Goal: Task Accomplishment & Management: Manage account settings

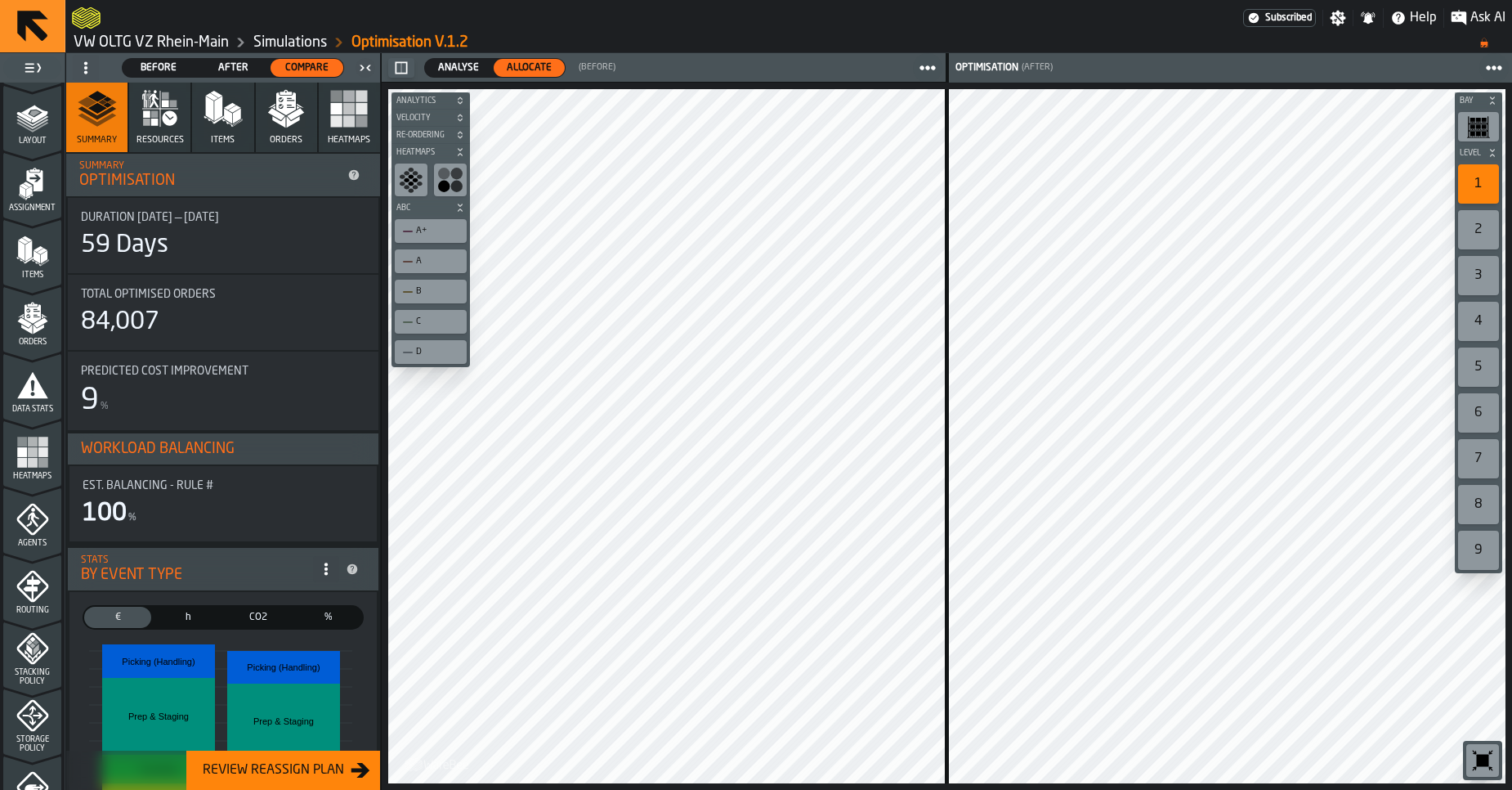
scroll to position [33, 0]
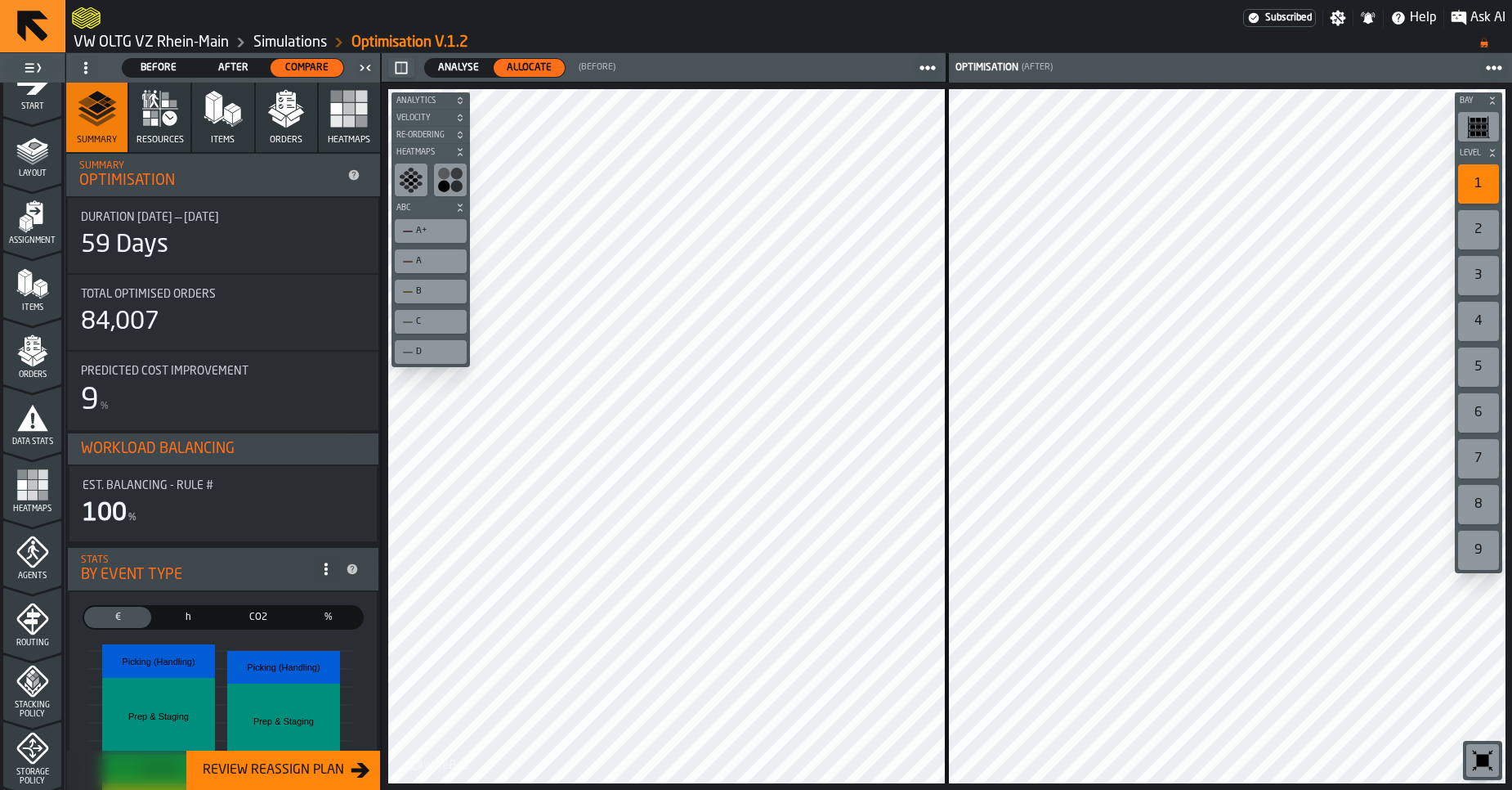
click at [89, 50] on link "VW OLTG VZ Rhein-Main" at bounding box center [152, 42] width 156 height 18
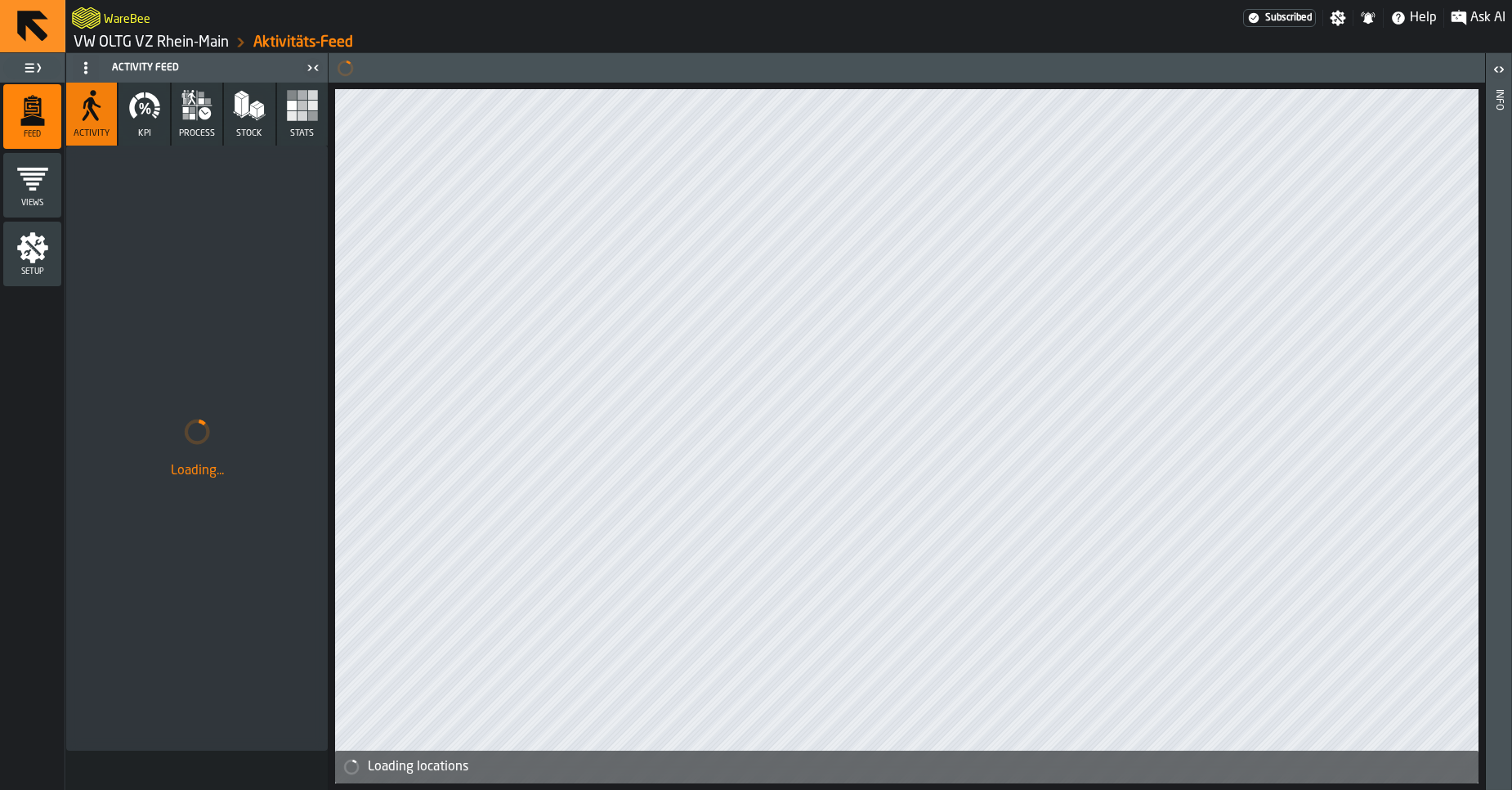
click at [100, 48] on link "VW OLTG VZ Rhein-Main" at bounding box center [152, 42] width 156 height 18
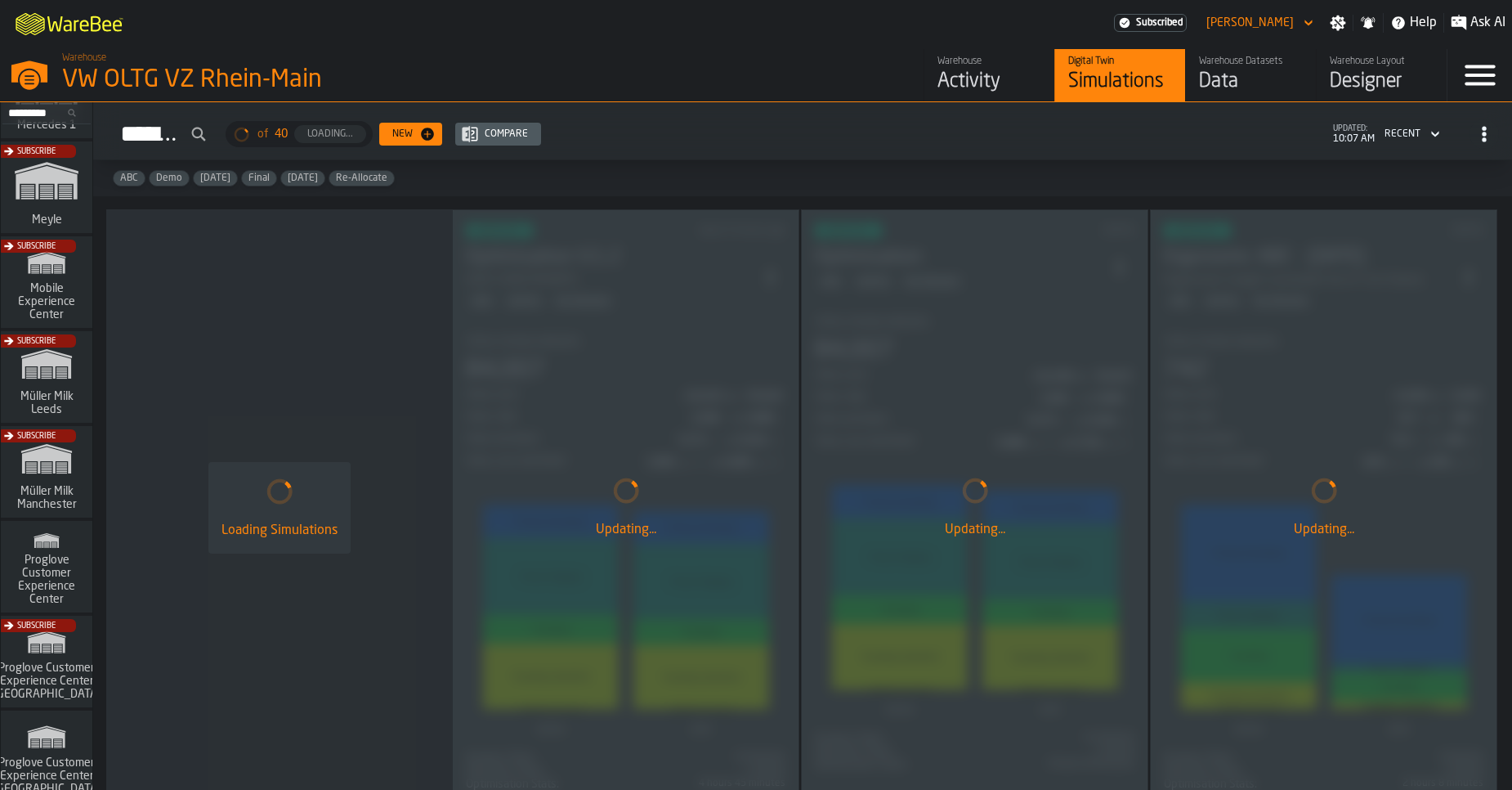
scroll to position [1330, 0]
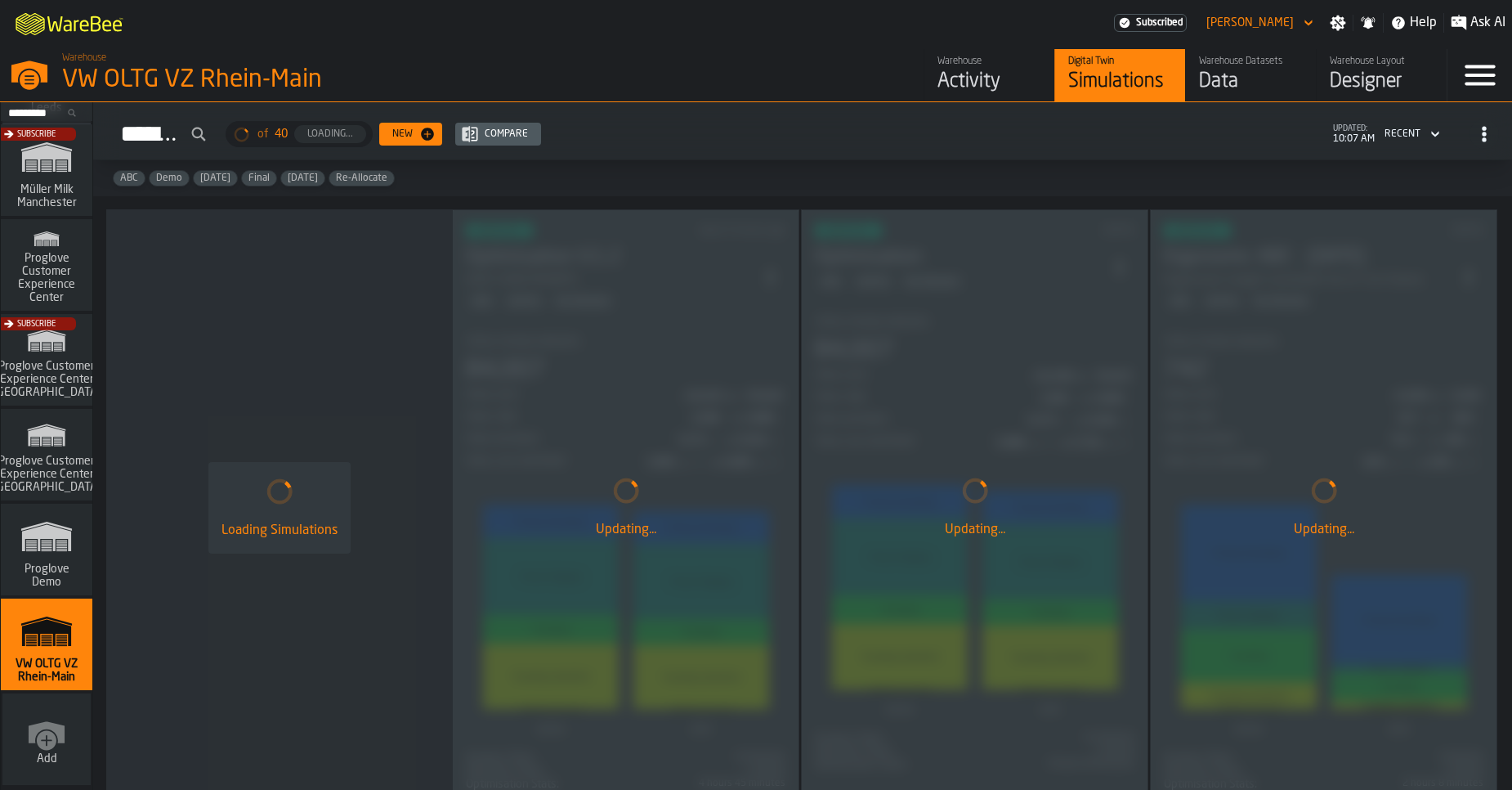
click at [53, 536] on polygon "link-to-/wh/i/e36b03eb-bea5-40ab-83a2-6422b9ded721/simulations" at bounding box center [47, 539] width 49 height 27
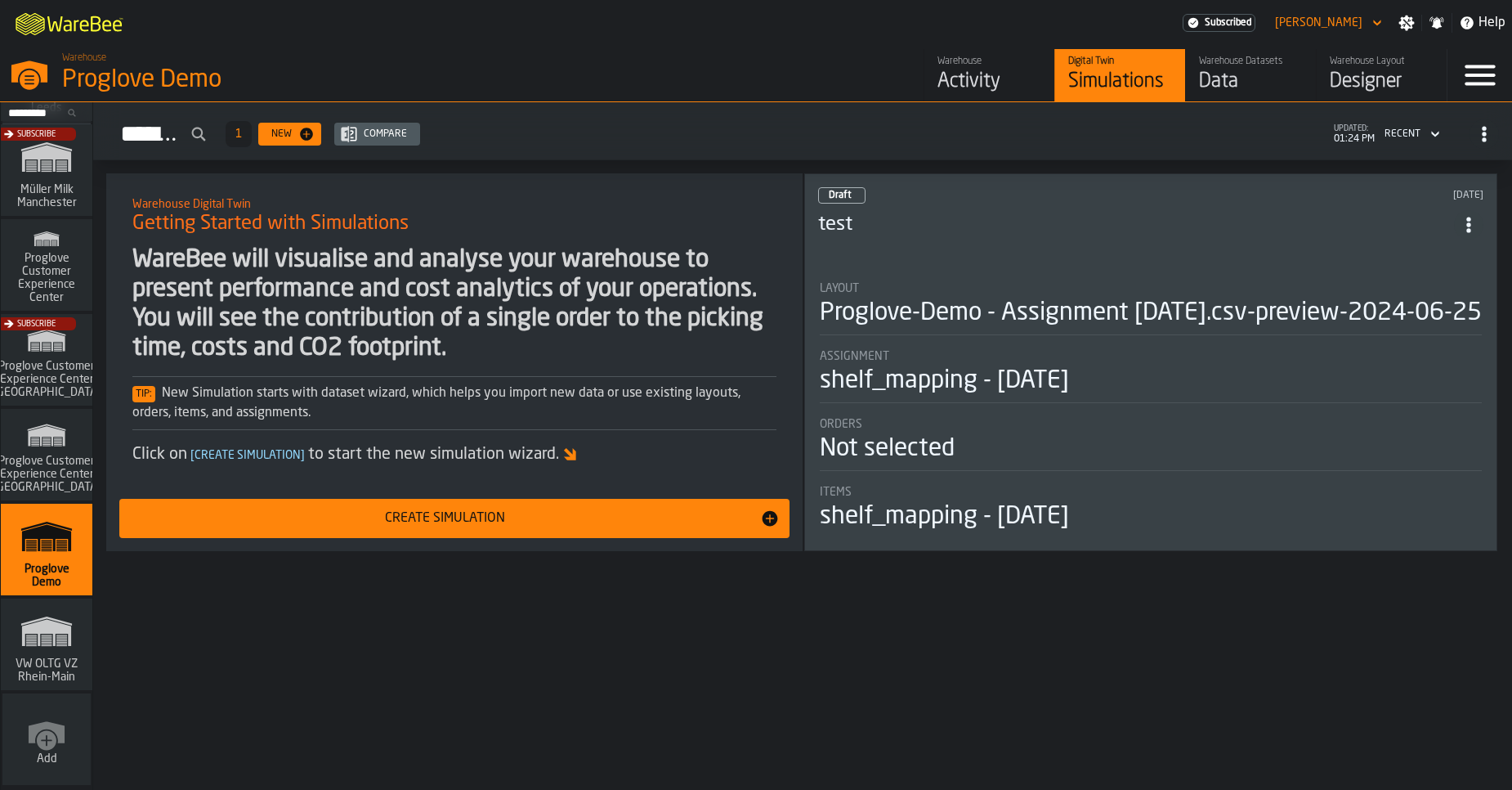
click at [1406, 27] on icon "button-toggle-Settings" at bounding box center [1407, 23] width 16 height 16
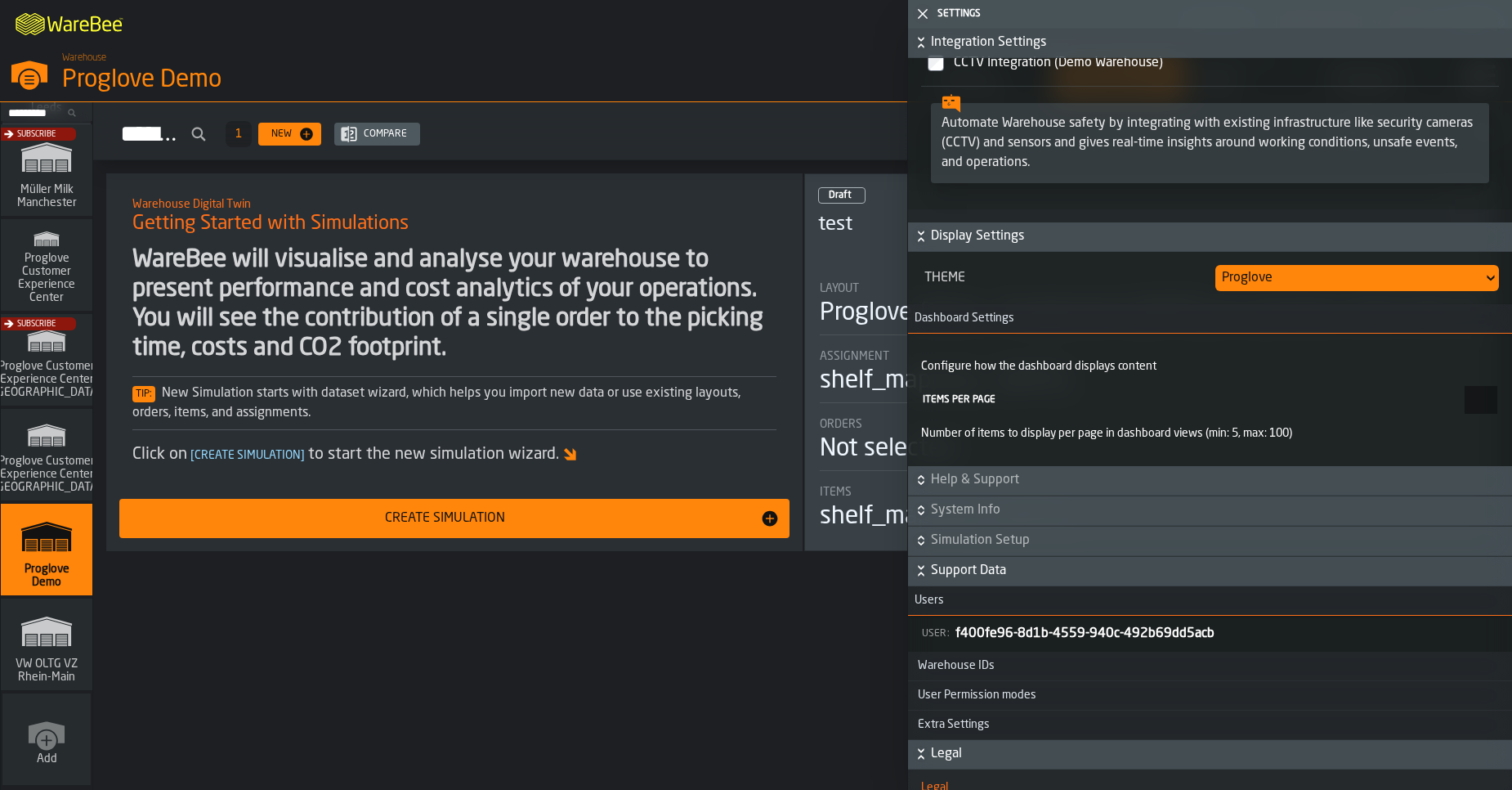
scroll to position [3173, 0]
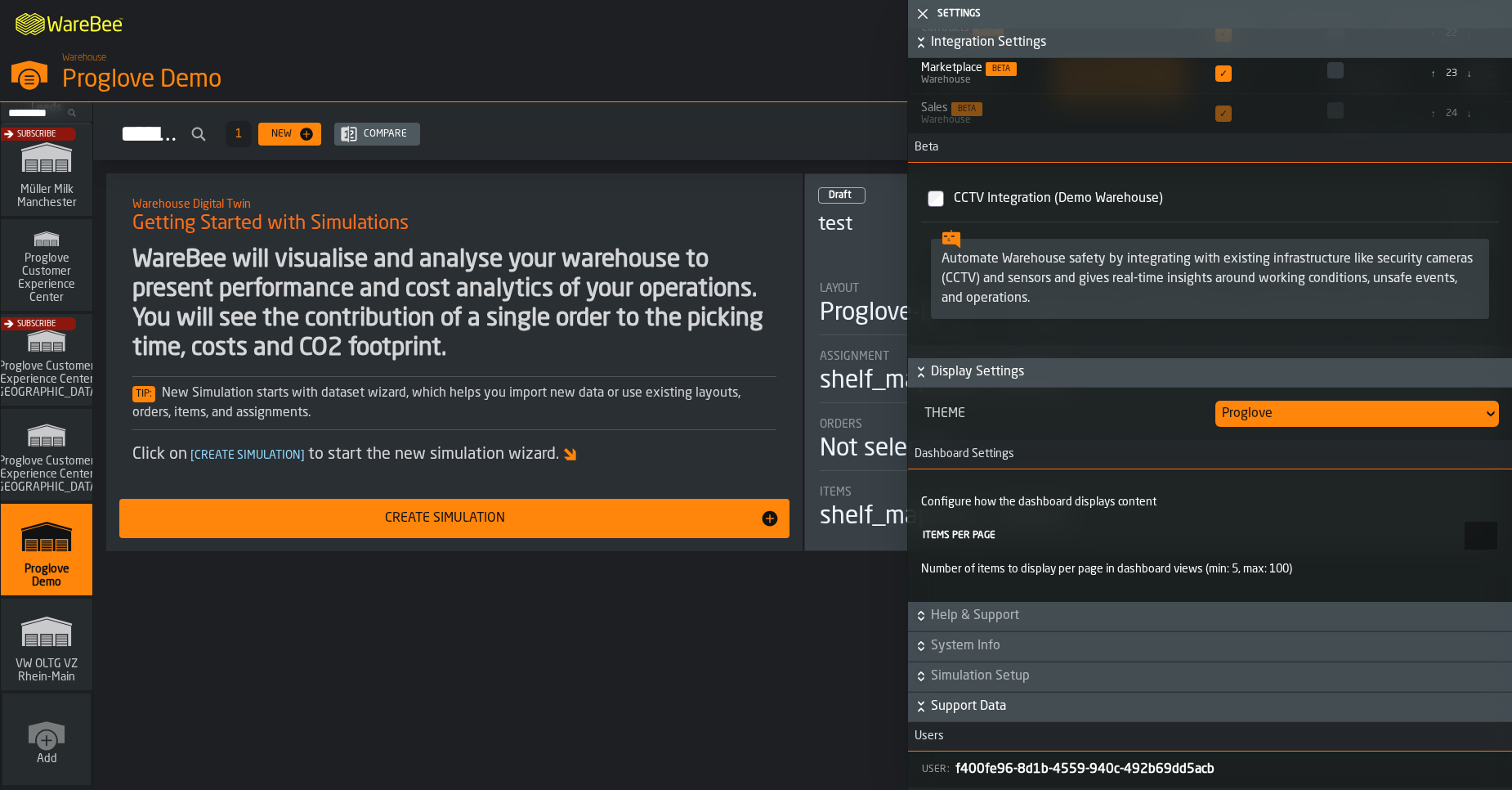
click at [1004, 374] on span "Display Settings" at bounding box center [1219, 372] width 578 height 19
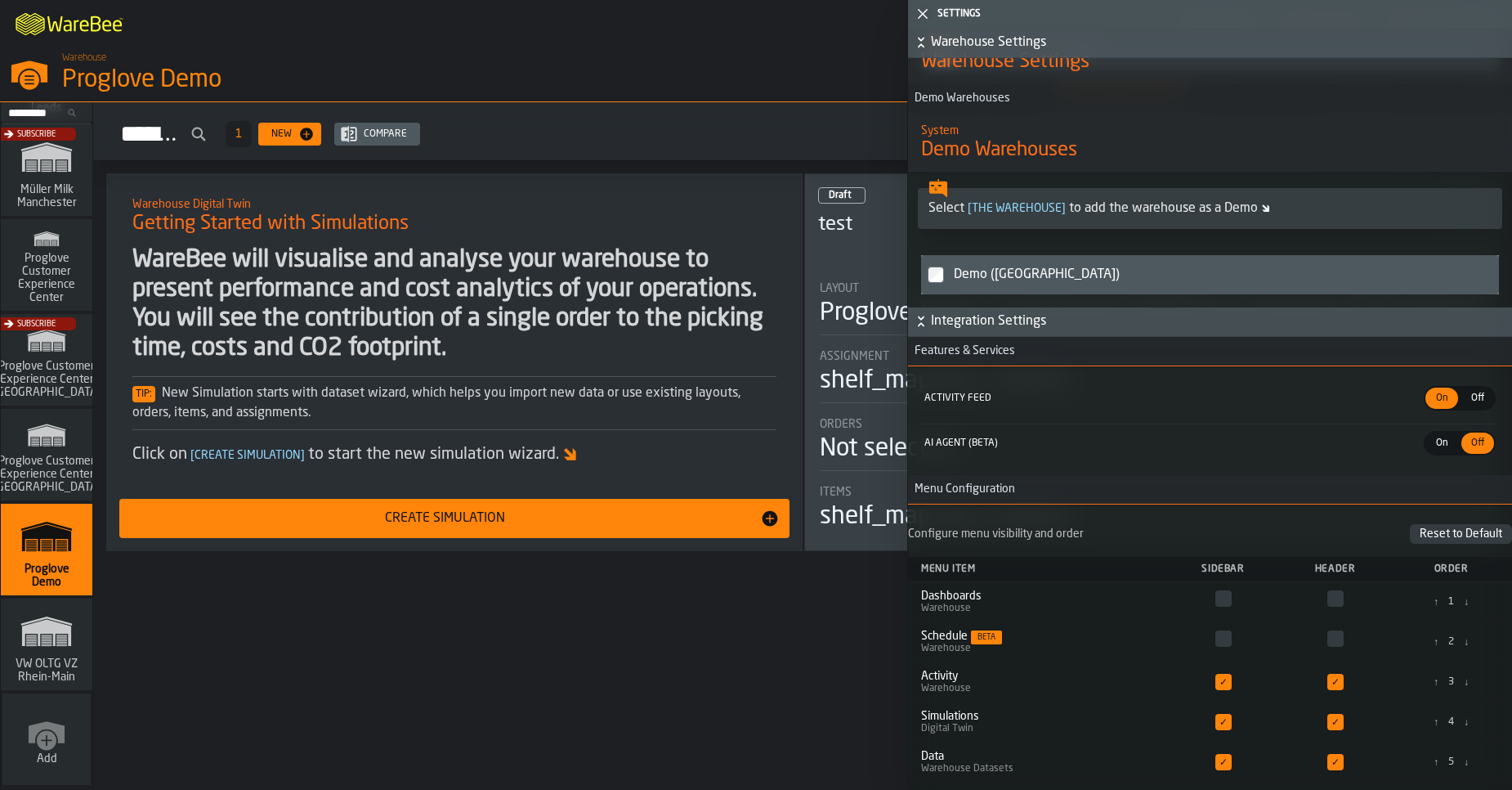
scroll to position [2020, 0]
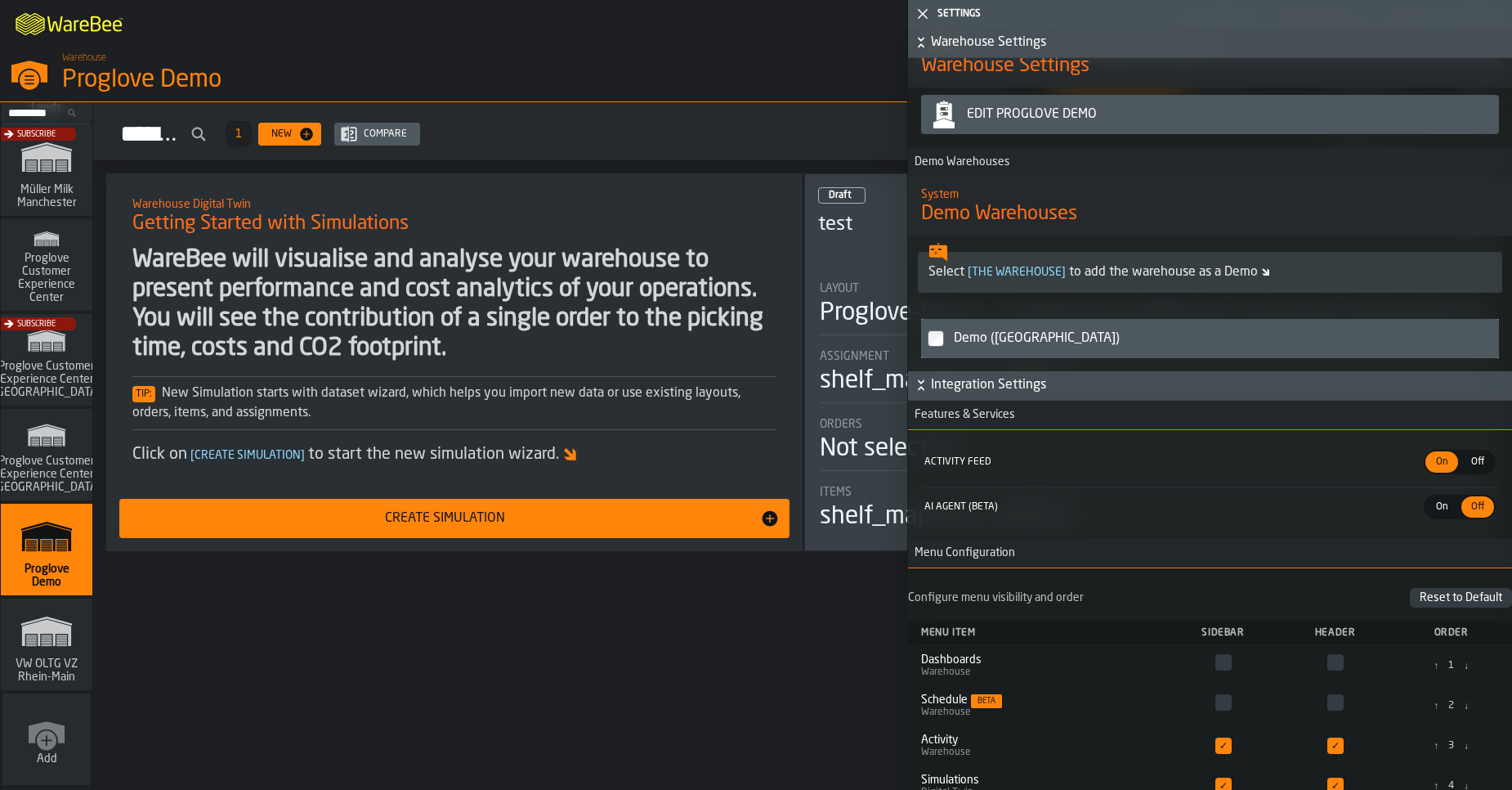
click at [998, 387] on span "Integration Settings" at bounding box center [1219, 385] width 578 height 19
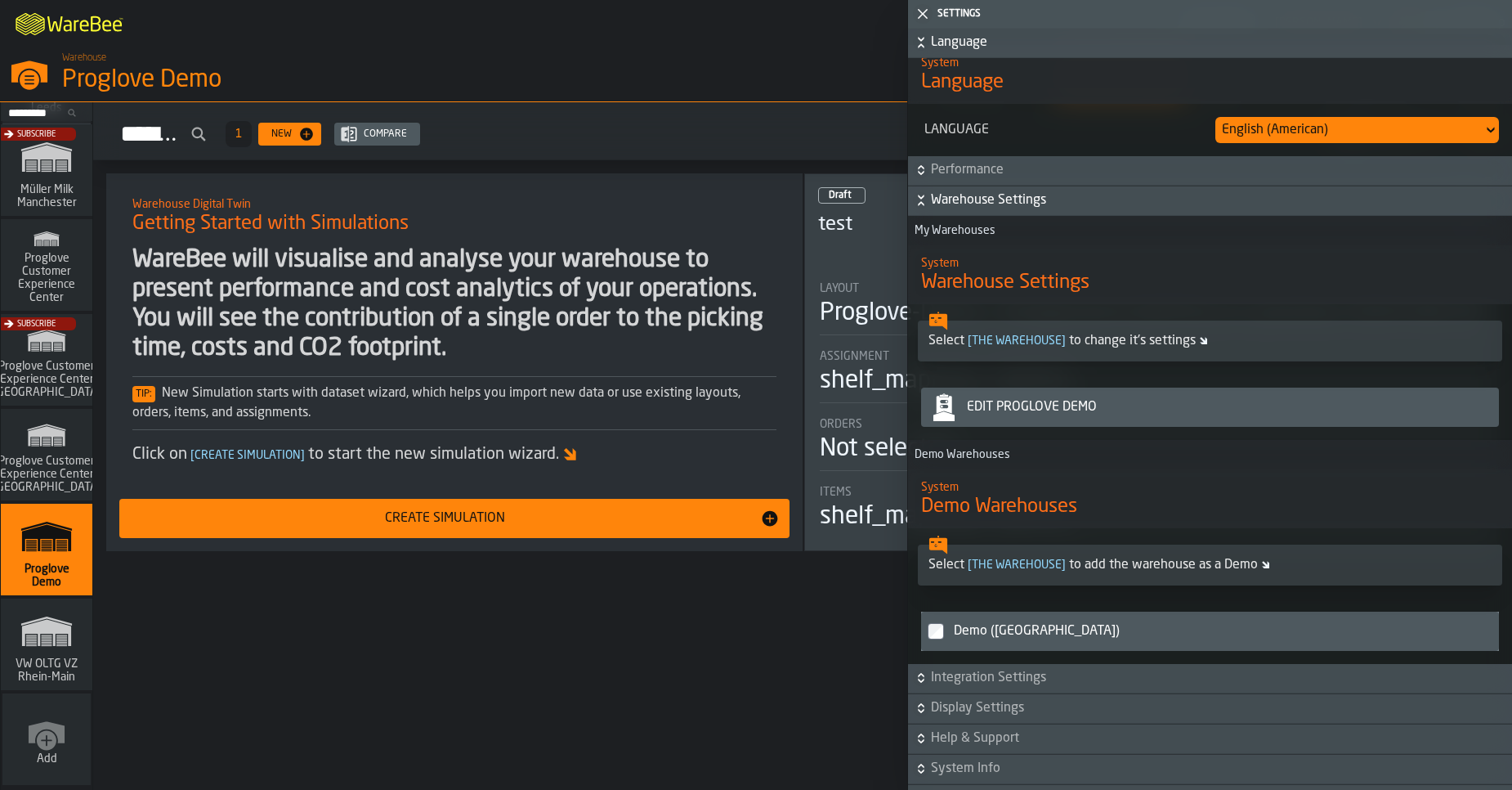
scroll to position [1712, 0]
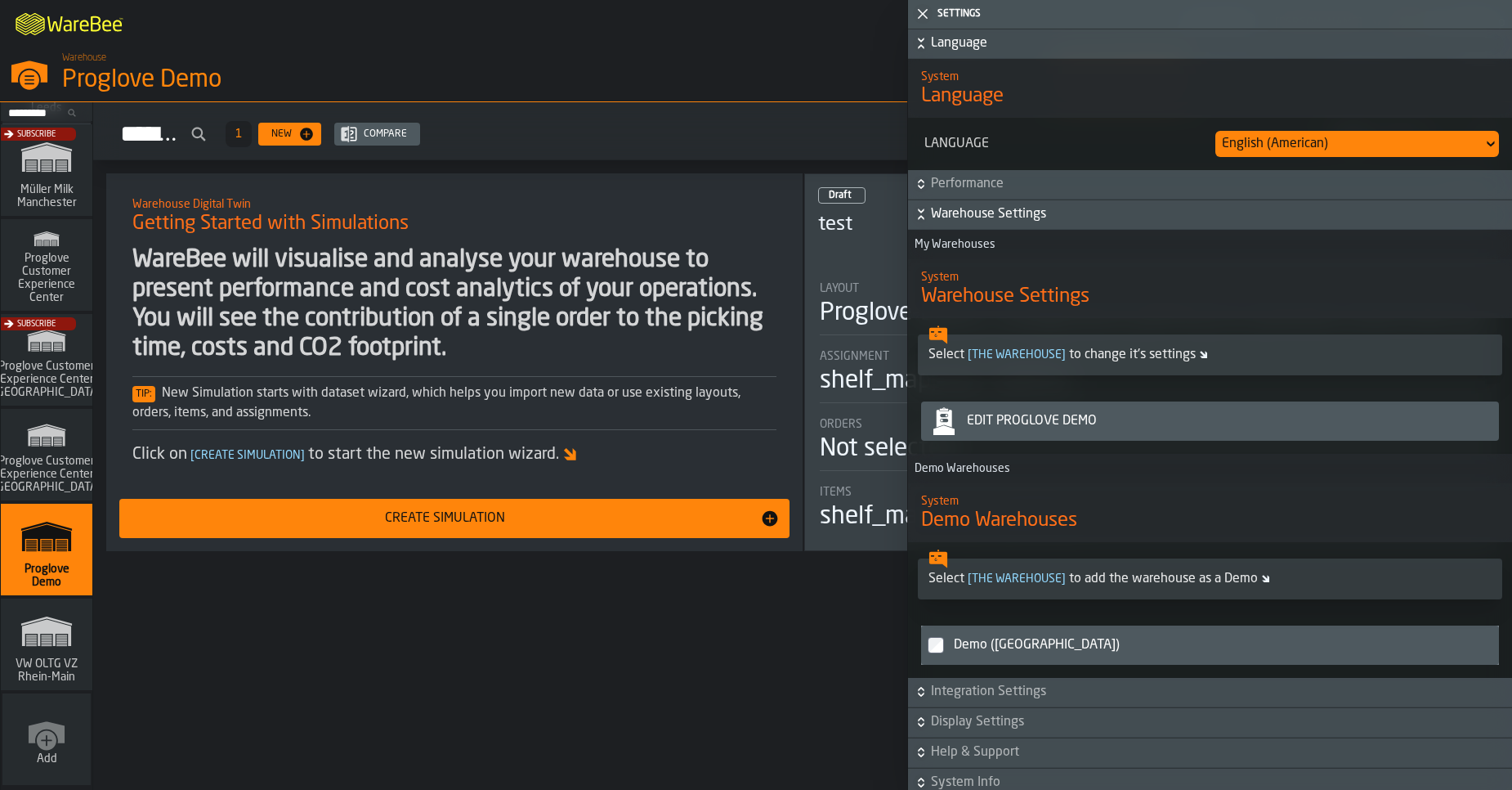
click at [982, 218] on span "Warehouse Settings" at bounding box center [1219, 214] width 578 height 19
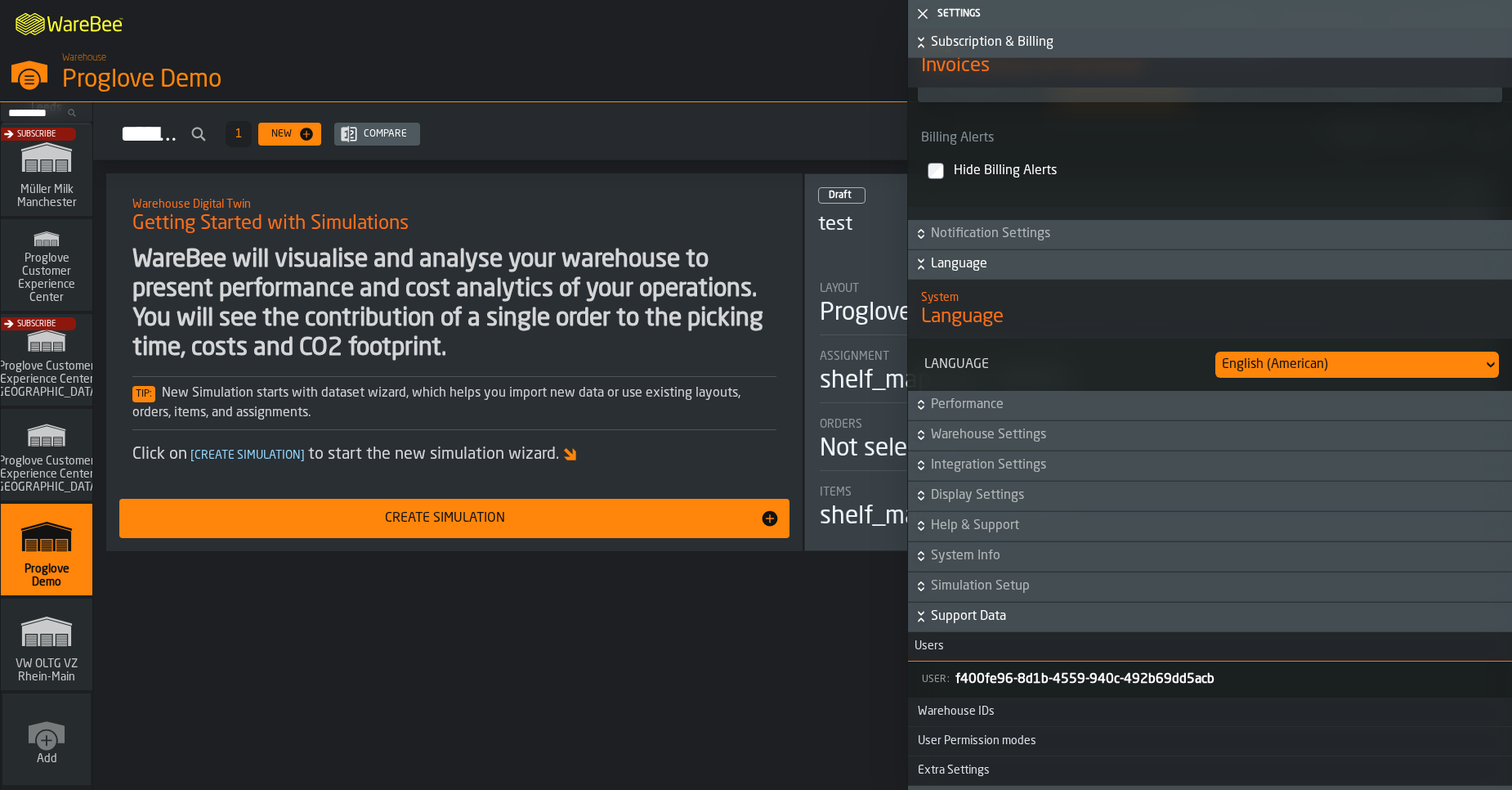
click at [981, 274] on span "Language" at bounding box center [1219, 264] width 578 height 19
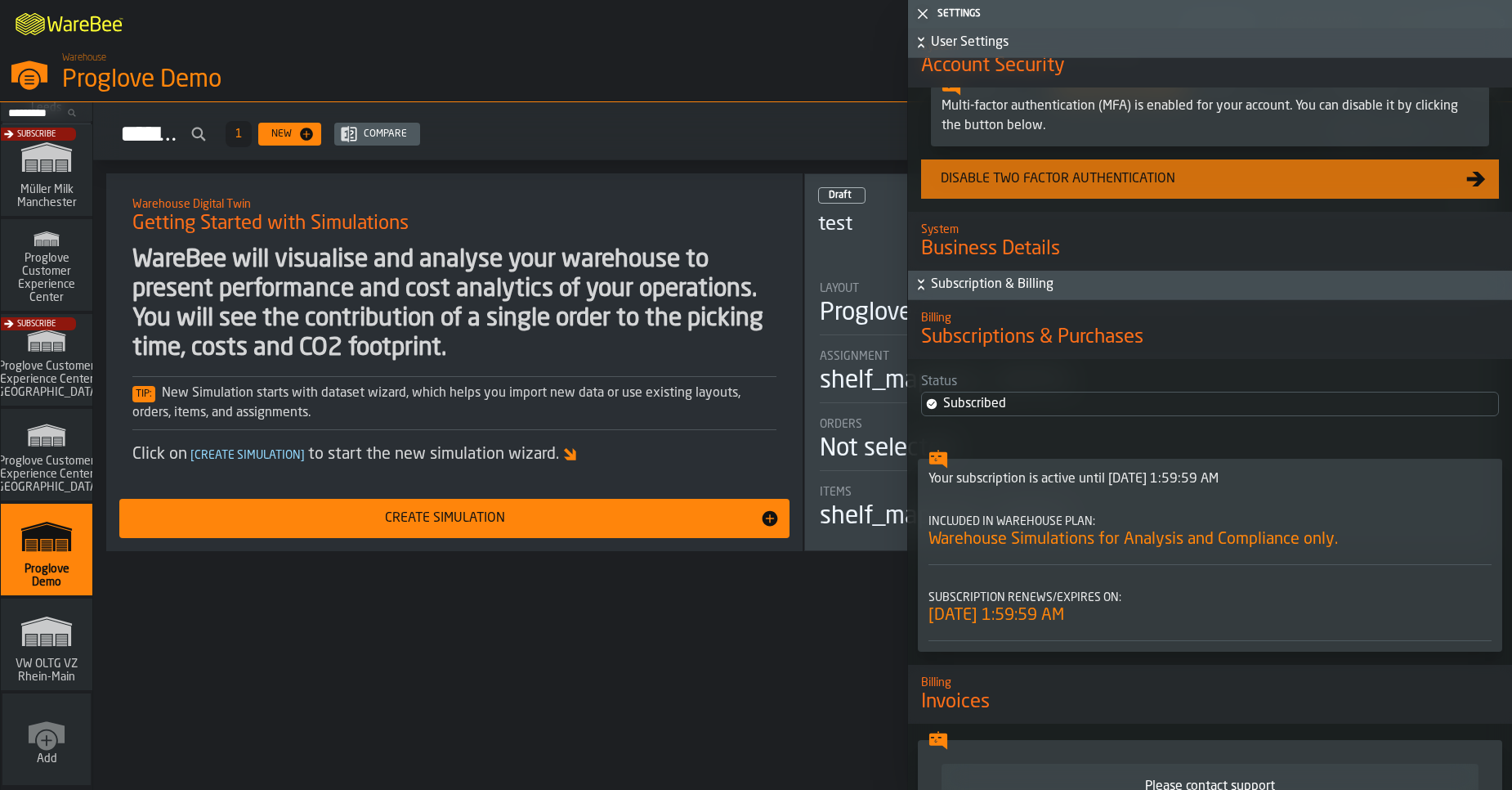
scroll to position [780, 0]
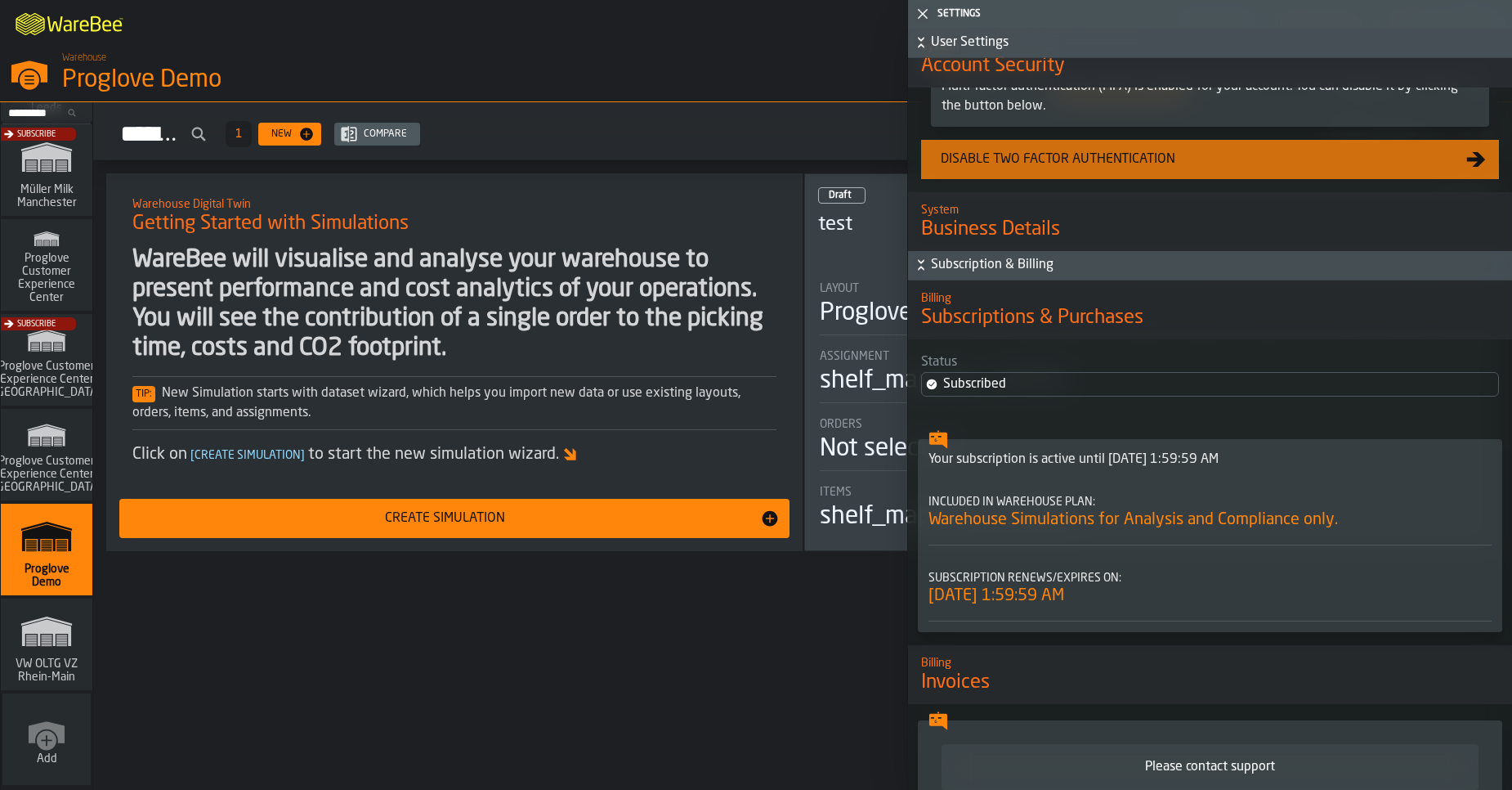
click at [1009, 280] on button "Subscription & Billing" at bounding box center [1210, 266] width 604 height 29
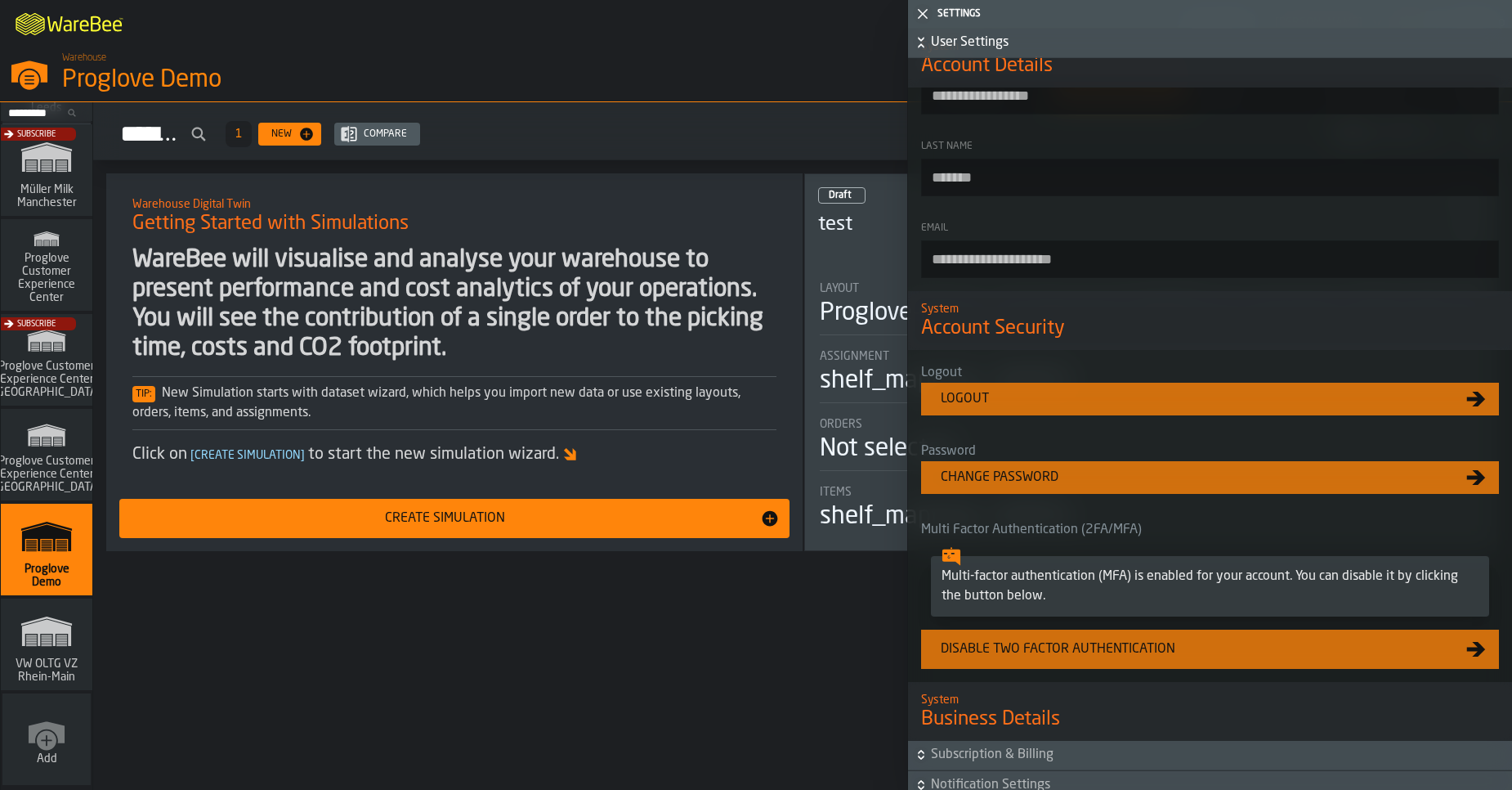
scroll to position [0, 0]
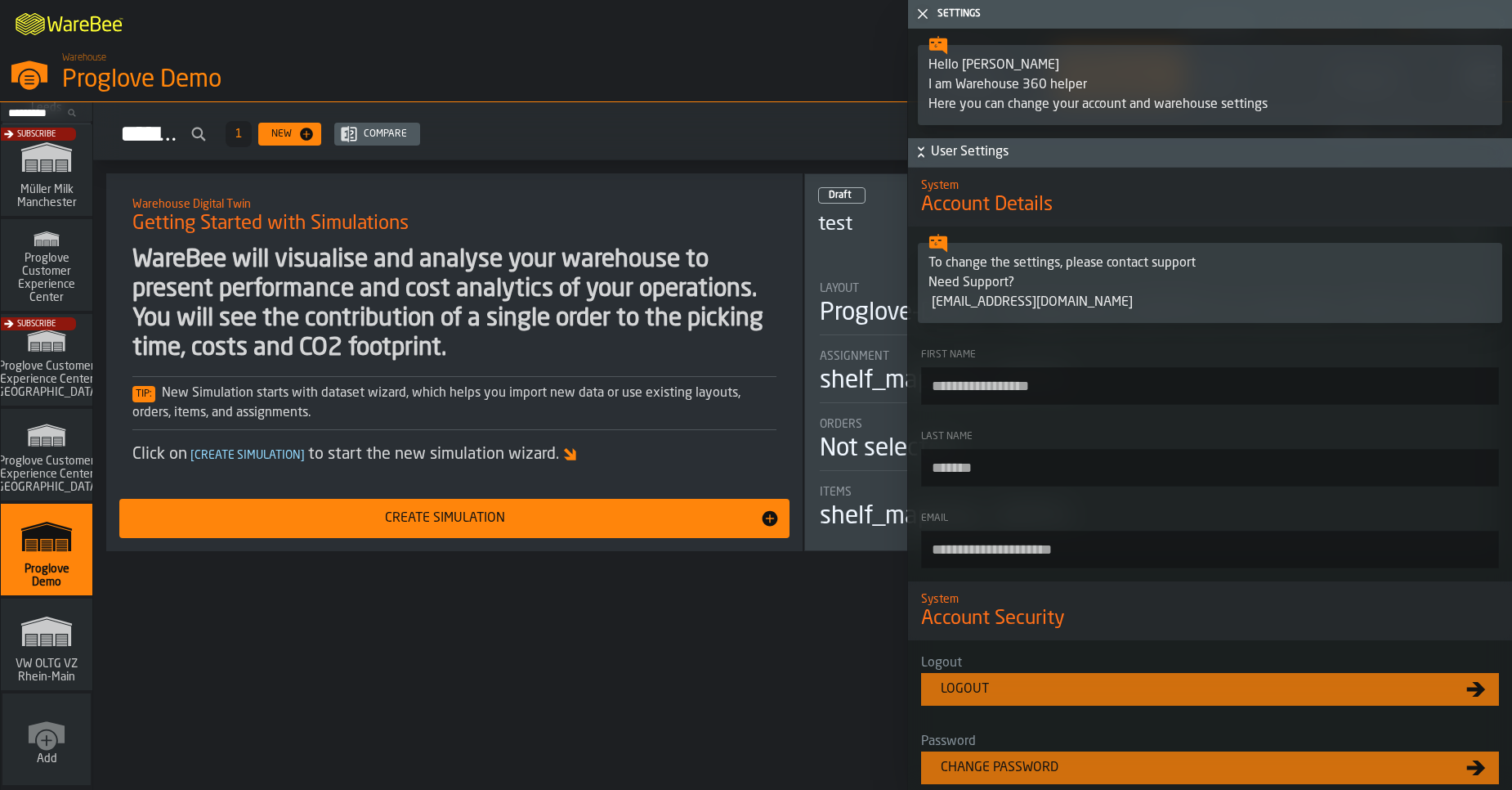
click at [972, 155] on span "User Settings" at bounding box center [1219, 152] width 578 height 19
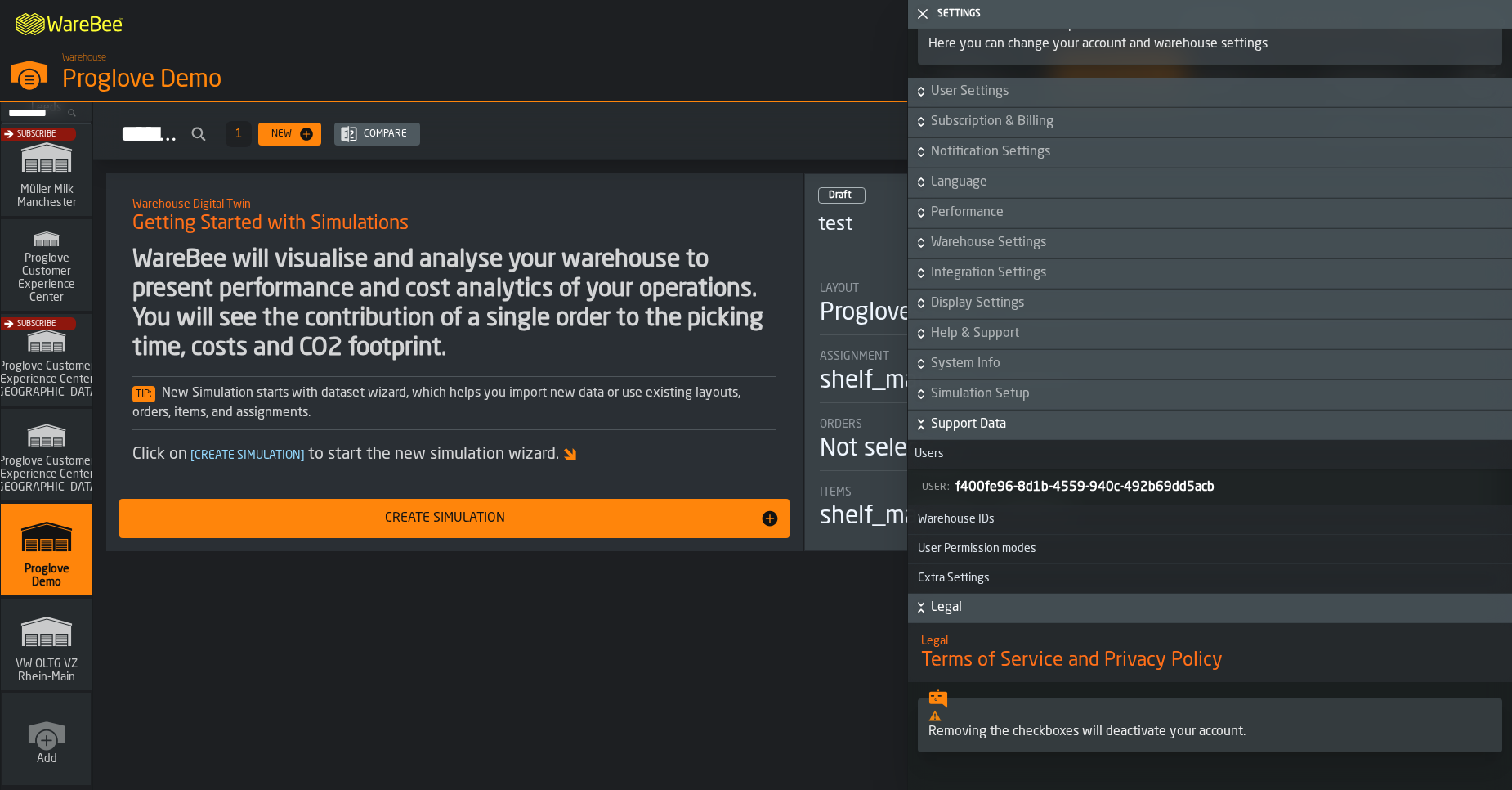
scroll to position [55, 0]
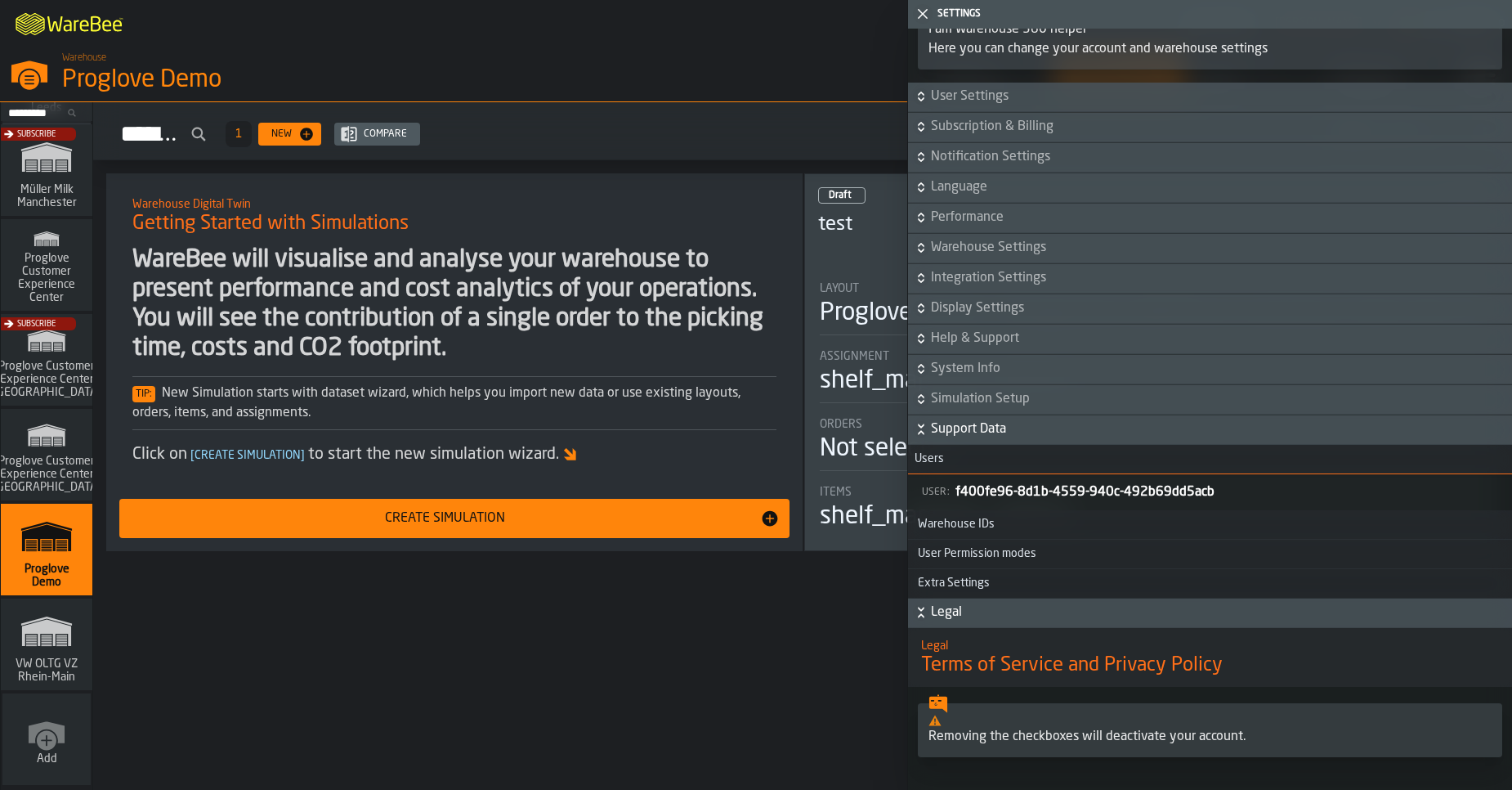
click at [979, 99] on span "User Settings" at bounding box center [1219, 96] width 578 height 19
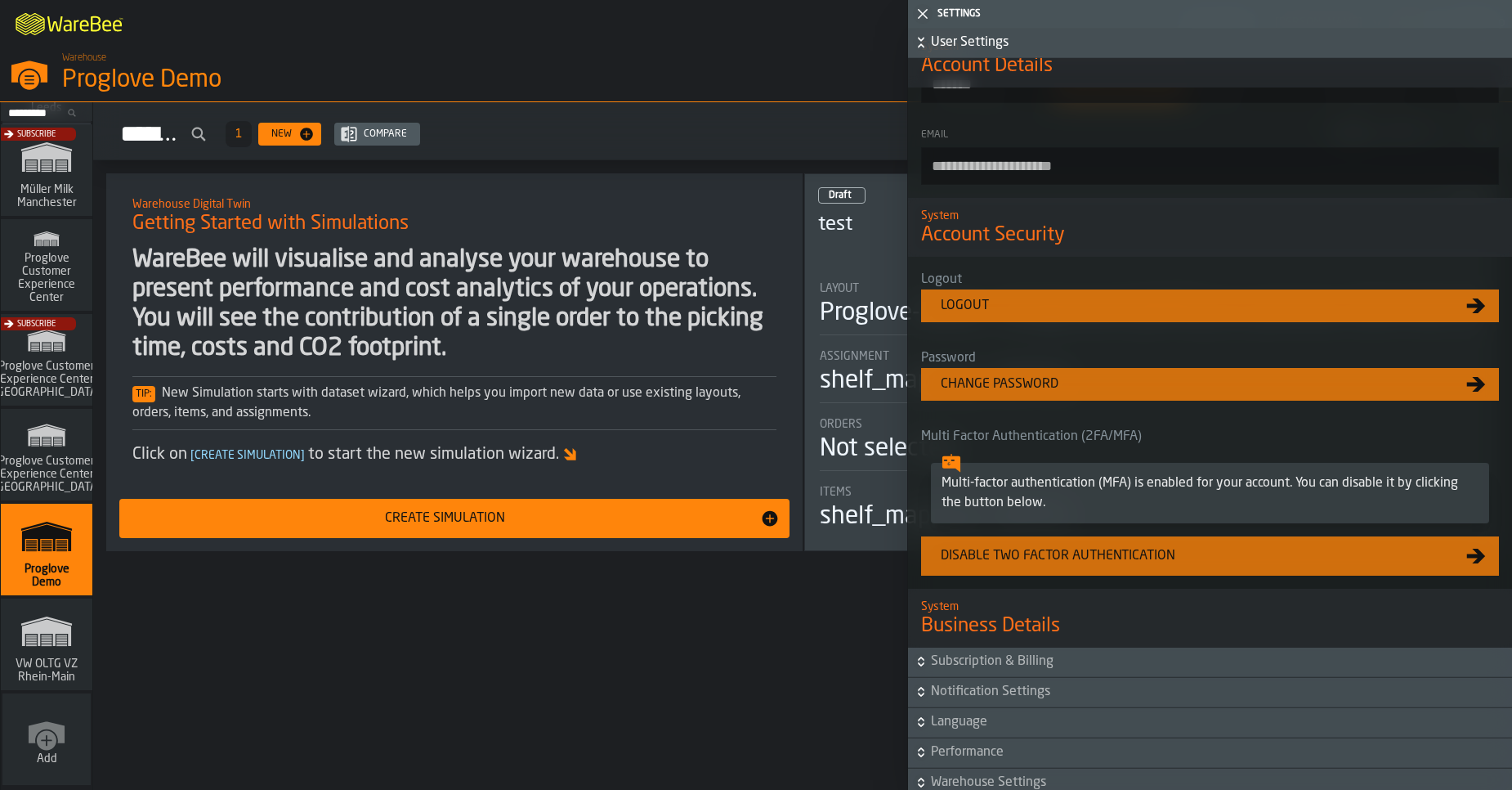
scroll to position [387, 0]
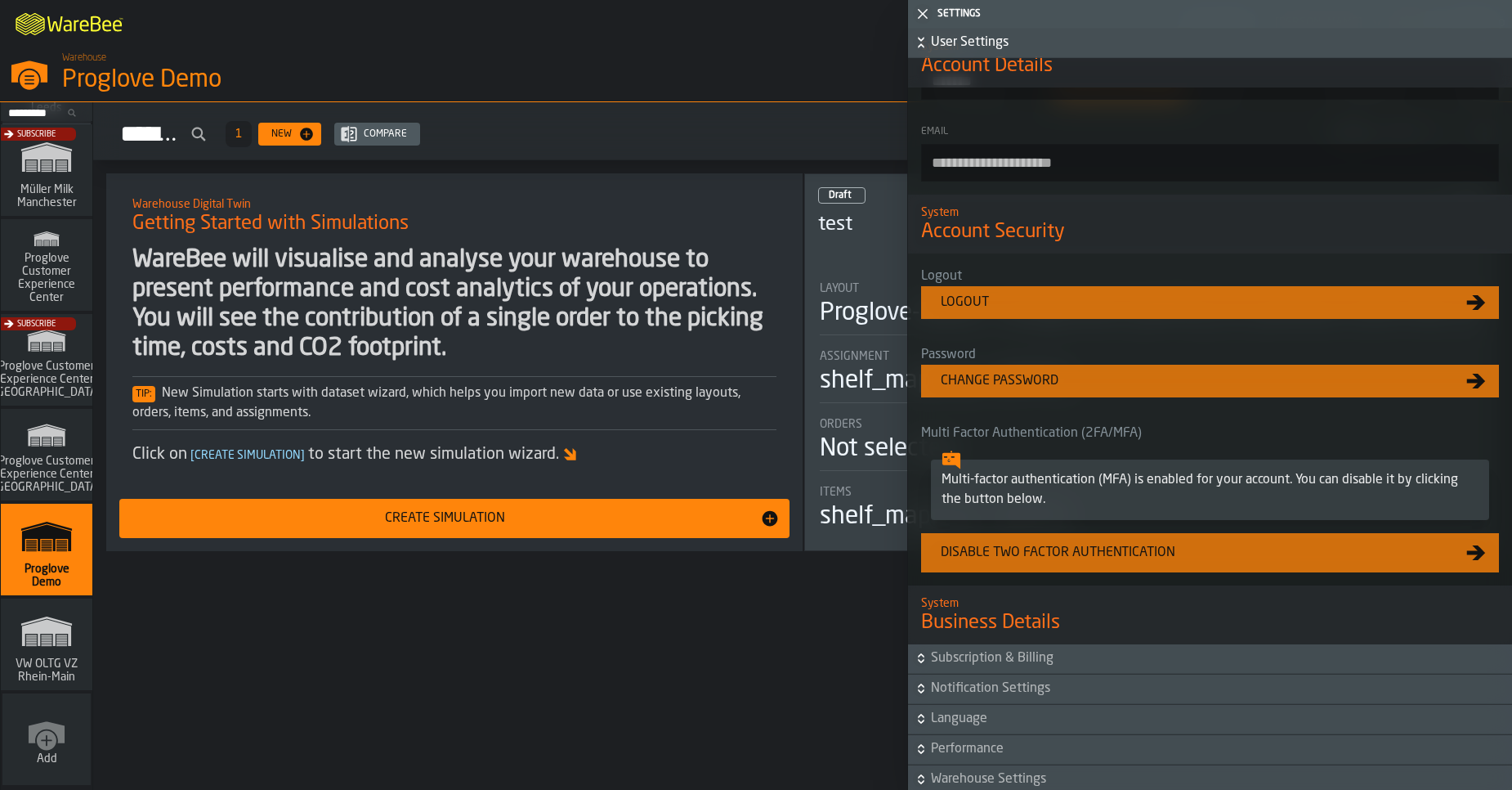
click at [853, 620] on div "Hello, Sebastian Petruch active subscription renews in 20 days Simulations 1 Ne…" at bounding box center [802, 446] width 1419 height 688
click at [916, 11] on icon "button-toggle-Close me" at bounding box center [923, 14] width 19 height 19
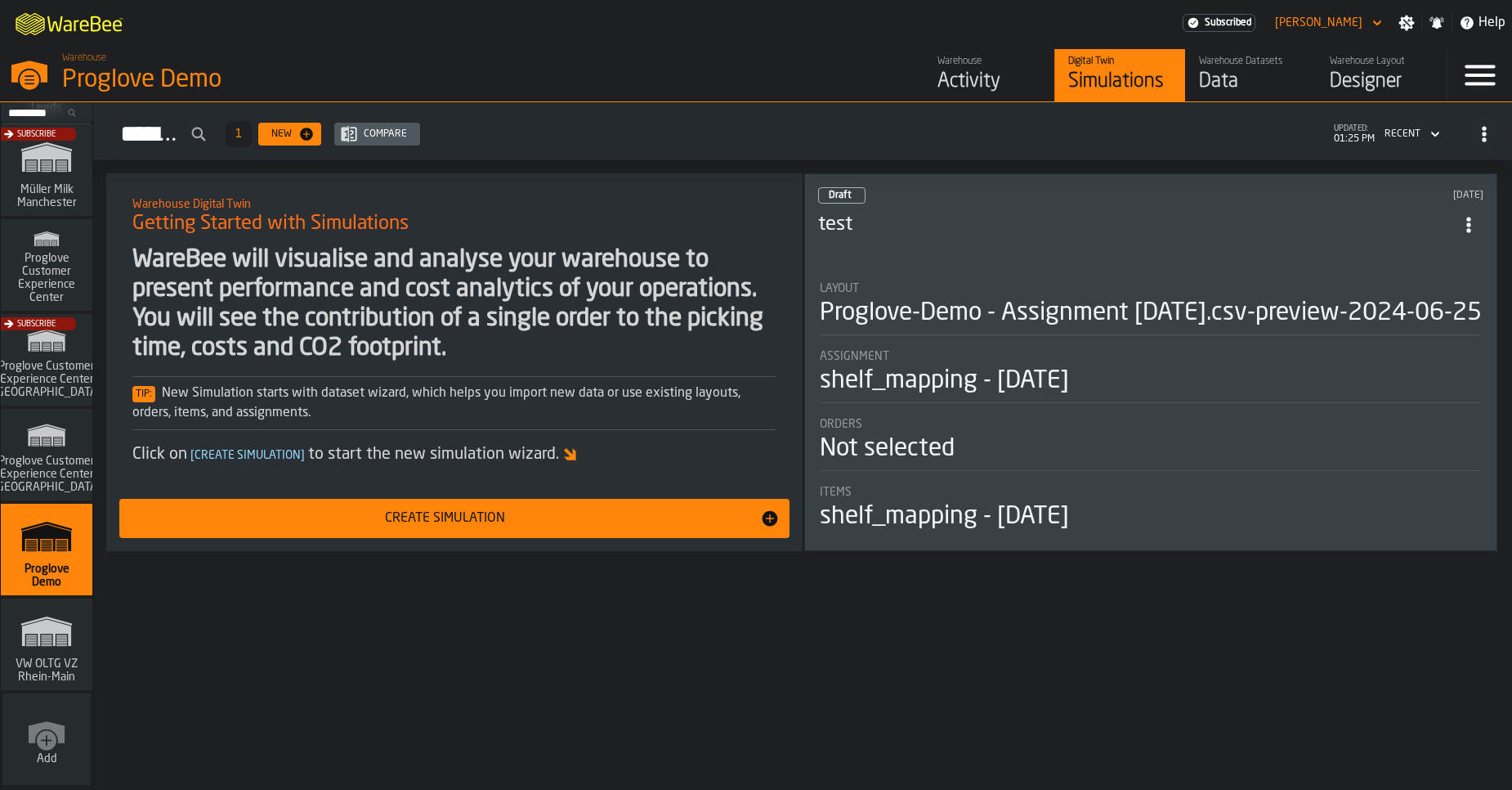
click at [1479, 76] on icon "button-toggle-Menu" at bounding box center [1479, 75] width 30 height 20
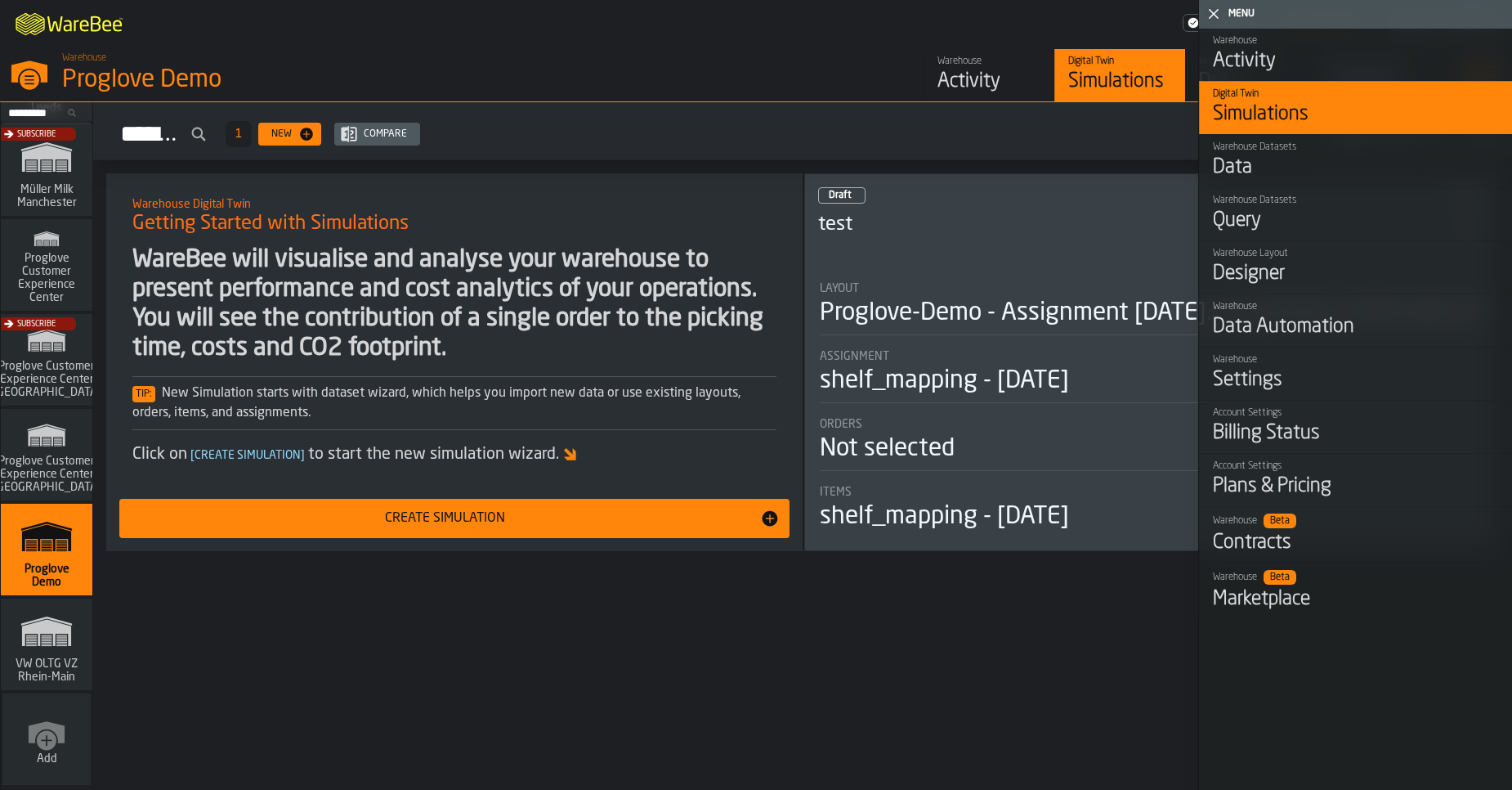
click at [1221, 16] on icon "button-toggle-Close me" at bounding box center [1213, 14] width 19 height 19
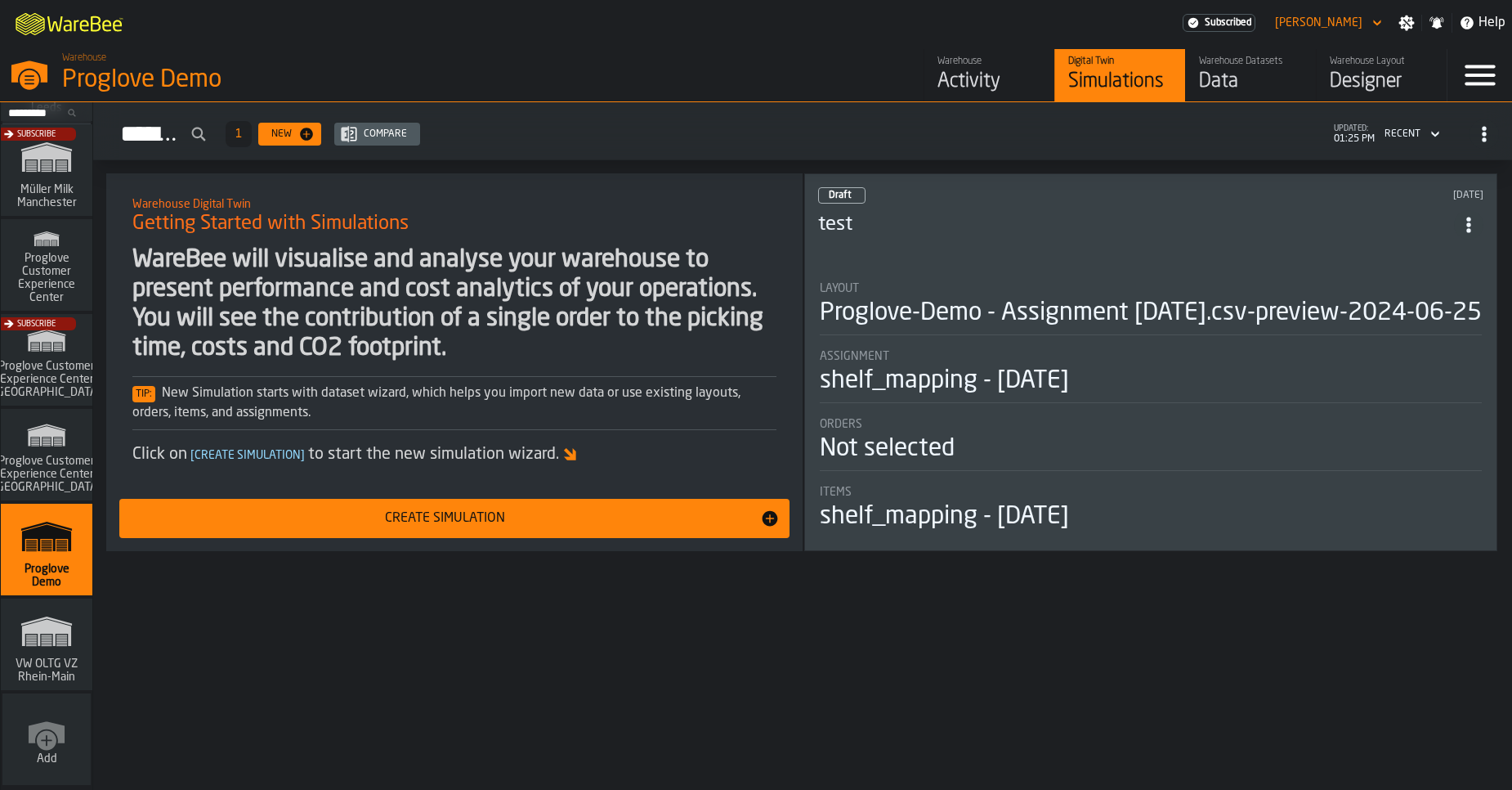
click at [1405, 26] on icon "button-toggle-Settings" at bounding box center [1406, 22] width 17 height 17
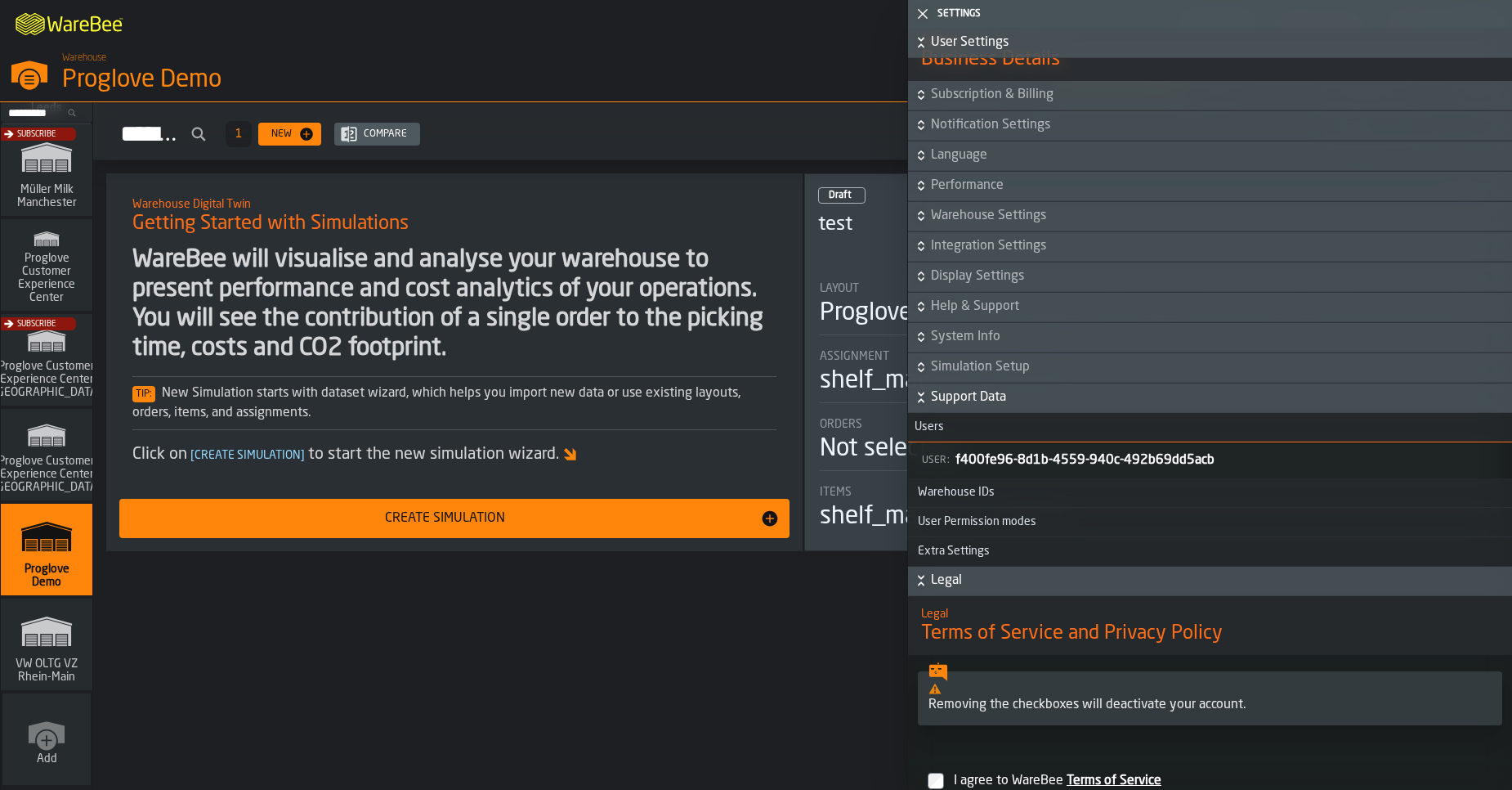
scroll to position [969, 0]
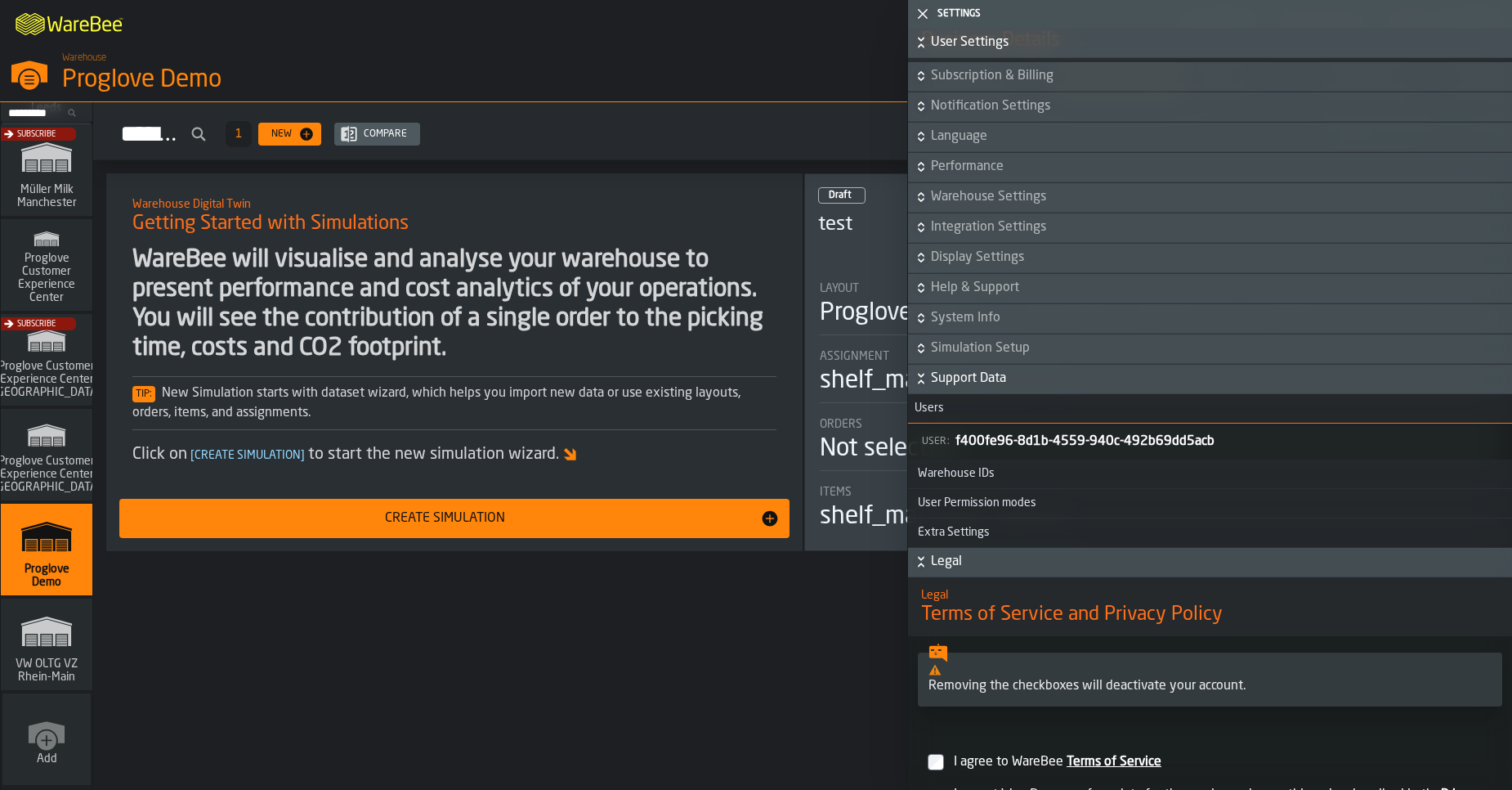
click at [967, 326] on span "System Info" at bounding box center [1219, 318] width 578 height 19
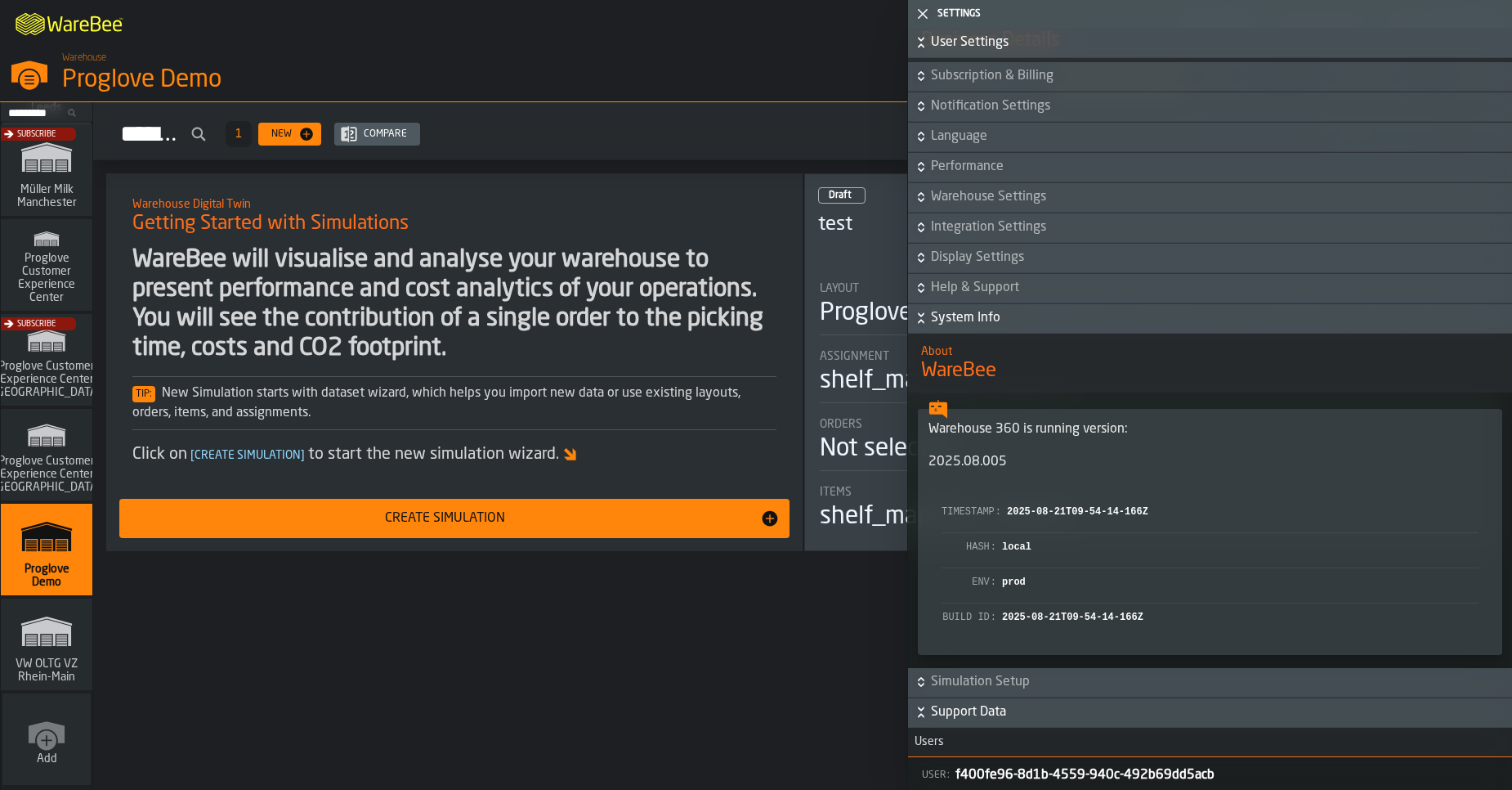
click at [967, 326] on span "System Info" at bounding box center [1219, 318] width 578 height 19
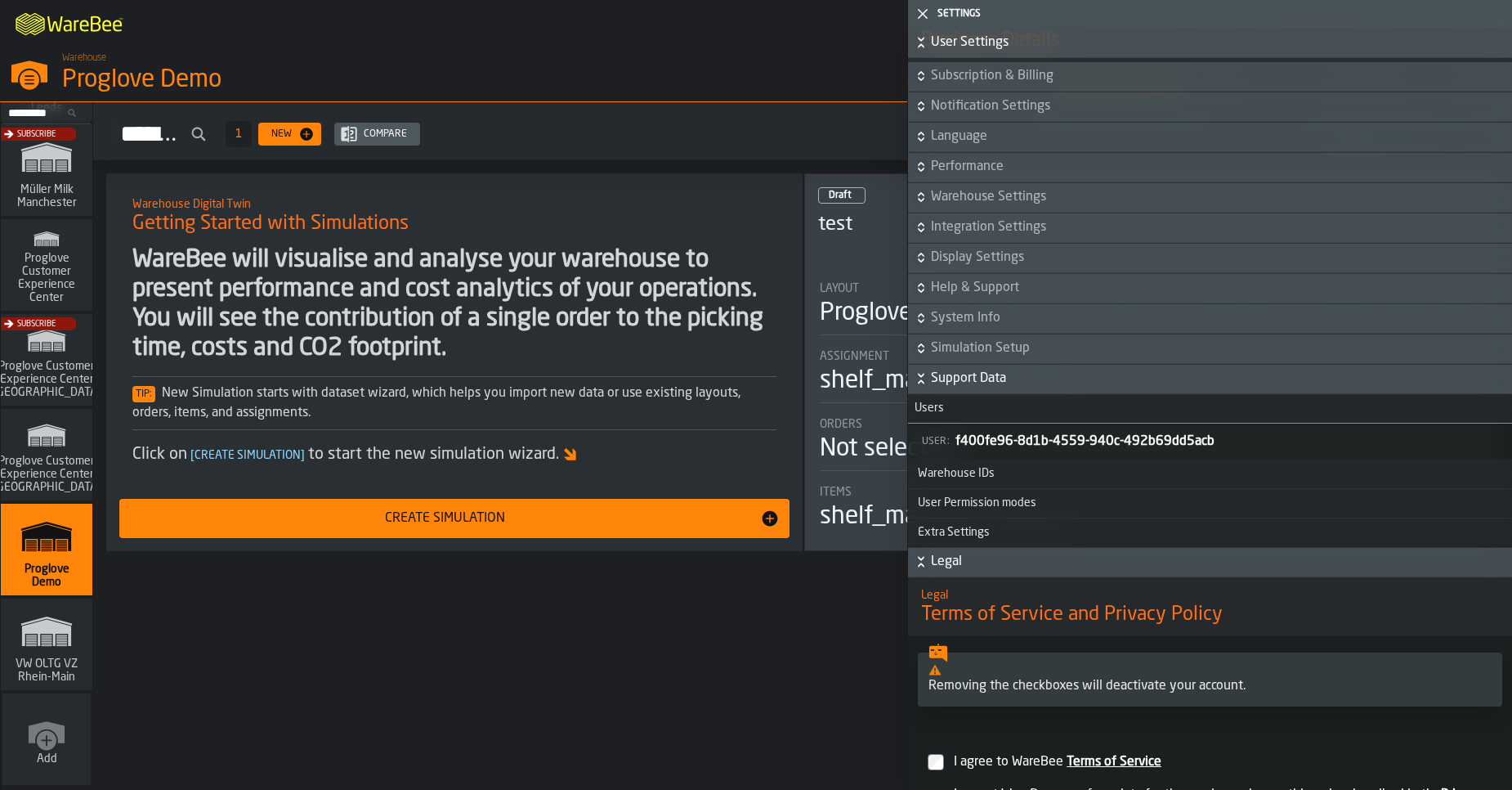
click at [962, 298] on span "Help & Support" at bounding box center [1219, 288] width 578 height 19
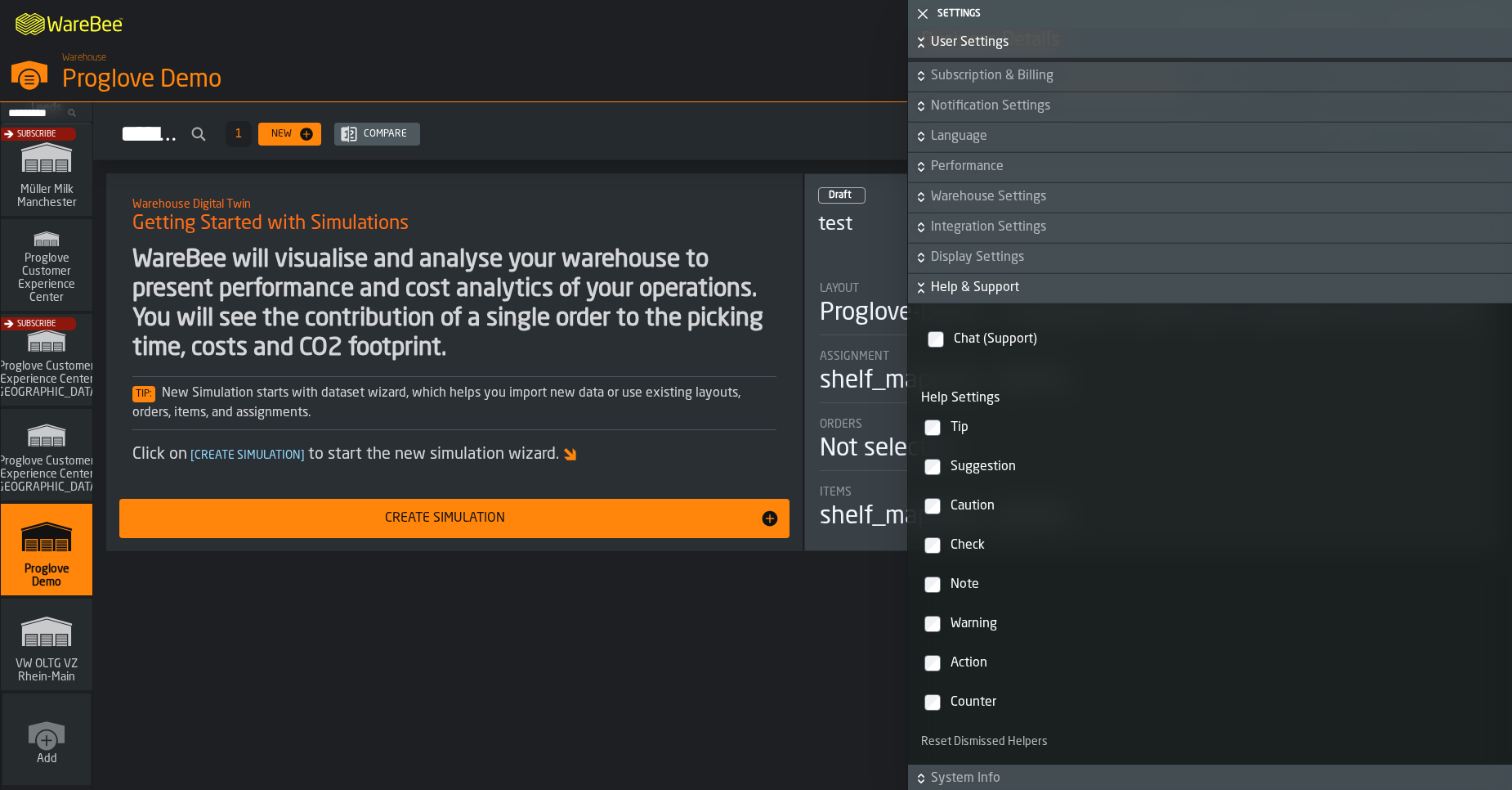
click at [962, 298] on span "Help & Support" at bounding box center [1219, 288] width 578 height 19
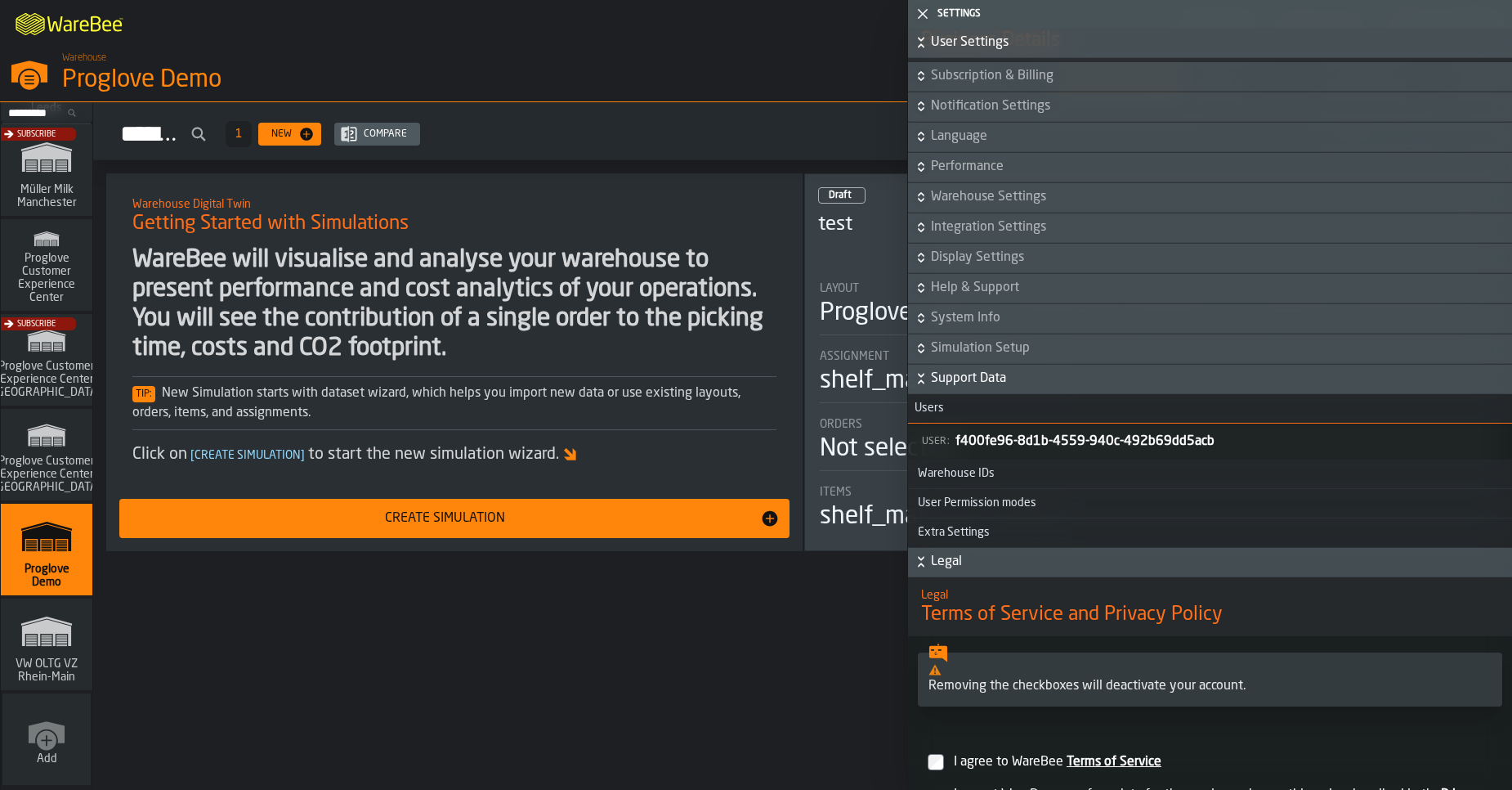
click at [962, 265] on span "Display Settings" at bounding box center [1219, 258] width 578 height 19
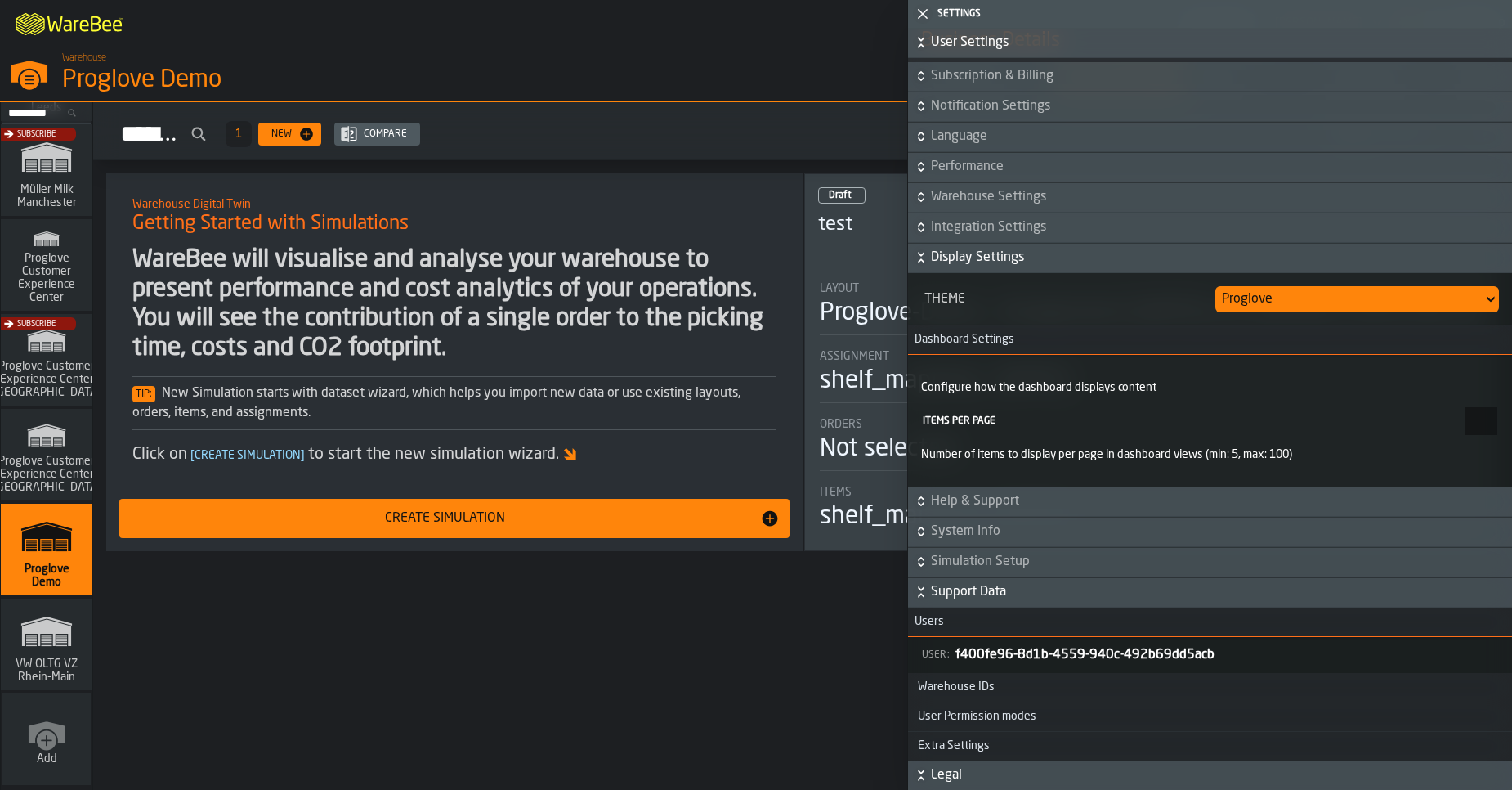
click at [962, 265] on span "Display Settings" at bounding box center [1219, 258] width 578 height 19
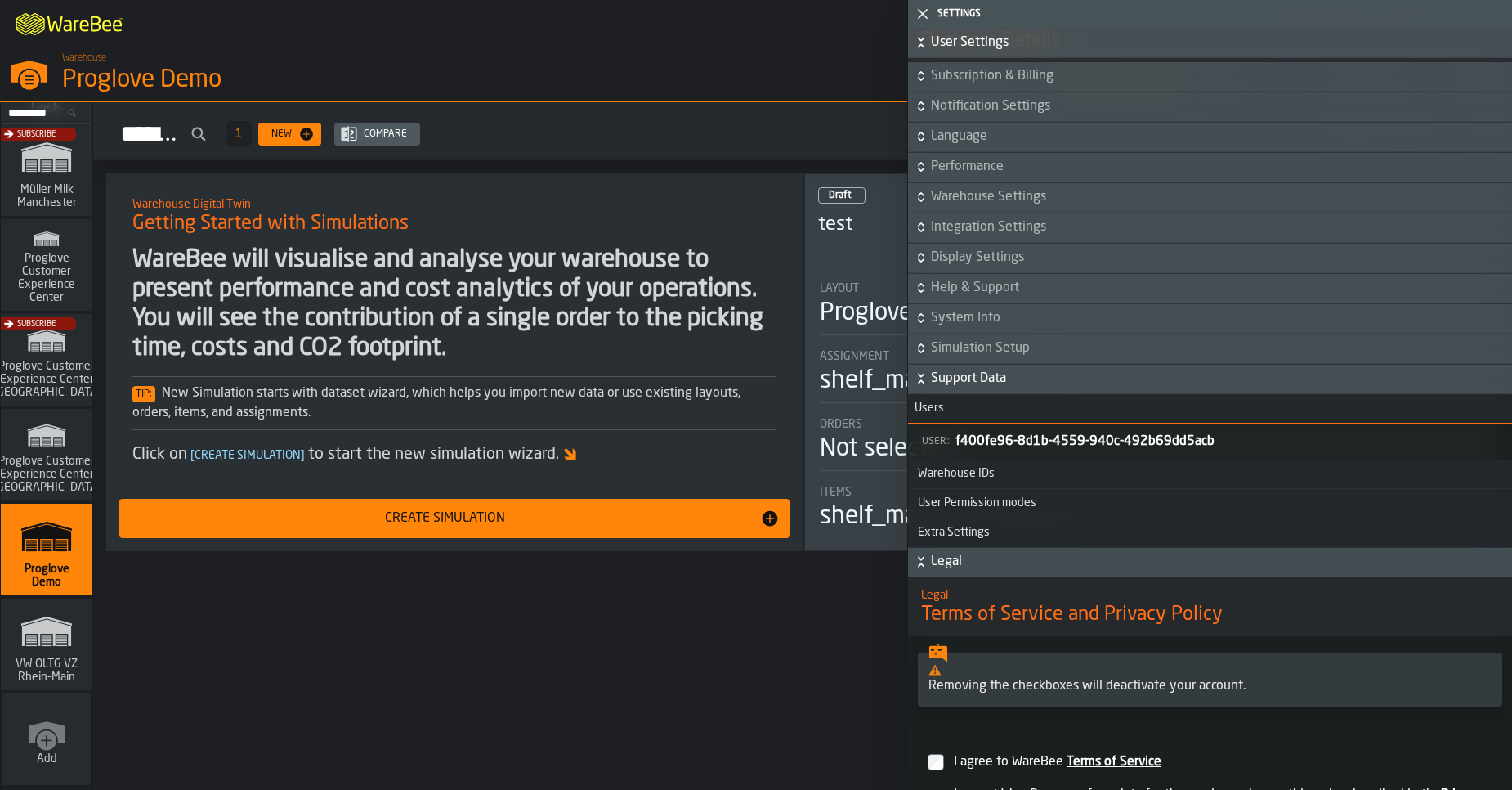
click at [961, 226] on span "Integration Settings" at bounding box center [1219, 228] width 578 height 19
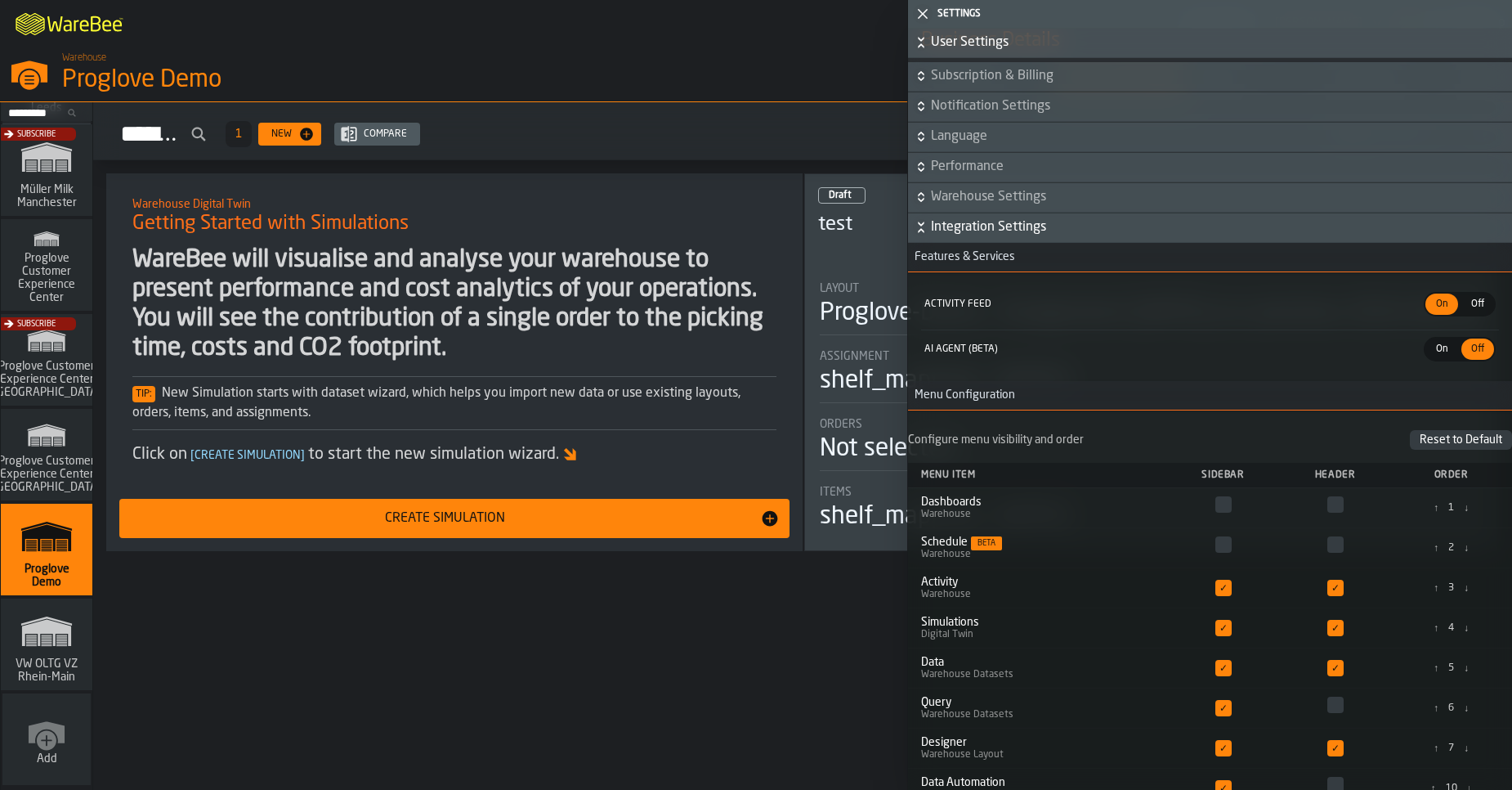
click at [961, 226] on span "Integration Settings" at bounding box center [1219, 228] width 578 height 19
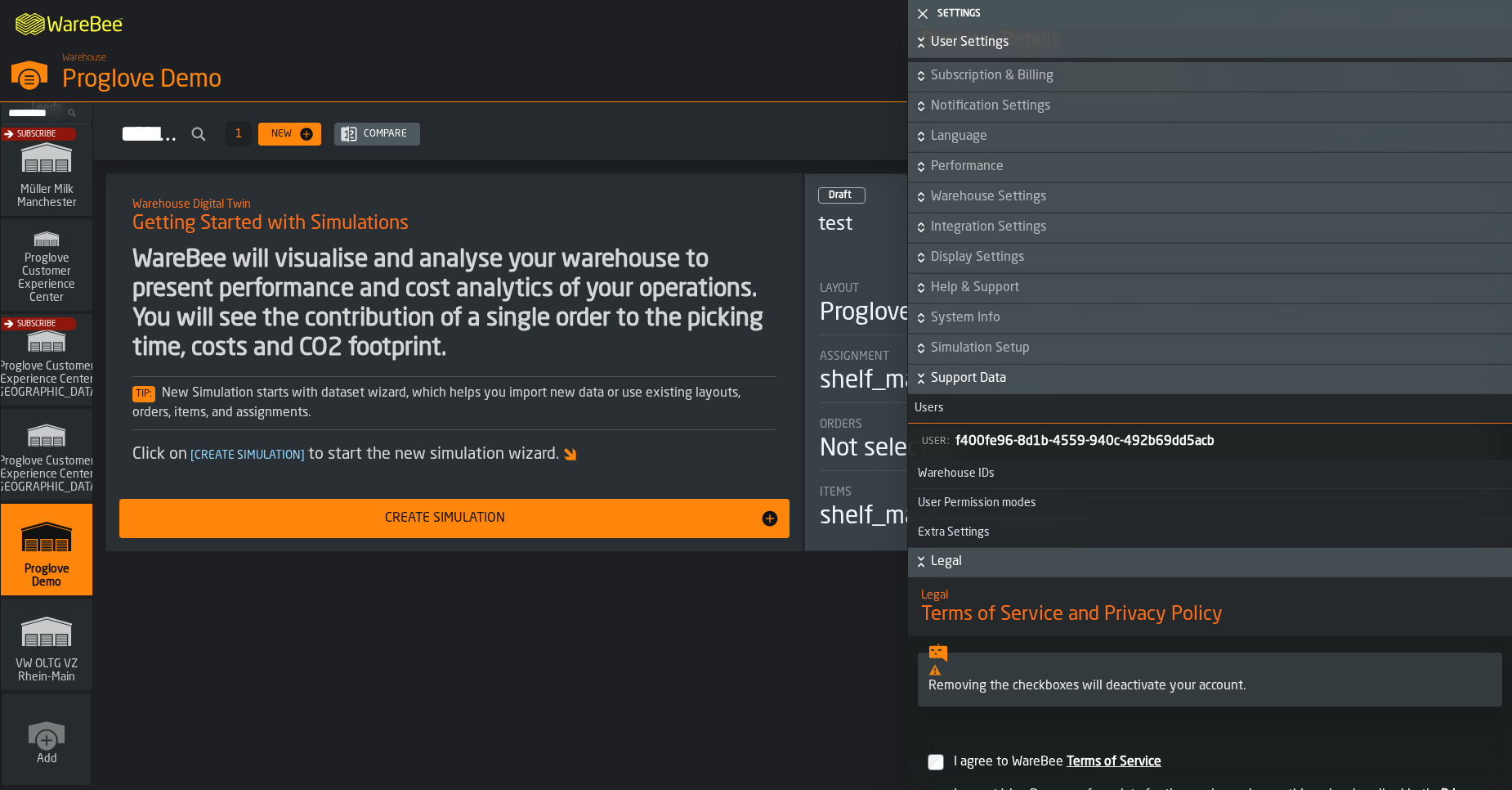
click at [952, 202] on span "Warehouse Settings" at bounding box center [1219, 198] width 578 height 19
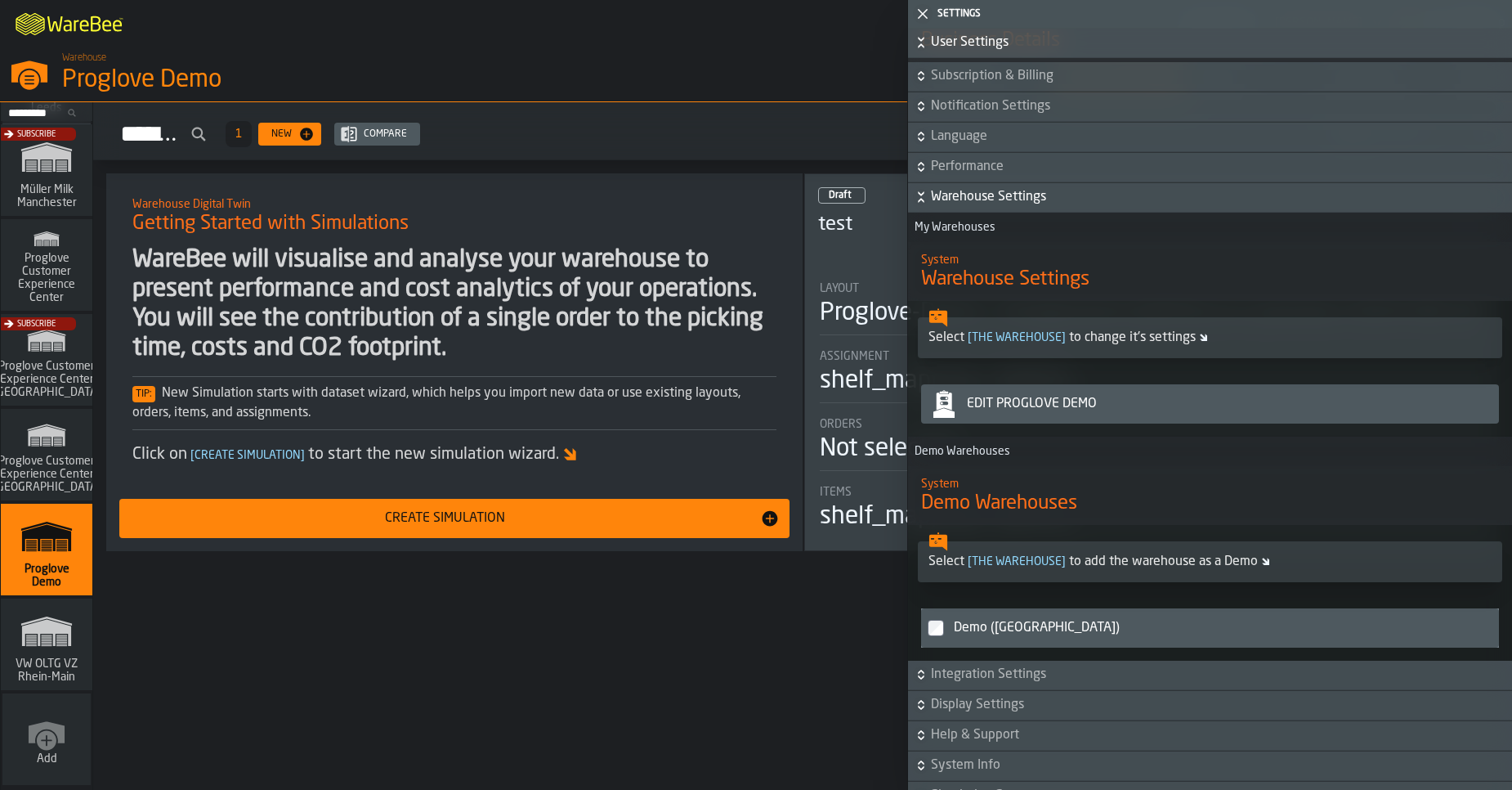
click at [952, 202] on span "Warehouse Settings" at bounding box center [1219, 198] width 578 height 19
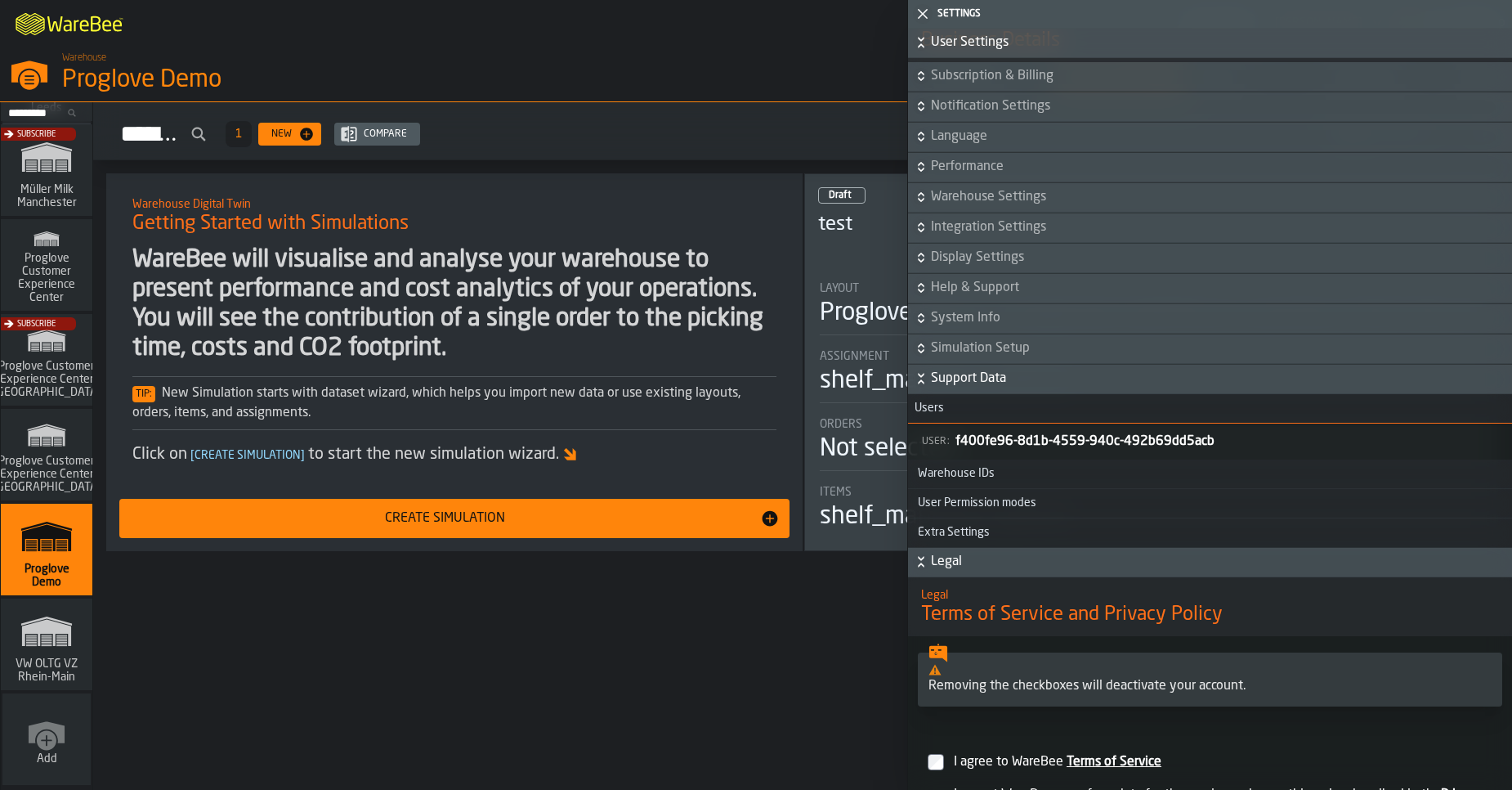
click at [946, 169] on span "Performance" at bounding box center [1219, 166] width 578 height 19
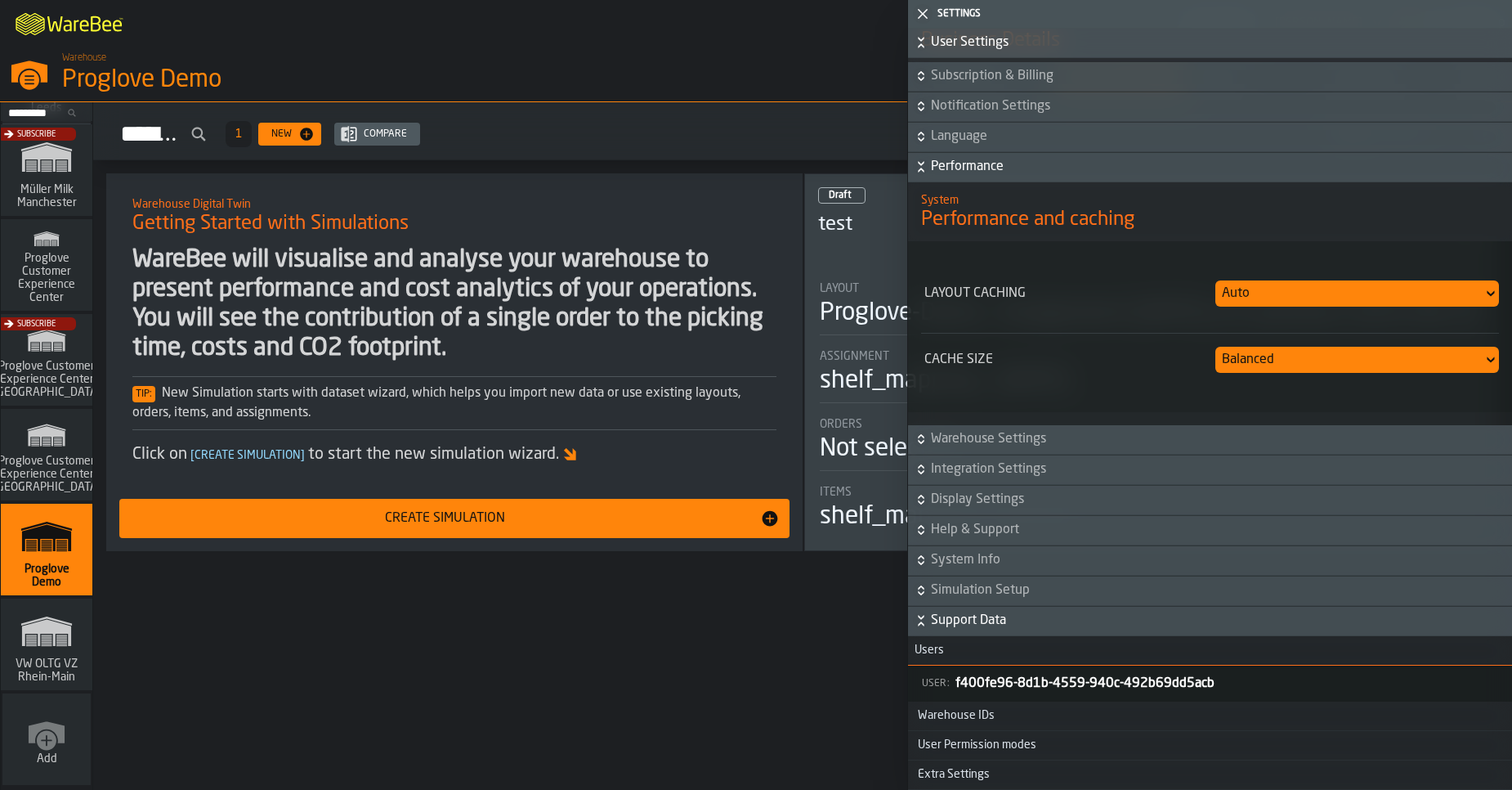
click at [946, 169] on span "Performance" at bounding box center [1219, 166] width 578 height 19
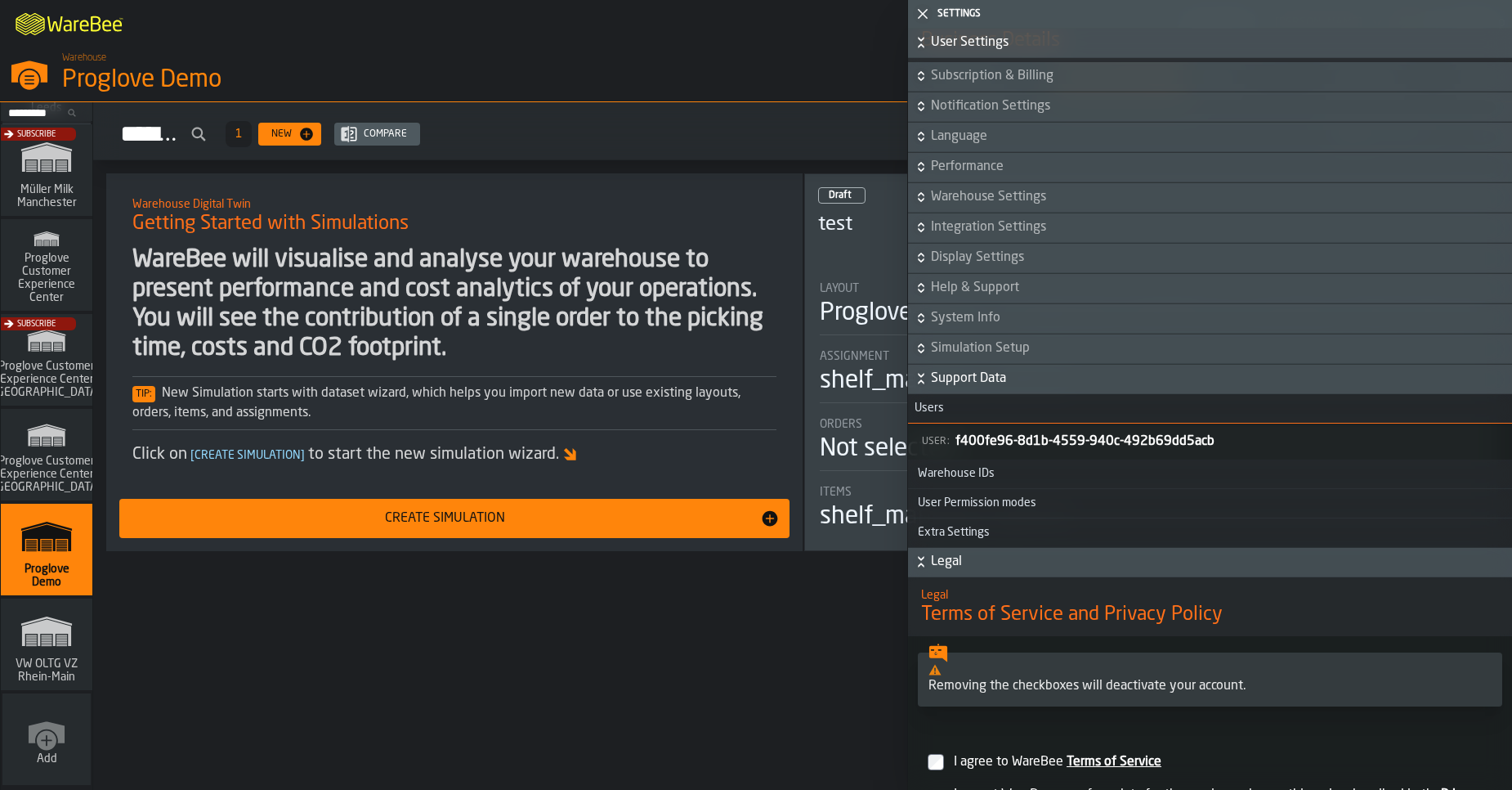
click at [946, 131] on button "Language" at bounding box center [1210, 137] width 604 height 29
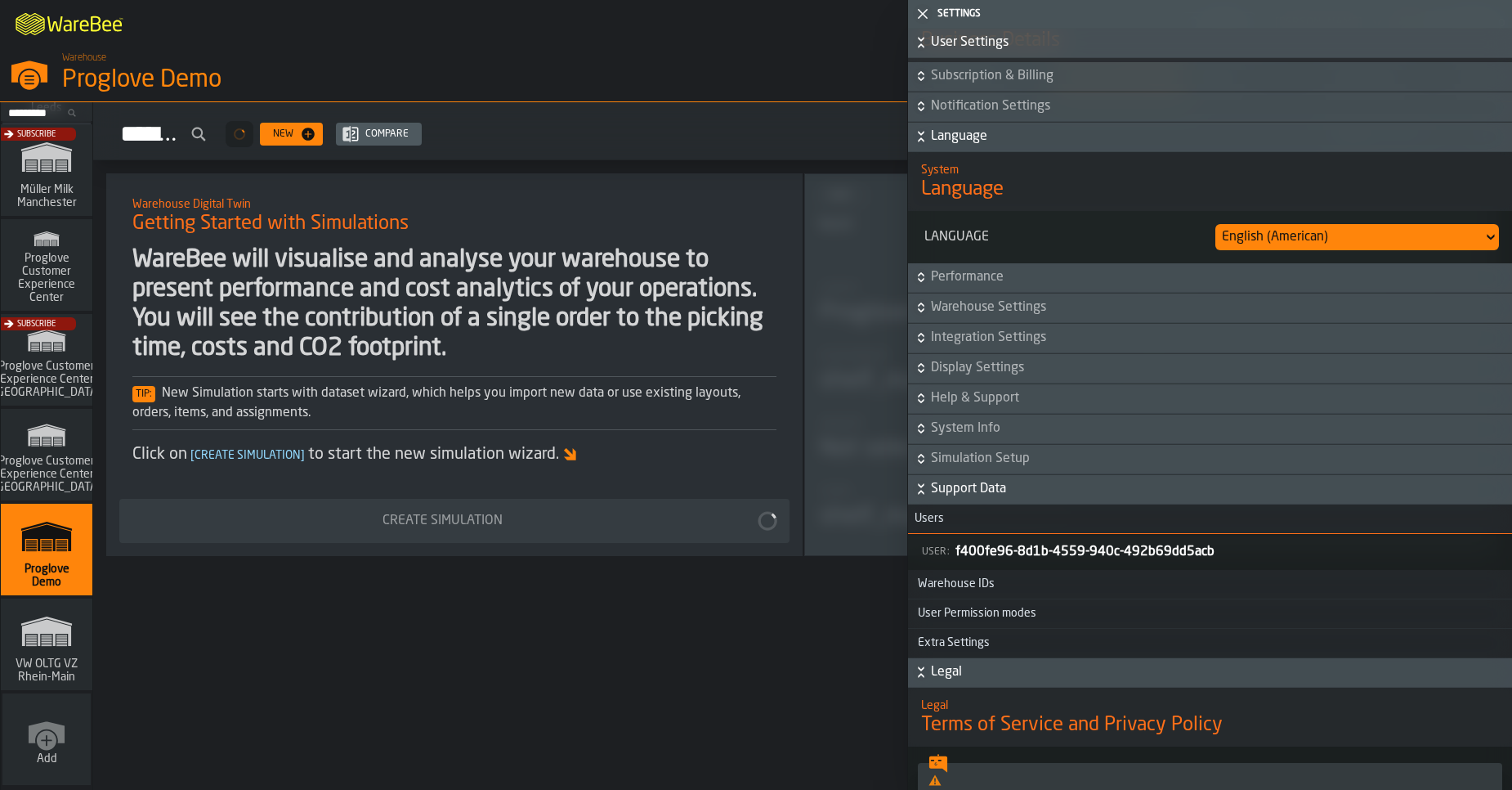
click at [946, 131] on button "Language" at bounding box center [1210, 137] width 604 height 29
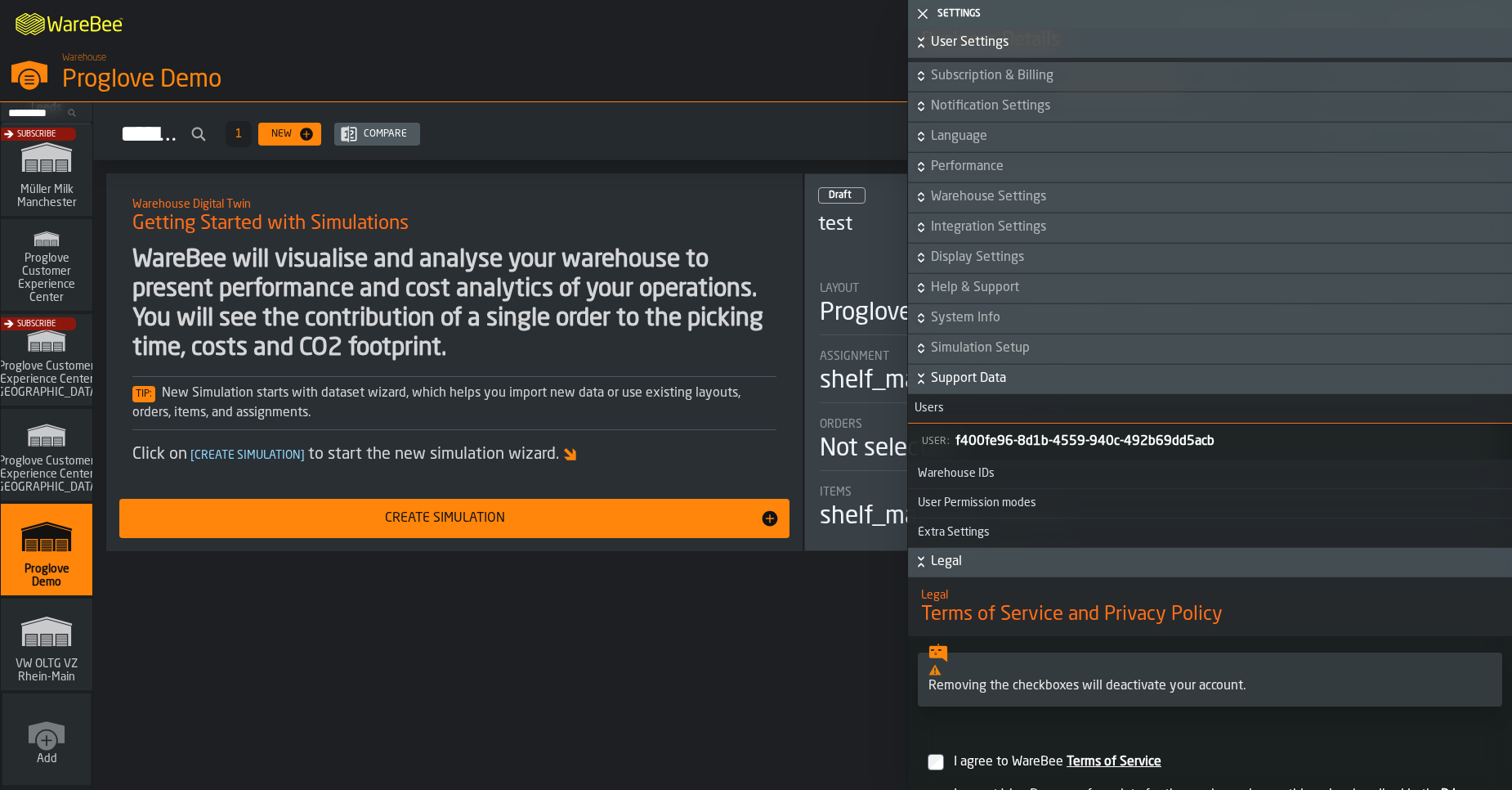
click at [950, 113] on span "Notification Settings" at bounding box center [1219, 106] width 578 height 19
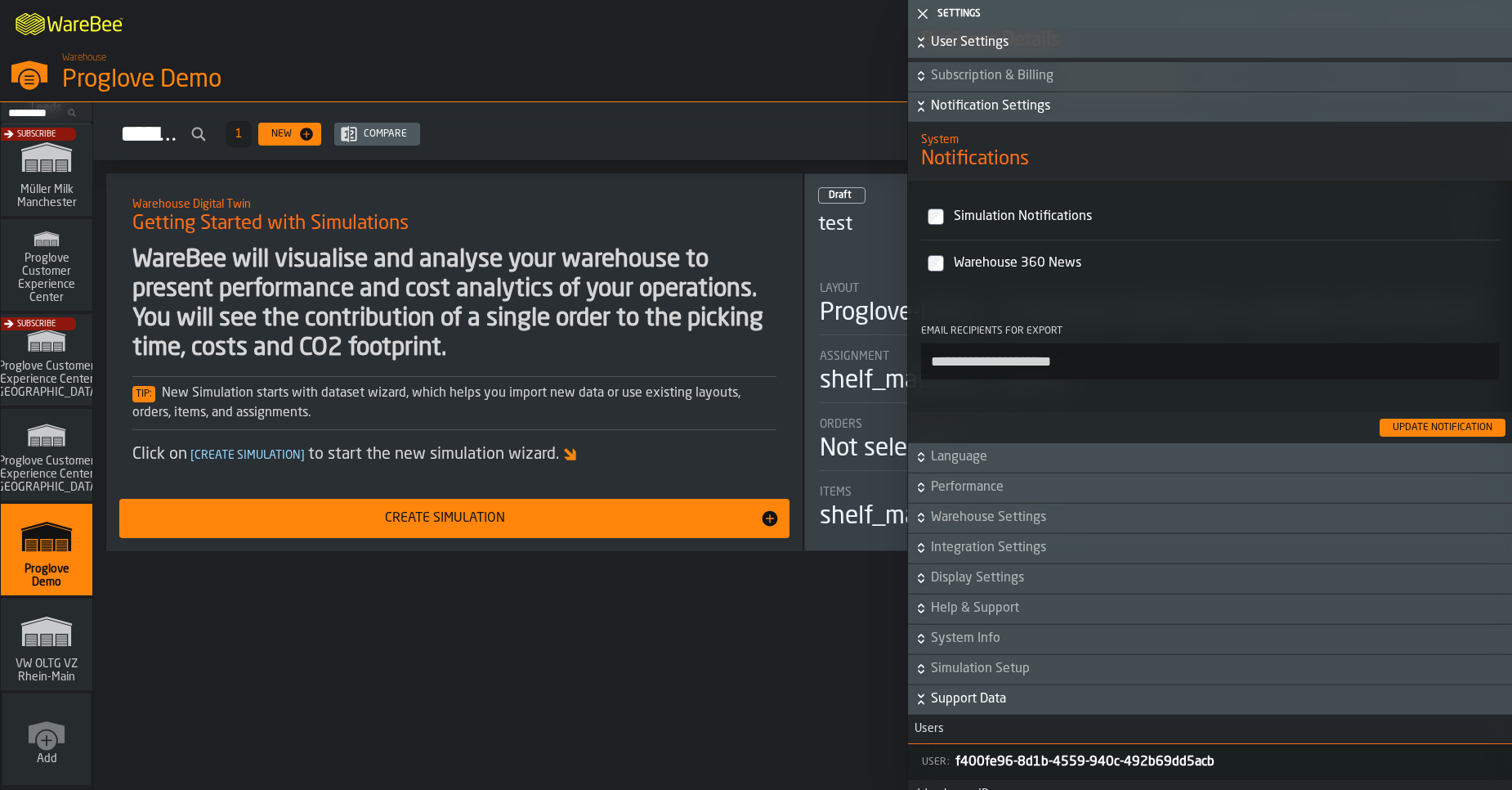
click at [950, 113] on span "Notification Settings" at bounding box center [1219, 106] width 578 height 19
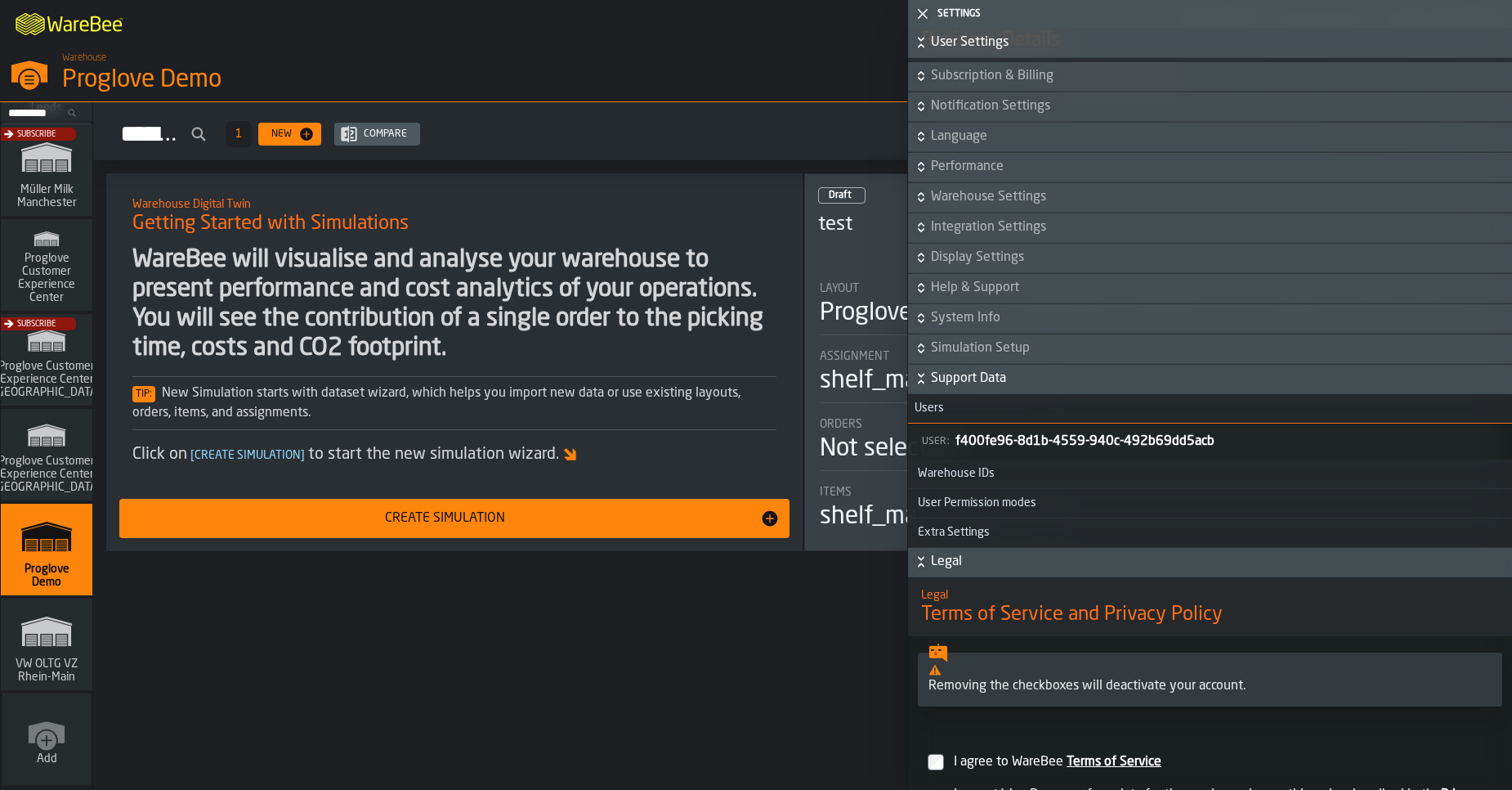
click at [950, 86] on span "Subscription & Billing" at bounding box center [1219, 76] width 578 height 19
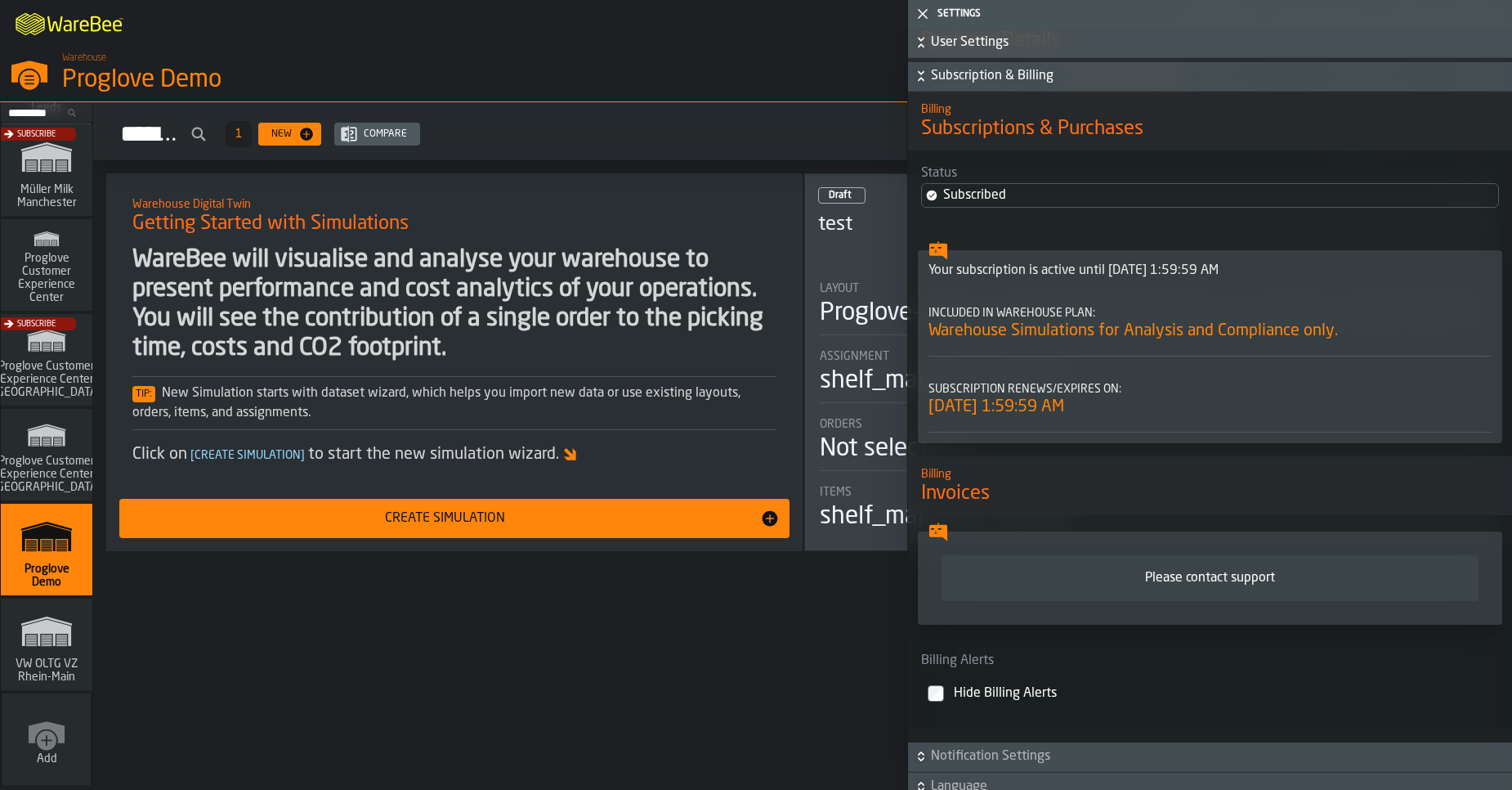
click at [950, 86] on span "Subscription & Billing" at bounding box center [1219, 76] width 578 height 19
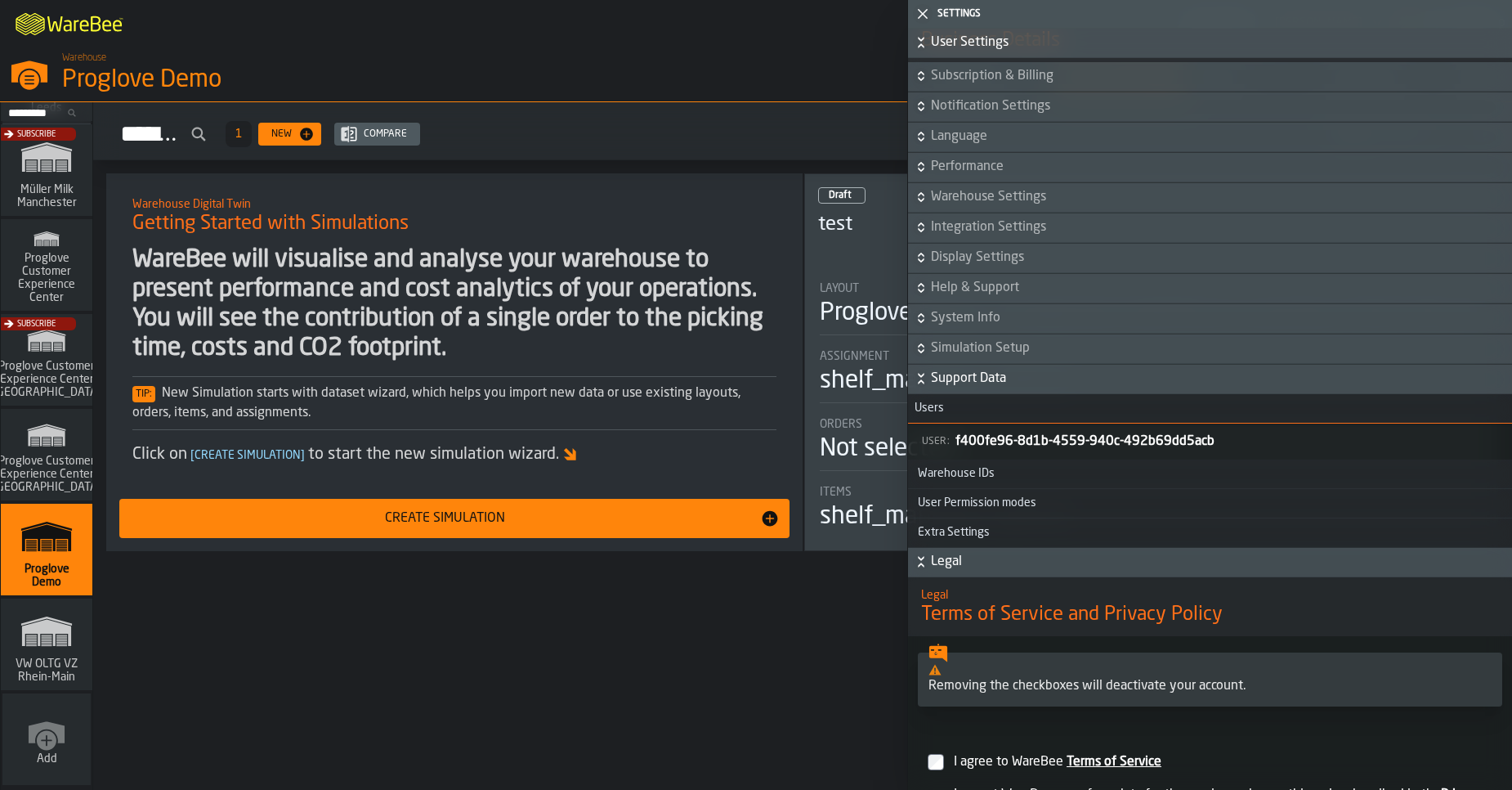
click at [941, 39] on span "User Settings" at bounding box center [1219, 43] width 578 height 19
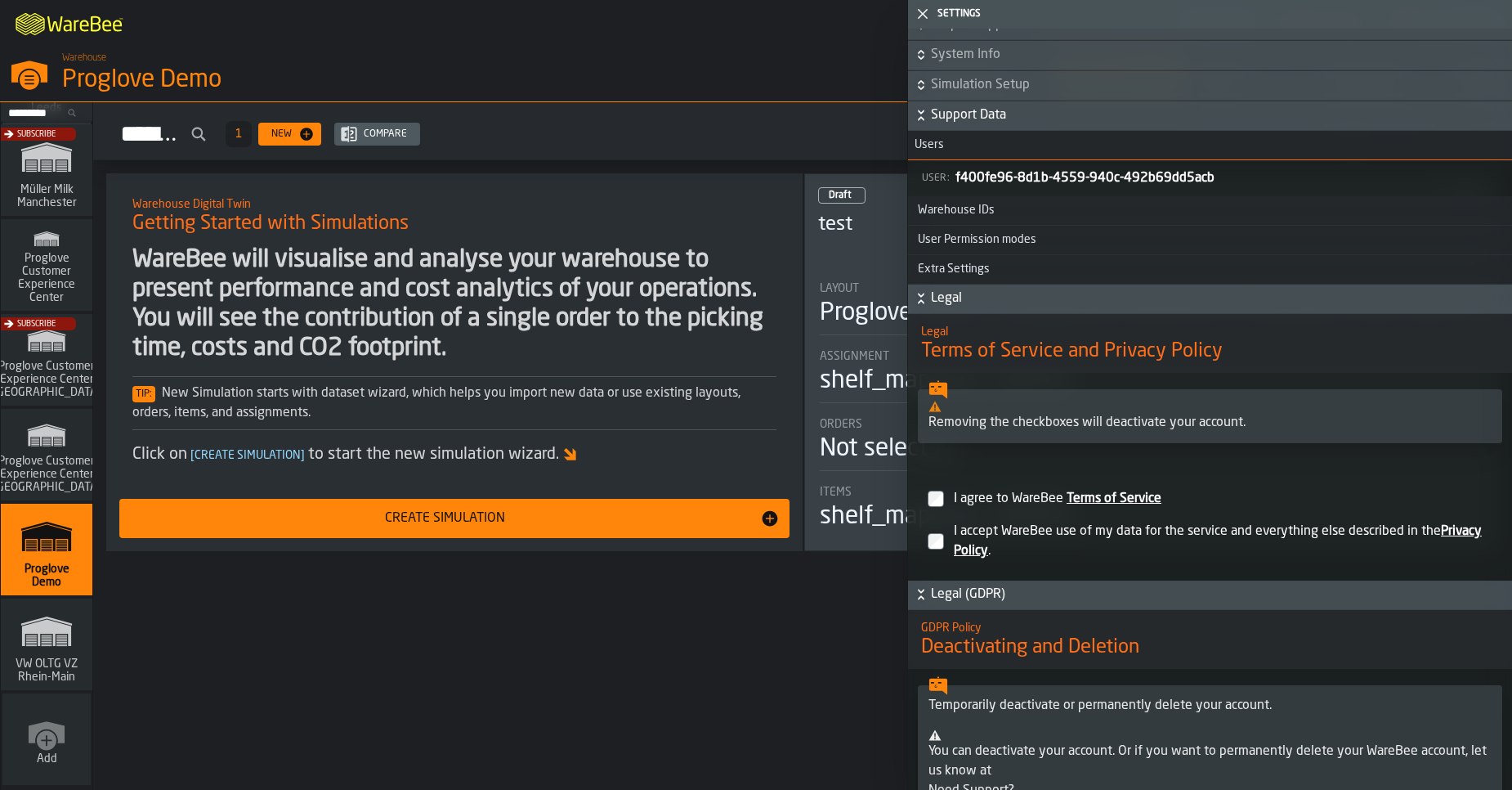
scroll to position [239, 0]
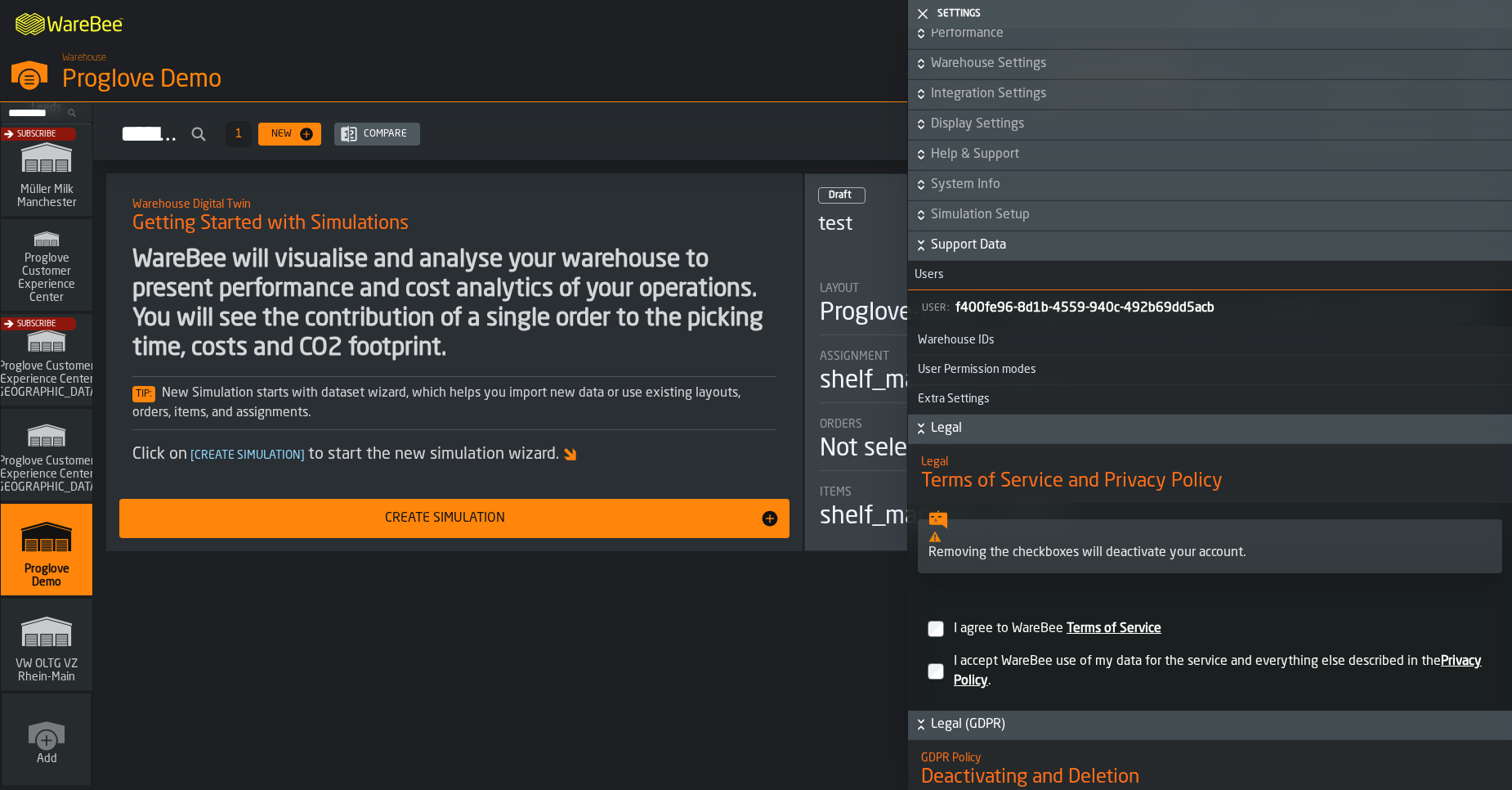
click at [1005, 244] on span "Support Data" at bounding box center [1219, 245] width 578 height 19
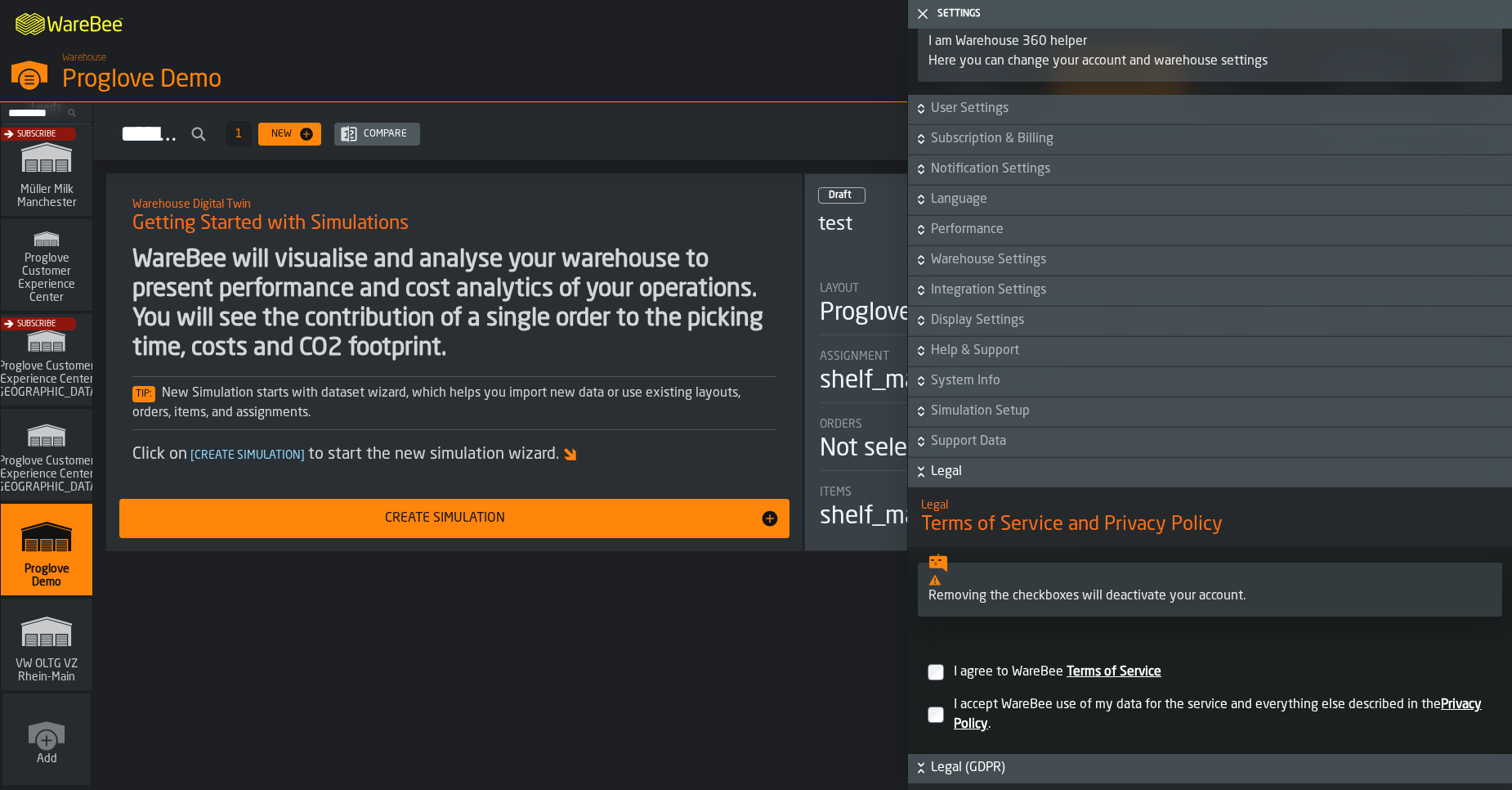
scroll to position [7, 0]
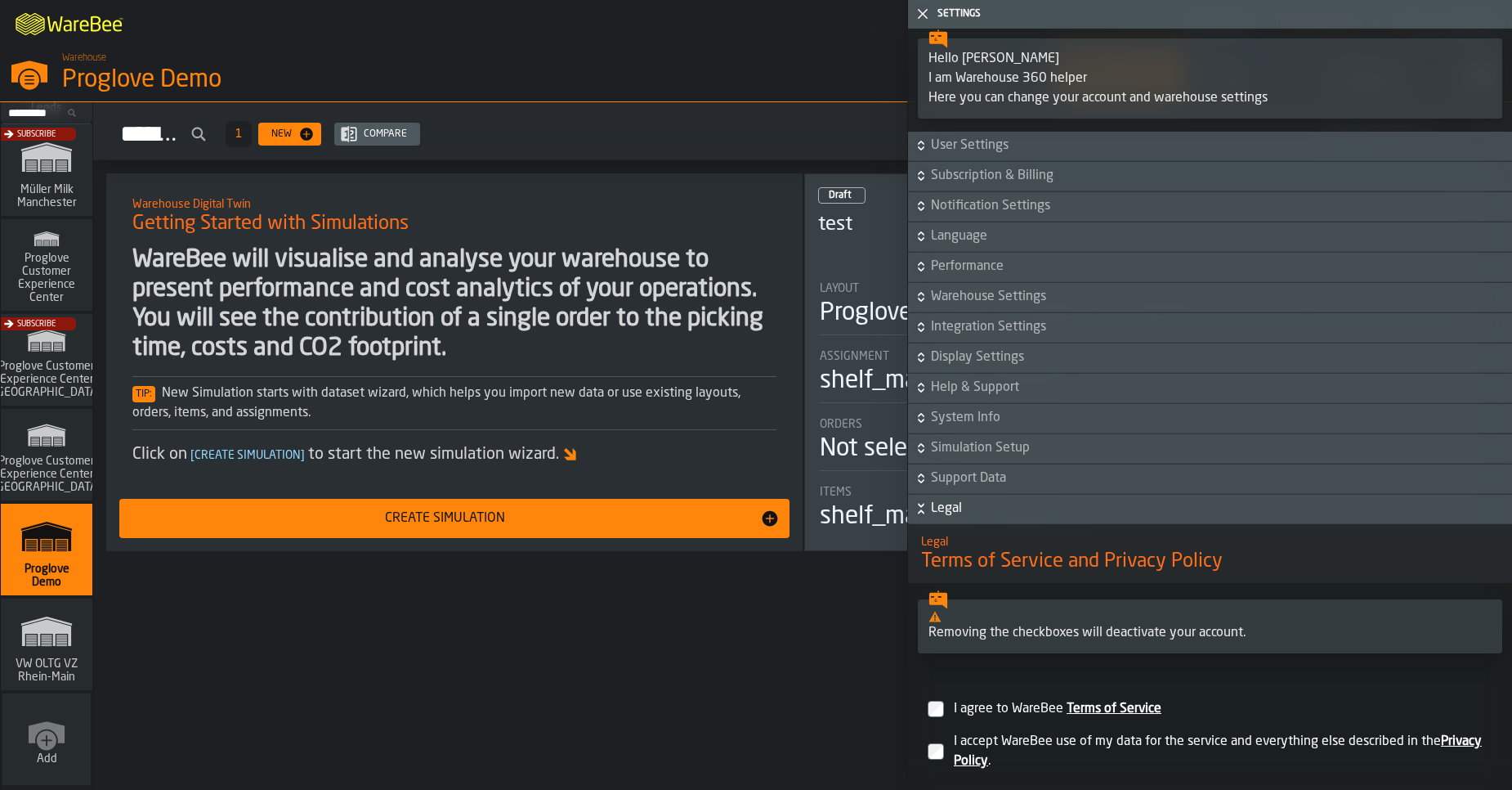
click at [972, 147] on span "User Settings" at bounding box center [1219, 146] width 578 height 19
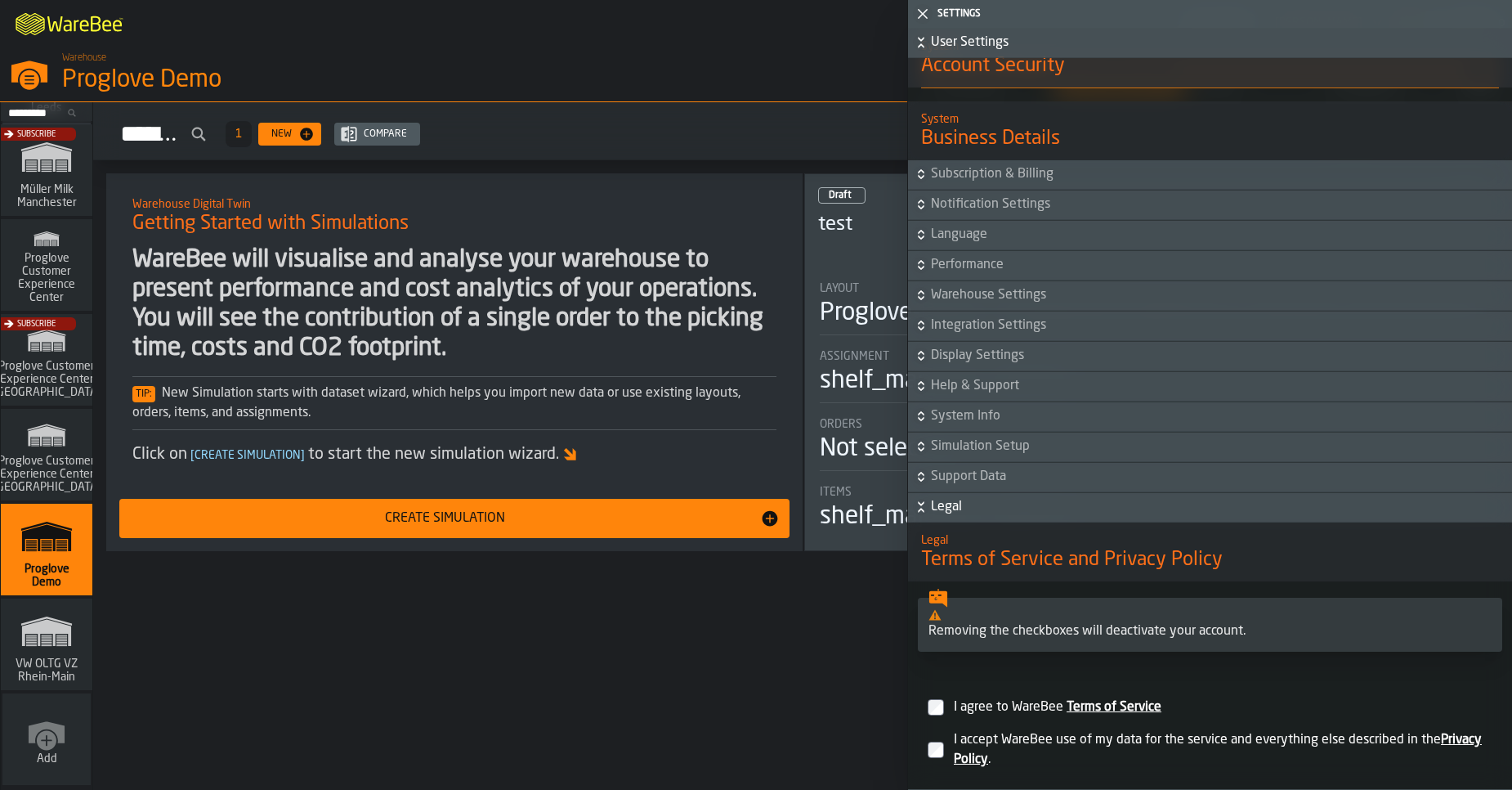
scroll to position [932, 0]
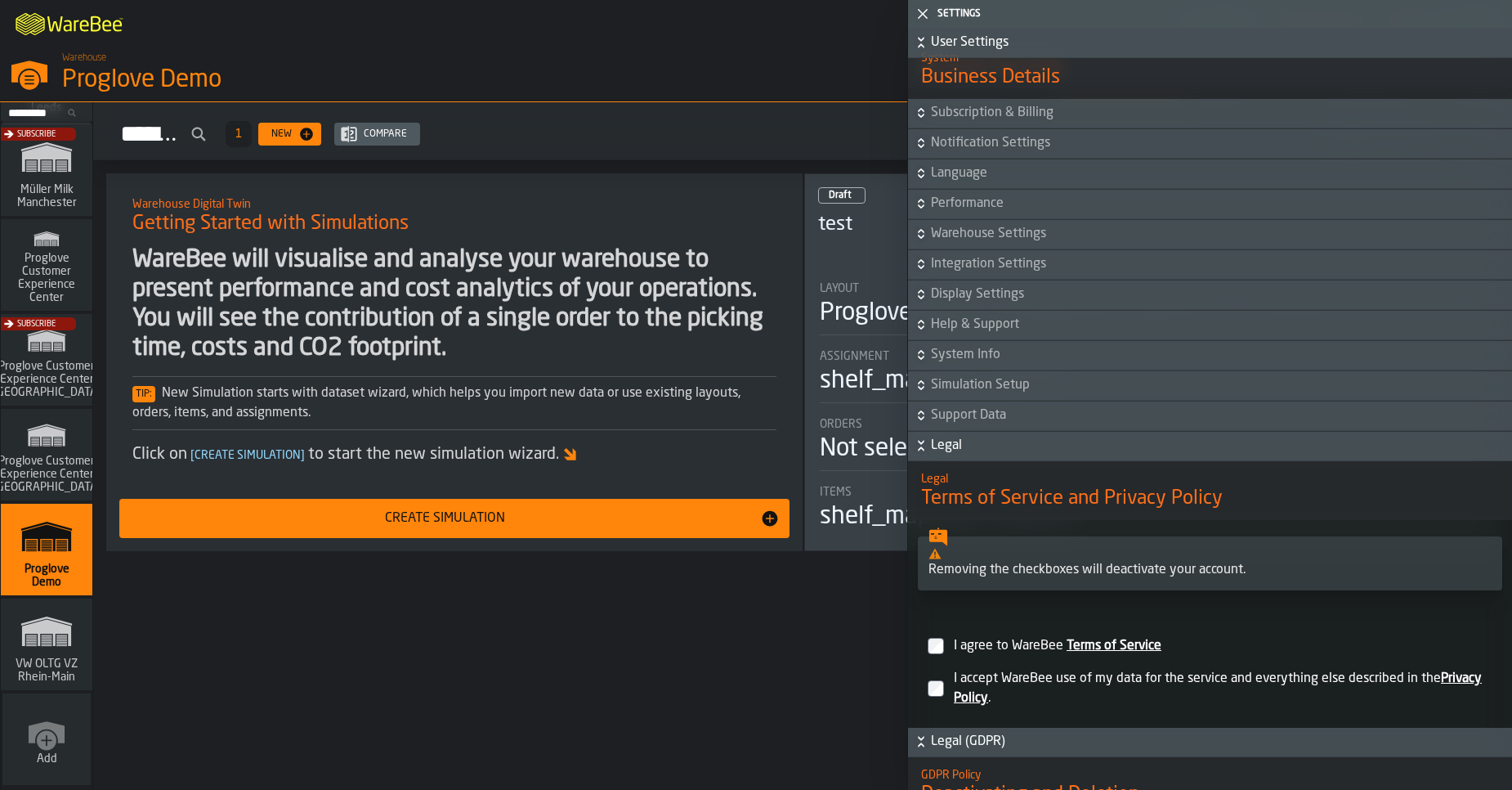
click at [962, 391] on span "Simulation Setup" at bounding box center [1219, 385] width 578 height 19
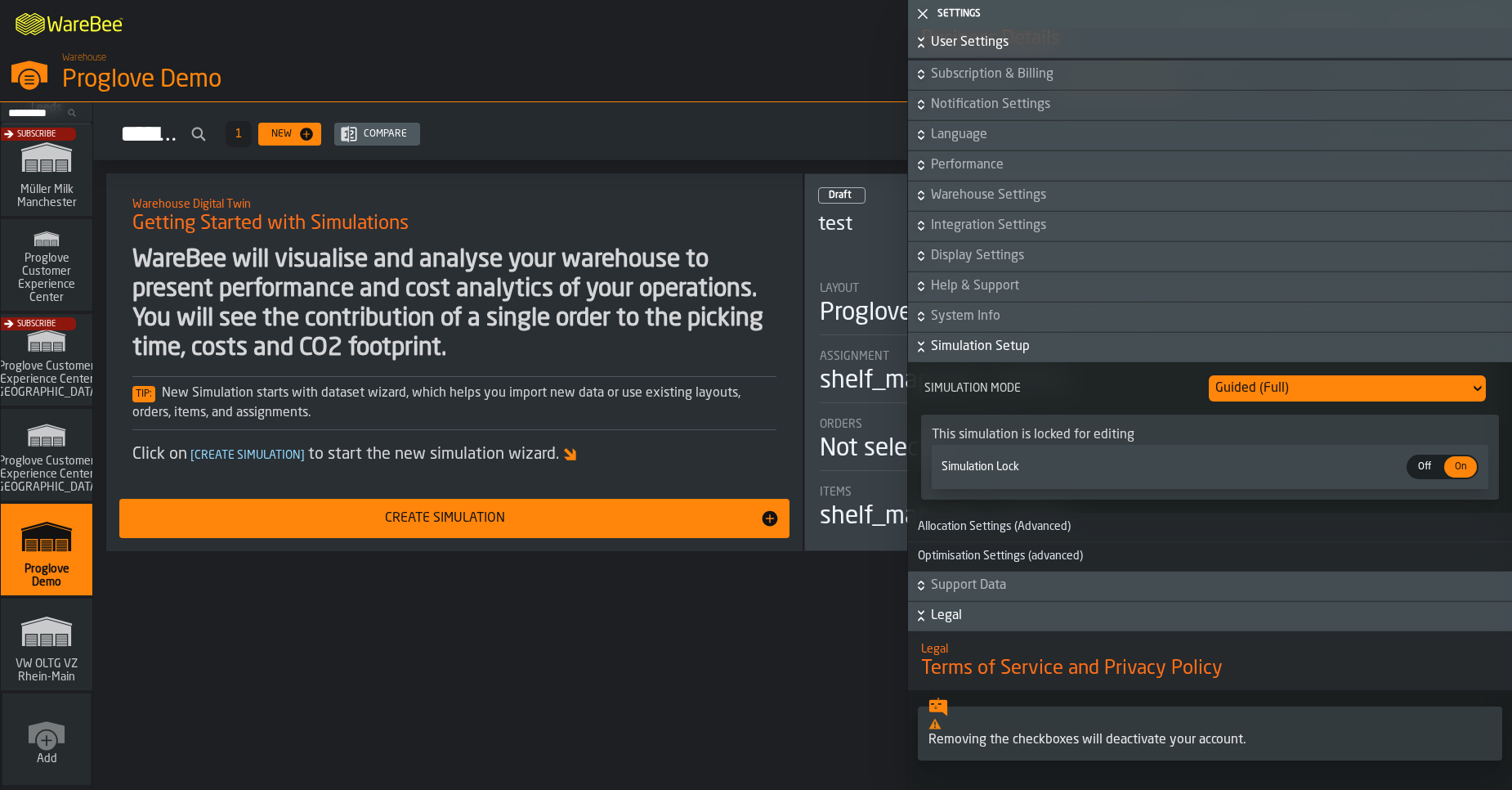
scroll to position [945, 0]
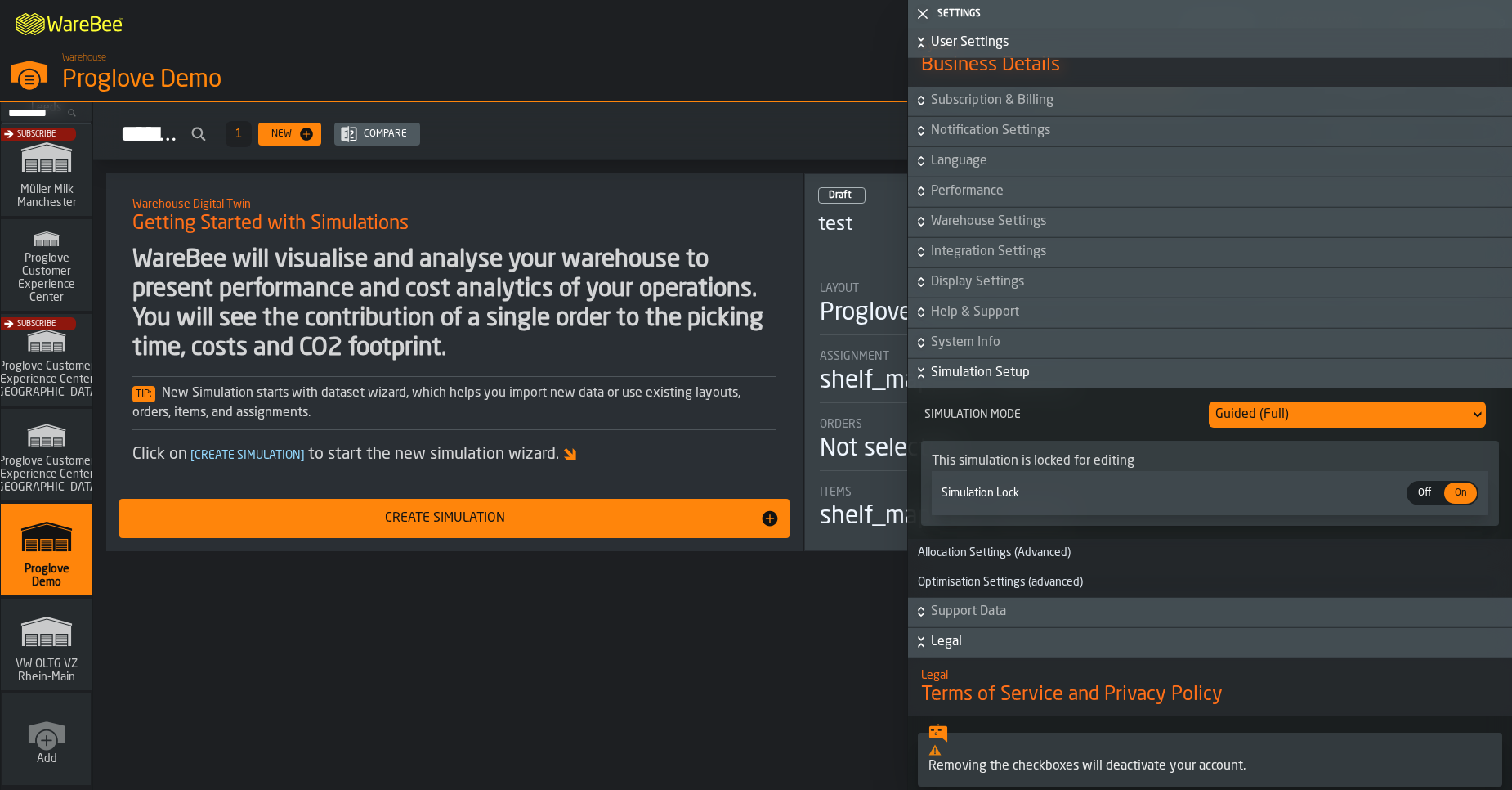
click at [972, 343] on span "System Info" at bounding box center [1219, 342] width 578 height 19
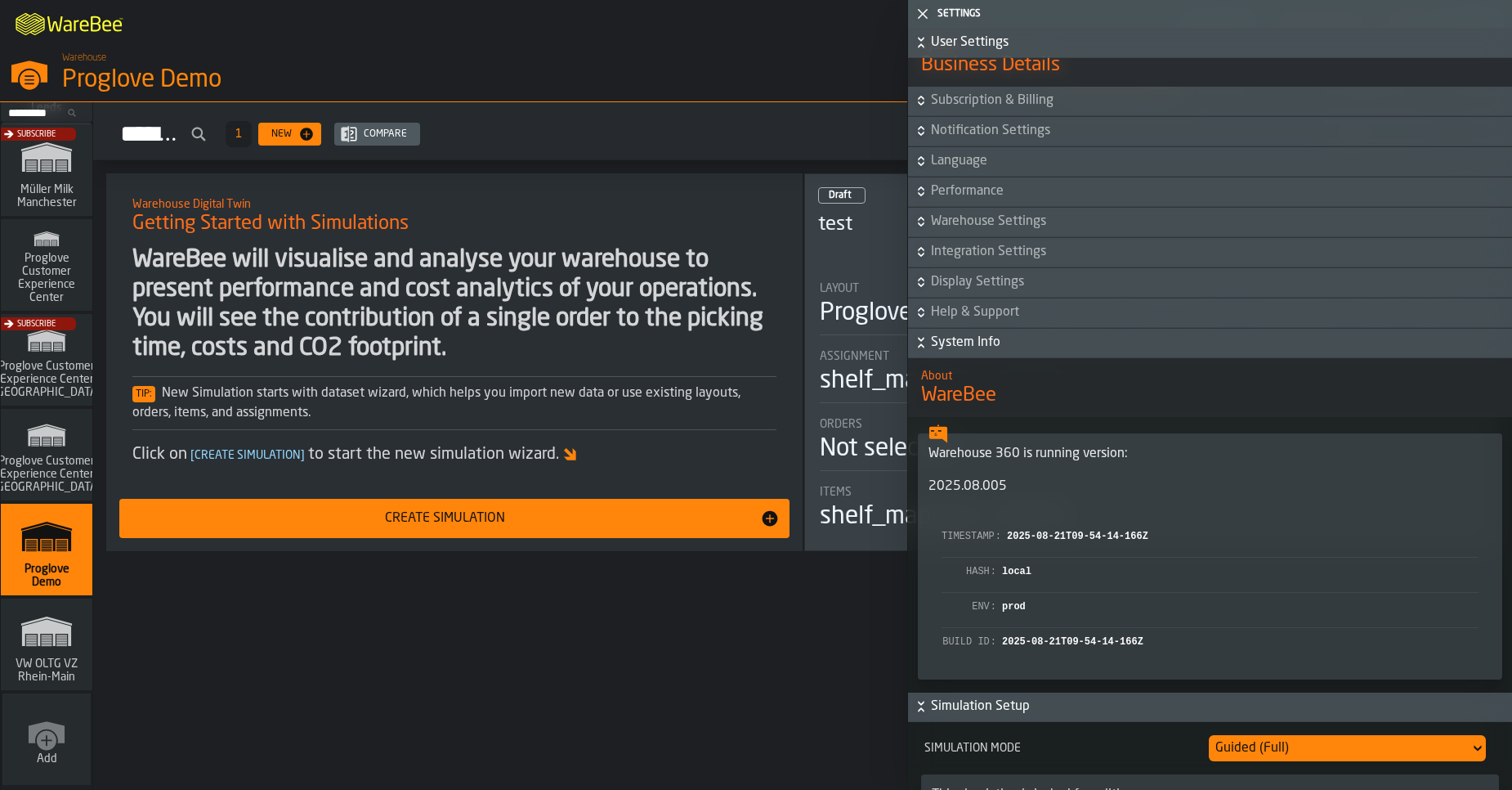
click at [971, 320] on span "Help & Support" at bounding box center [1219, 312] width 578 height 19
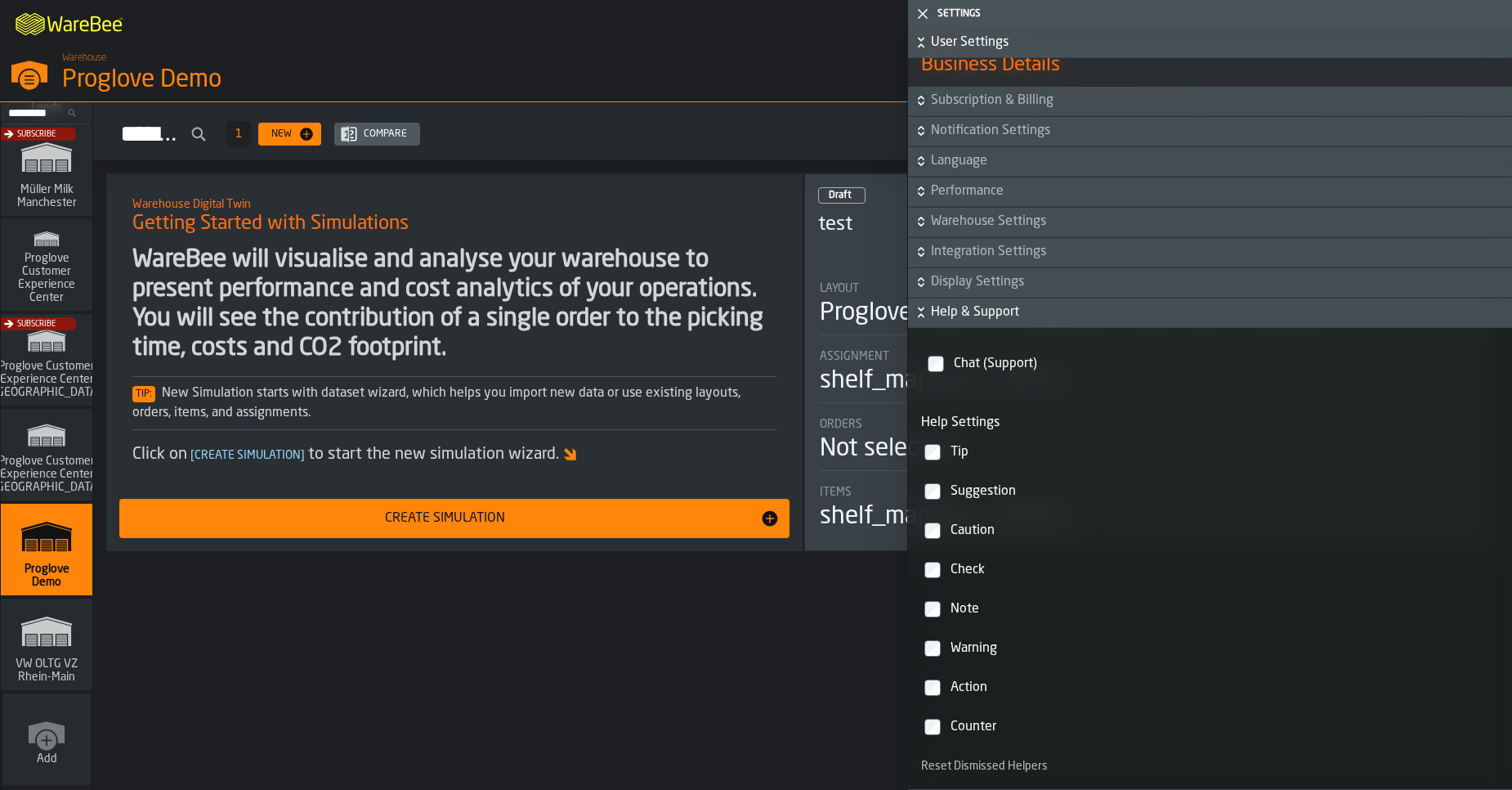
click at [967, 284] on span "Display Settings" at bounding box center [1219, 282] width 578 height 19
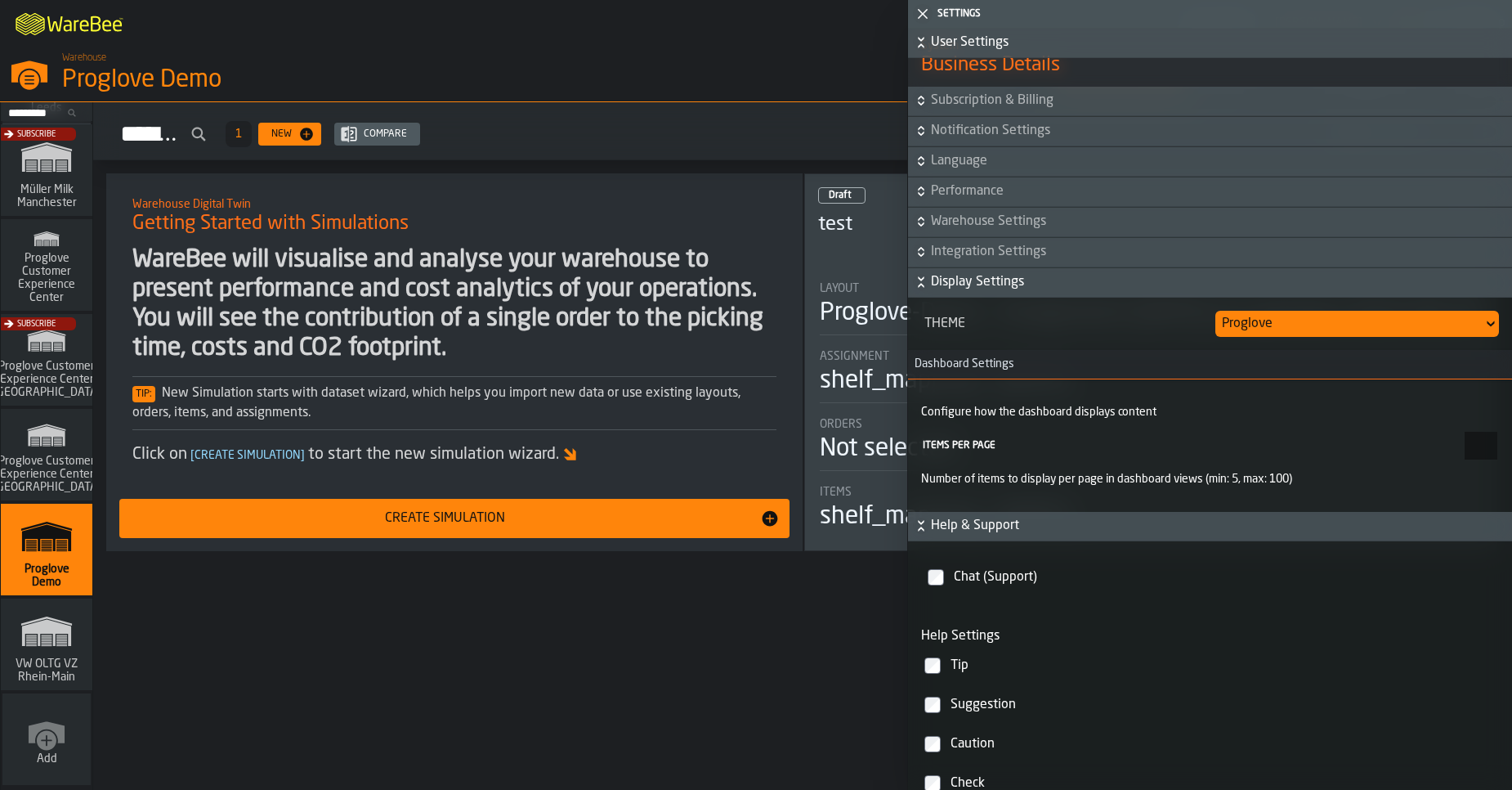
click at [983, 256] on span "Integration Settings" at bounding box center [1219, 252] width 578 height 19
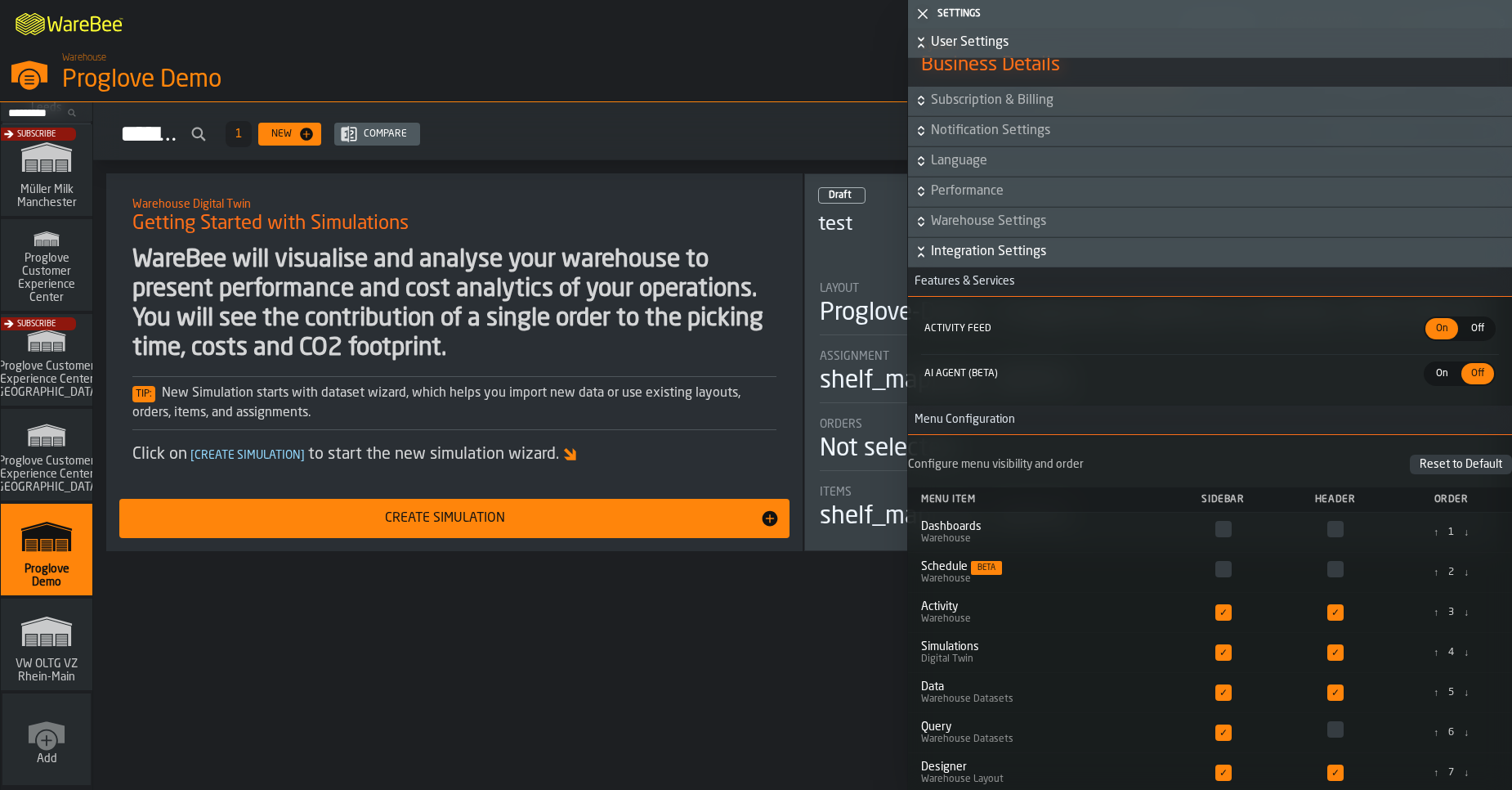
click at [967, 220] on span "Warehouse Settings" at bounding box center [1219, 222] width 578 height 19
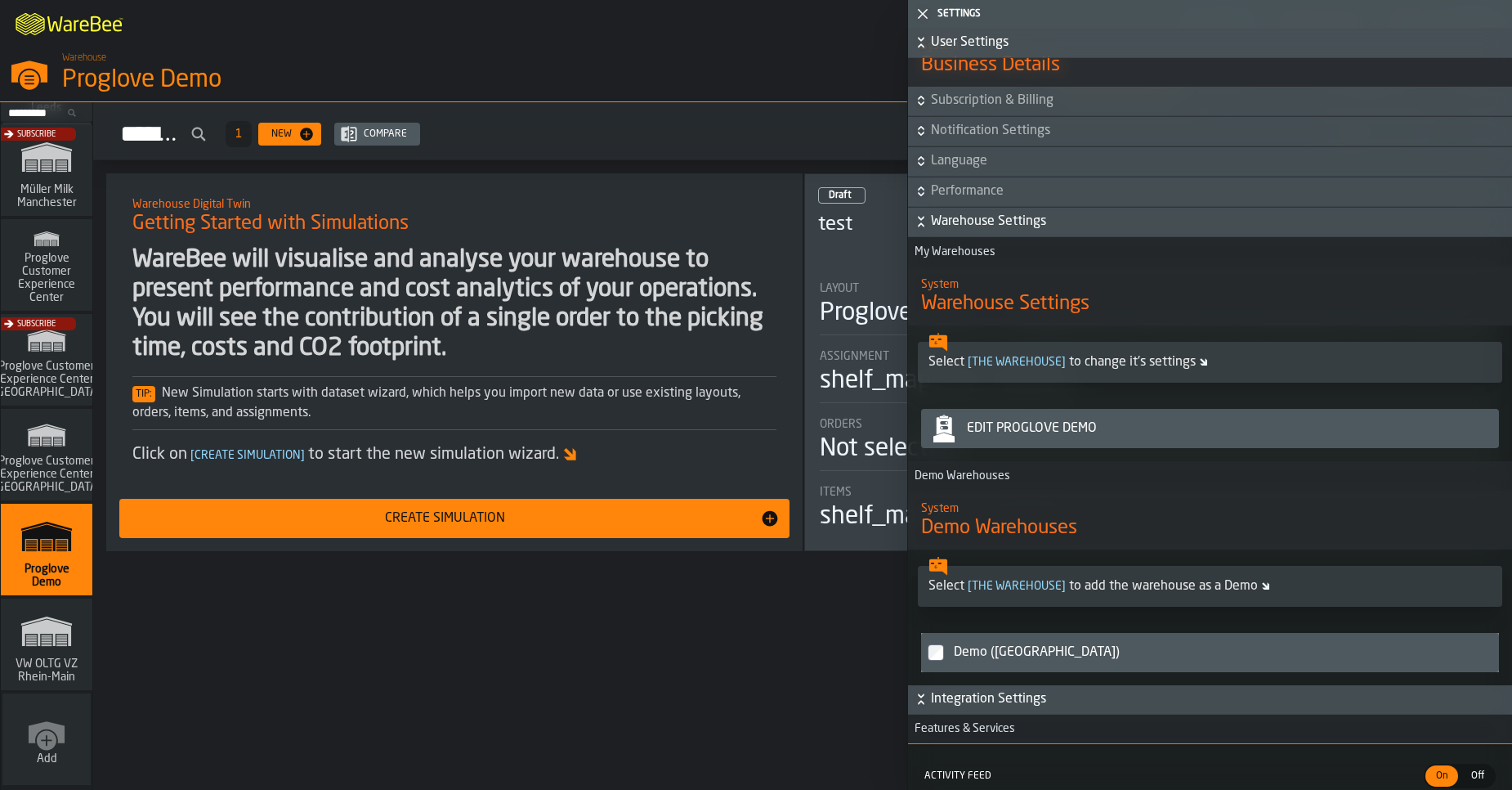
click at [963, 191] on span "Performance" at bounding box center [1219, 192] width 578 height 19
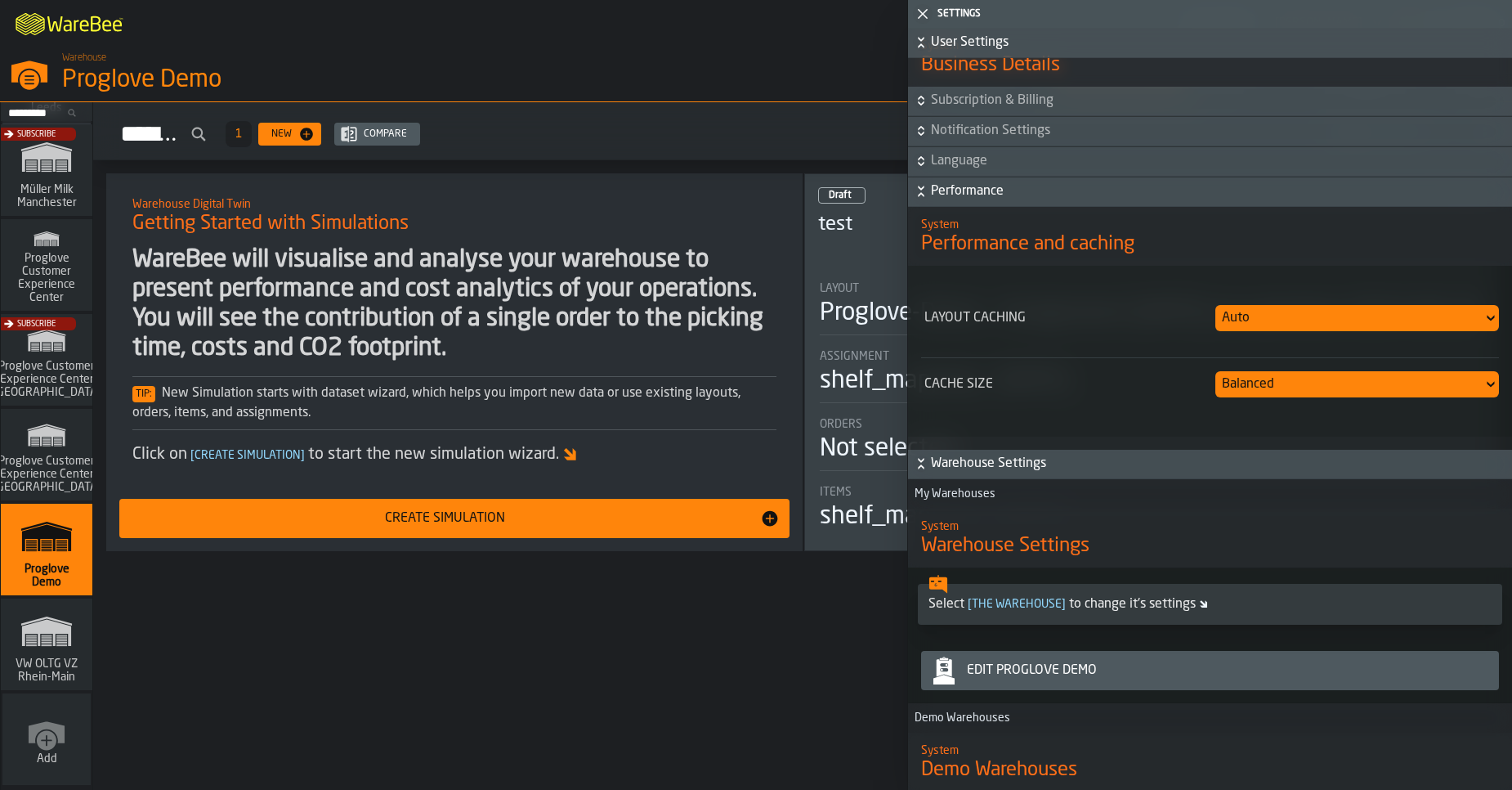
click at [956, 161] on span "Language" at bounding box center [1219, 162] width 578 height 19
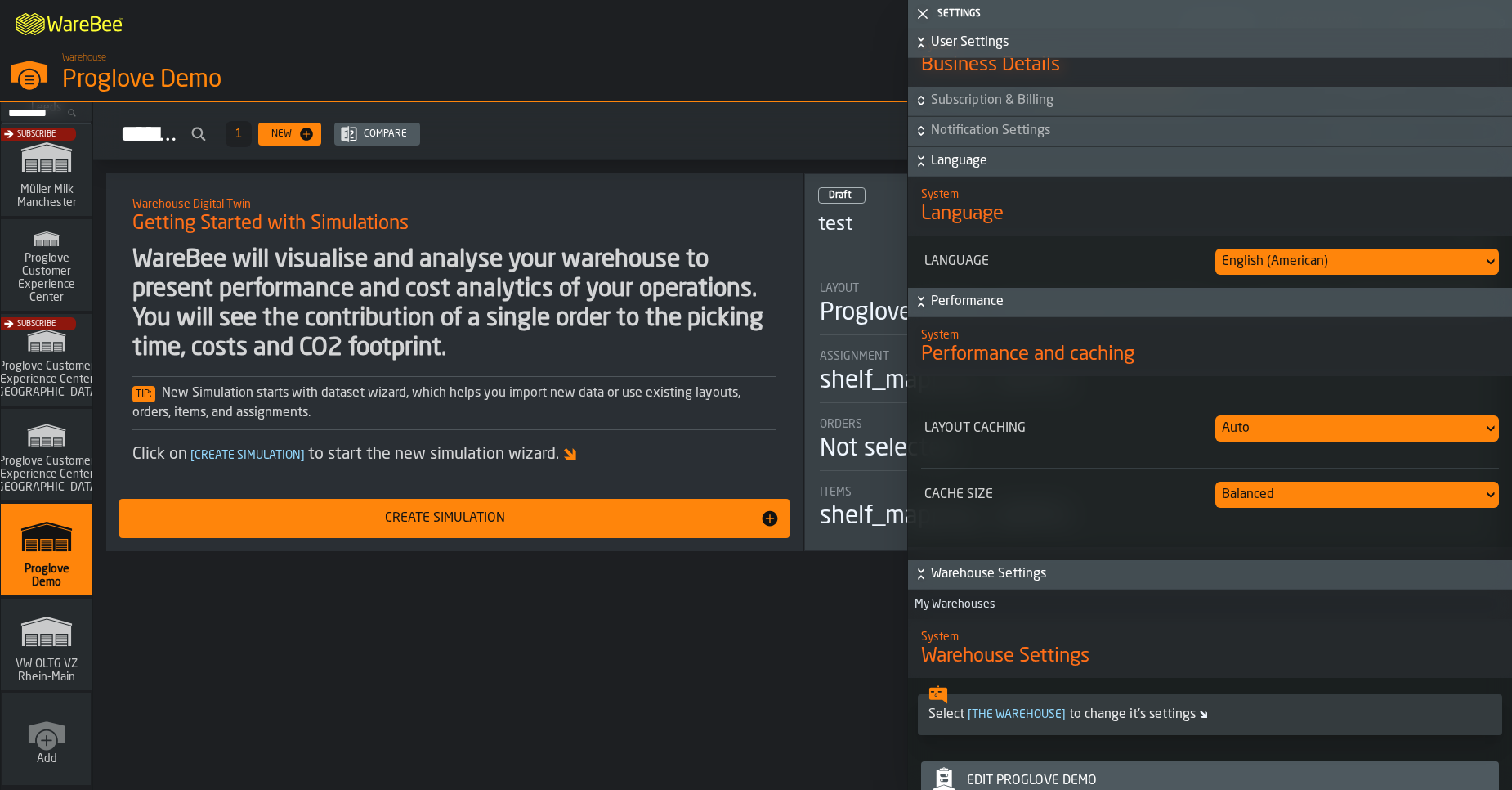
click at [959, 186] on div "System Language" at bounding box center [1210, 206] width 604 height 69
click at [958, 164] on span "Language" at bounding box center [1219, 162] width 578 height 19
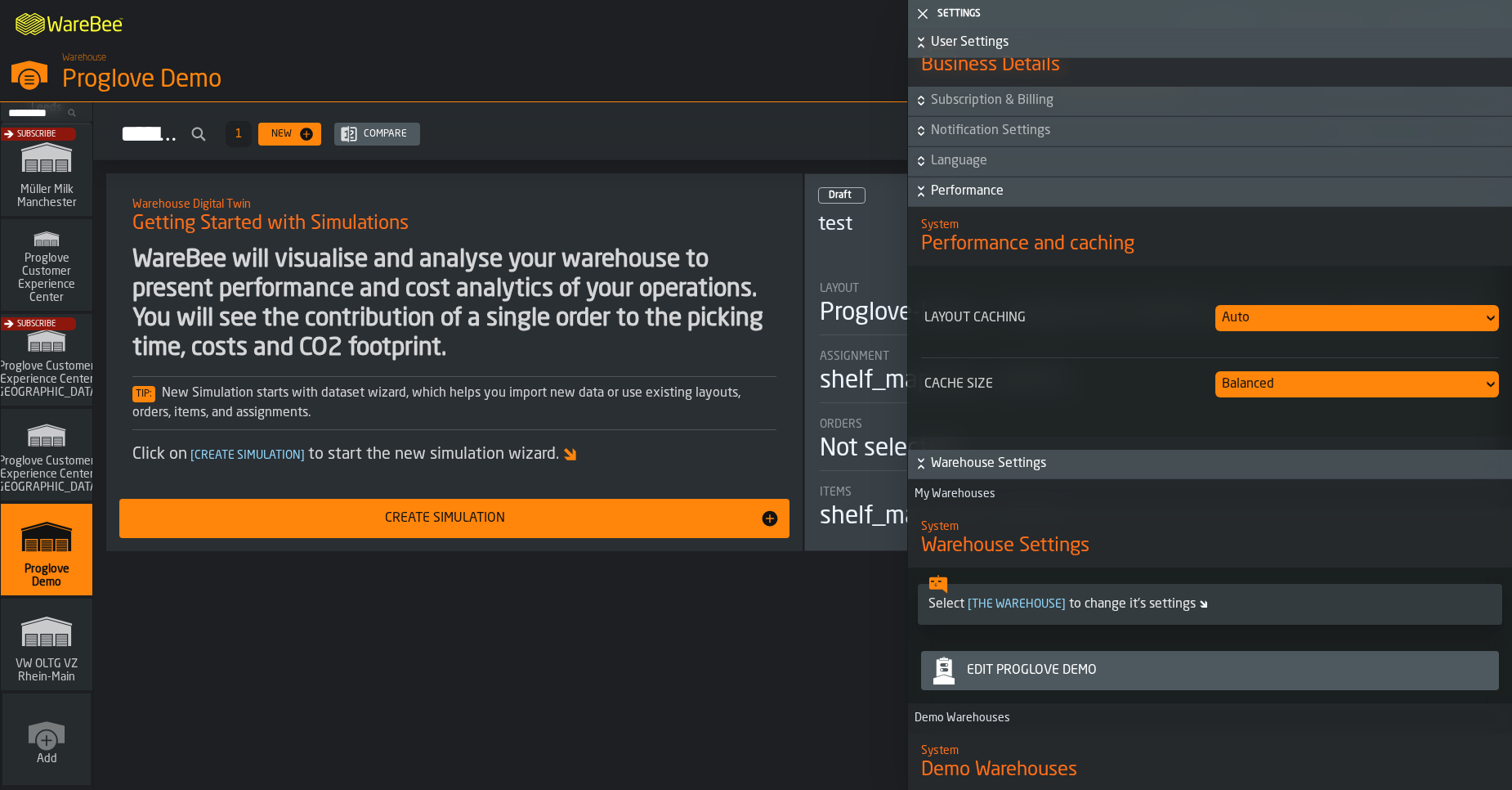
click at [955, 193] on span "Performance" at bounding box center [1219, 192] width 578 height 19
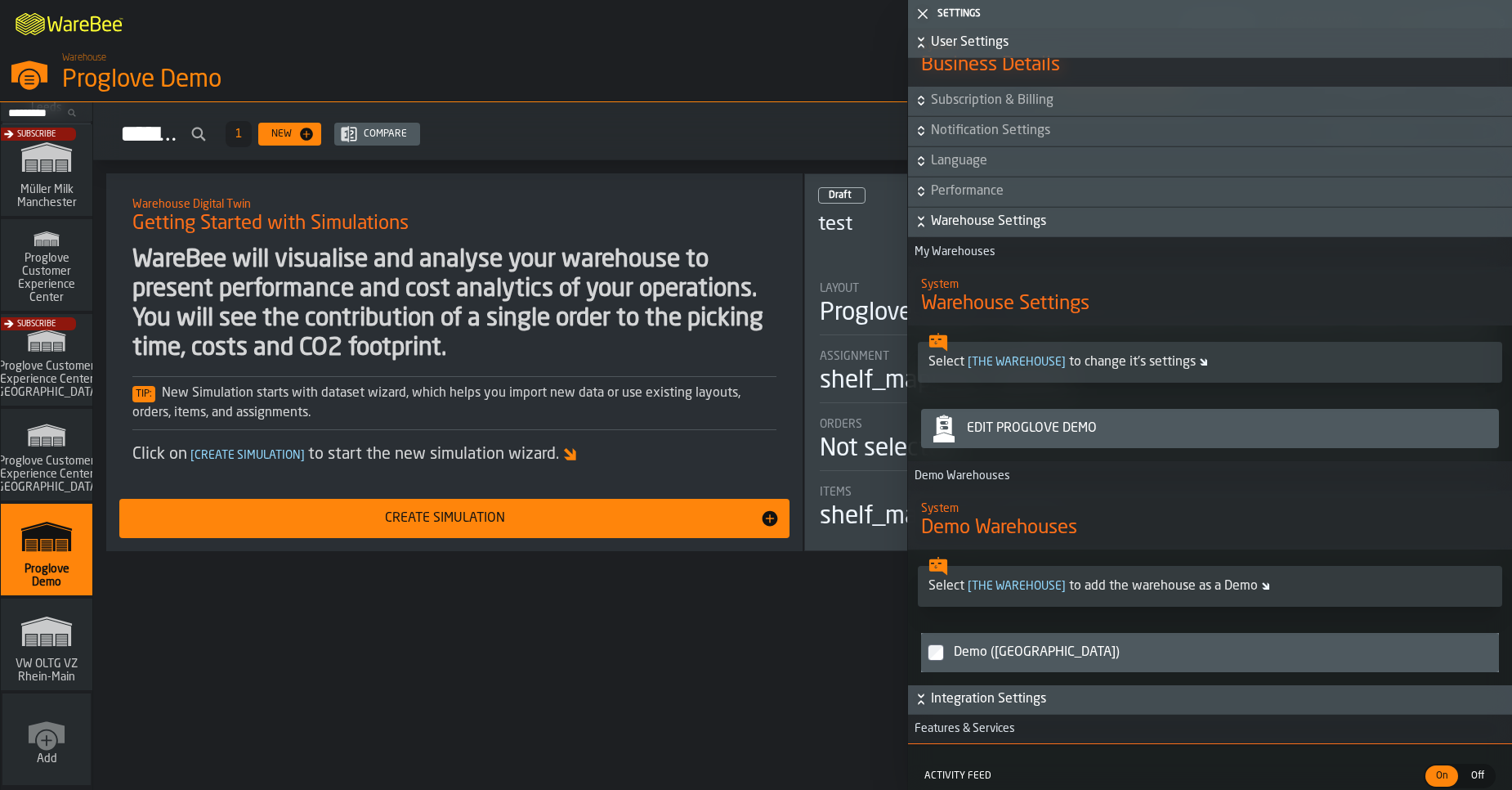
click at [969, 229] on span "Warehouse Settings" at bounding box center [1219, 222] width 578 height 19
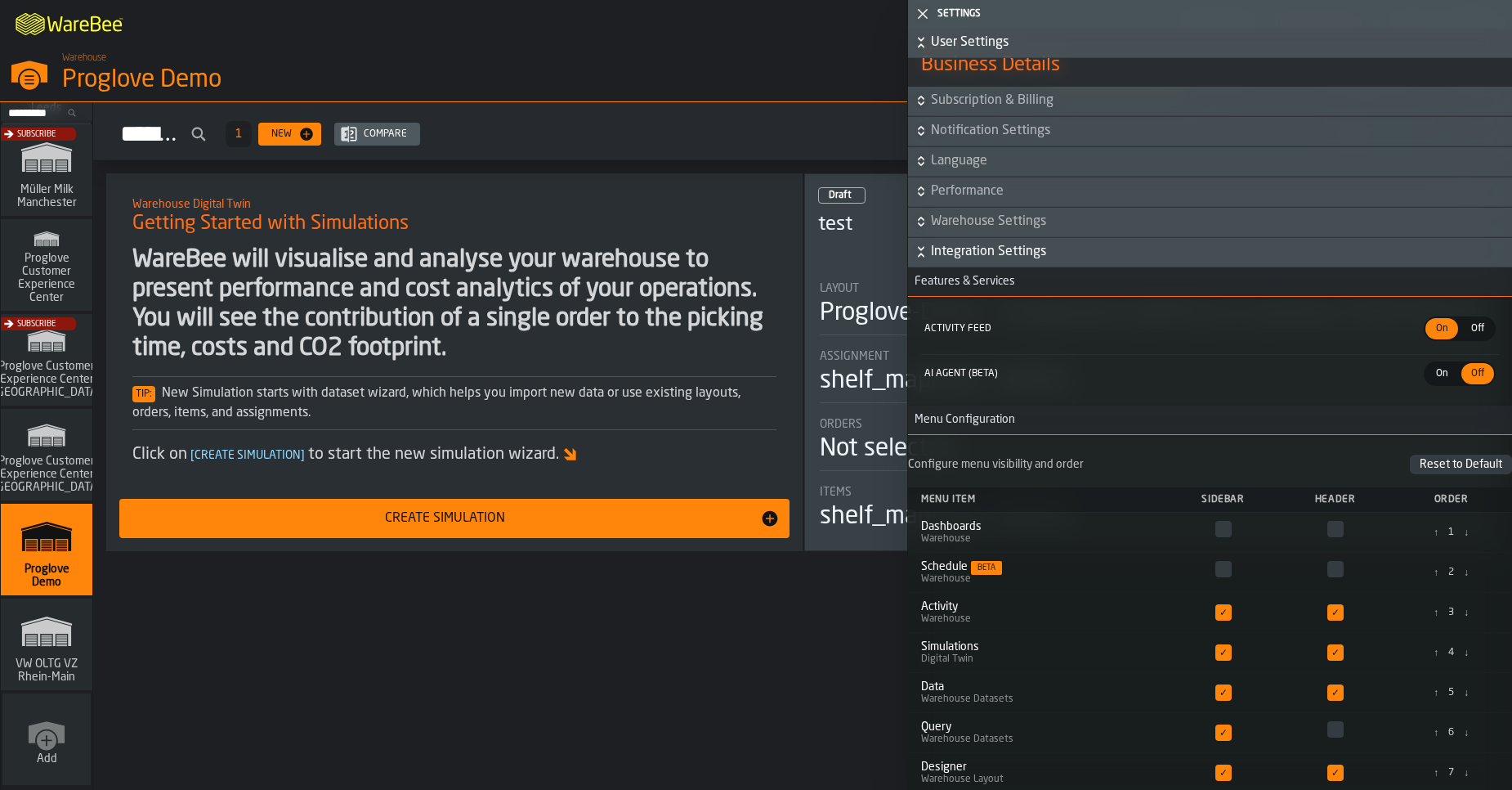
click at [955, 256] on span "Integration Settings" at bounding box center [1219, 252] width 578 height 19
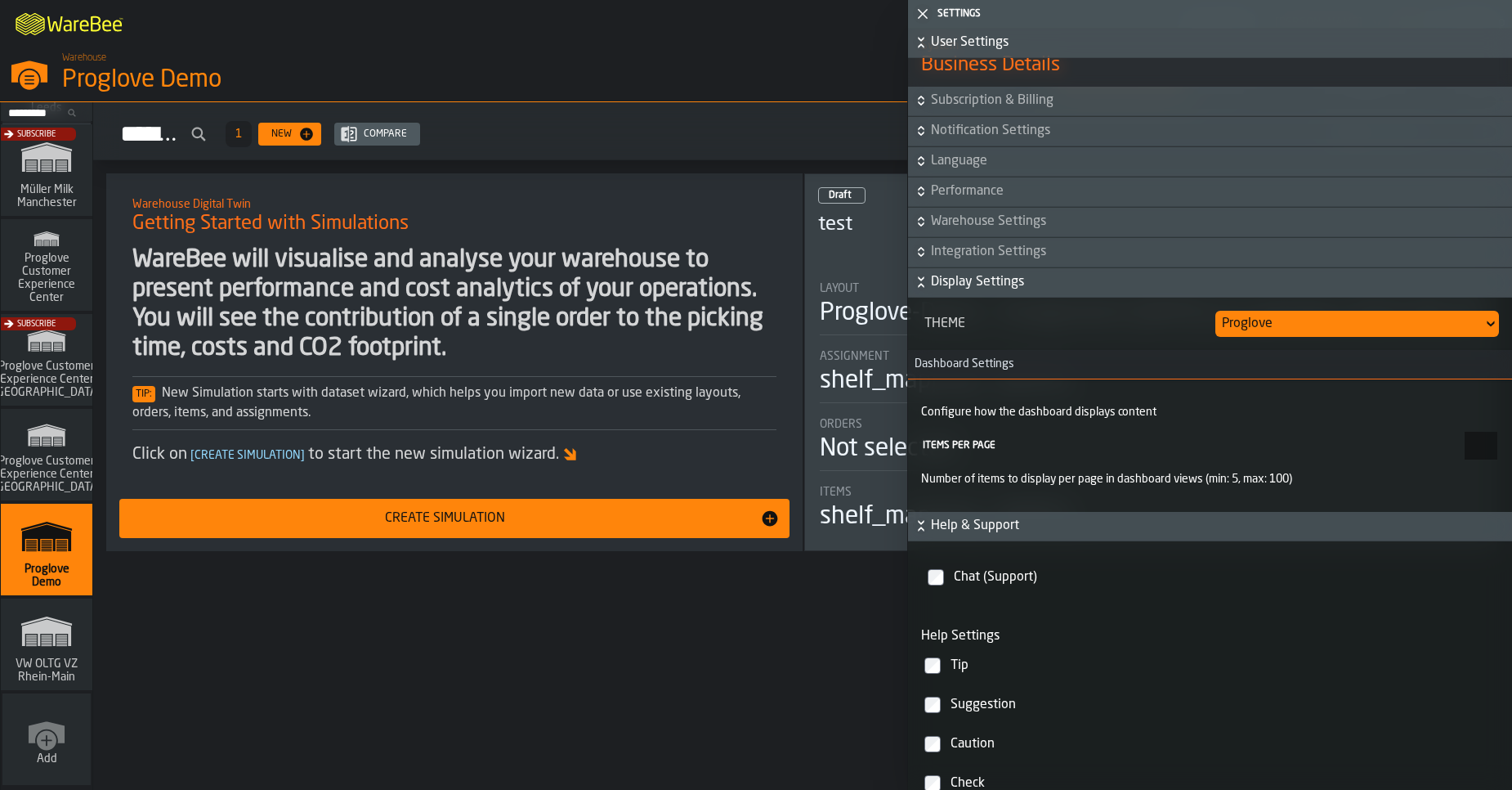
click at [922, 13] on polygon "button-toggle-Close me" at bounding box center [923, 14] width 11 height 11
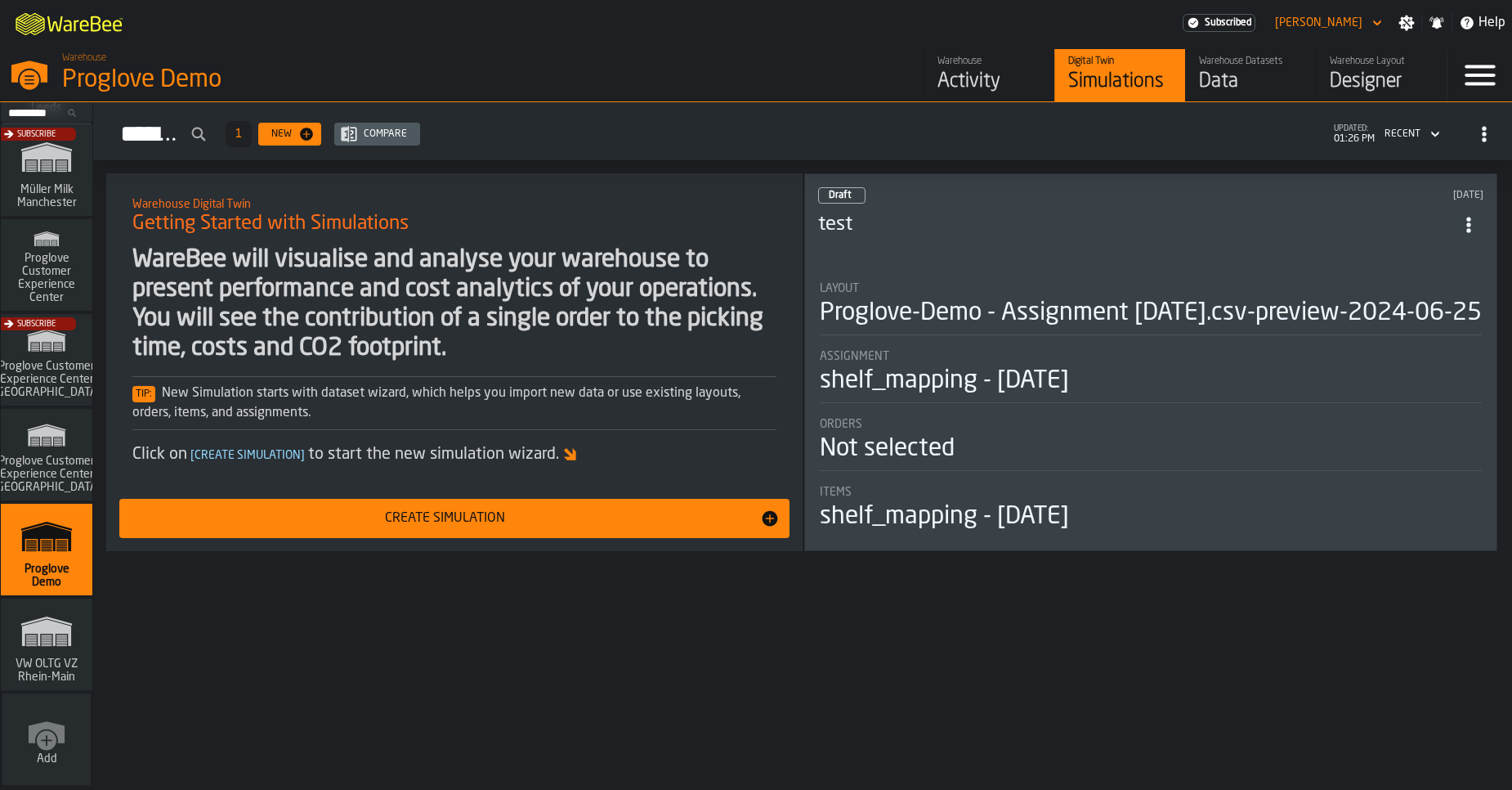
click at [1469, 67] on icon "button-toggle-Menu" at bounding box center [1479, 75] width 30 height 20
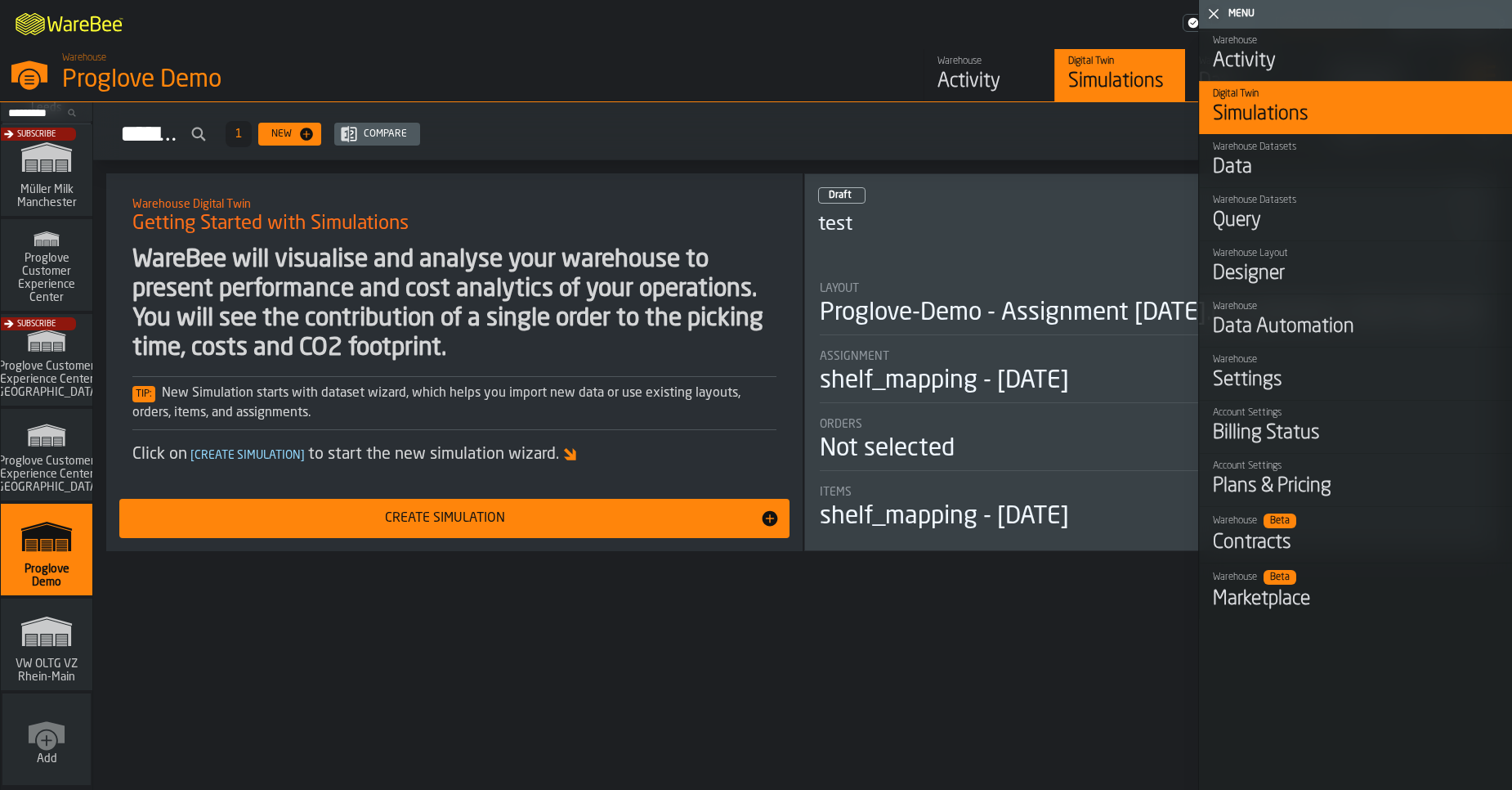
click at [1213, 12] on polygon "button-toggle-Close me" at bounding box center [1213, 14] width 11 height 11
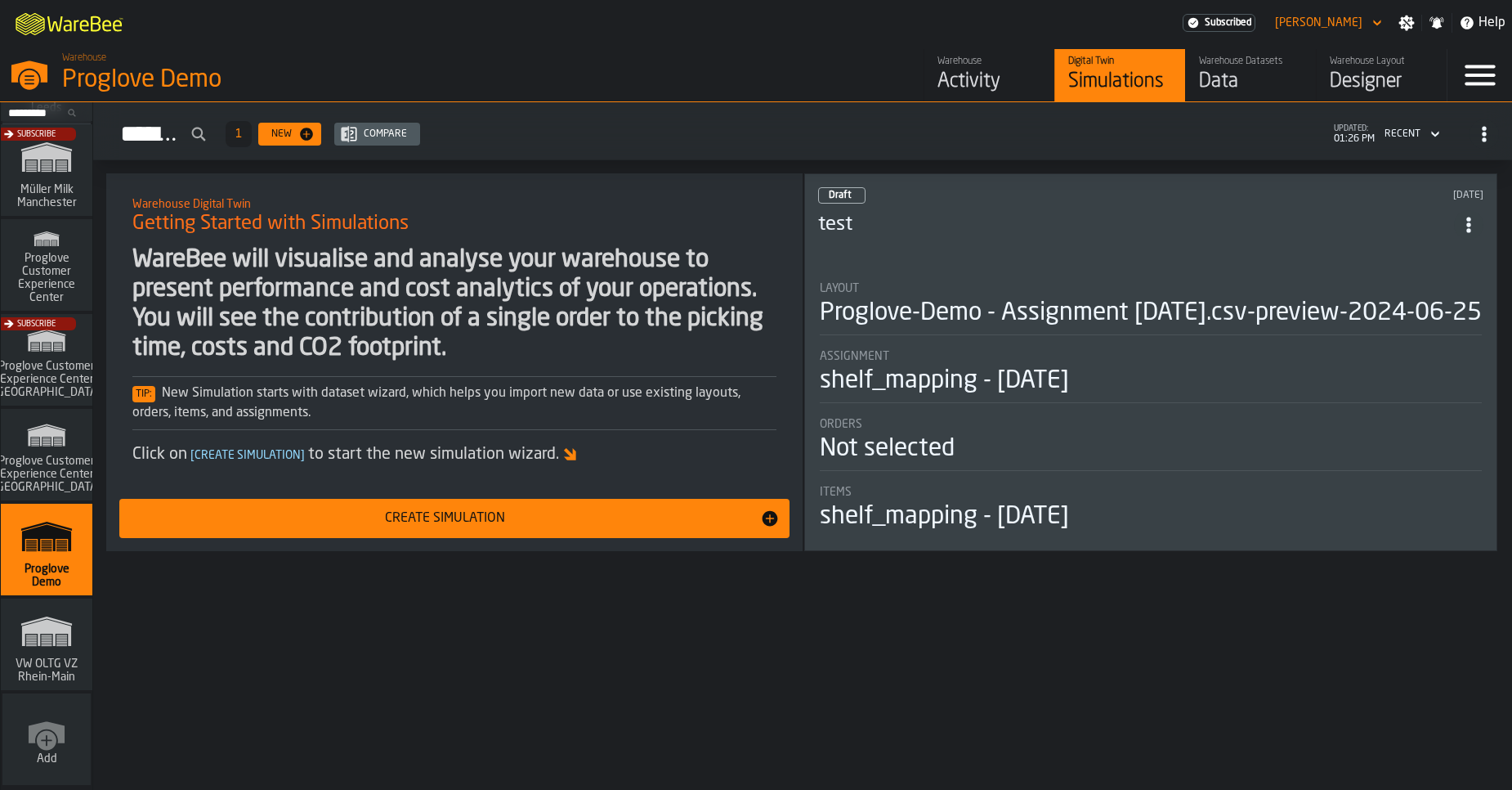
click at [1413, 20] on icon "button-toggle-Settings" at bounding box center [1407, 23] width 16 height 16
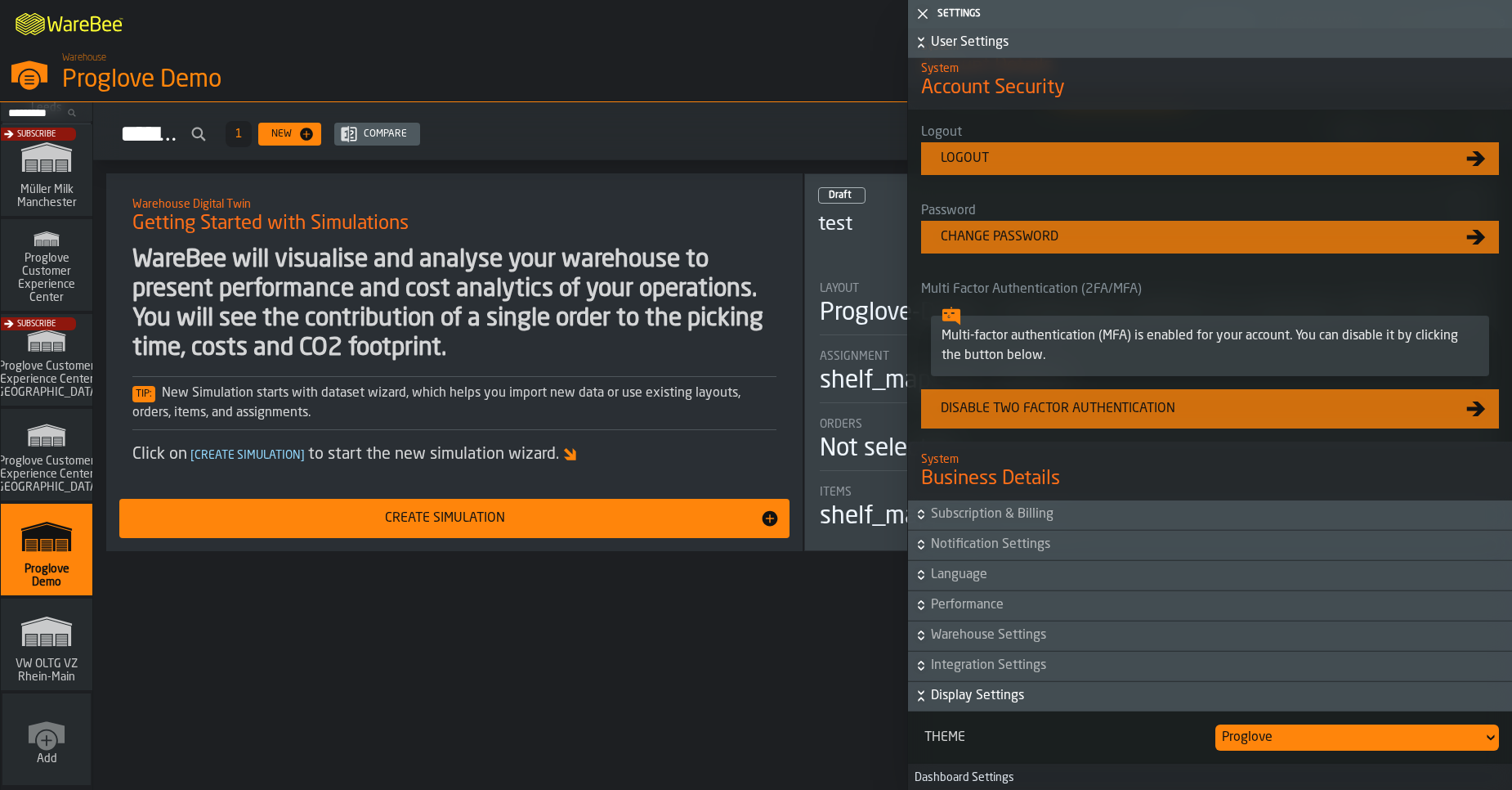
scroll to position [908, 0]
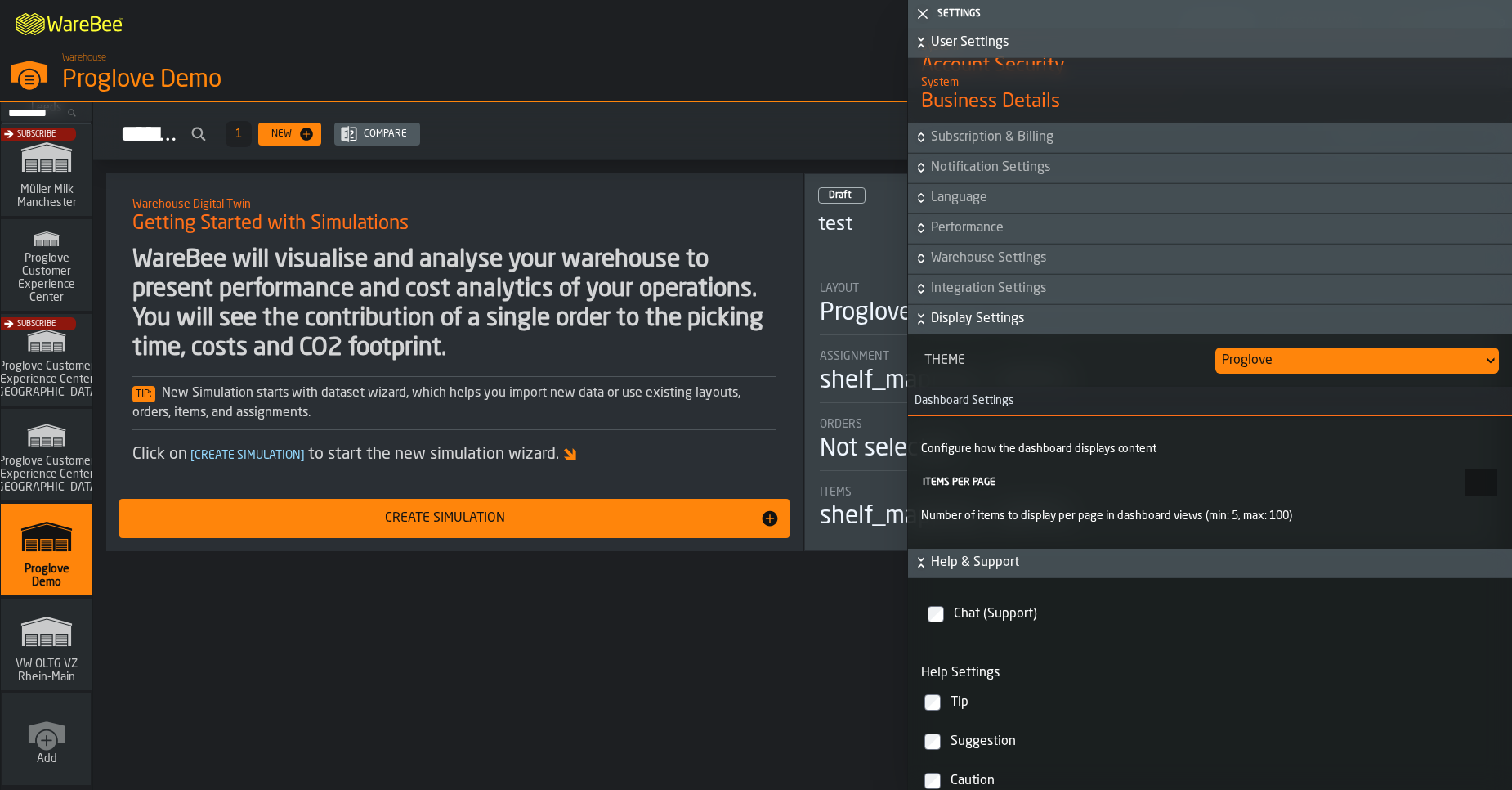
click at [757, 661] on div "Hello, Sebastian Petruch active subscription renews in 20 days Simulations 1 Ne…" at bounding box center [802, 446] width 1419 height 688
click at [931, 16] on icon "button-toggle-Close me" at bounding box center [923, 14] width 19 height 19
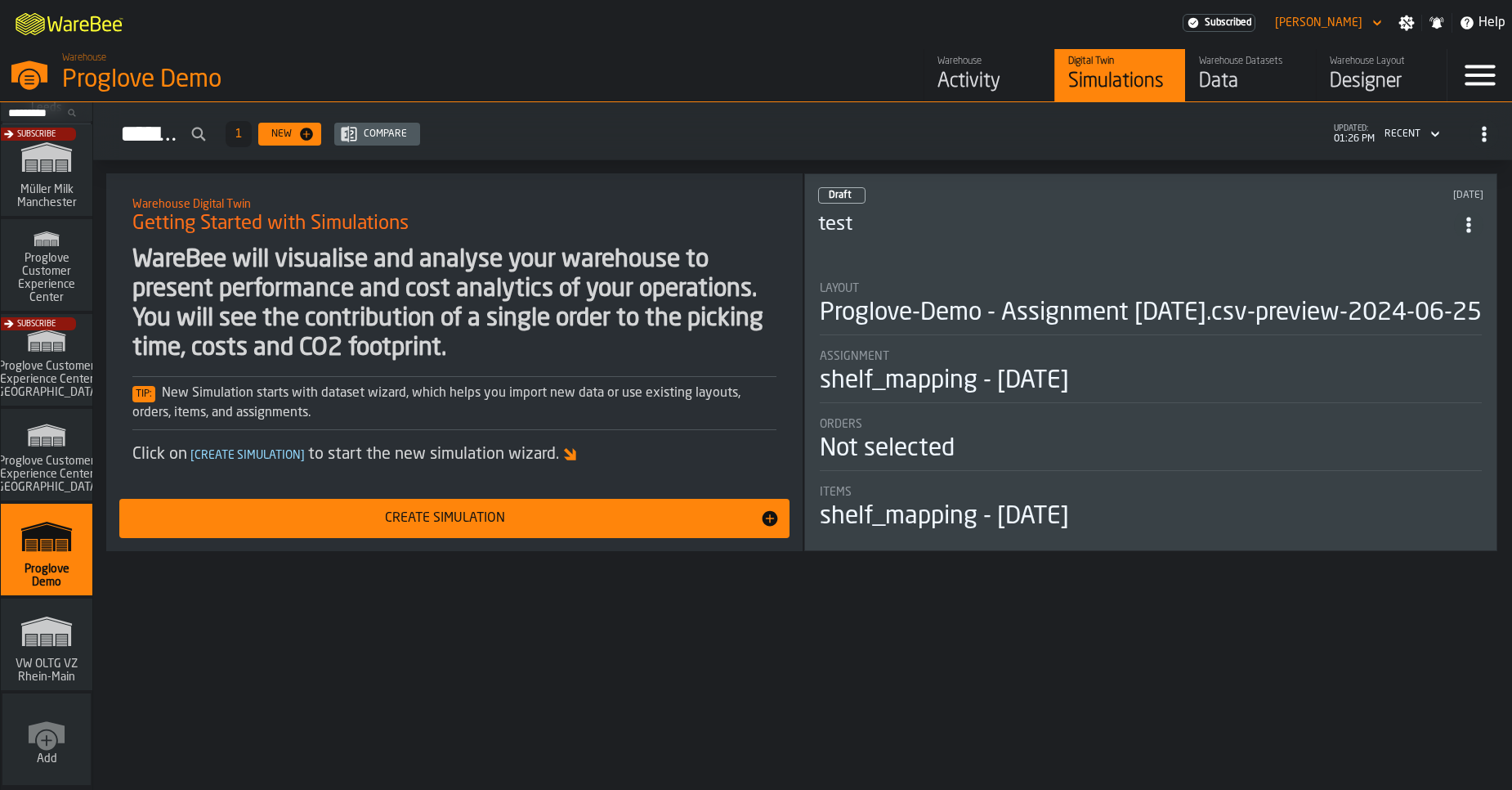
click at [1473, 72] on icon "button-toggle-Menu" at bounding box center [1480, 75] width 39 height 39
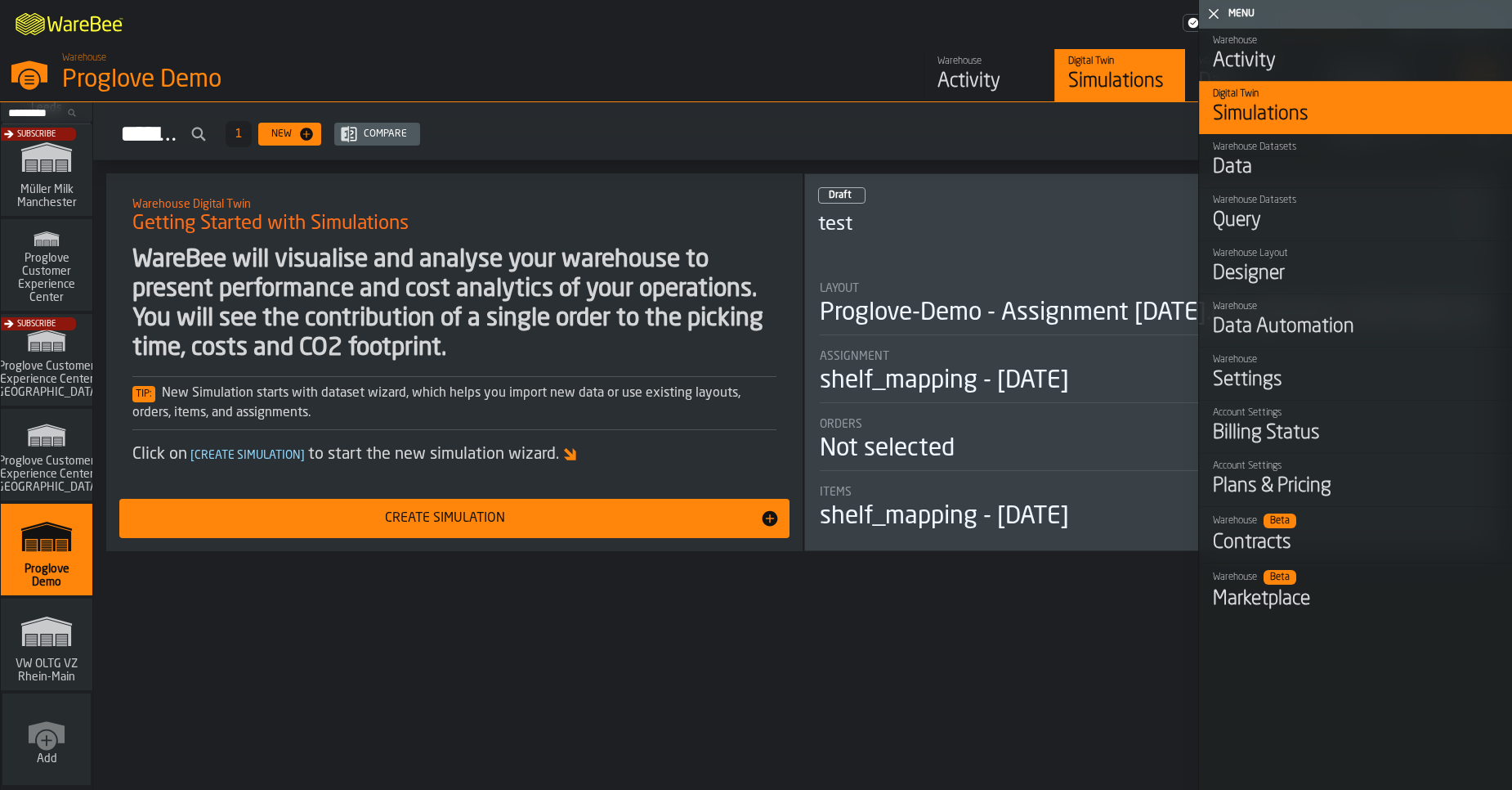
click at [1214, 17] on icon "button-toggle-Close me" at bounding box center [1213, 14] width 19 height 19
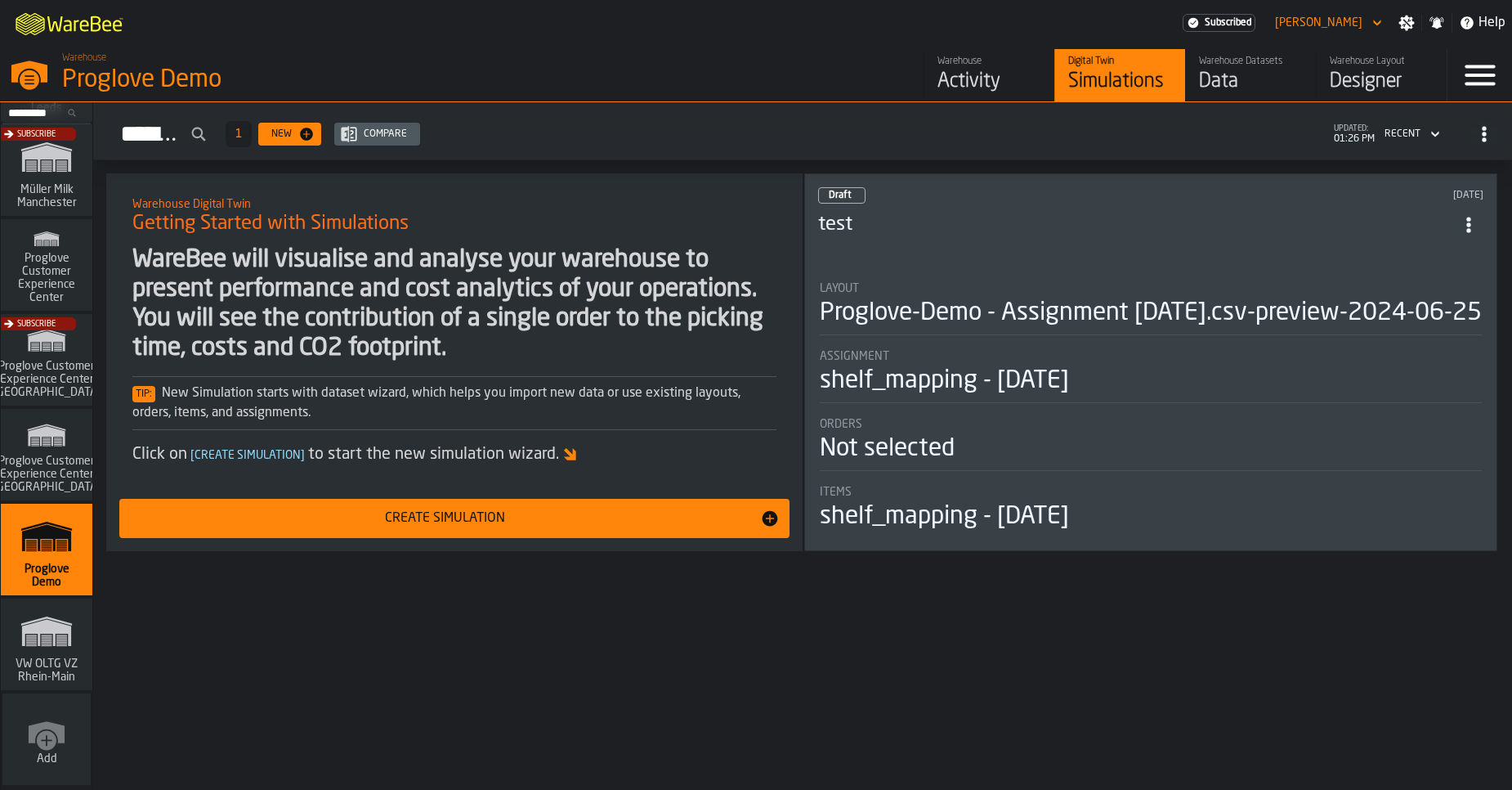
click at [1353, 27] on div "[PERSON_NAME]" at bounding box center [1319, 22] width 88 height 13
click at [1336, 24] on div "[PERSON_NAME]" at bounding box center [1319, 22] width 88 height 13
click at [1412, 21] on icon "button-toggle-Settings" at bounding box center [1407, 23] width 16 height 16
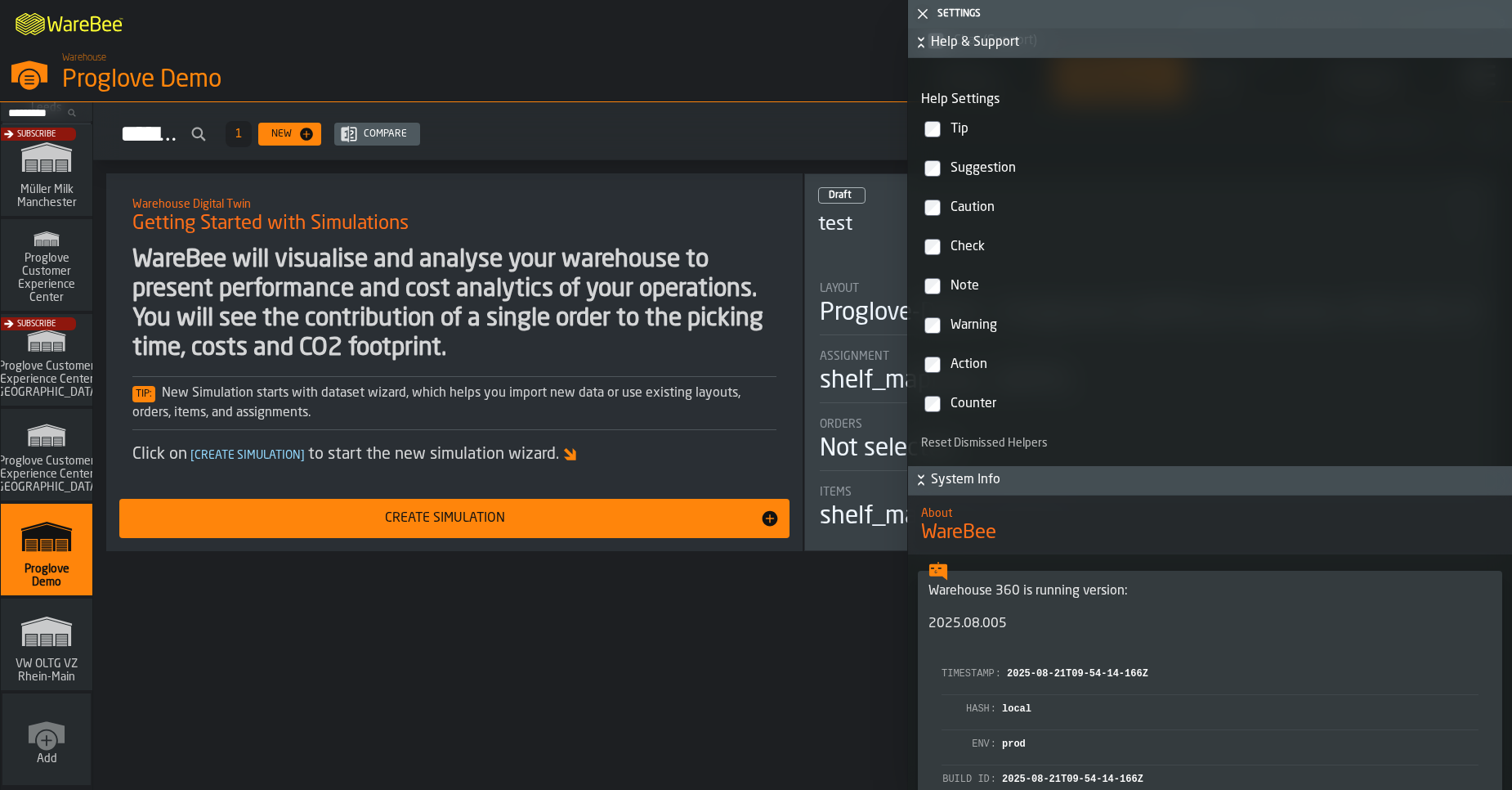
scroll to position [1447, 0]
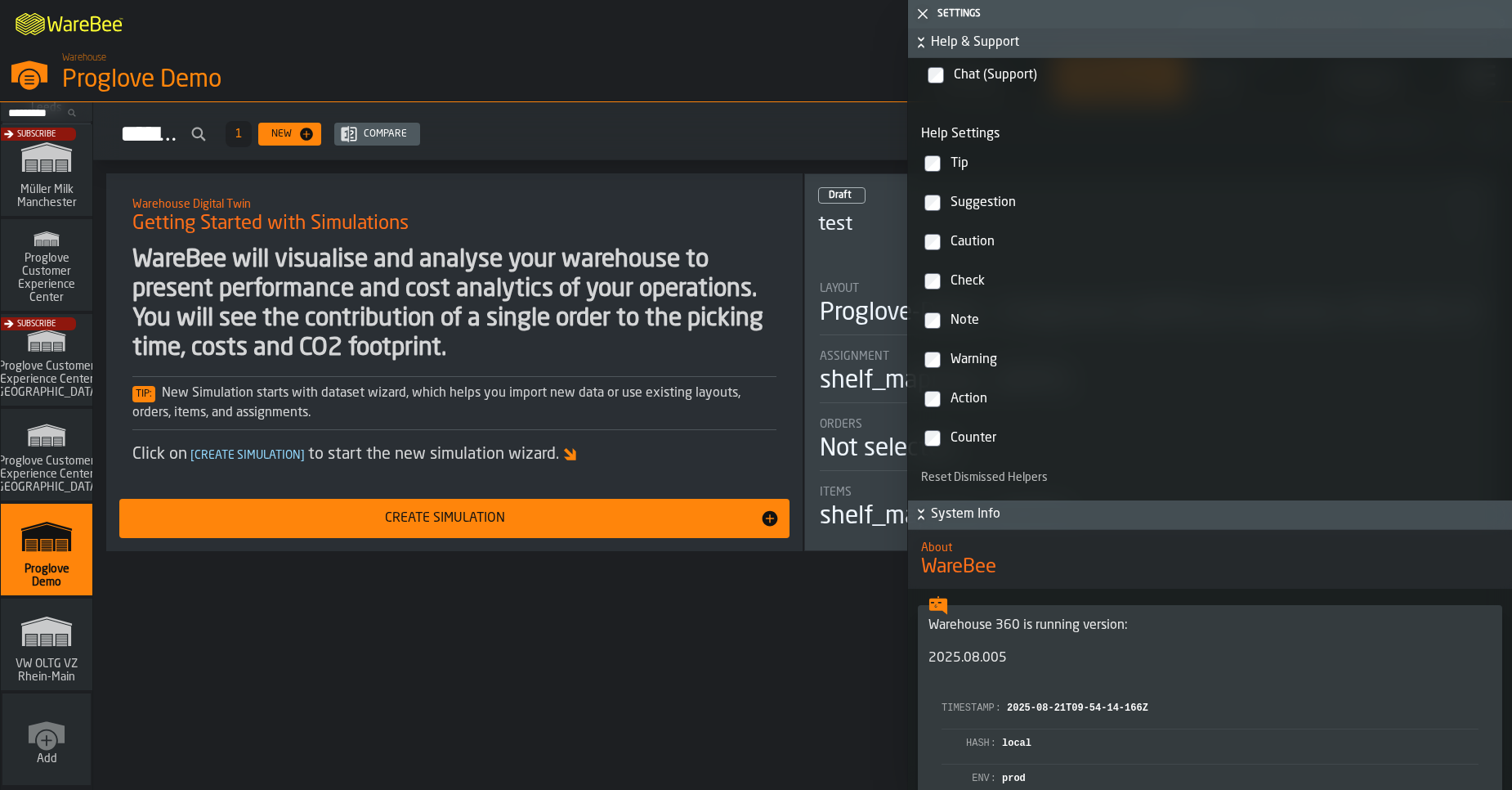
click at [1006, 523] on span "System Info" at bounding box center [1219, 515] width 578 height 19
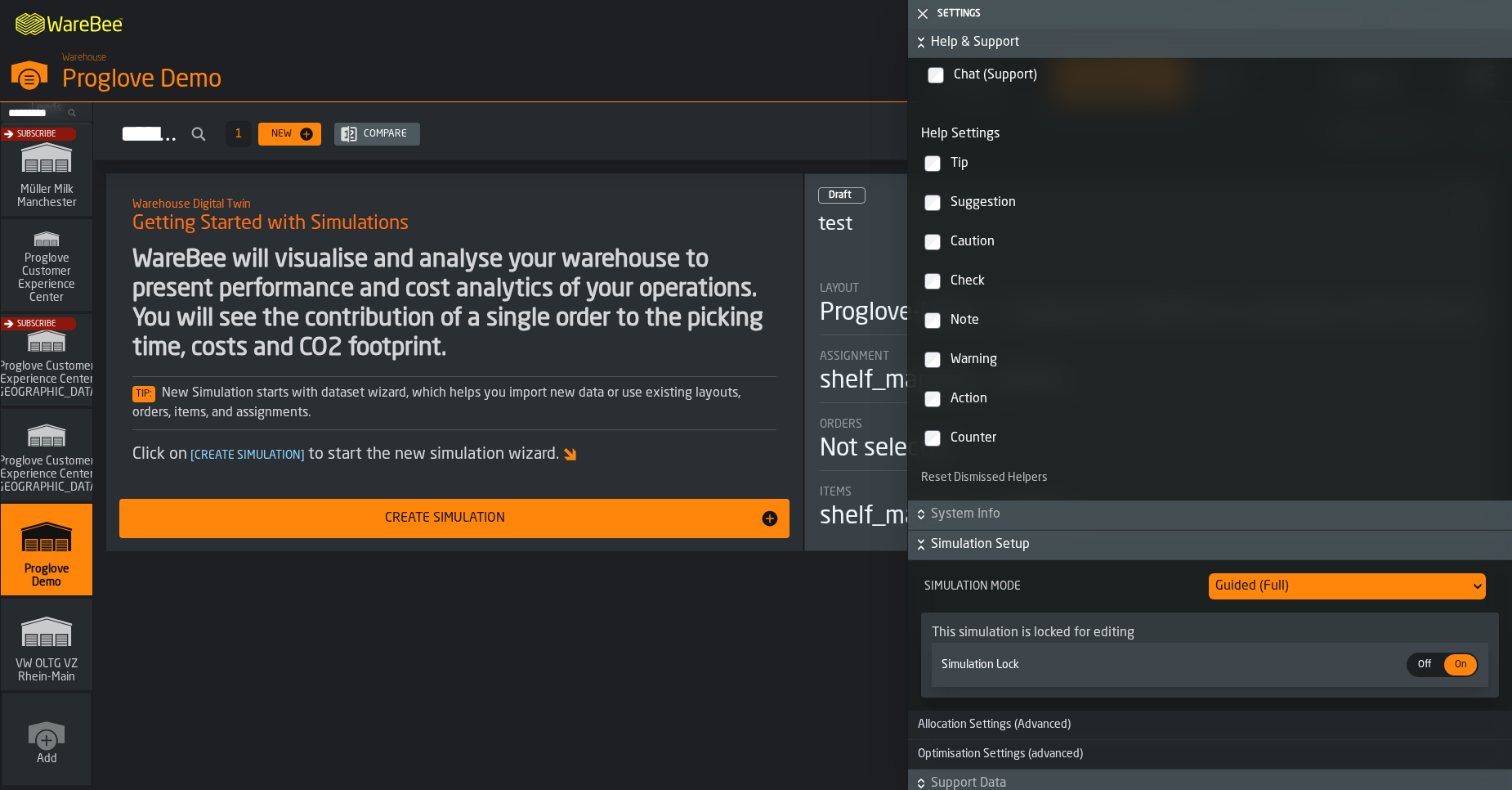
click at [999, 552] on span "Simulation Setup" at bounding box center [1219, 545] width 578 height 19
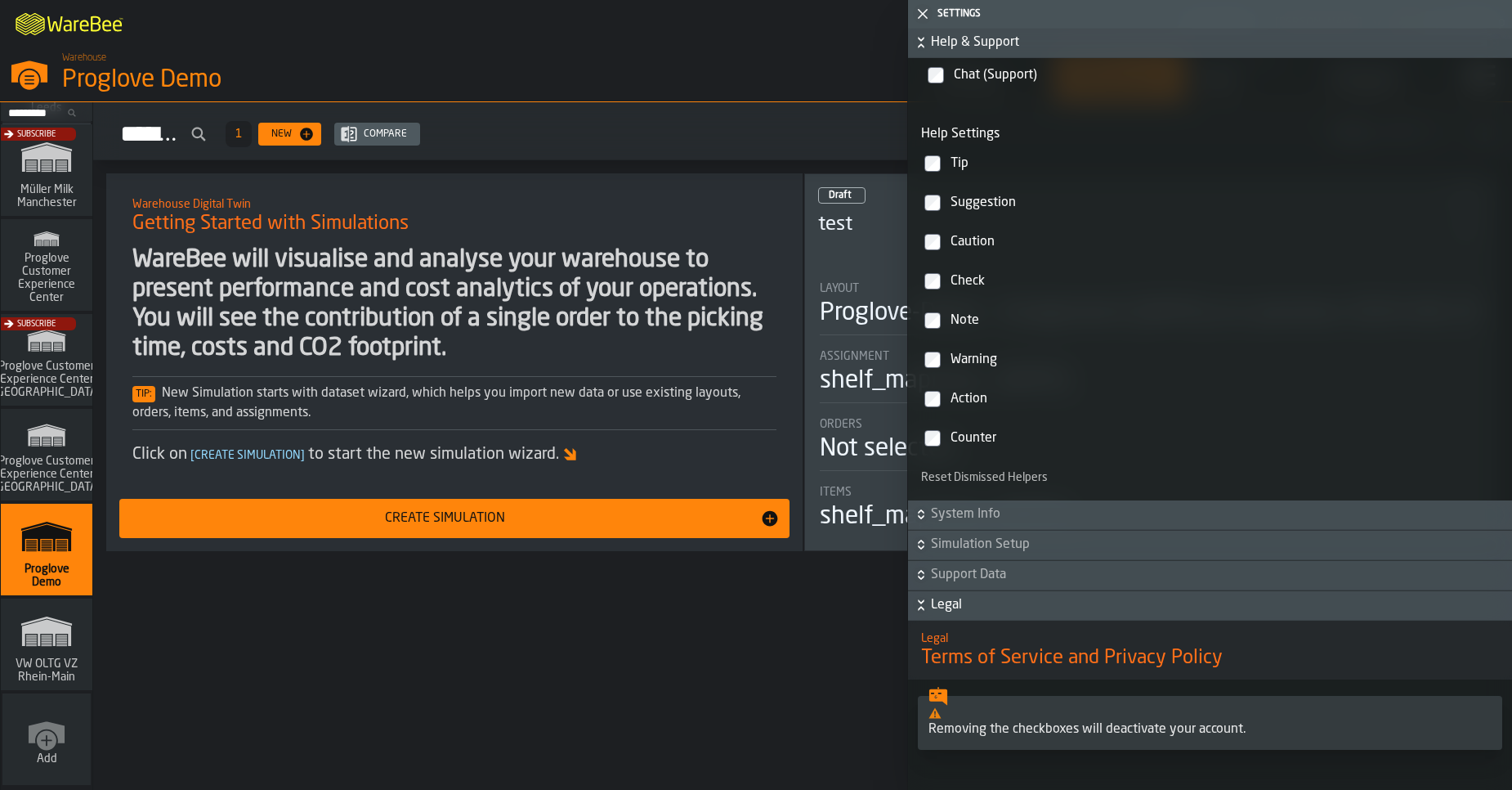
click at [999, 552] on span "Simulation Setup" at bounding box center [1219, 545] width 578 height 19
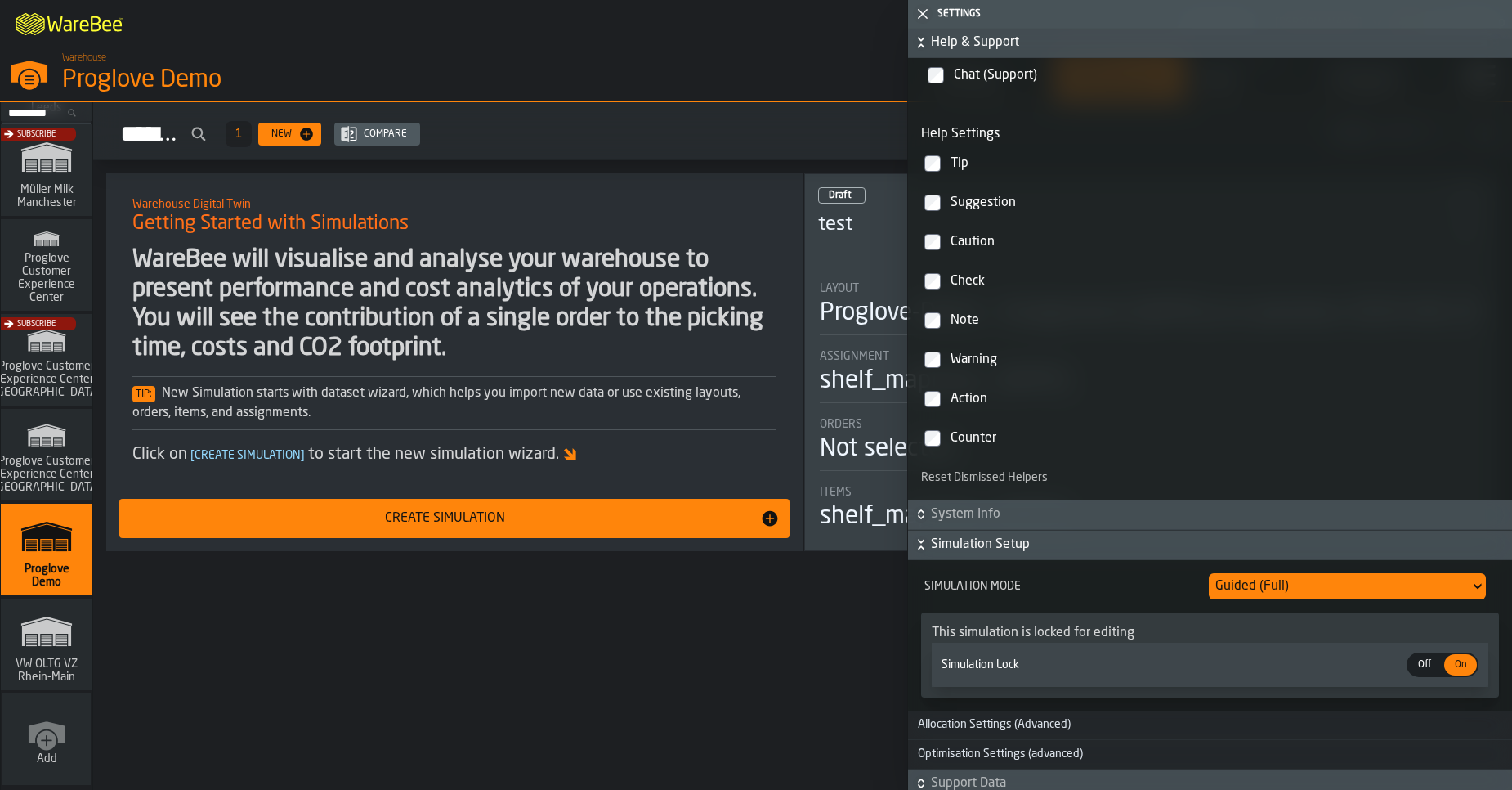
click at [999, 552] on span "Simulation Setup" at bounding box center [1219, 545] width 578 height 19
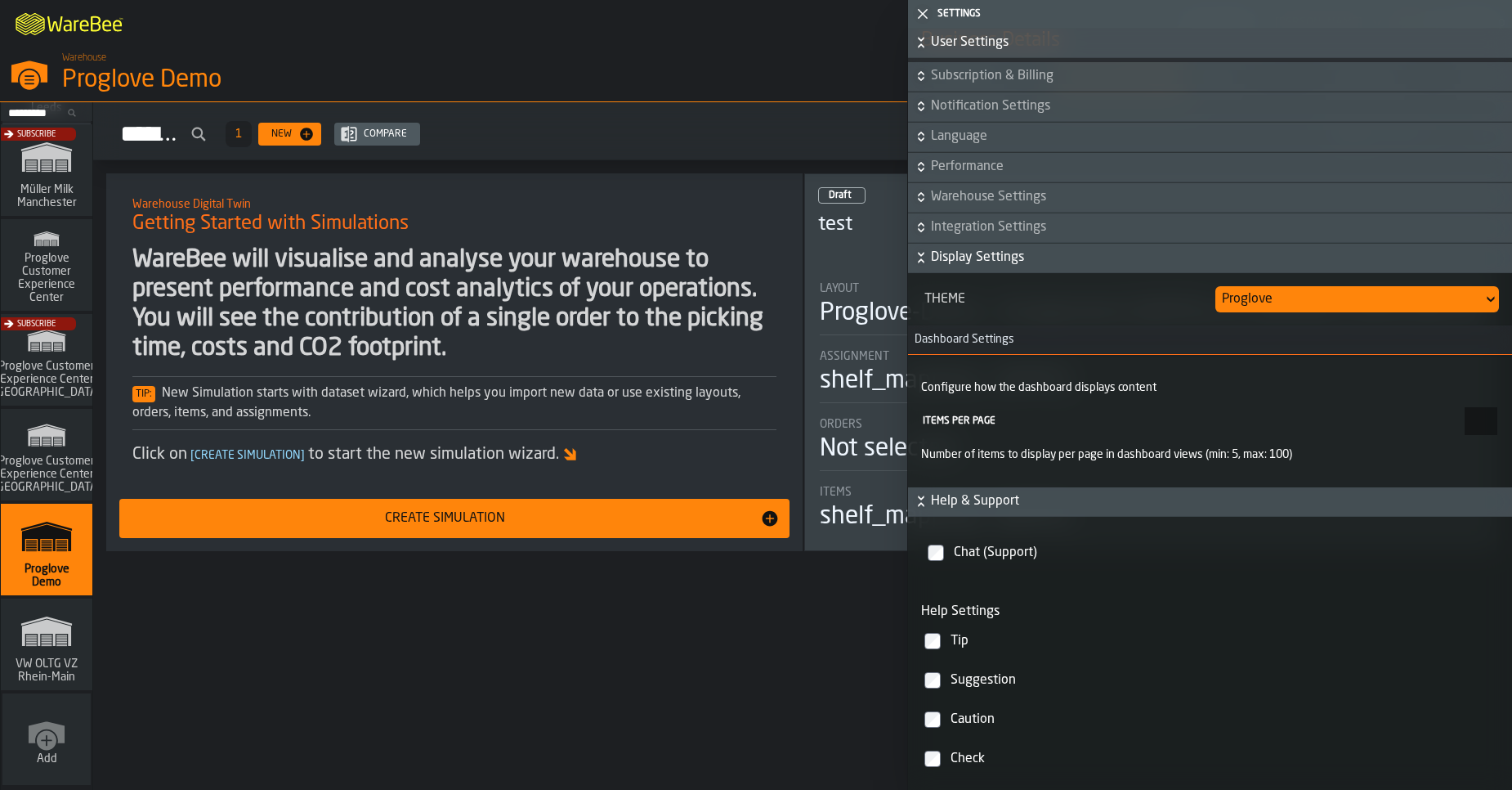
scroll to position [870, 0]
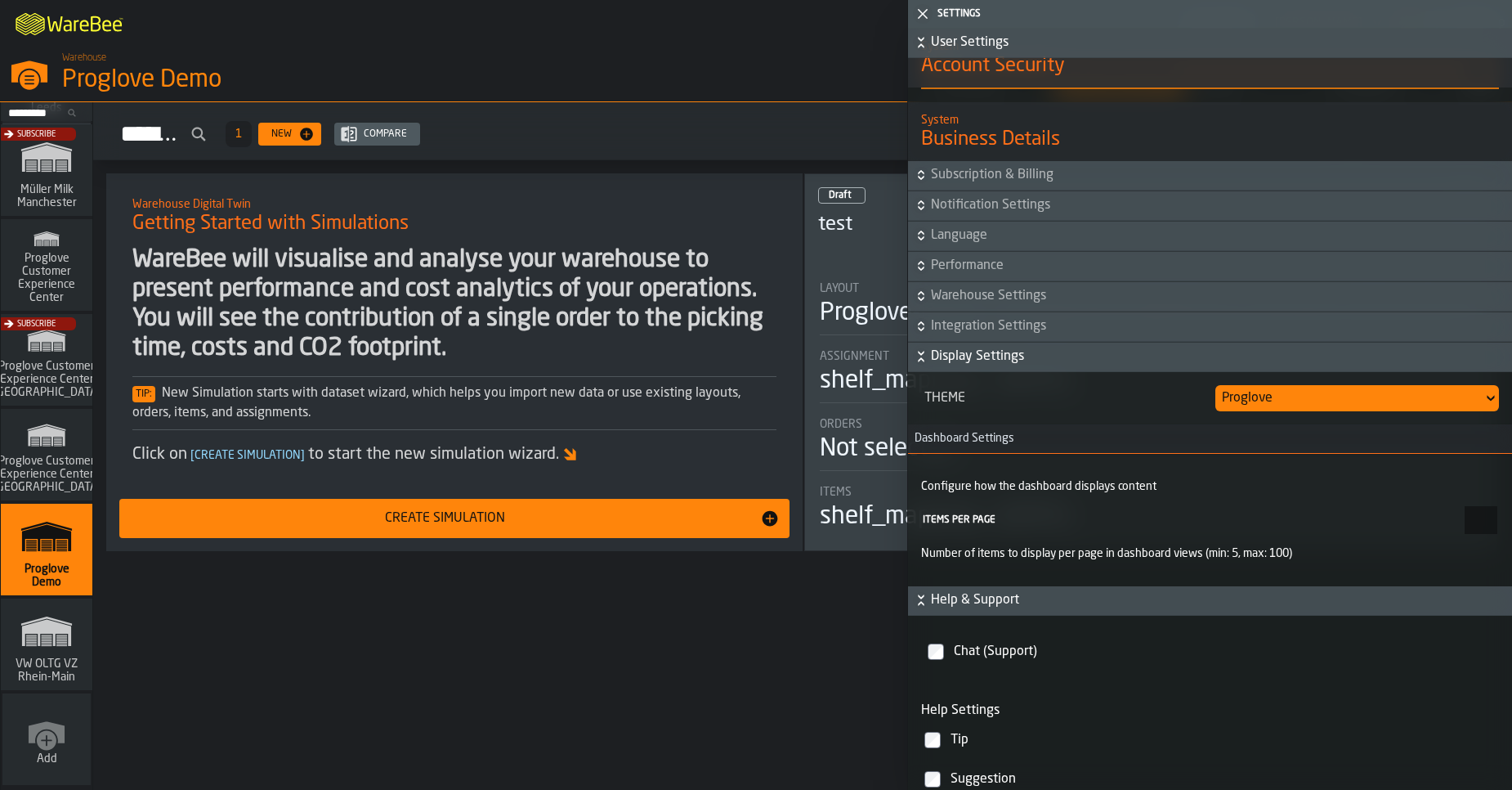
click at [982, 321] on button "Integration Settings" at bounding box center [1210, 327] width 604 height 29
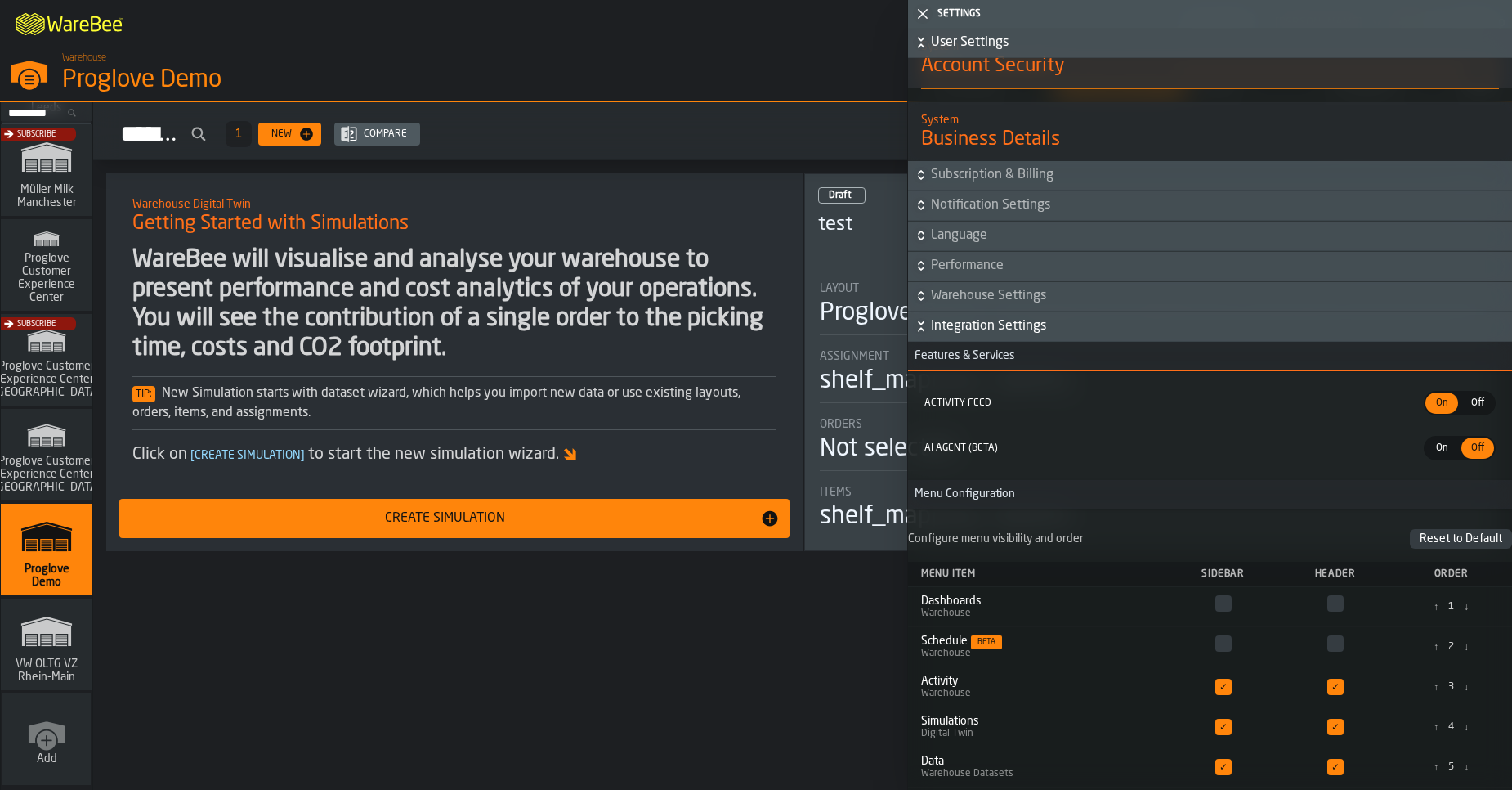
click at [981, 327] on span "Integration Settings" at bounding box center [1219, 326] width 578 height 19
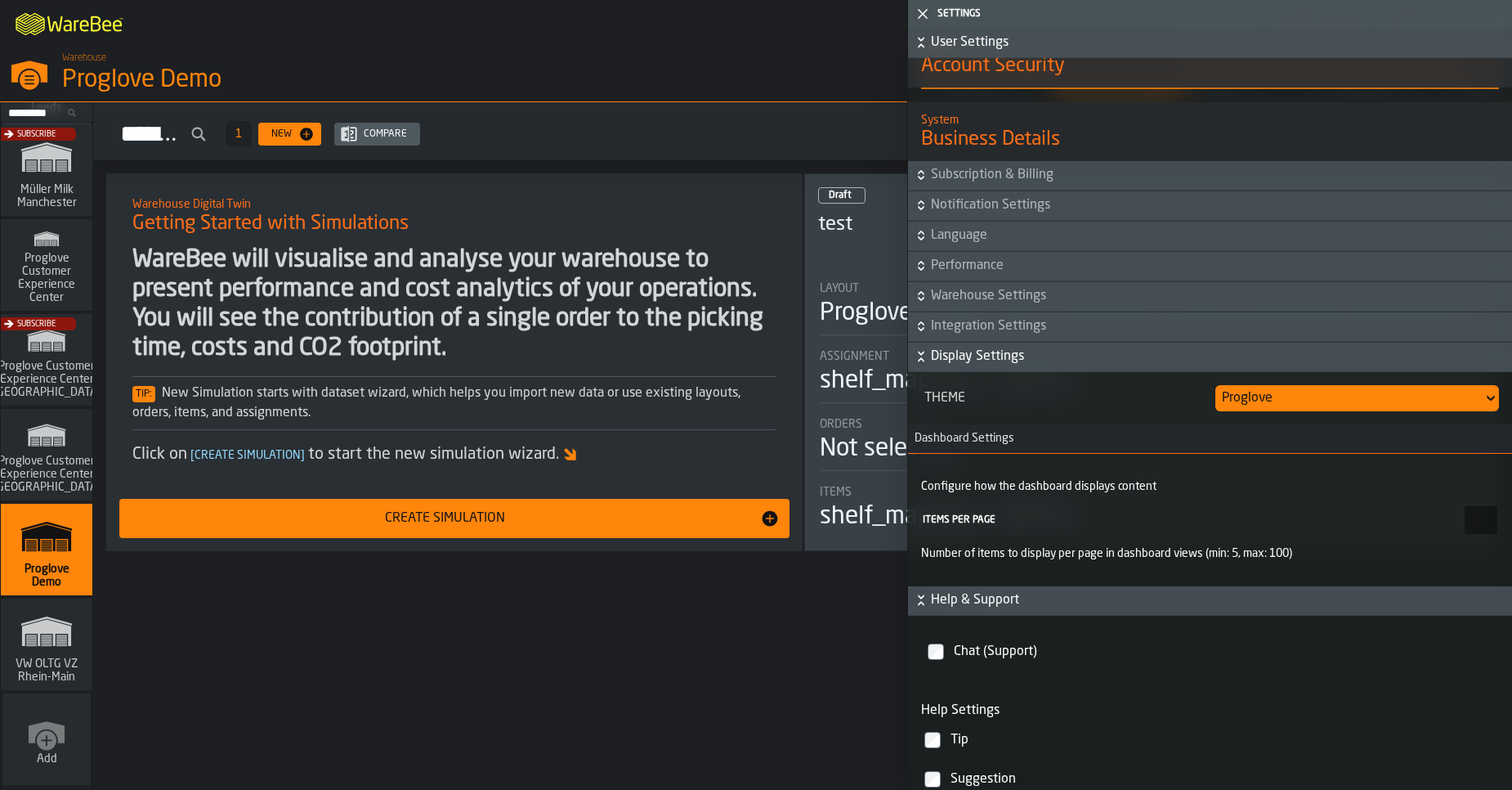
click at [53, 657] on icon "link-to-/wh/i/44979e6c-6f66-405e-9874-c1e29f02a54a/simulations" at bounding box center [47, 631] width 79 height 53
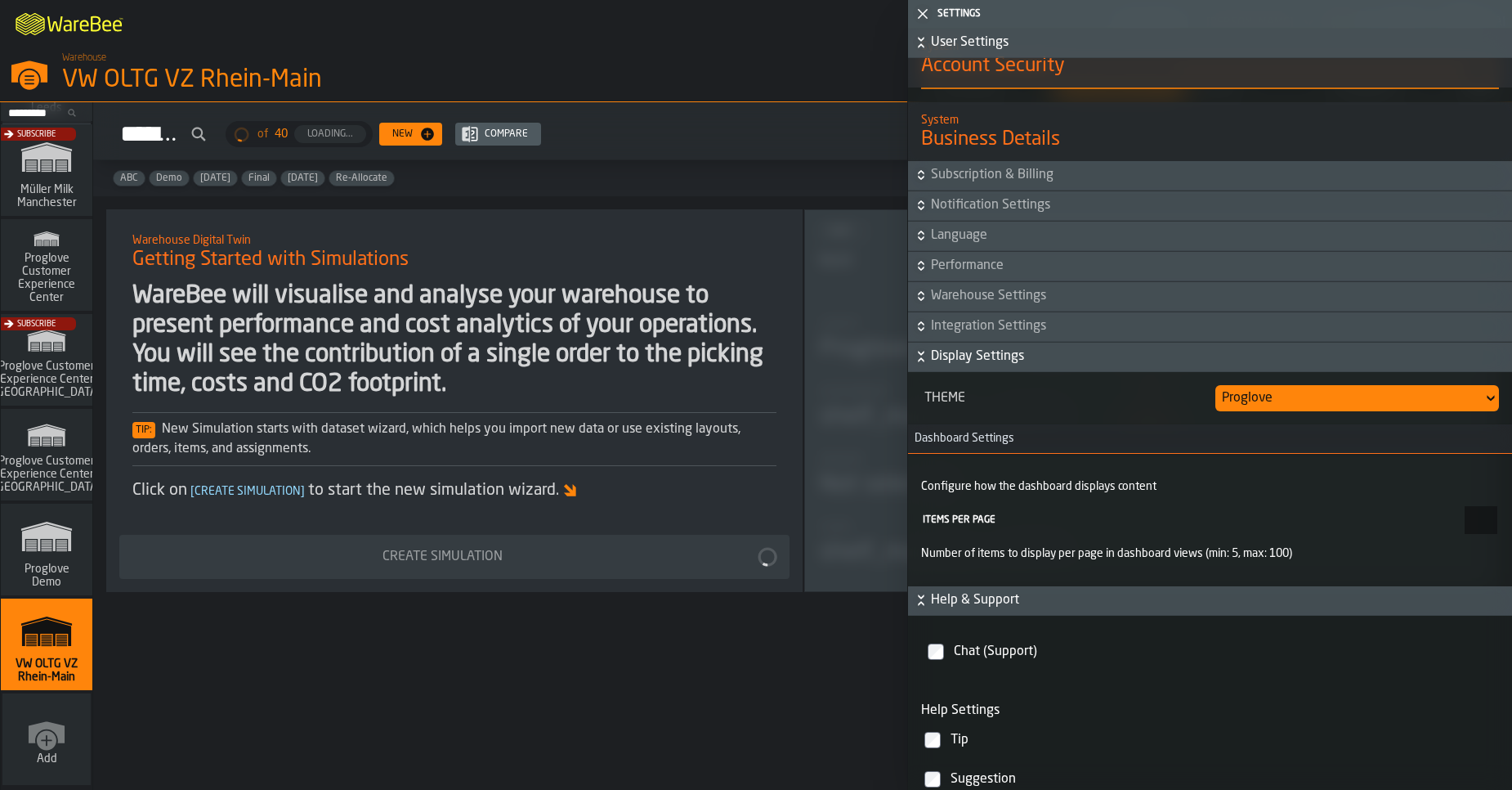
click at [924, 9] on icon "button-toggle-Close me" at bounding box center [923, 14] width 19 height 19
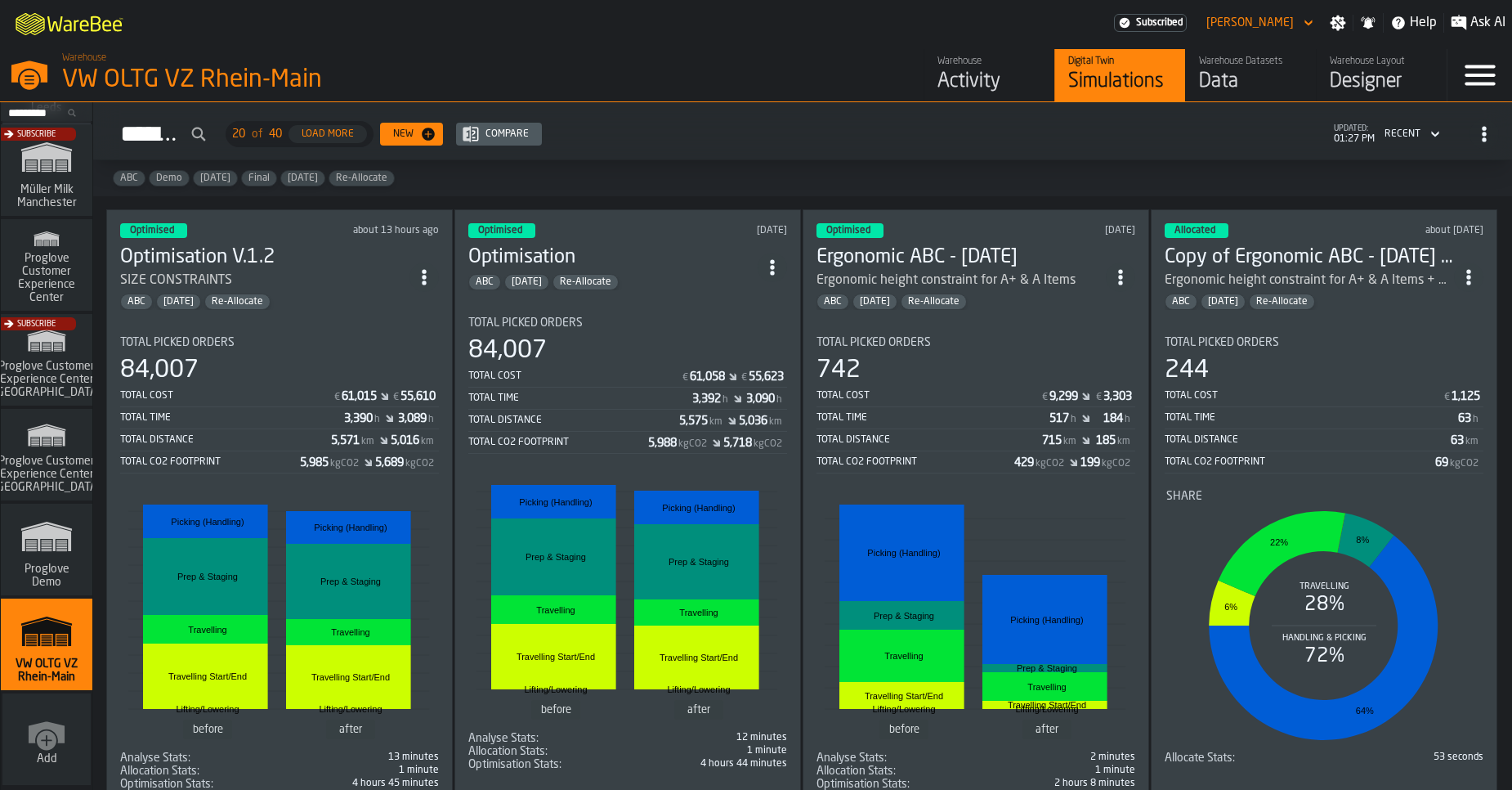
click at [1338, 23] on icon "button-toggle-Settings" at bounding box center [1338, 22] width 17 height 17
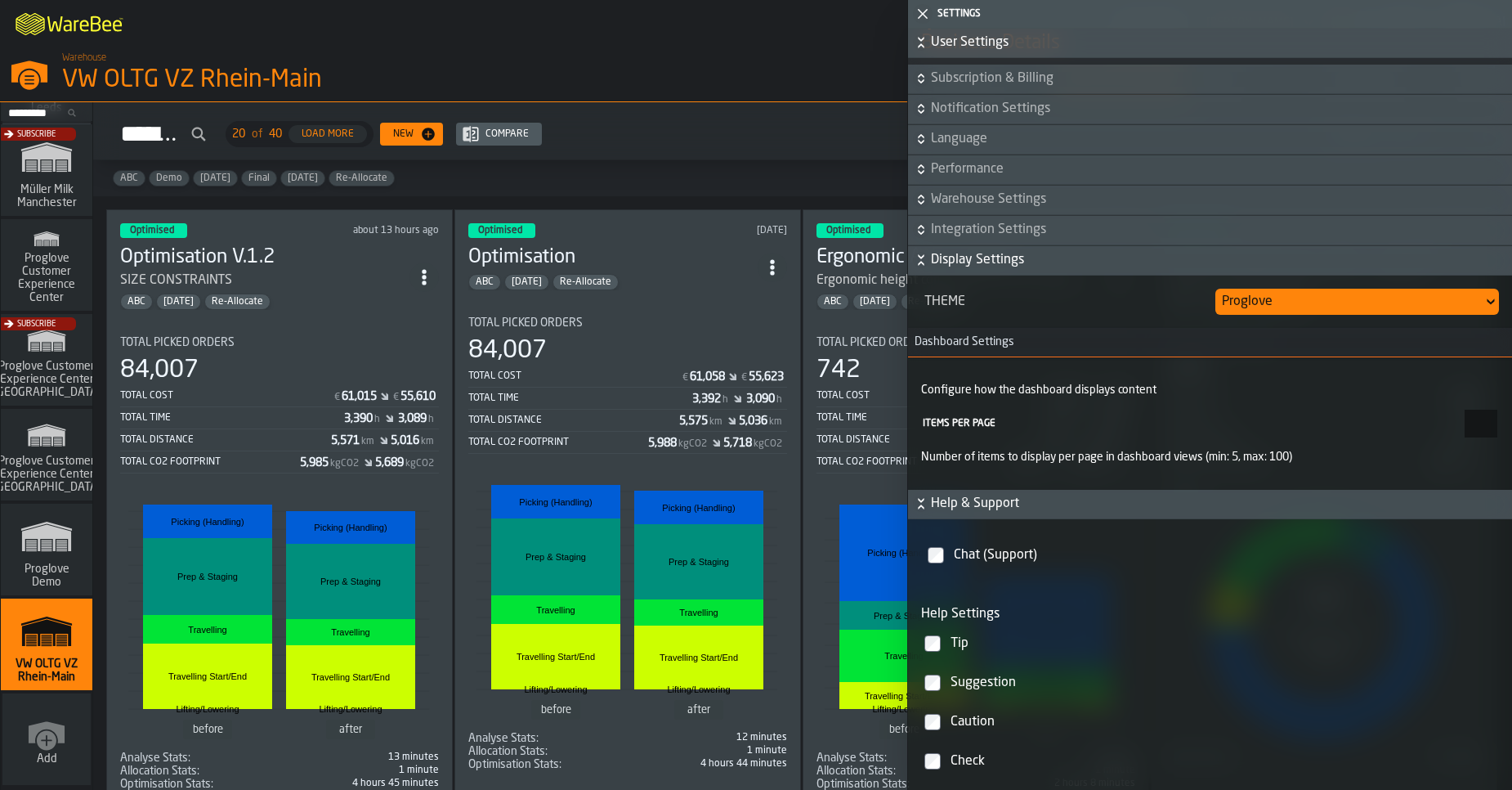
scroll to position [969, 0]
click at [1008, 230] on span "Integration Settings" at bounding box center [1219, 228] width 578 height 19
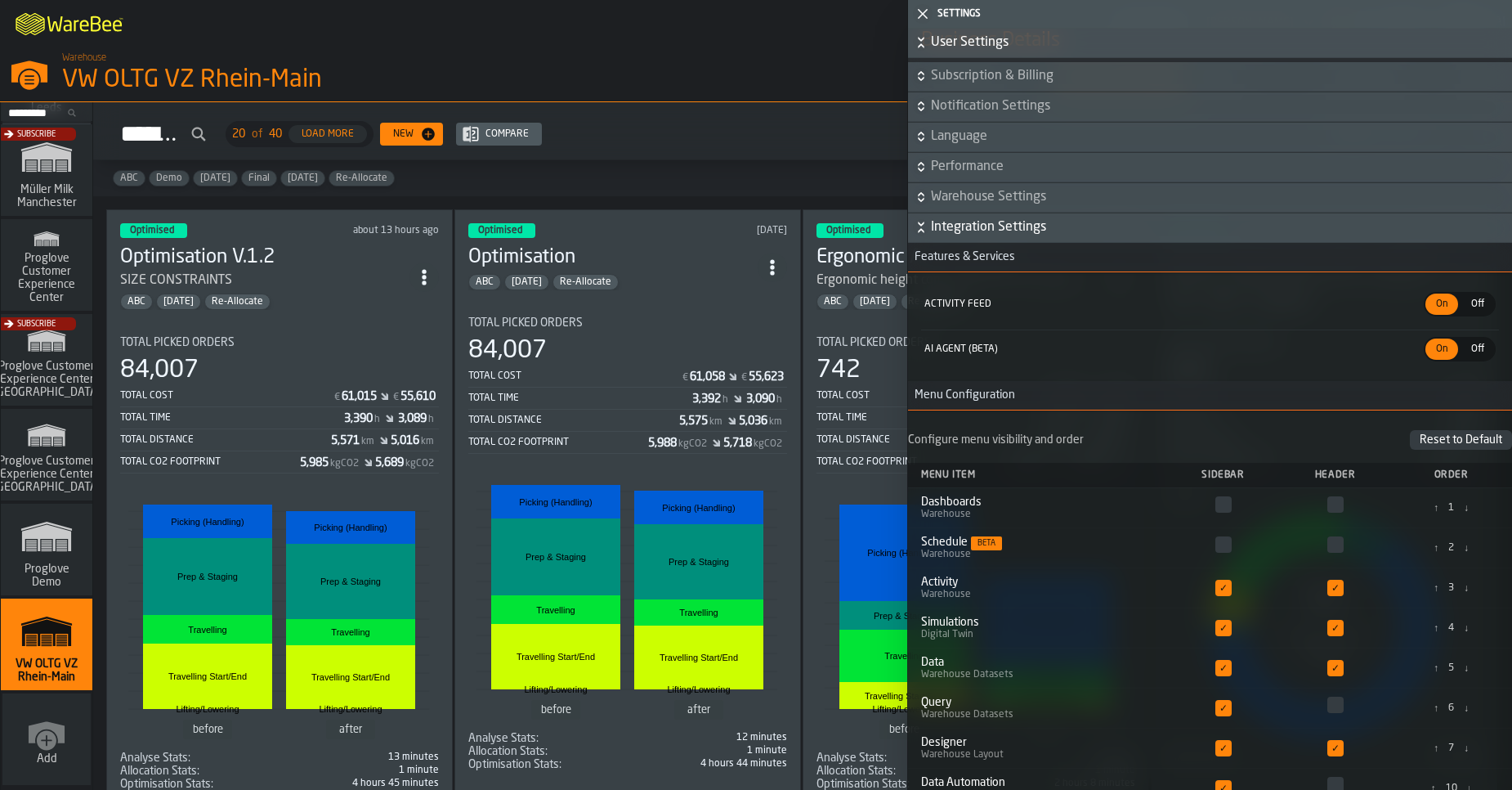
click at [1470, 351] on span "Off" at bounding box center [1477, 348] width 26 height 15
click at [919, 14] on icon "button-toggle-Close me" at bounding box center [923, 14] width 19 height 19
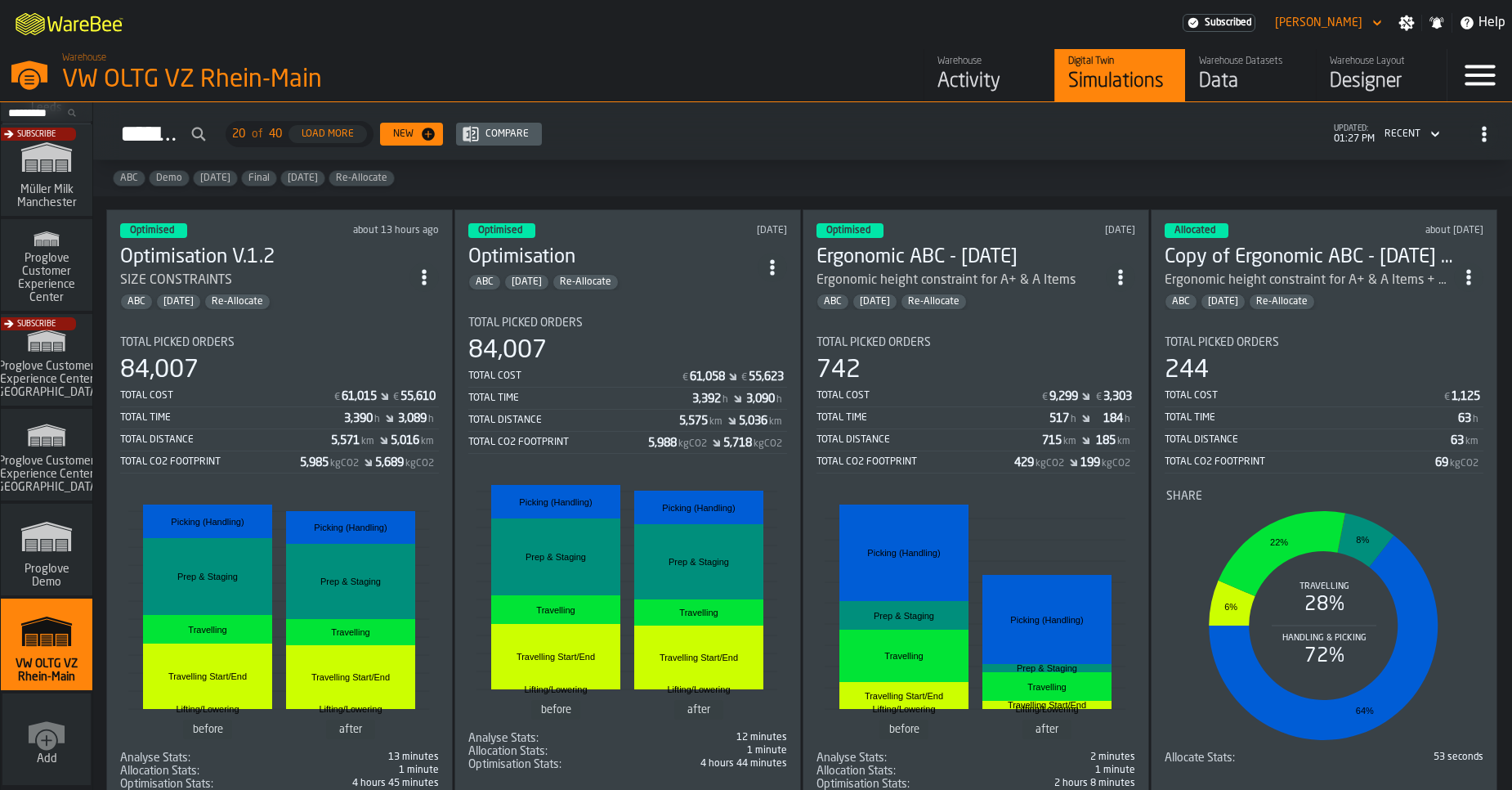
click at [1412, 23] on icon "button-toggle-Settings" at bounding box center [1407, 23] width 16 height 16
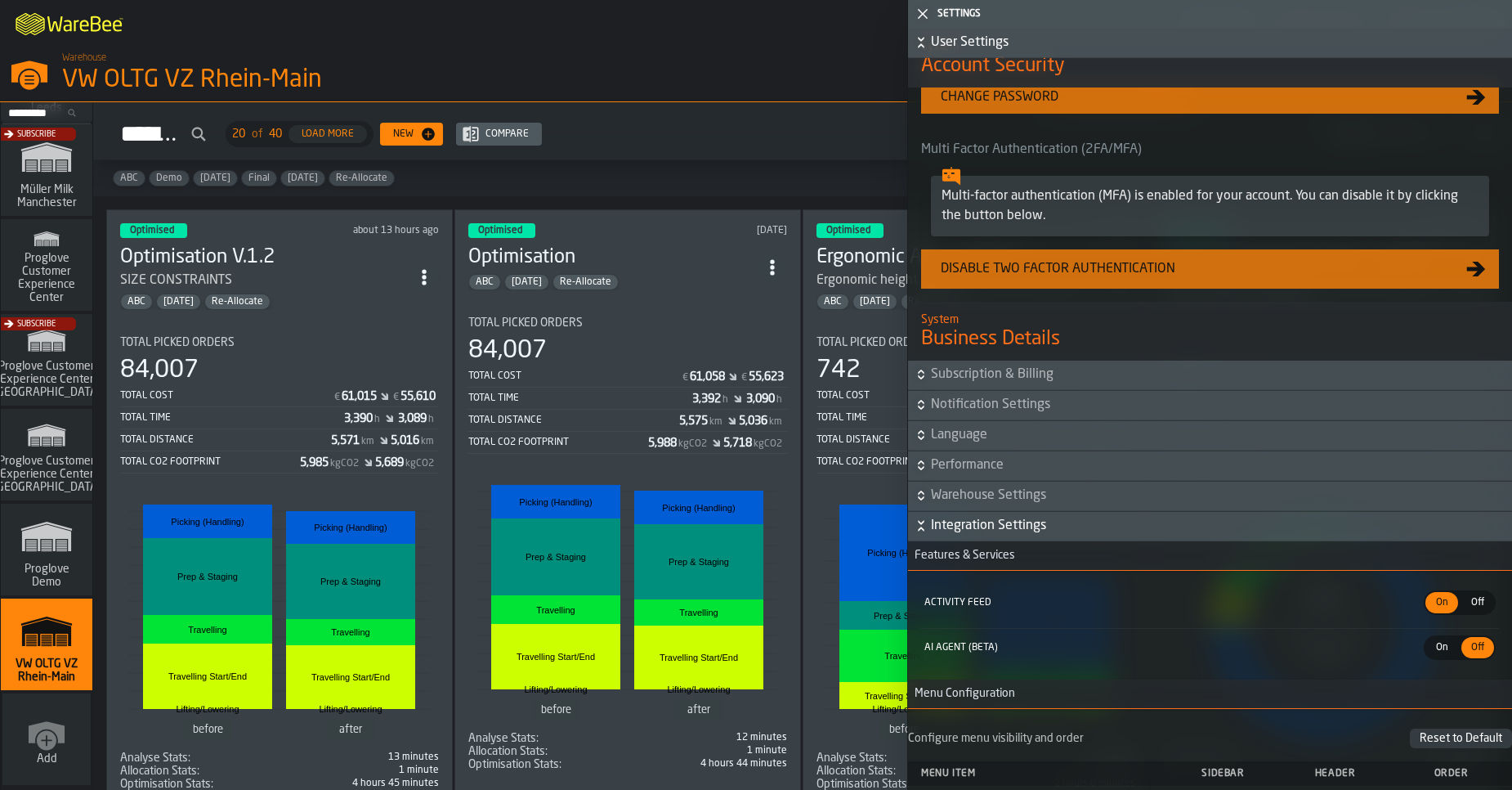
scroll to position [711, 0]
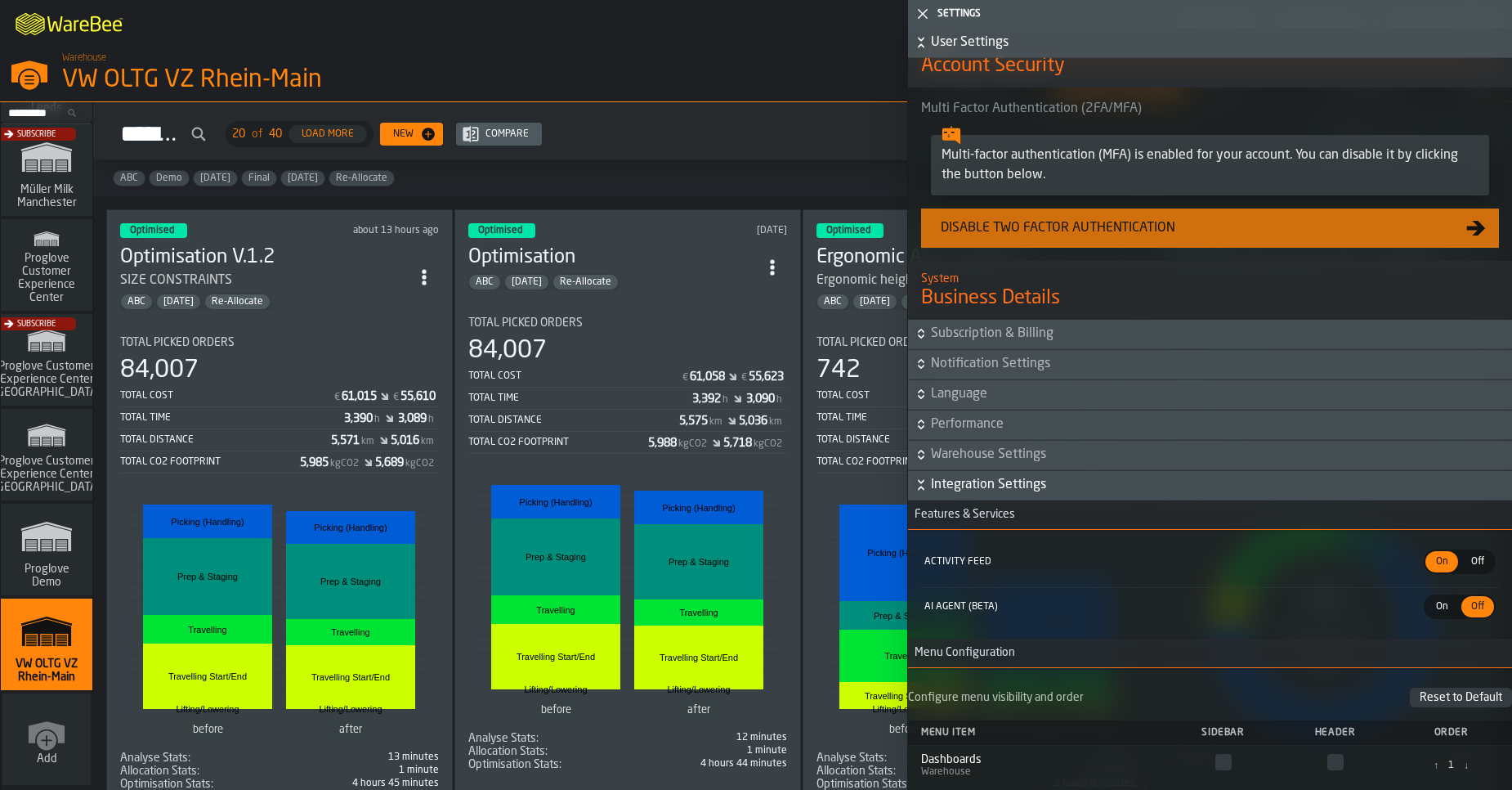
click at [940, 6] on header "Settings" at bounding box center [1210, 14] width 604 height 28
click at [921, 16] on polygon "button-toggle-Close me" at bounding box center [923, 14] width 11 height 11
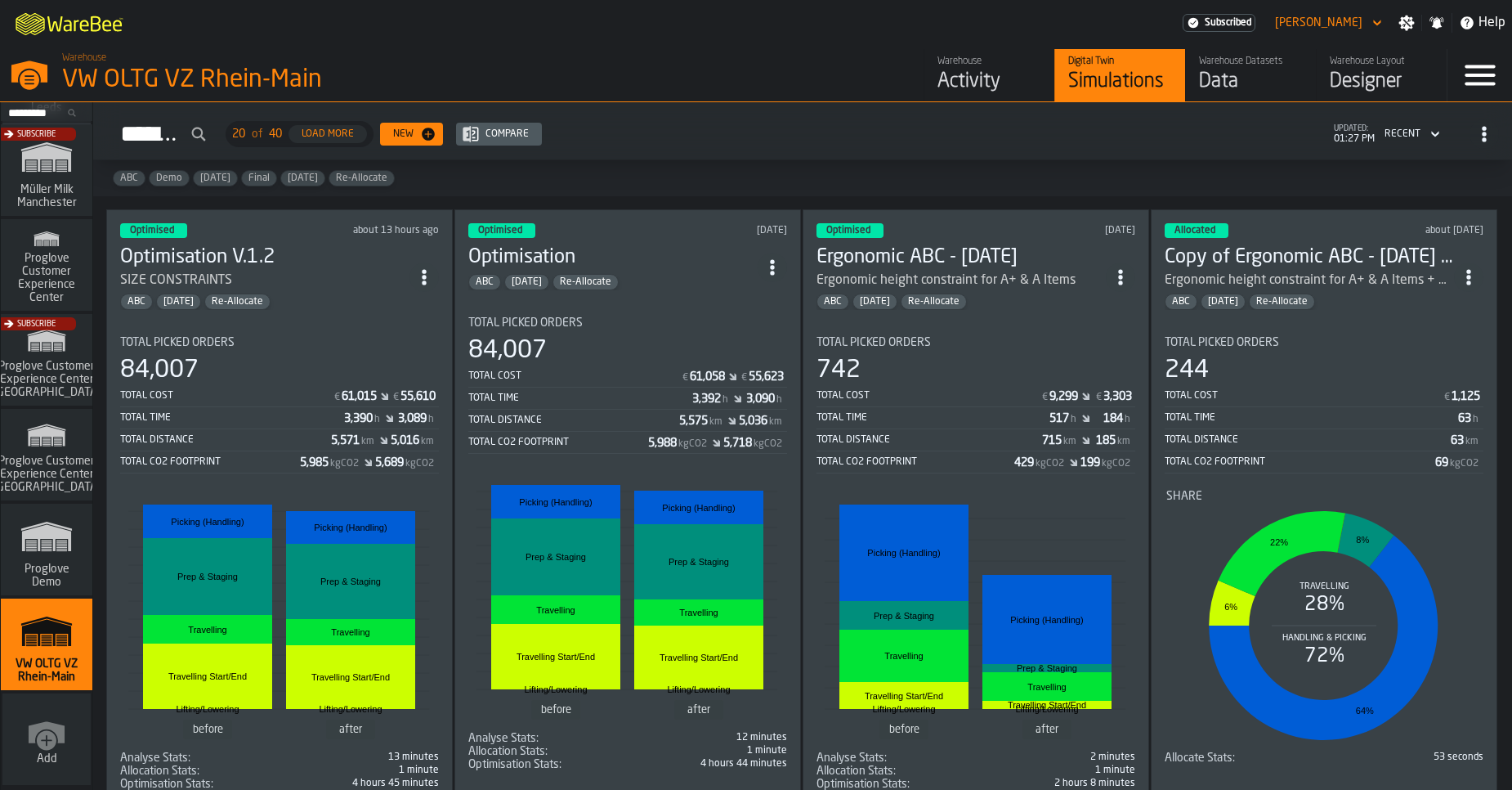
click at [977, 74] on div "Activity" at bounding box center [989, 82] width 104 height 26
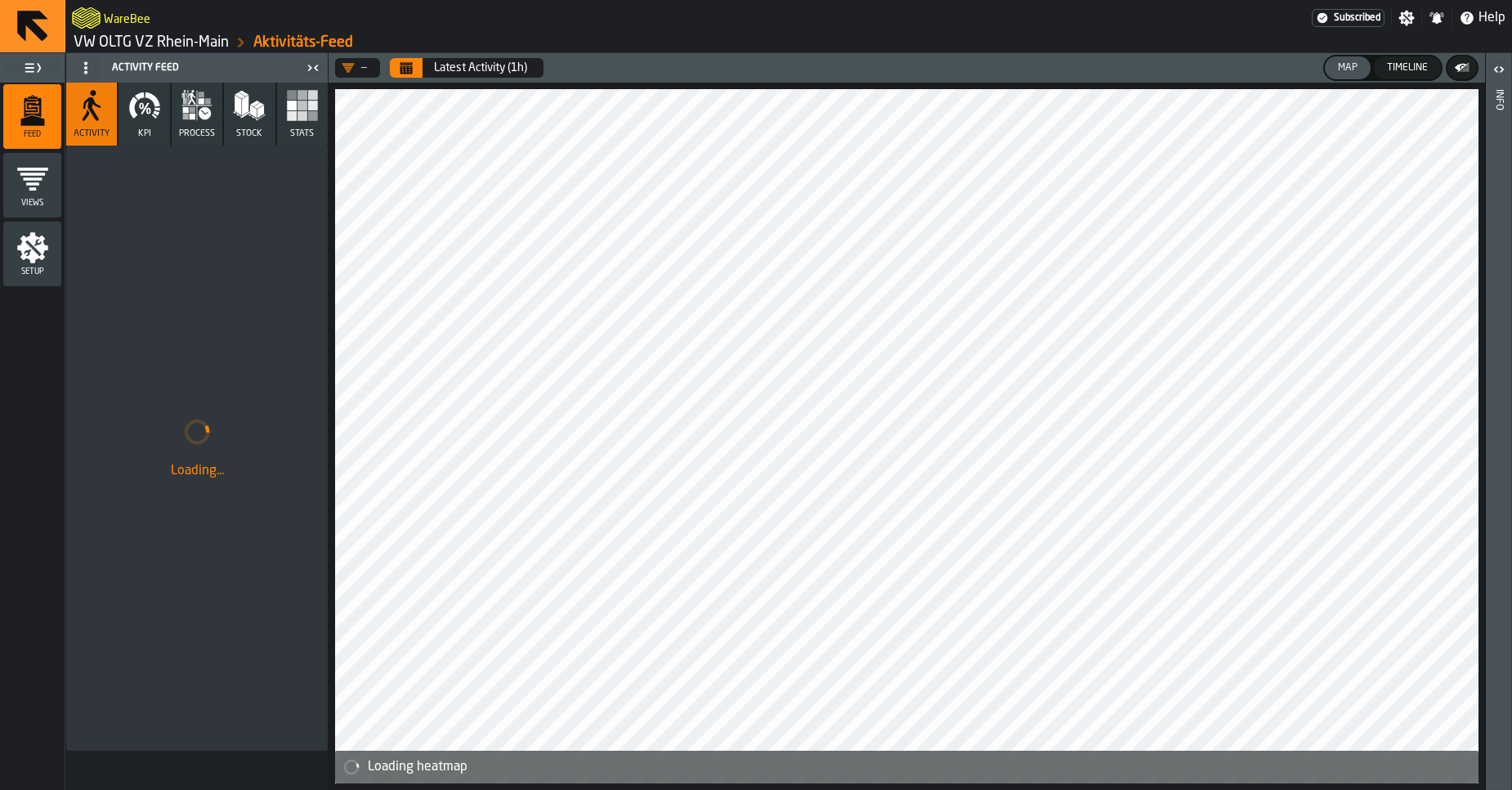
click at [90, 69] on icon at bounding box center [86, 67] width 13 height 13
click at [81, 71] on icon at bounding box center [86, 67] width 13 height 13
click at [47, 253] on icon "menu Setup" at bounding box center [33, 248] width 33 height 33
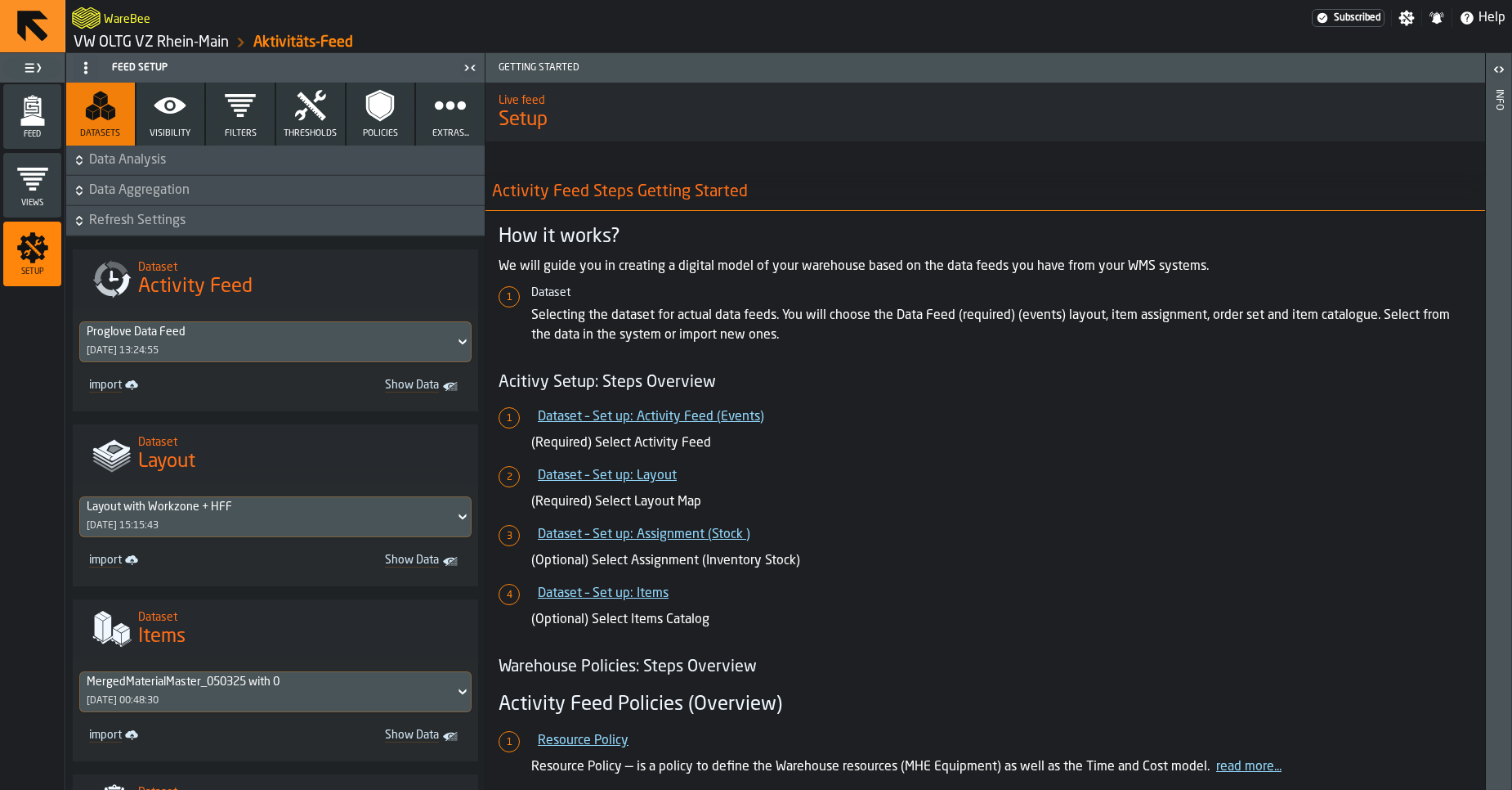
click at [85, 71] on icon at bounding box center [86, 67] width 13 height 13
click at [38, 70] on icon "button-toggle-Toggle Full Menu" at bounding box center [33, 68] width 19 height 19
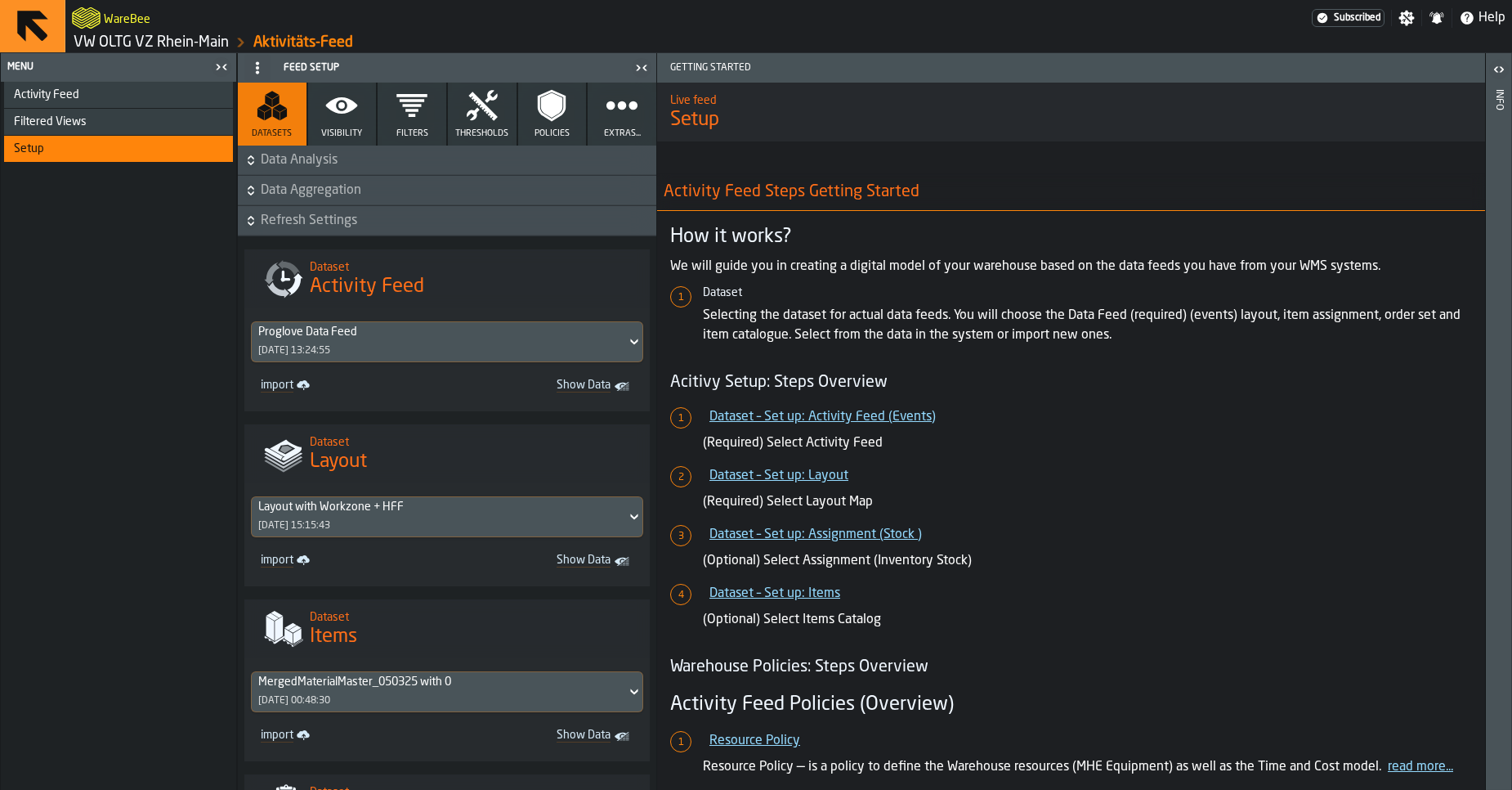
click at [24, 66] on div "Menu" at bounding box center [107, 67] width 206 height 12
click at [610, 116] on icon "button" at bounding box center [622, 106] width 33 height 33
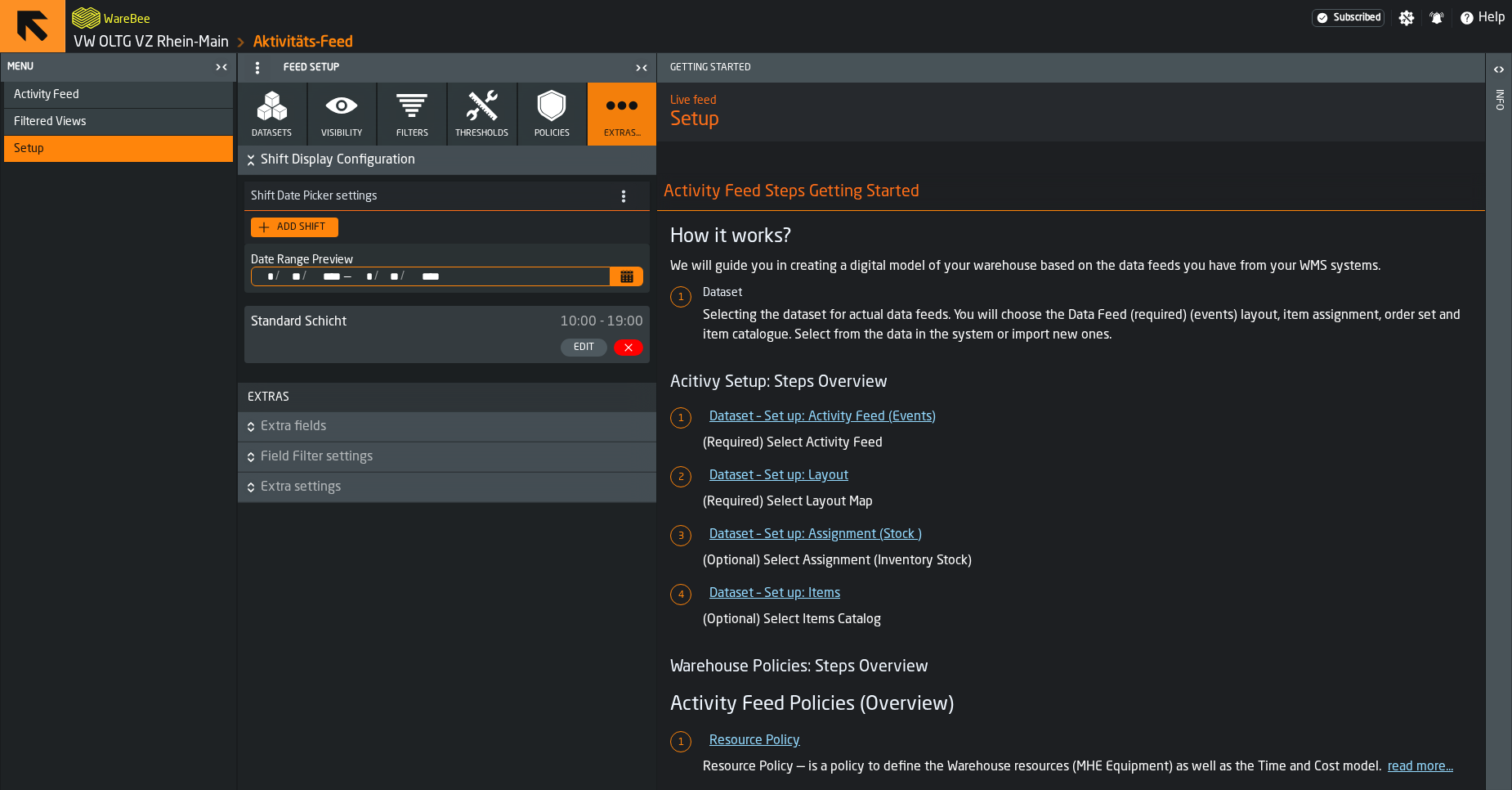
click at [1384, 20] on div "Subscribed" at bounding box center [1348, 18] width 73 height 18
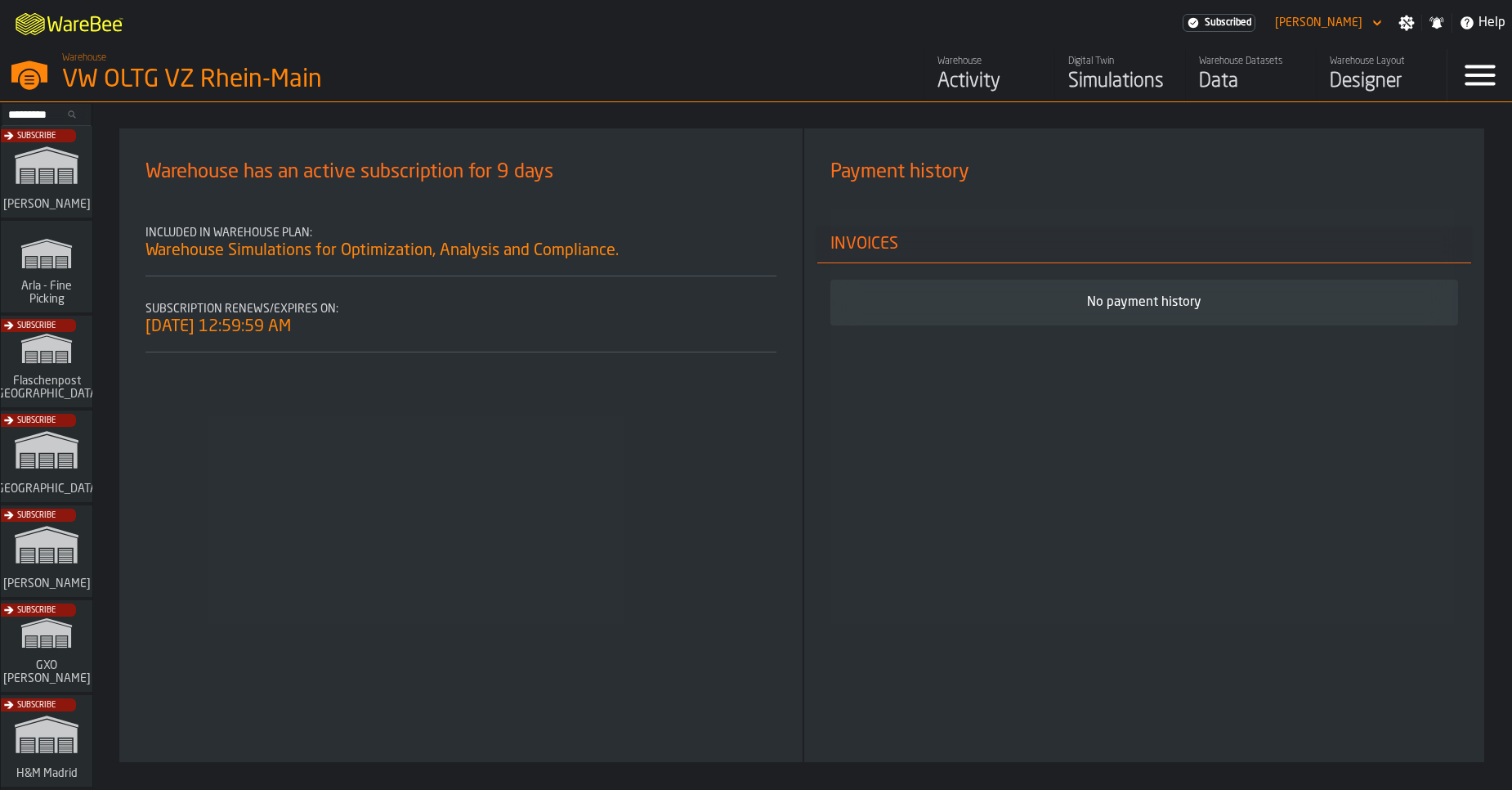
click at [1409, 20] on icon "button-toggle-Settings" at bounding box center [1406, 22] width 17 height 17
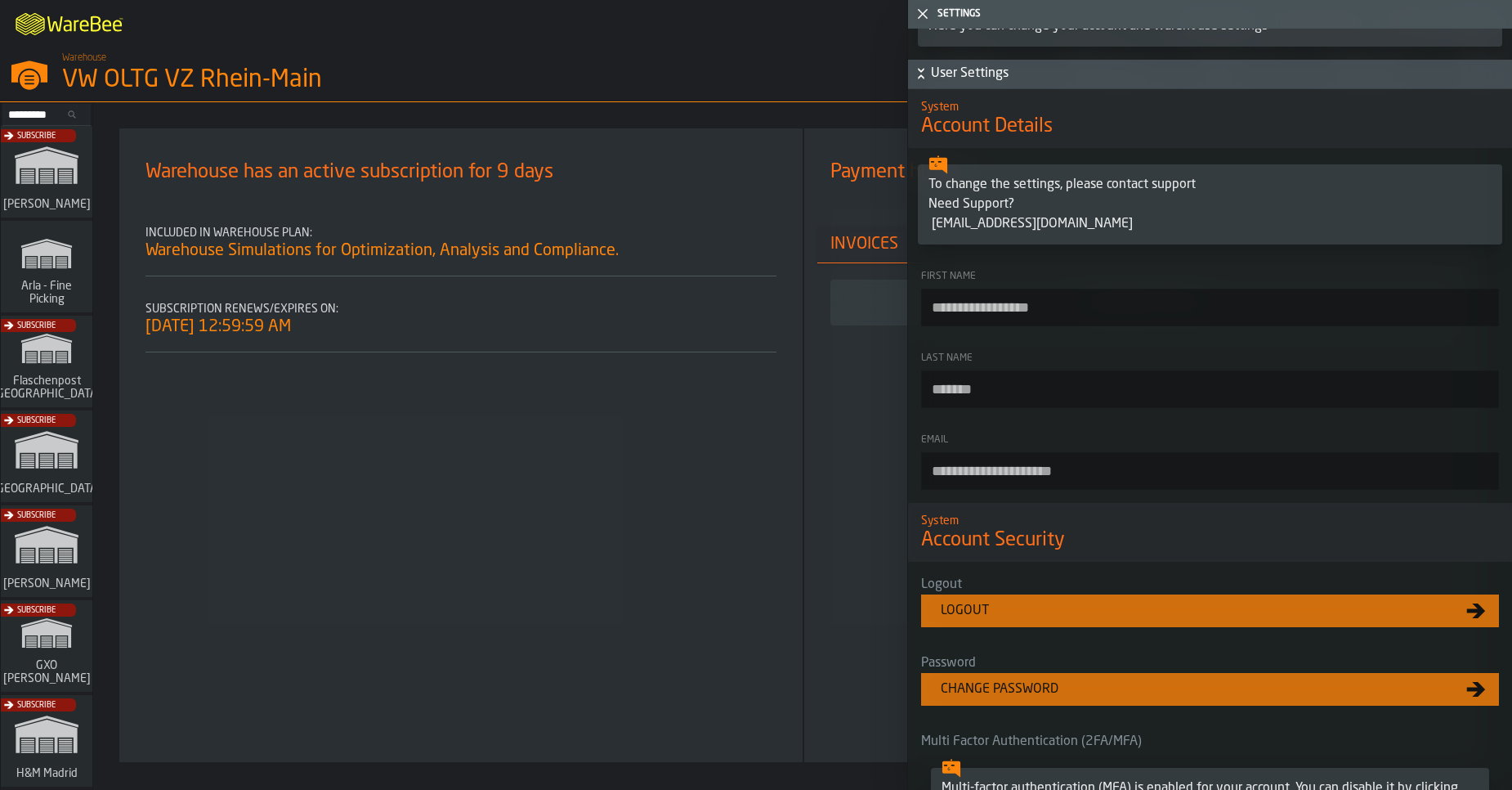
scroll to position [295, 0]
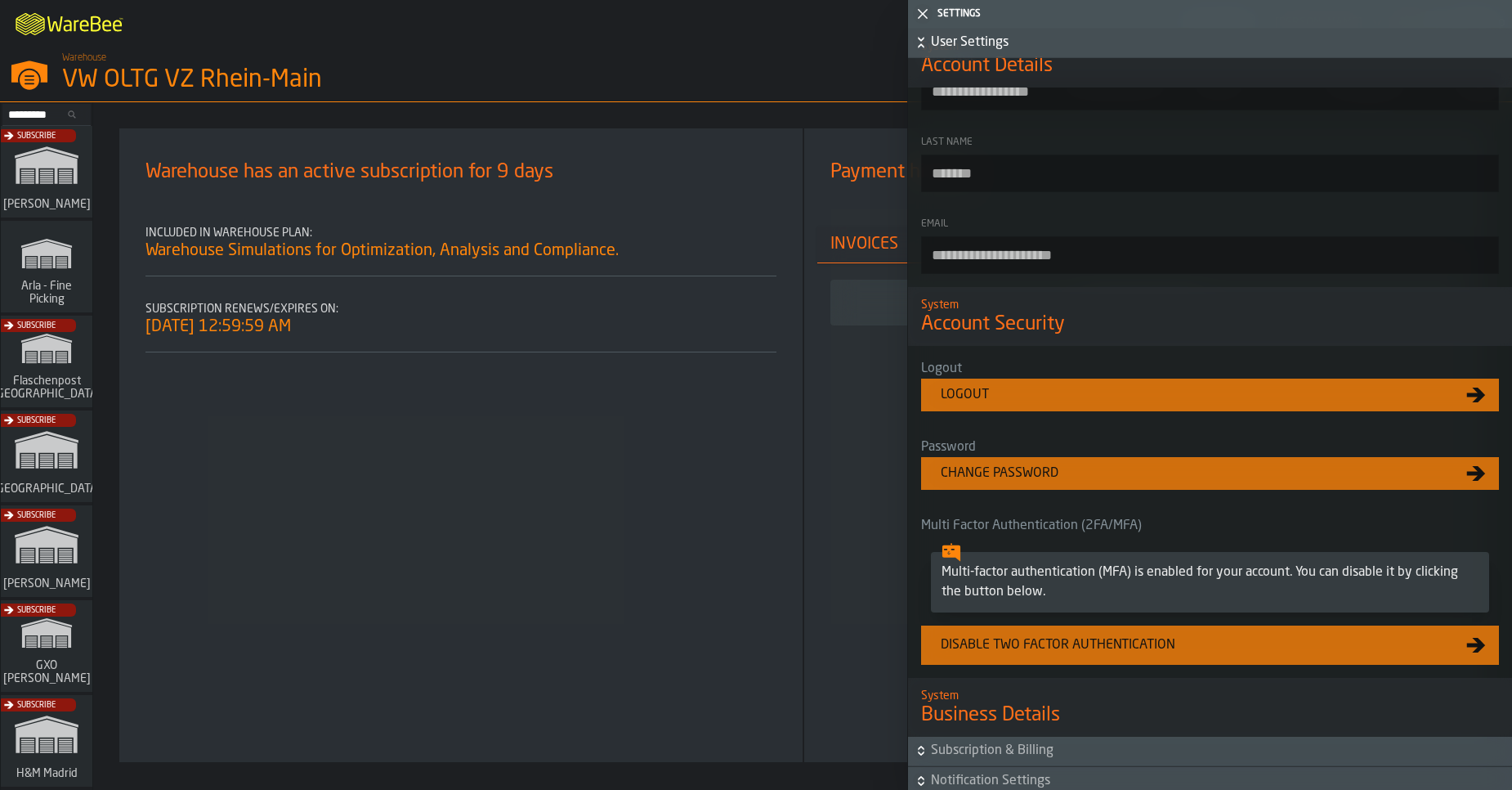
click at [692, 70] on div "Warehouse VW OLTG VZ Rhein-Main" at bounding box center [386, 73] width 661 height 55
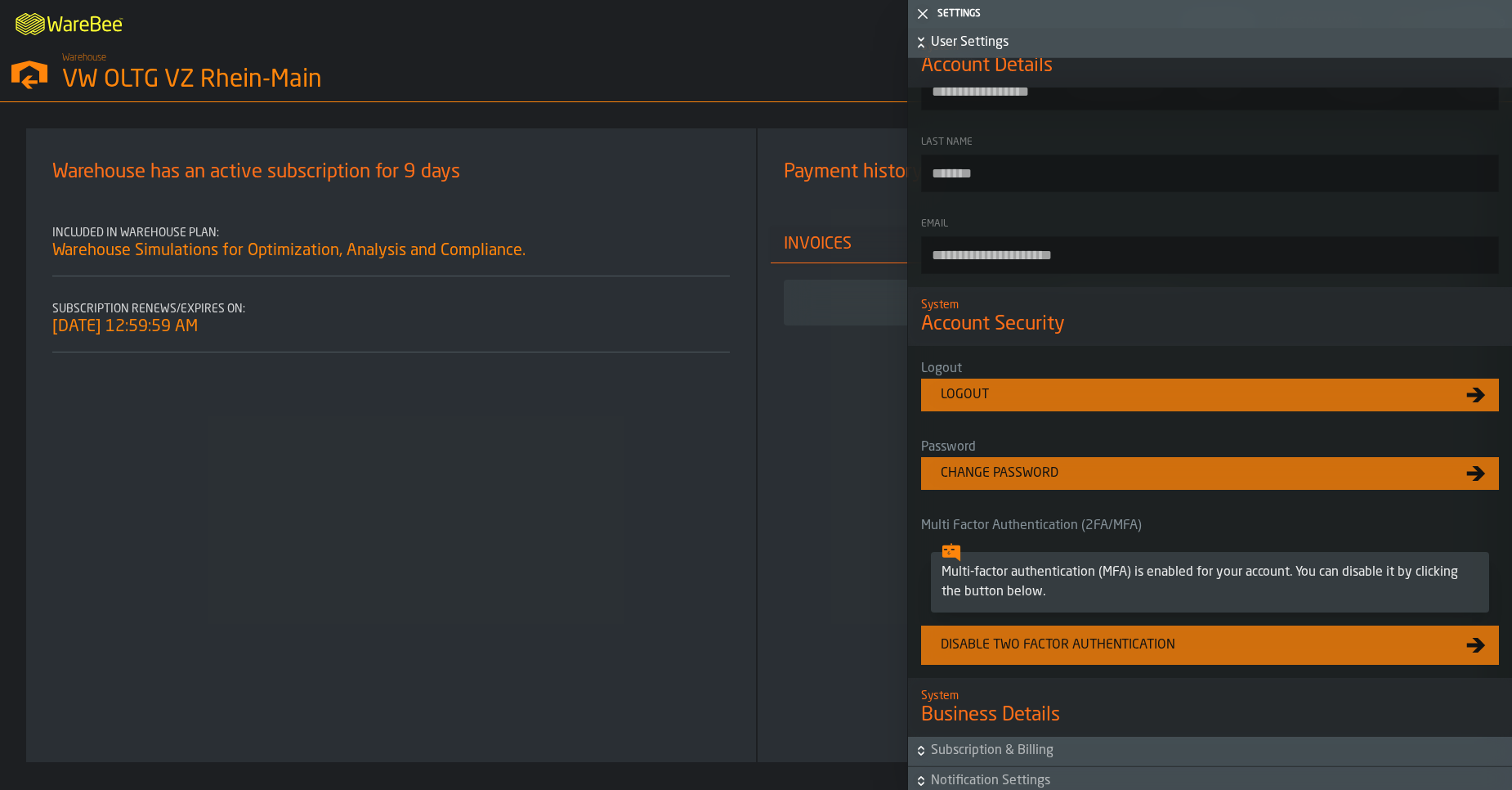
click at [441, 72] on div "VW OLTG VZ Rhein-Main" at bounding box center [283, 80] width 441 height 29
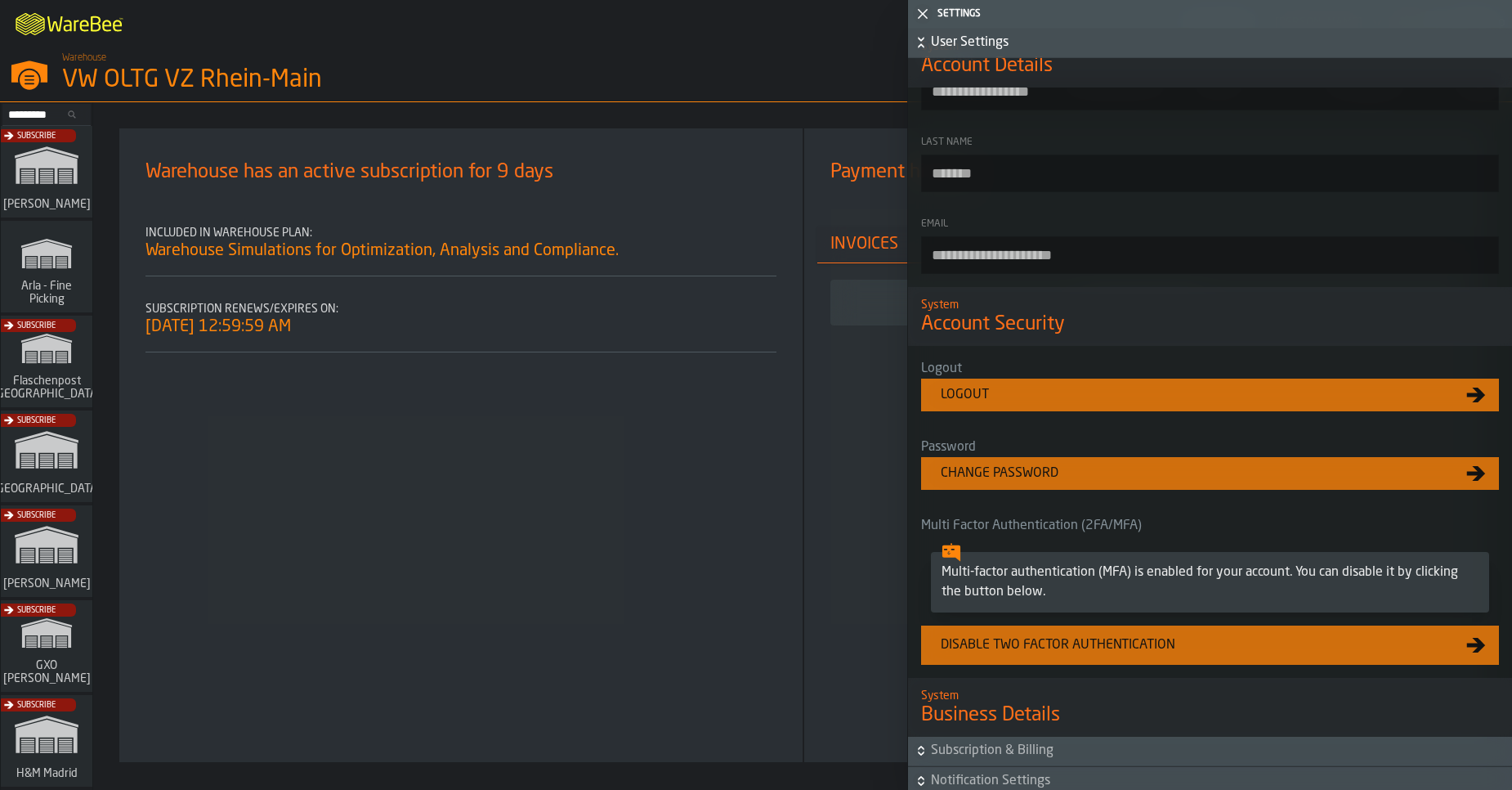
click at [926, 10] on icon "button-toggle-Close me" at bounding box center [923, 14] width 19 height 19
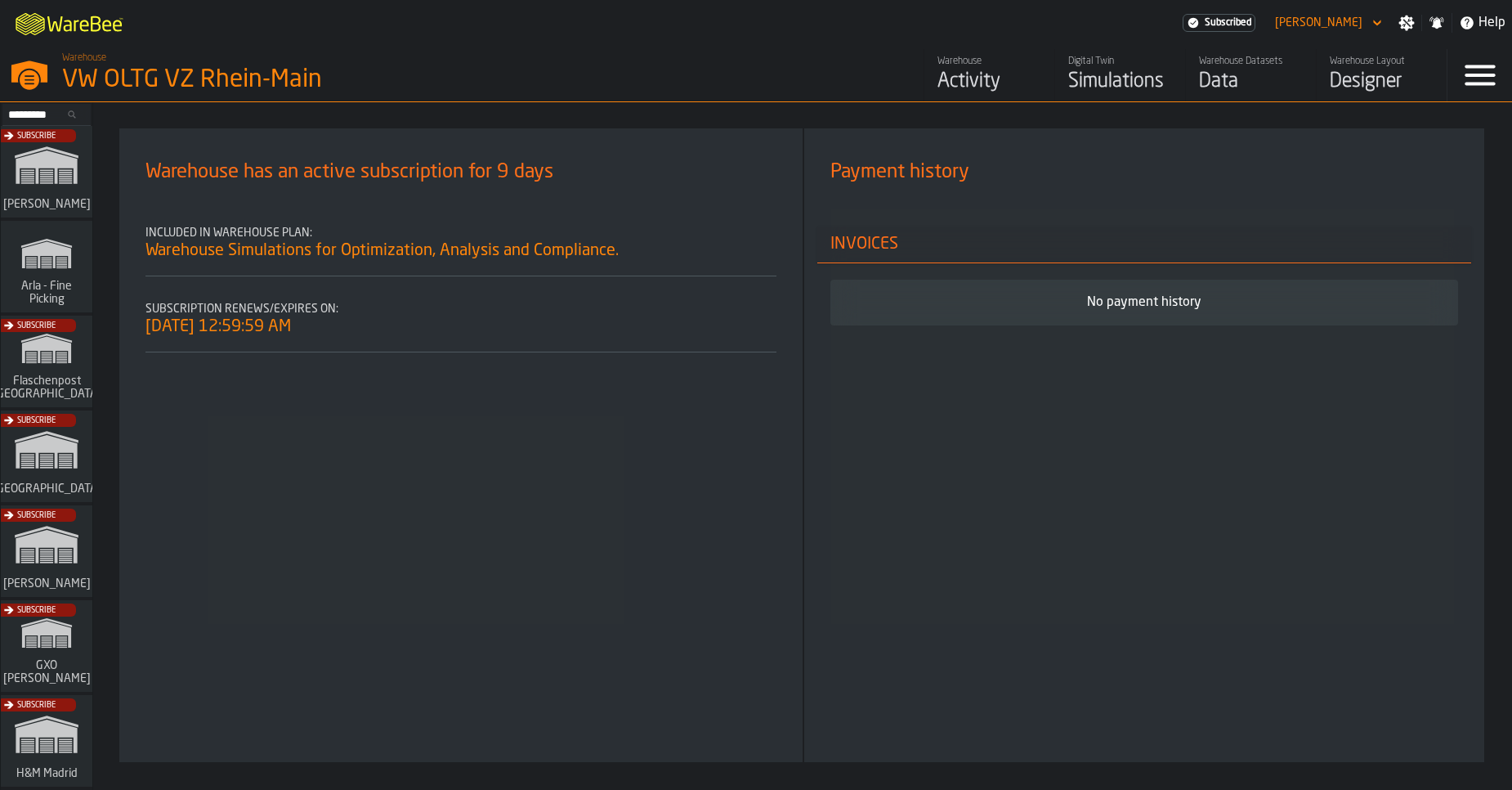
click at [1495, 90] on icon "button-toggle-Menu" at bounding box center [1480, 75] width 39 height 39
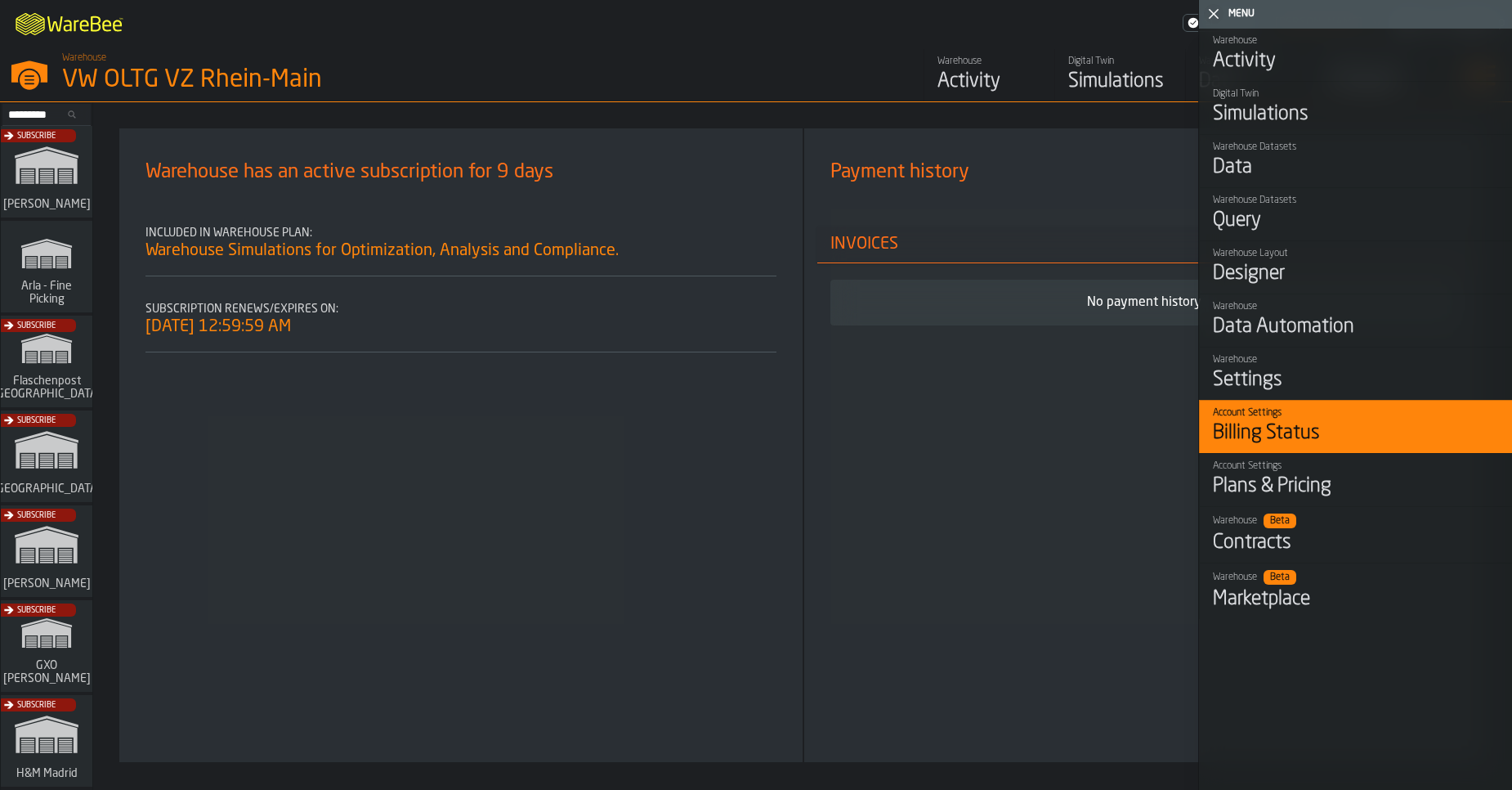
click at [988, 89] on div "Activity" at bounding box center [989, 82] width 104 height 26
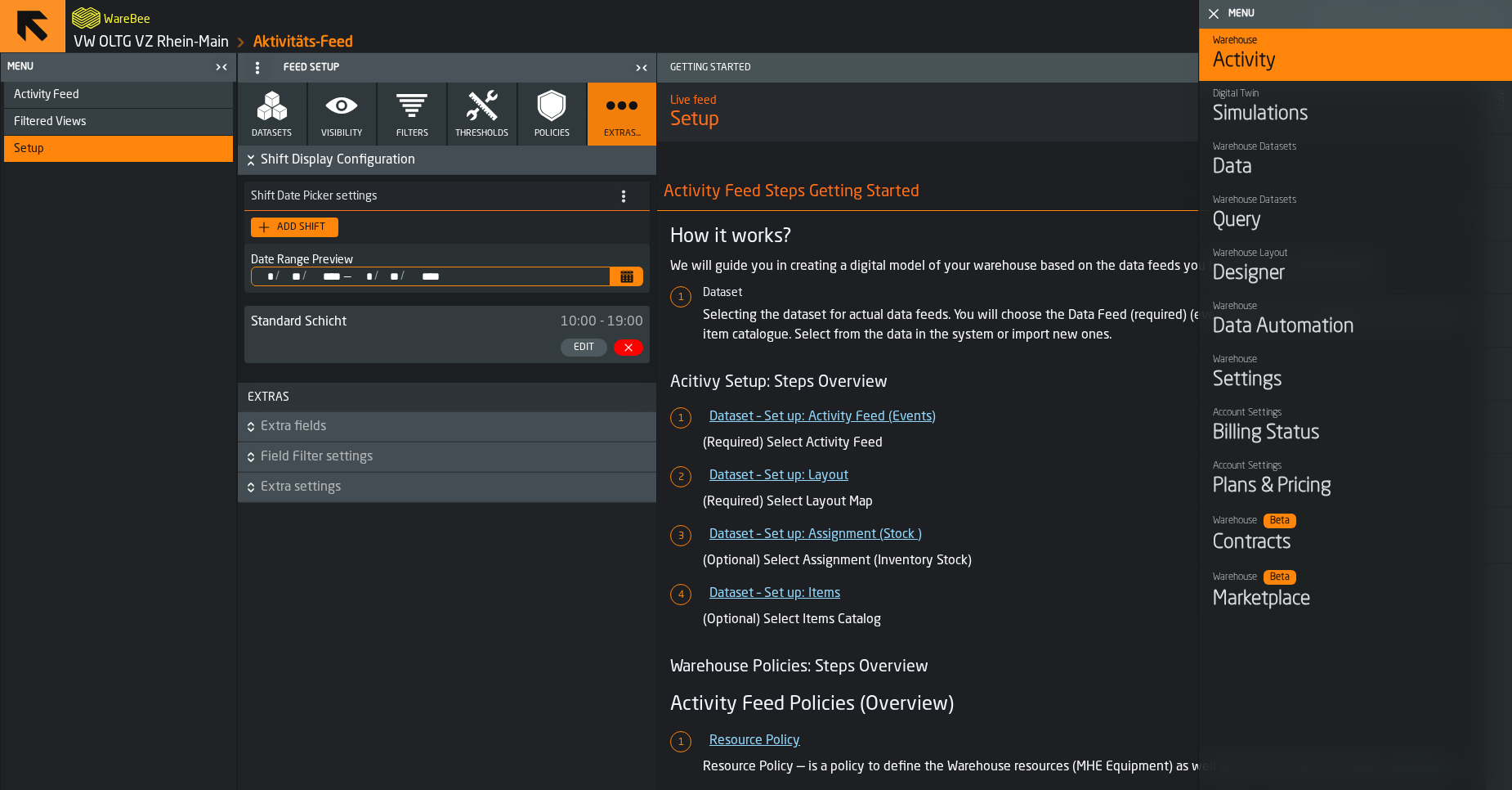
click at [1212, 5] on icon "button-toggle-Close me" at bounding box center [1213, 14] width 19 height 19
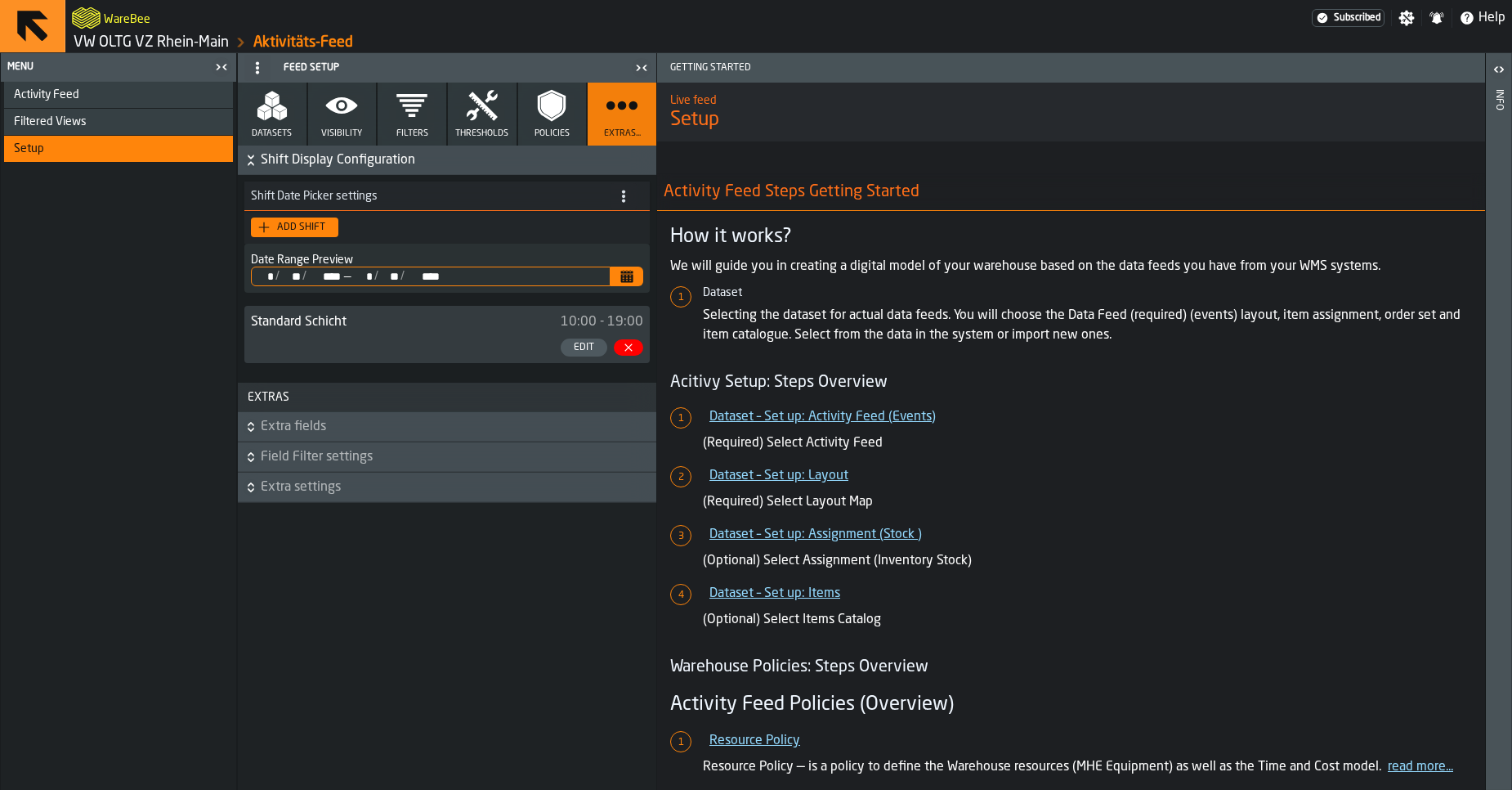
click at [1496, 72] on icon "button-toggle-Open" at bounding box center [1499, 69] width 19 height 19
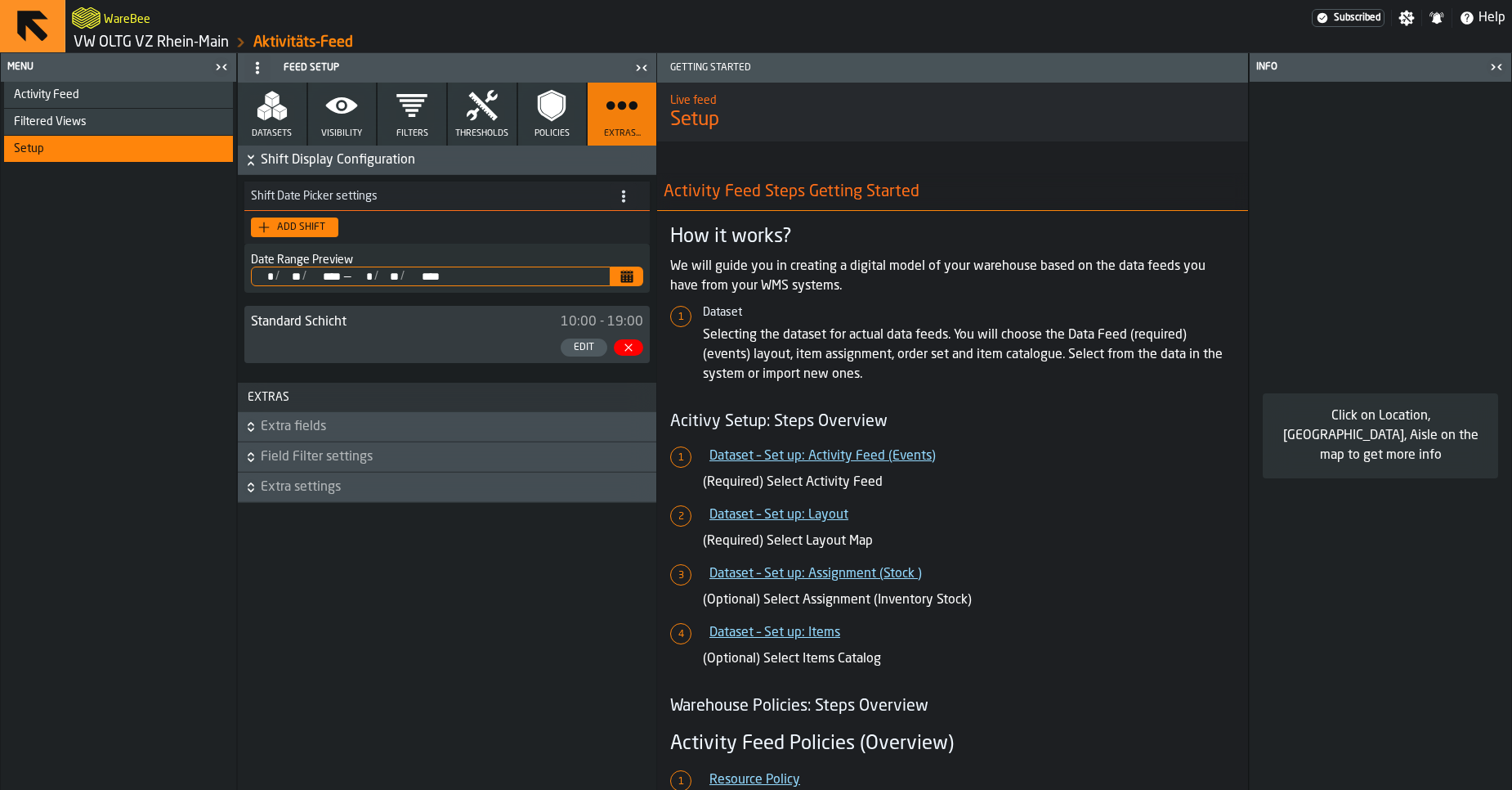
click at [622, 72] on div "Feed Setup" at bounding box center [436, 67] width 389 height 26
click at [104, 100] on div "Activity Feed" at bounding box center [120, 94] width 213 height 13
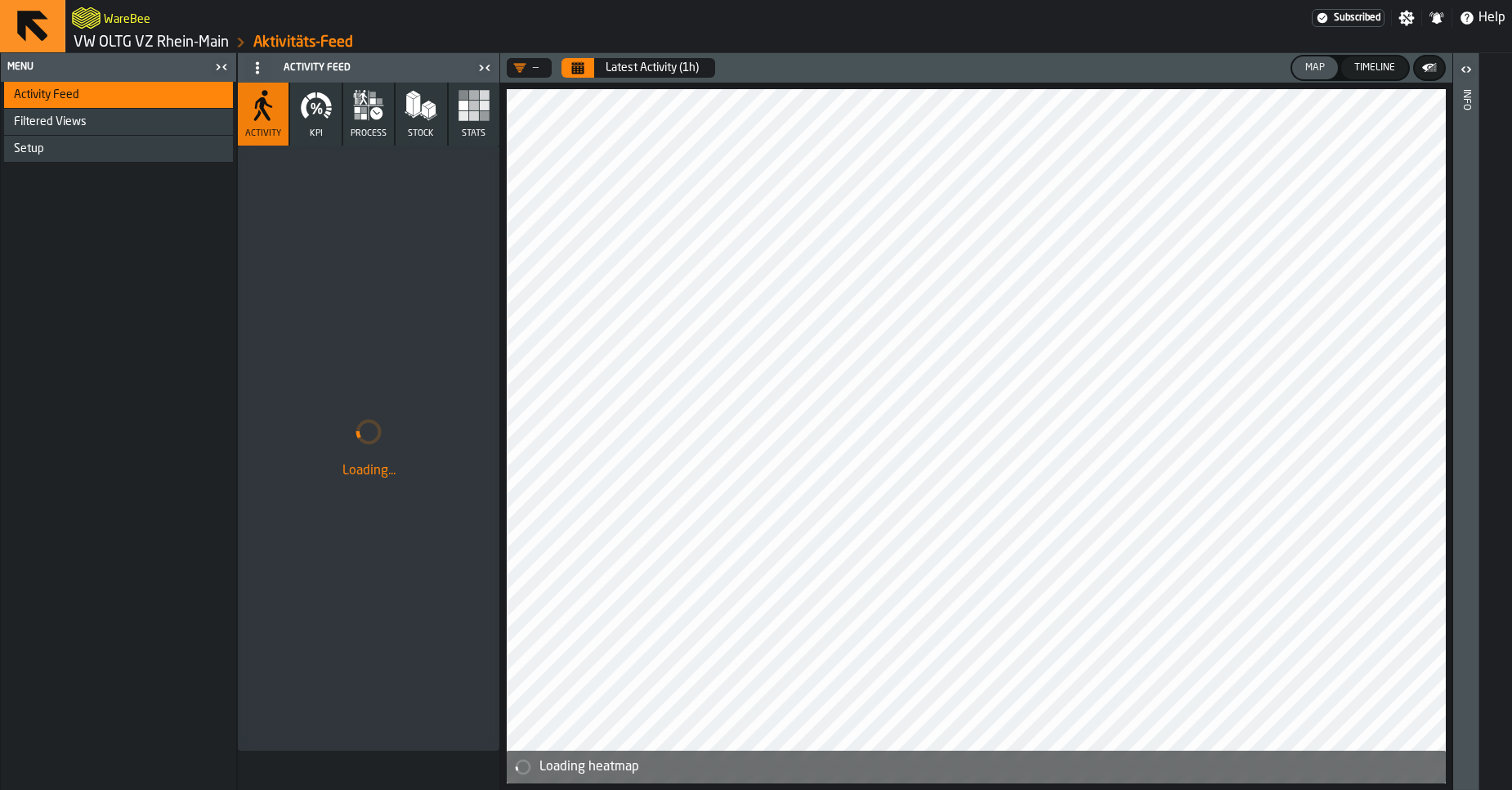
click at [256, 72] on circle at bounding box center [257, 71] width 3 height 3
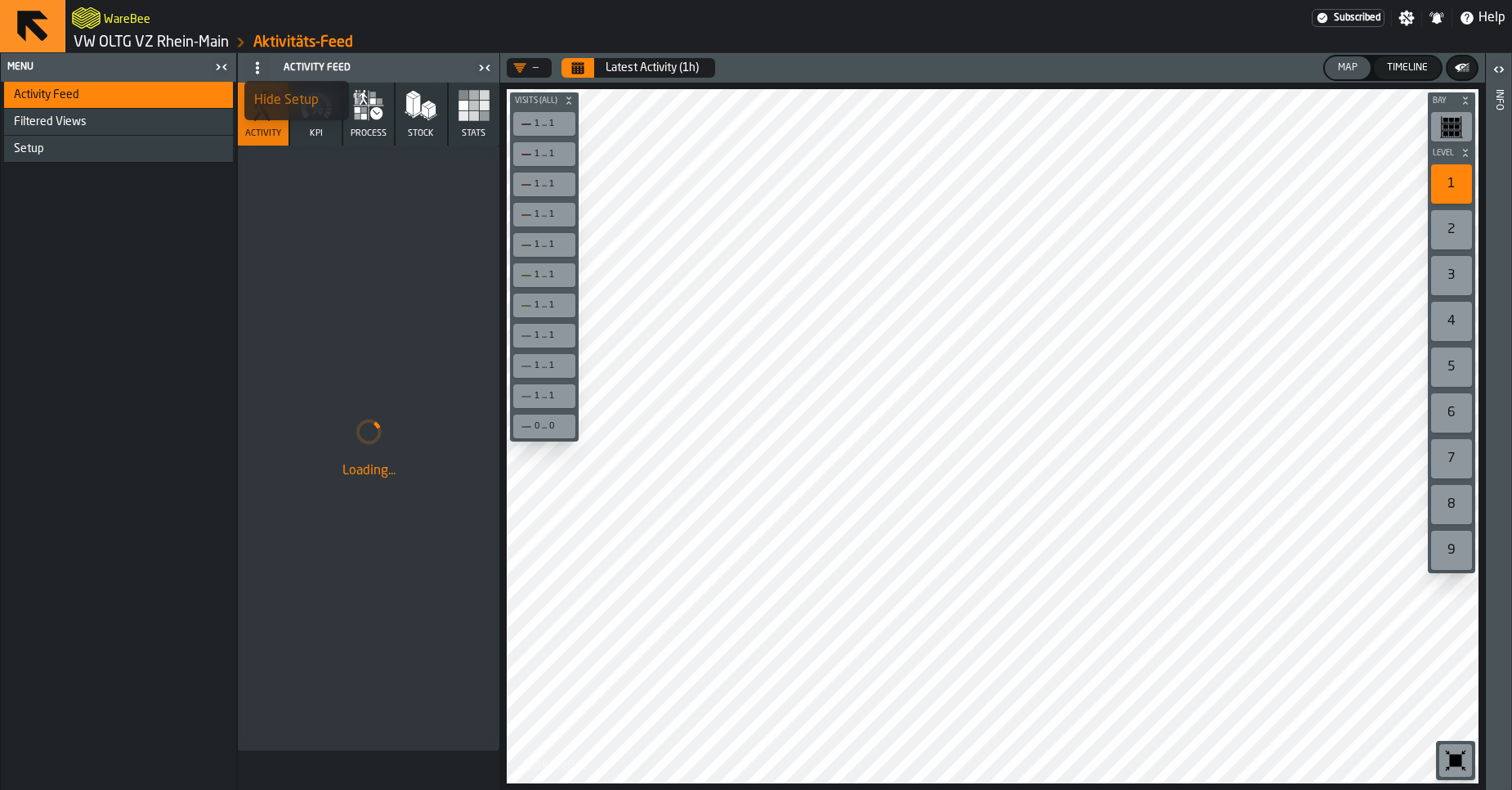
click at [256, 72] on circle at bounding box center [257, 71] width 3 height 3
click at [1402, 13] on icon "button-toggle-Settings" at bounding box center [1407, 18] width 16 height 16
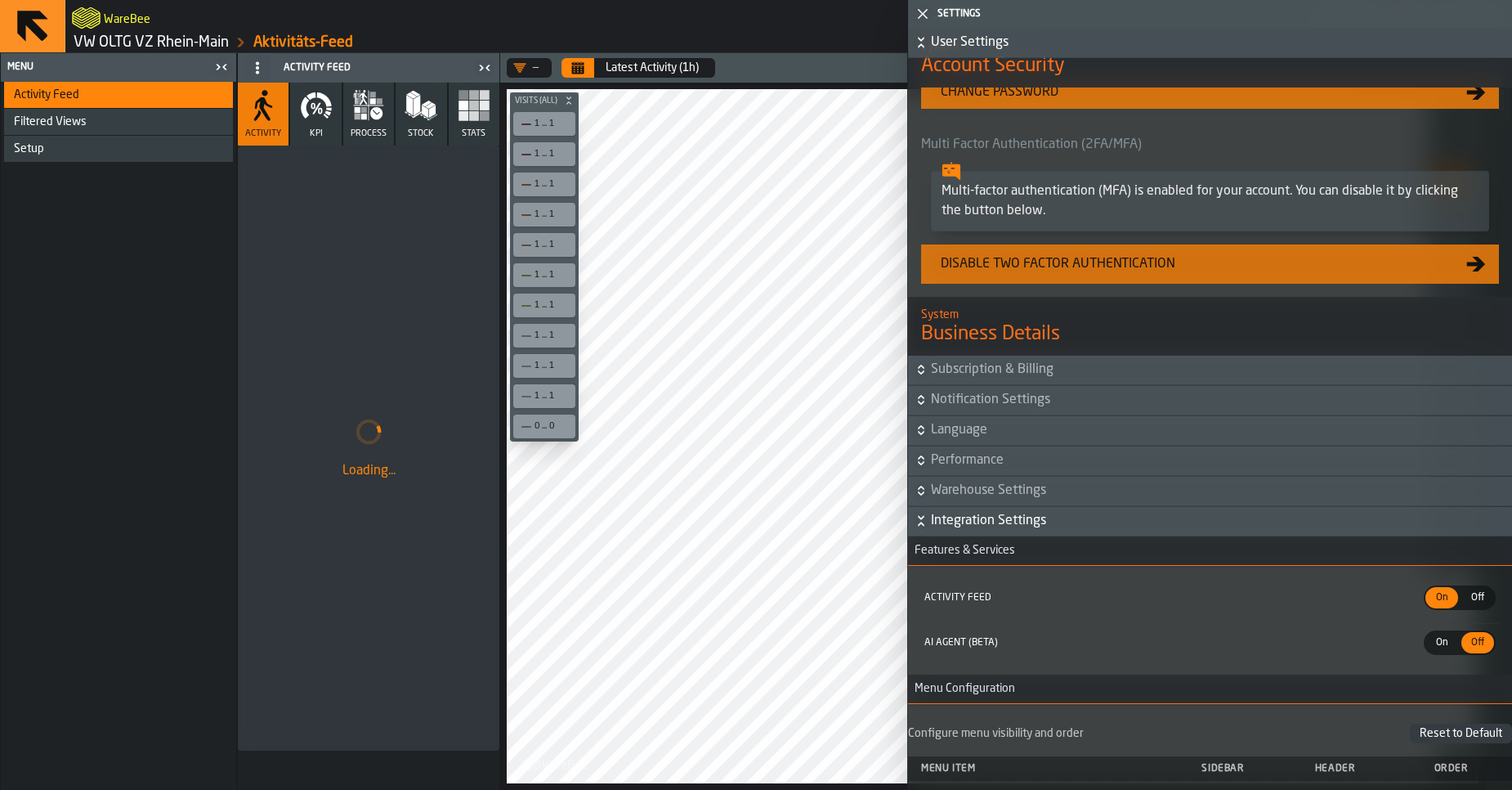
scroll to position [675, 0]
click at [1034, 411] on span "Notification Settings" at bounding box center [1219, 401] width 578 height 19
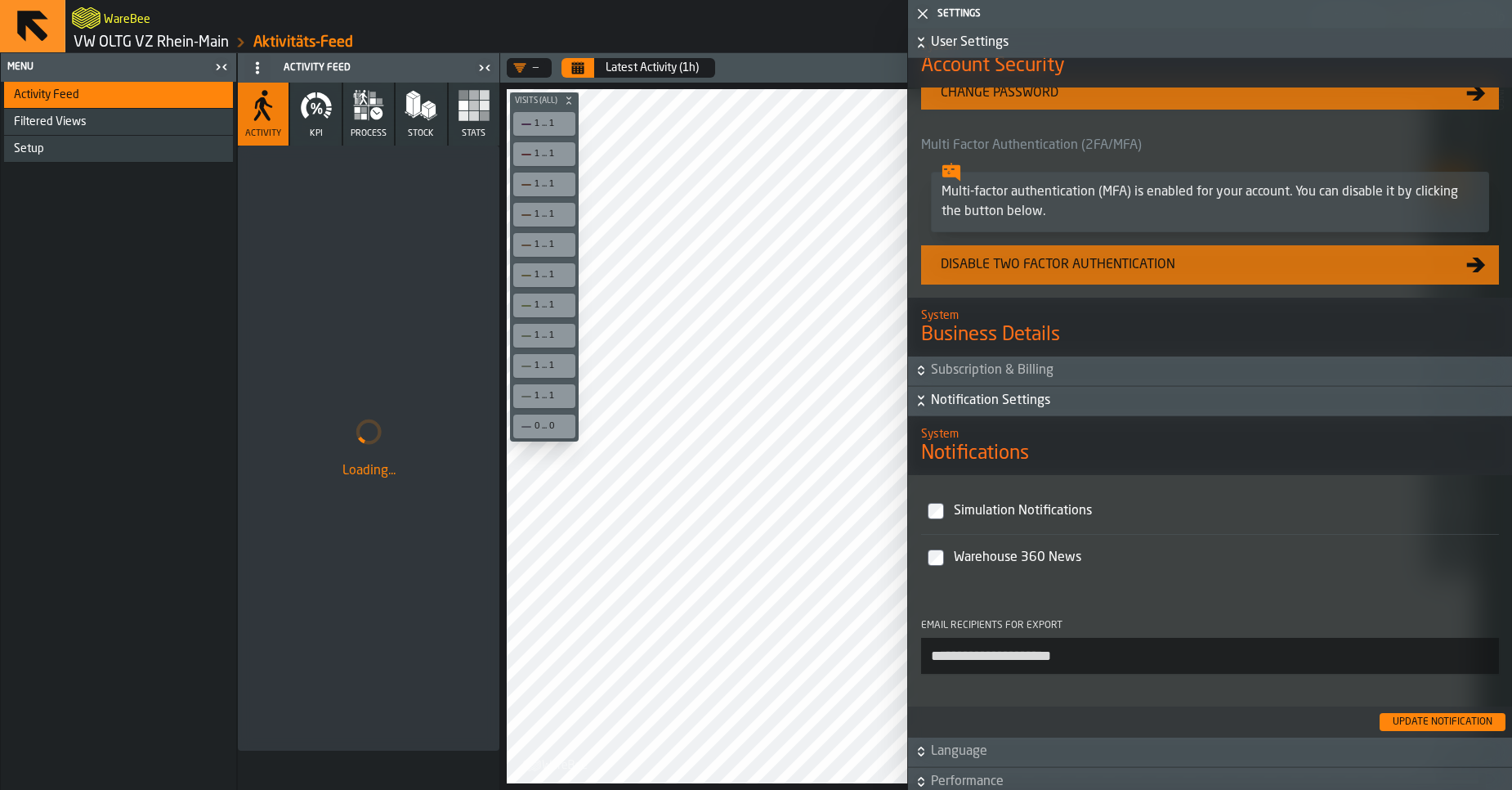
click at [1034, 411] on span "Notification Settings" at bounding box center [1219, 401] width 578 height 19
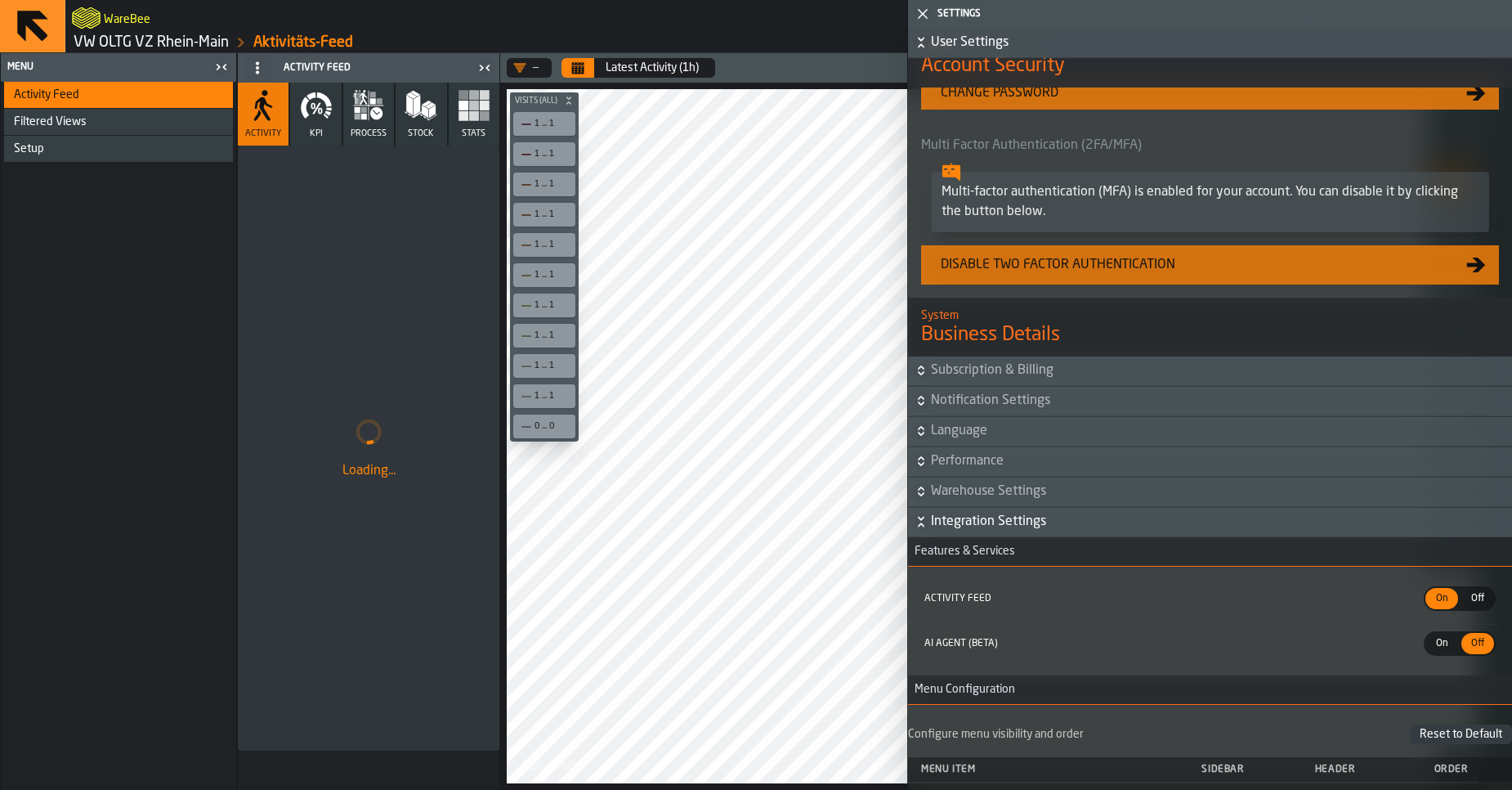
click at [1012, 439] on span "Language" at bounding box center [1219, 431] width 578 height 19
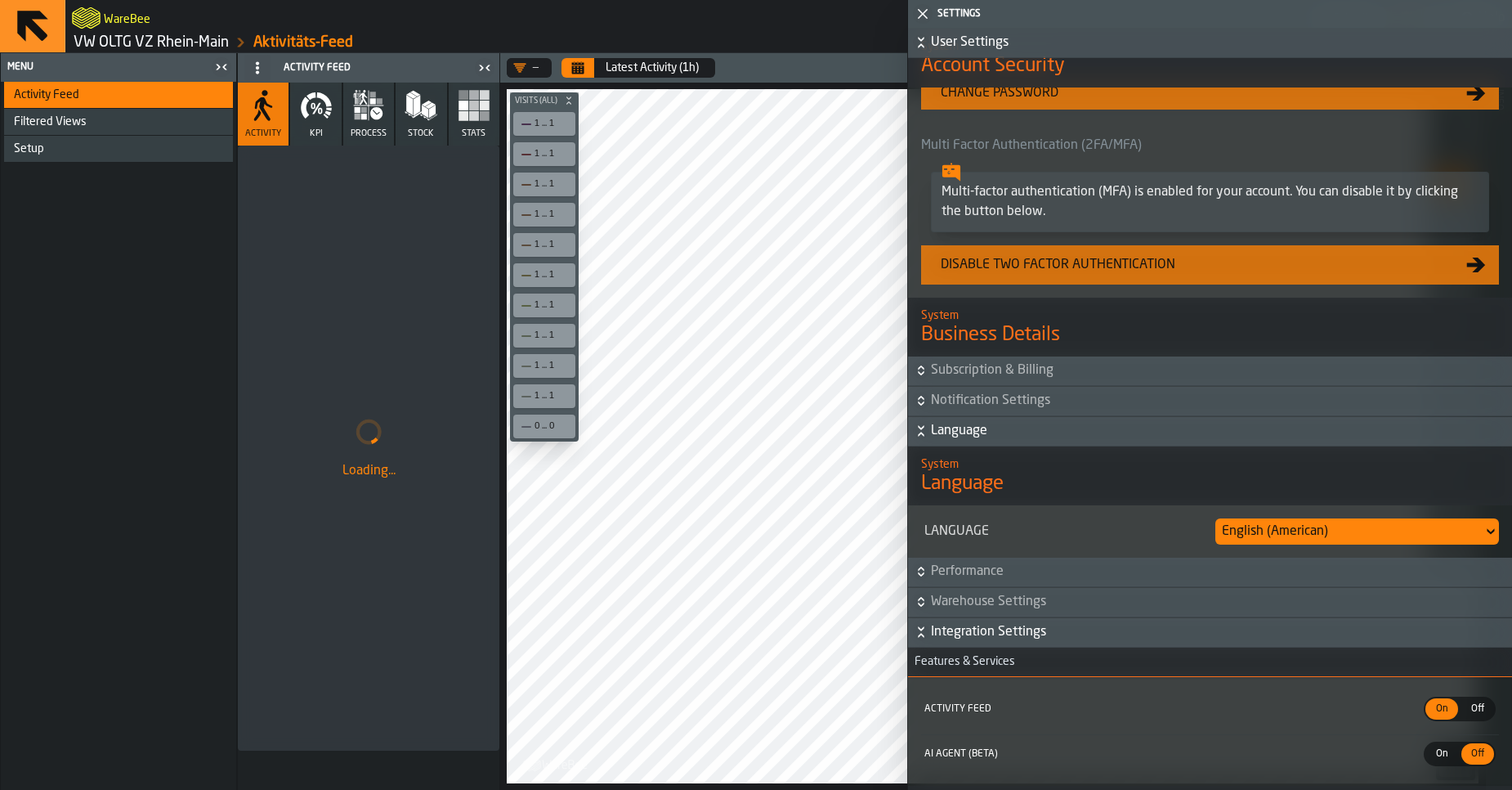
click at [1012, 439] on span "Language" at bounding box center [1219, 431] width 578 height 19
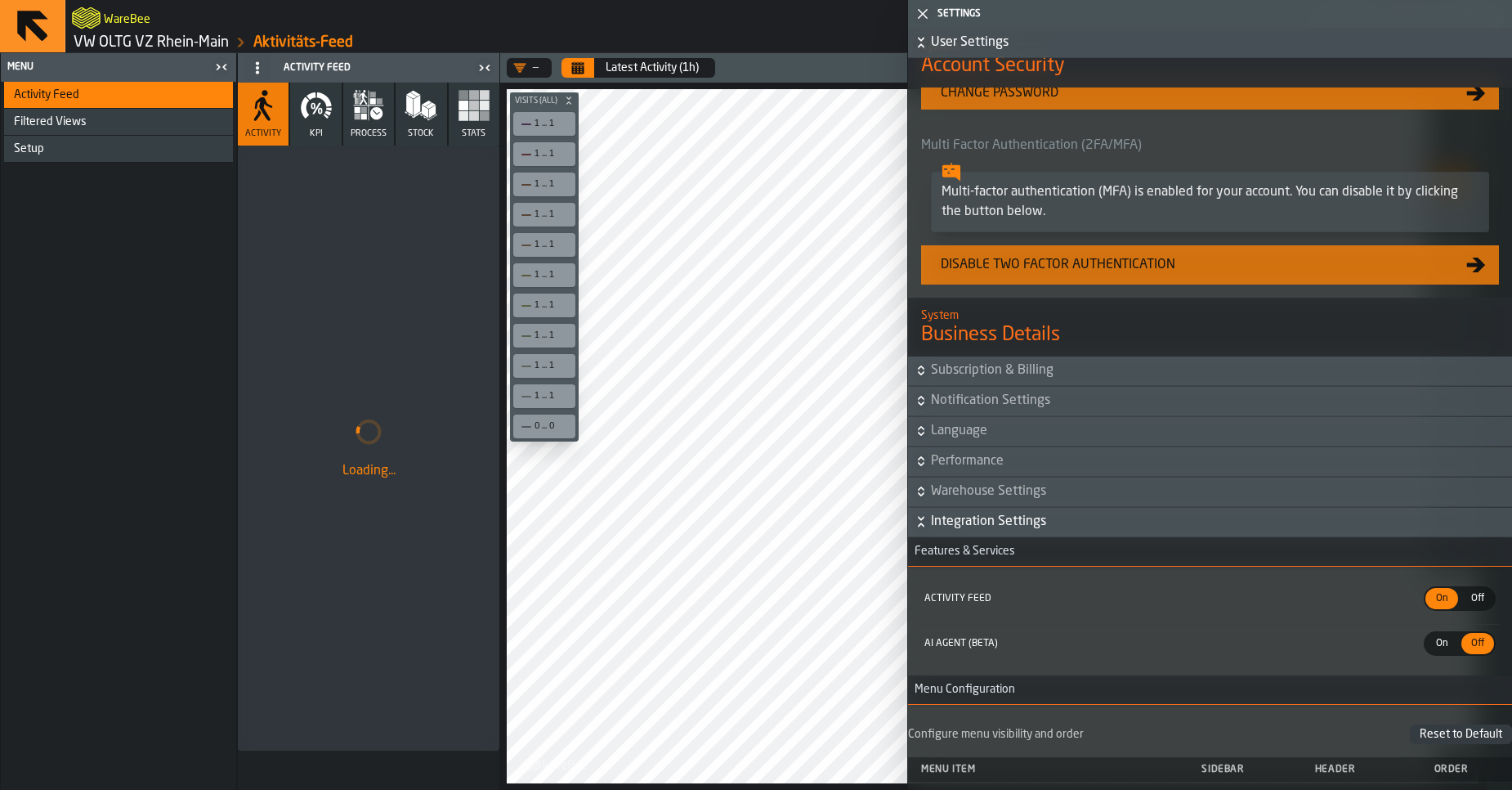
click at [1001, 466] on span "Performance" at bounding box center [1219, 461] width 578 height 19
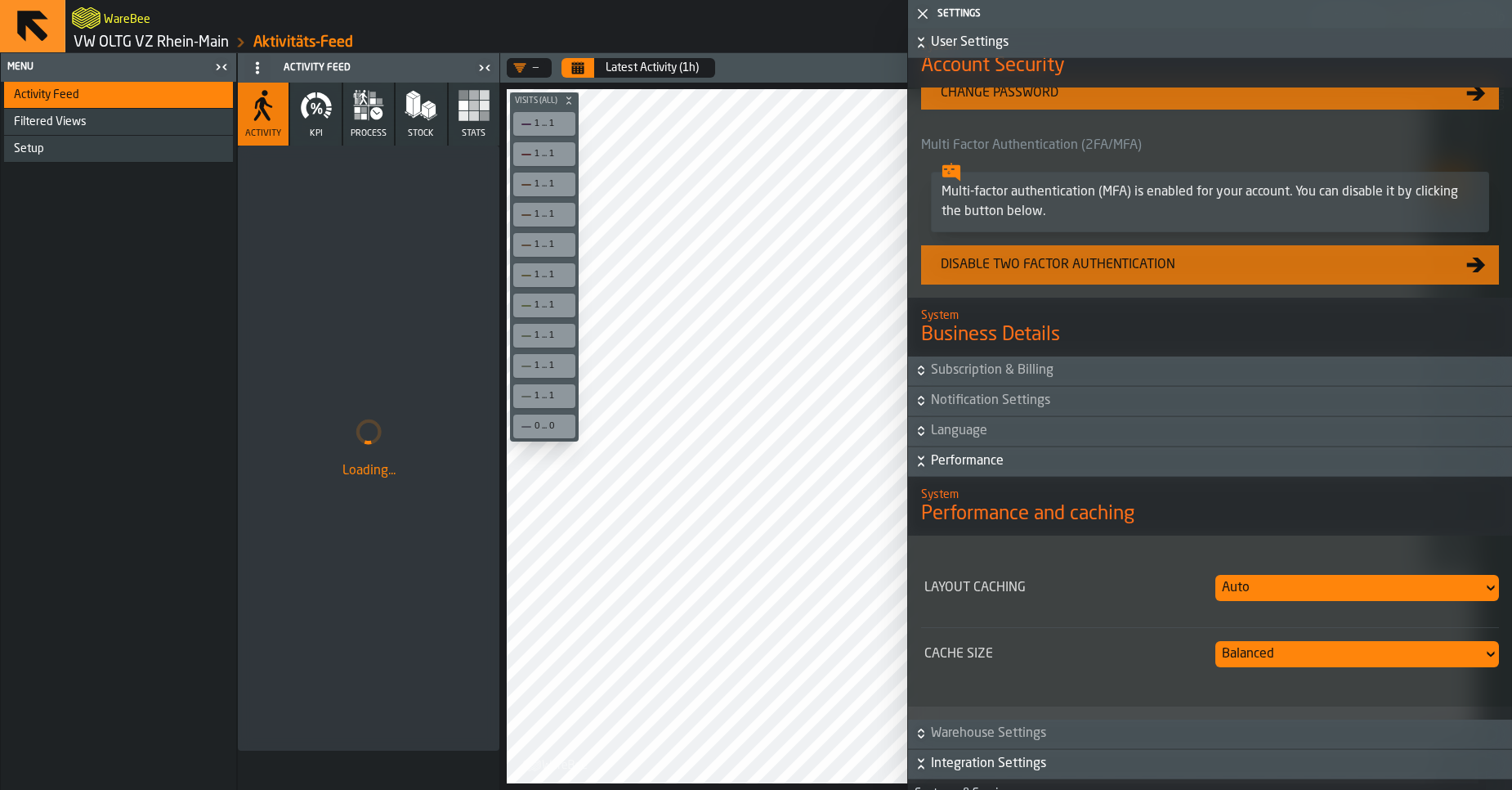
click at [1001, 466] on span "Performance" at bounding box center [1219, 461] width 578 height 19
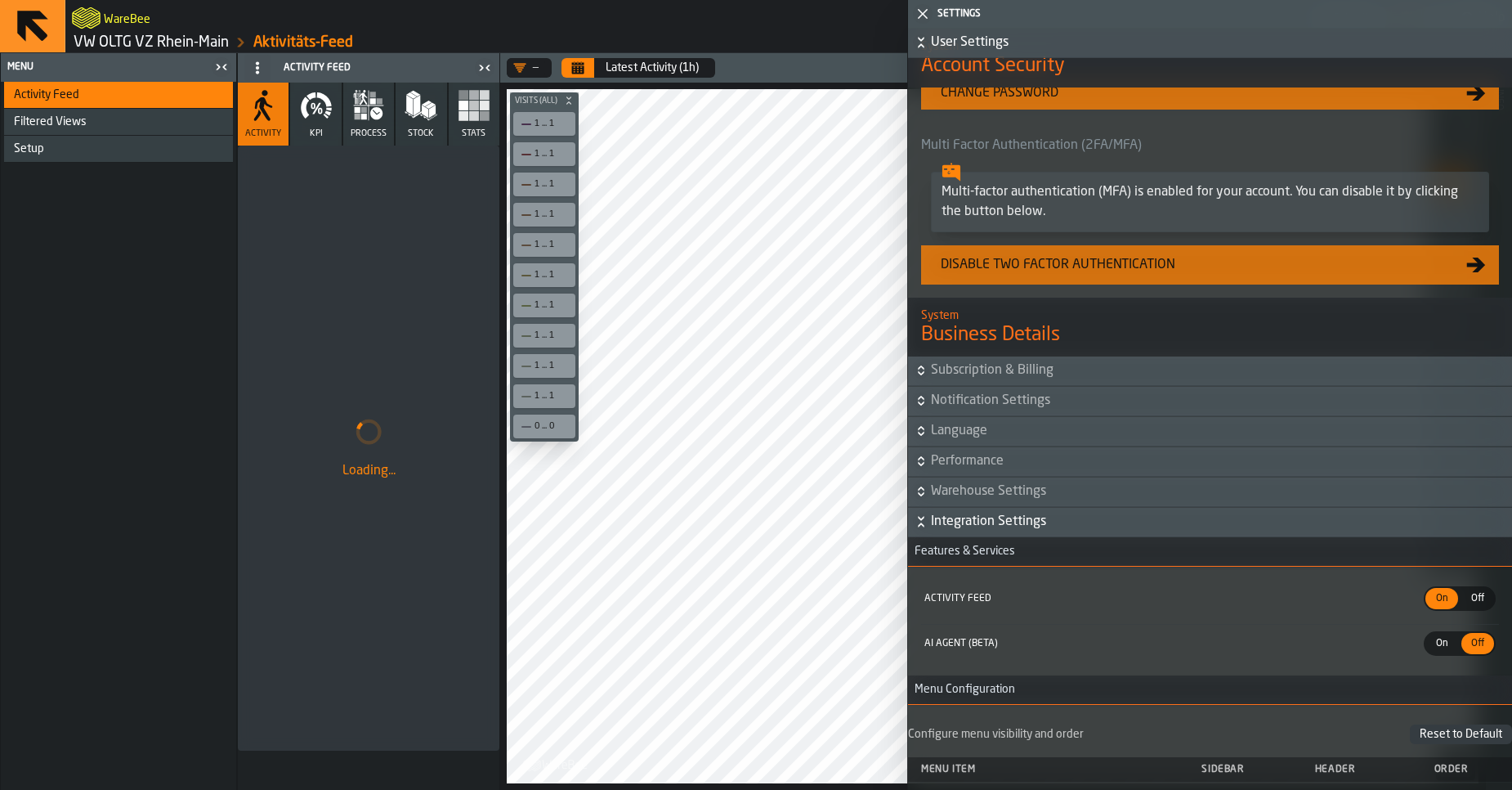
click at [972, 507] on button "Warehouse Settings" at bounding box center [1210, 492] width 604 height 29
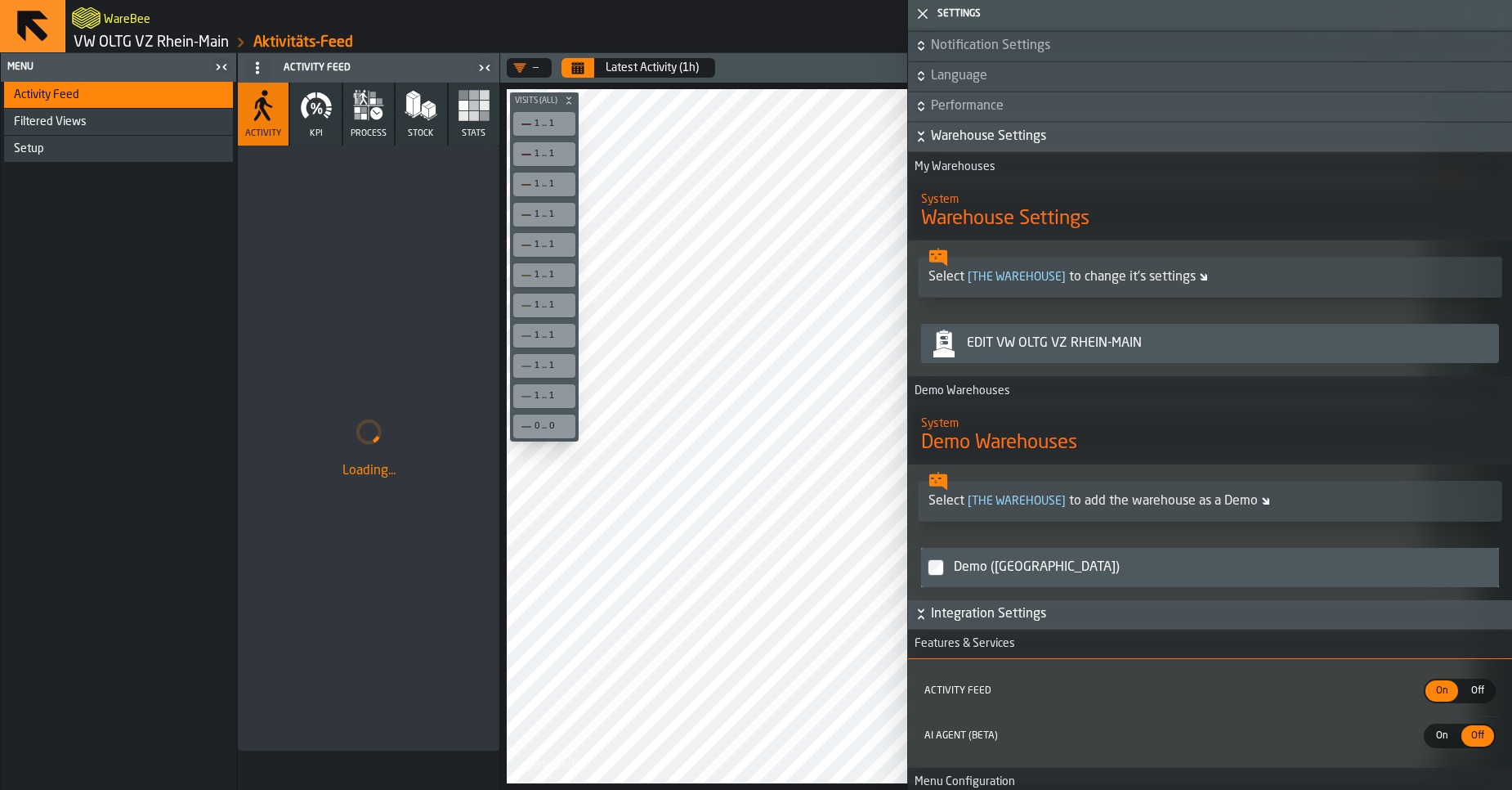
scroll to position [1030, 0]
click at [1067, 351] on div "Edit VW OLTG VZ Rhein-Main" at bounding box center [1226, 342] width 532 height 19
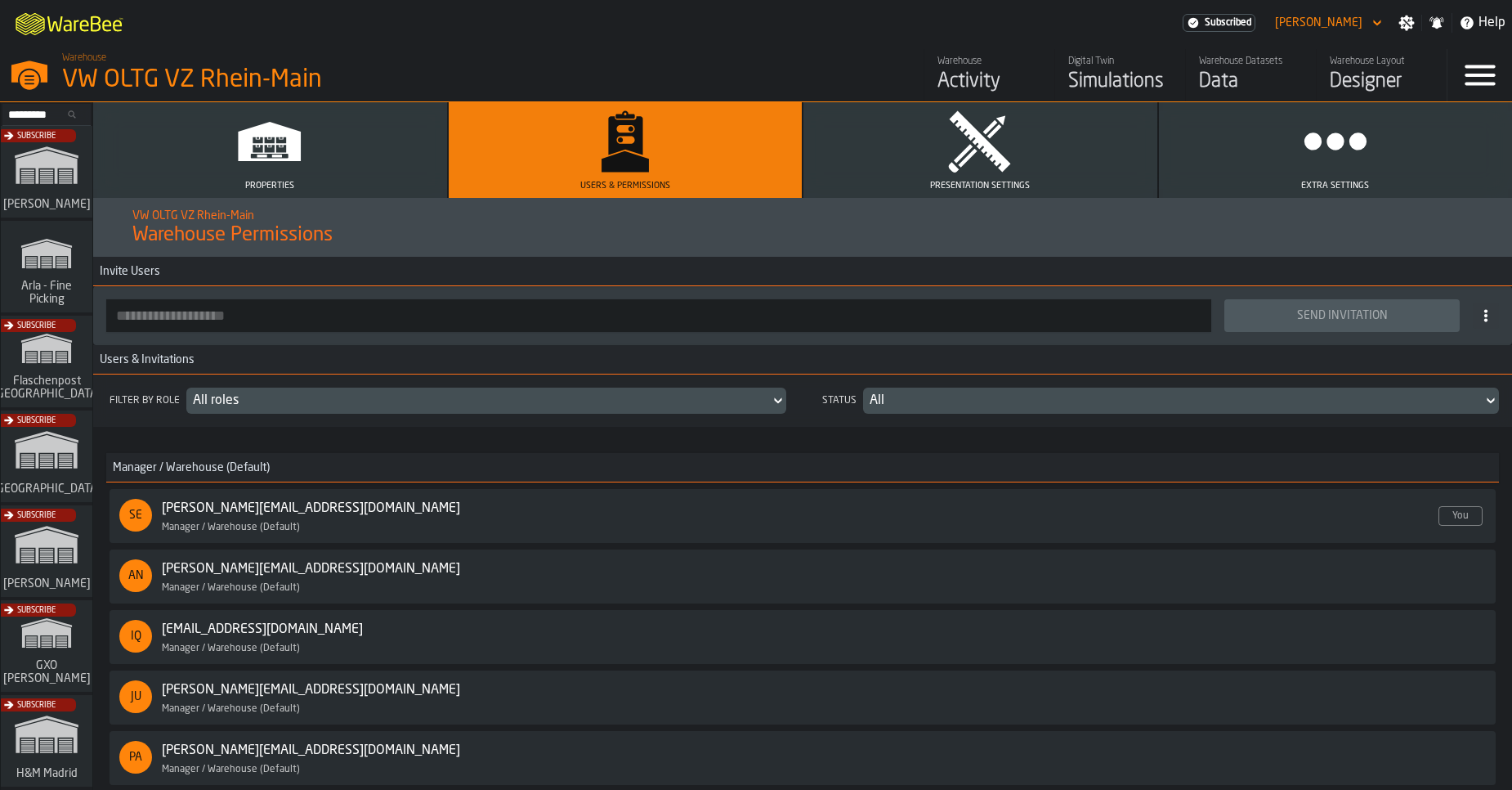
click at [1284, 136] on button "Extra Settings" at bounding box center [1336, 150] width 354 height 95
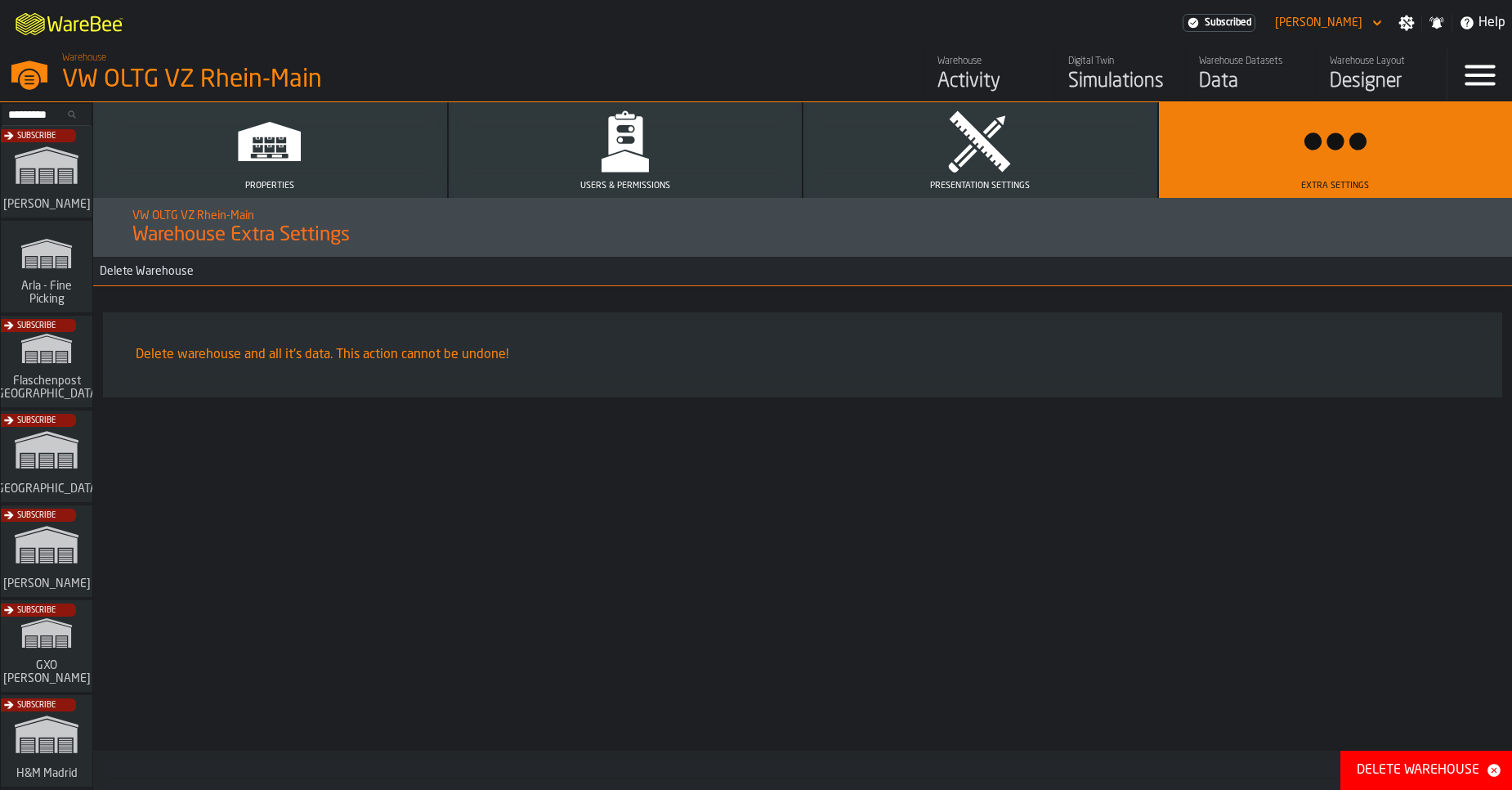
click at [1100, 159] on button "Presentation Settings" at bounding box center [980, 150] width 354 height 95
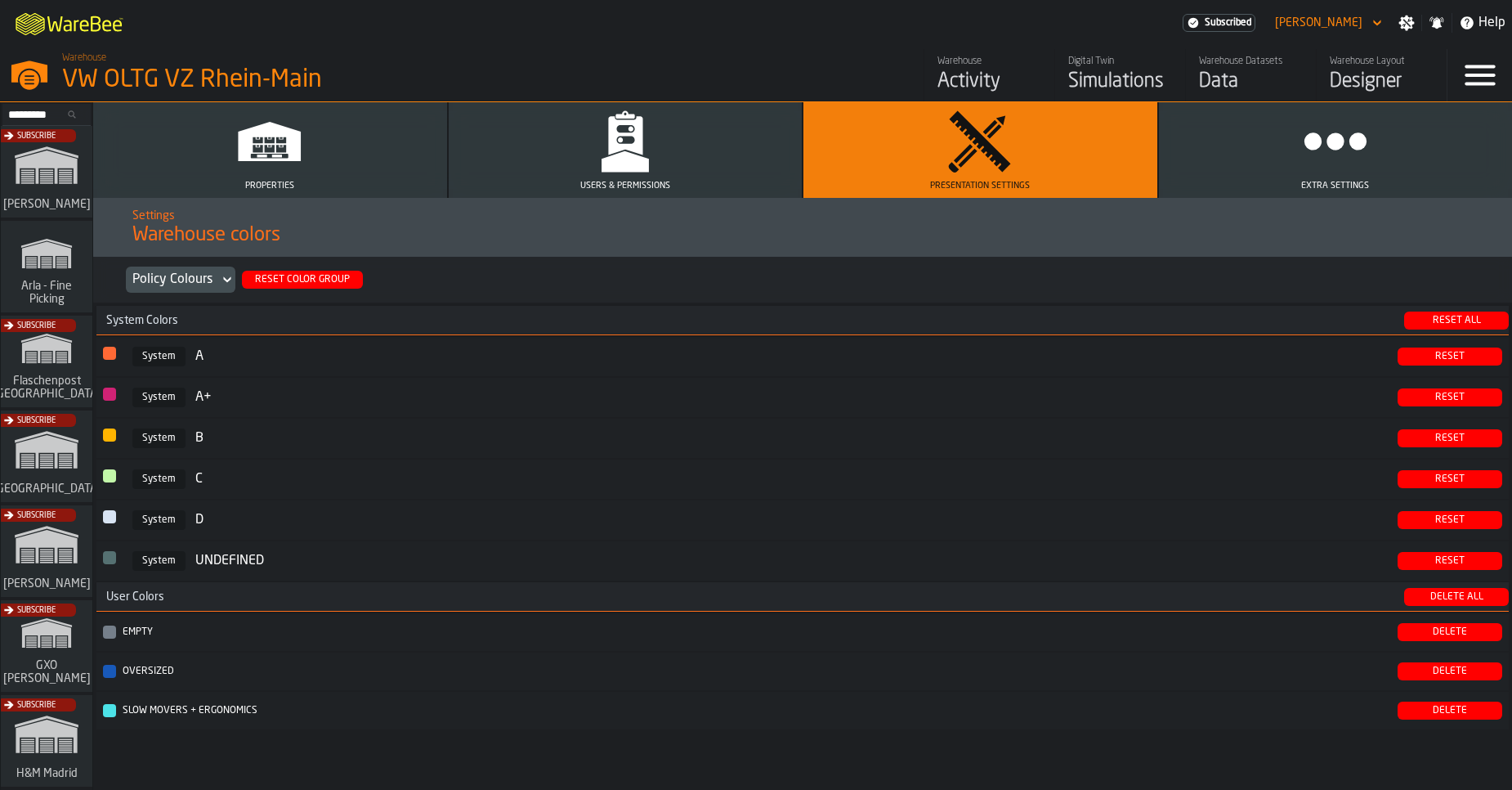
click at [639, 170] on polygon "button" at bounding box center [625, 162] width 48 height 21
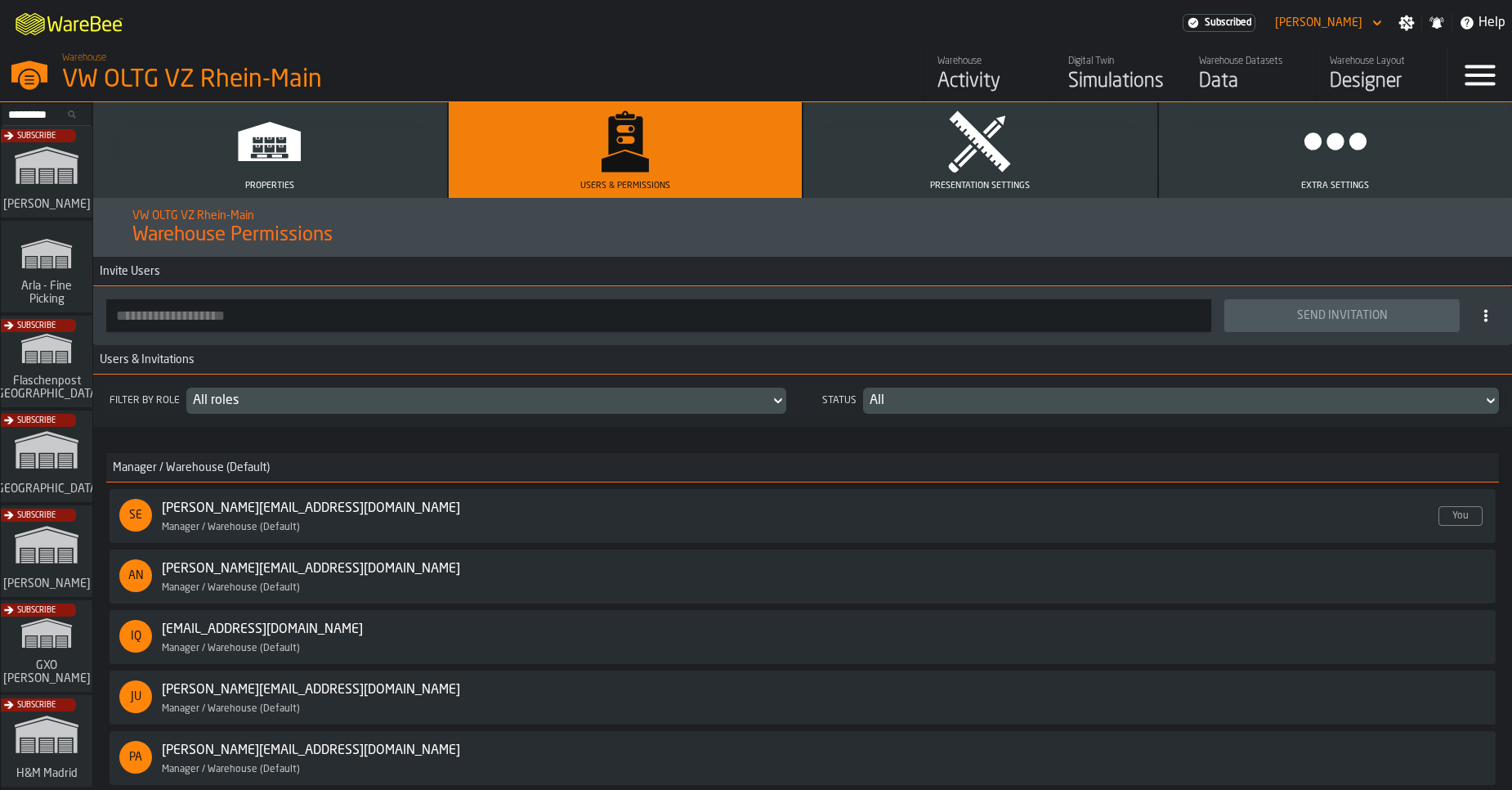
click at [326, 315] on input "button-toolbar-" at bounding box center [658, 316] width 1106 height 33
paste input "**********"
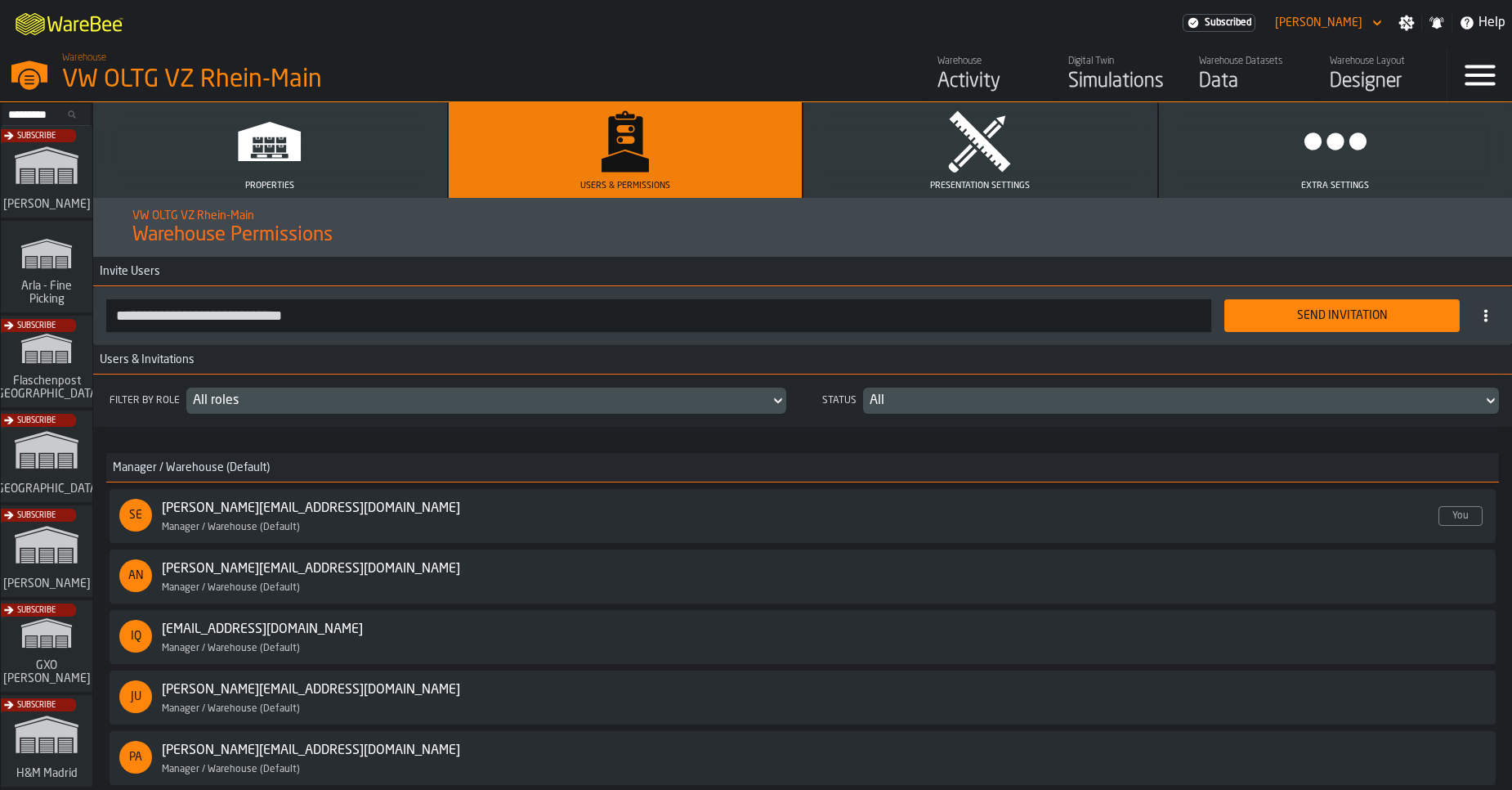
type input "**********"
click at [1245, 310] on div "Send Invitation" at bounding box center [1342, 315] width 216 height 13
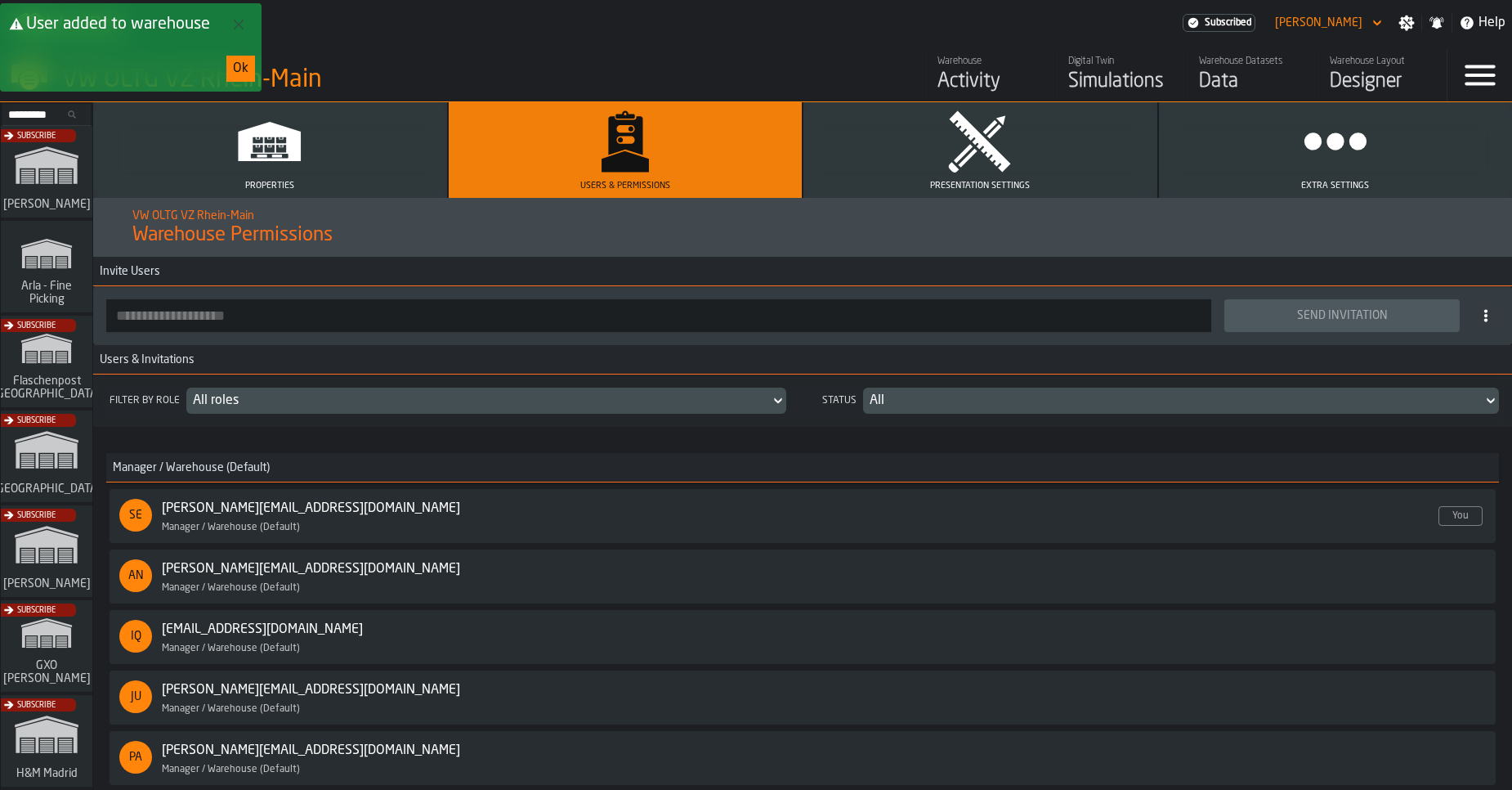
click at [239, 547] on div "SE sebastian@proglove.de Enabled Manager / Warehouse (Default) You AN ana.milic…" at bounding box center [803, 698] width 1387 height 417
click at [244, 526] on div "Manager / Warehouse (Default)" at bounding box center [336, 527] width 351 height 12
click at [279, 577] on link "ana.milicic@proglove.de" at bounding box center [310, 569] width 299 height 19
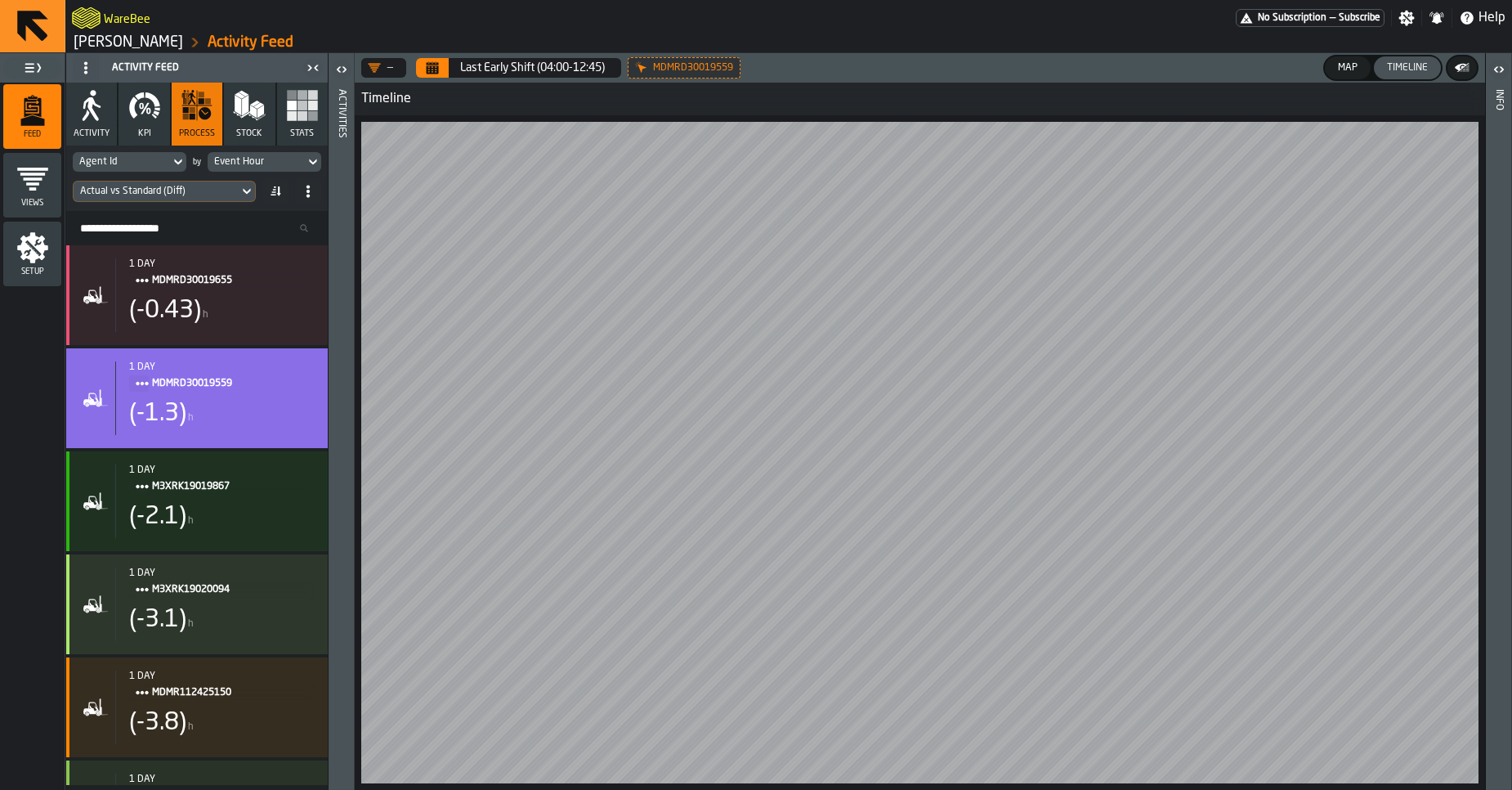
click at [98, 45] on link "[PERSON_NAME]" at bounding box center [128, 42] width 110 height 18
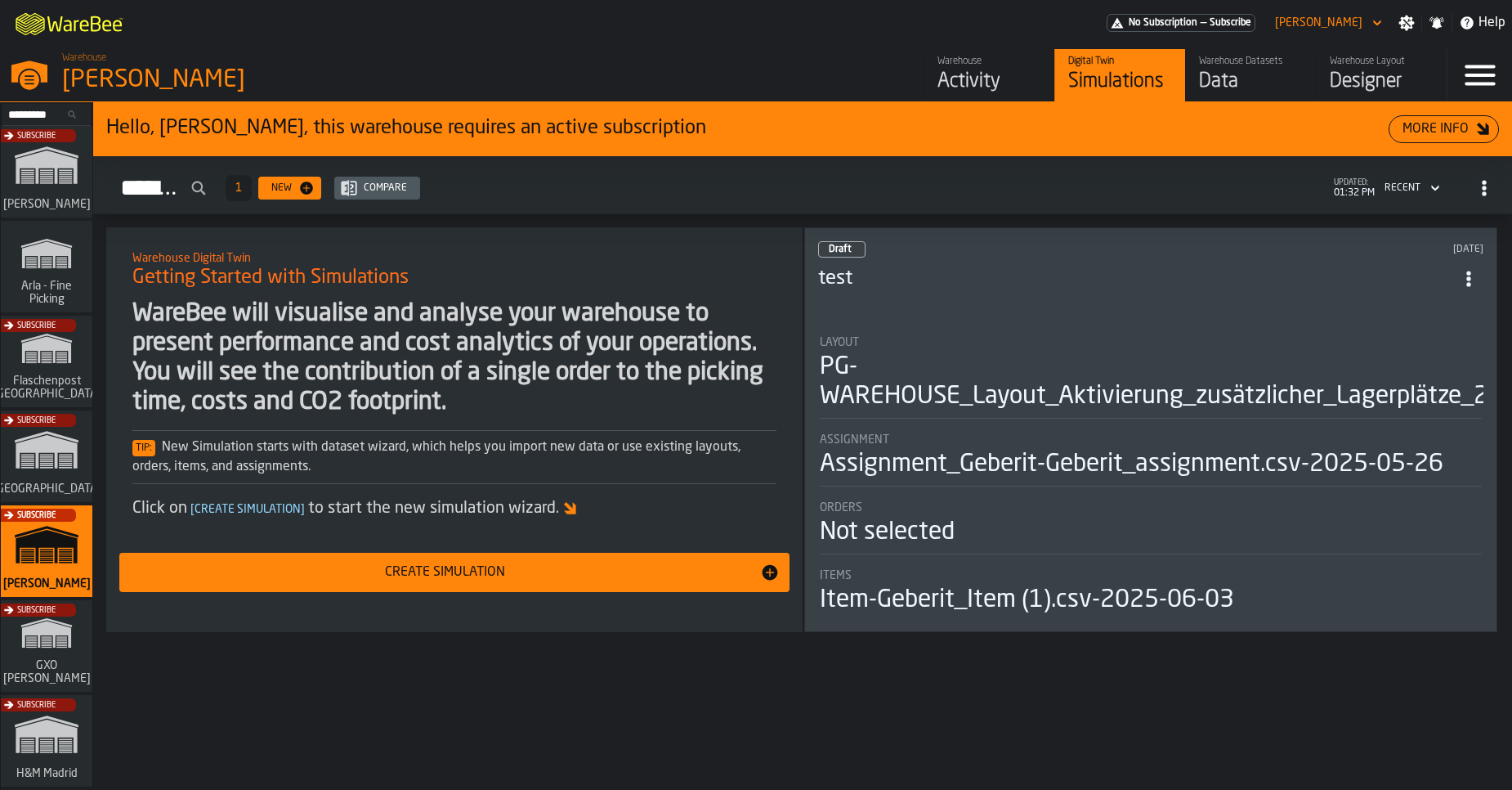
click at [53, 181] on div "Subscribe" at bounding box center [43, 177] width 91 height 95
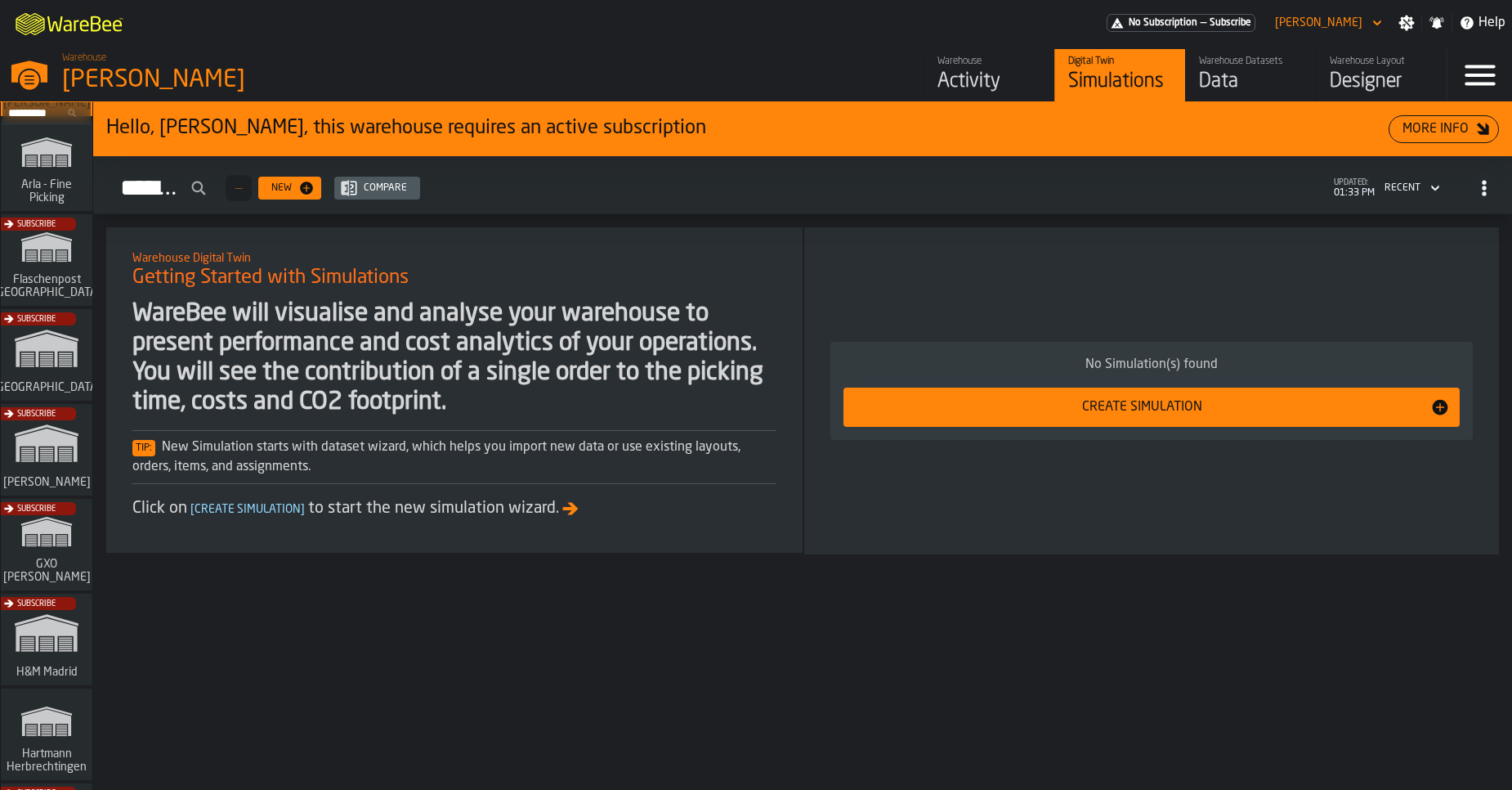
scroll to position [74, 0]
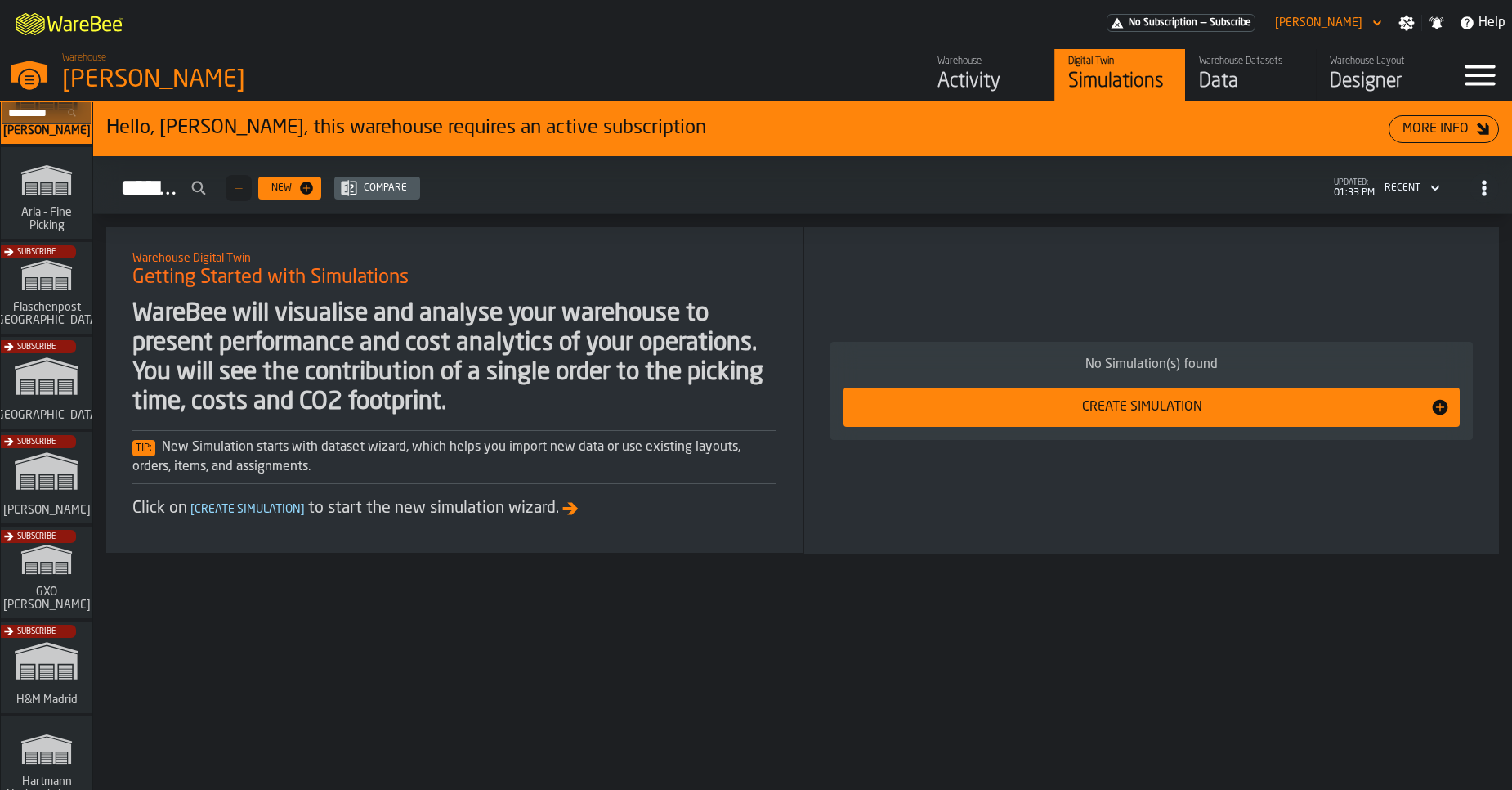
click at [34, 495] on div "Subscribe" at bounding box center [43, 483] width 91 height 95
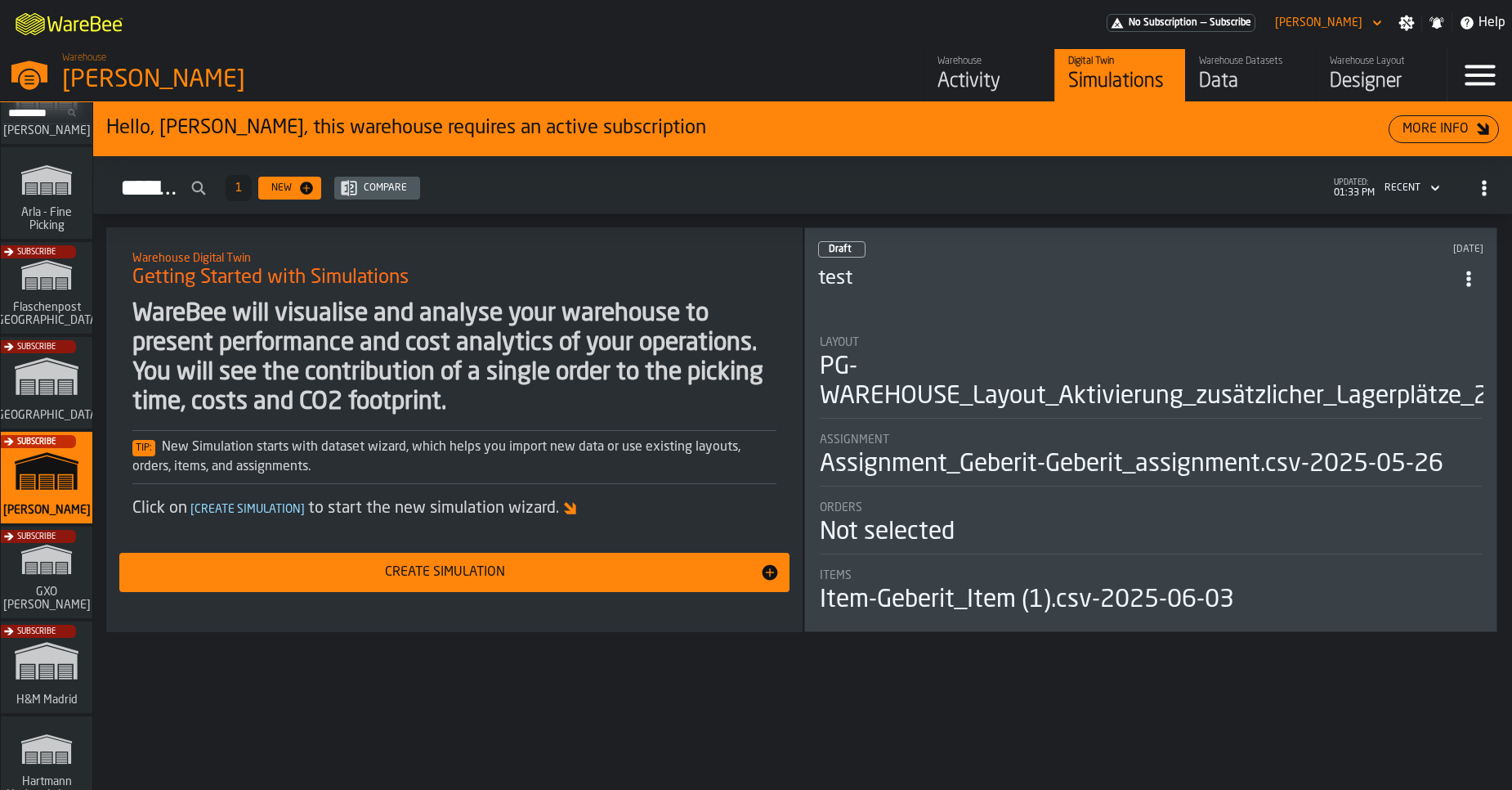
click at [51, 364] on div "Subscribe" at bounding box center [43, 388] width 91 height 95
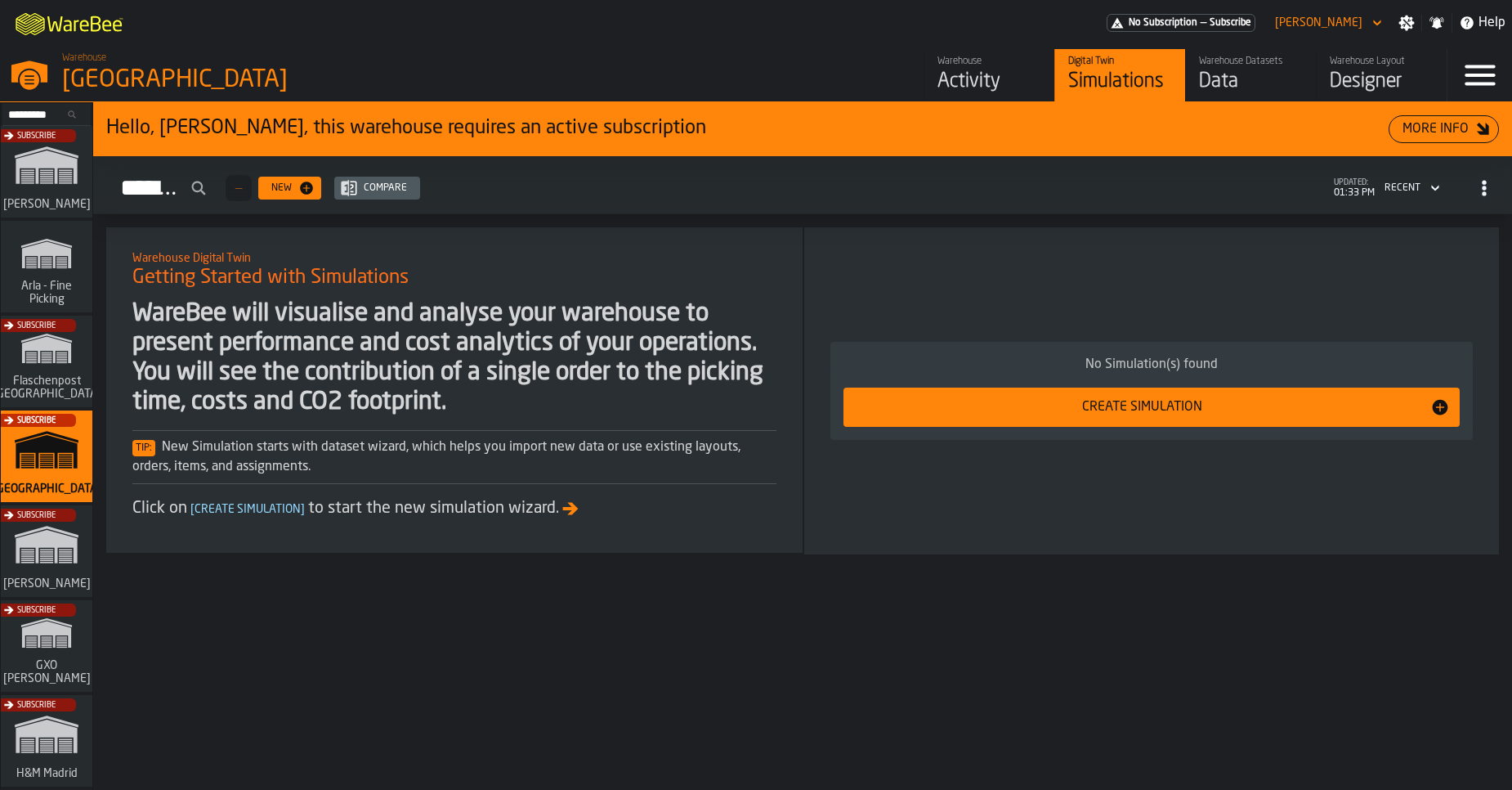
click at [1413, 29] on icon "button-toggle-Settings" at bounding box center [1406, 22] width 17 height 17
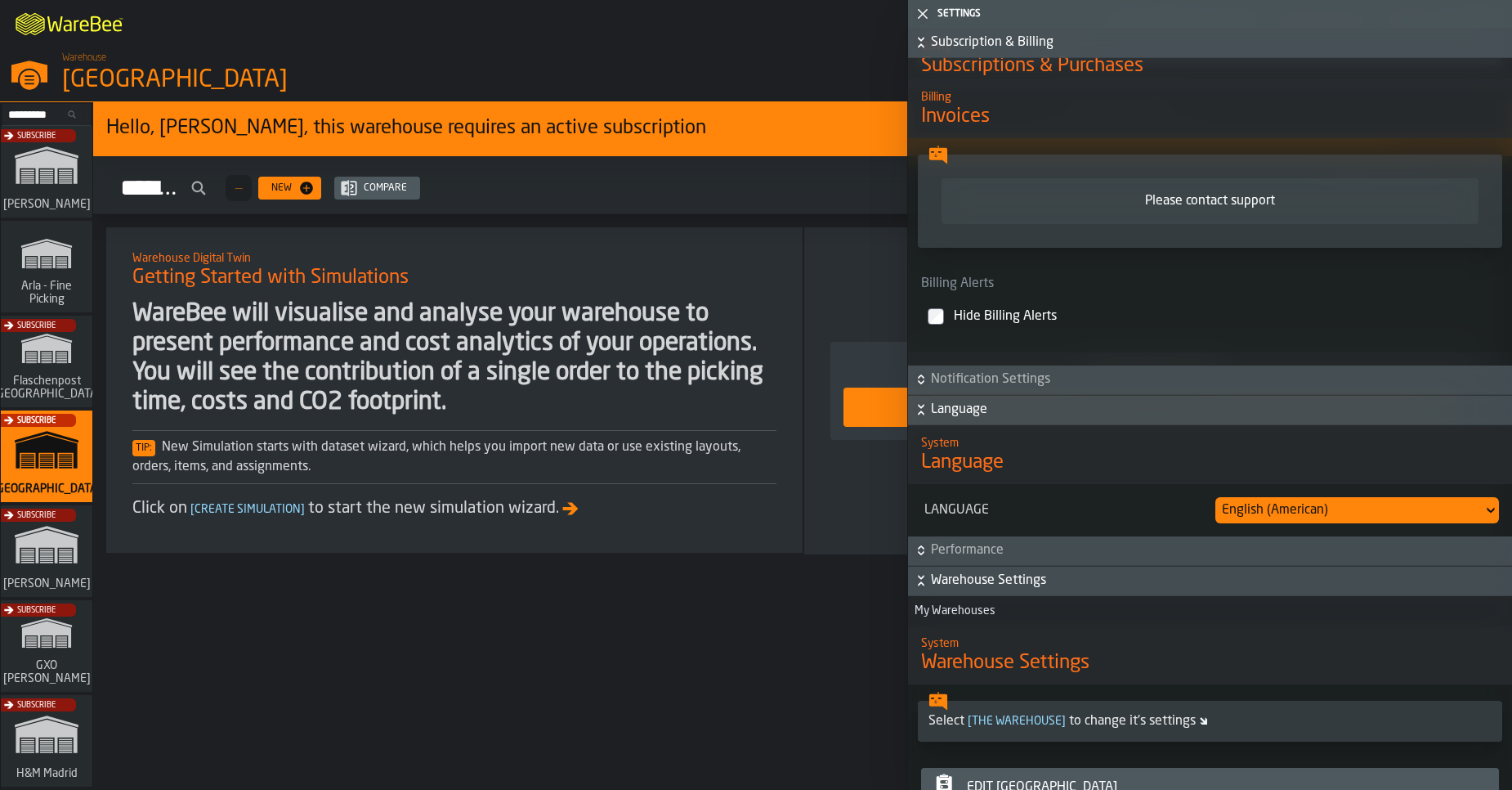
scroll to position [1374, 0]
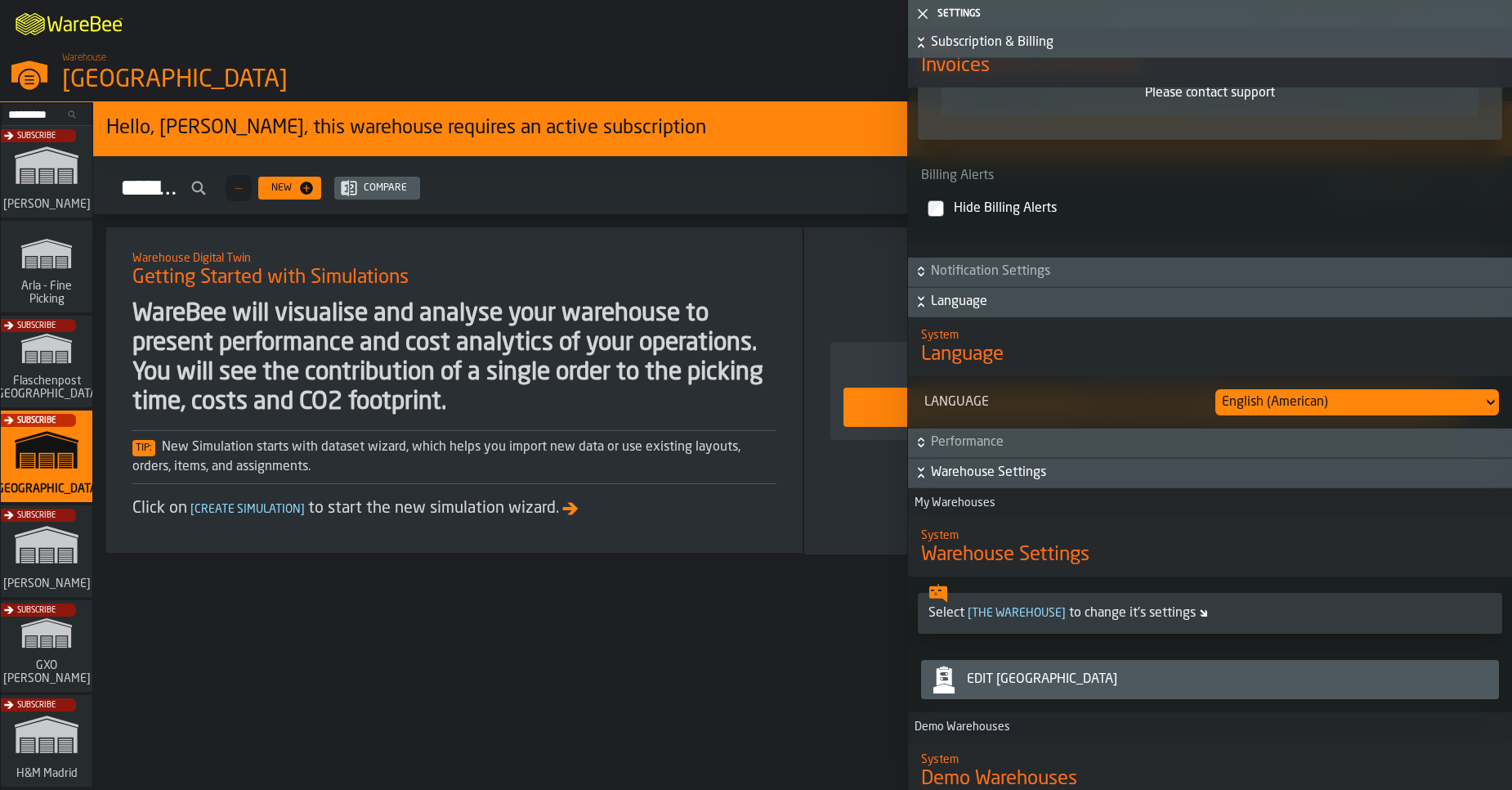
click at [1027, 616] on span "[ the warehouse ]" at bounding box center [1017, 614] width 105 height 12
click at [994, 559] on span "Warehouse Settings" at bounding box center [1004, 555] width 168 height 26
click at [1033, 685] on div "Edit Gap Blvd, Gallatin, TN 37066" at bounding box center [1226, 679] width 532 height 19
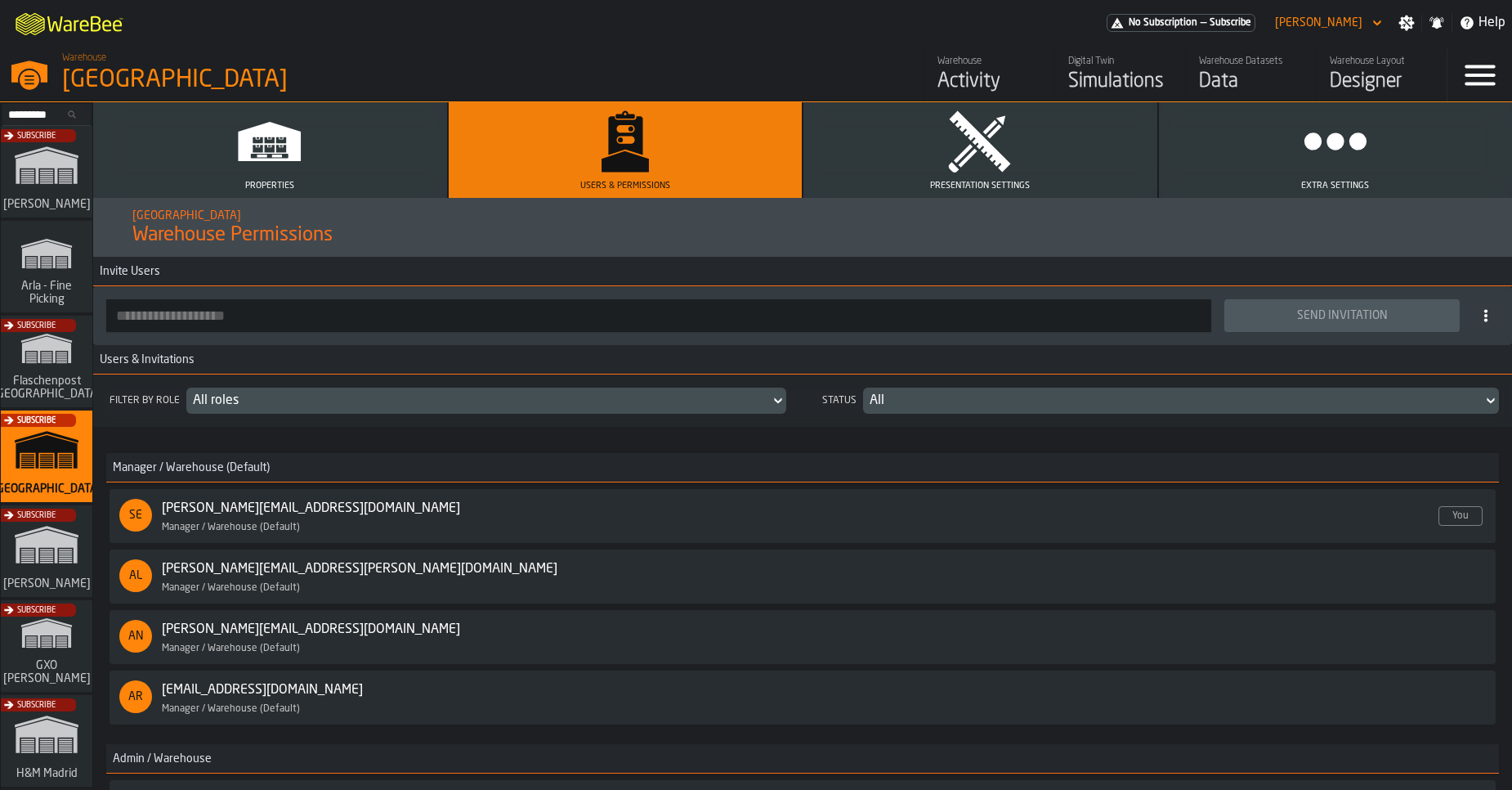
click at [250, 320] on input "button-toolbar-" at bounding box center [658, 316] width 1106 height 33
paste input "**********"
type input "**********"
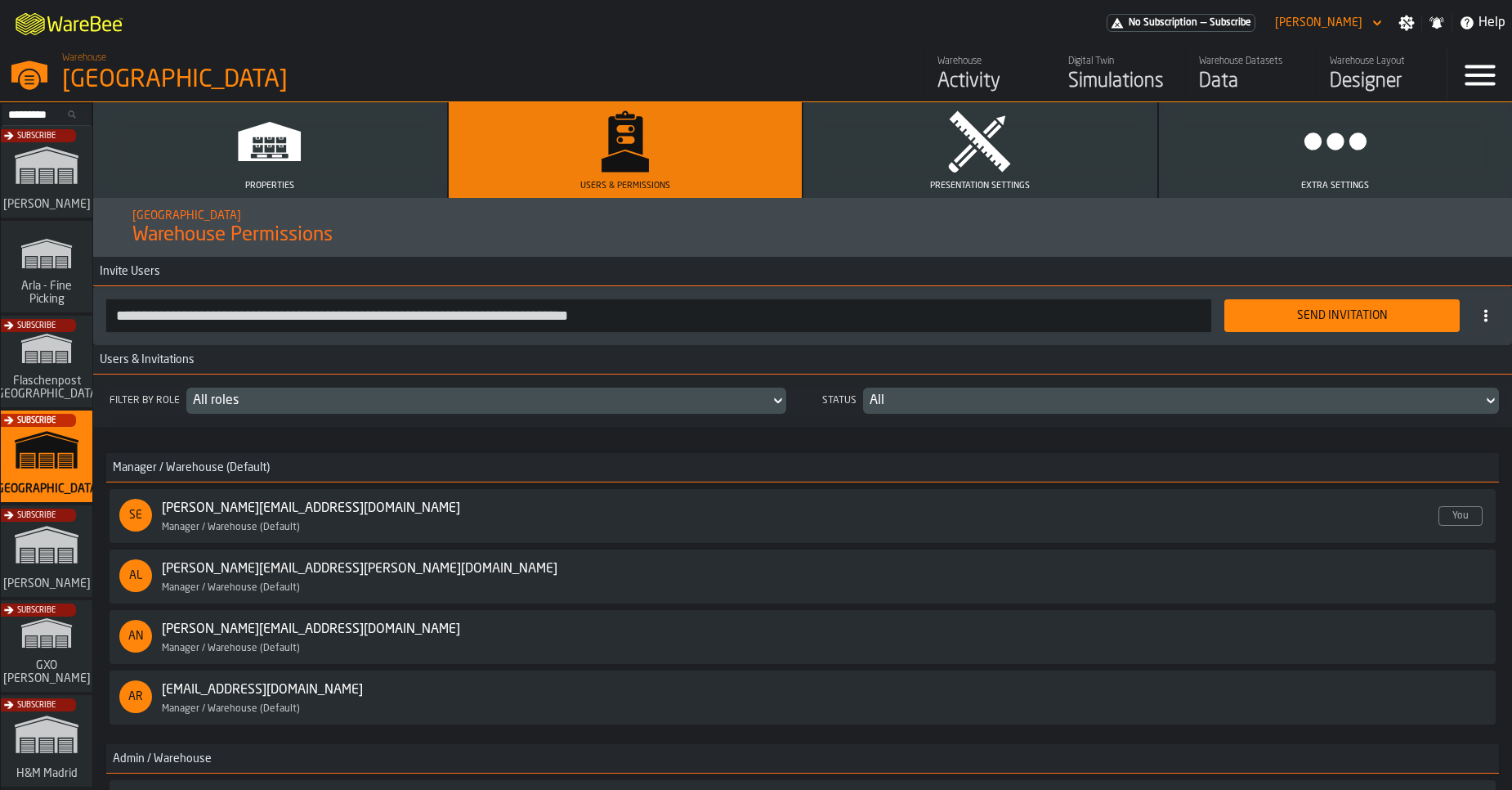
click at [835, 306] on input "**********" at bounding box center [658, 316] width 1106 height 33
click at [834, 306] on input "**********" at bounding box center [658, 316] width 1106 height 33
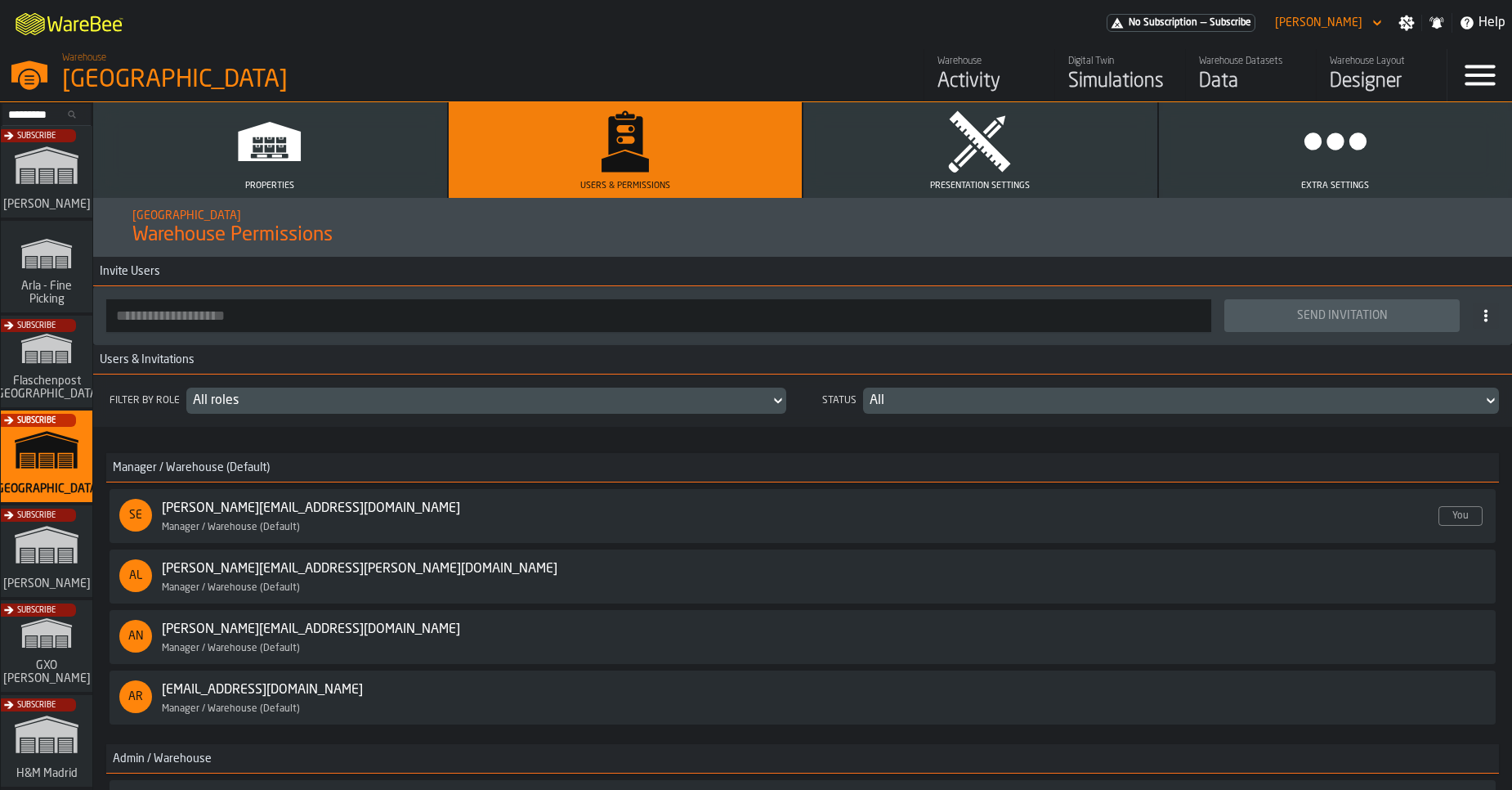
paste input "**********"
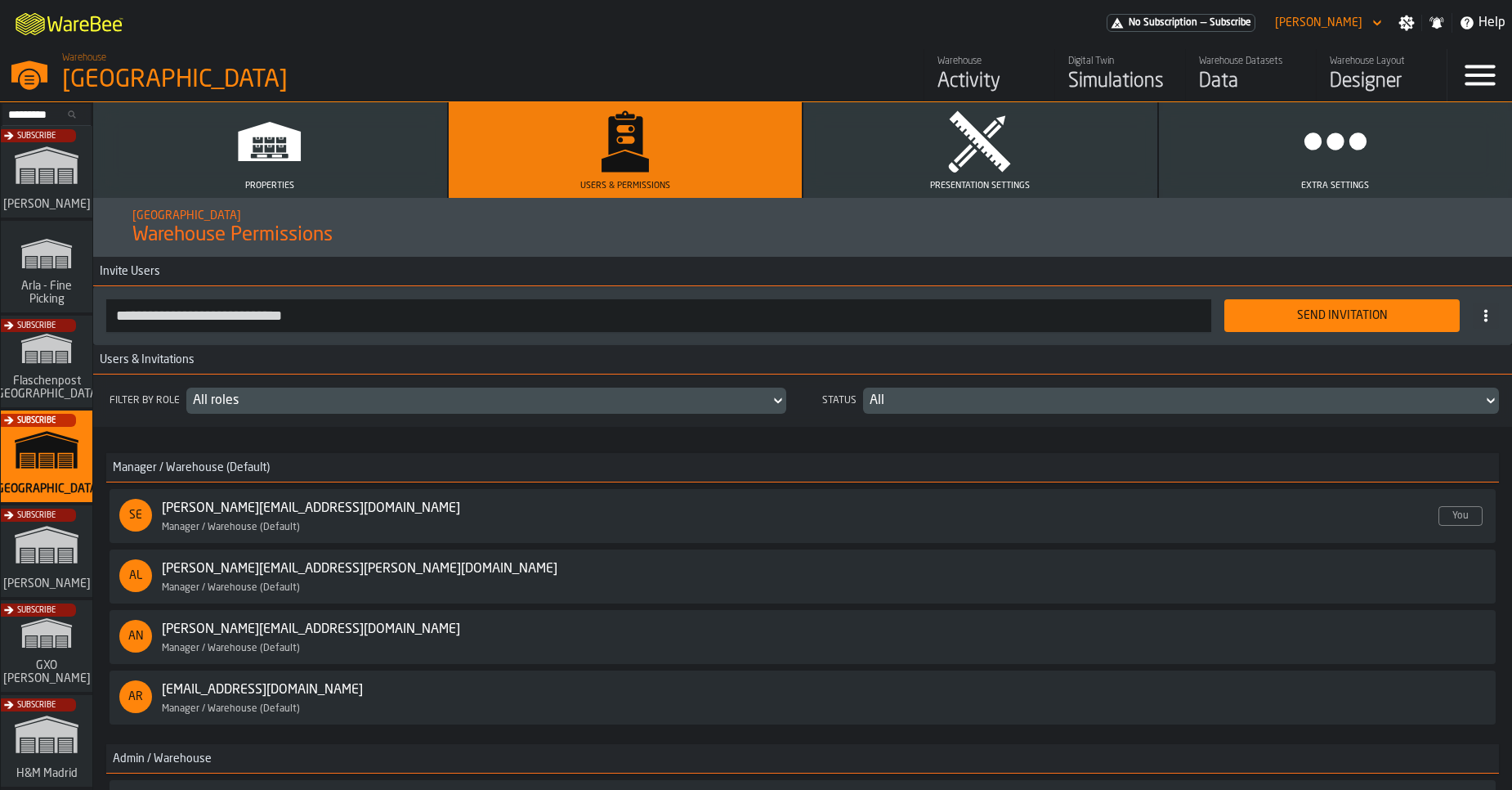
type input "**********"
click at [1306, 321] on div "Send Invitation" at bounding box center [1342, 315] width 216 height 13
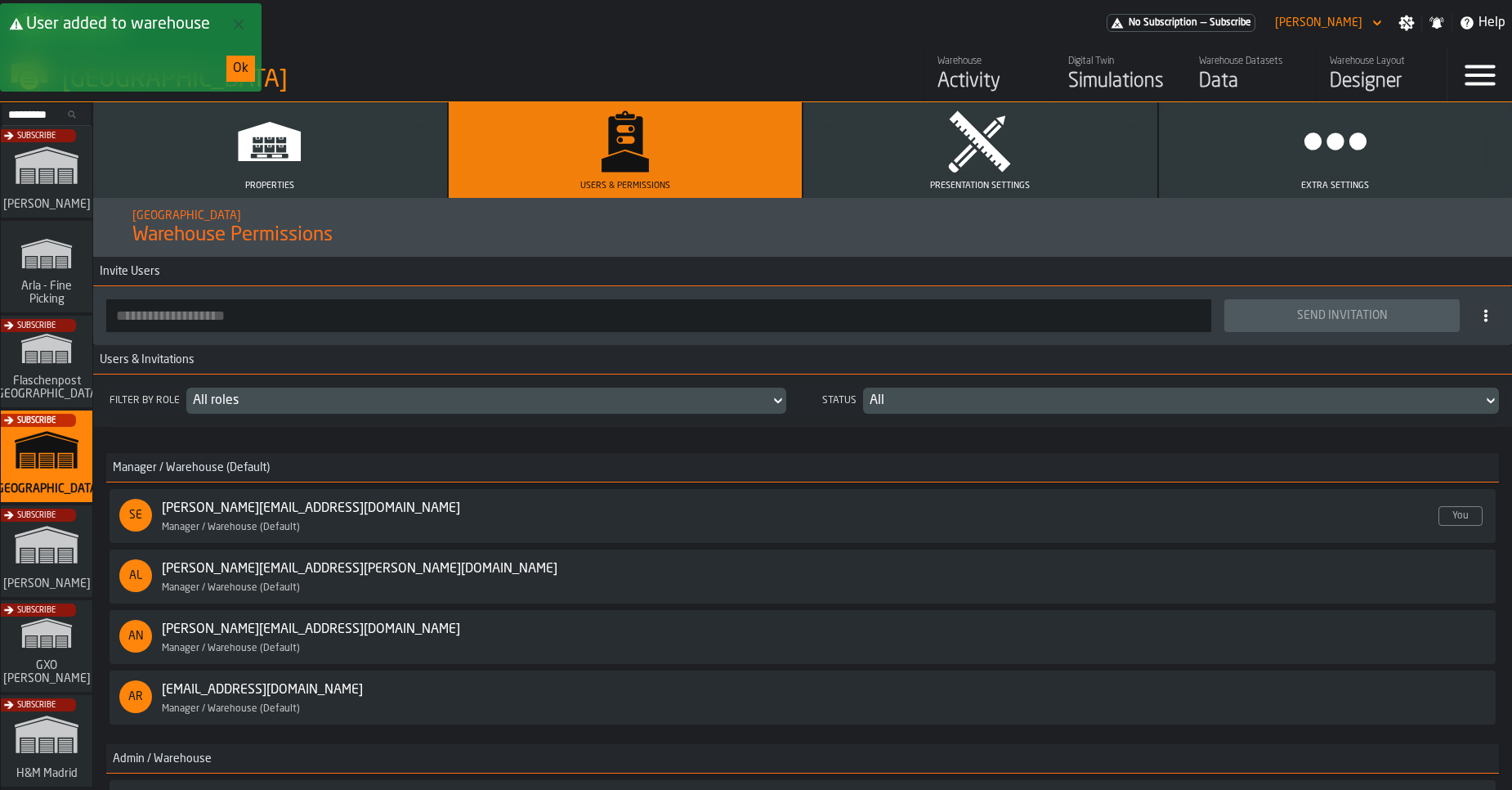
click at [28, 557] on div "Subscribe" at bounding box center [43, 557] width 91 height 95
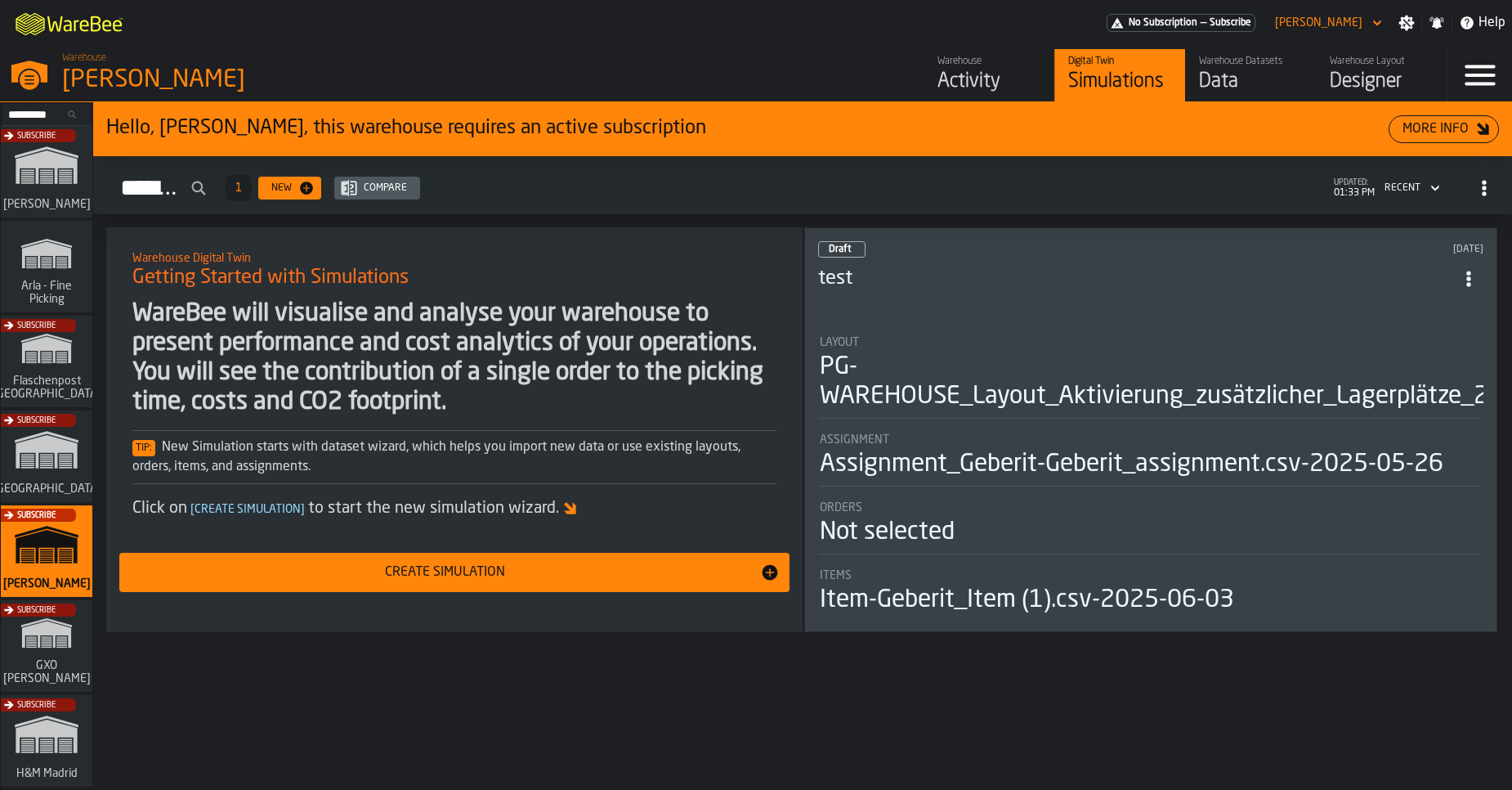
click at [1405, 23] on icon "button-toggle-Settings" at bounding box center [1406, 22] width 17 height 17
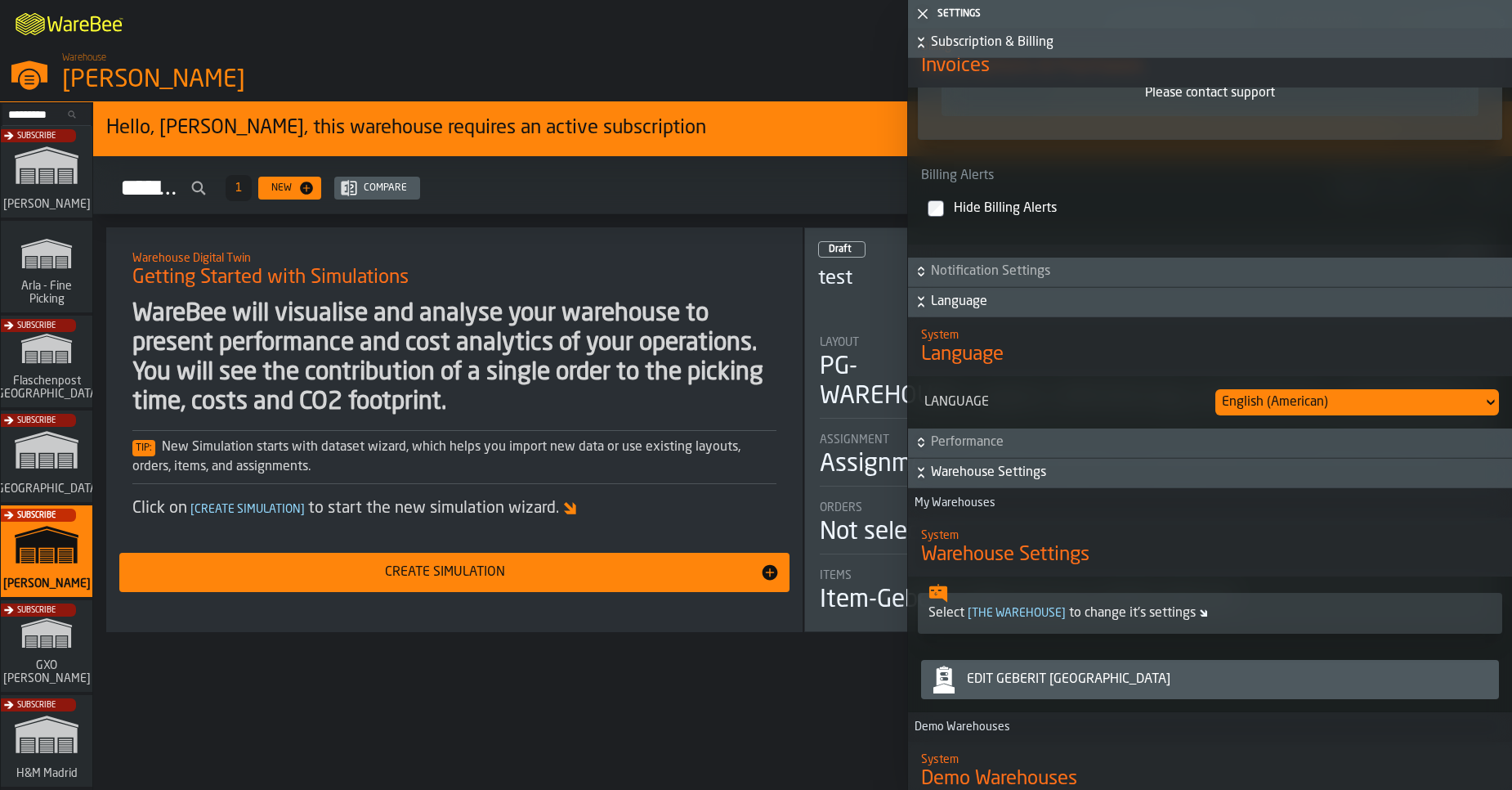
scroll to position [1386, 0]
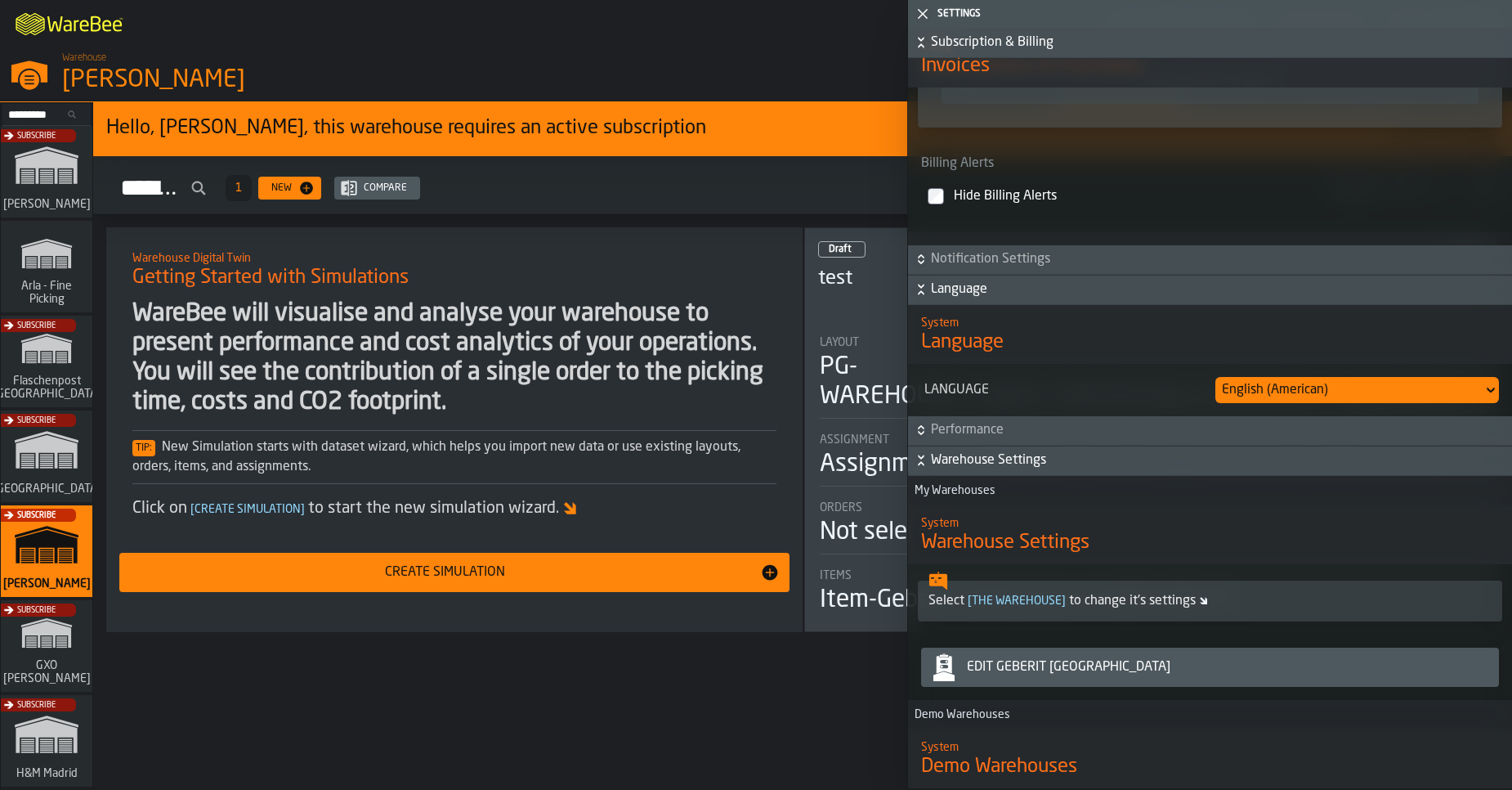
click at [1018, 600] on div "Select [ the warehouse ] to change it's settings" at bounding box center [1210, 601] width 563 height 19
click at [1018, 607] on span "[ the warehouse ]" at bounding box center [1017, 601] width 105 height 12
click at [998, 563] on div "System Warehouse Settings" at bounding box center [1210, 534] width 604 height 69
click at [1063, 682] on div "Edit Geberit Pfullendorf" at bounding box center [1210, 667] width 565 height 33
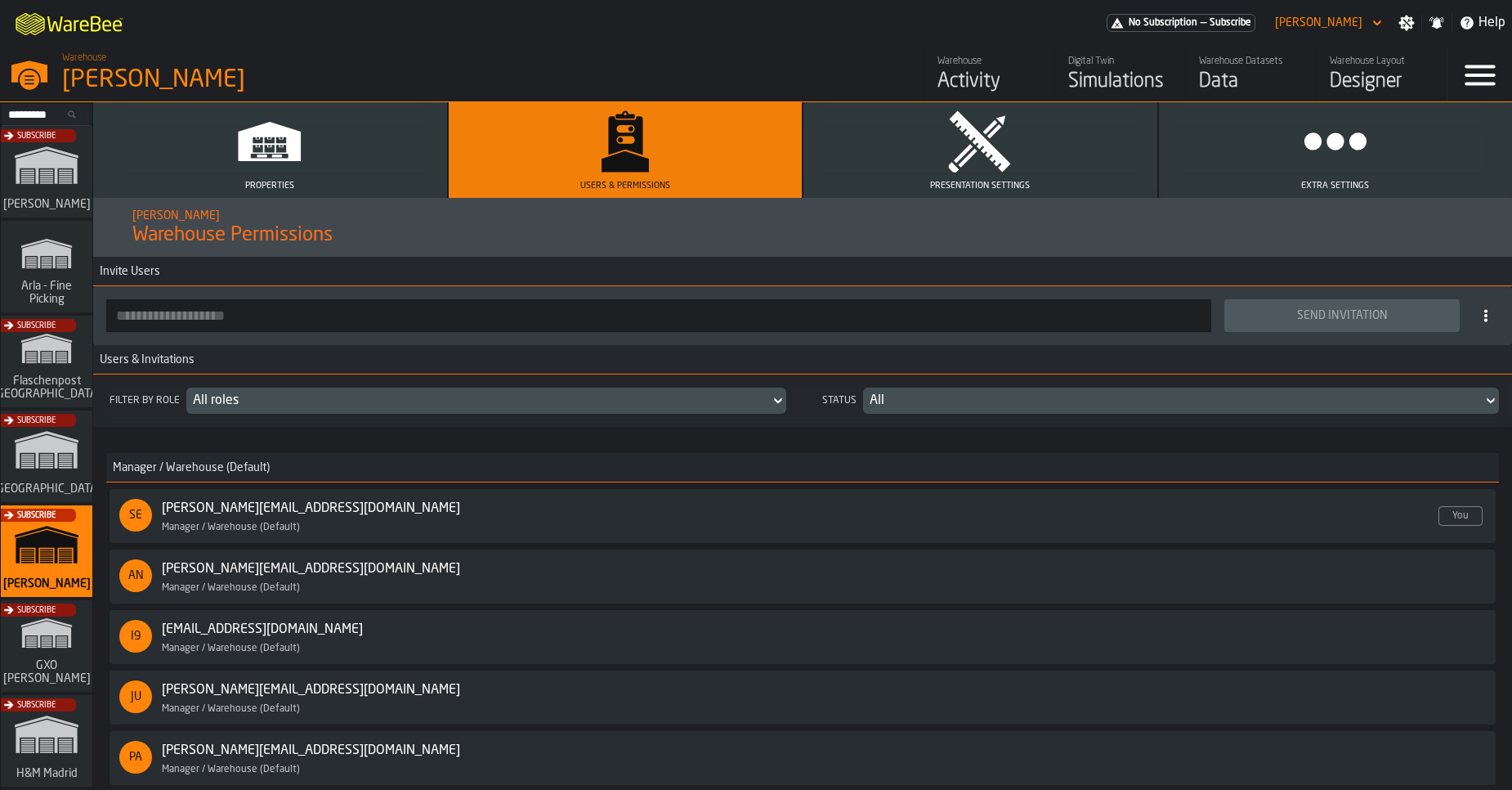
click at [228, 318] on input "button-toolbar-" at bounding box center [658, 316] width 1106 height 33
paste input "**********"
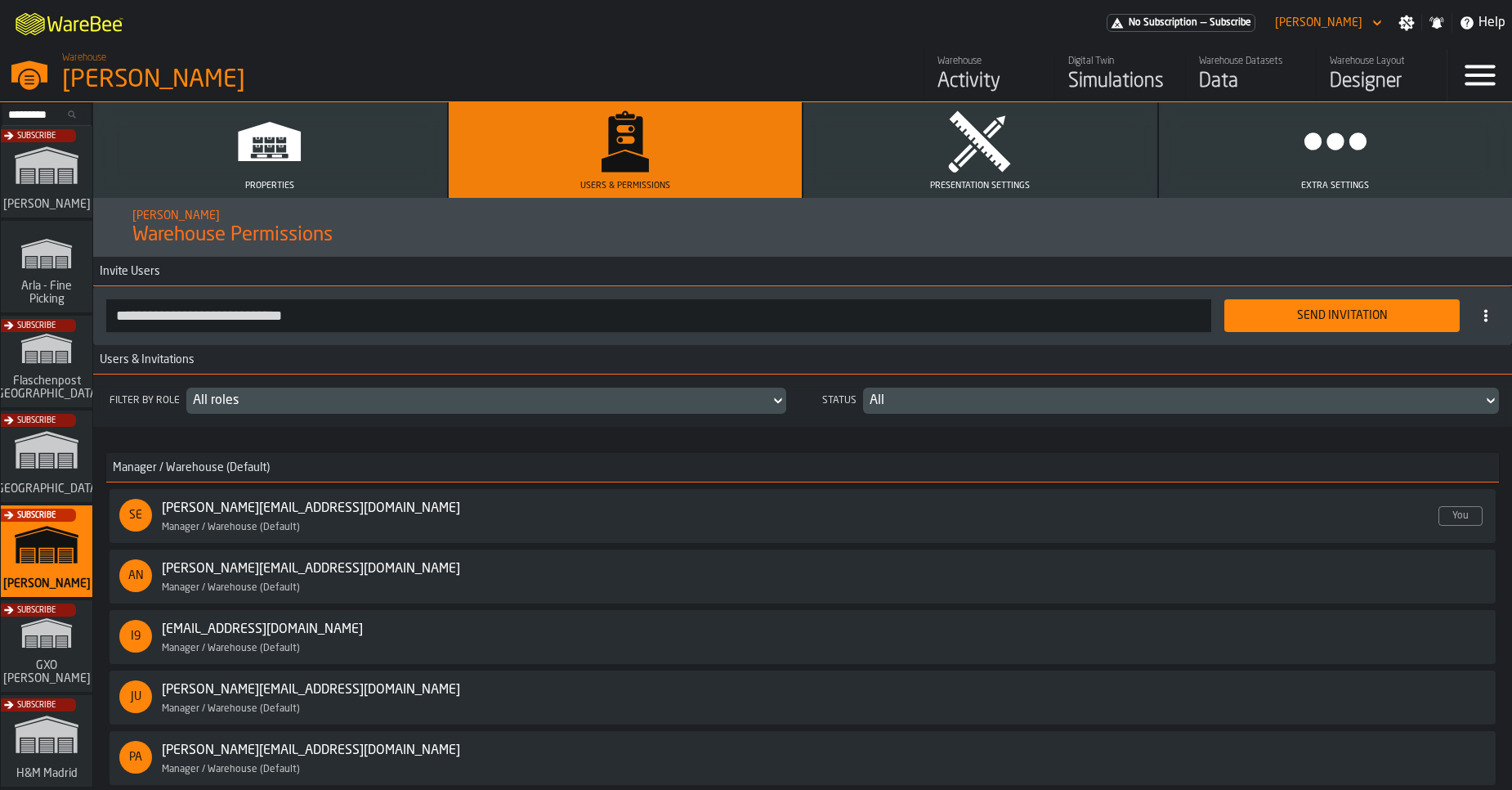
type input "**********"
click at [1378, 315] on div "Send Invitation" at bounding box center [1342, 315] width 216 height 13
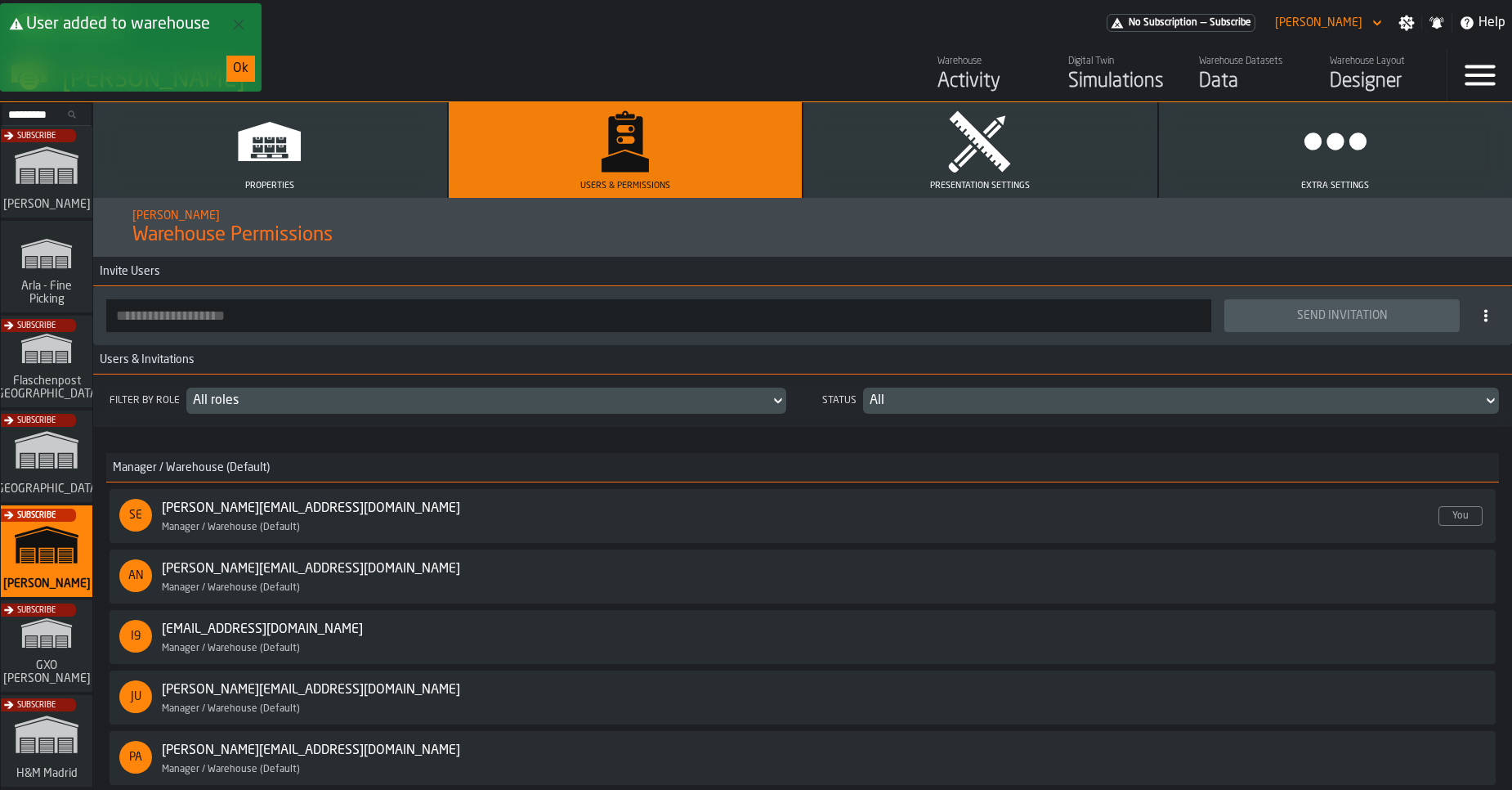
click at [26, 643] on div "Subscribe" at bounding box center [43, 651] width 91 height 95
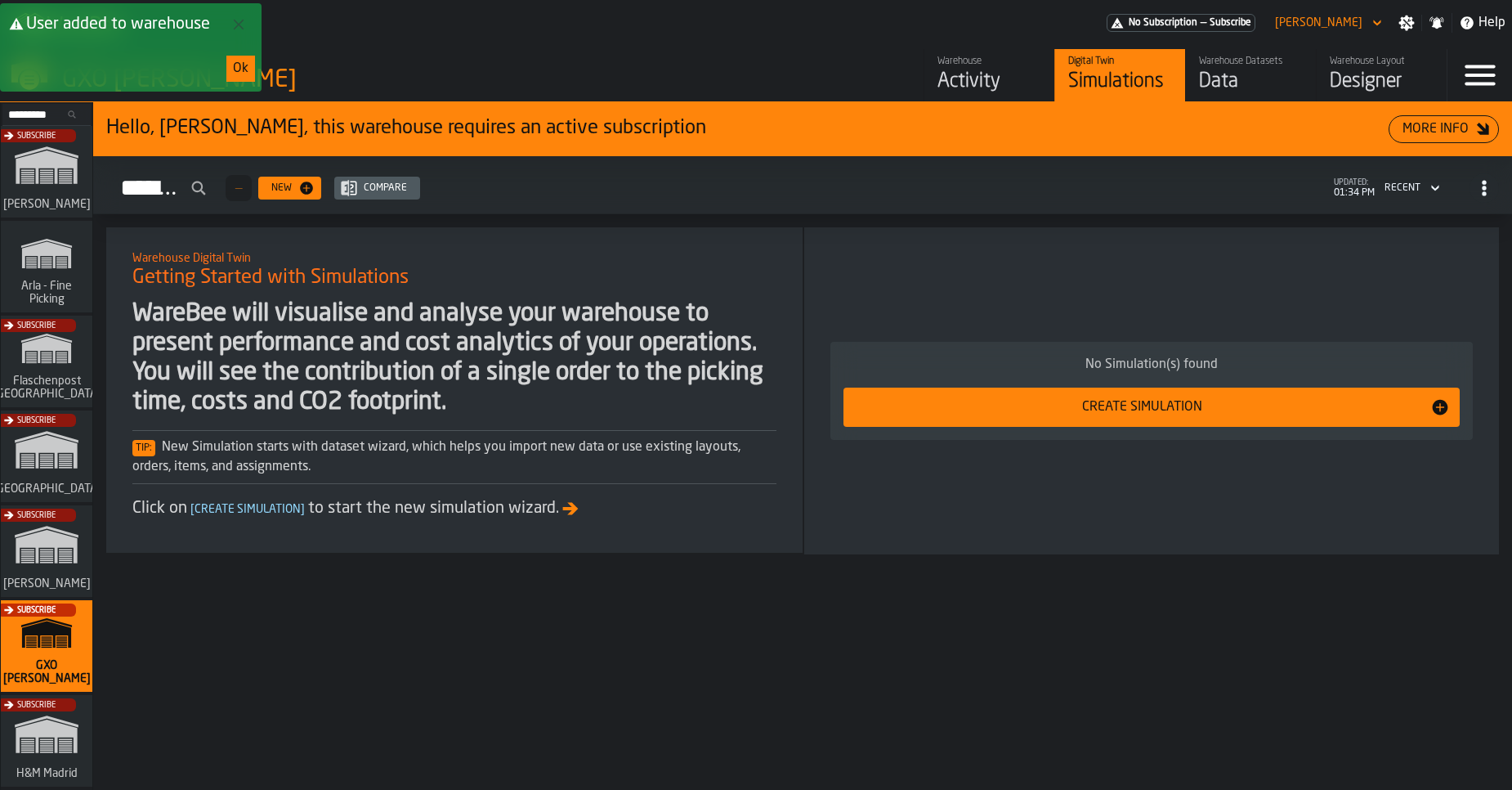
click at [1264, 87] on div "Data" at bounding box center [1250, 82] width 104 height 26
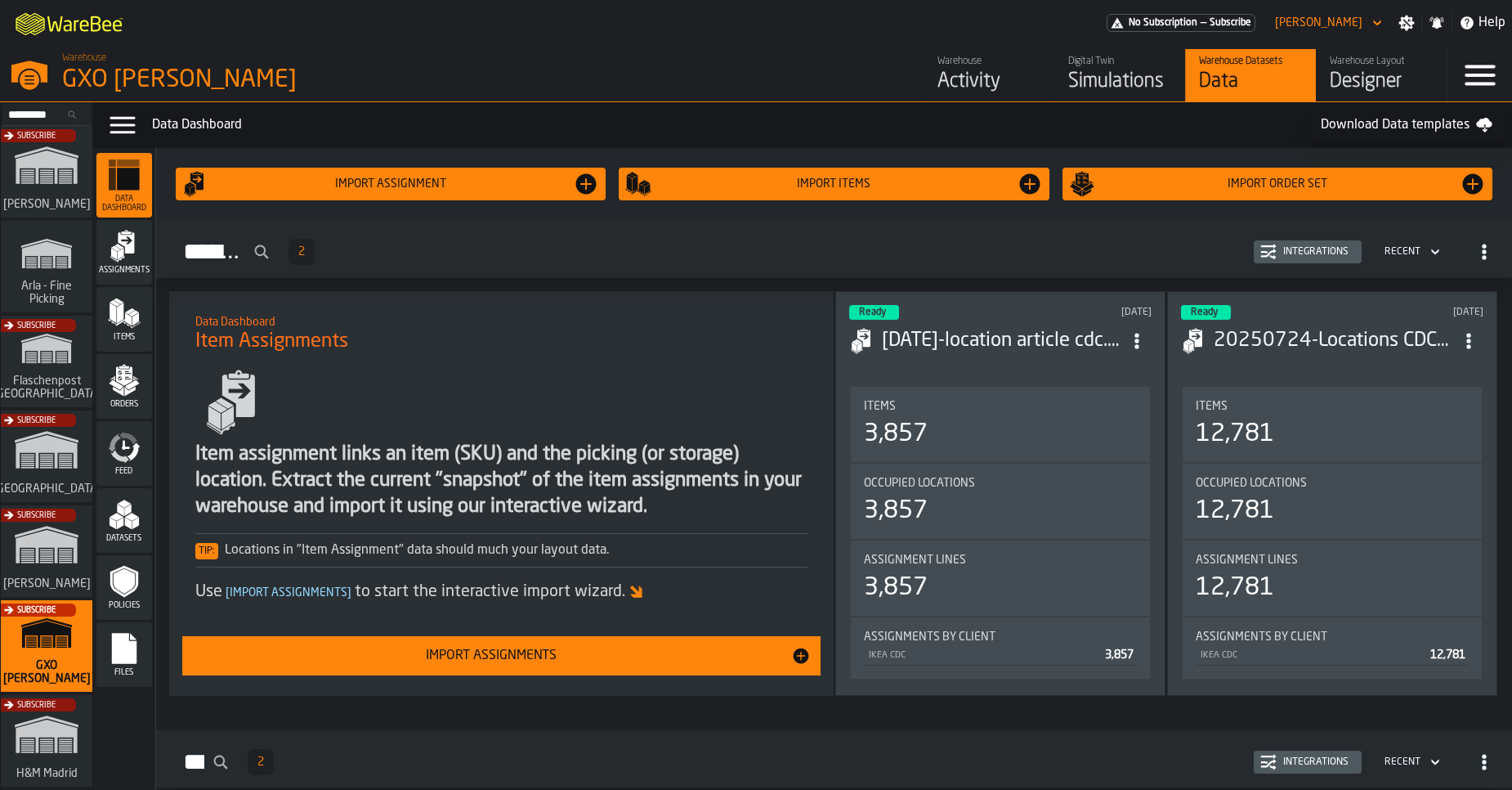
click at [1400, 28] on icon "button-toggle-Settings" at bounding box center [1406, 22] width 17 height 17
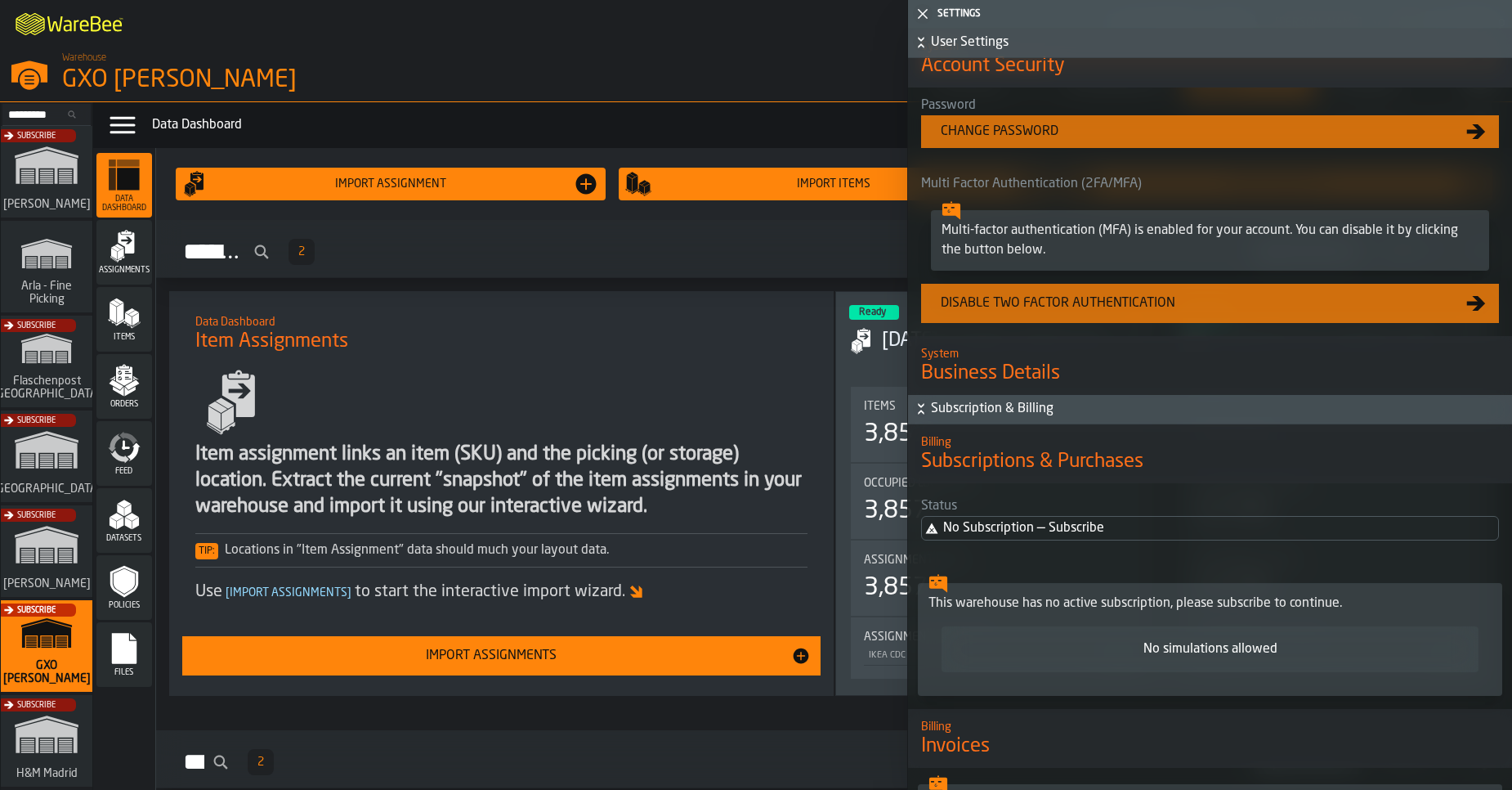
scroll to position [650, 0]
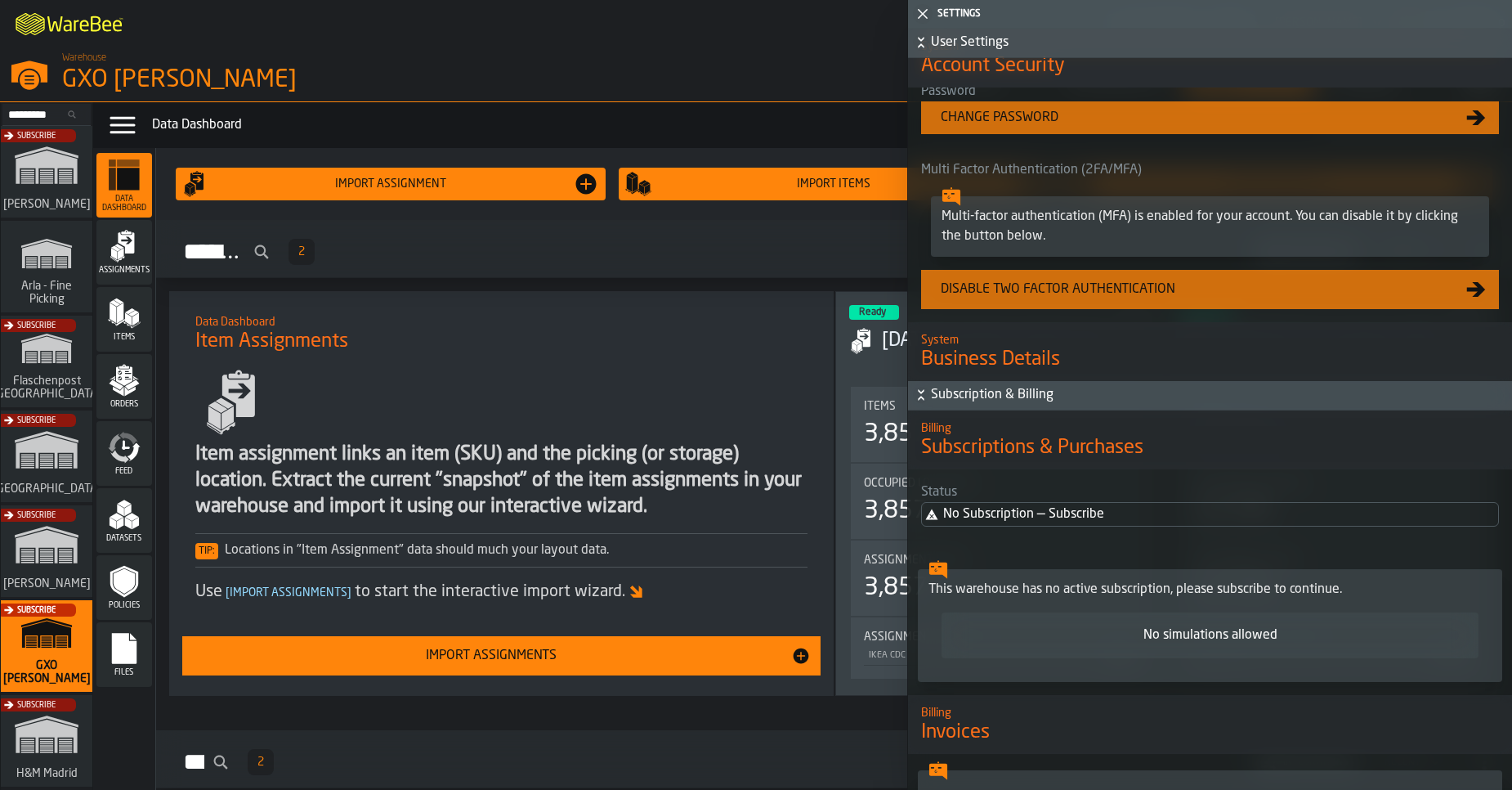
click at [998, 403] on span "Subscription & Billing" at bounding box center [1219, 395] width 578 height 19
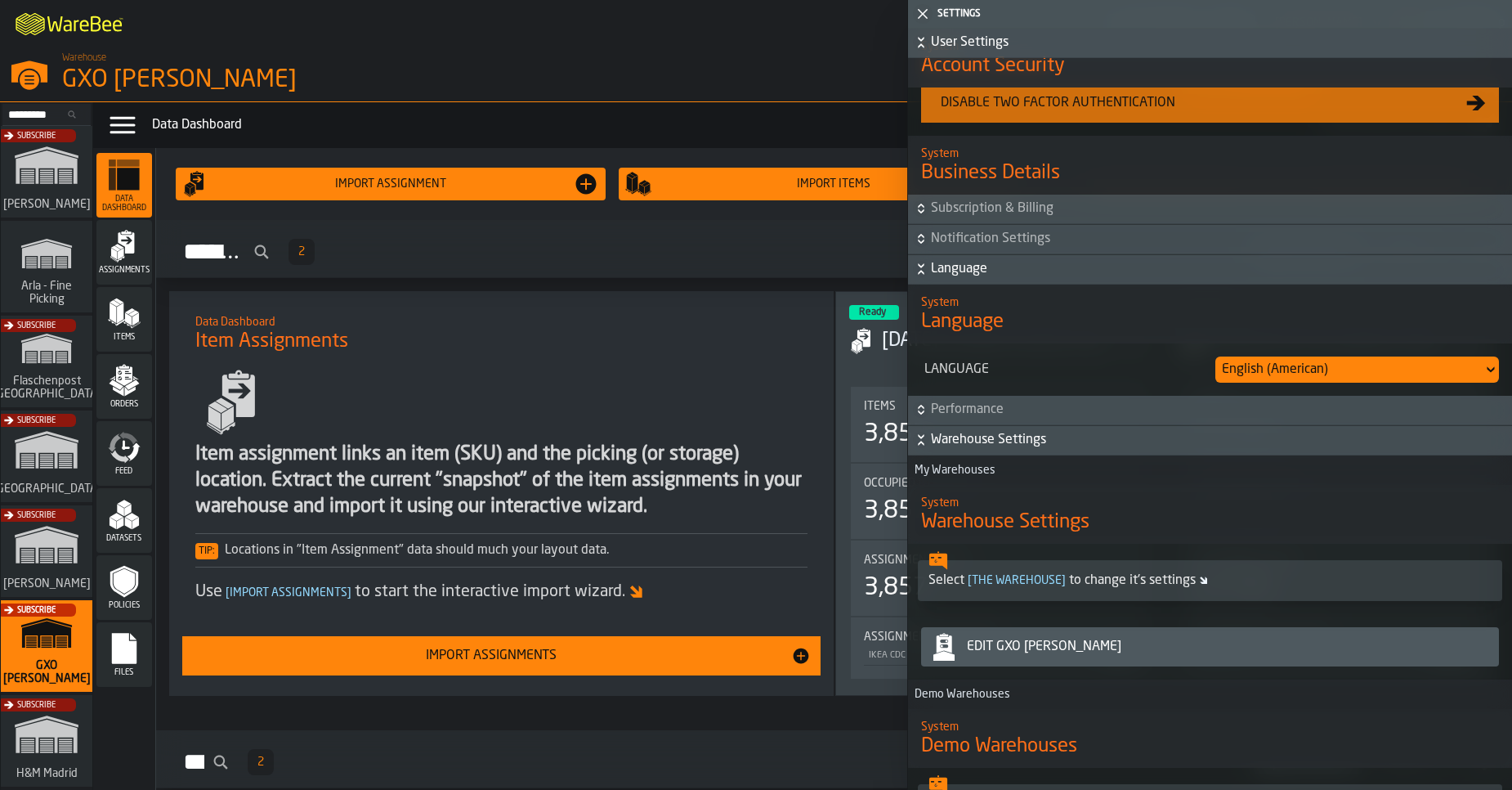
scroll to position [846, 0]
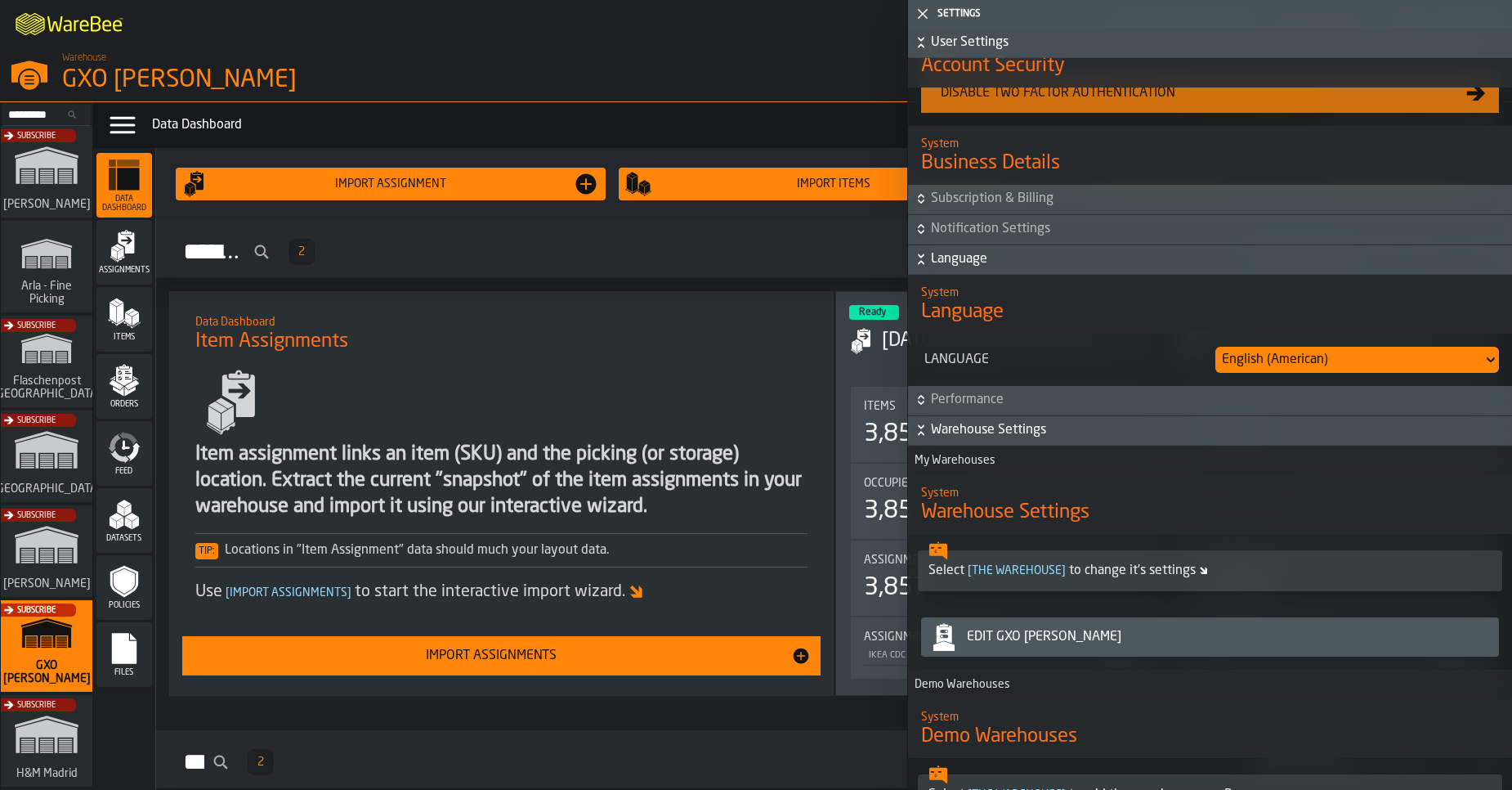
click at [1028, 575] on span "[ the warehouse ]" at bounding box center [1017, 571] width 105 height 12
click at [1040, 637] on div "Edit GXO Ikea Oosterhout" at bounding box center [1226, 637] width 532 height 19
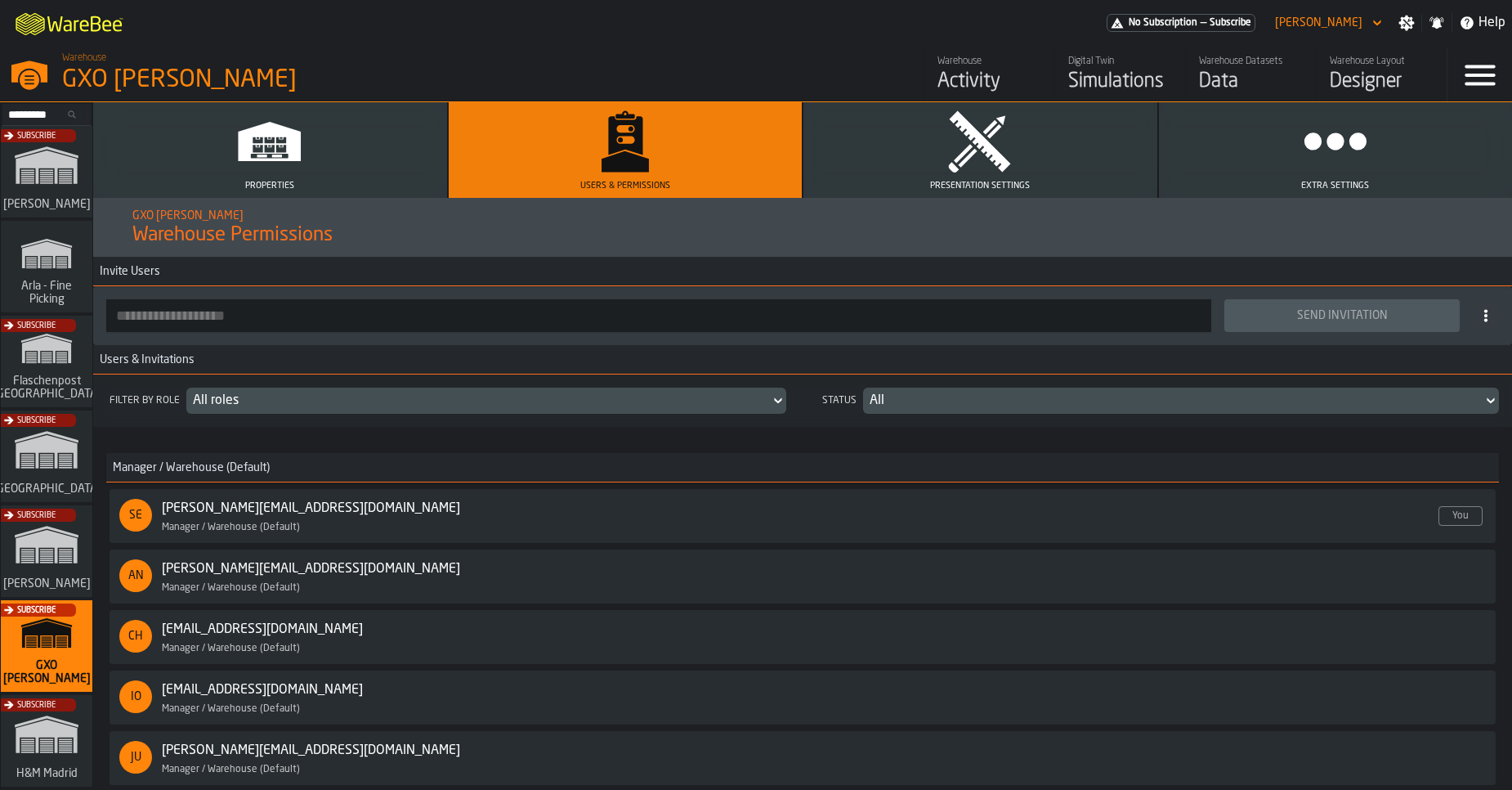
click at [860, 324] on input "button-toolbar-" at bounding box center [658, 316] width 1106 height 33
paste input "**********"
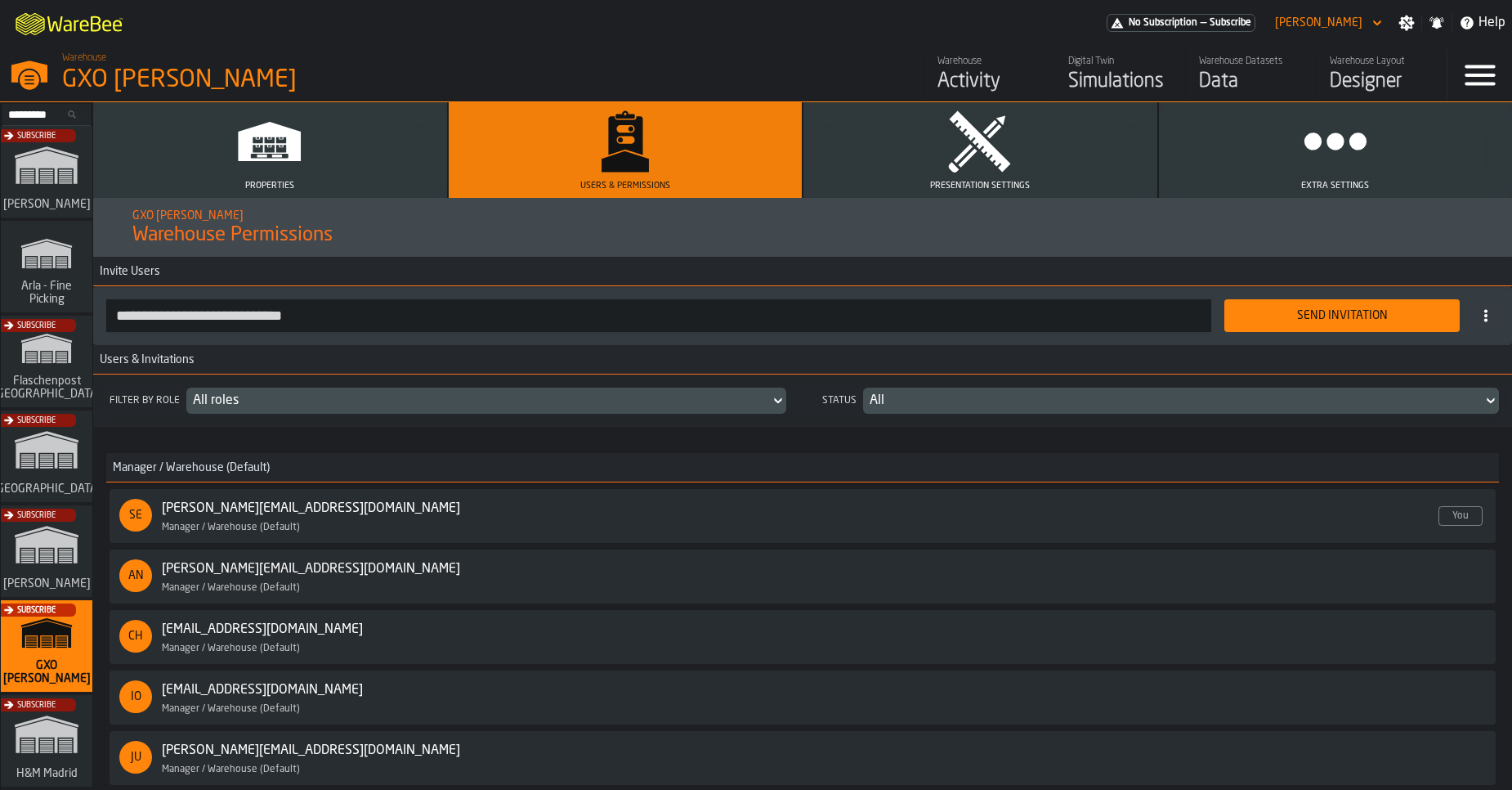
type input "**********"
click at [1279, 319] on div "Send Invitation" at bounding box center [1342, 315] width 216 height 13
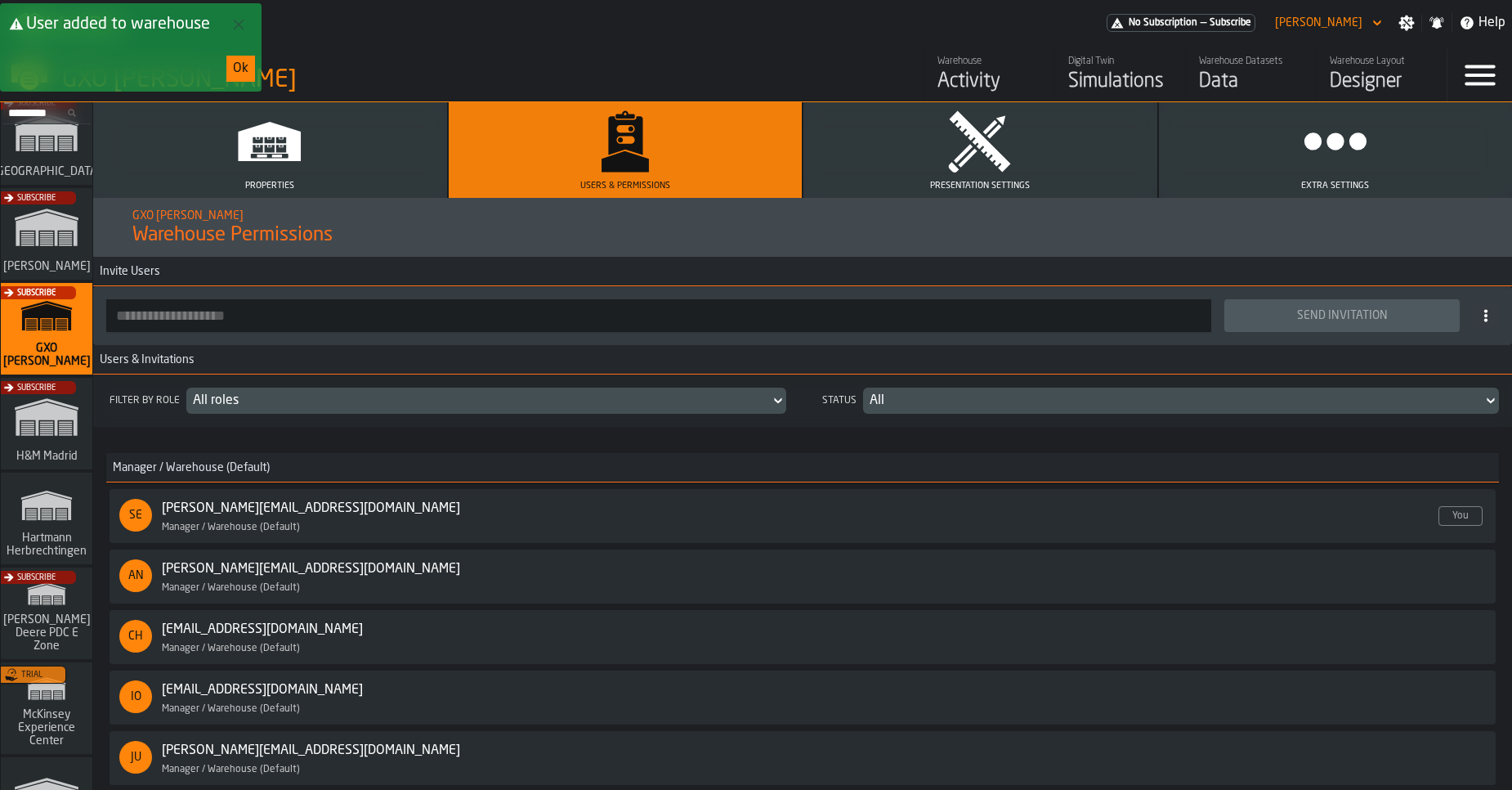
scroll to position [331, 0]
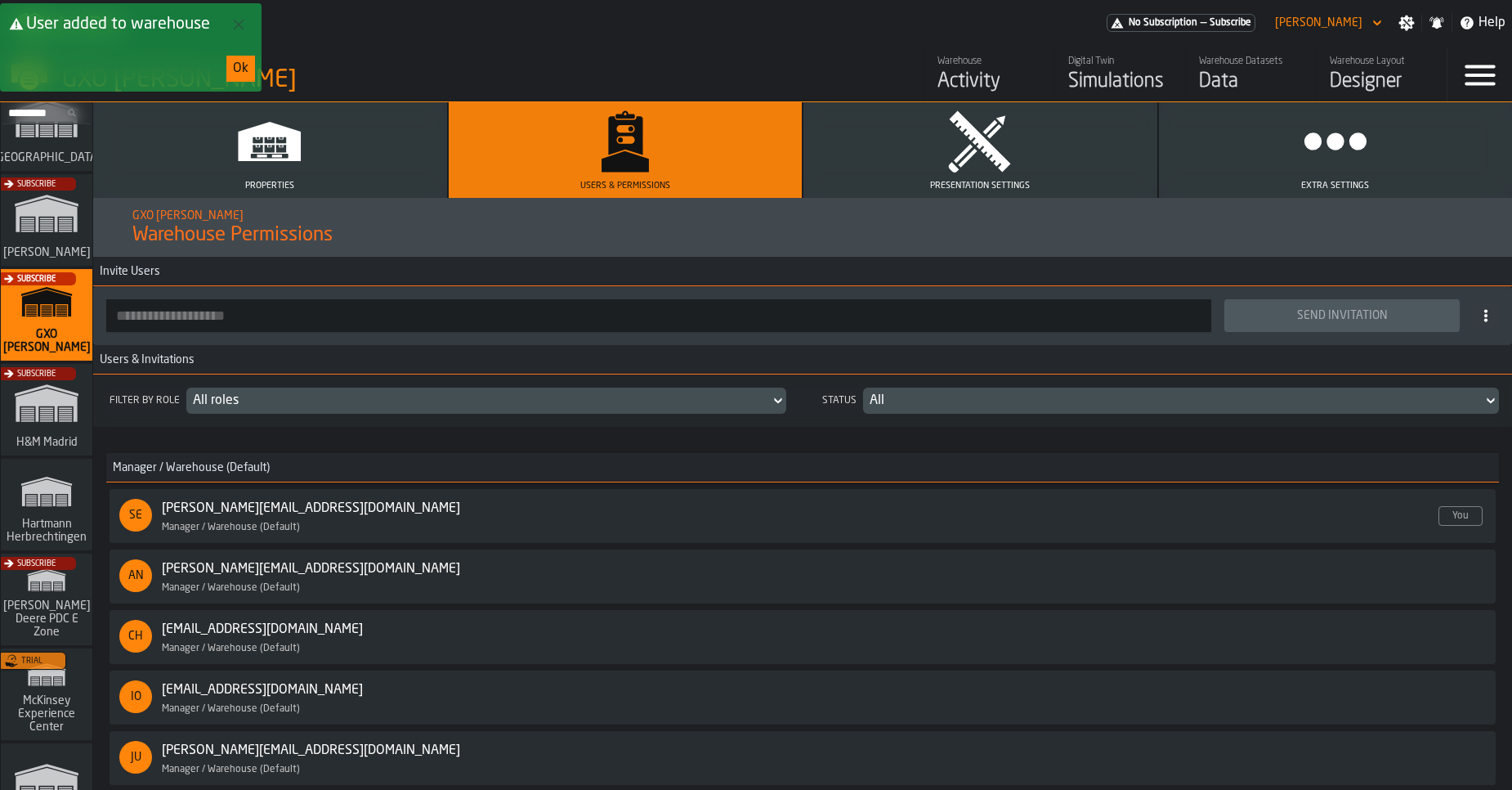
click at [46, 523] on span "Hartmann Herbrechtingen" at bounding box center [46, 530] width 87 height 26
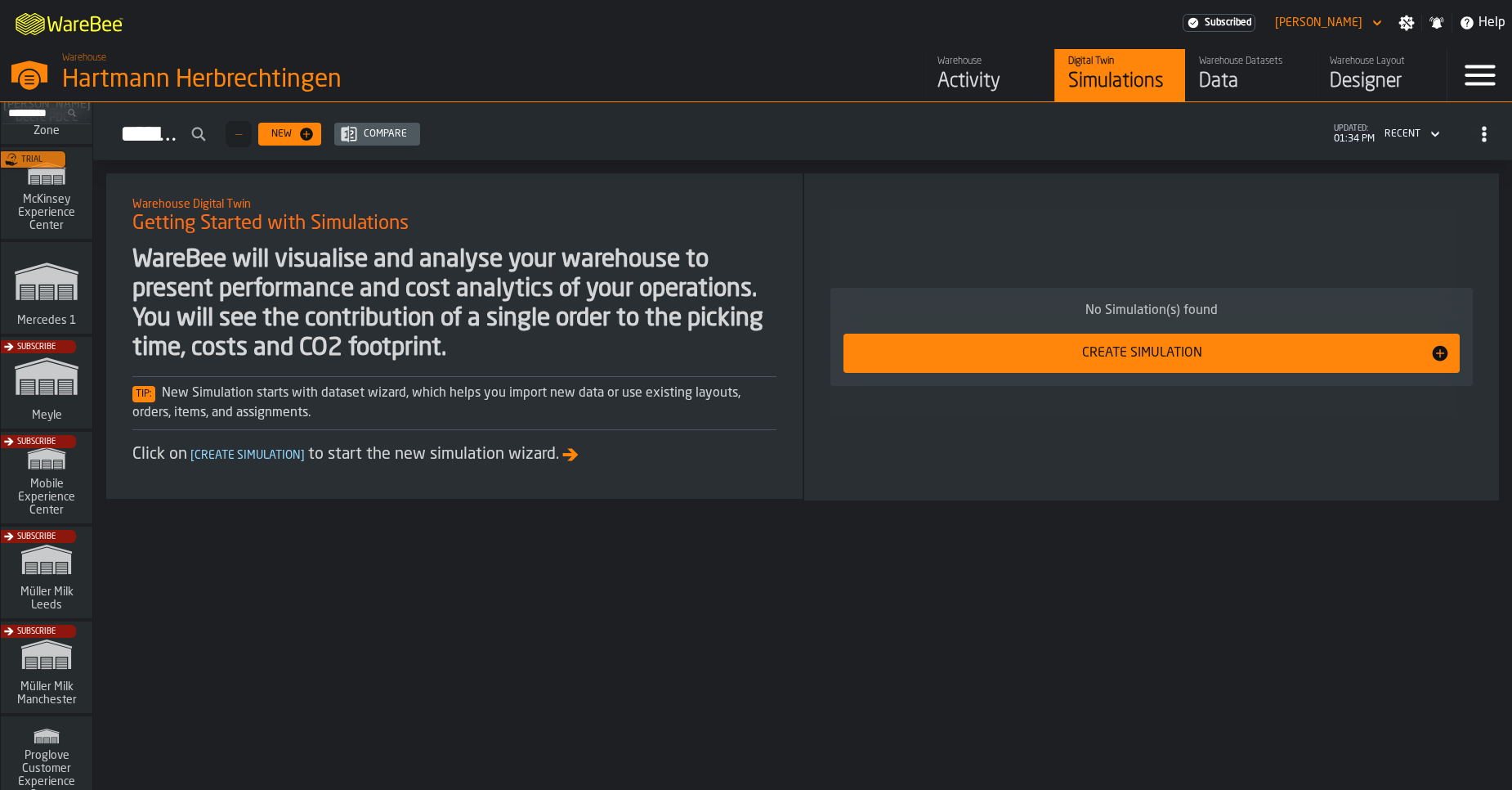
scroll to position [834, 0]
click at [53, 509] on div "Subscribe" at bounding box center [43, 482] width 91 height 95
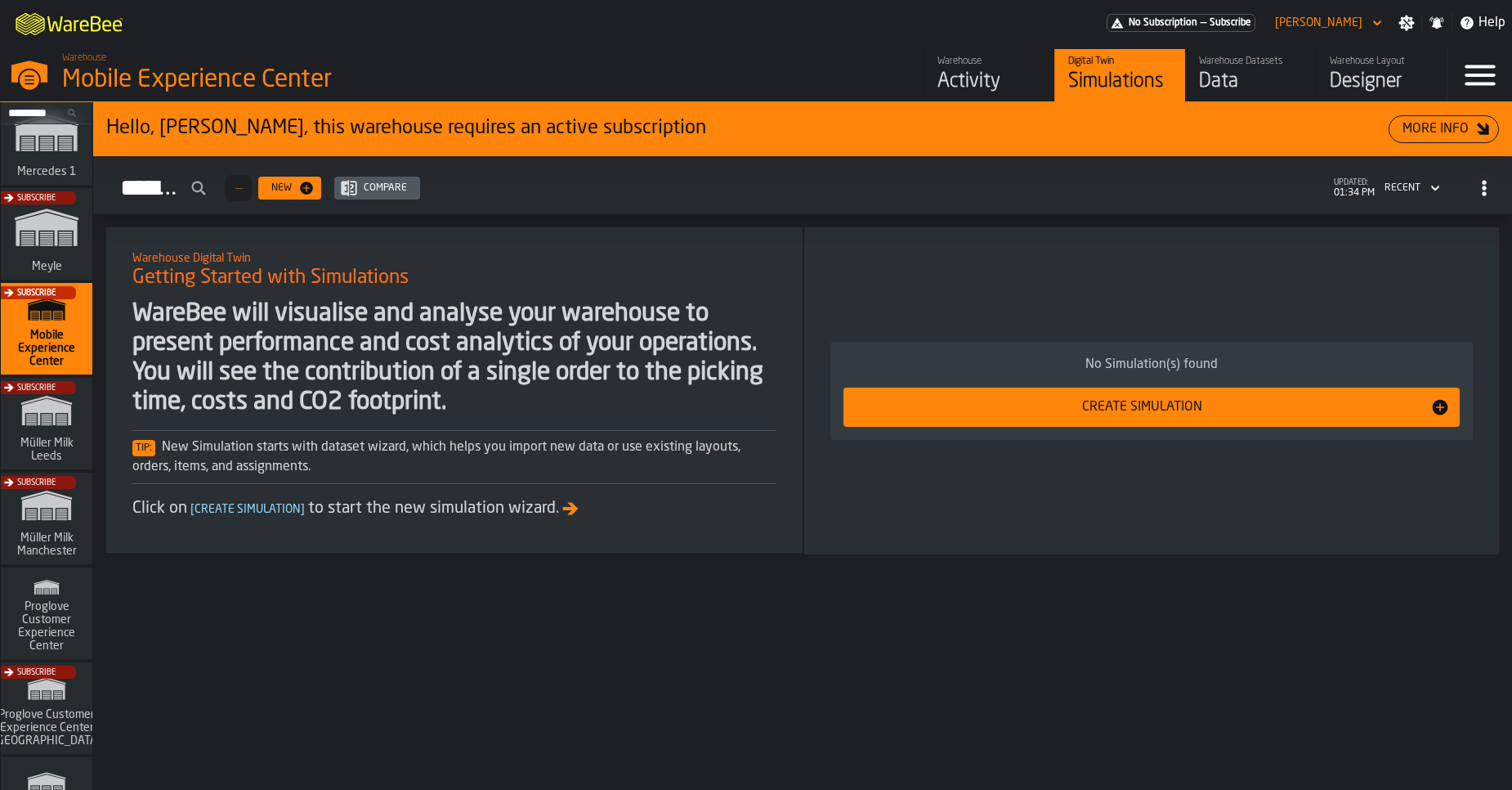
scroll to position [1030, 0]
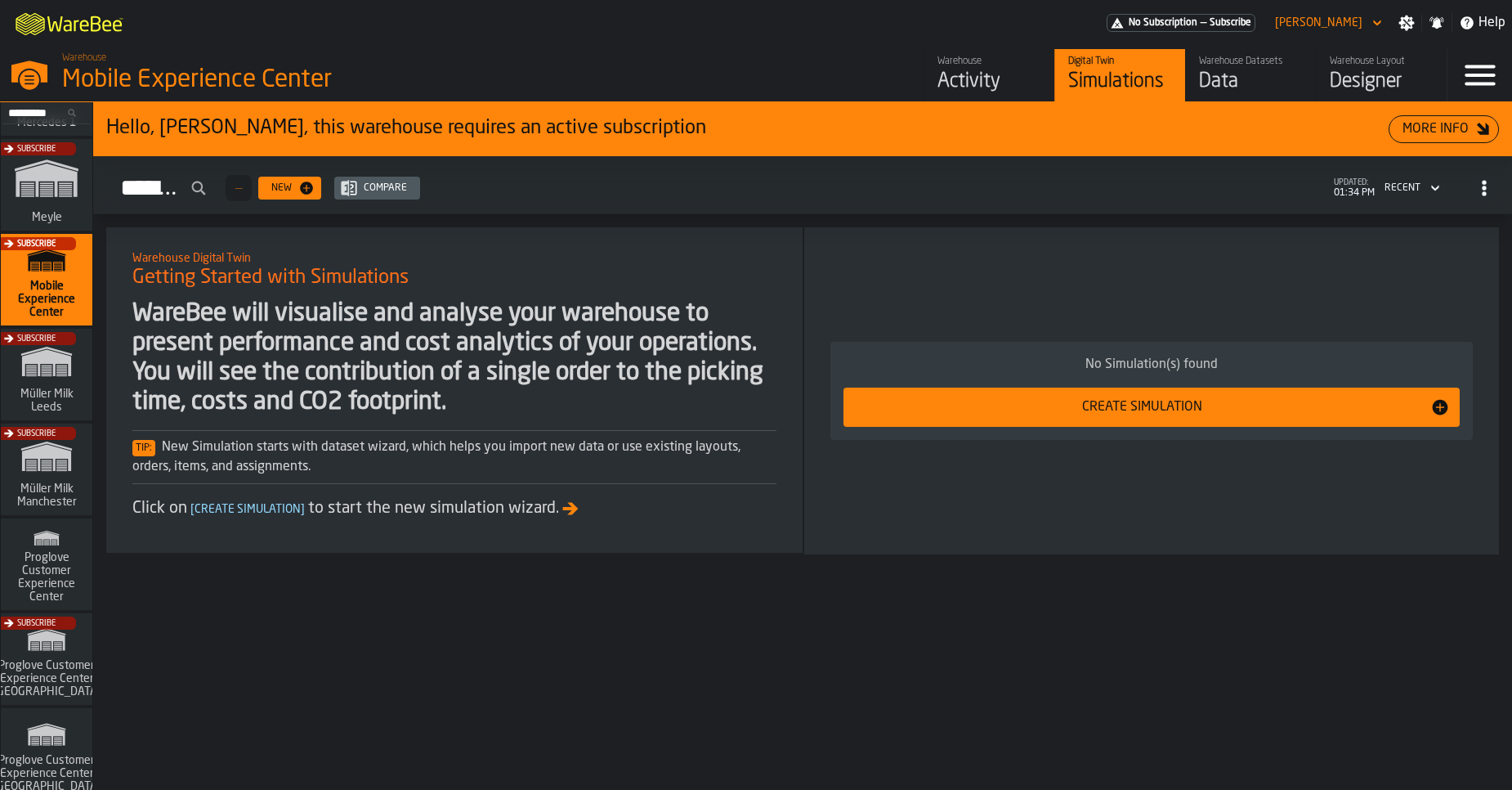
click at [56, 592] on span "Proglove Customer Experience Center" at bounding box center [47, 578] width 79 height 53
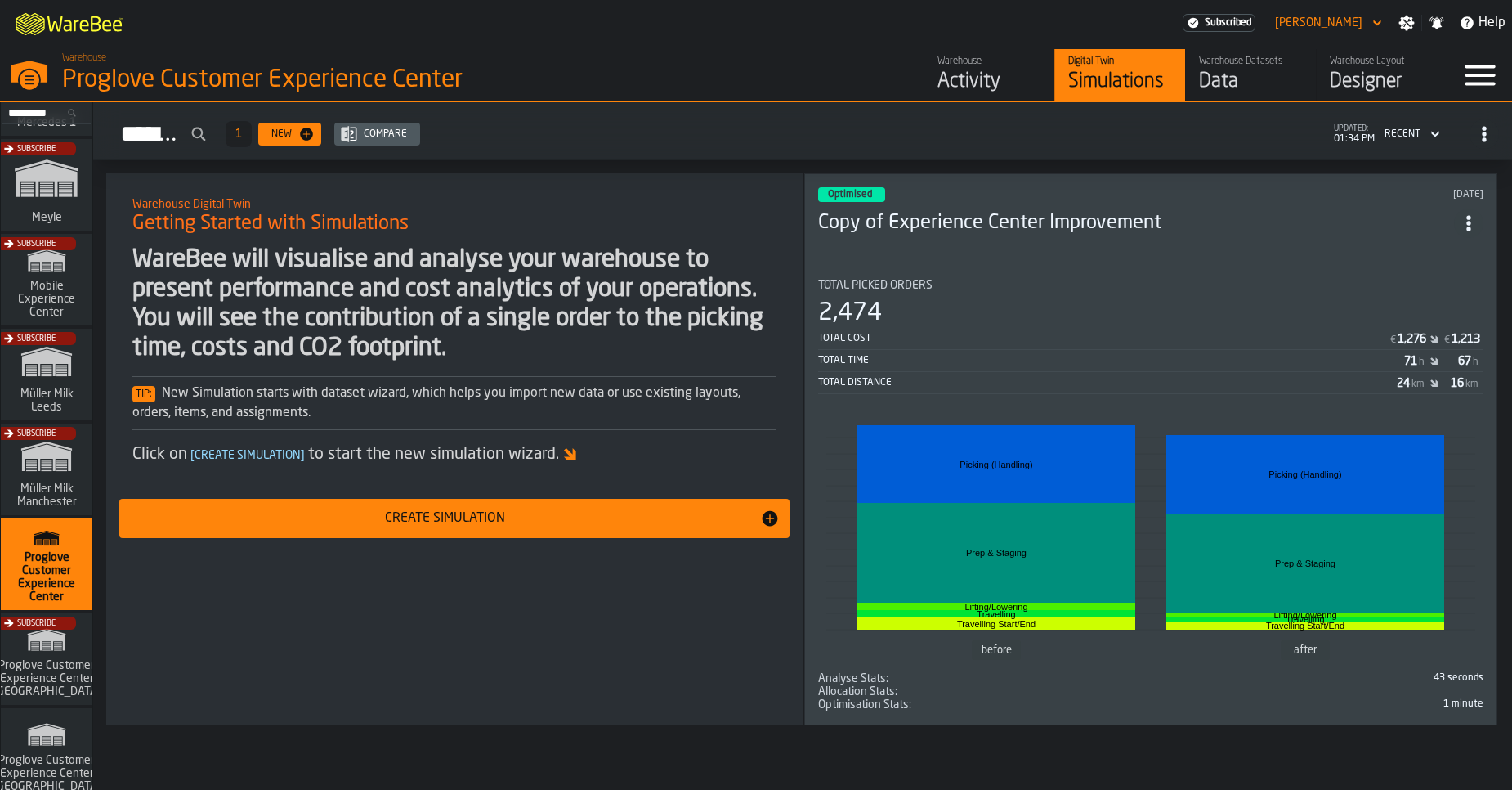
click at [1413, 30] on icon "button-toggle-Settings" at bounding box center [1406, 22] width 17 height 17
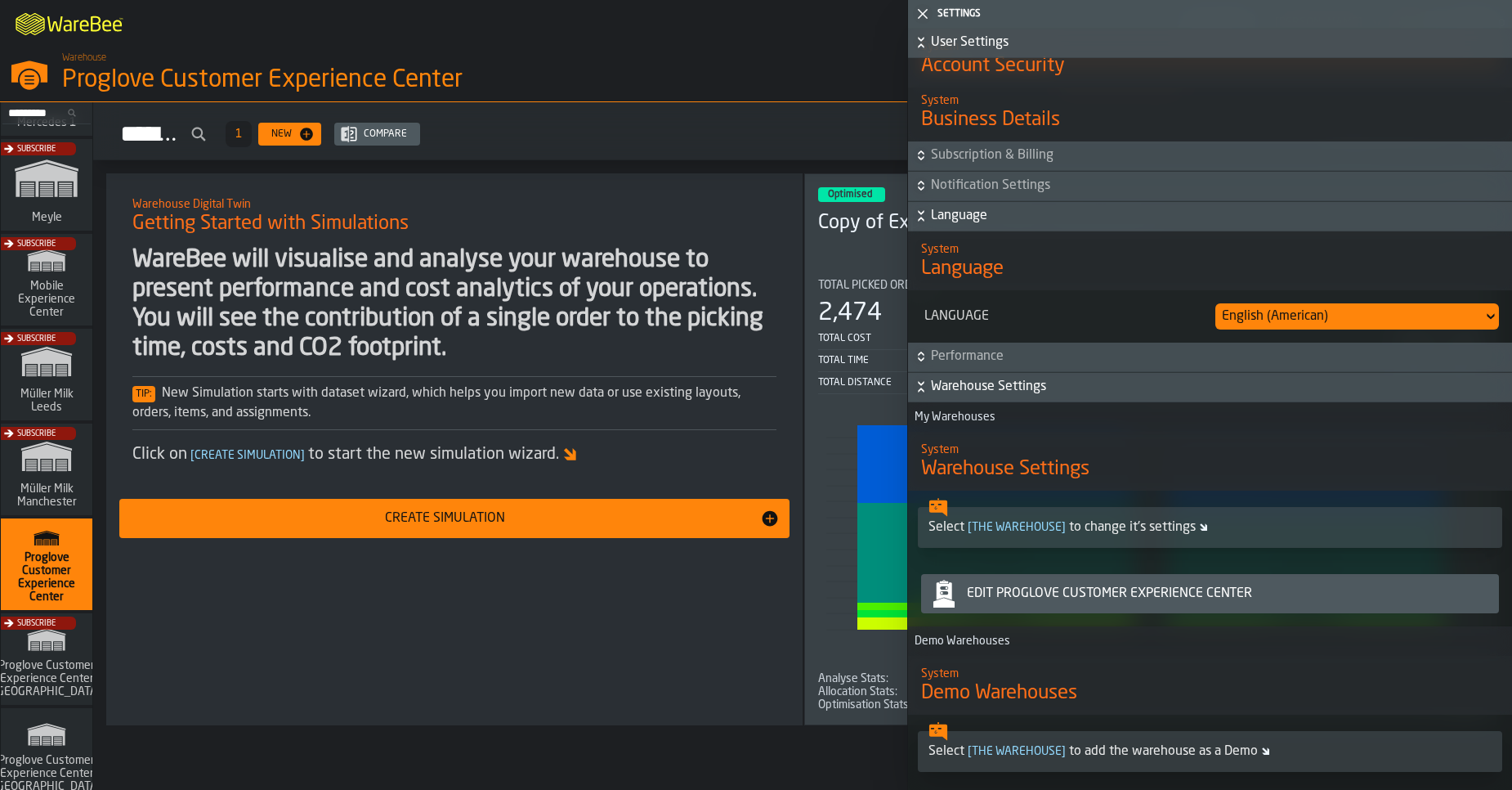
scroll to position [896, 0]
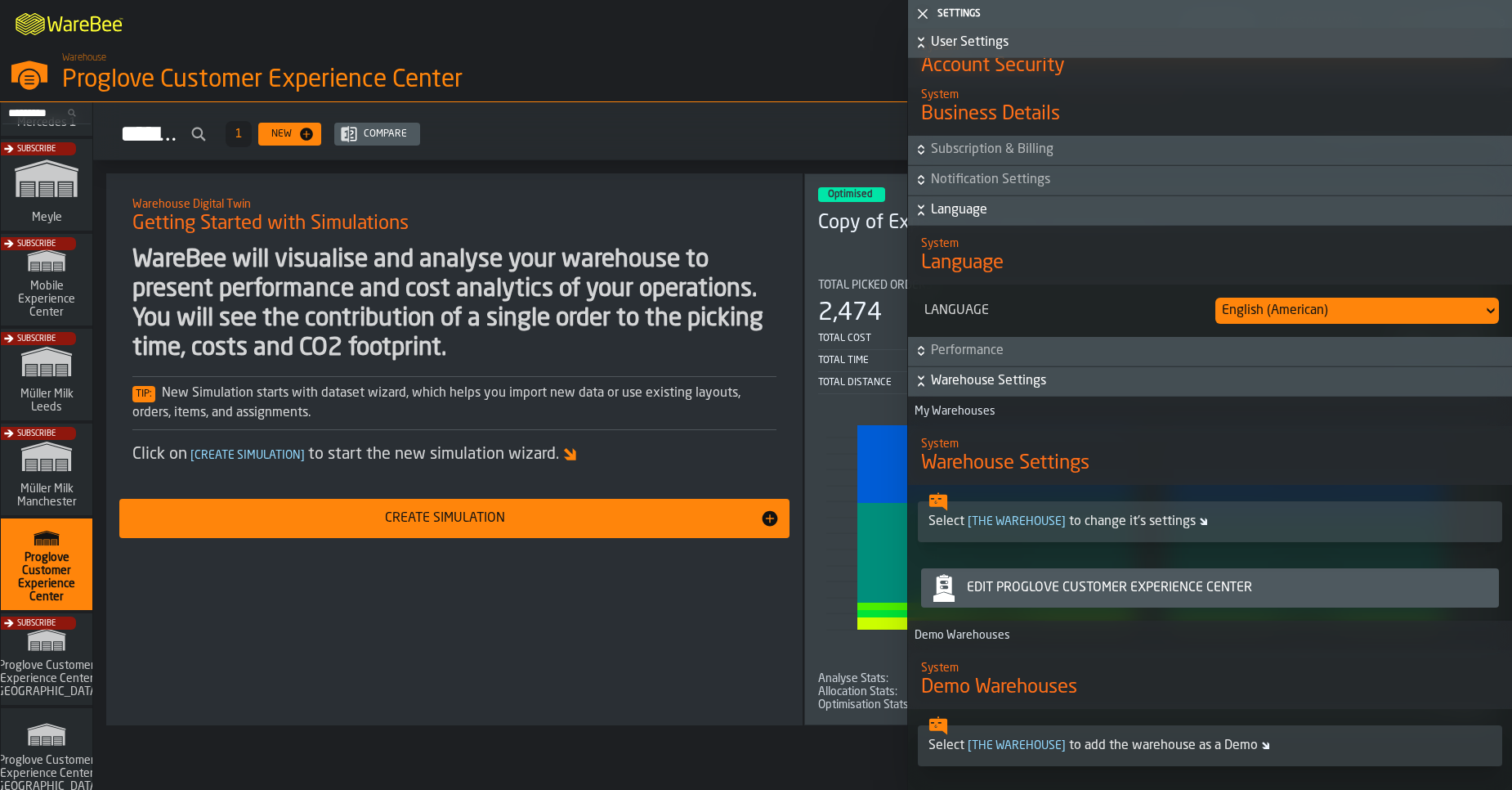
click at [1016, 584] on div "Edit Proglove Customer Experience Center" at bounding box center [1226, 588] width 532 height 19
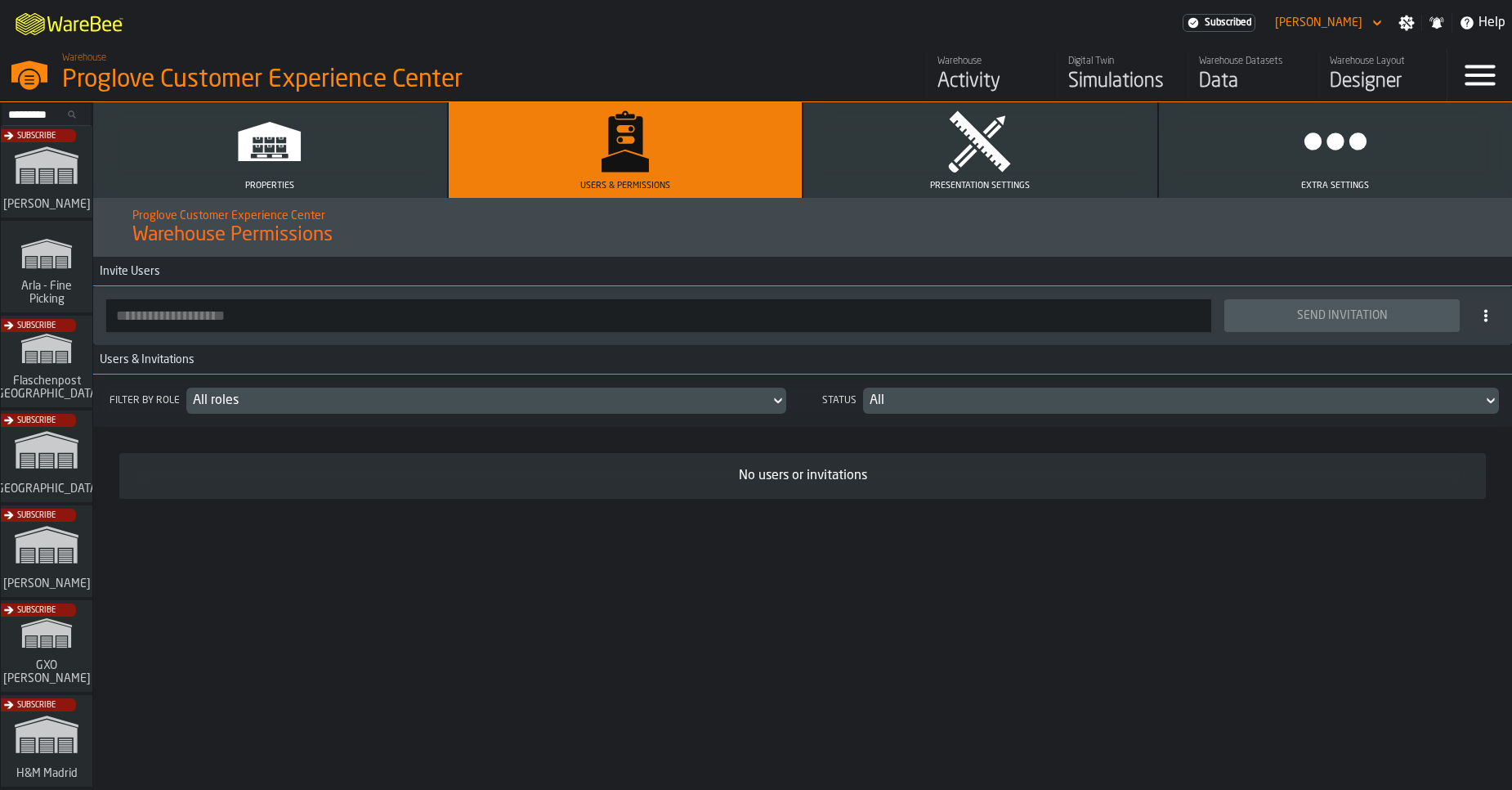
click at [527, 307] on input "button-toolbar-" at bounding box center [658, 316] width 1106 height 33
paste input "**********"
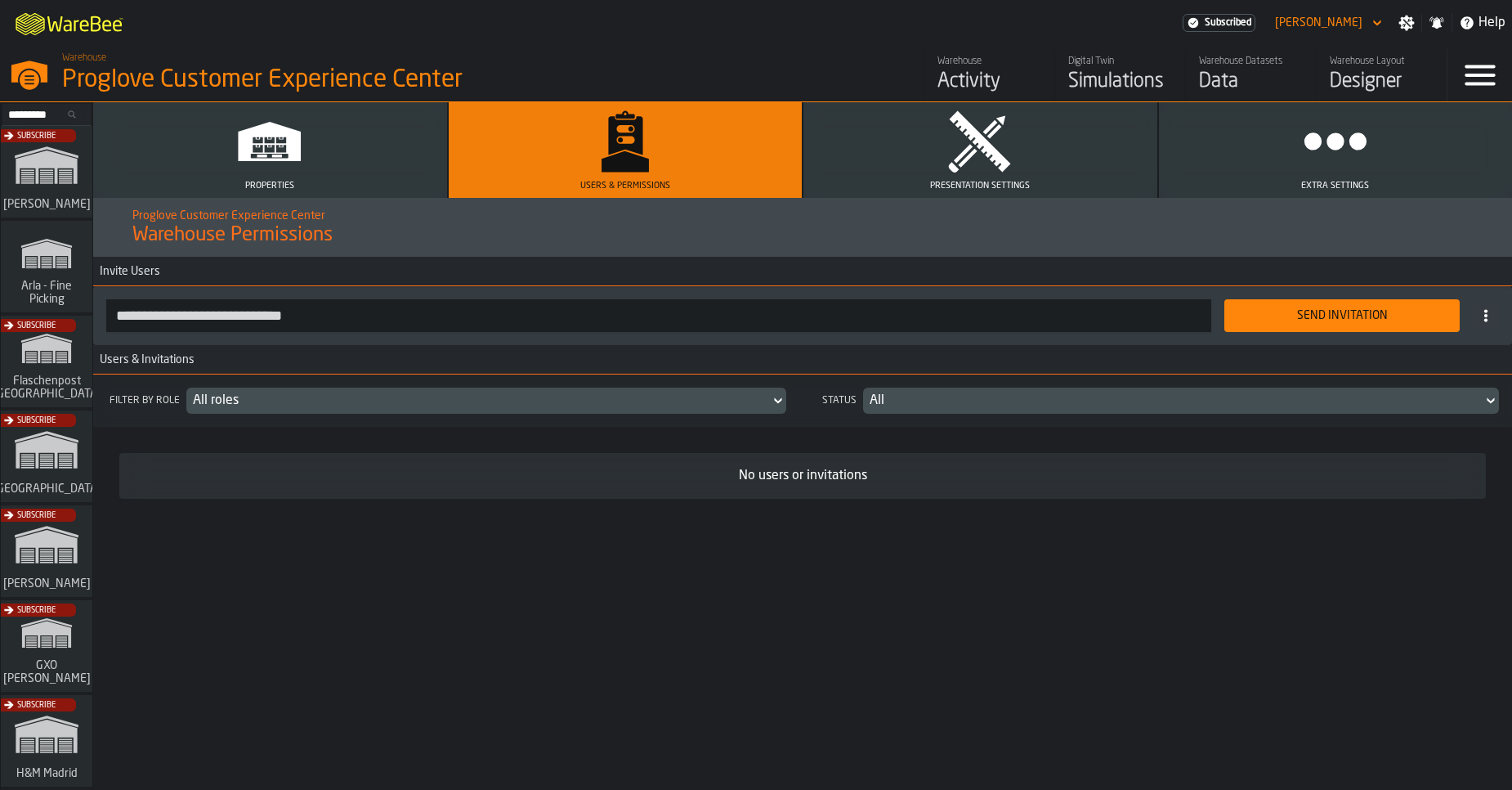
type input "**********"
click at [1289, 324] on button "Send Invitation" at bounding box center [1342, 316] width 235 height 33
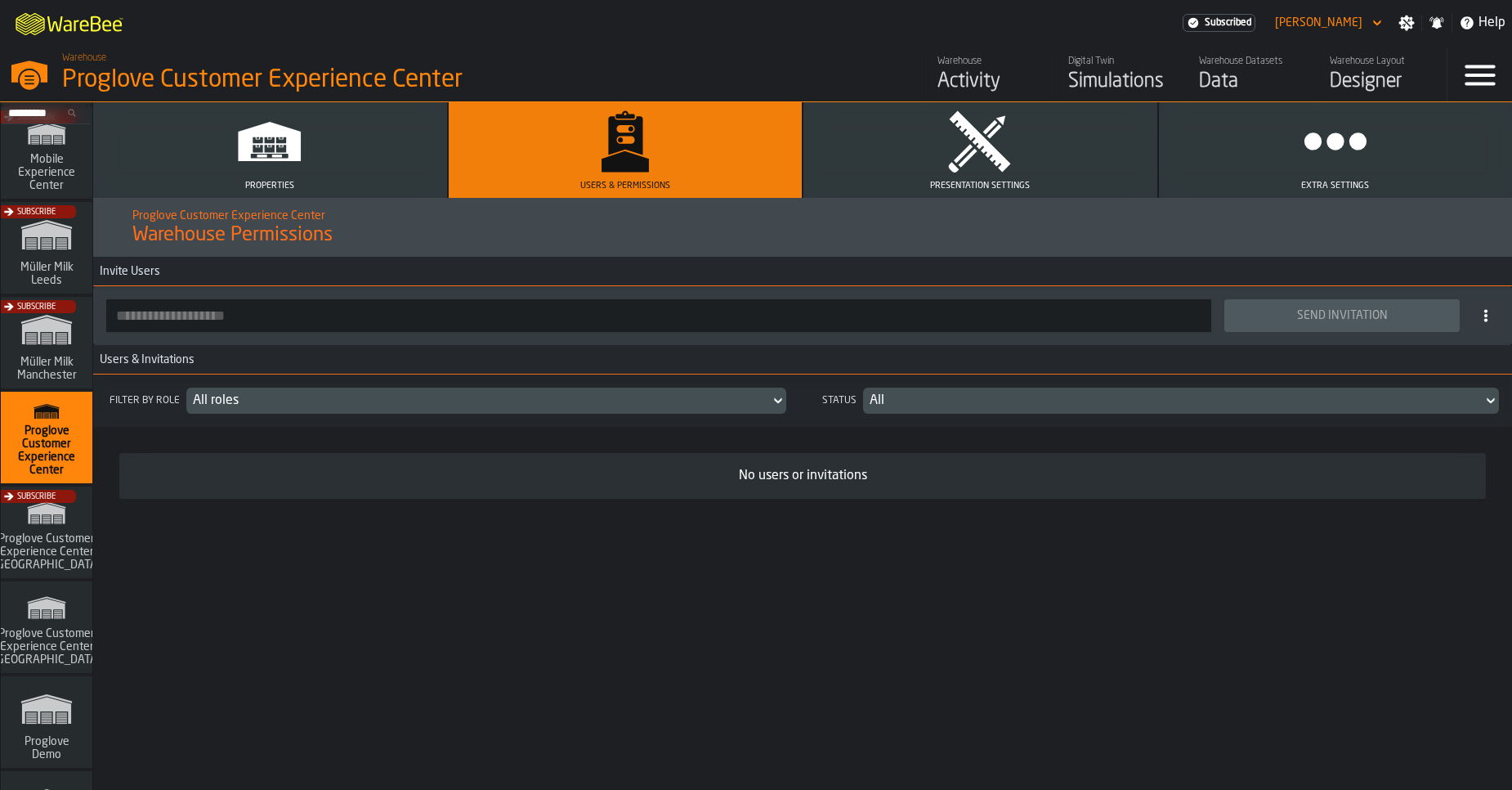
scroll to position [1178, 0]
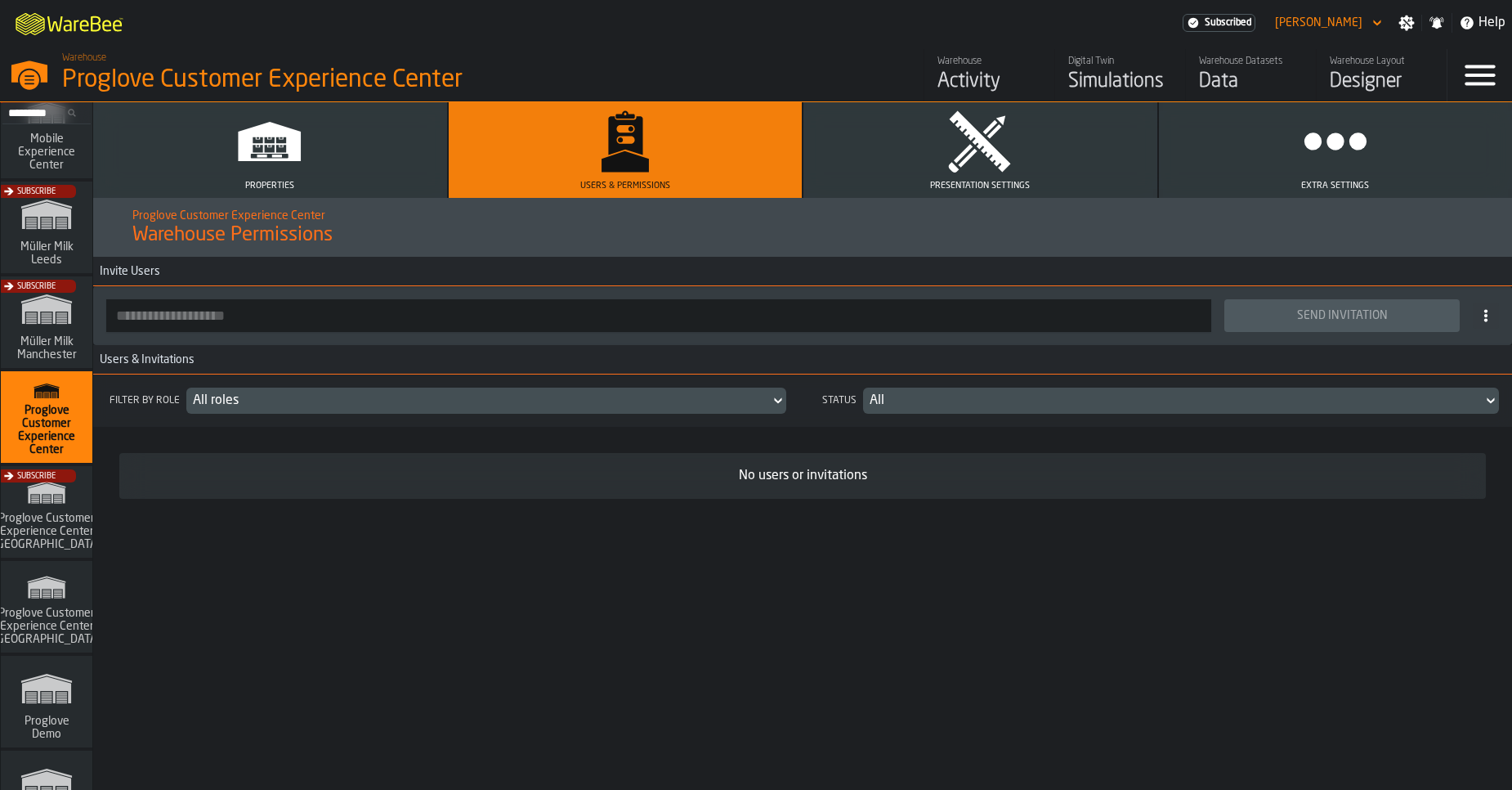
click at [53, 515] on div "Subscribe" at bounding box center [43, 518] width 91 height 95
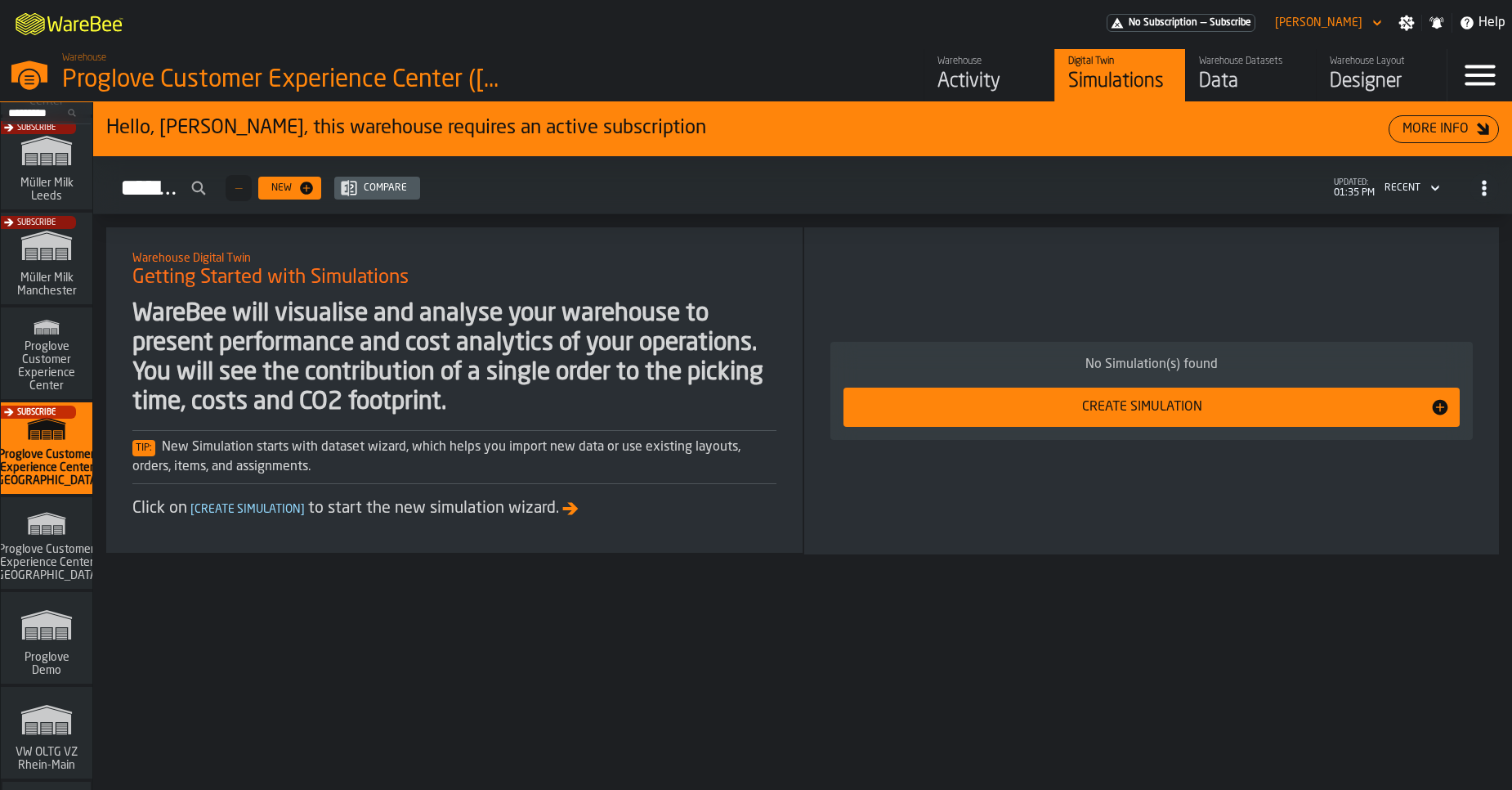
scroll to position [1330, 0]
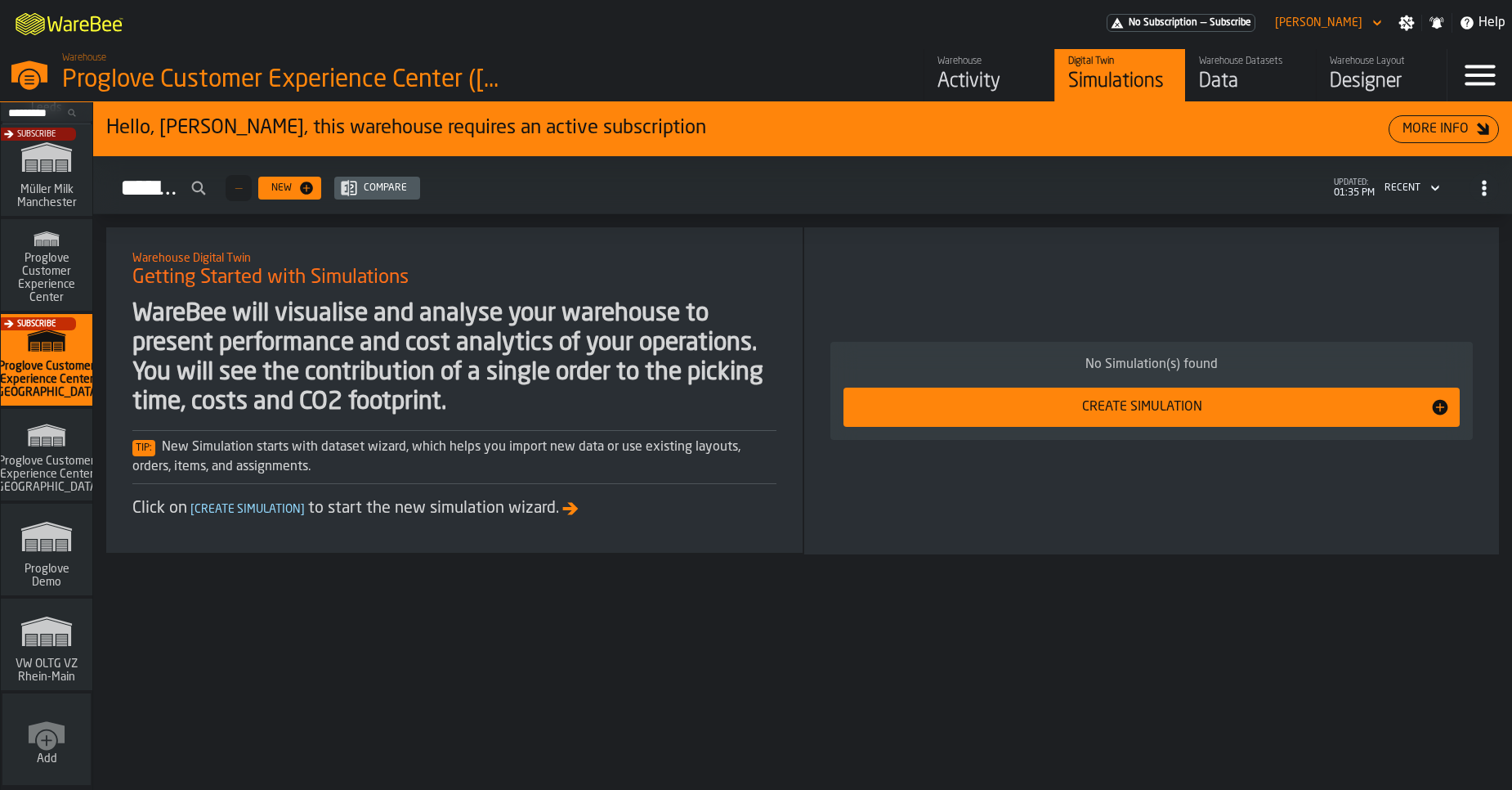
click at [1469, 78] on icon "button-toggle-Menu" at bounding box center [1480, 75] width 39 height 39
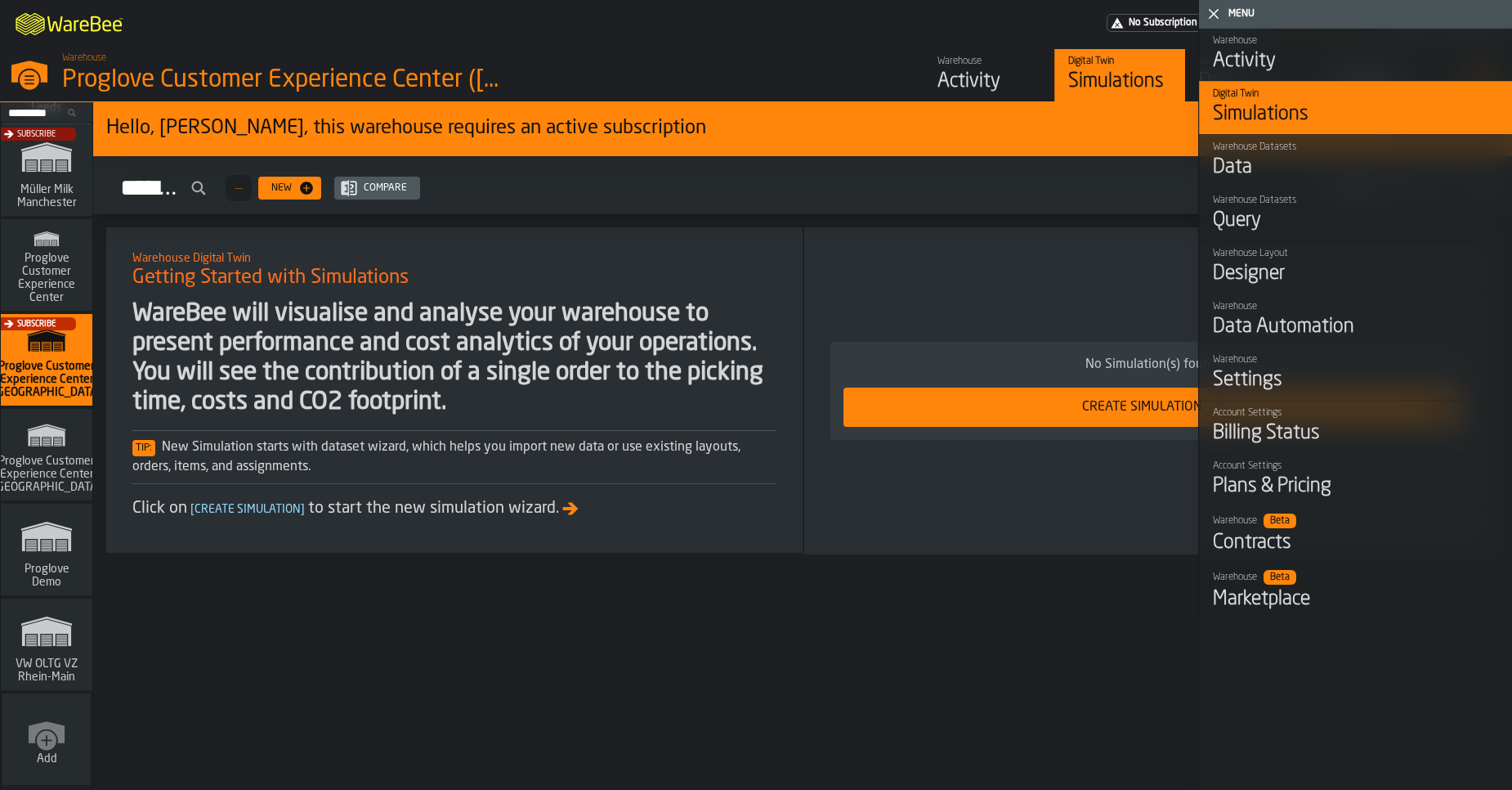
click at [1213, 10] on icon "button-toggle-Close me" at bounding box center [1213, 14] width 19 height 19
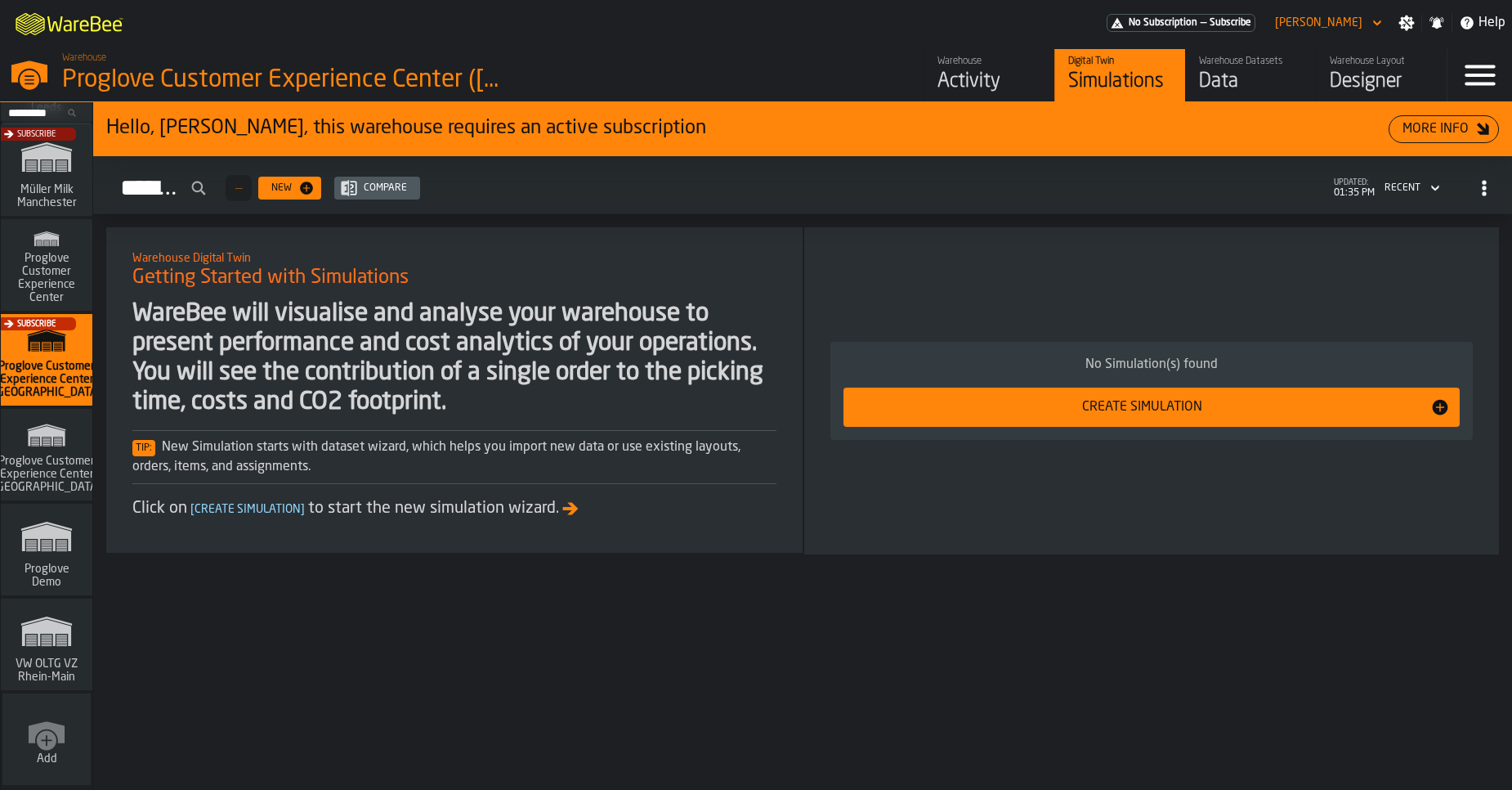
click at [1410, 23] on icon "button-toggle-Settings" at bounding box center [1407, 23] width 16 height 16
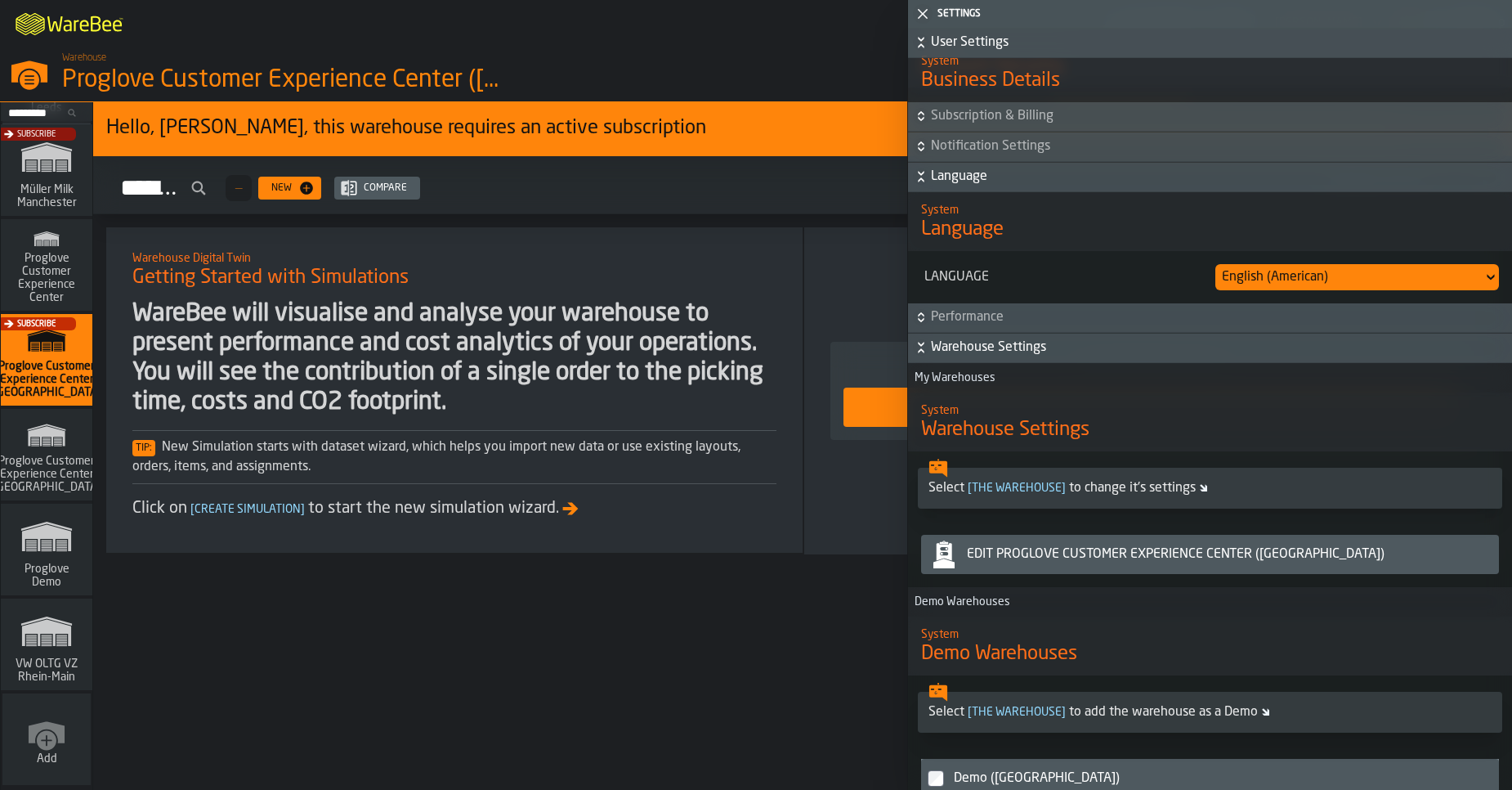
scroll to position [969, 0]
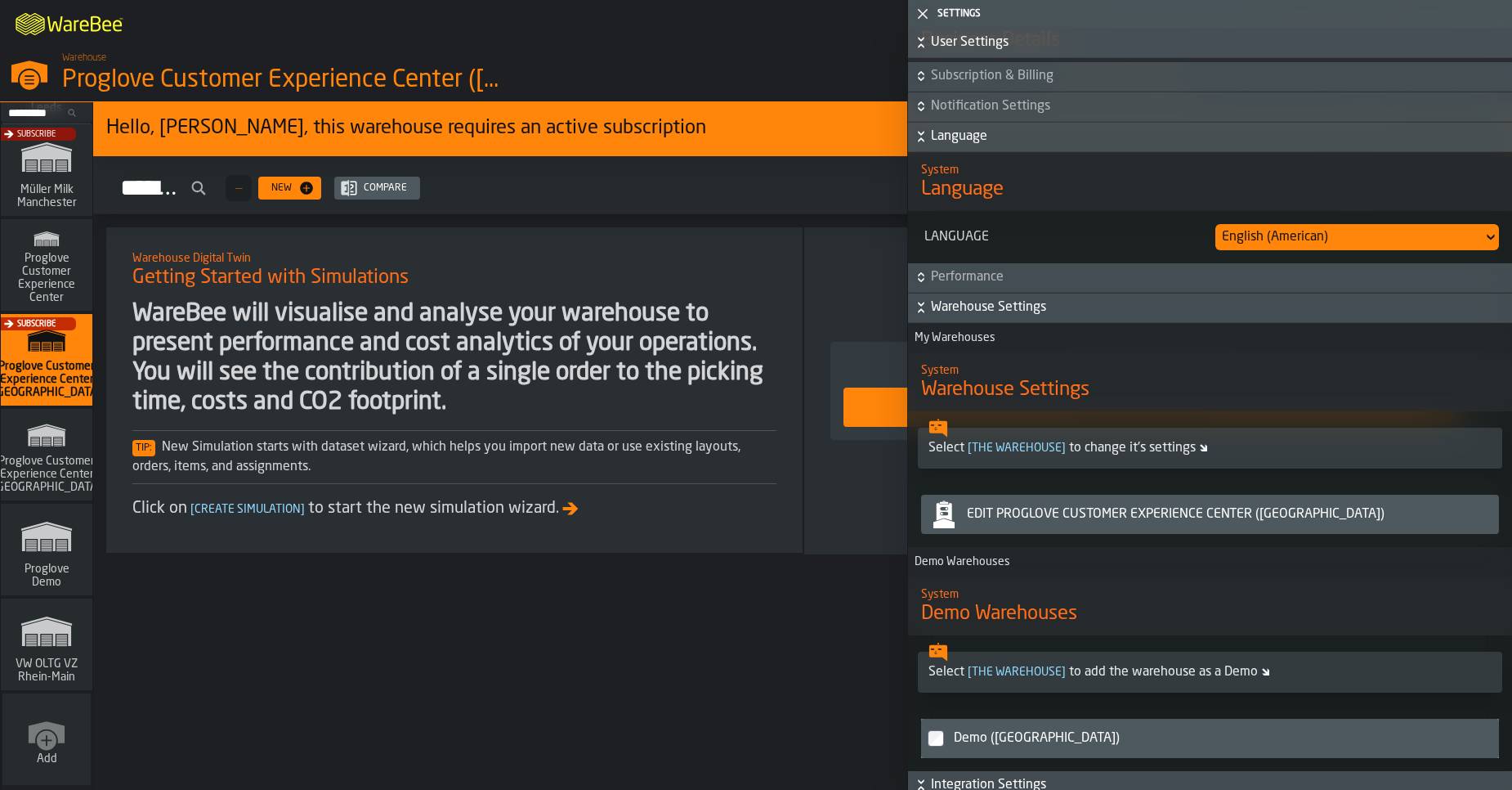
click at [1009, 524] on div "Edit Proglove Customer Experience Center (UK)" at bounding box center [1226, 515] width 532 height 19
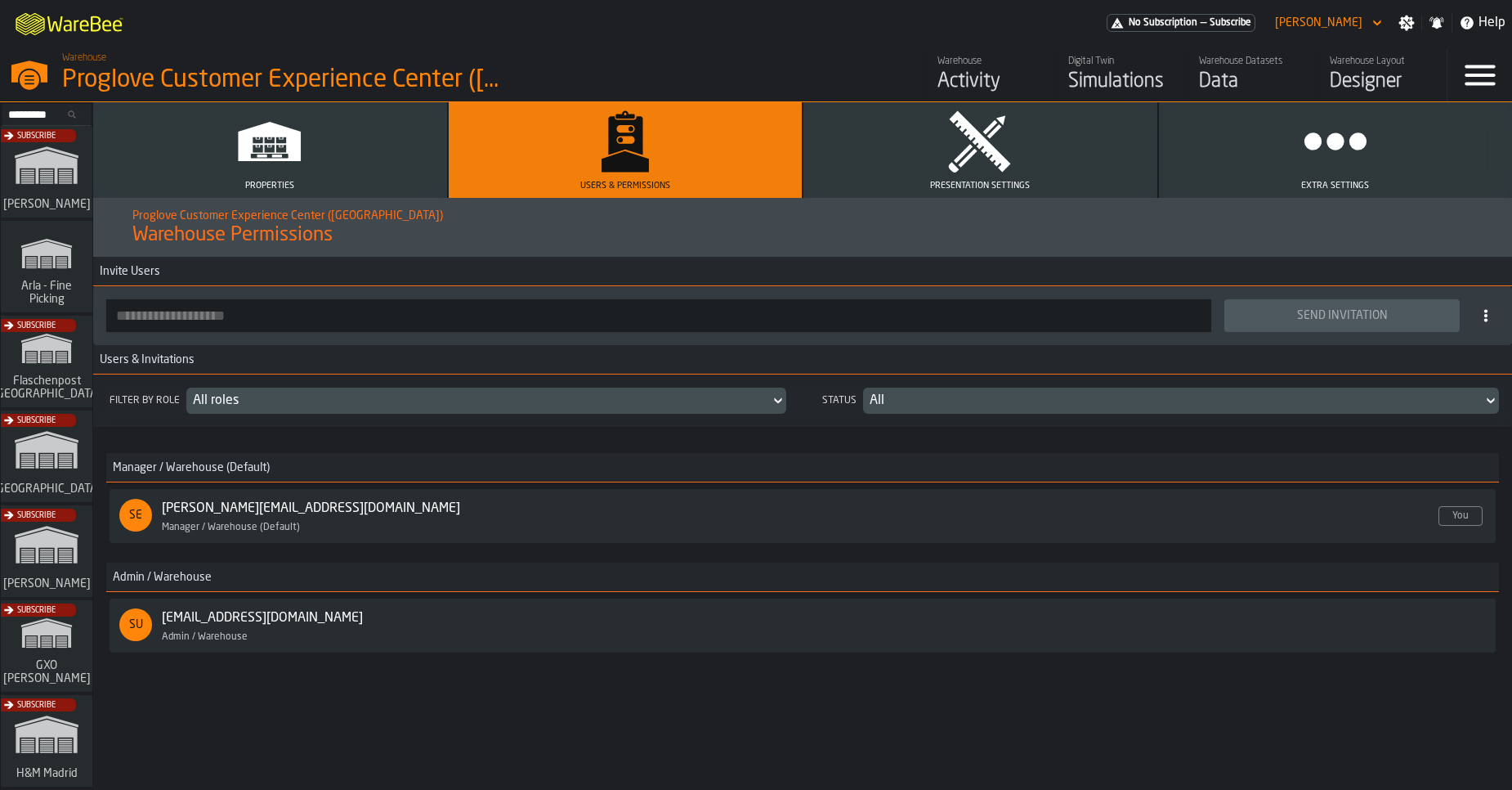
click at [440, 315] on input "button-toolbar-" at bounding box center [658, 316] width 1106 height 33
paste input "**********"
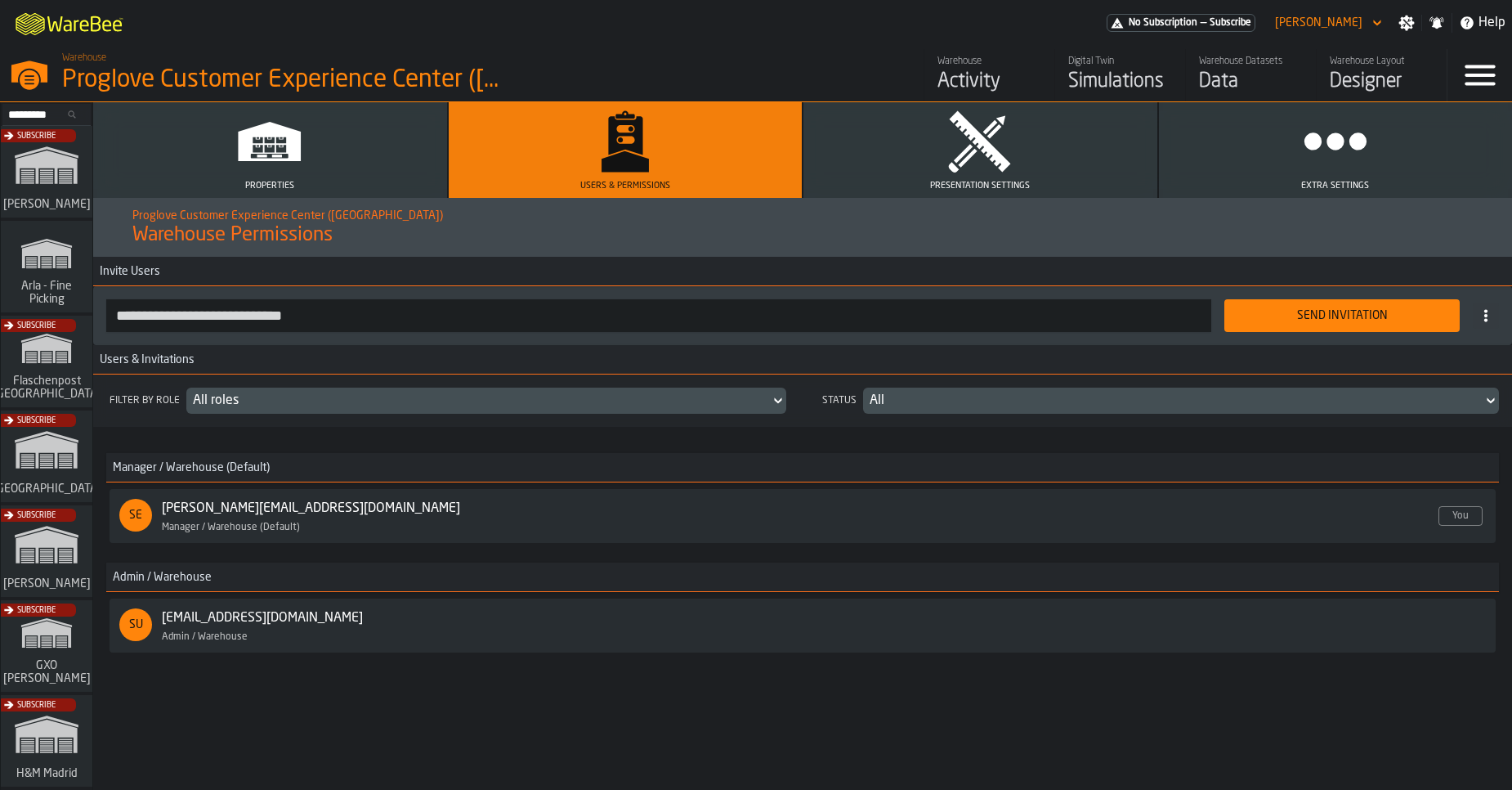
type input "**********"
click at [1304, 314] on div "Send Invitation" at bounding box center [1342, 315] width 216 height 13
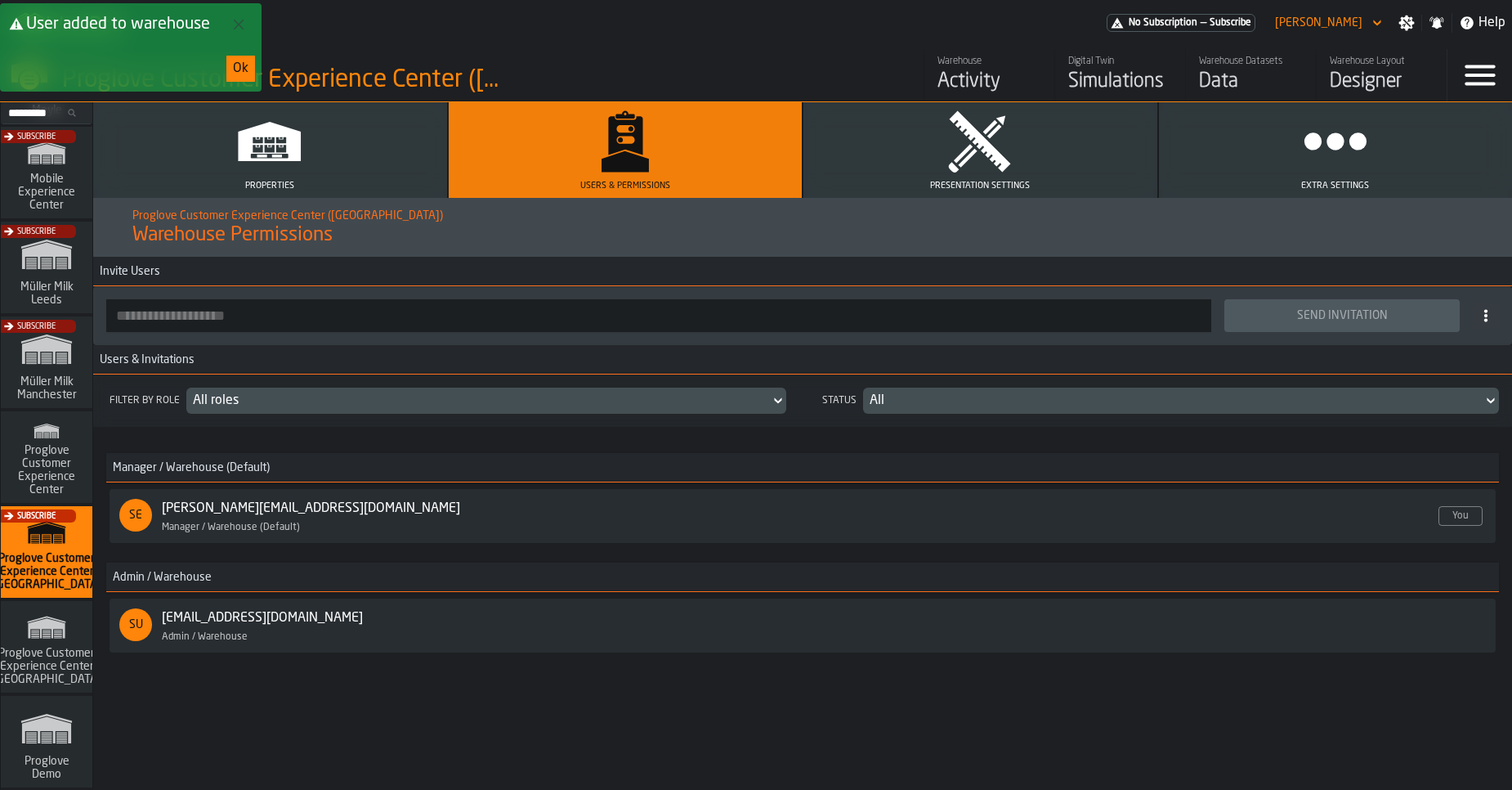
scroll to position [1330, 0]
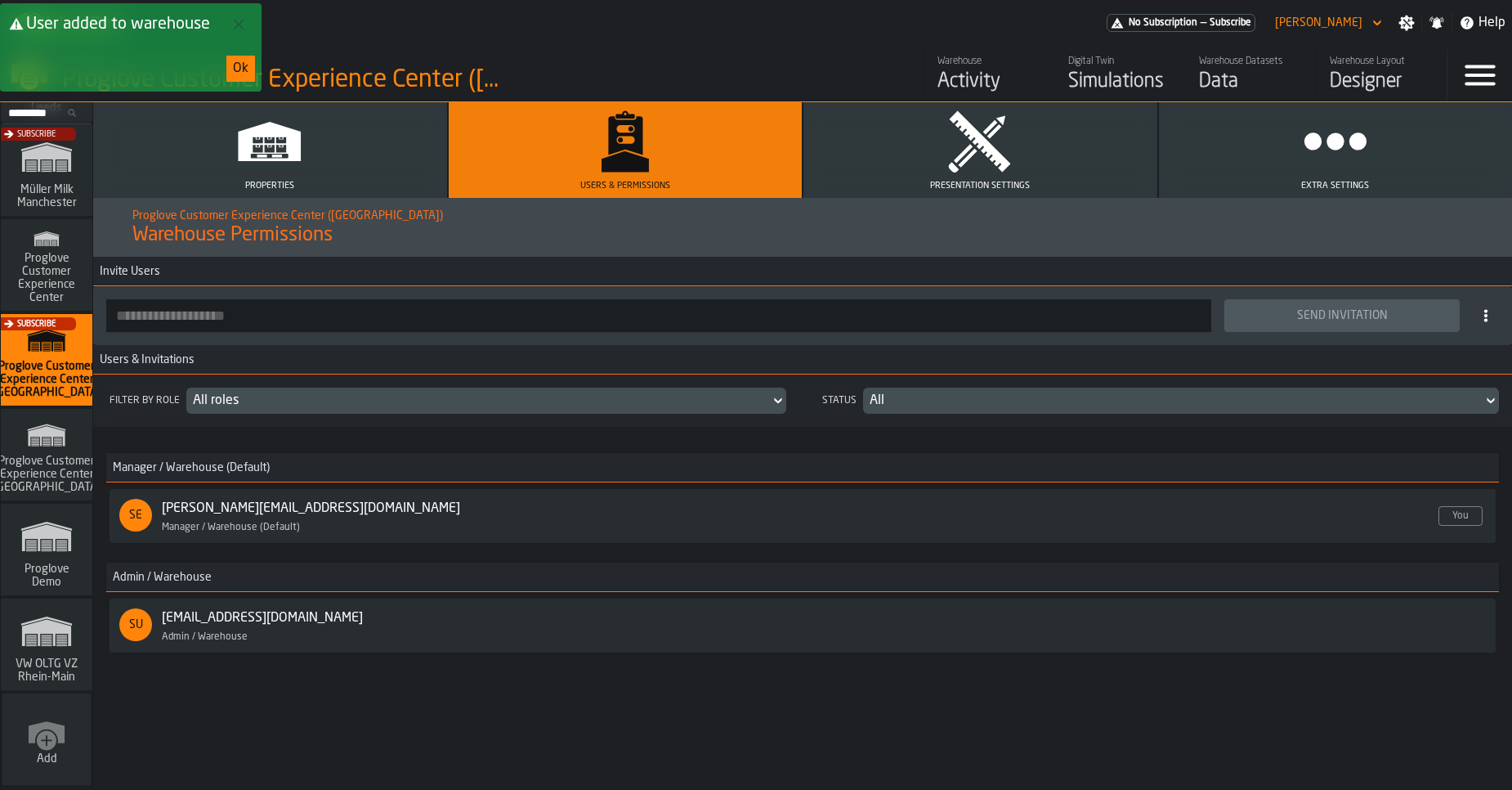
click at [53, 454] on span "Proglove Customer Experience Center ([GEOGRAPHIC_DATA])" at bounding box center [47, 474] width 122 height 39
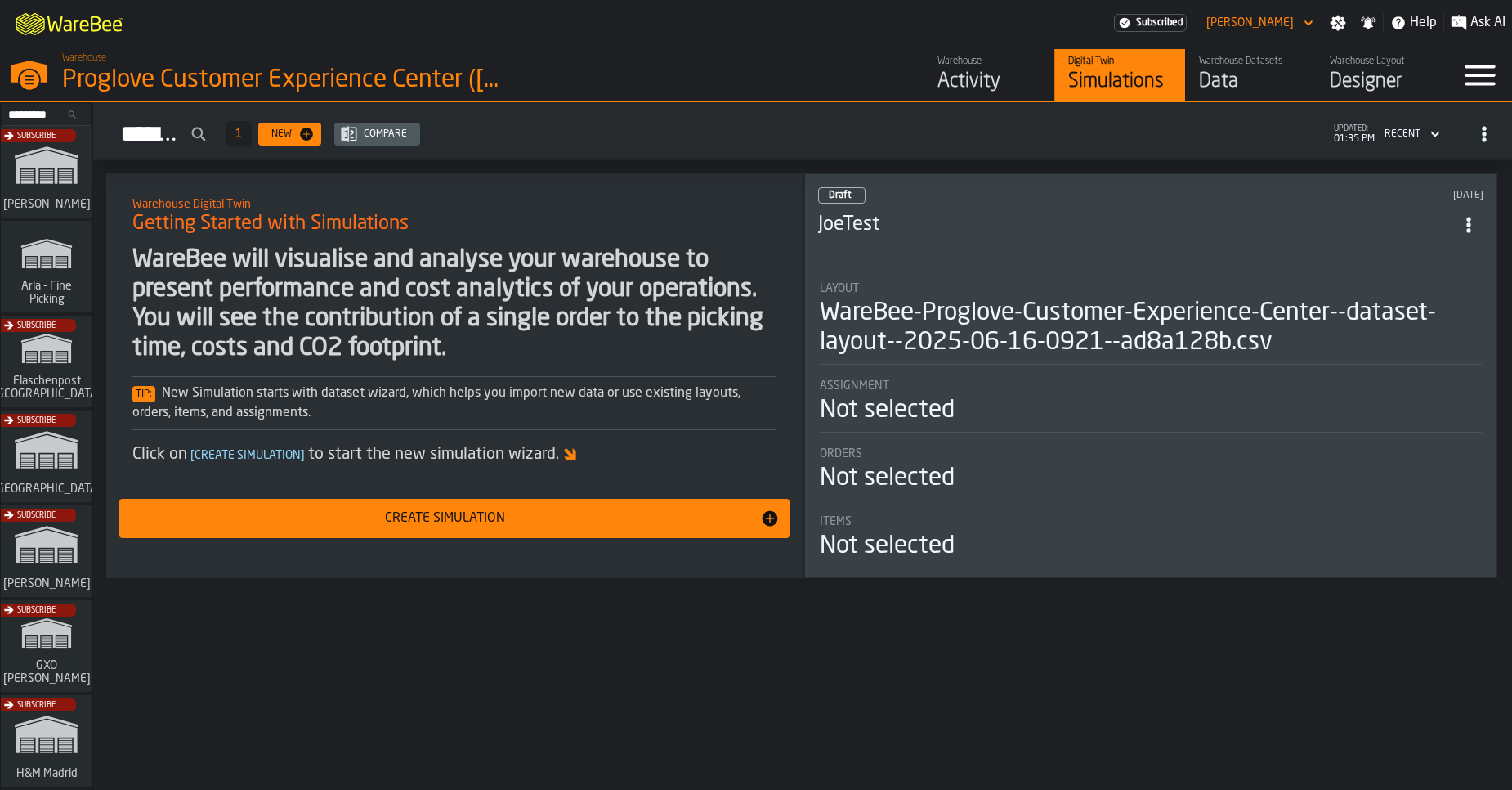
click at [1339, 24] on icon "button-toggle-Settings" at bounding box center [1338, 22] width 17 height 17
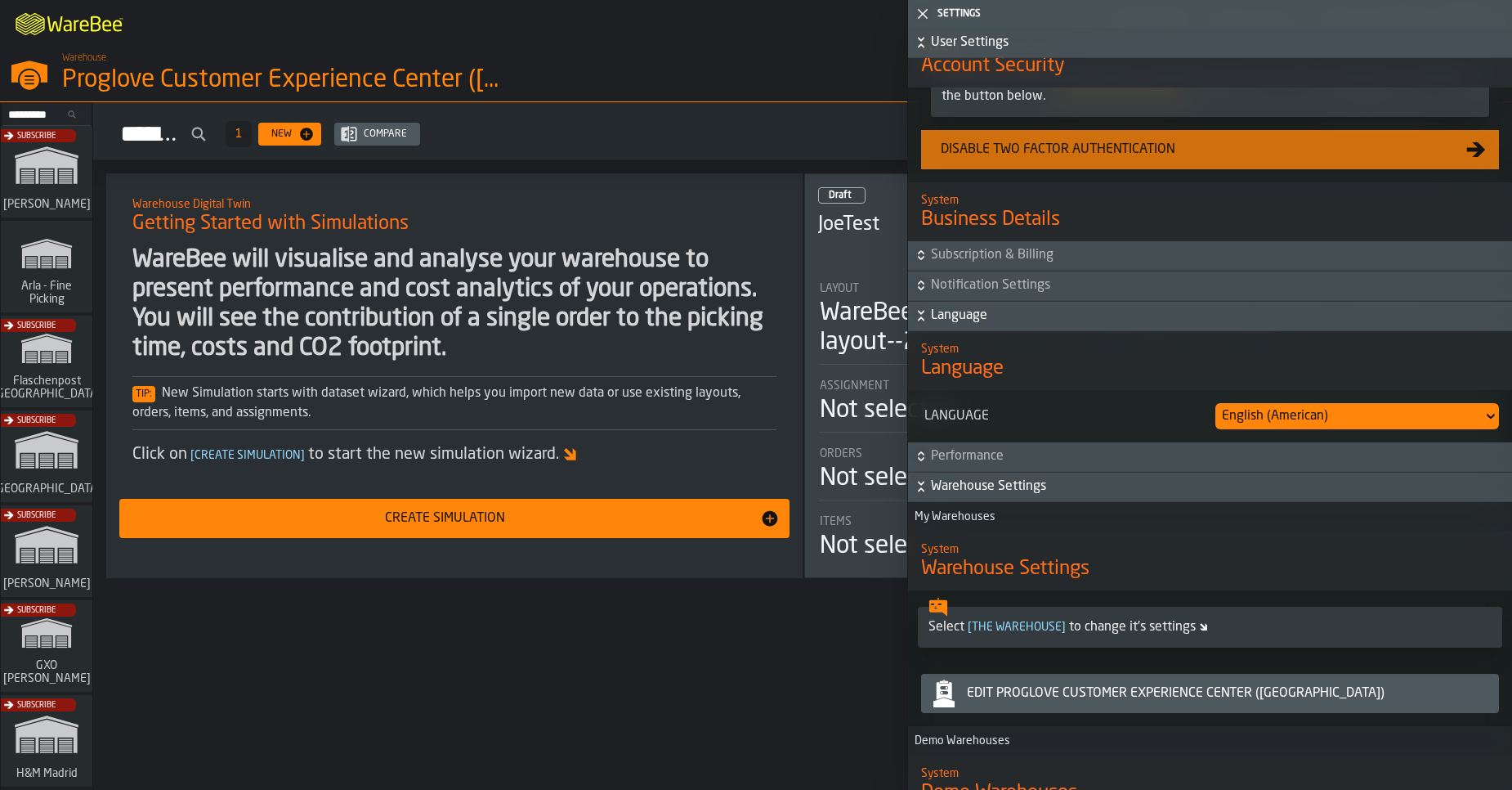
scroll to position [883, 0]
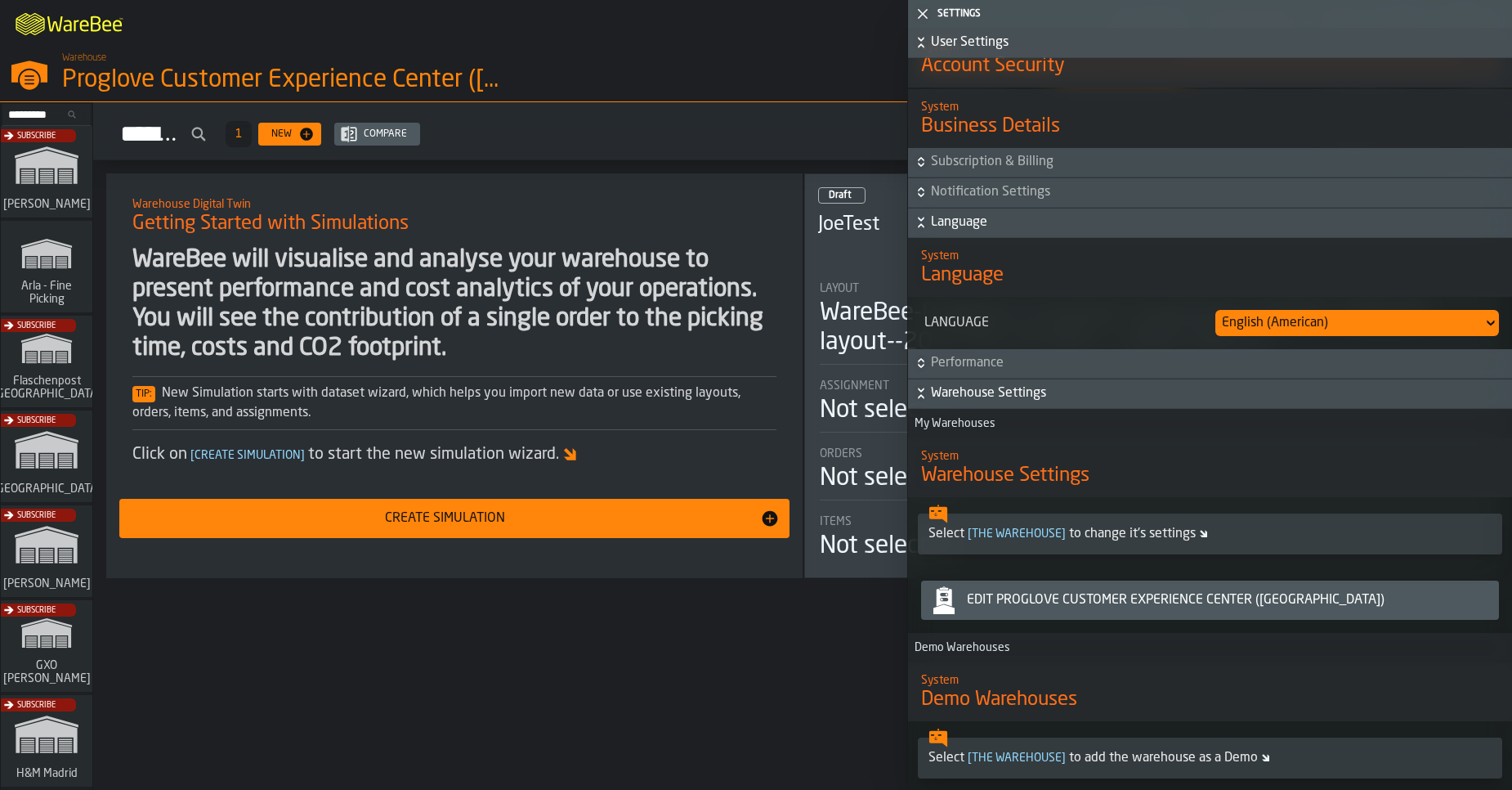
click at [1068, 596] on div "Edit Proglove Customer Experience Center (US)" at bounding box center [1226, 600] width 532 height 19
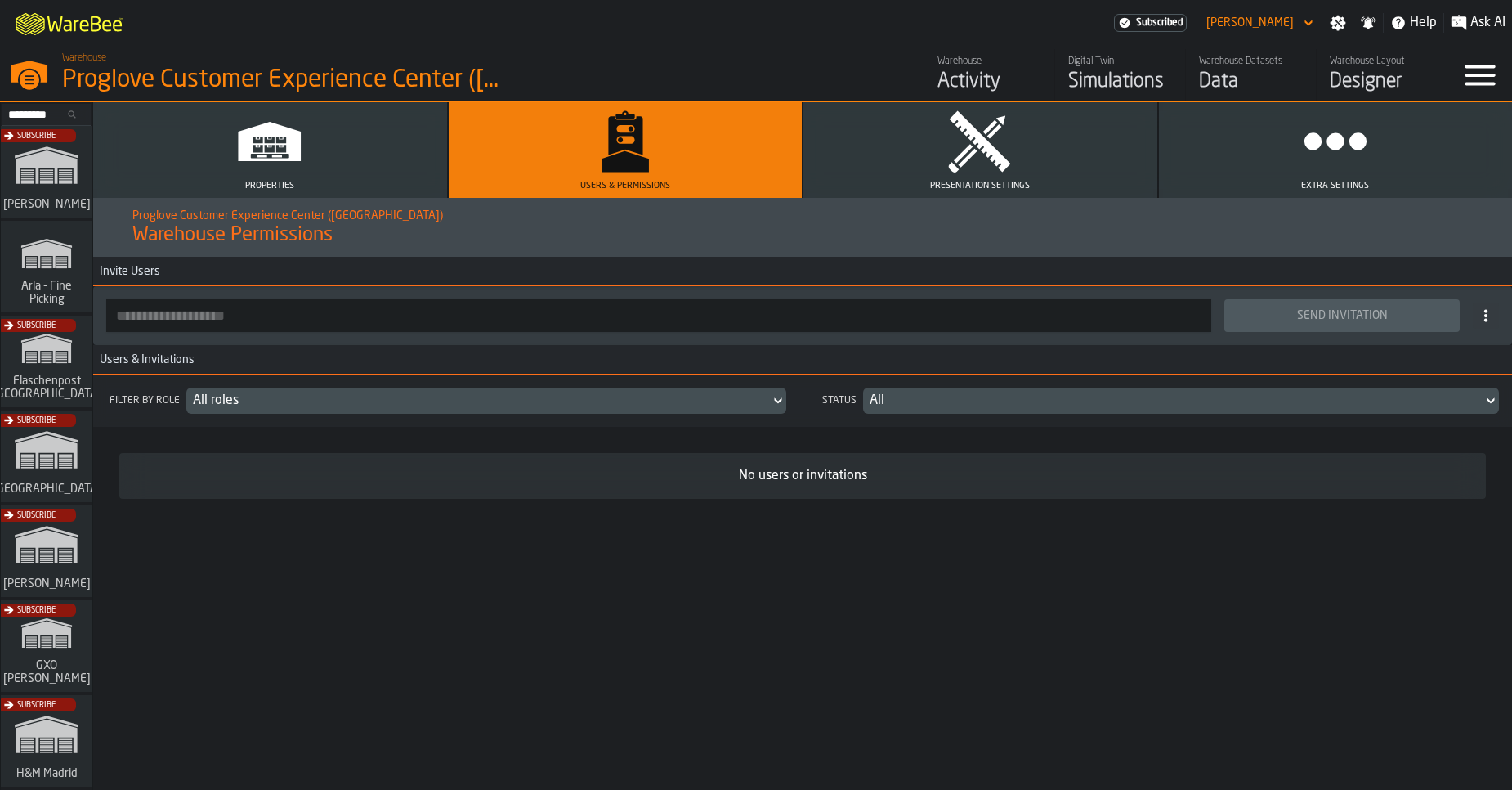
click at [404, 331] on input "button-toolbar-" at bounding box center [658, 316] width 1106 height 33
paste input "**********"
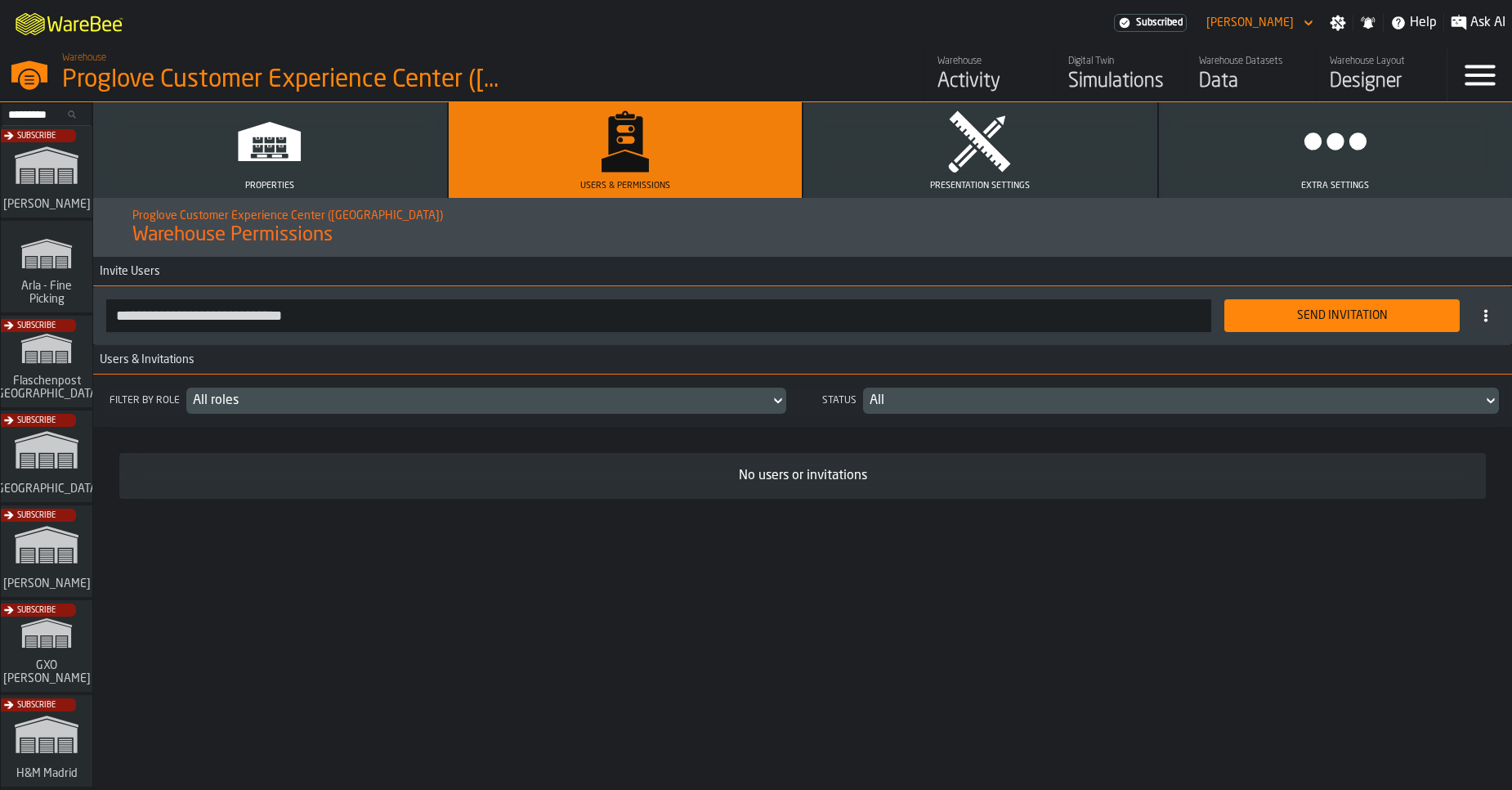
type input "**********"
click at [1326, 316] on div "Send Invitation" at bounding box center [1342, 315] width 216 height 13
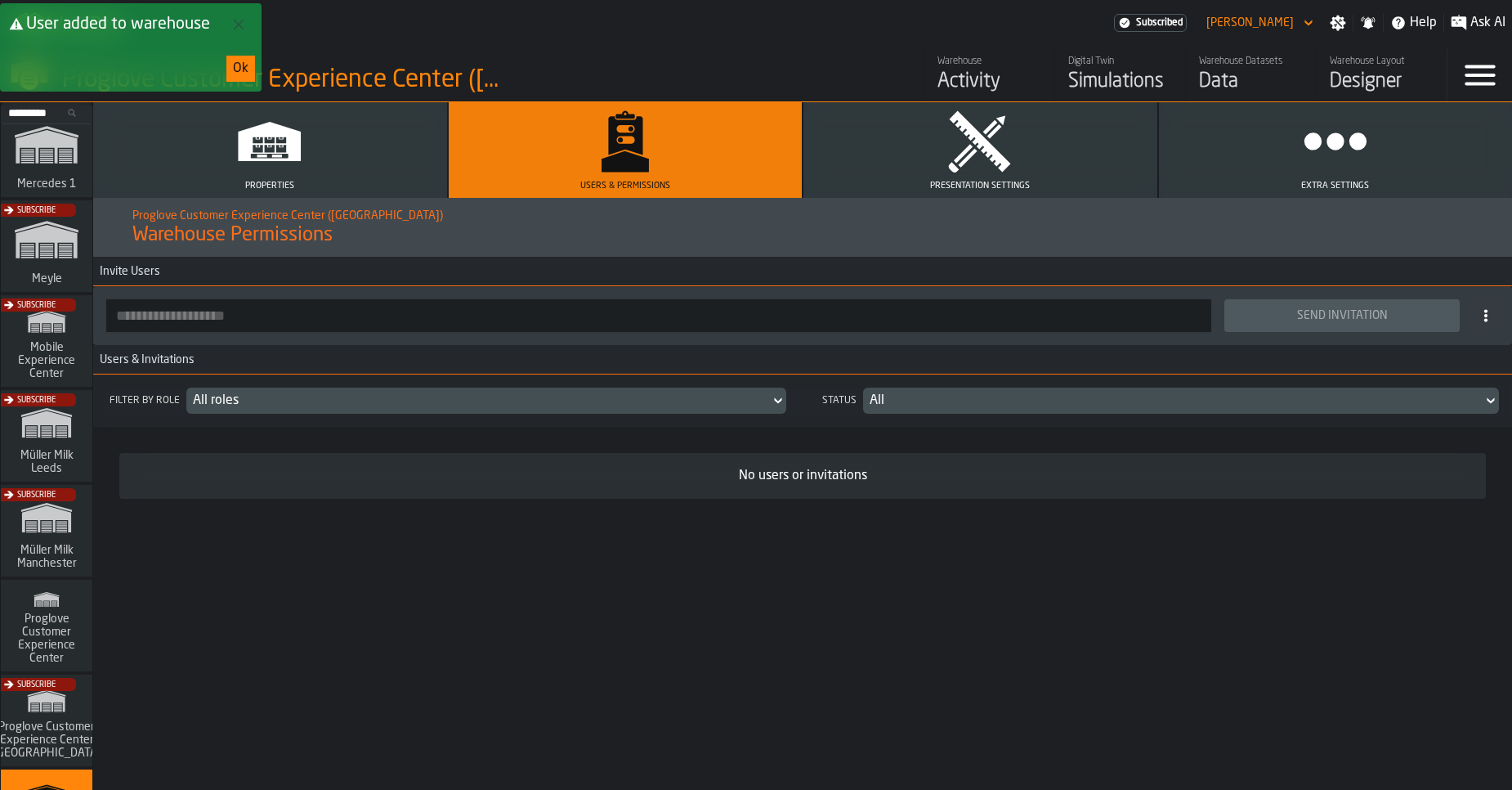
scroll to position [1330, 0]
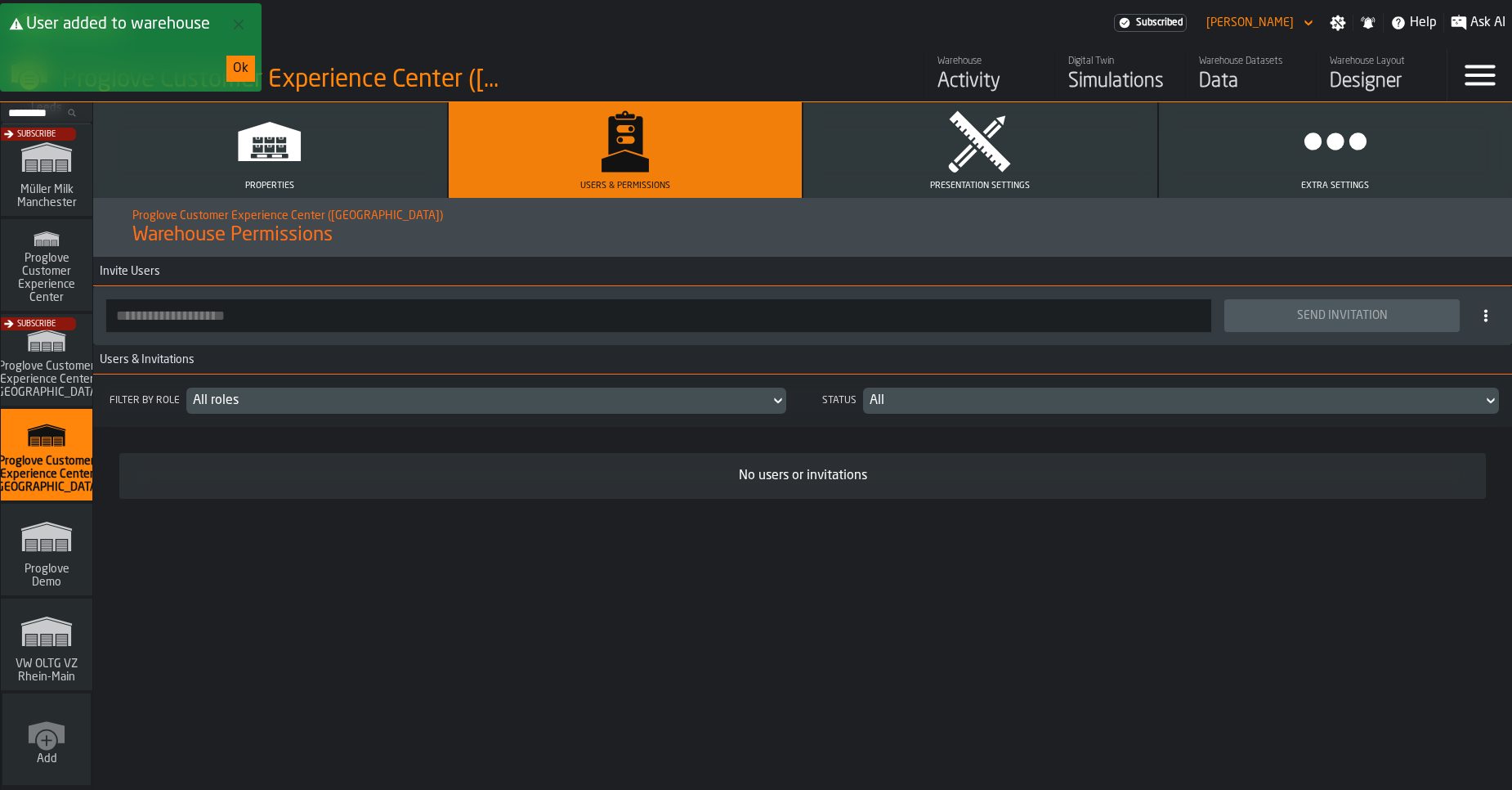
click at [59, 569] on span "Proglove Demo" at bounding box center [47, 575] width 79 height 26
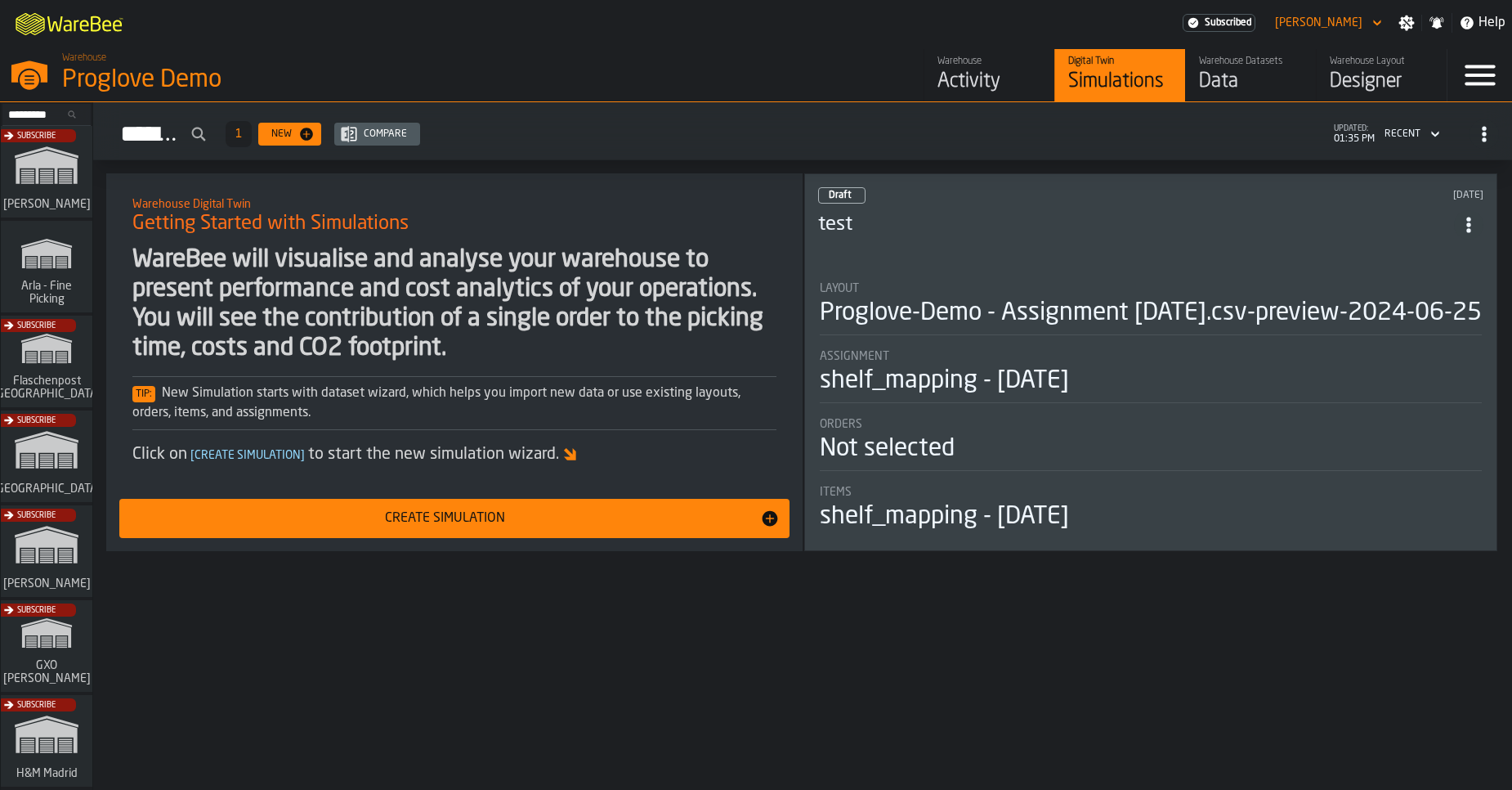
click at [1402, 23] on icon "button-toggle-Settings" at bounding box center [1407, 23] width 16 height 16
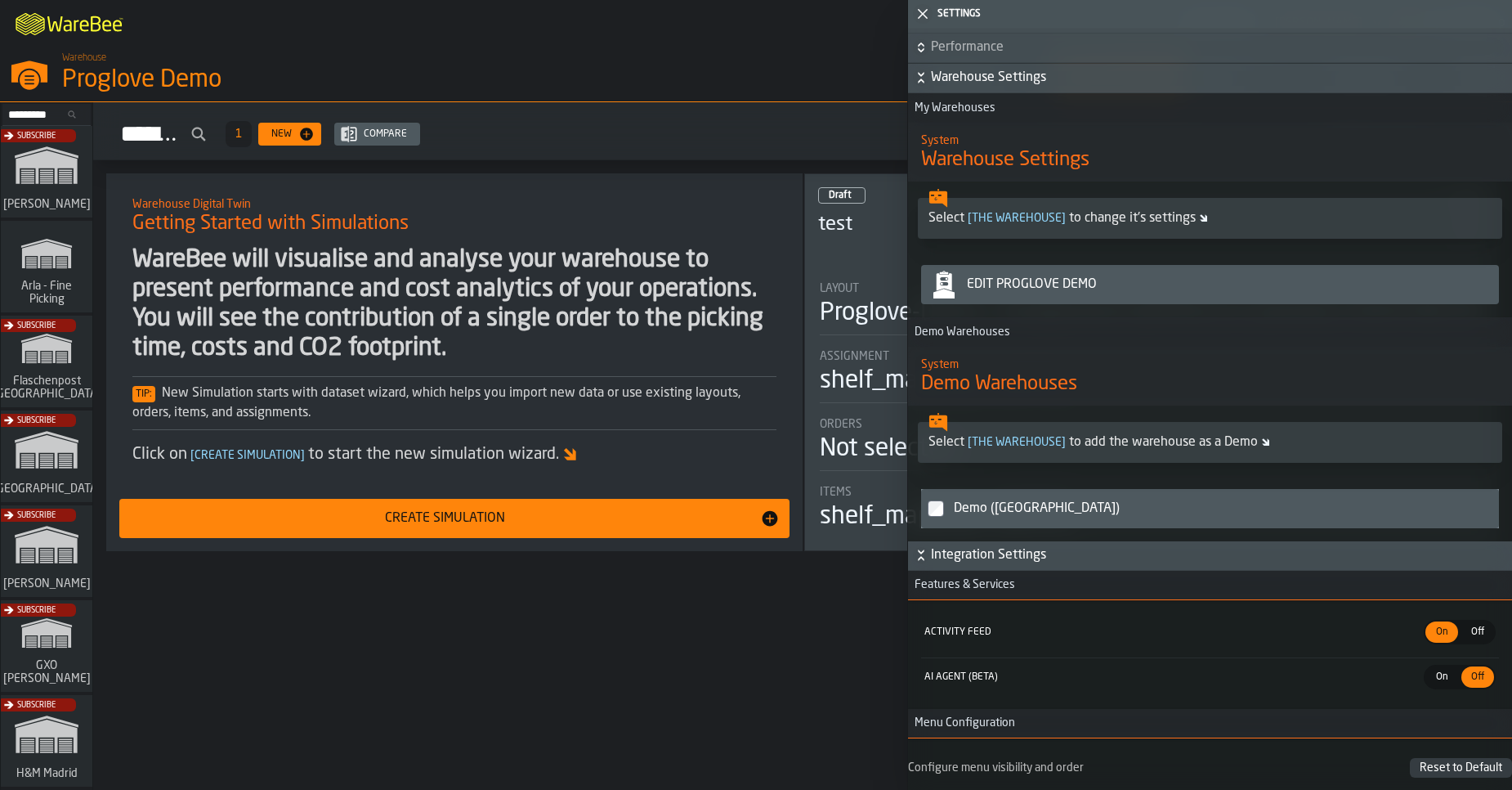
scroll to position [1227, 0]
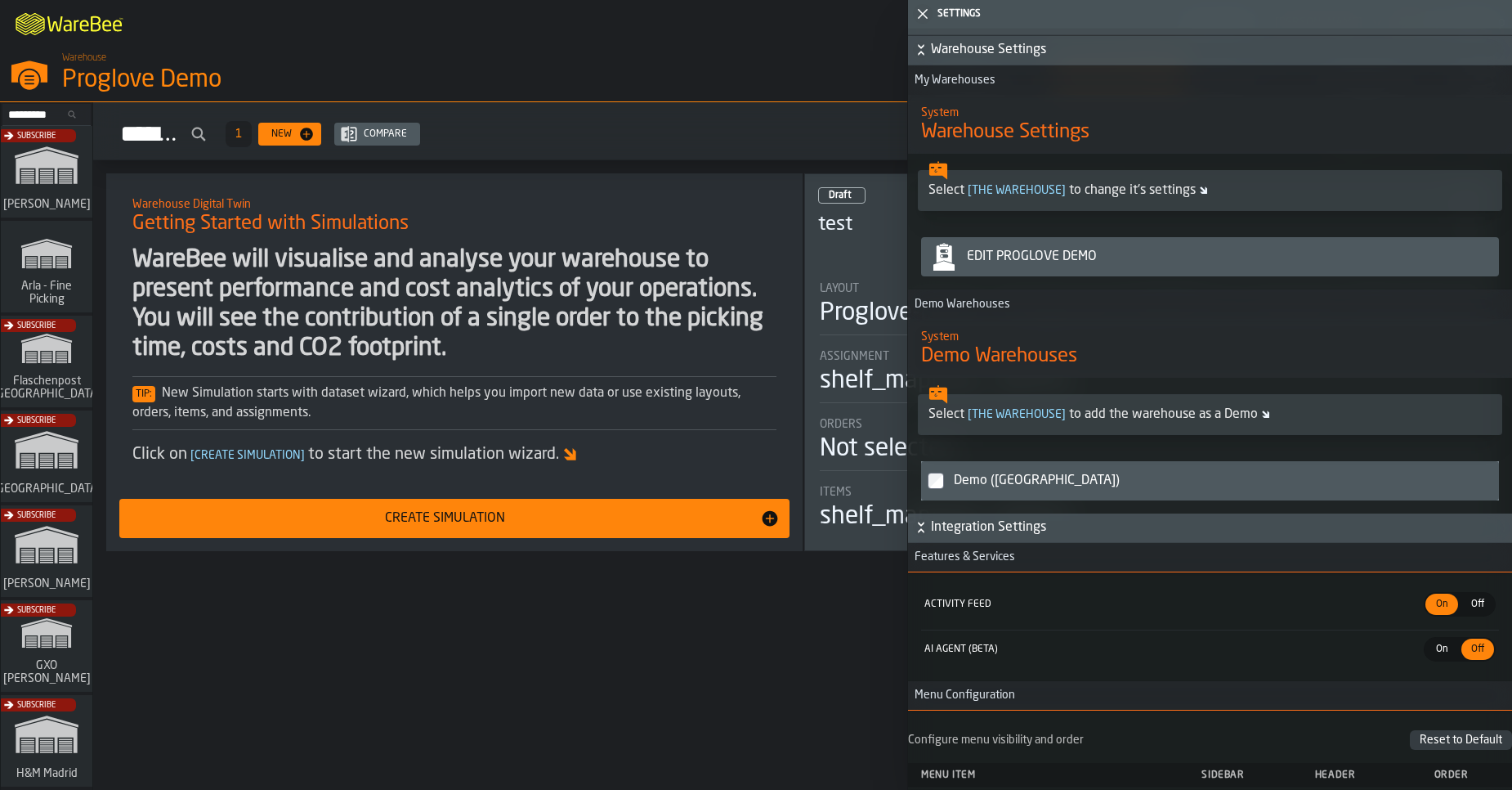
click at [1035, 265] on div "Edit Proglove Demo" at bounding box center [1226, 257] width 532 height 19
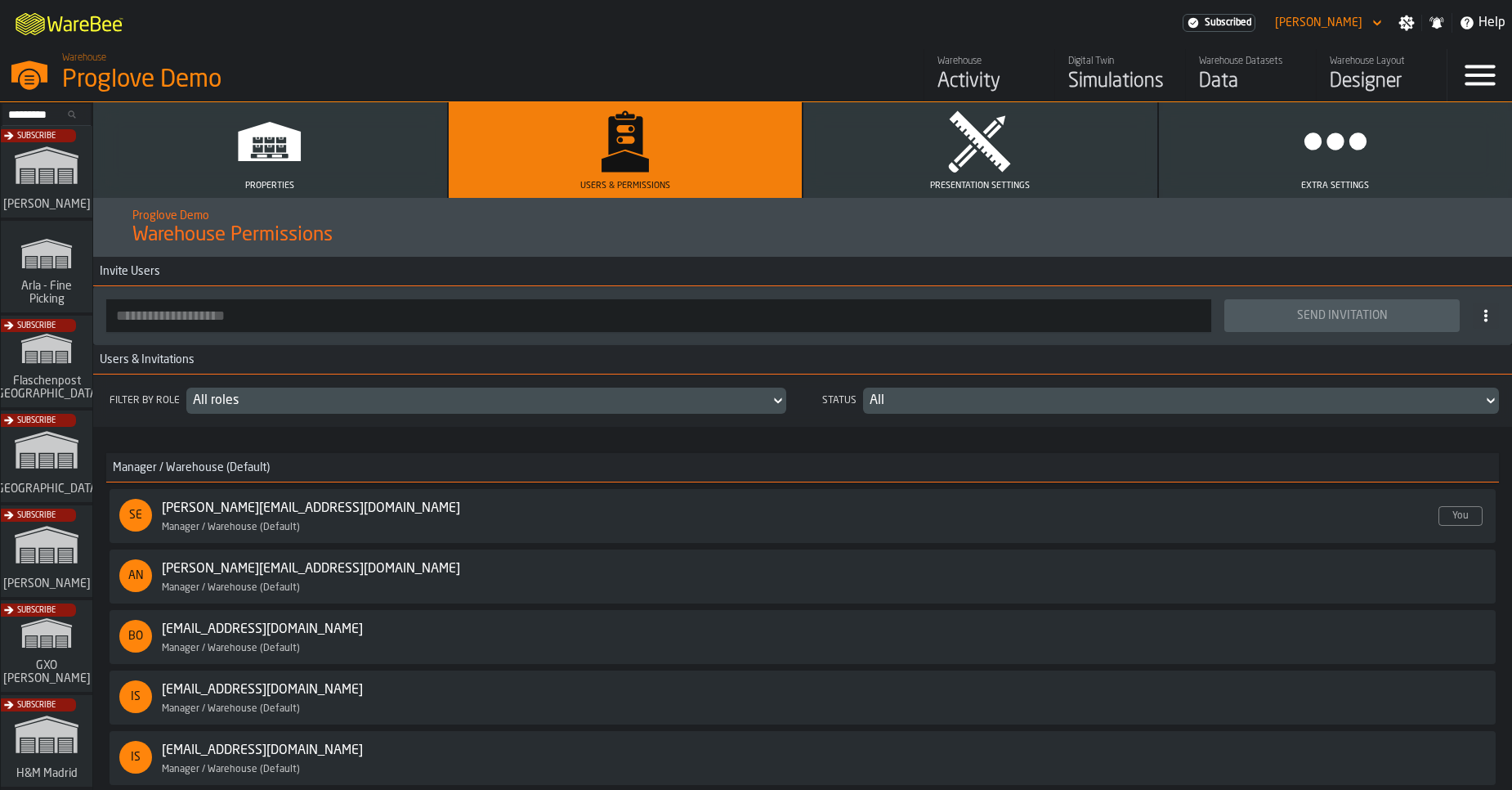
click at [430, 324] on input "button-toolbar-" at bounding box center [658, 316] width 1106 height 33
paste input "**********"
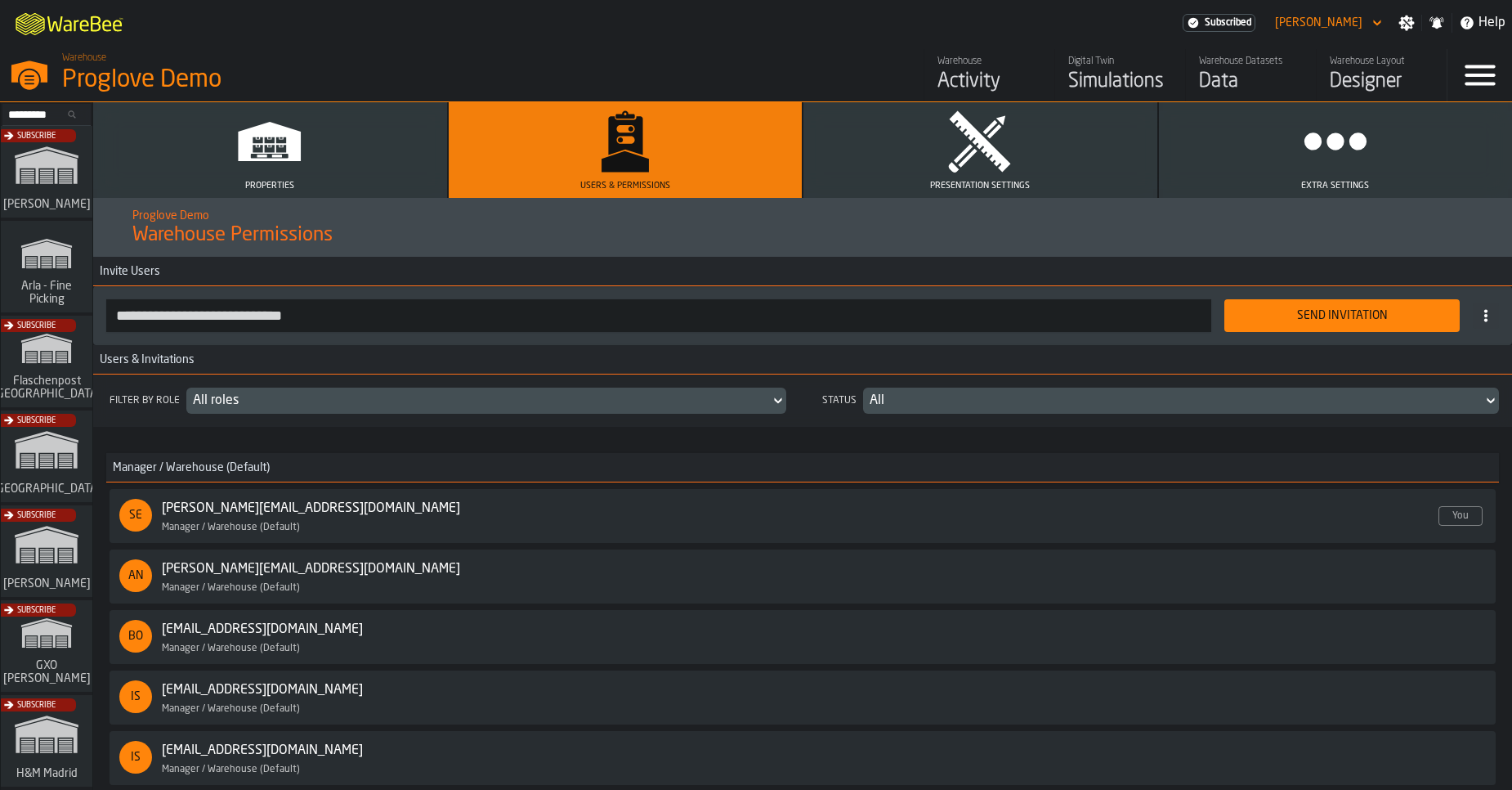
type input "**********"
click at [1325, 316] on div "Send Invitation" at bounding box center [1342, 315] width 216 height 13
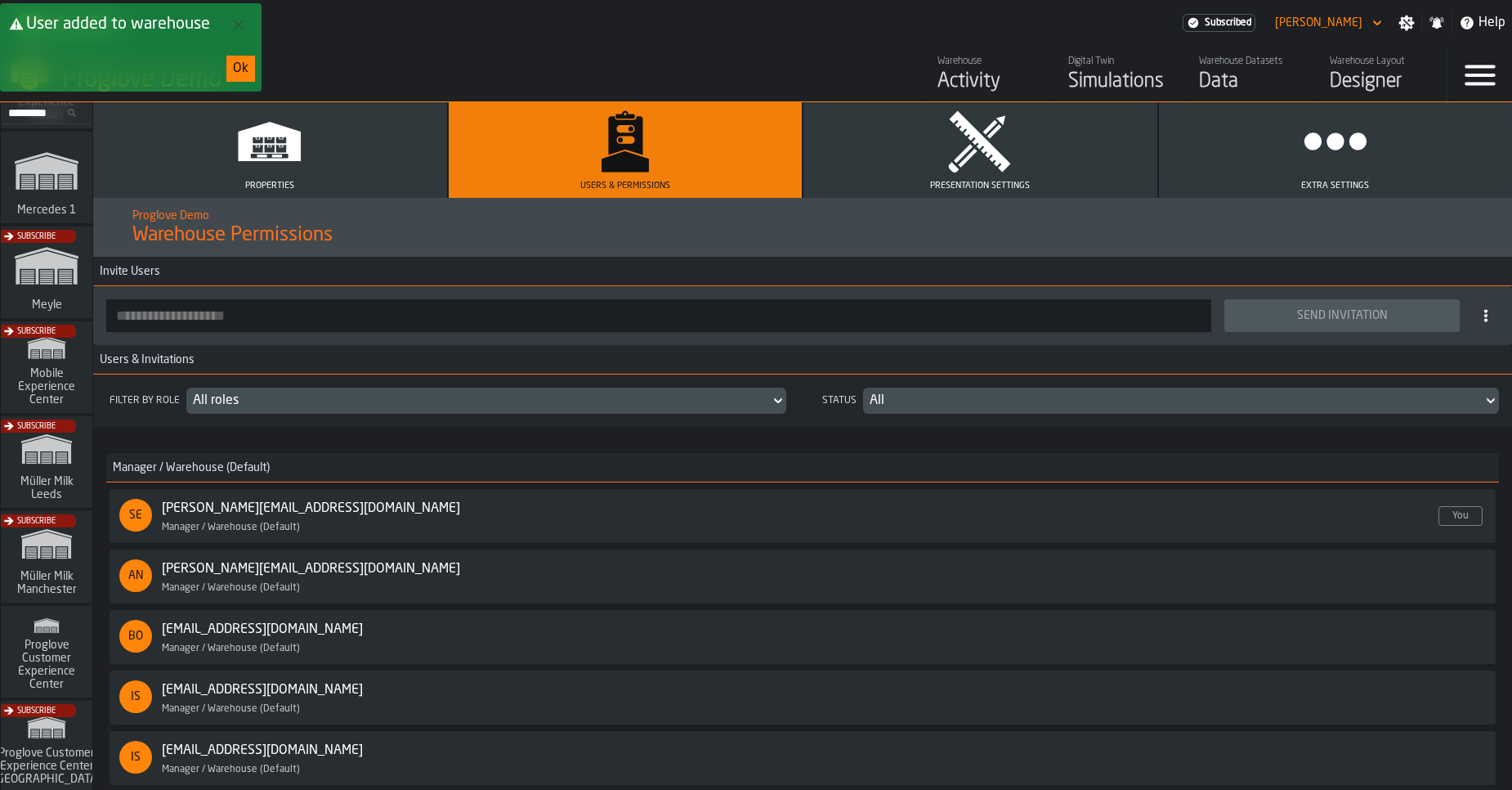
scroll to position [1330, 0]
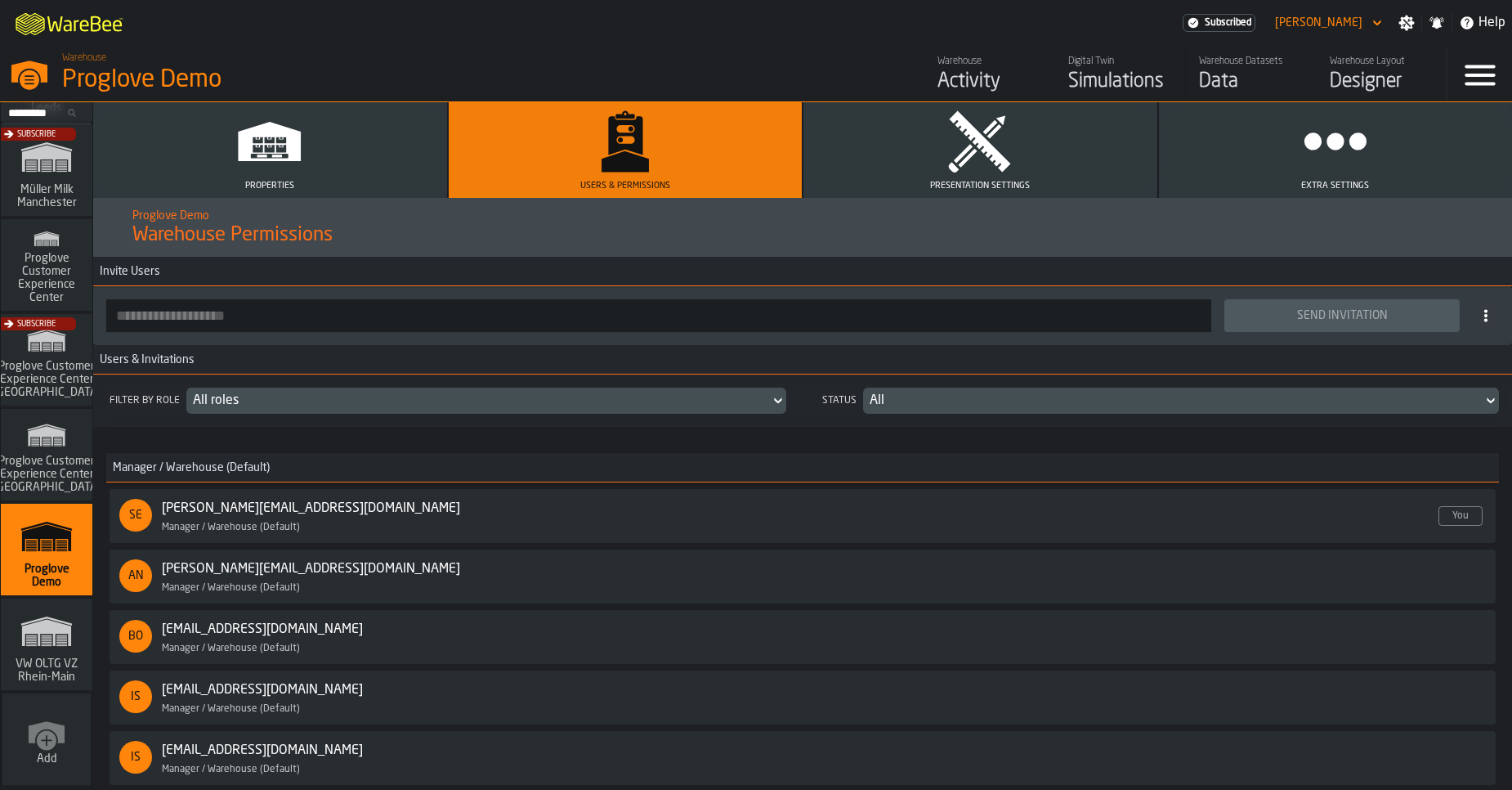
click at [35, 644] on icon "link-to-/wh/i/44979e6c-6f66-405e-9874-c1e29f02a54a/simulations" at bounding box center [47, 631] width 79 height 53
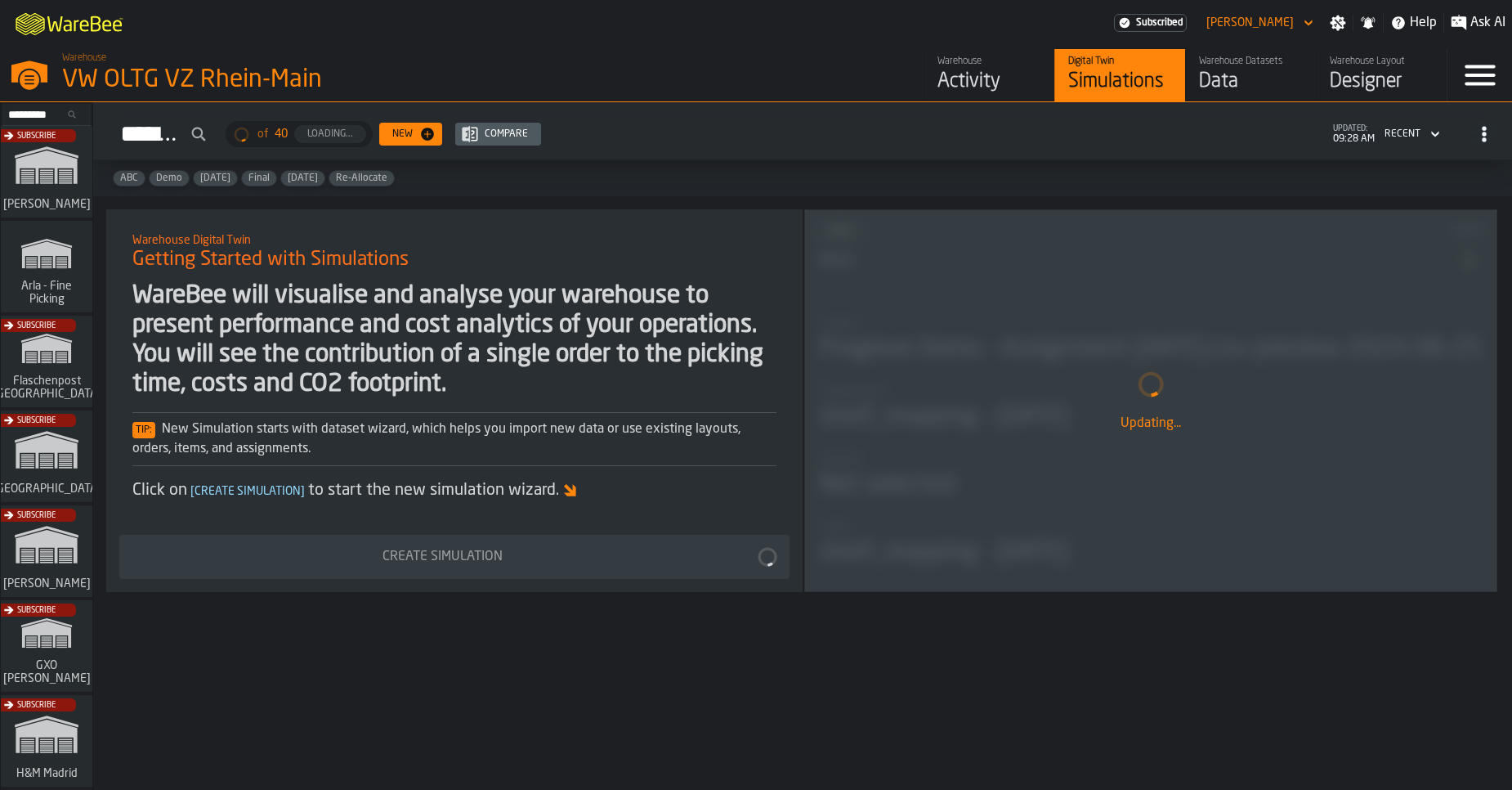
click at [1337, 26] on icon "button-toggle-Settings" at bounding box center [1339, 23] width 16 height 16
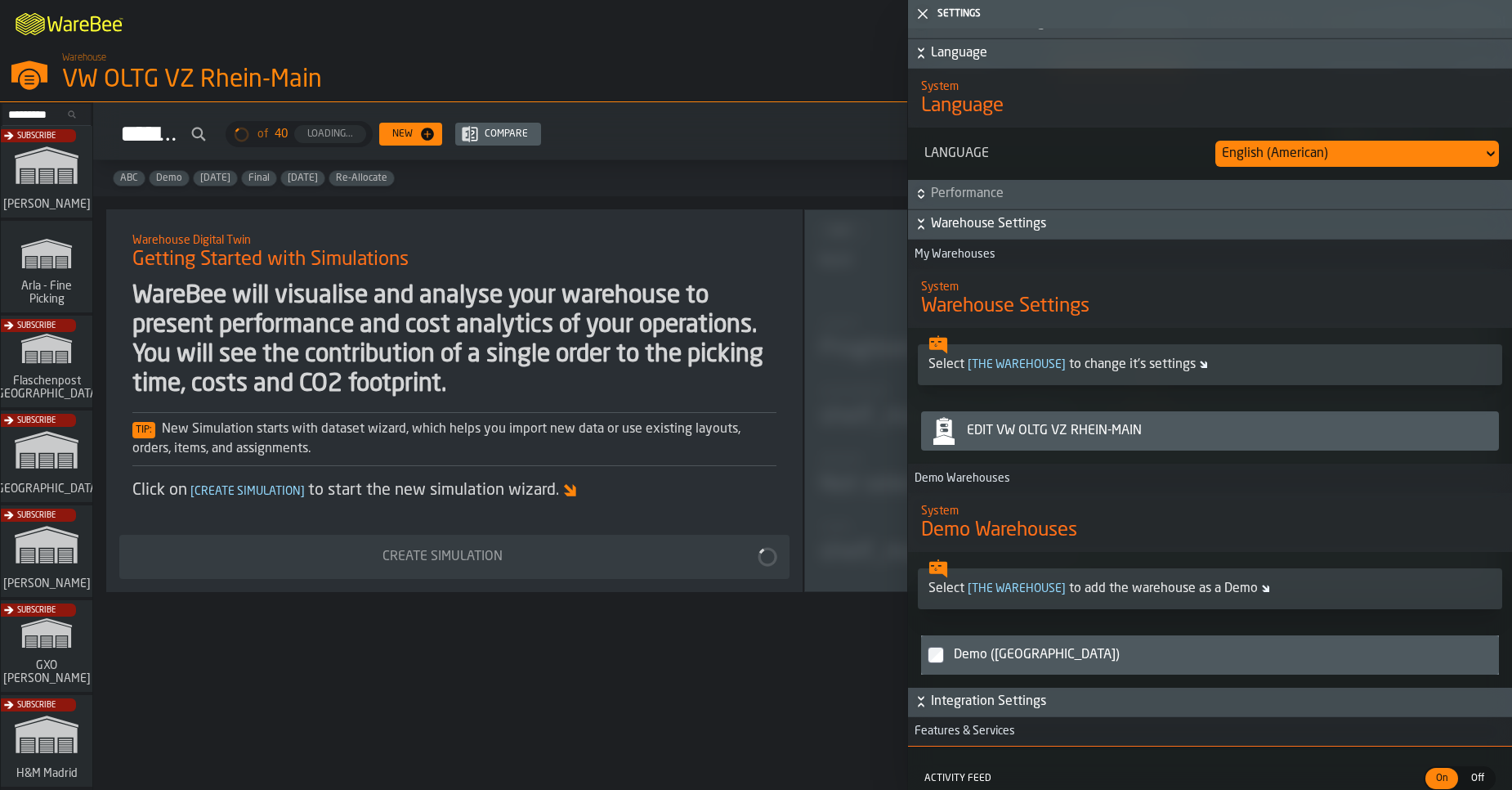
scroll to position [993, 0]
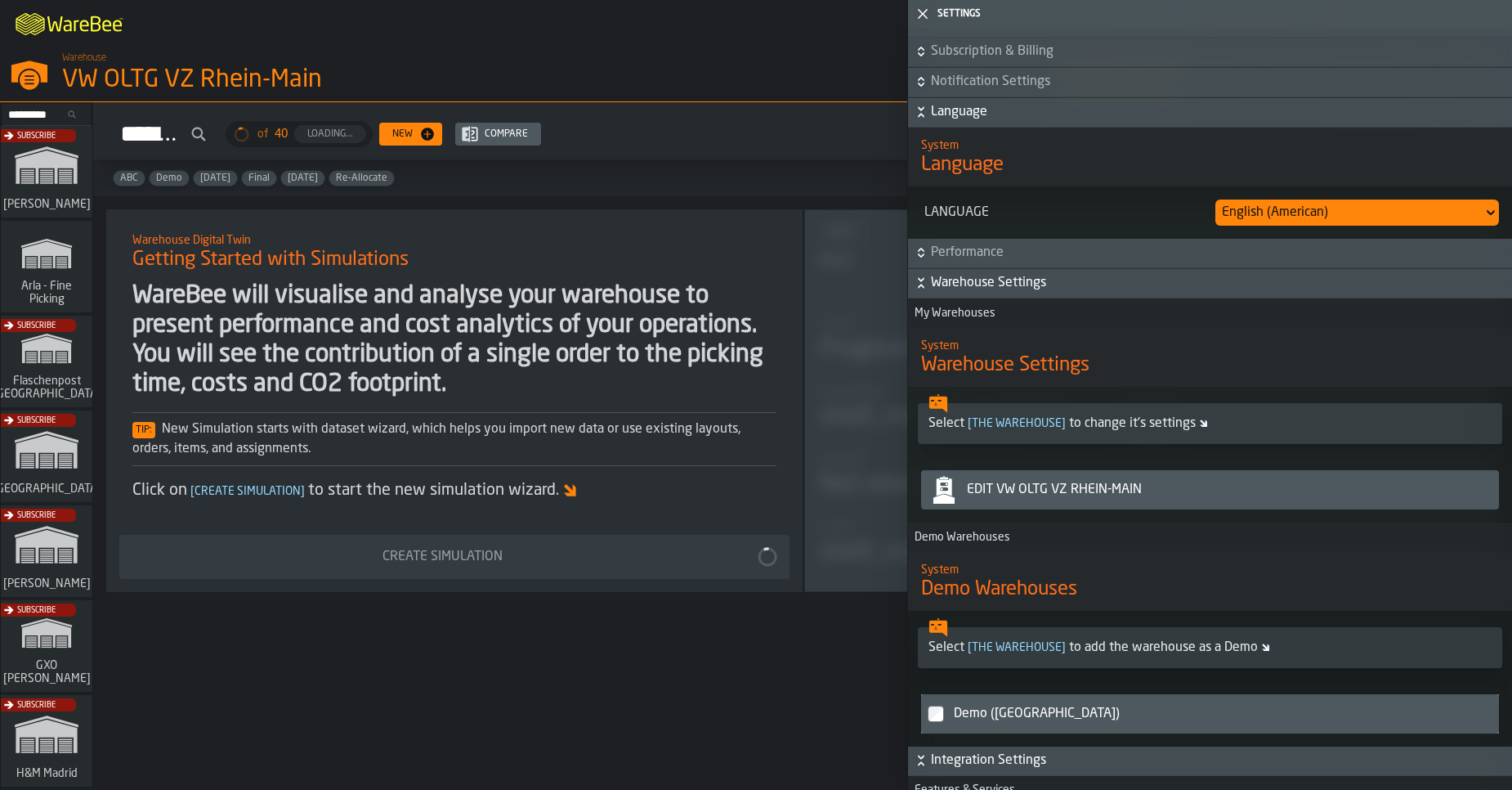
click at [1013, 491] on div "Edit VW OLTG VZ Rhein-Main" at bounding box center [1226, 489] width 532 height 19
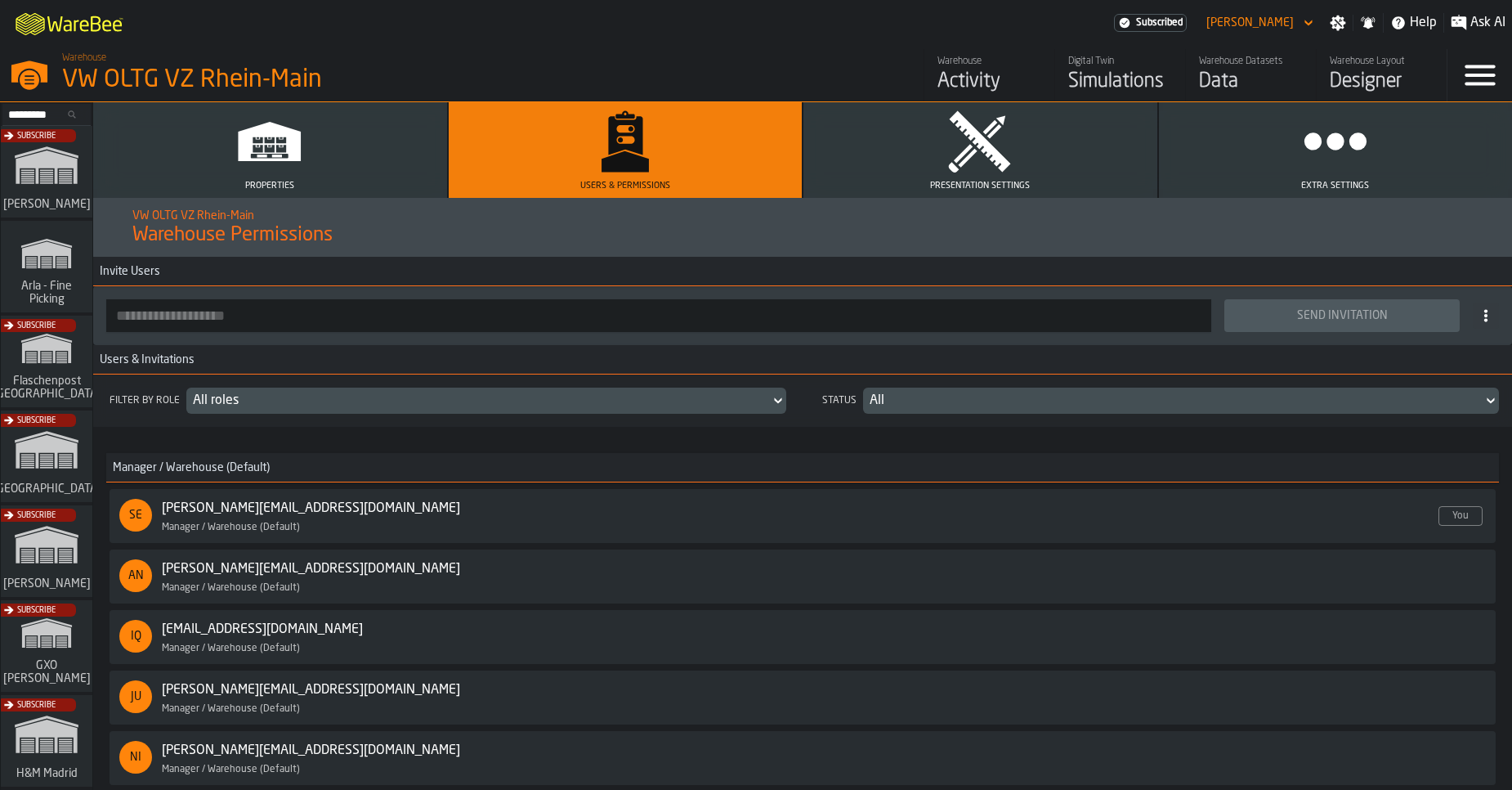
click at [251, 321] on input "button-toolbar-" at bounding box center [658, 316] width 1106 height 33
paste input "**********"
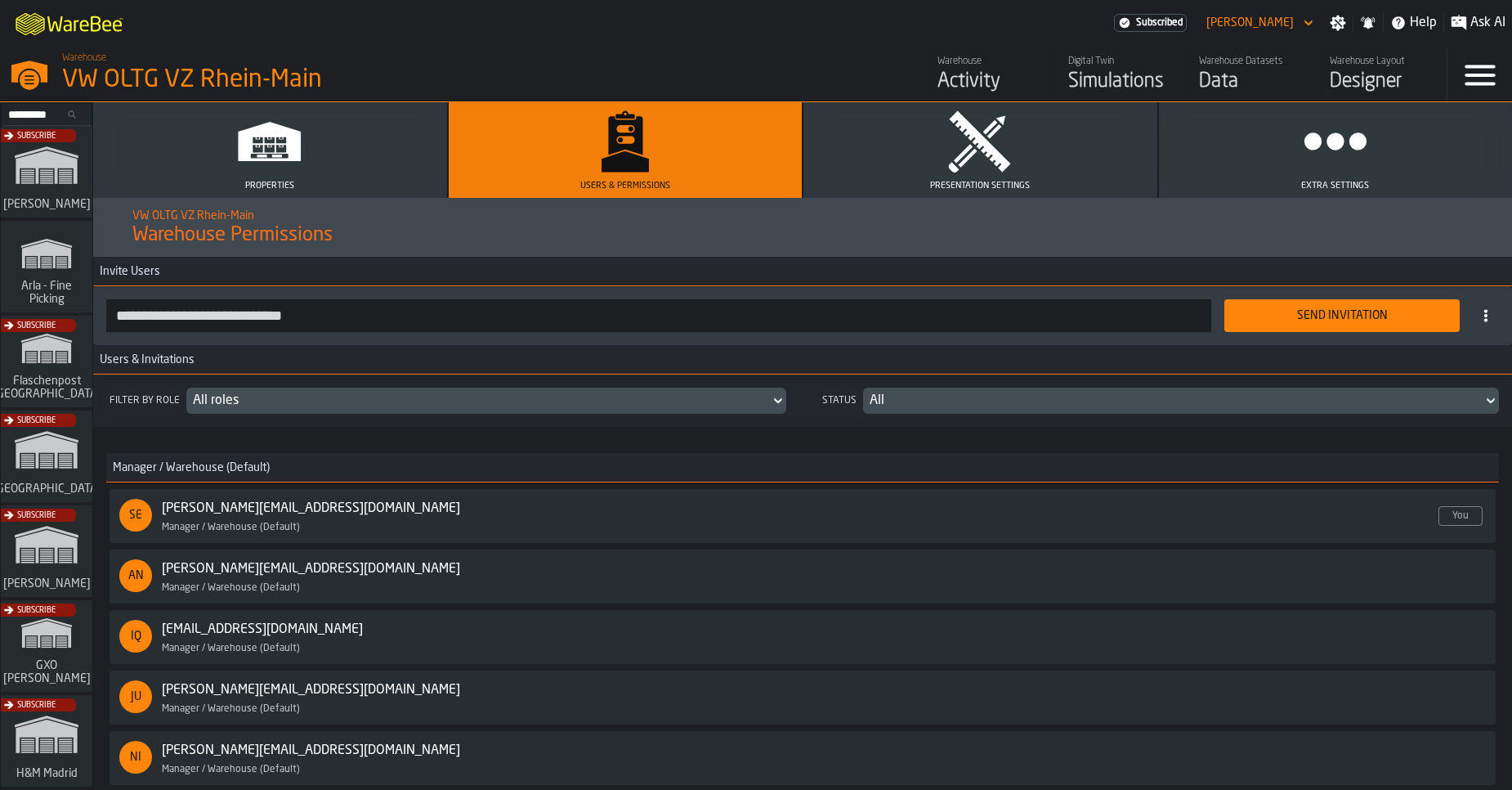
type input "**********"
click at [1356, 323] on button "Send Invitation" at bounding box center [1342, 316] width 235 height 33
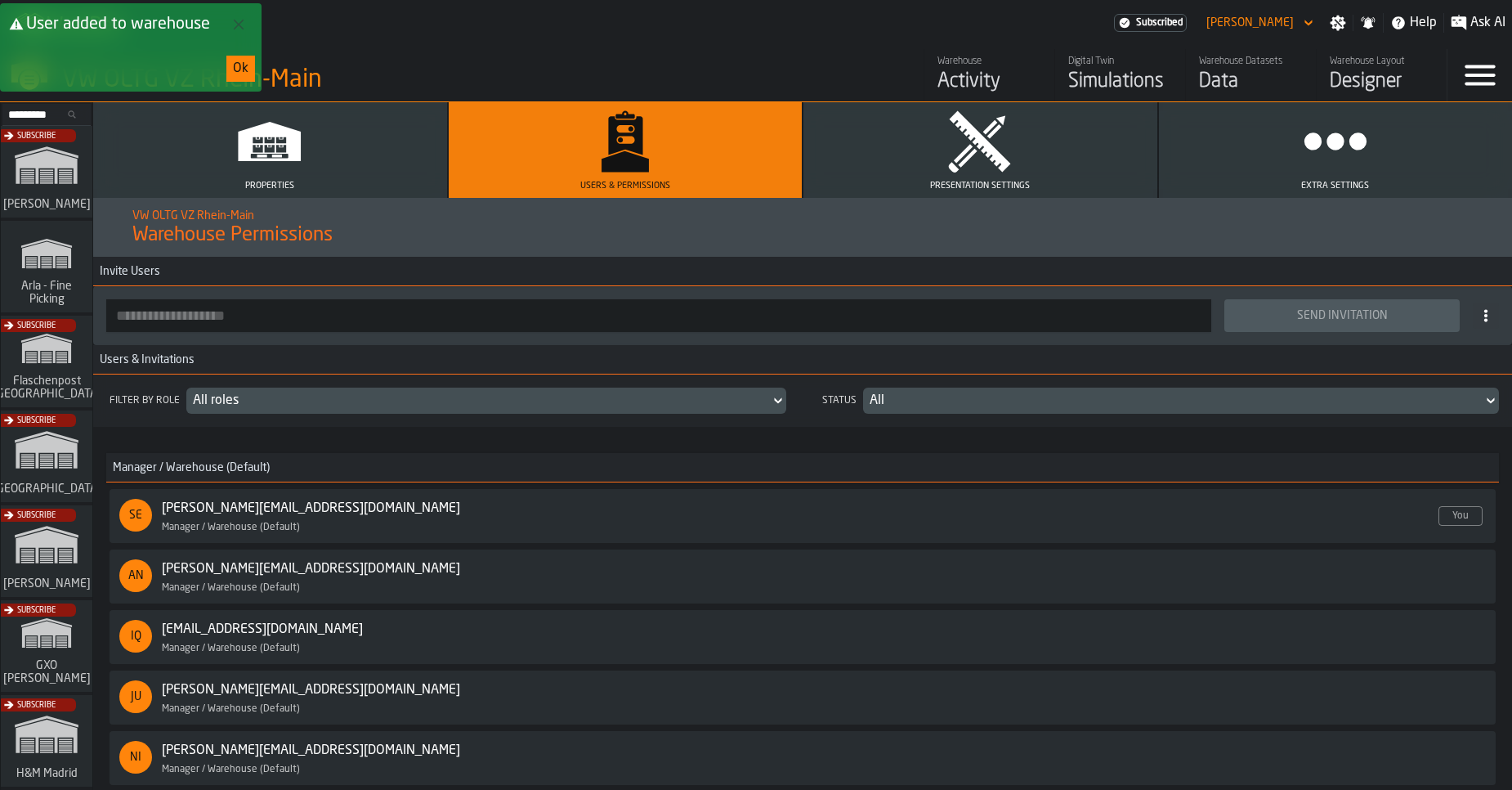
click at [242, 74] on div "Ok" at bounding box center [241, 69] width 16 height 19
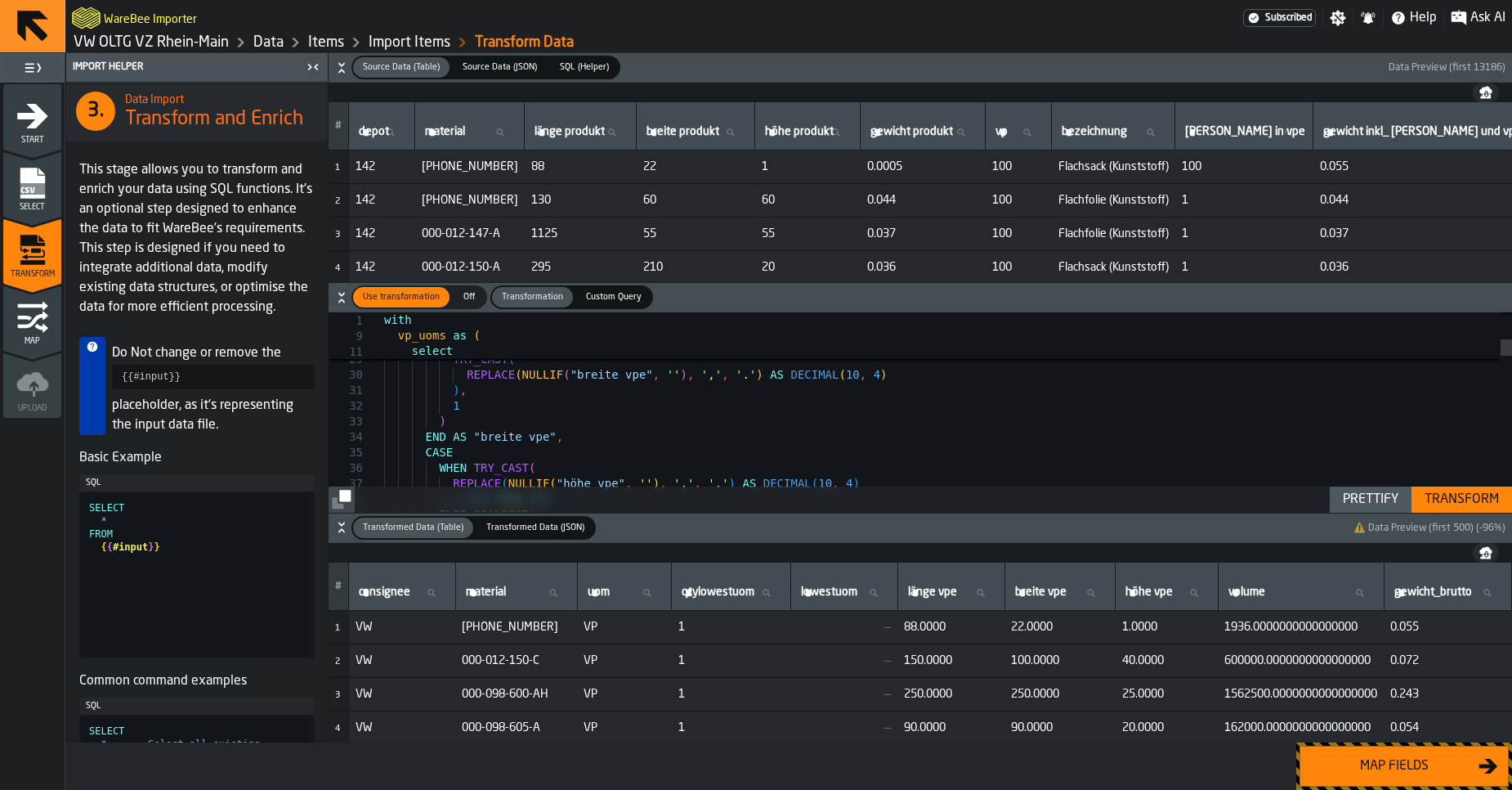
click at [139, 48] on link "VW OLTG VZ Rhein-Main" at bounding box center [152, 42] width 156 height 18
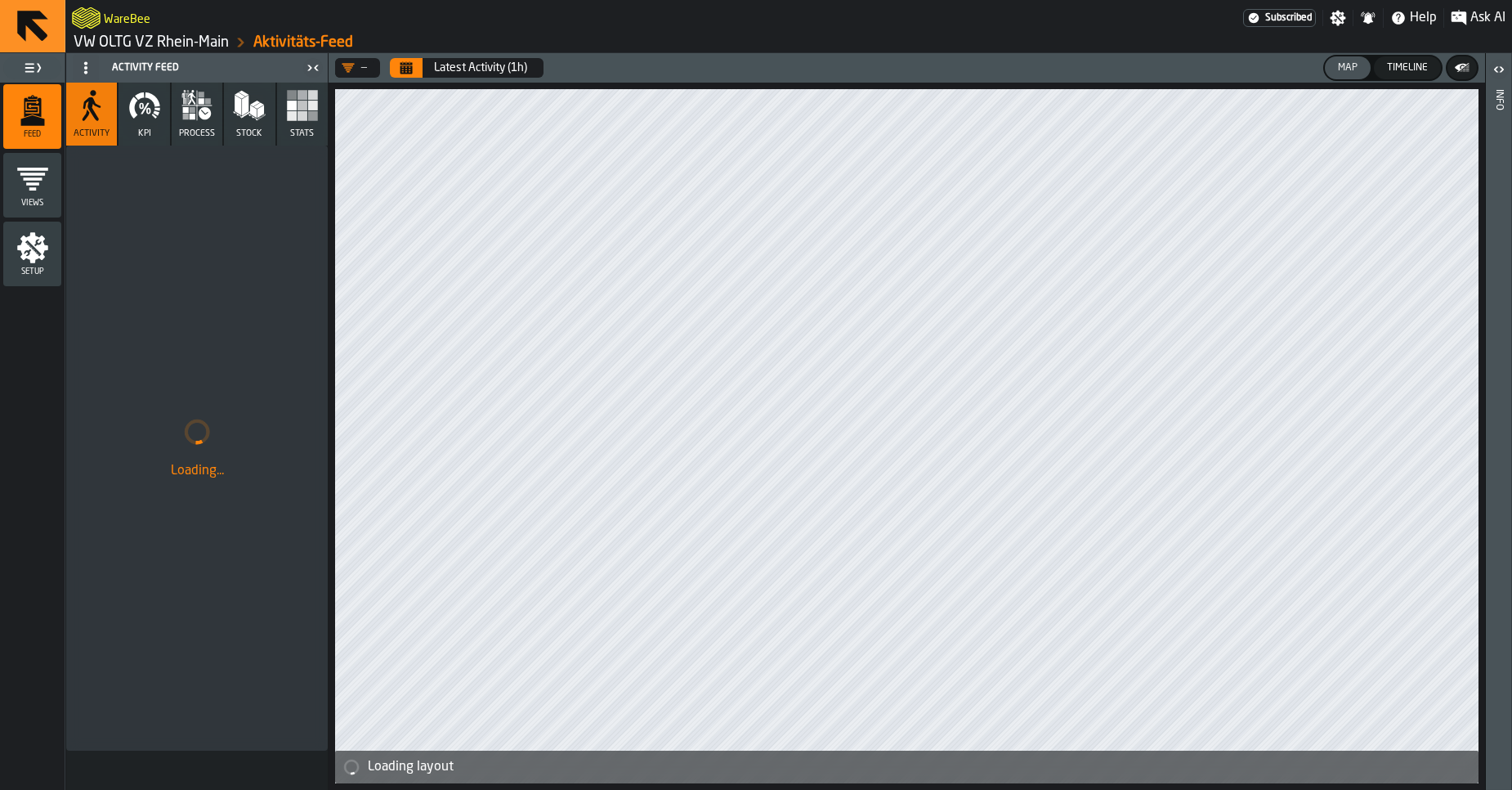
click at [129, 44] on link "VW OLTG VZ Rhein-Main" at bounding box center [152, 42] width 156 height 18
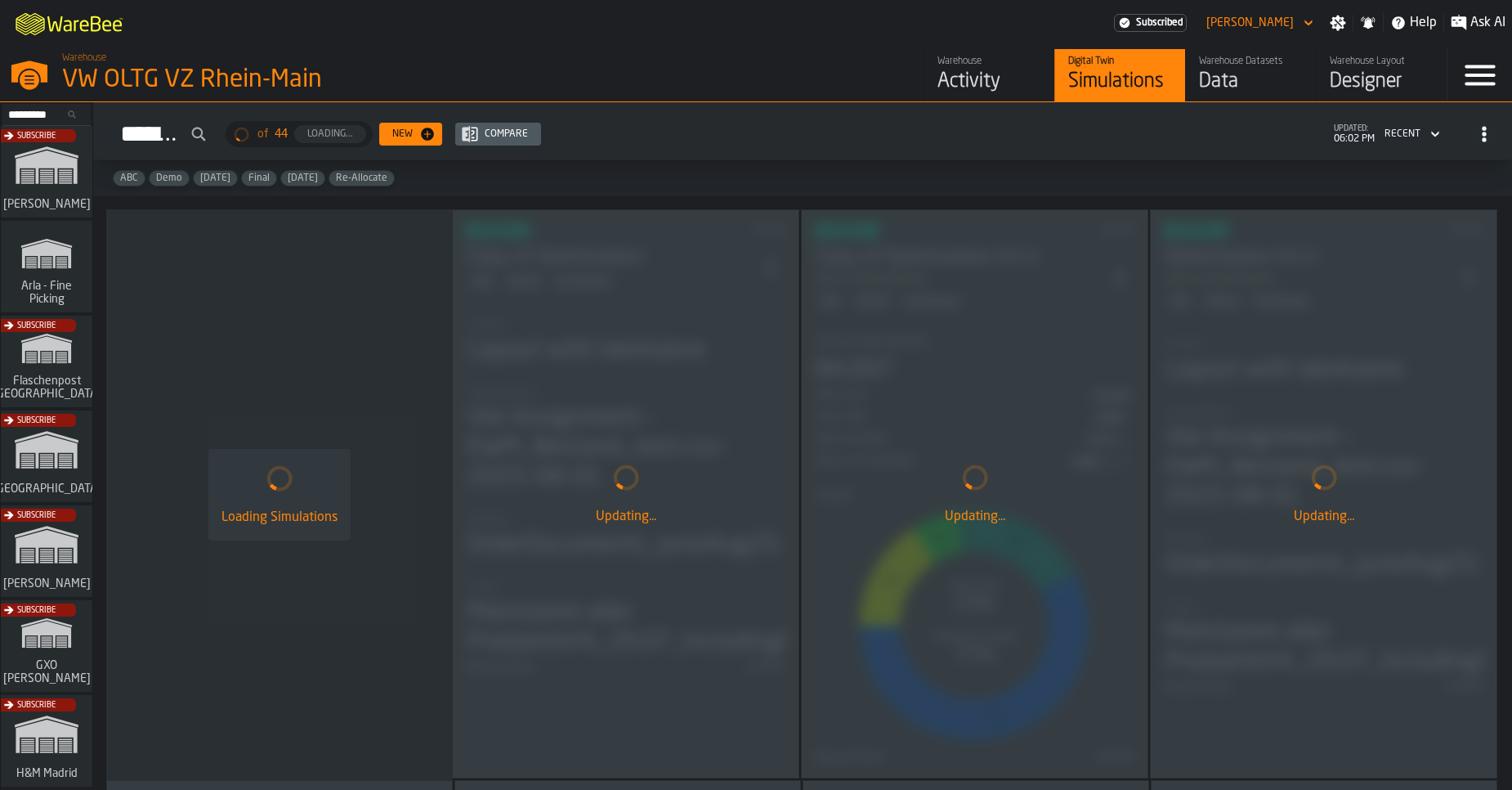
click at [970, 69] on div "Activity" at bounding box center [989, 82] width 104 height 26
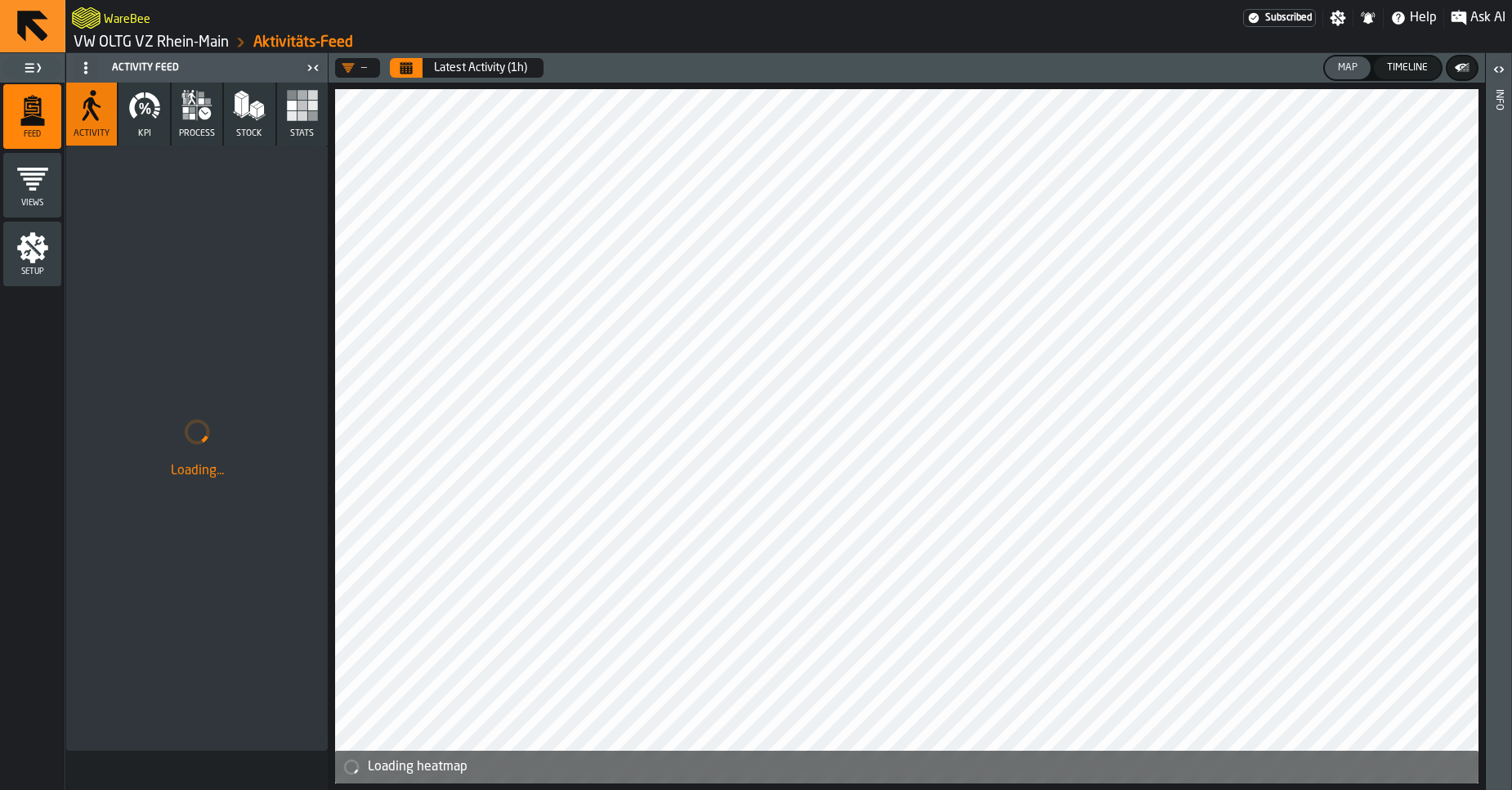
click at [188, 45] on link "VW OLTG VZ Rhein-Main" at bounding box center [152, 42] width 156 height 18
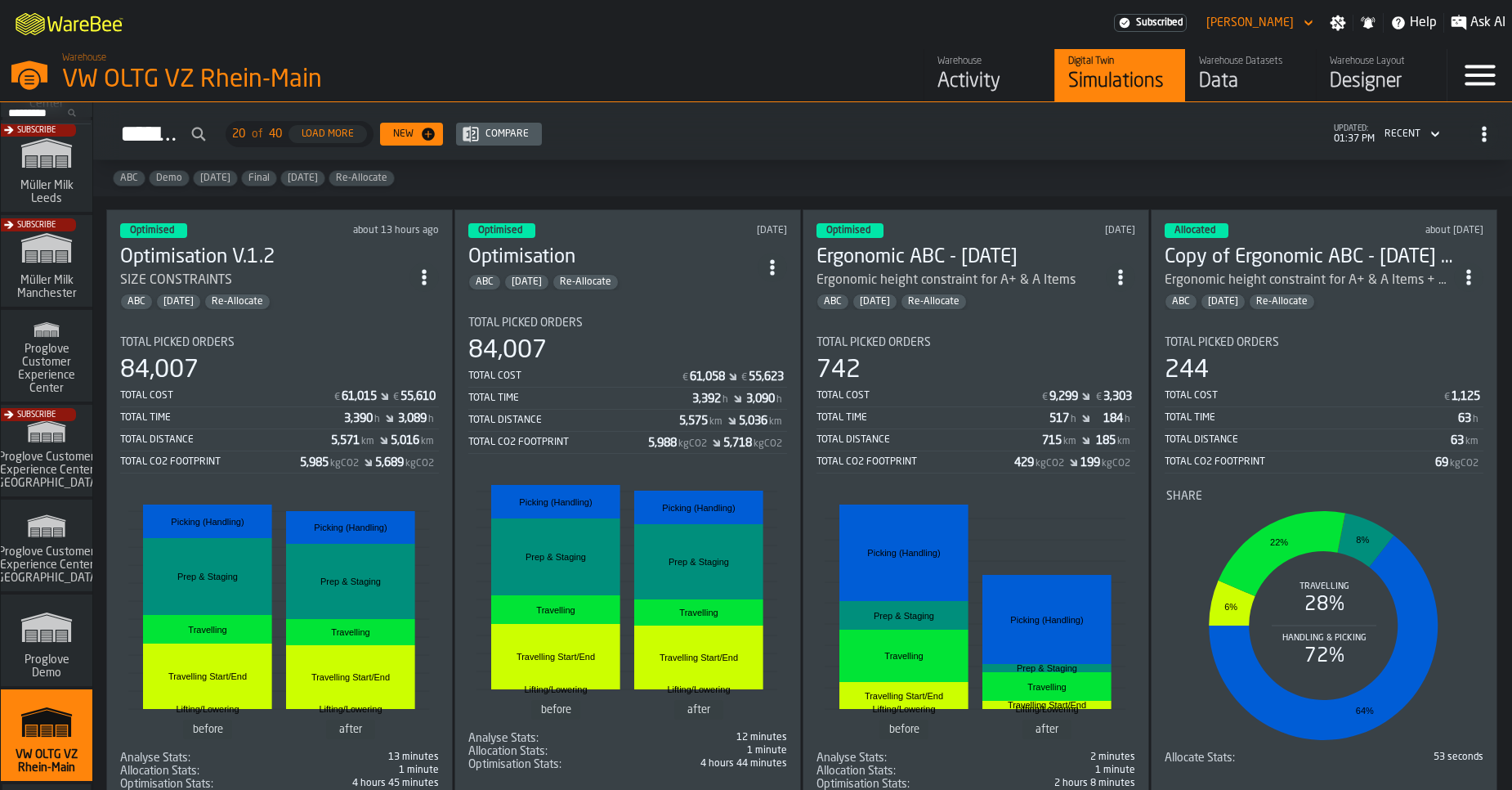
scroll to position [1330, 0]
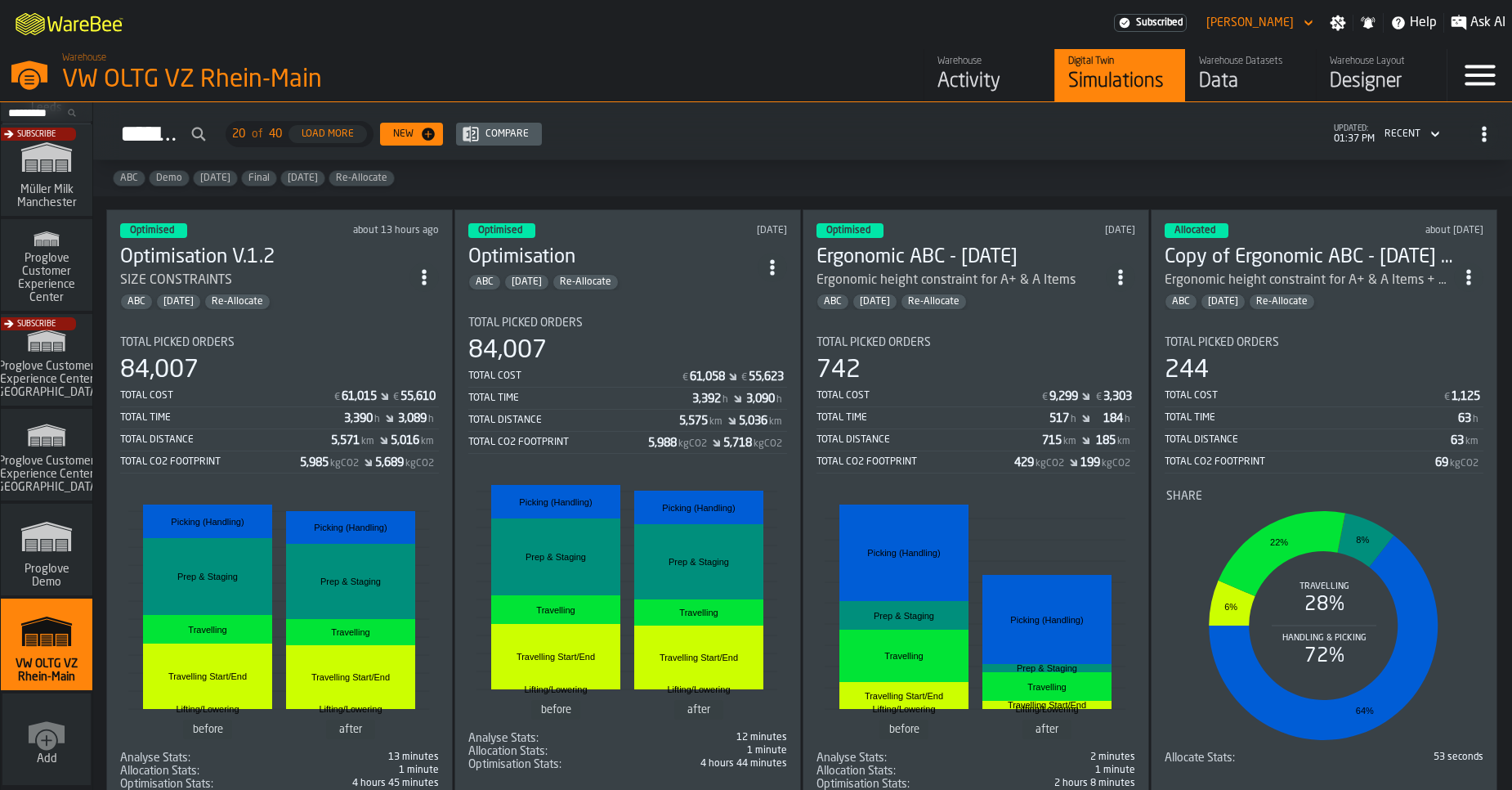
click at [63, 564] on span "Proglove Demo" at bounding box center [47, 575] width 79 height 26
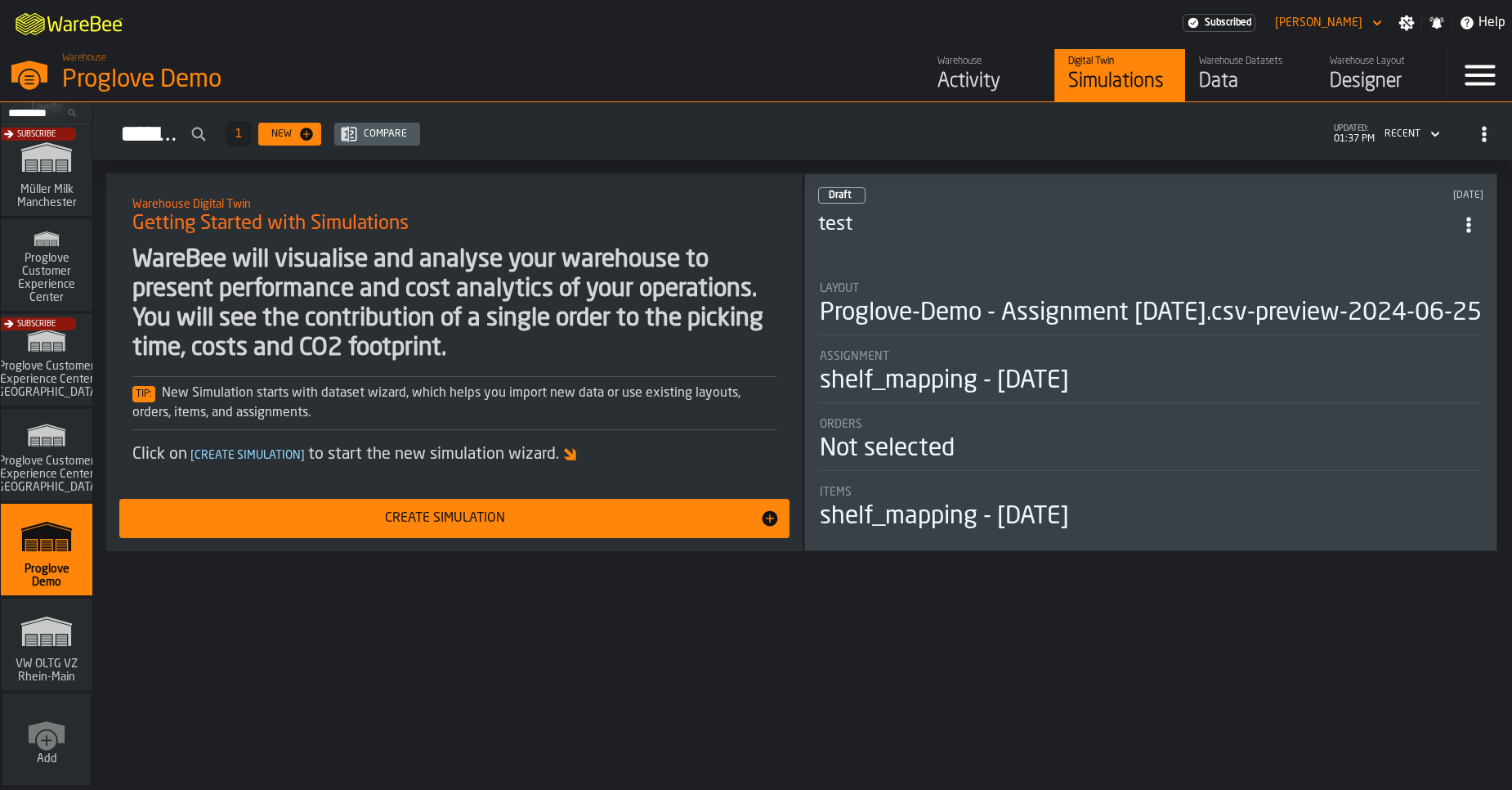
click at [973, 80] on div "Activity" at bounding box center [989, 82] width 104 height 26
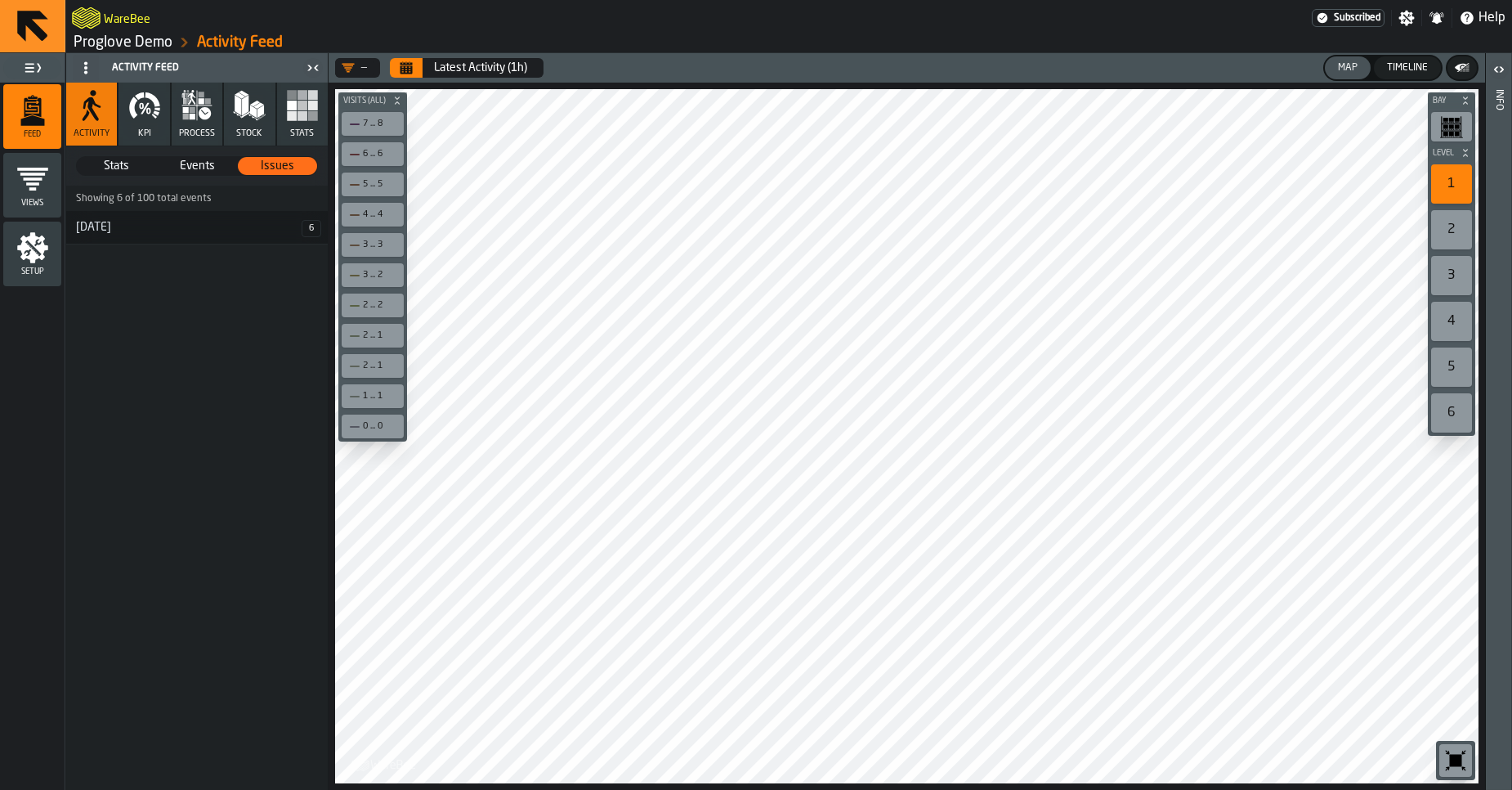
click at [155, 231] on div "[DATE]" at bounding box center [184, 227] width 235 height 13
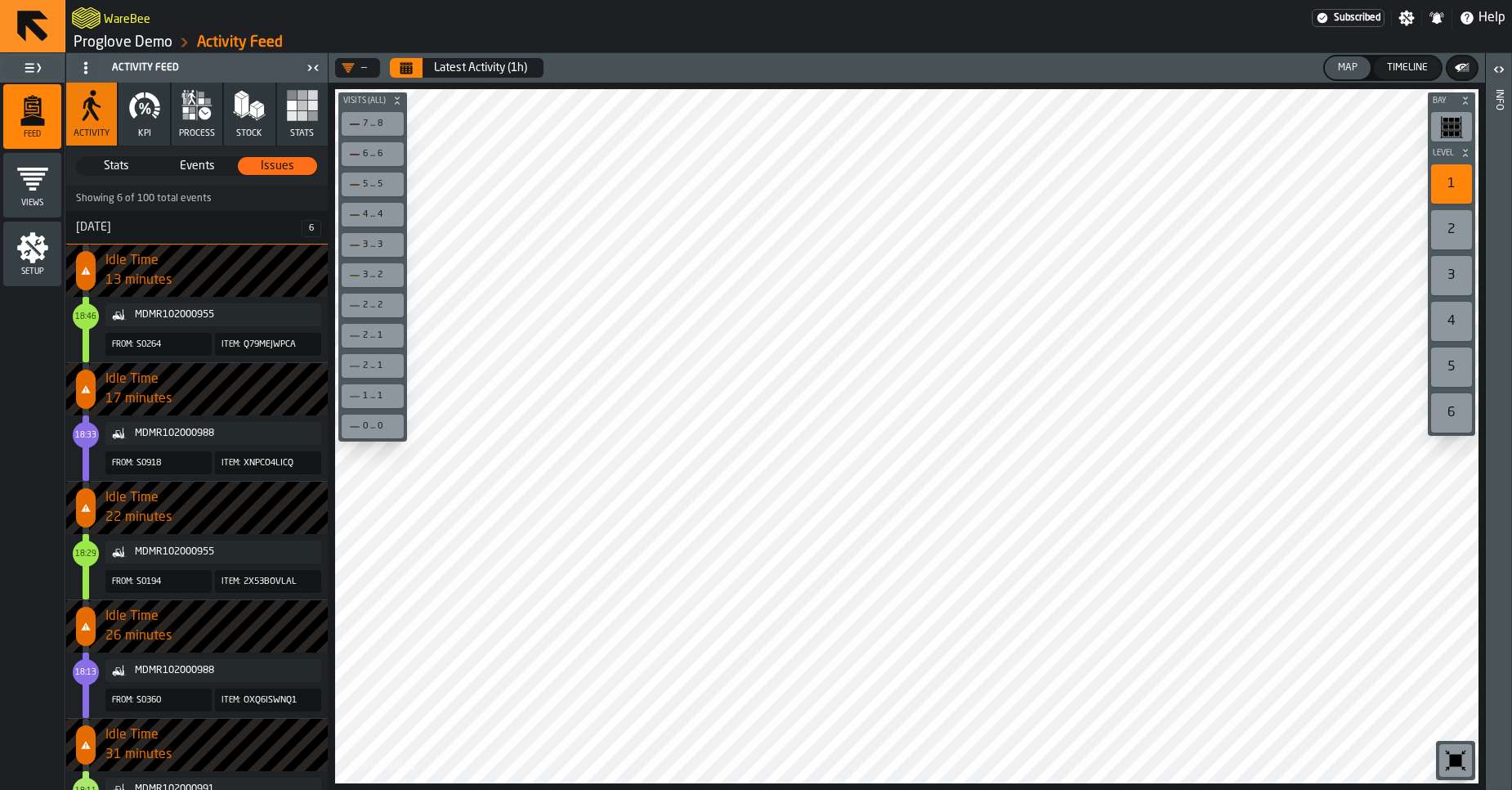
click at [401, 67] on icon "Calendar" at bounding box center [406, 69] width 13 height 8
click at [403, 71] on icon "Calendar" at bounding box center [406, 69] width 13 height 8
click at [115, 166] on span "Stats" at bounding box center [117, 165] width 78 height 17
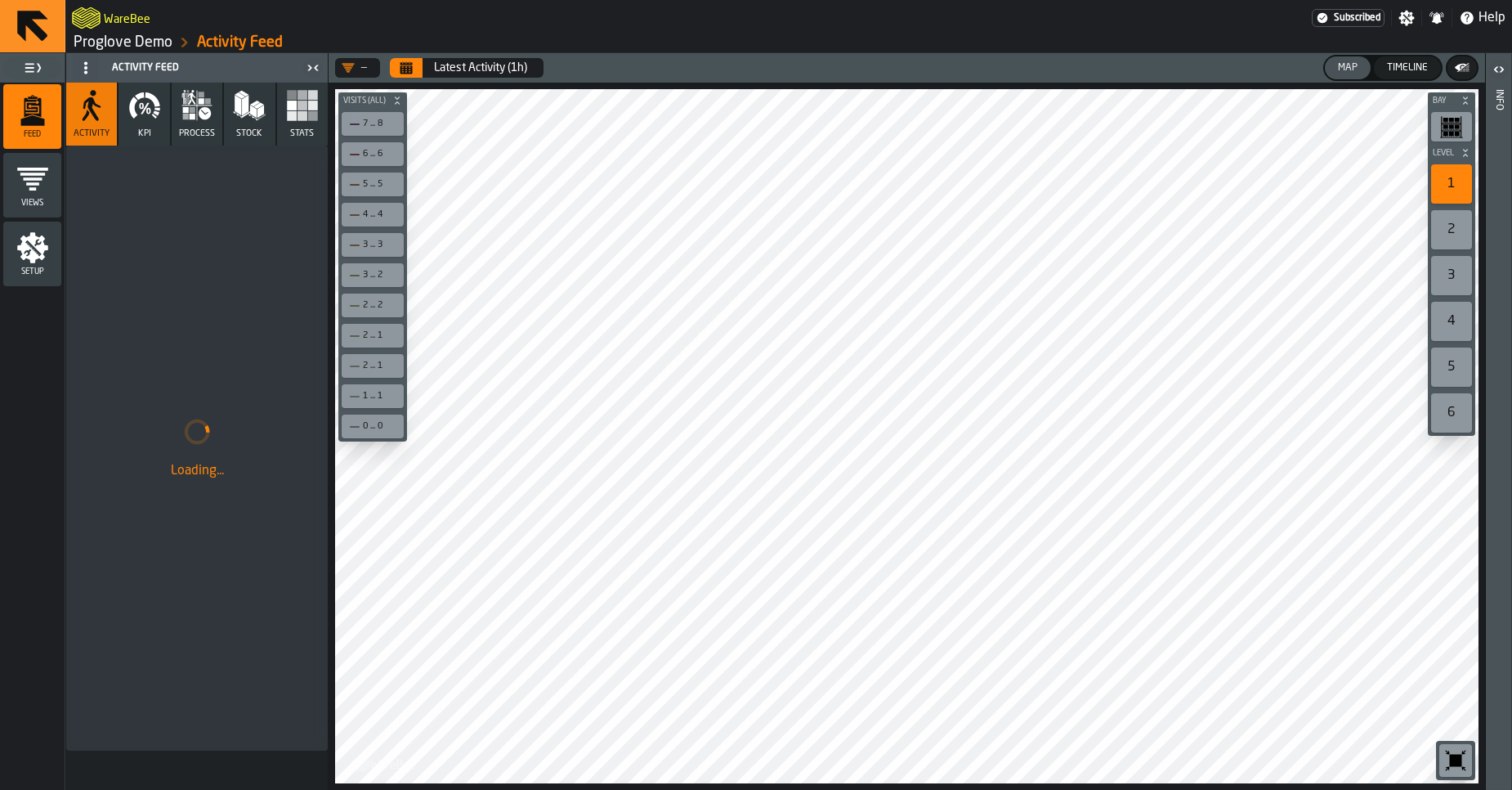
drag, startPoint x: 188, startPoint y: 126, endPoint x: 356, endPoint y: 174, distance: 174.7
click at [188, 123] on button "process" at bounding box center [197, 114] width 51 height 63
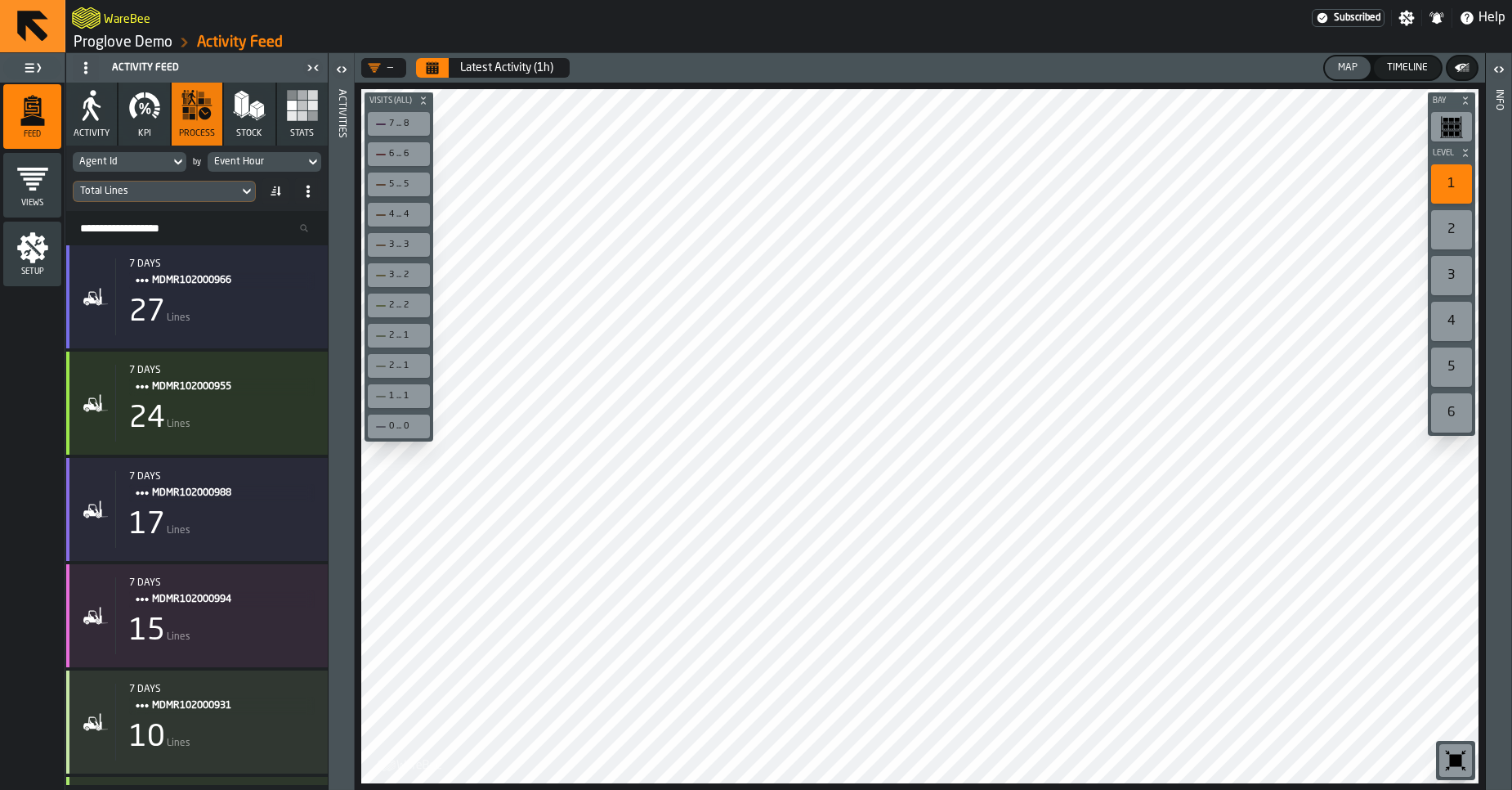
click at [177, 190] on div "Total Lines" at bounding box center [156, 192] width 152 height 12
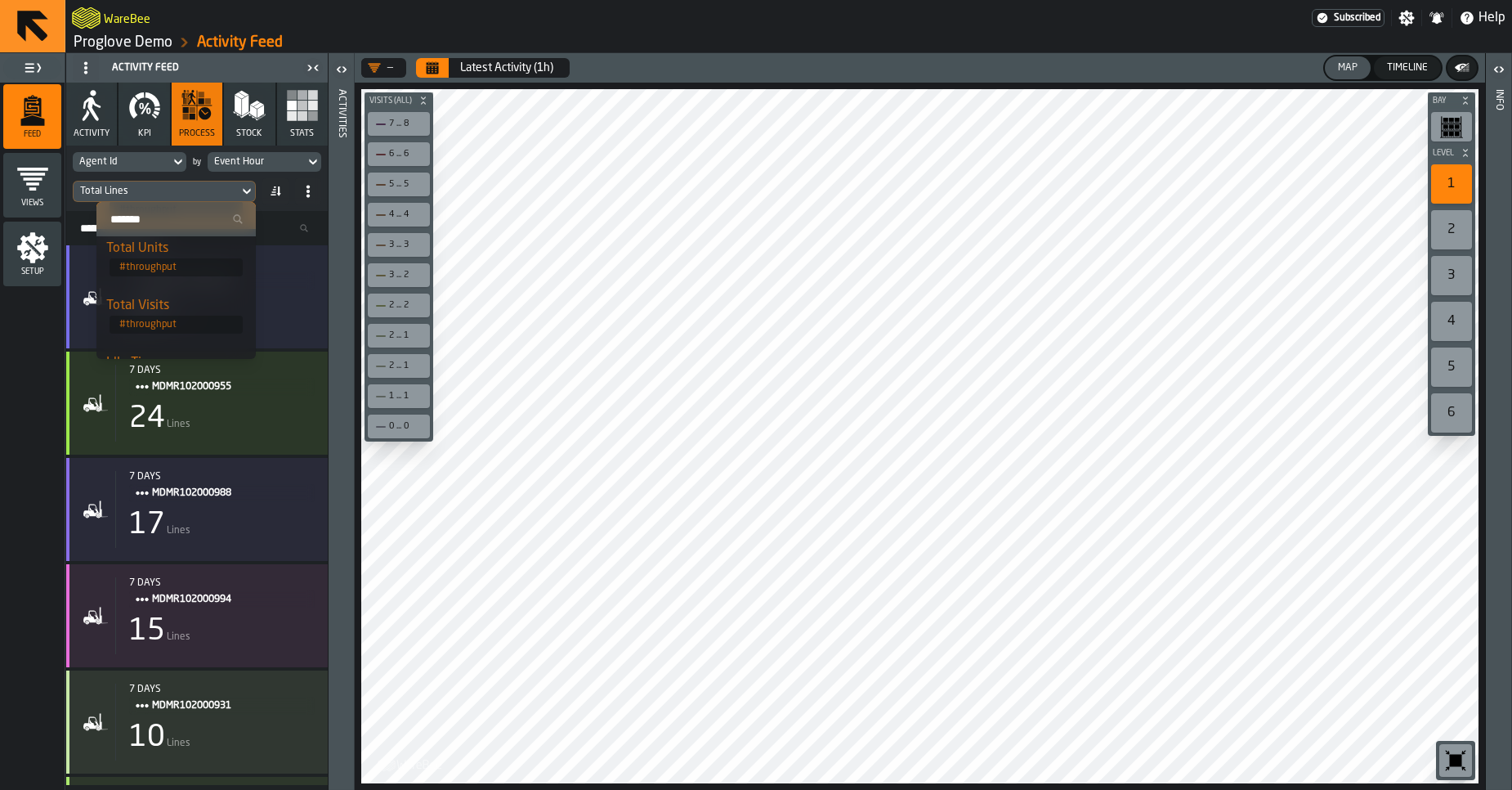
scroll to position [98, 0]
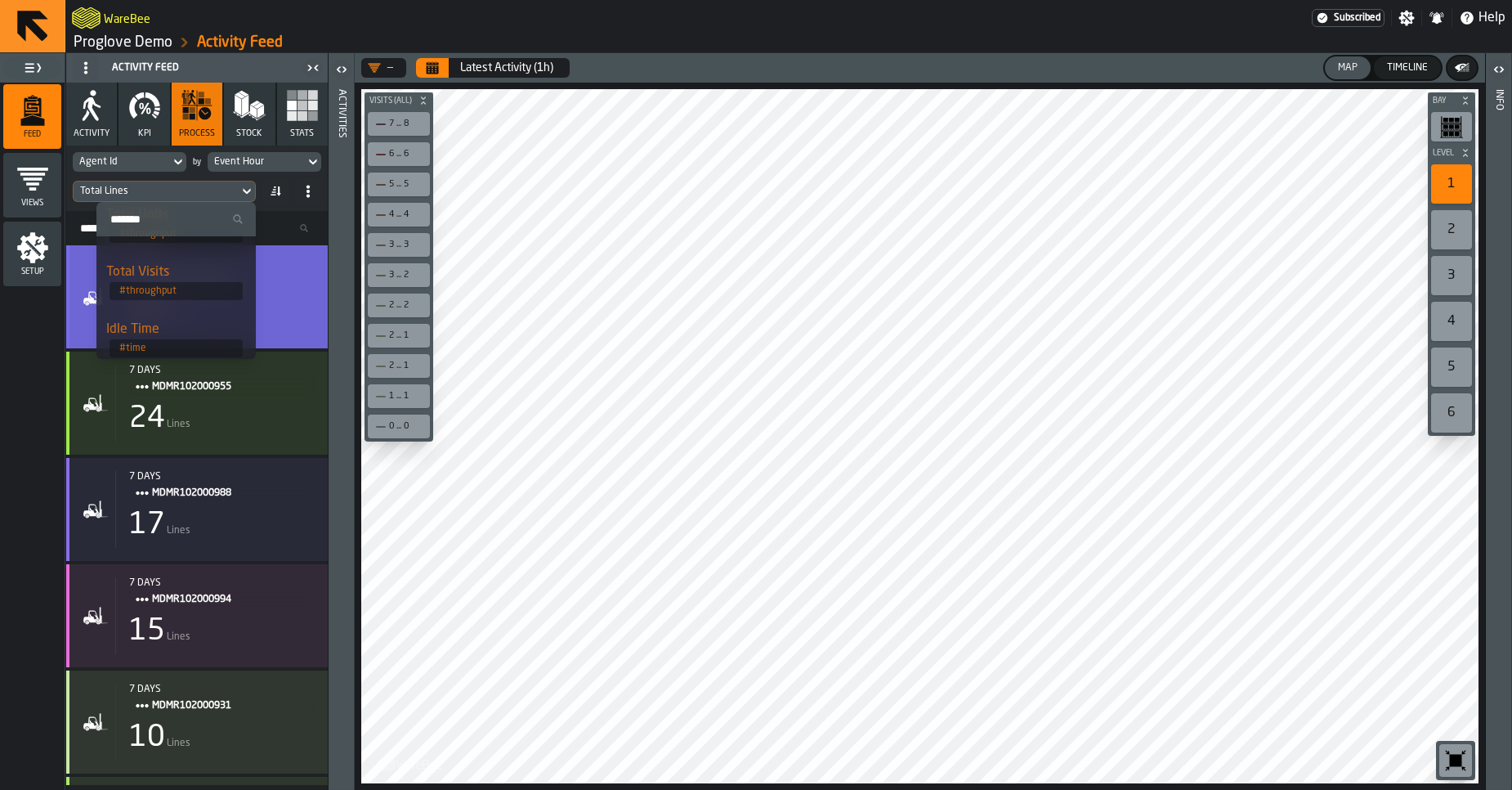
click at [305, 332] on div "7 days MDMR102000966 27 Lines" at bounding box center [215, 297] width 199 height 77
click at [344, 70] on icon "button-toggle-Open" at bounding box center [343, 69] width 4 height 6
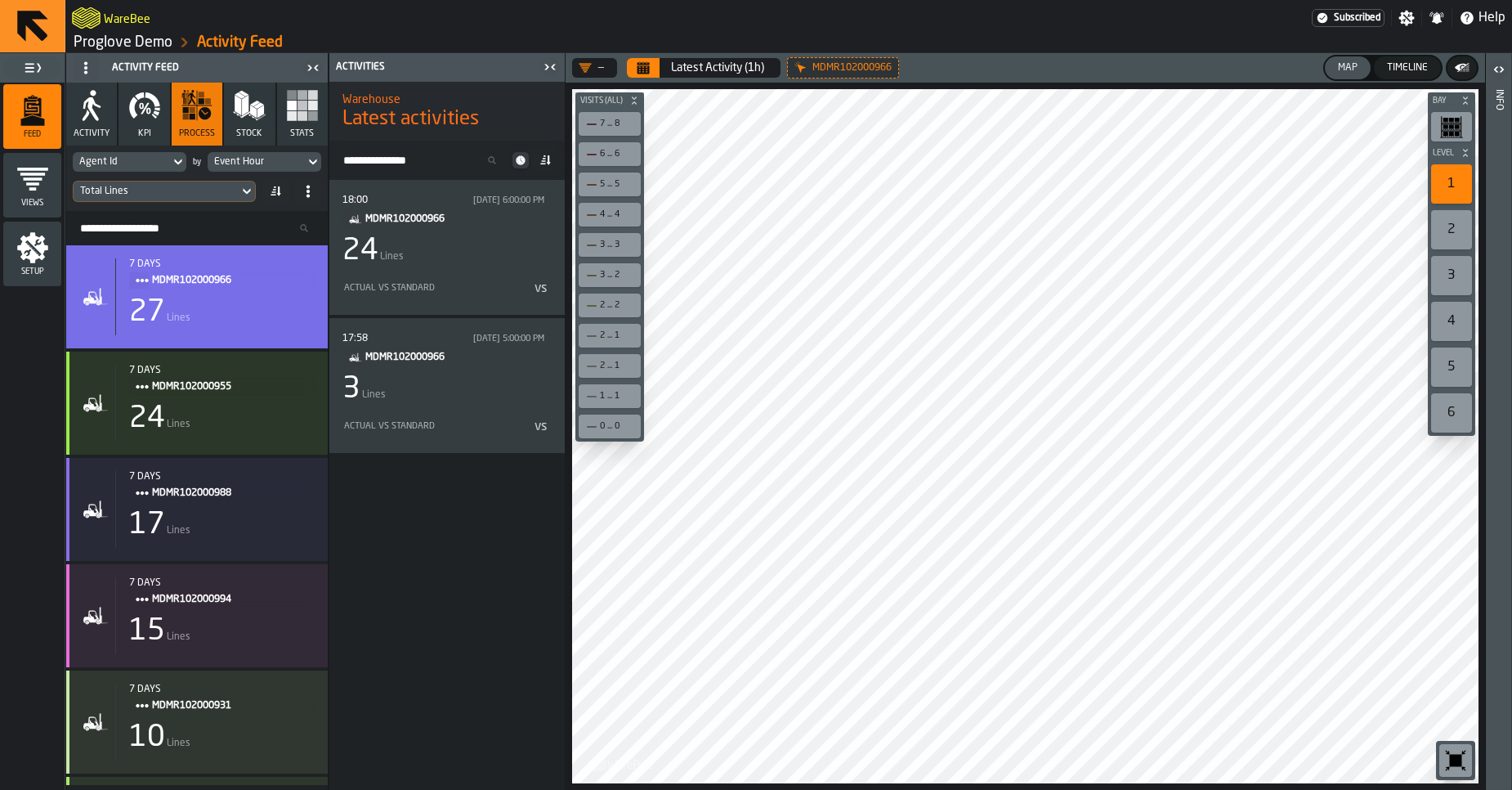
click at [137, 193] on div "Total Lines" at bounding box center [156, 192] width 152 height 12
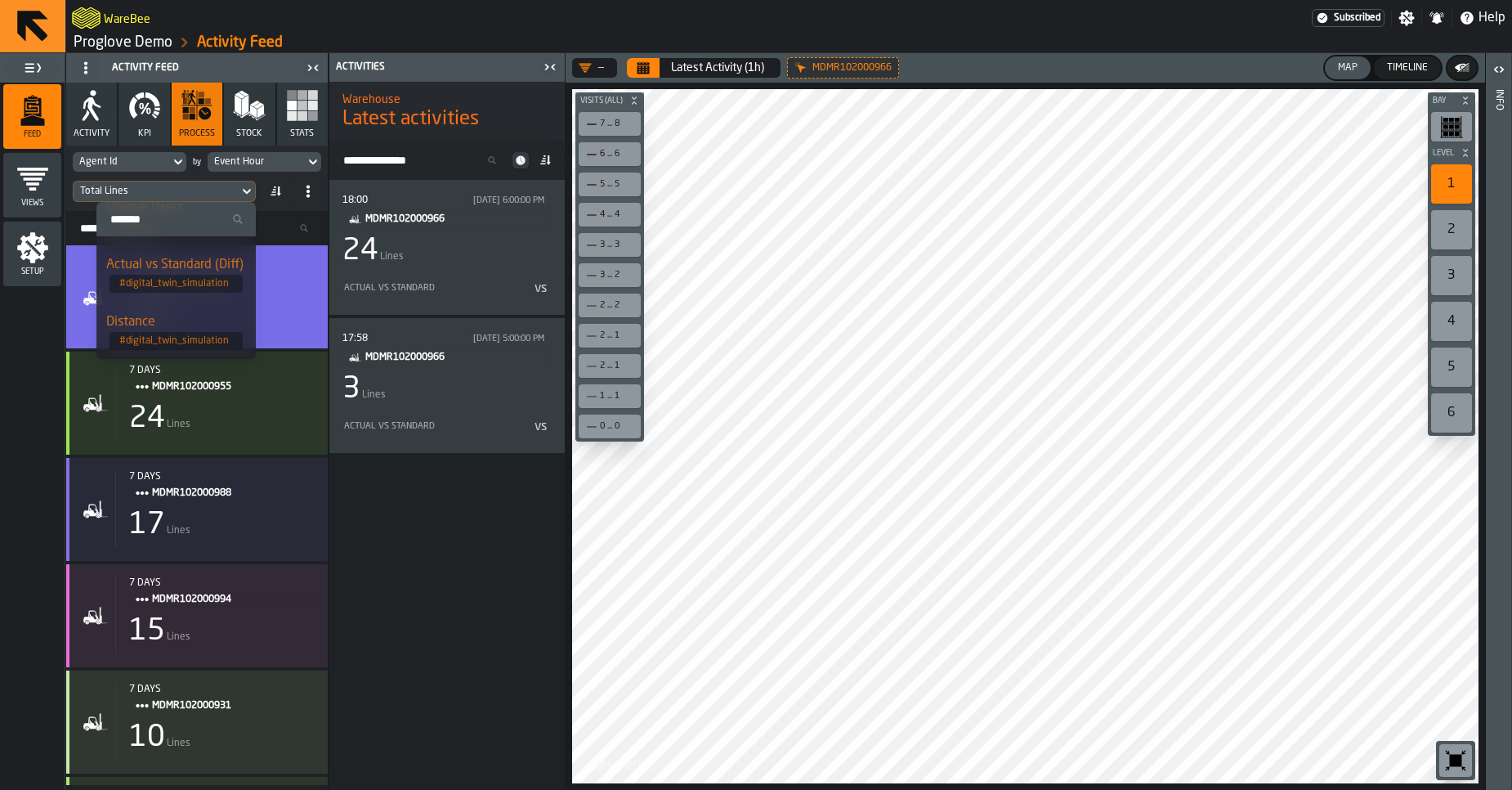
scroll to position [507, 0]
click at [161, 276] on span "# digital_twin_simulation" at bounding box center [176, 283] width 133 height 18
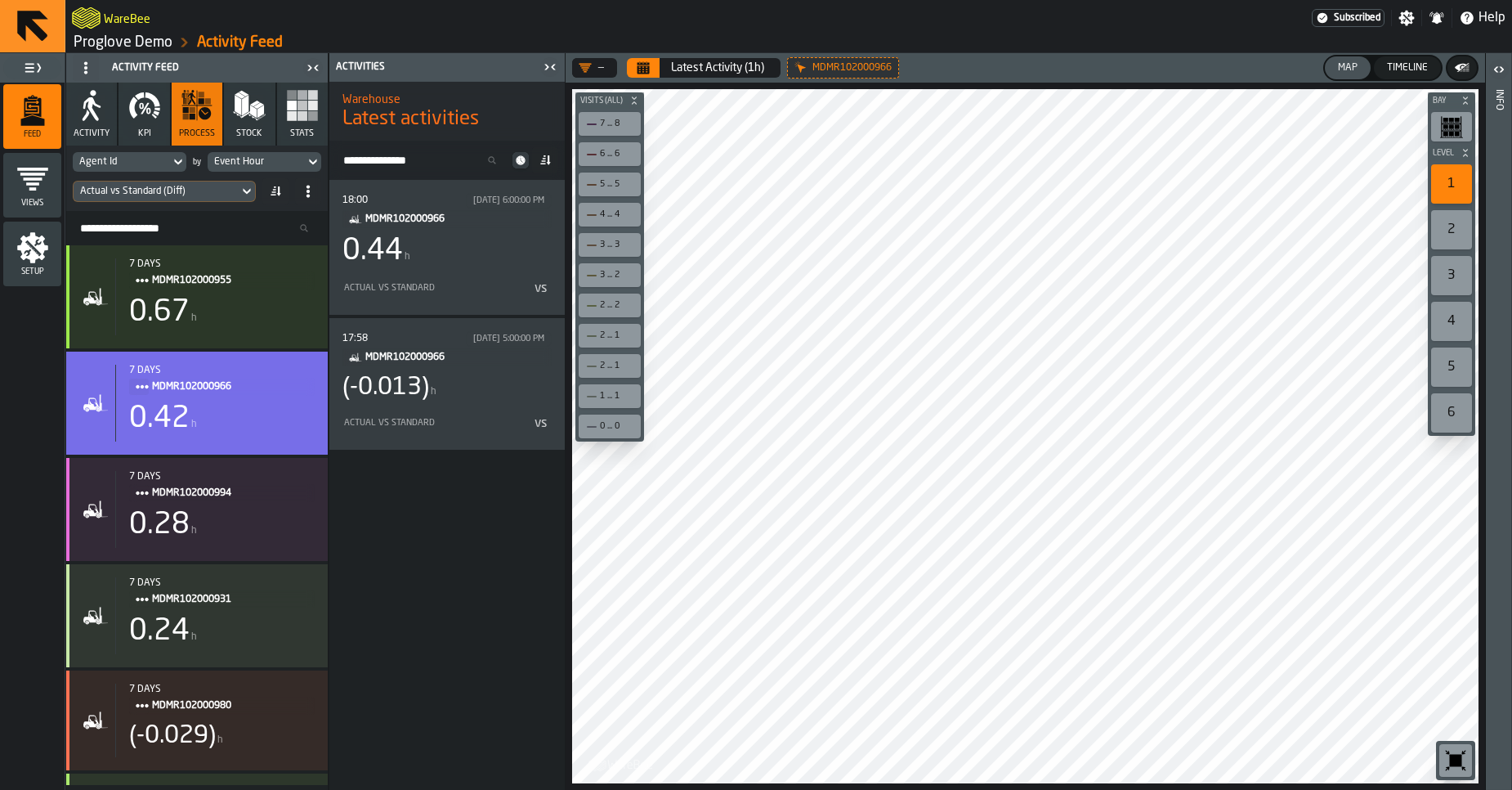
click at [646, 68] on icon "Calendar" at bounding box center [644, 69] width 13 height 8
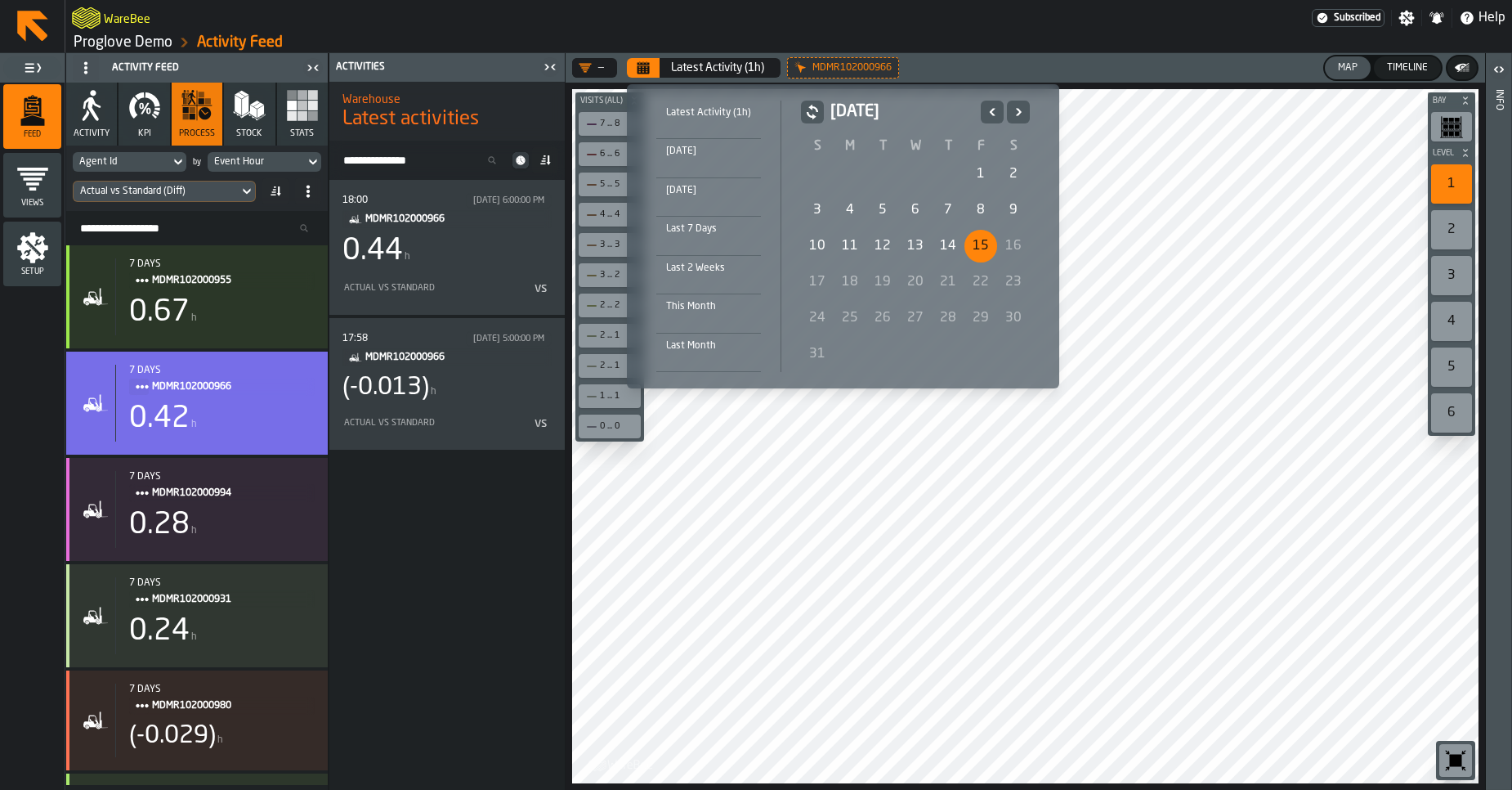
click at [713, 341] on div "Last Month" at bounding box center [709, 345] width 105 height 18
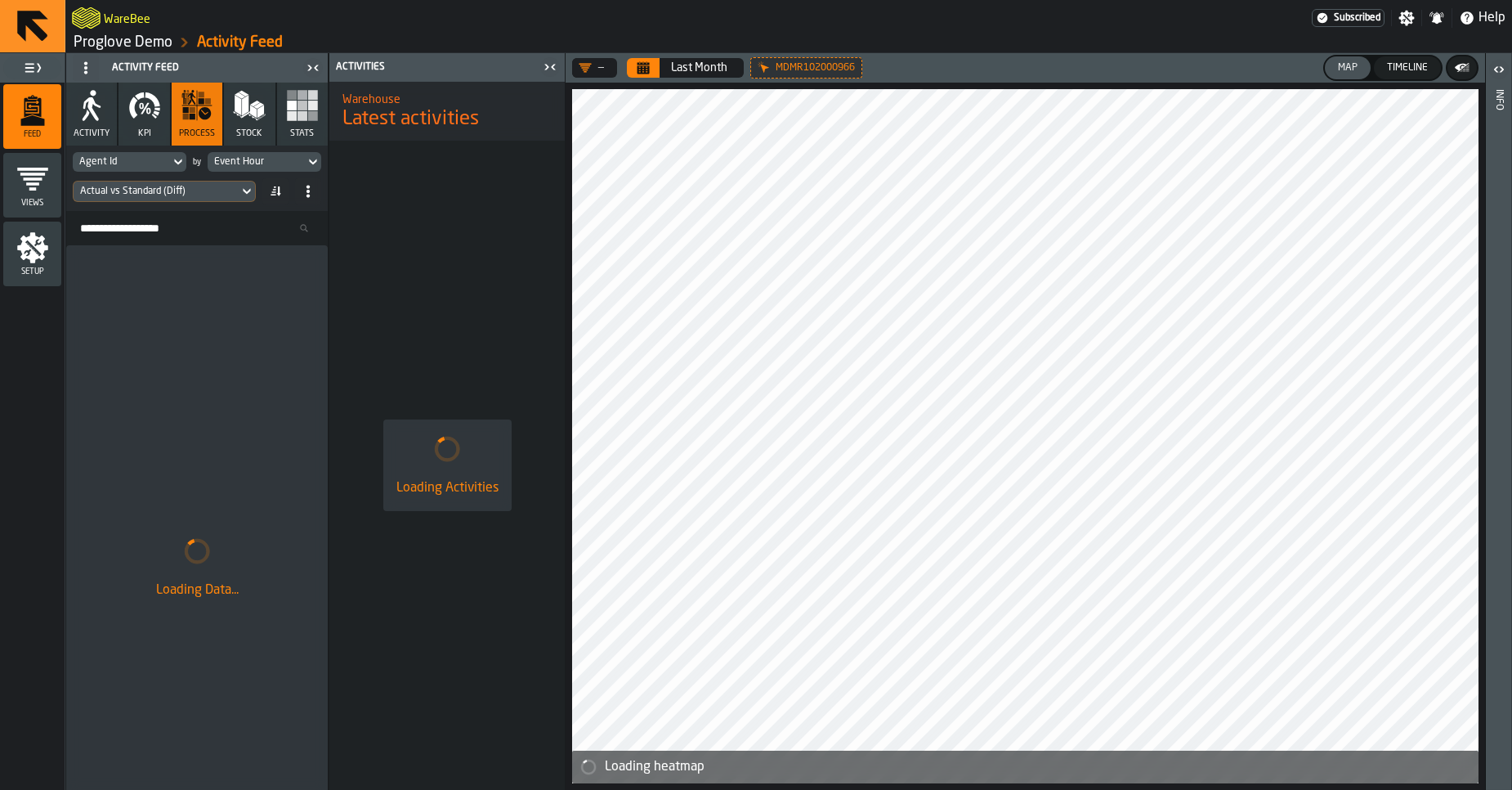
click at [304, 116] on rect "button" at bounding box center [302, 116] width 10 height 10
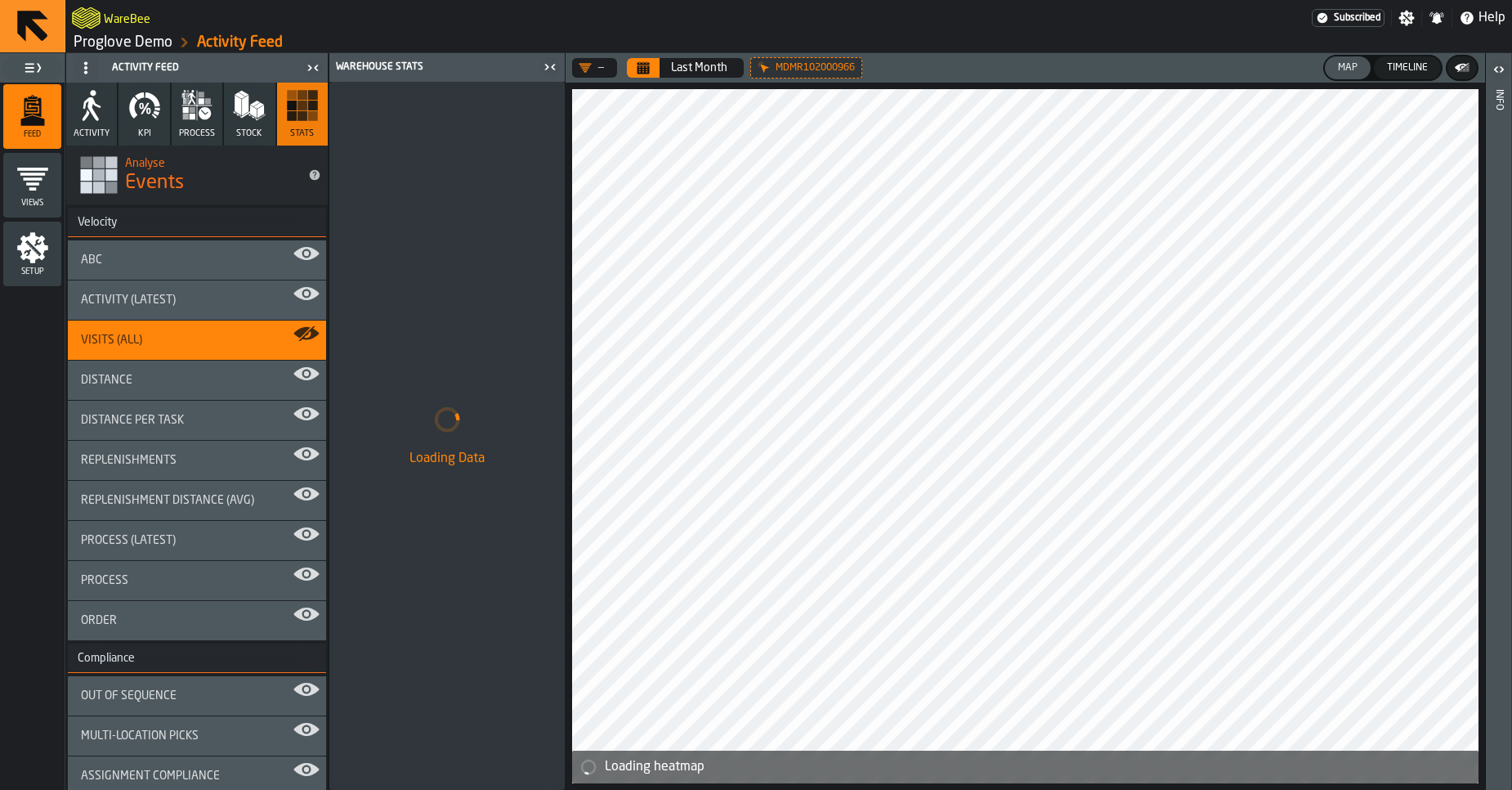
click at [0, 0] on icon at bounding box center [0, 0] width 0 height 0
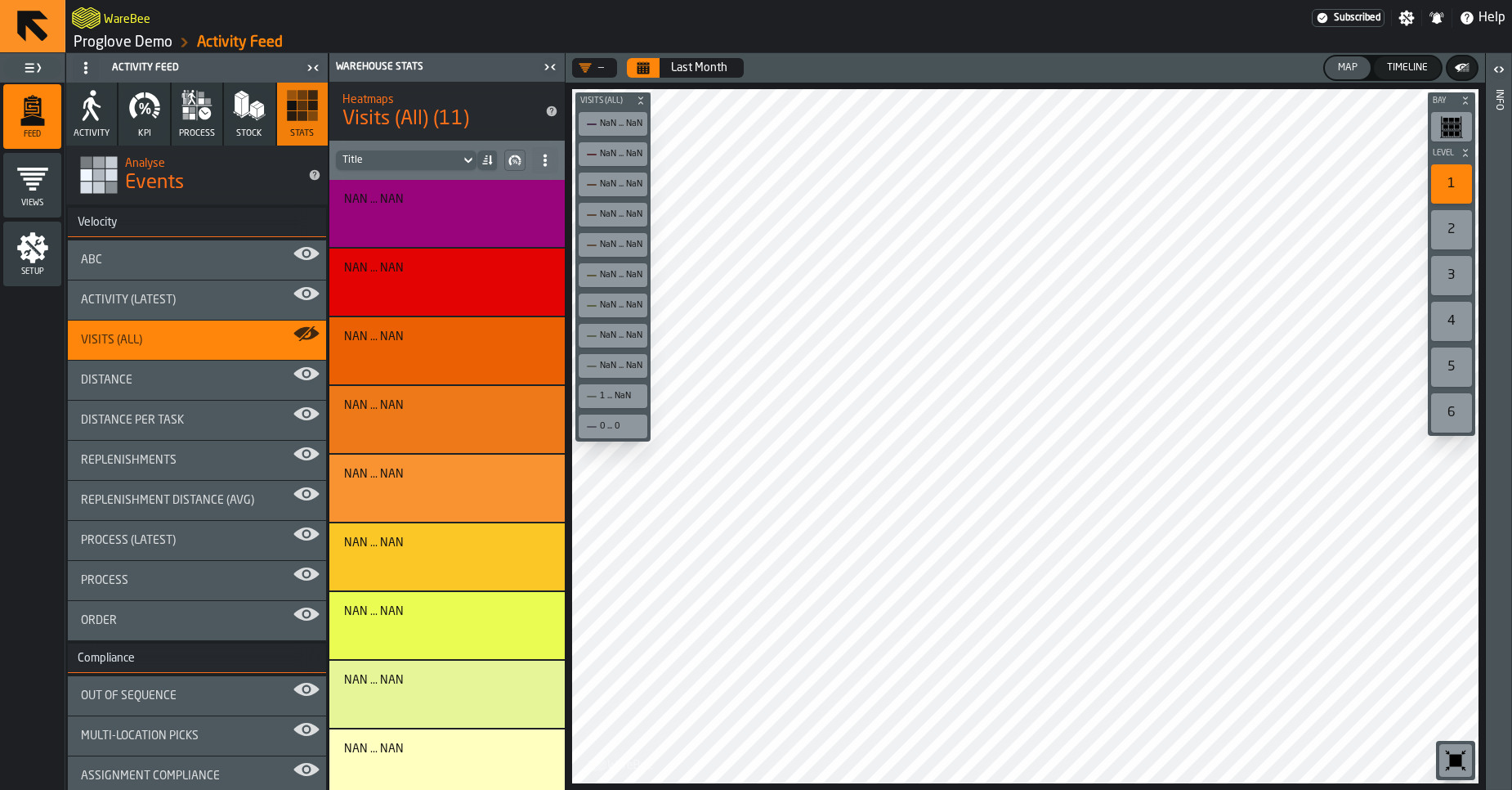
click at [654, 70] on button "Calendar" at bounding box center [644, 68] width 33 height 19
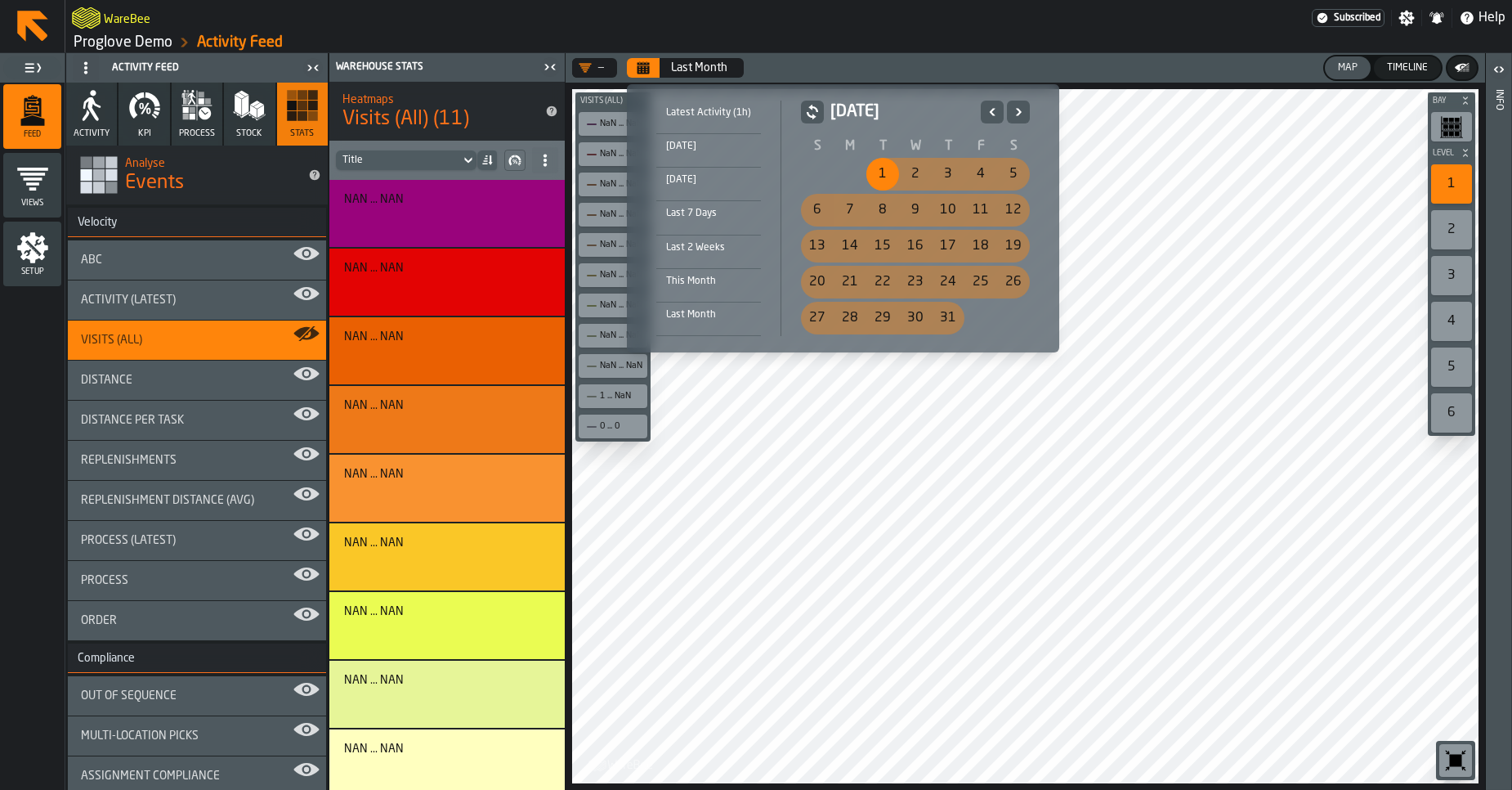
click at [712, 285] on div "This Month" at bounding box center [709, 281] width 105 height 18
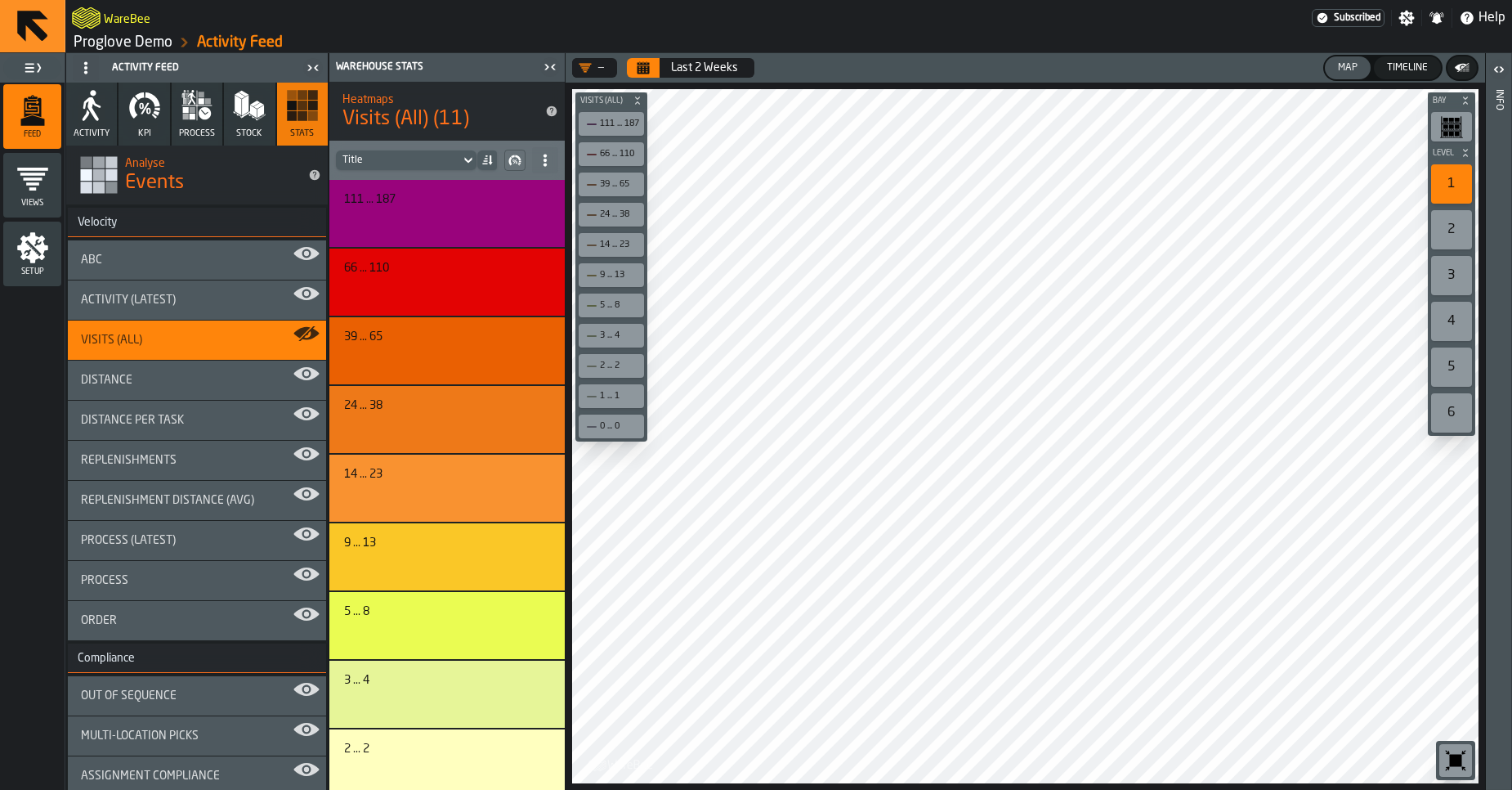
click at [647, 76] on button "Calendar" at bounding box center [644, 68] width 33 height 19
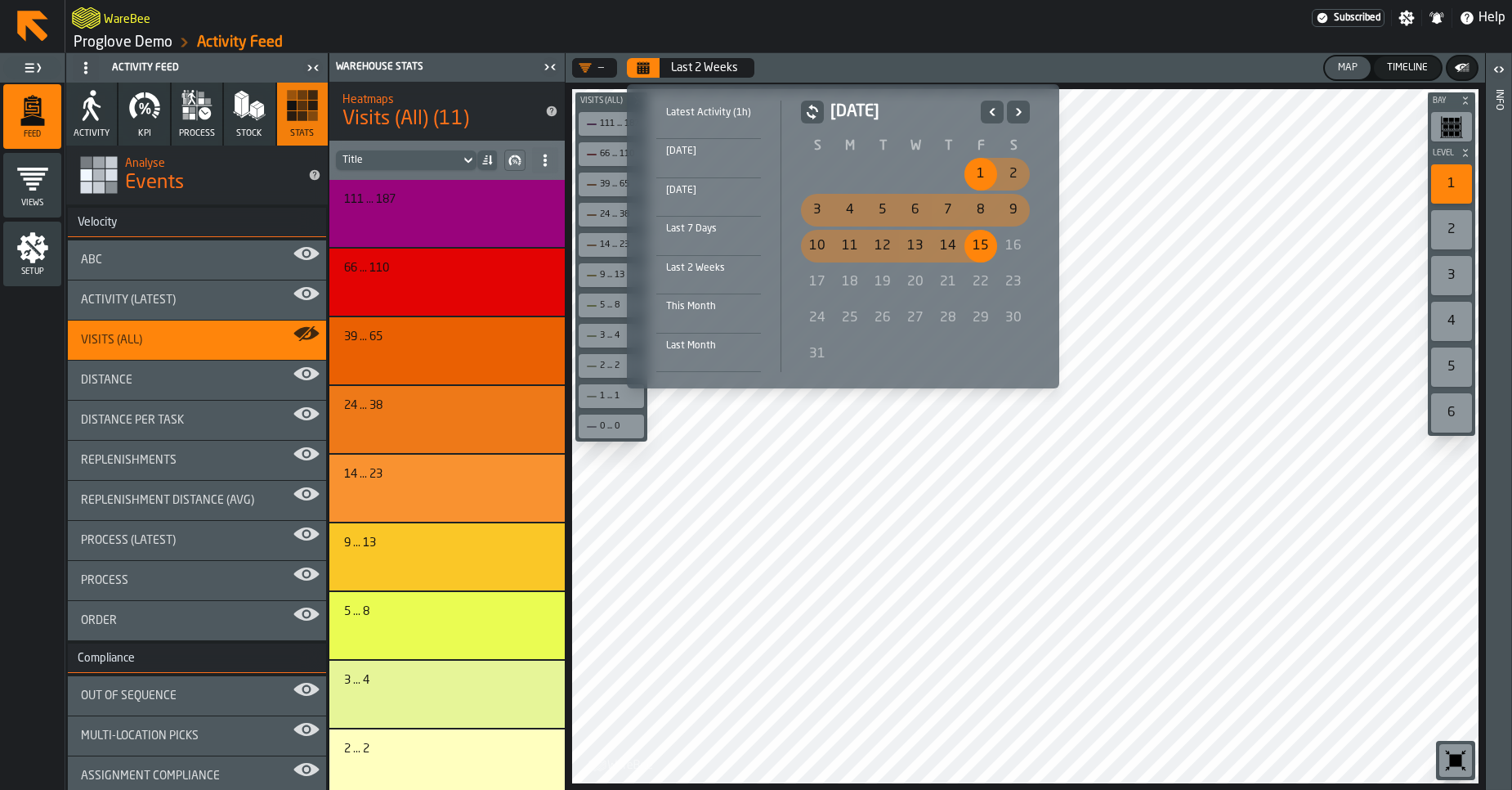
click at [697, 305] on div "This Month" at bounding box center [709, 306] width 105 height 18
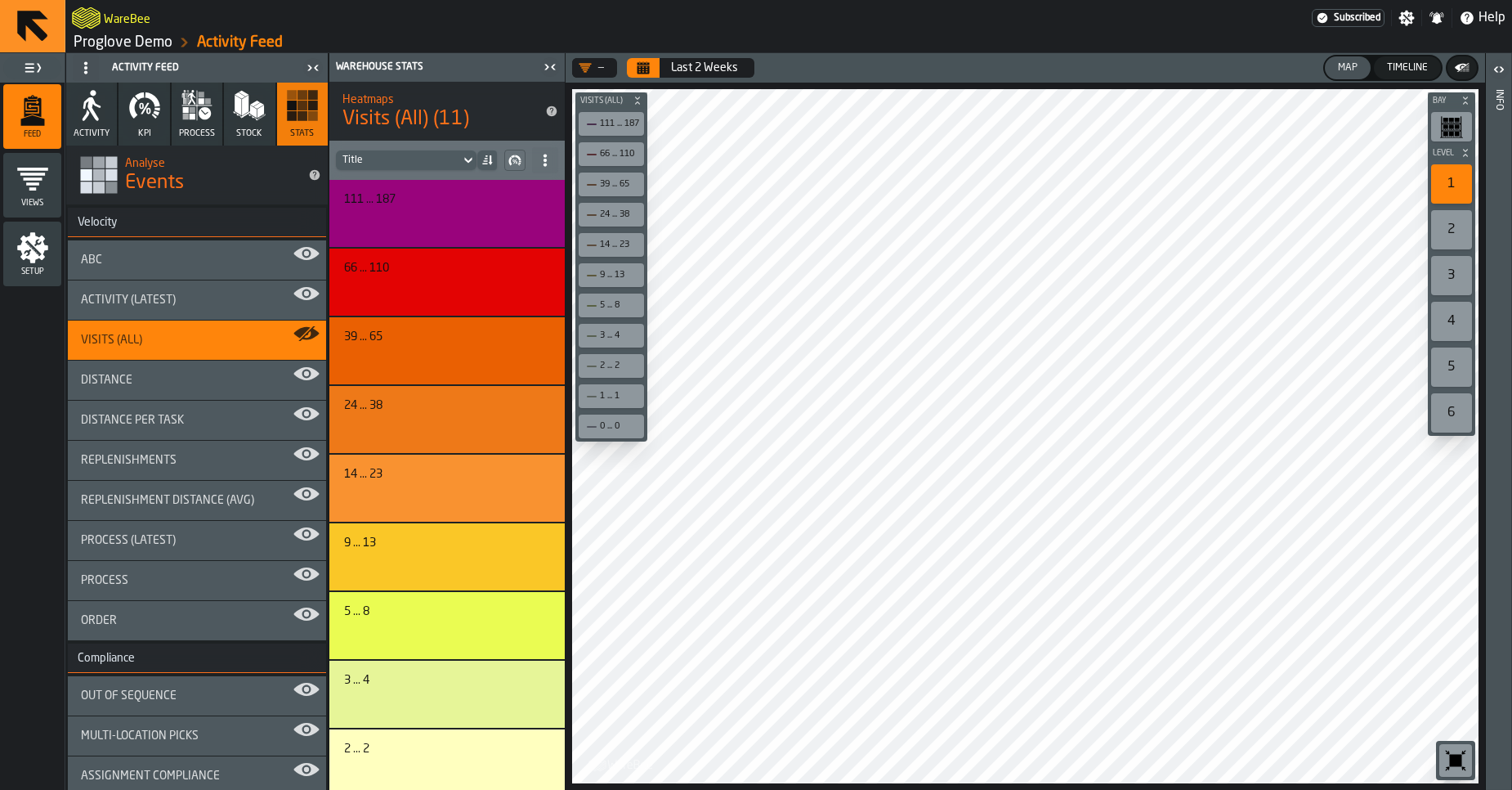
click at [646, 66] on icon "Calendar" at bounding box center [644, 69] width 13 height 8
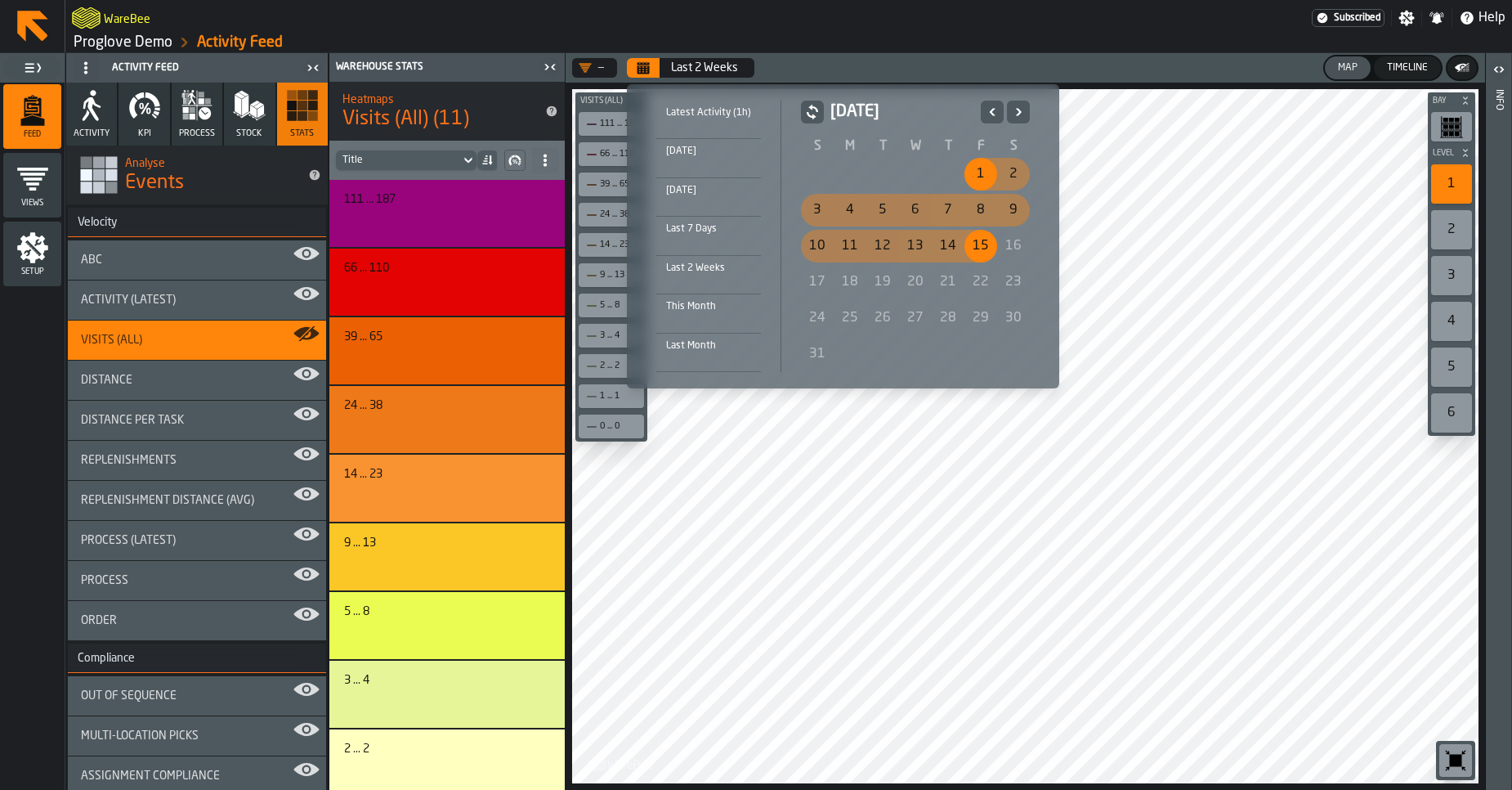
click at [676, 308] on div "This Month" at bounding box center [709, 306] width 105 height 18
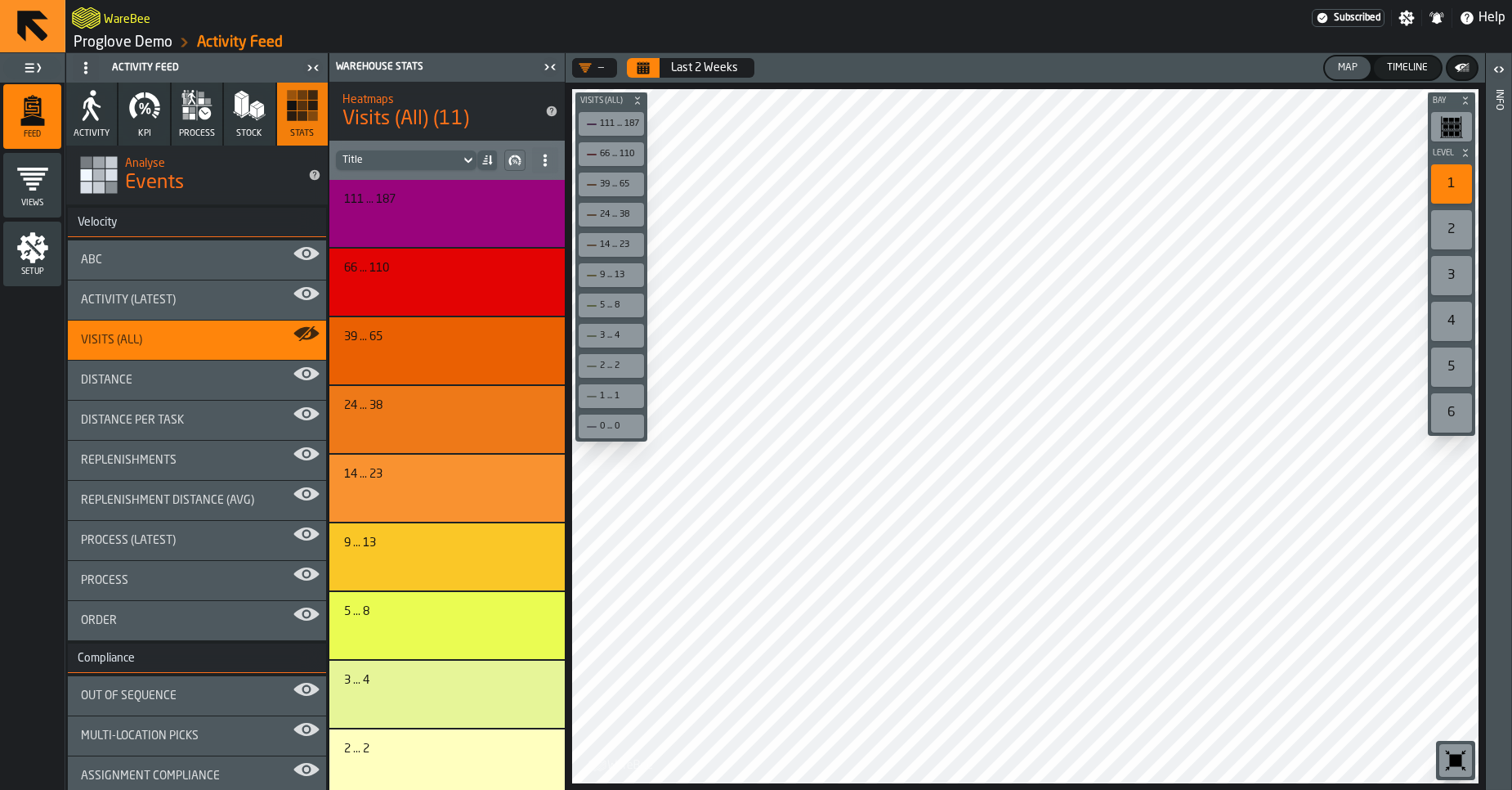
click at [649, 66] on icon "Calendar" at bounding box center [644, 69] width 13 height 8
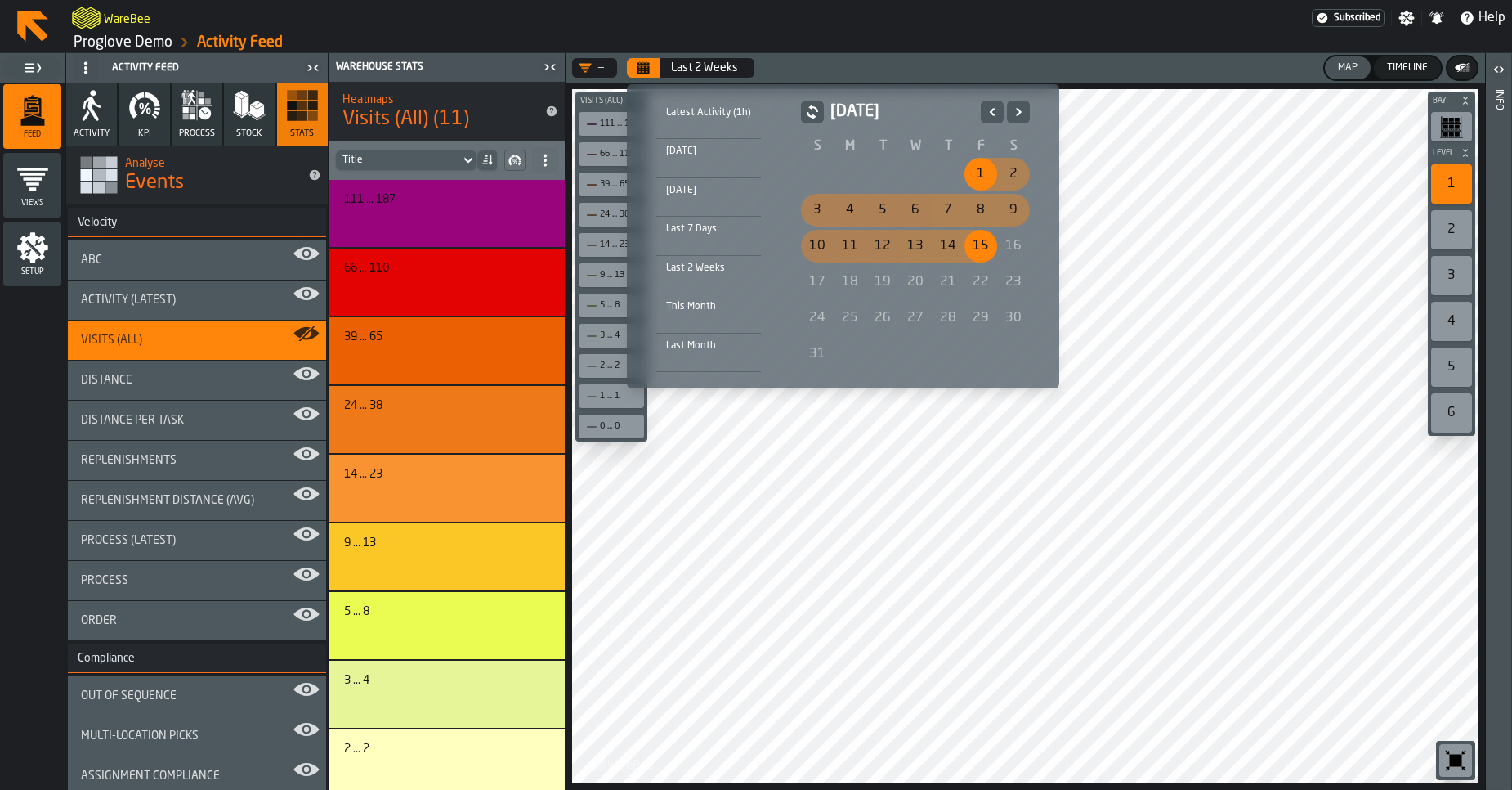
click at [985, 113] on icon "Previous" at bounding box center [992, 112] width 17 height 19
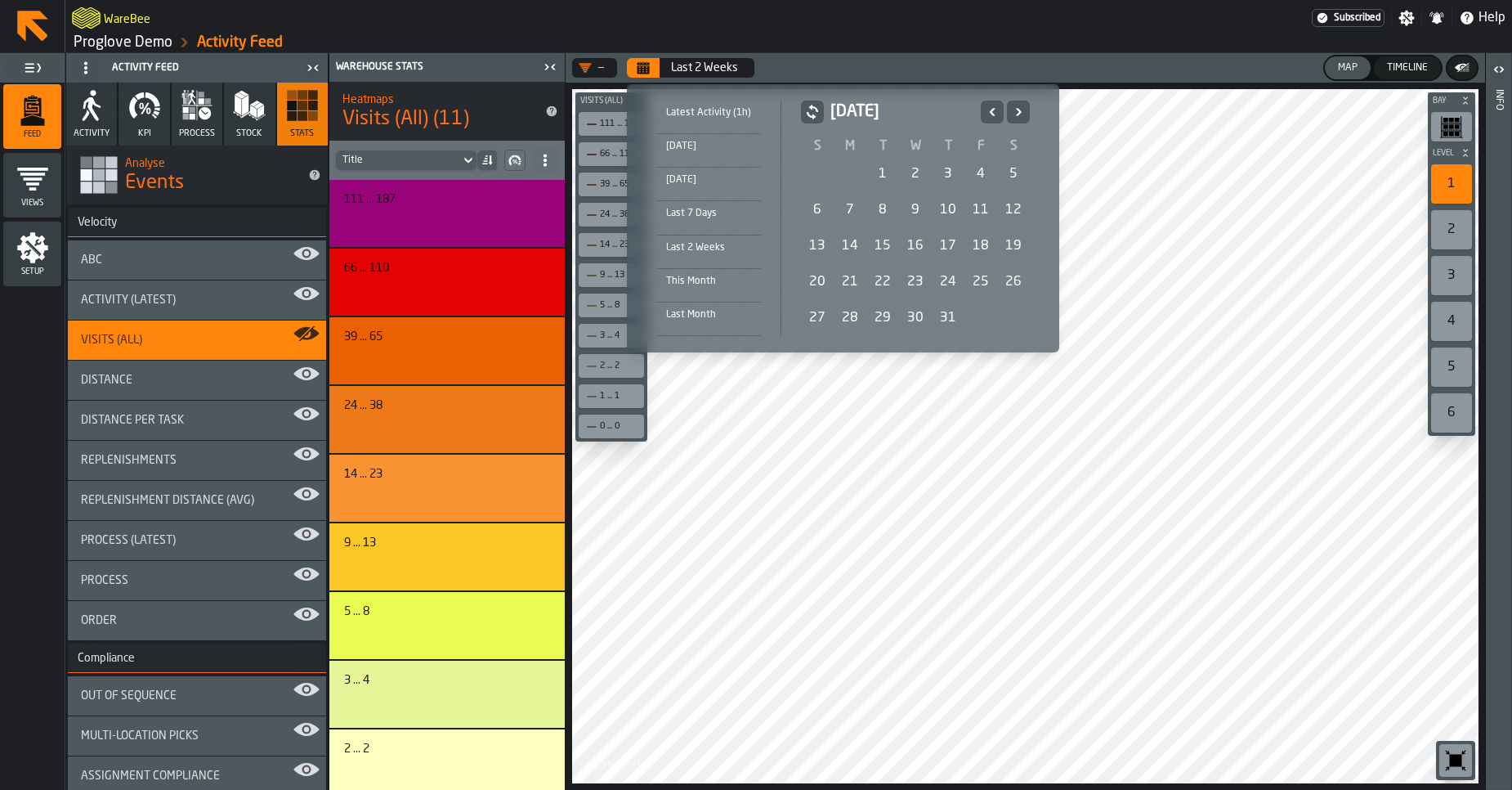
click at [989, 118] on icon "Previous" at bounding box center [992, 112] width 17 height 19
click at [985, 114] on icon "Previous" at bounding box center [992, 112] width 17 height 19
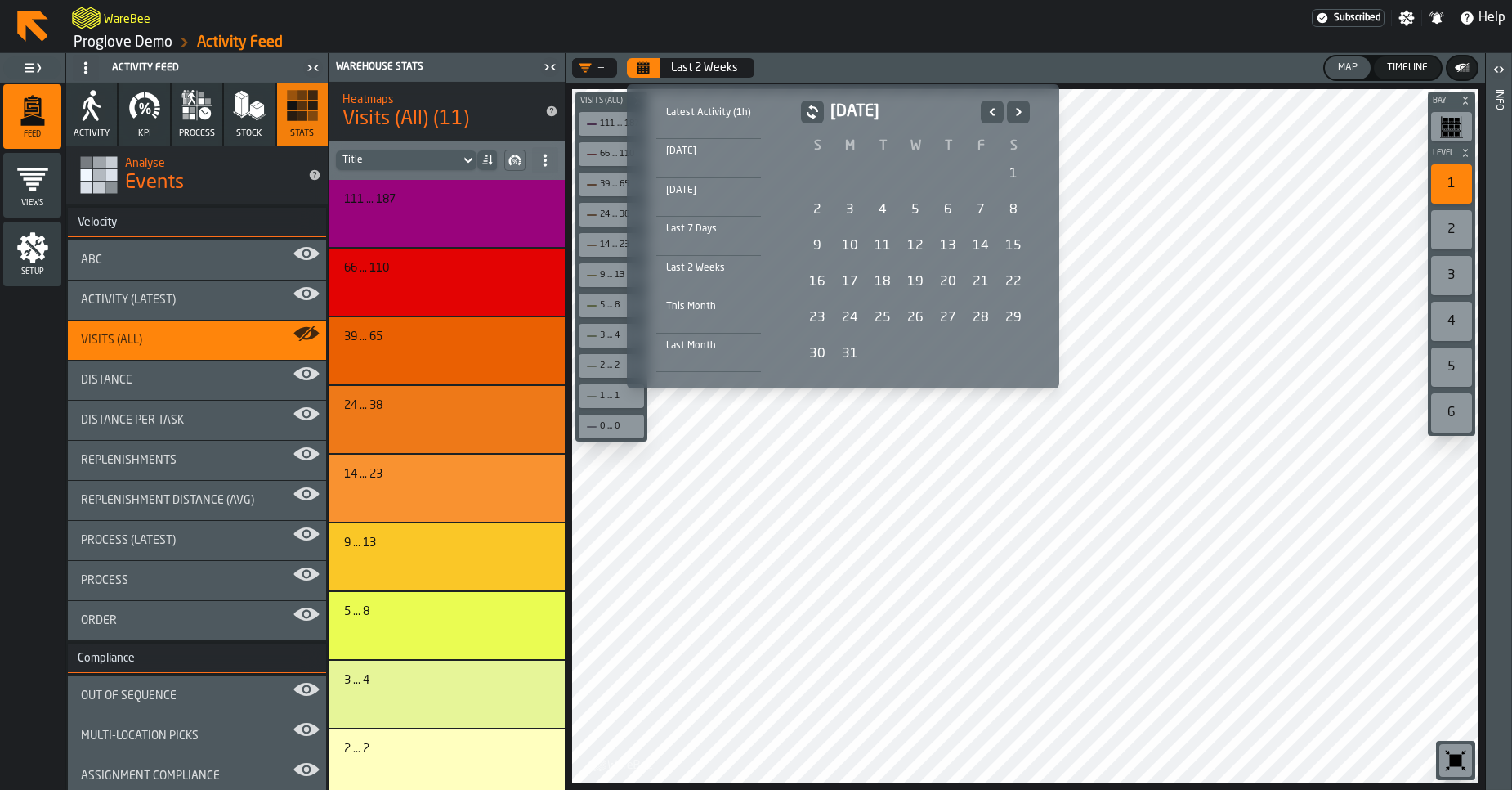
click at [985, 114] on icon "Previous" at bounding box center [992, 112] width 17 height 19
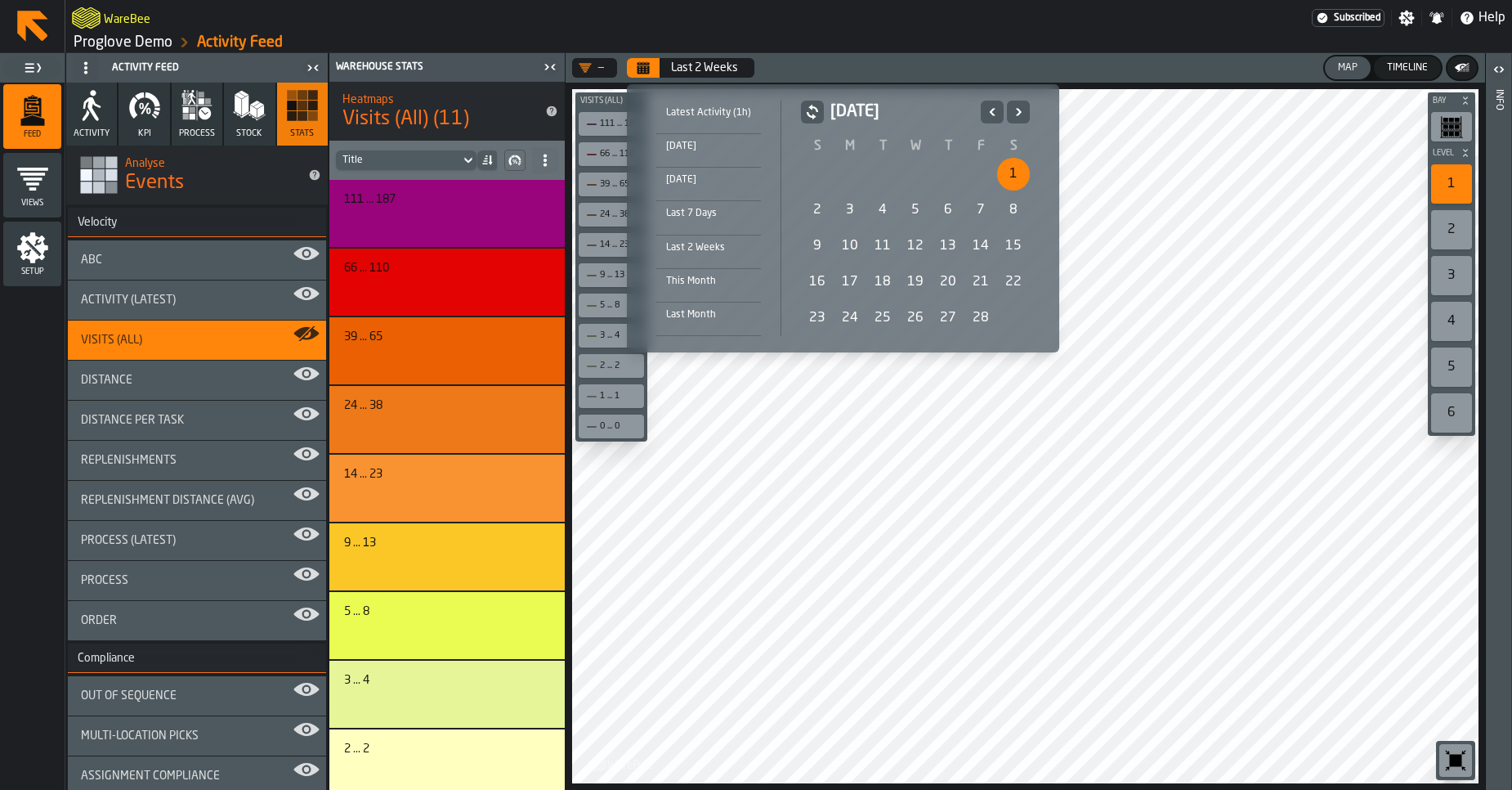
click at [1004, 167] on div "1" at bounding box center [1014, 174] width 33 height 33
click at [1010, 112] on icon "Next" at bounding box center [1018, 112] width 17 height 19
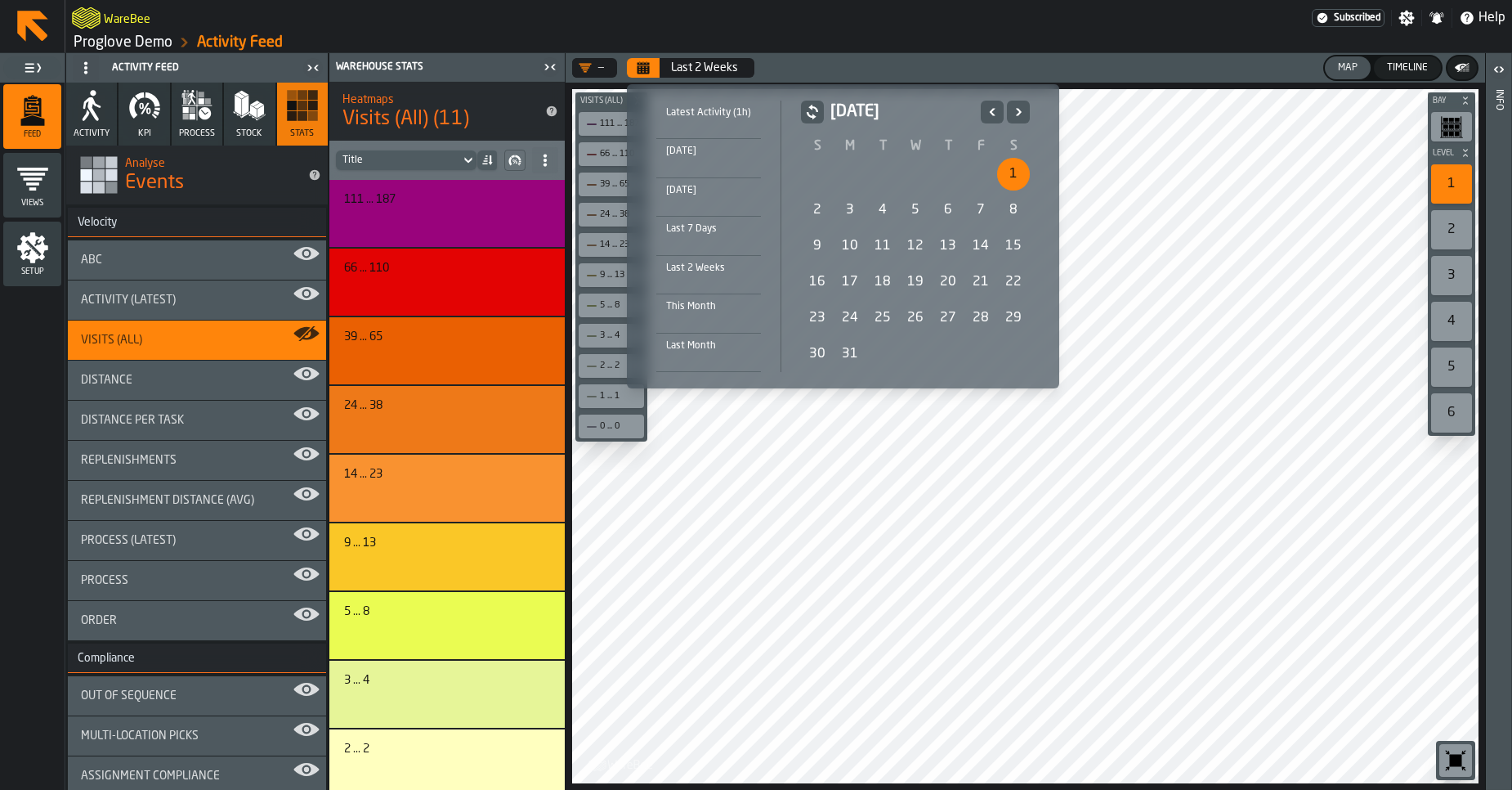
click at [1010, 112] on icon "Next" at bounding box center [1018, 112] width 17 height 19
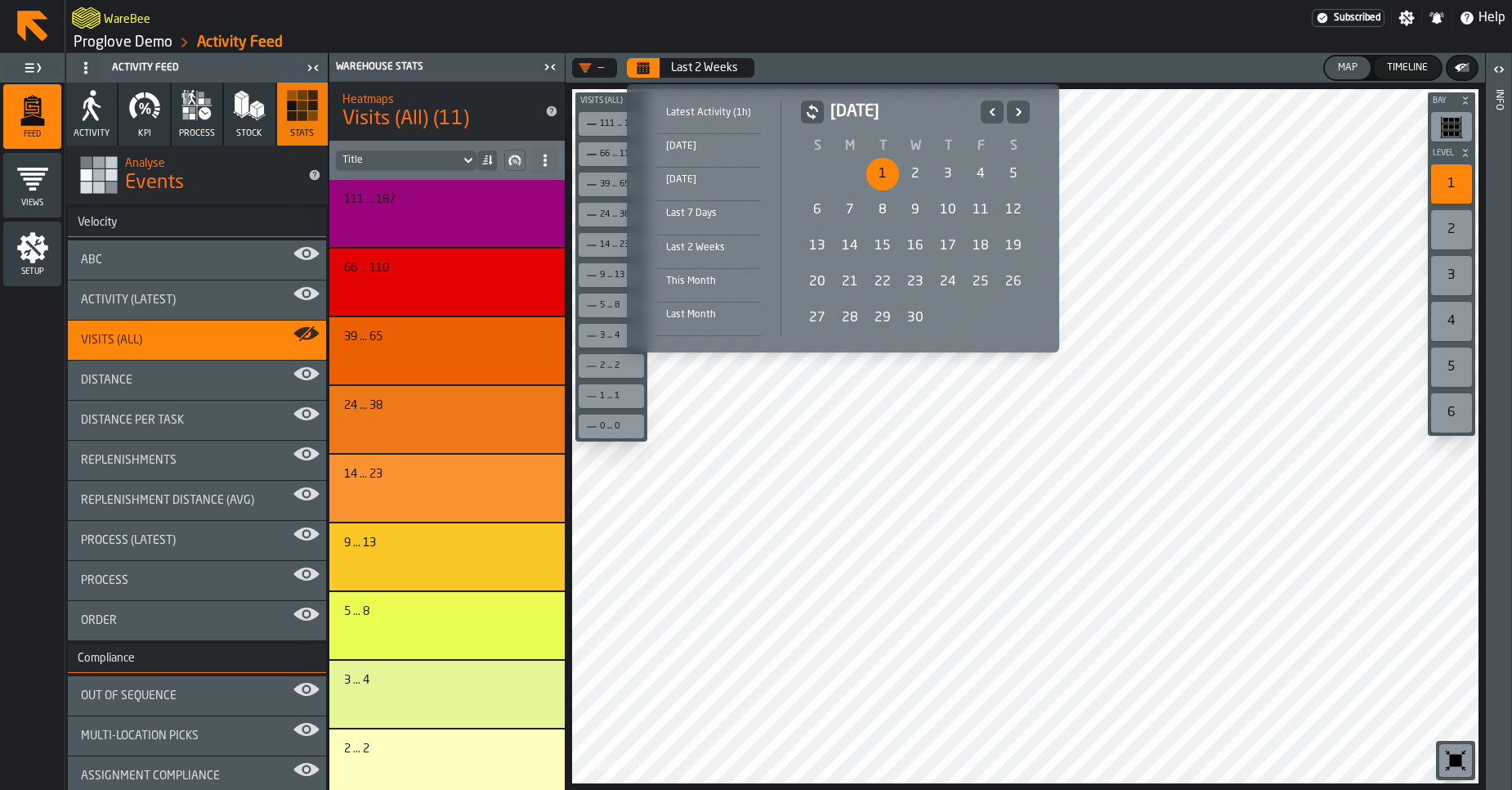
click at [1010, 112] on icon "Next" at bounding box center [1018, 112] width 17 height 19
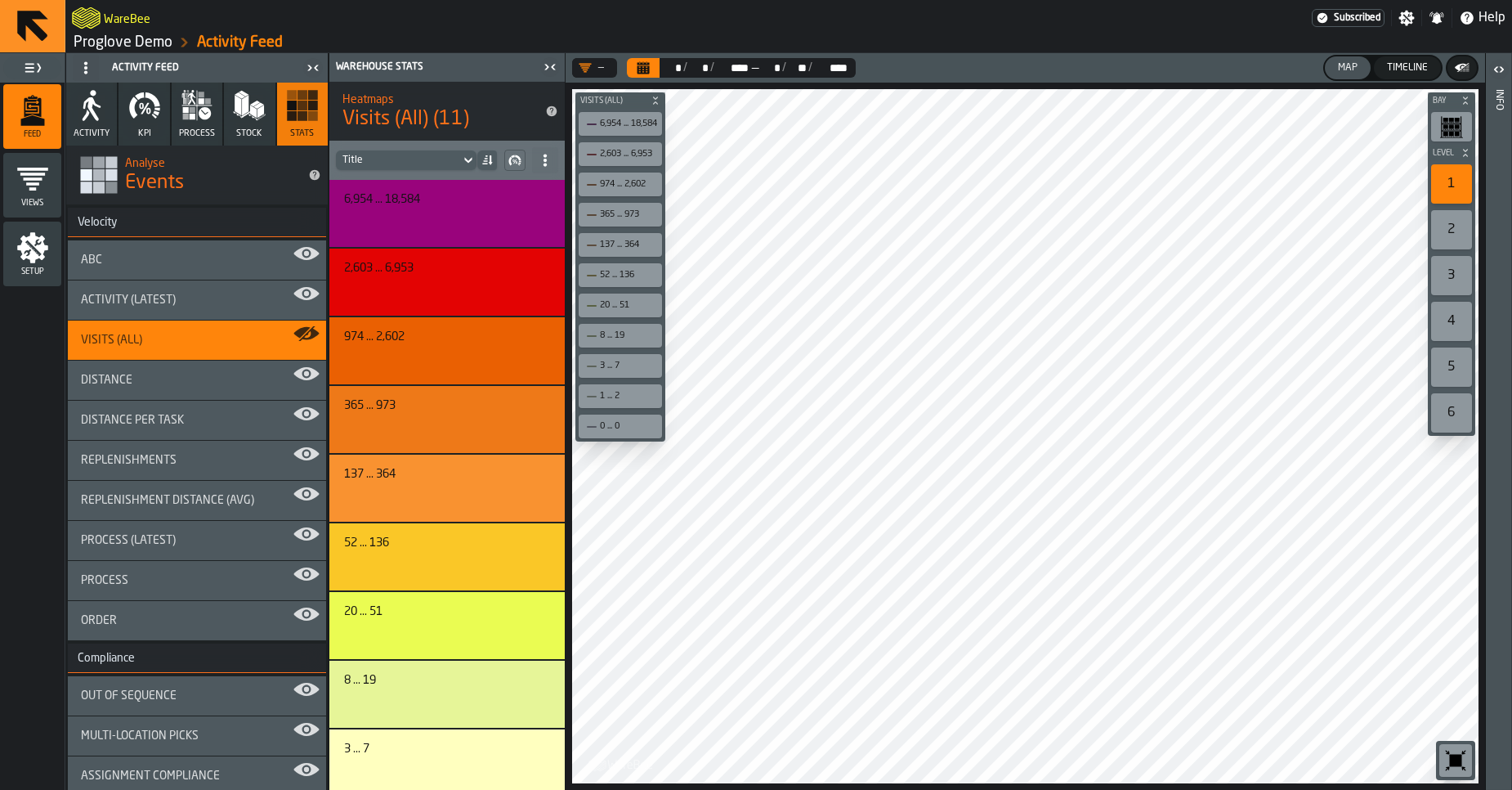
click at [648, 68] on icon "Calendar" at bounding box center [644, 69] width 13 height 8
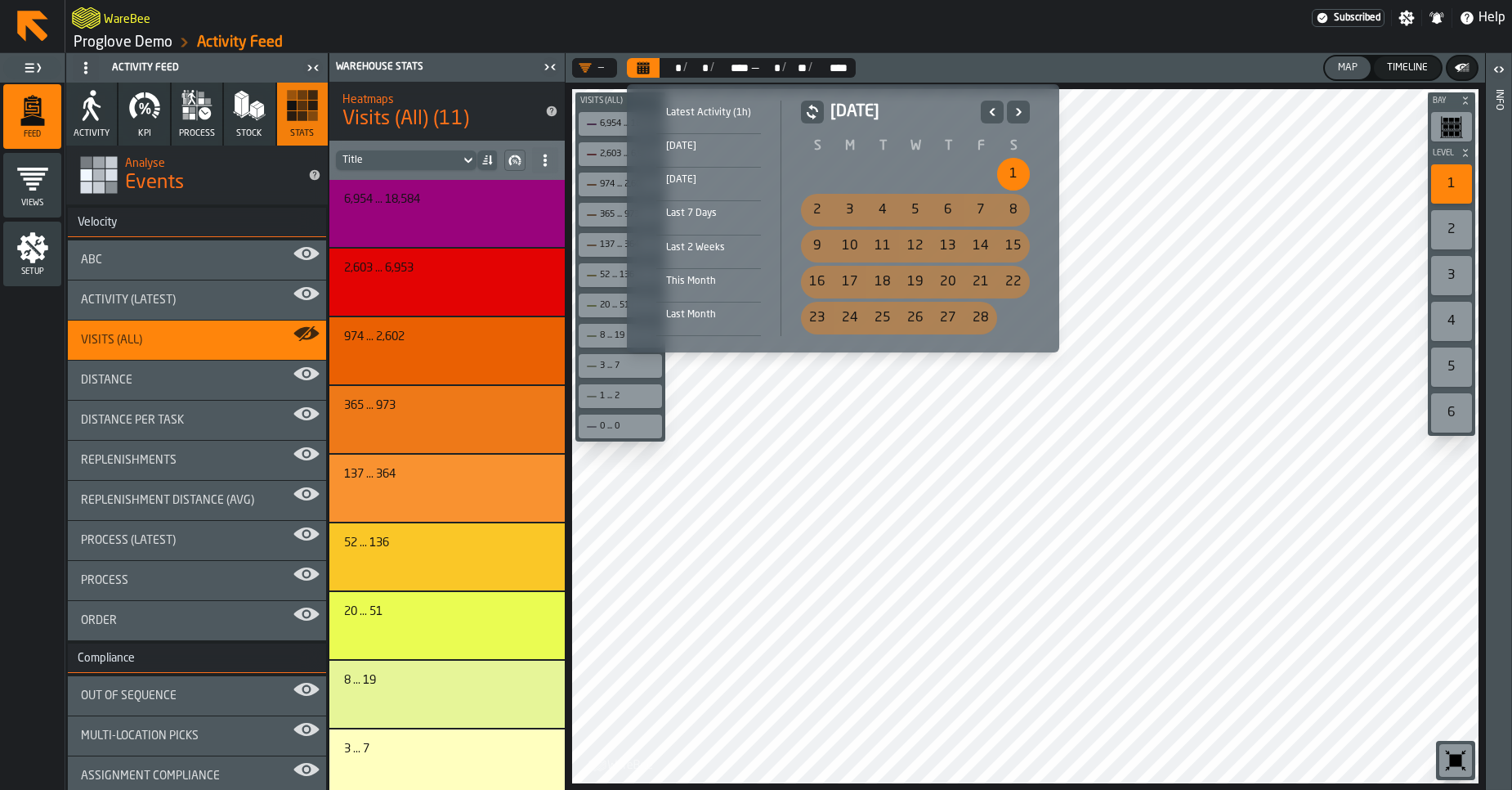
click at [989, 126] on div "February 2025" at bounding box center [915, 118] width 229 height 36
click at [682, 142] on div "Today" at bounding box center [709, 146] width 105 height 18
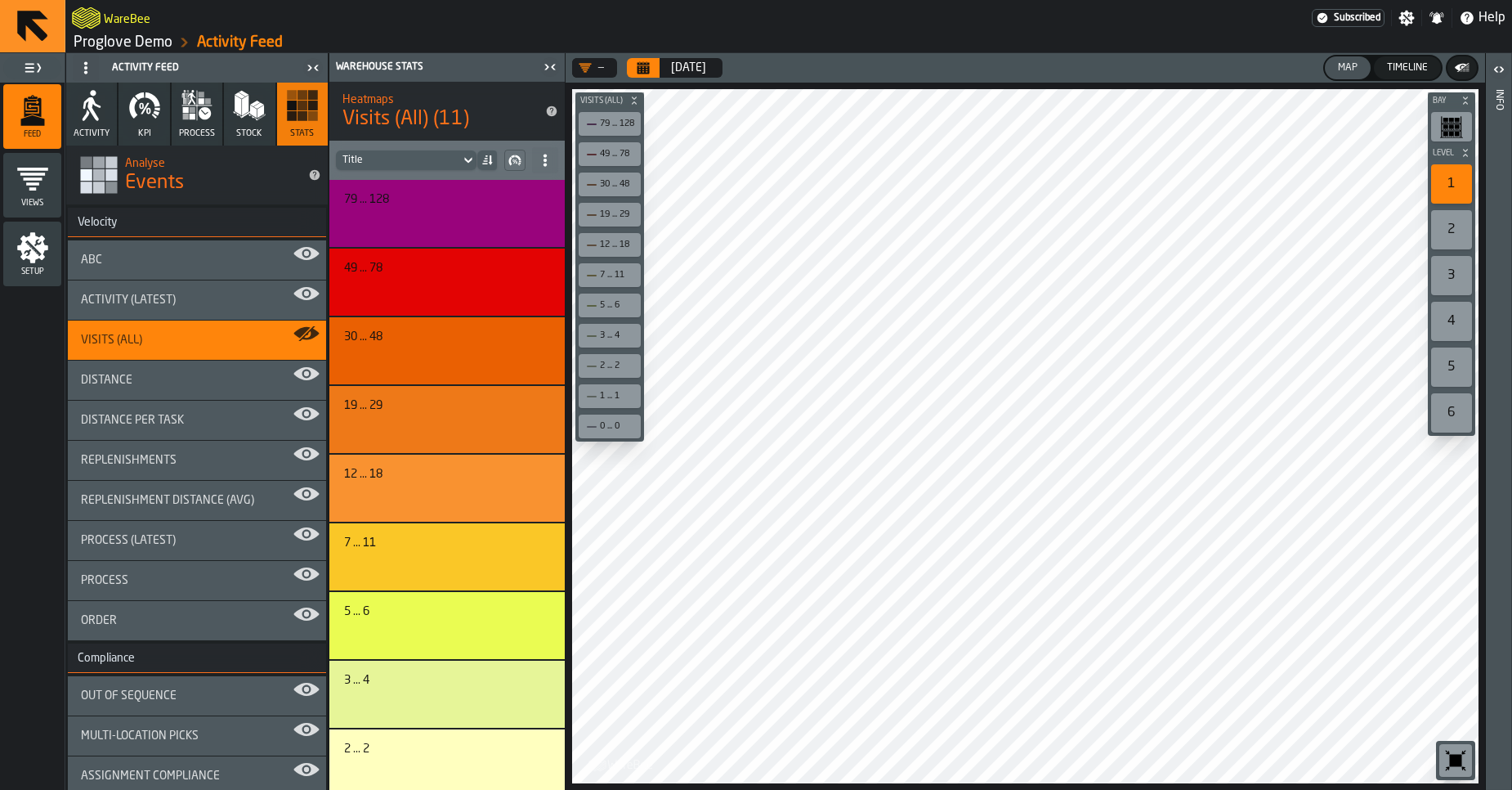
click at [152, 116] on icon "button" at bounding box center [154, 116] width 5 height 5
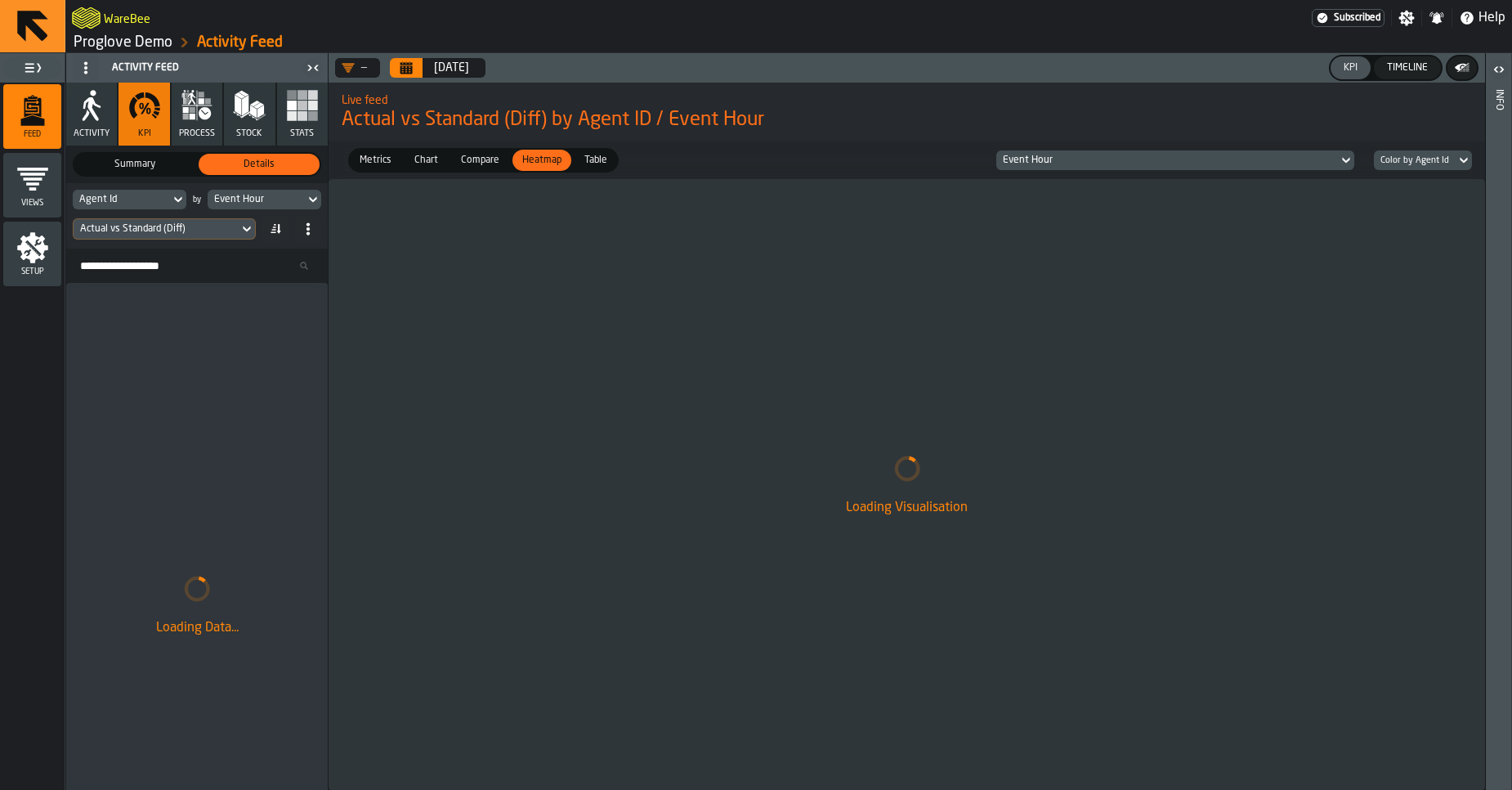
click at [289, 198] on div "Event Hour" at bounding box center [256, 199] width 85 height 12
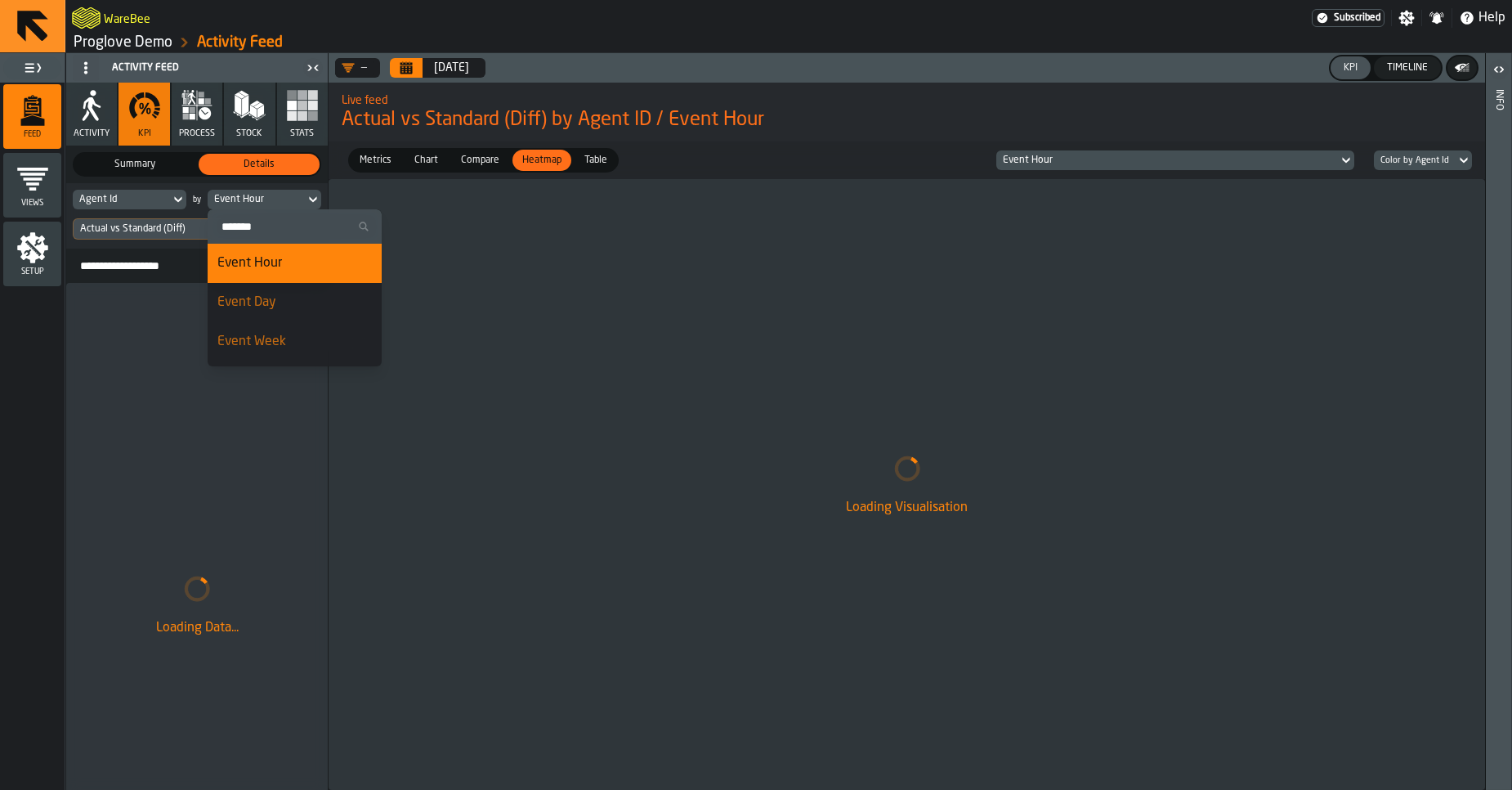
click at [289, 198] on div "Event Hour" at bounding box center [256, 199] width 85 height 12
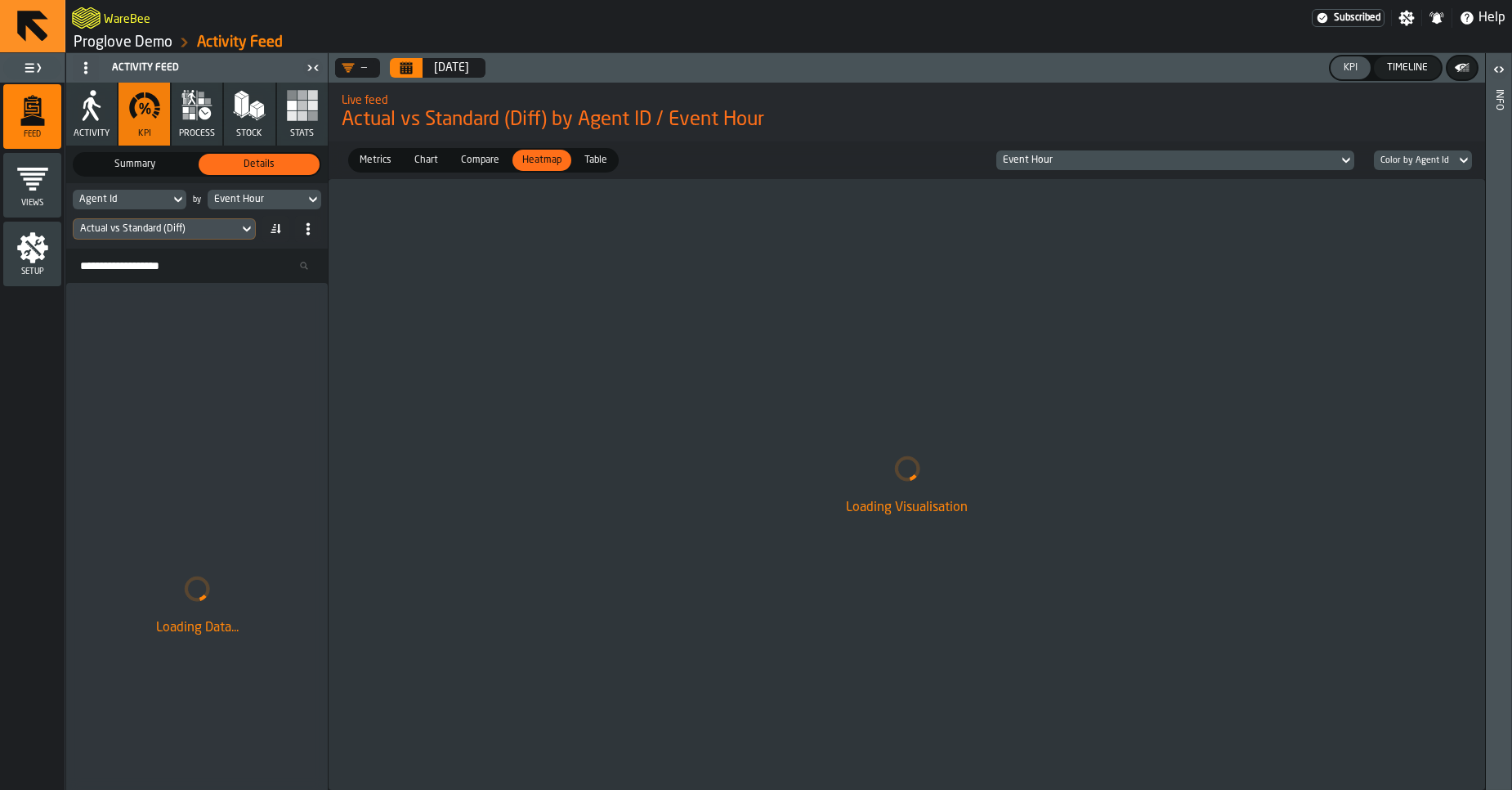
click at [406, 74] on button "Calendar" at bounding box center [406, 68] width 33 height 19
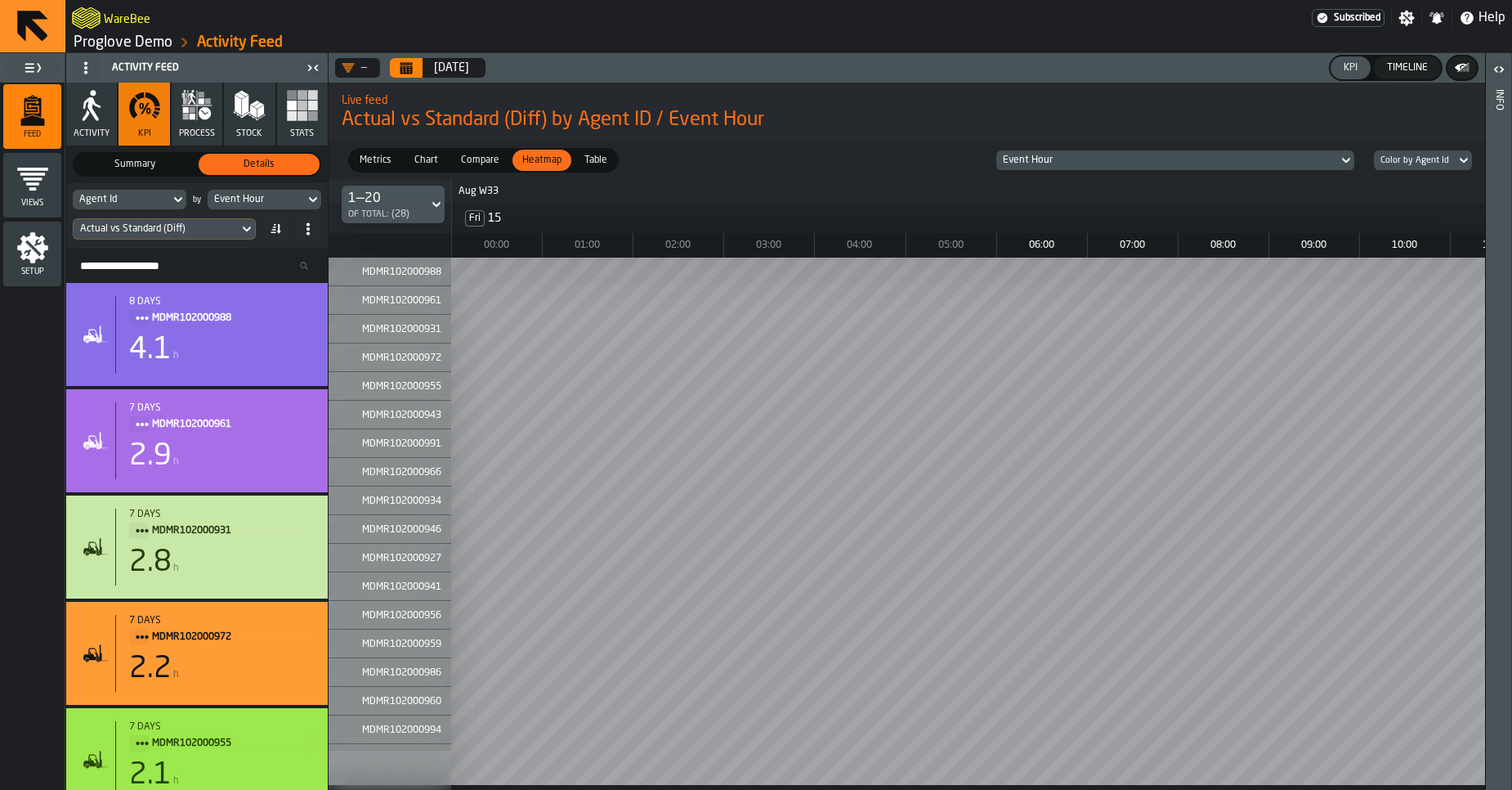
click at [317, 111] on rect "button" at bounding box center [313, 116] width 10 height 10
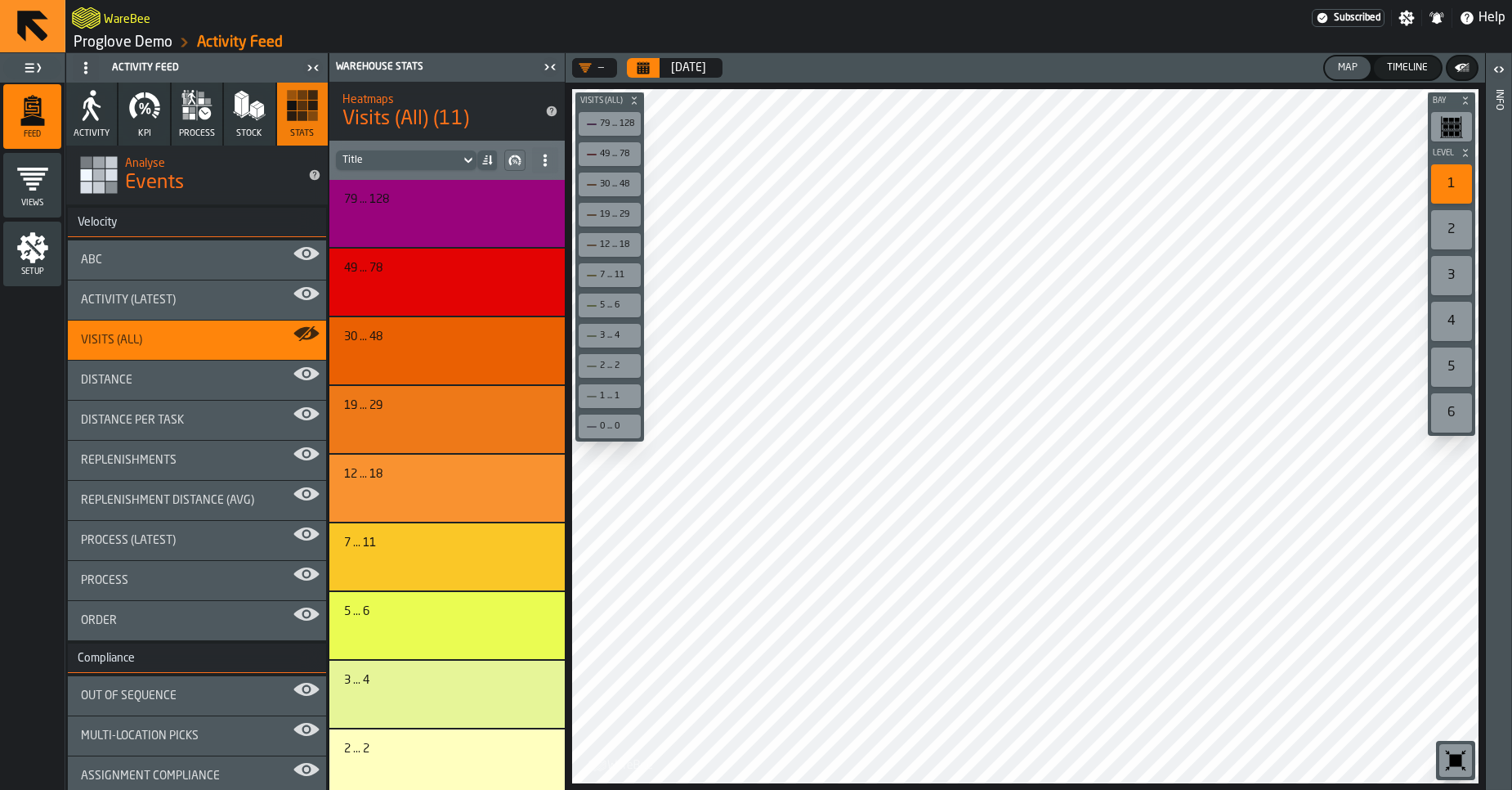
click at [150, 51] on link "Proglove Demo" at bounding box center [123, 42] width 99 height 18
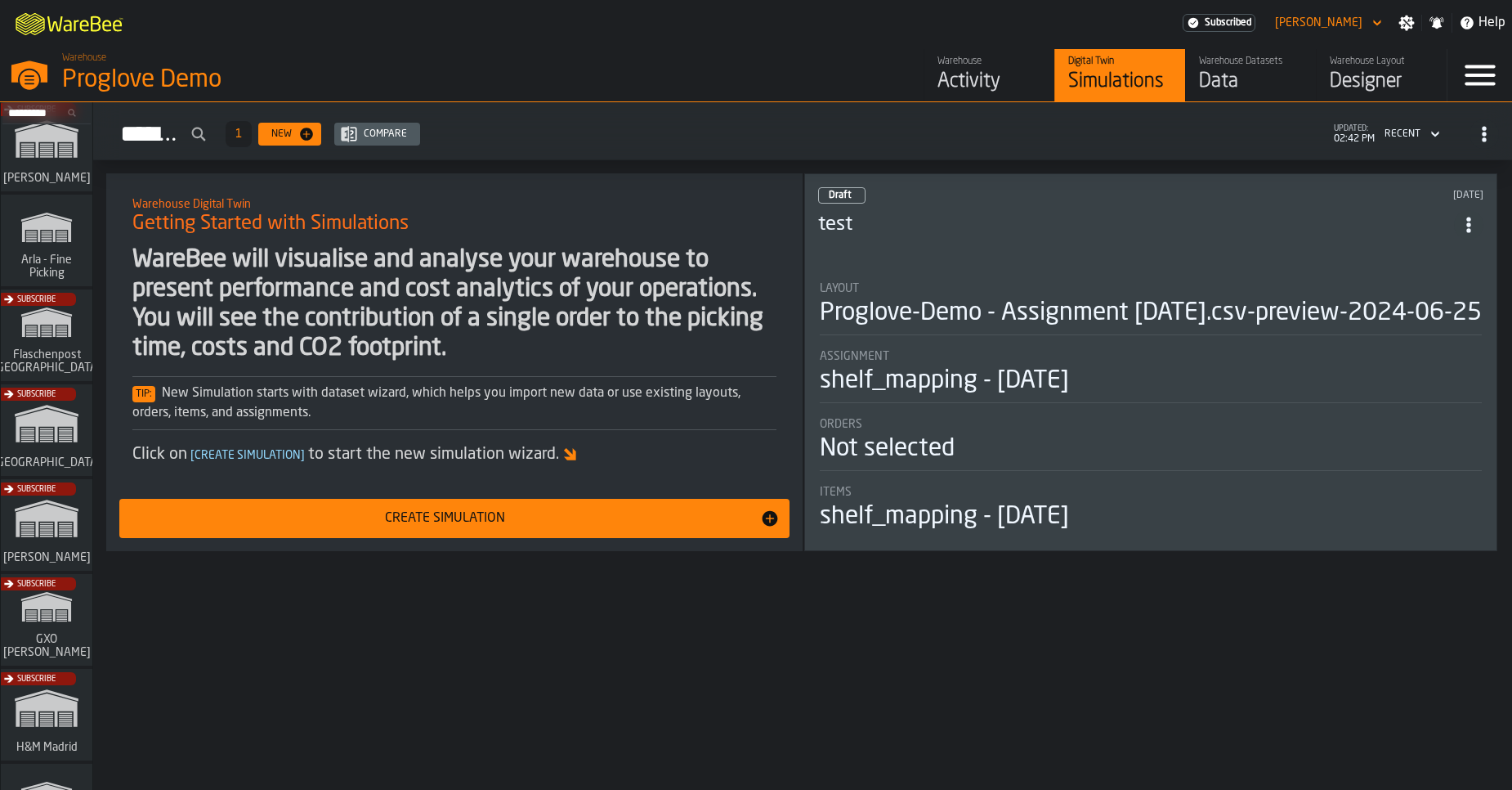
scroll to position [135, 0]
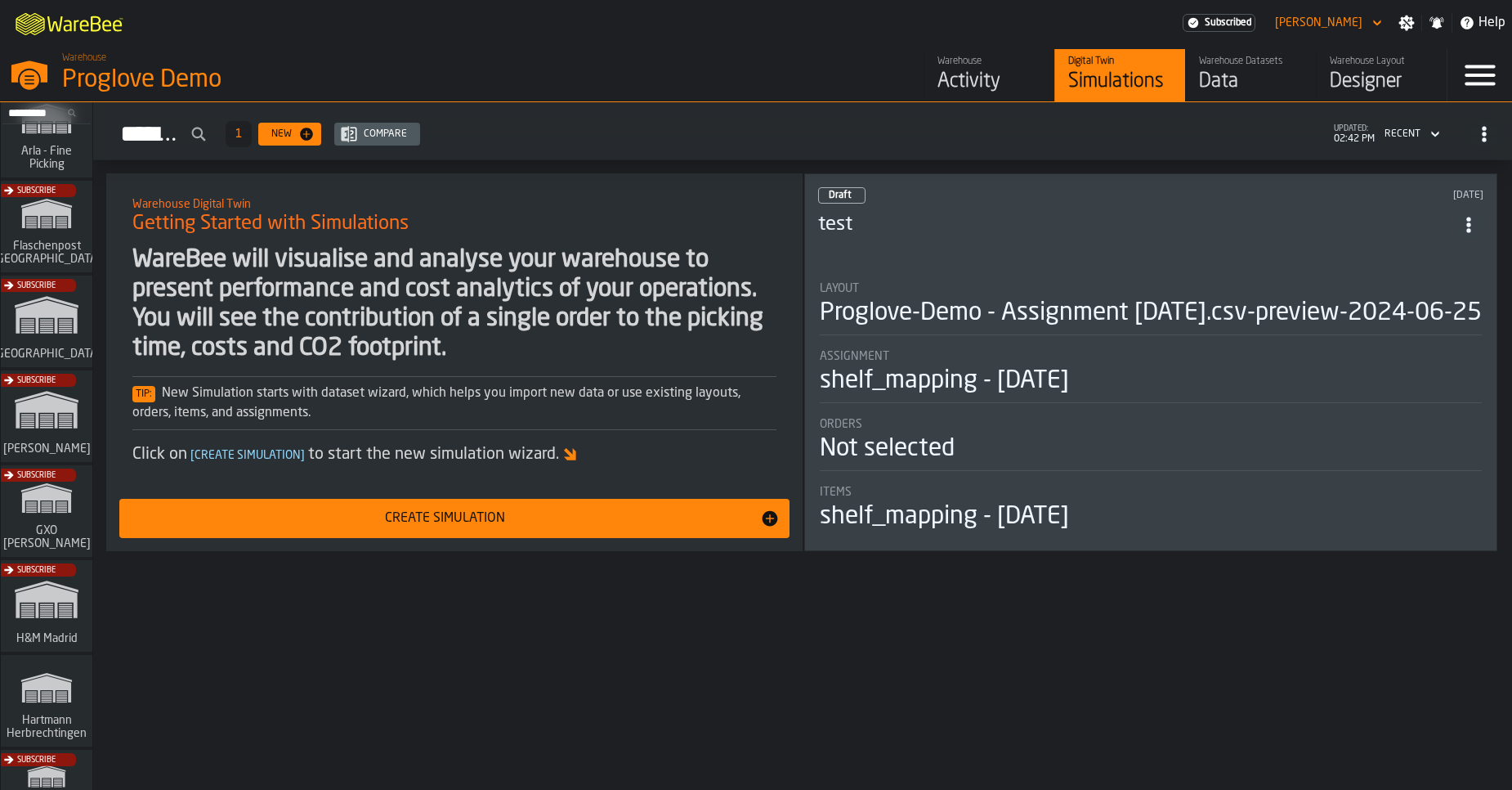
click at [41, 413] on div "Subscribe" at bounding box center [43, 421] width 91 height 95
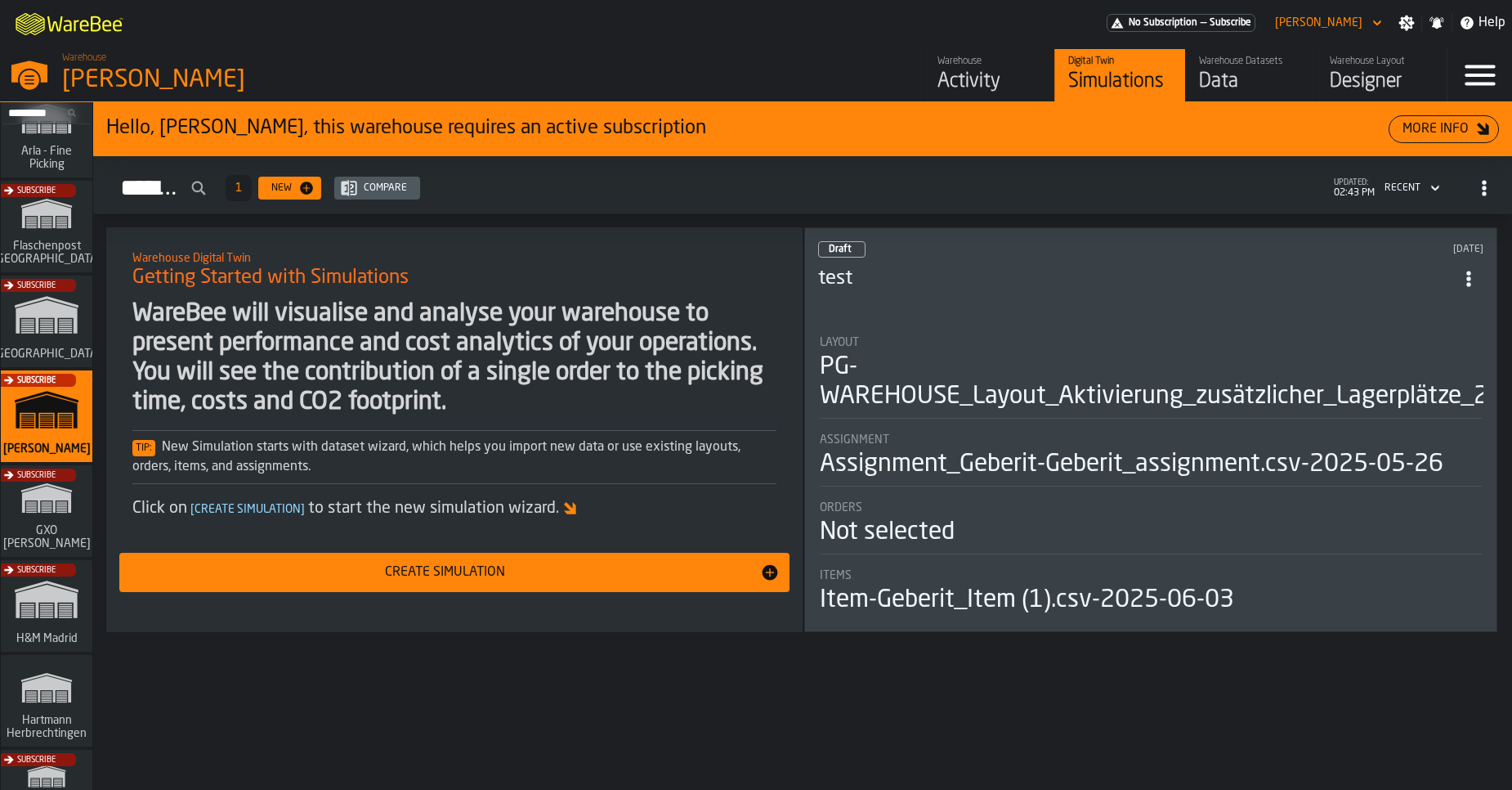
click at [983, 74] on div "Activity" at bounding box center [989, 82] width 104 height 26
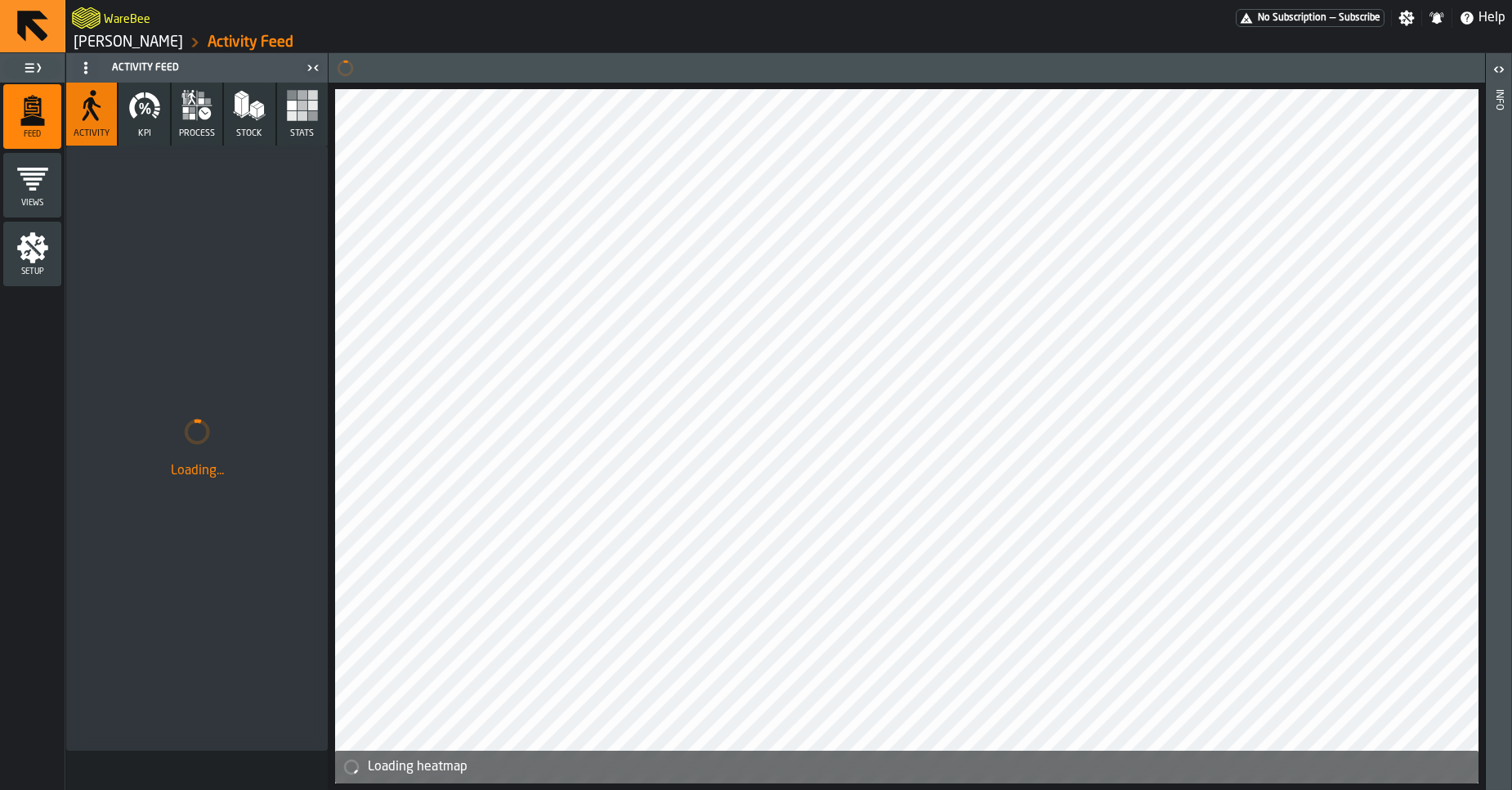
click at [716, 503] on main "WareBee No Subscription — Subscribe Settings Notifications Help Geberit Pfullen…" at bounding box center [756, 395] width 1512 height 790
click at [314, 92] on rect "button" at bounding box center [313, 94] width 10 height 10
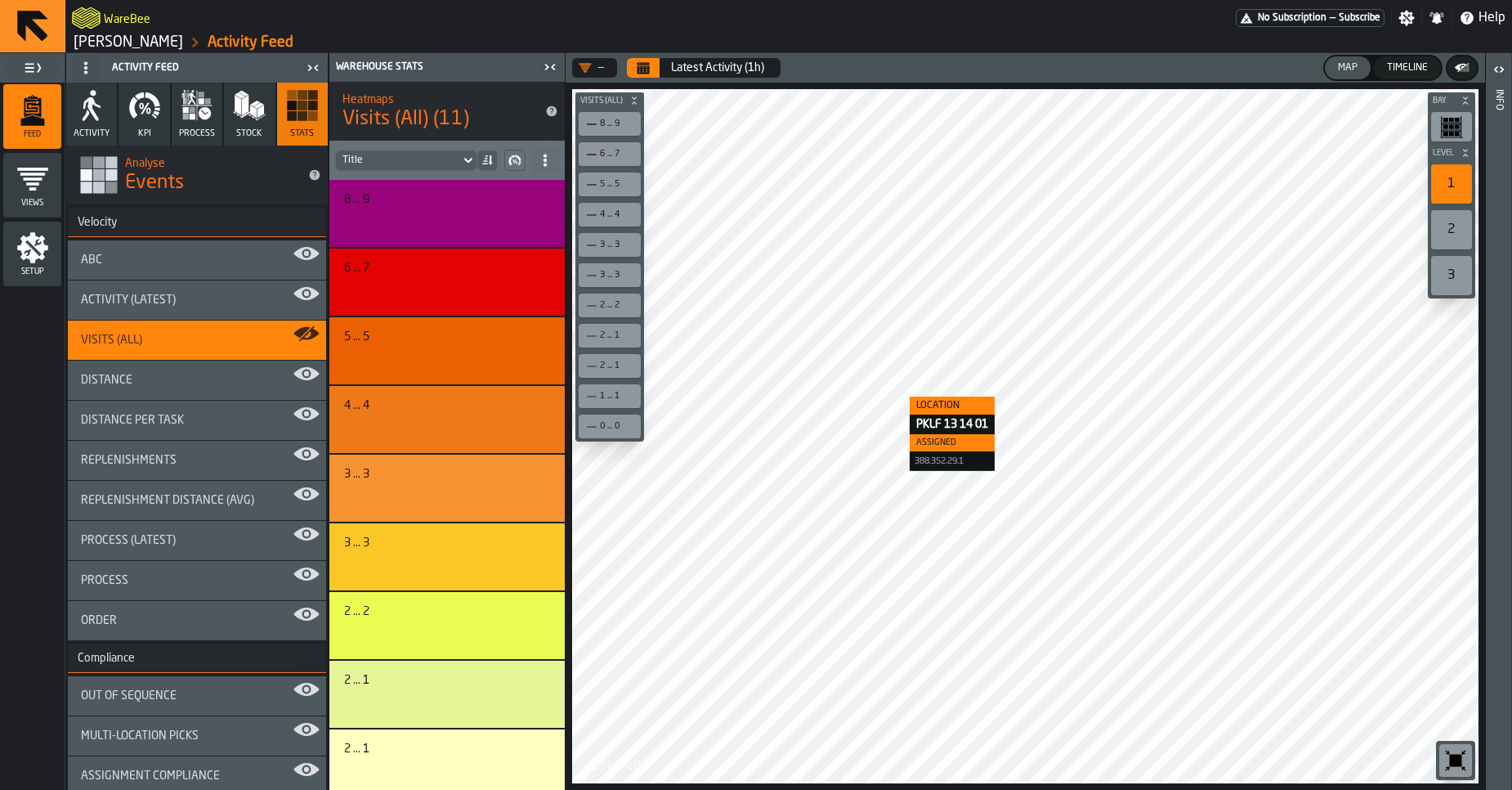
click at [53, 266] on div "Setup" at bounding box center [32, 254] width 58 height 45
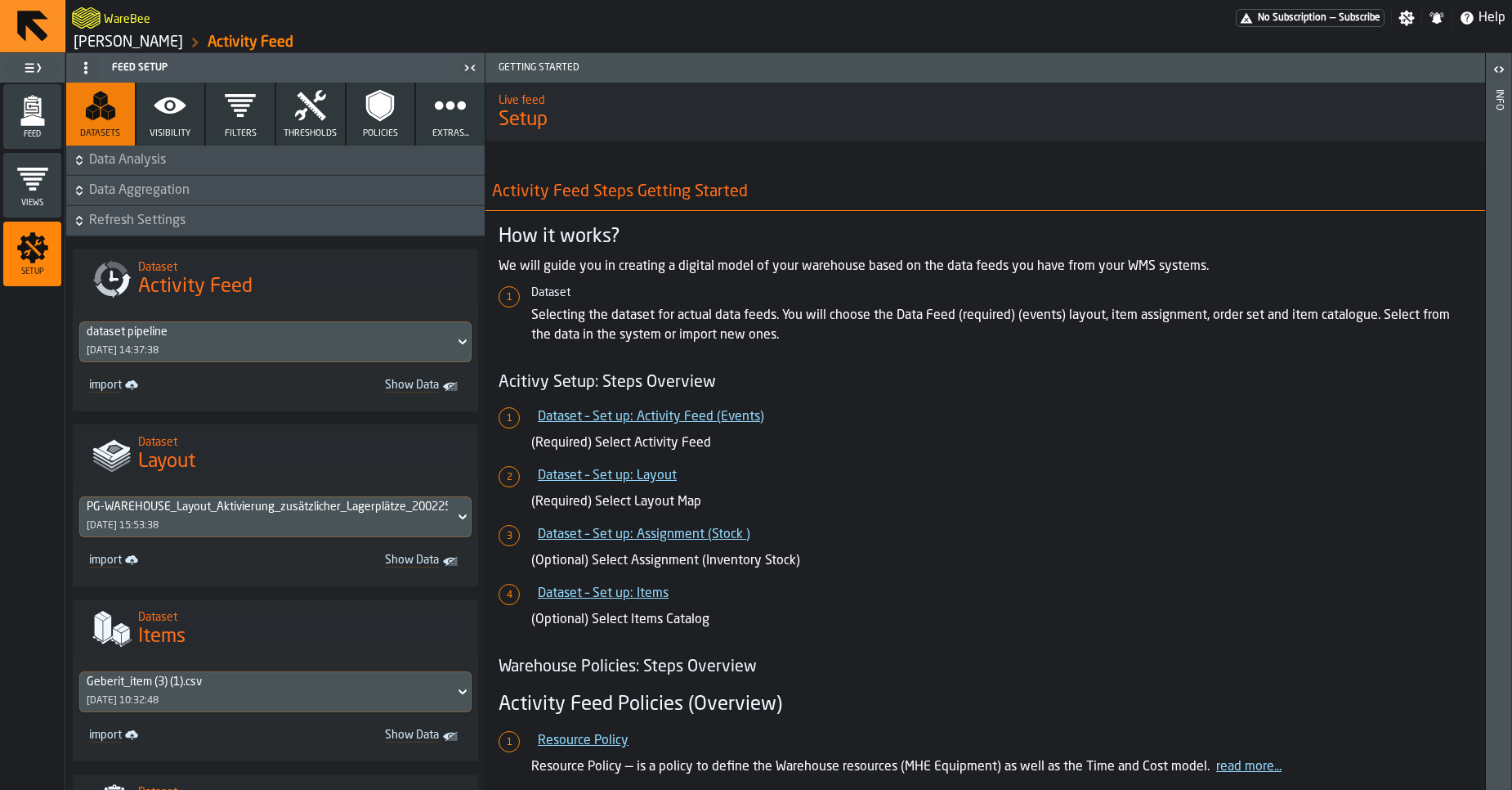
click at [227, 126] on button "Filters" at bounding box center [240, 114] width 69 height 63
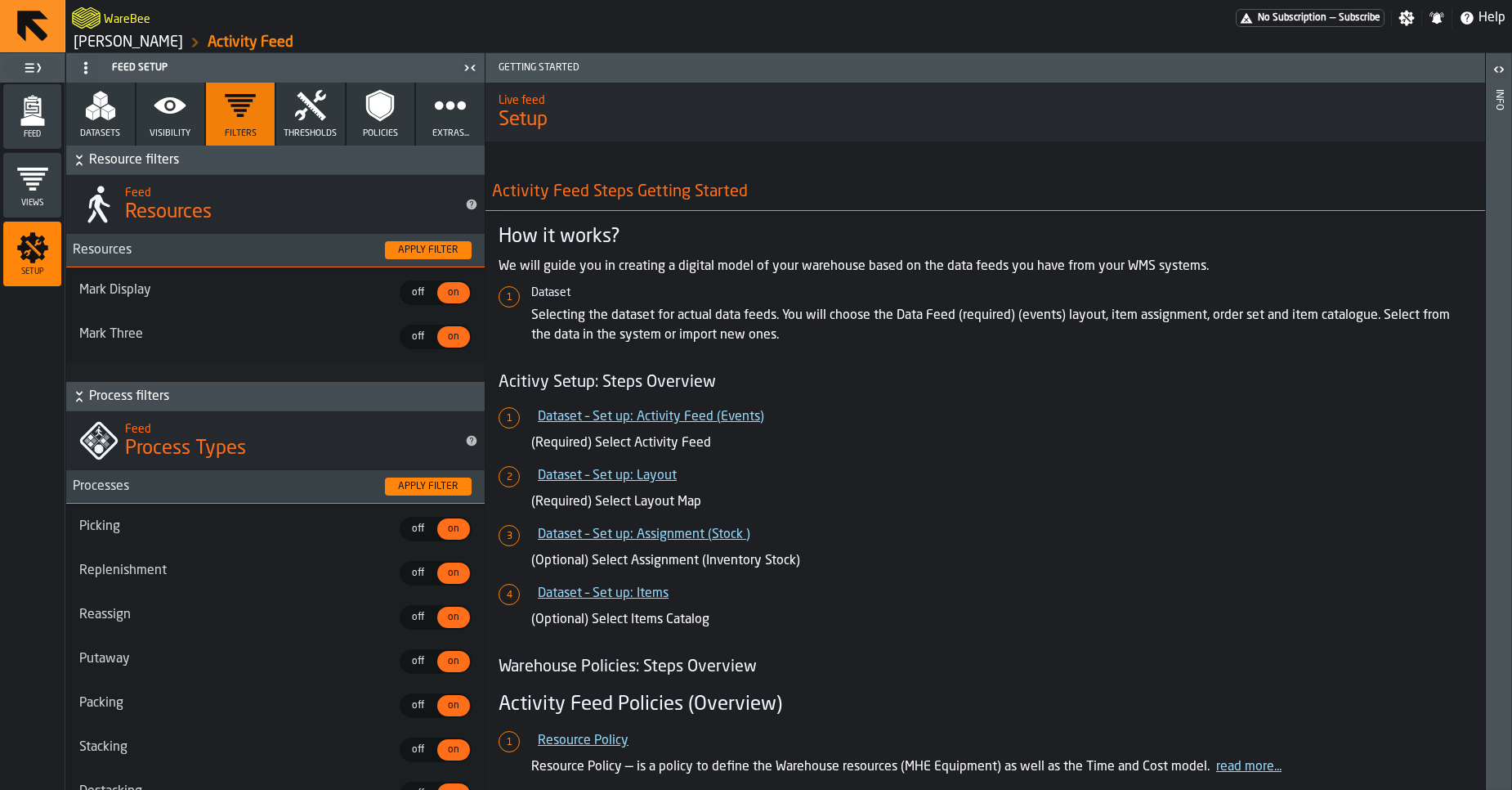
click at [421, 571] on span "off" at bounding box center [417, 573] width 26 height 15
click at [49, 110] on icon "menu Feed" at bounding box center [33, 111] width 33 height 33
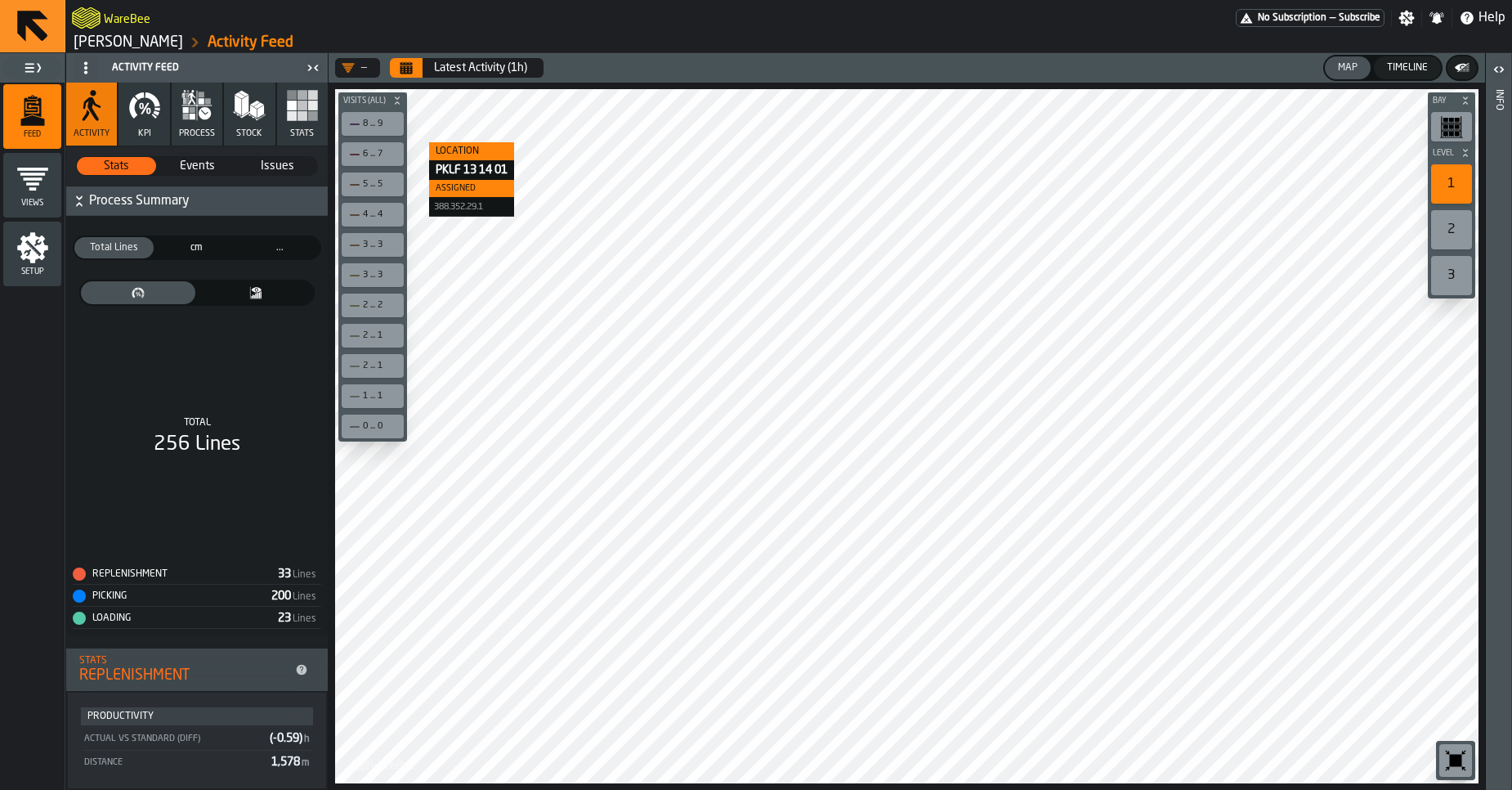
click at [280, 119] on button "Stats" at bounding box center [302, 114] width 51 height 63
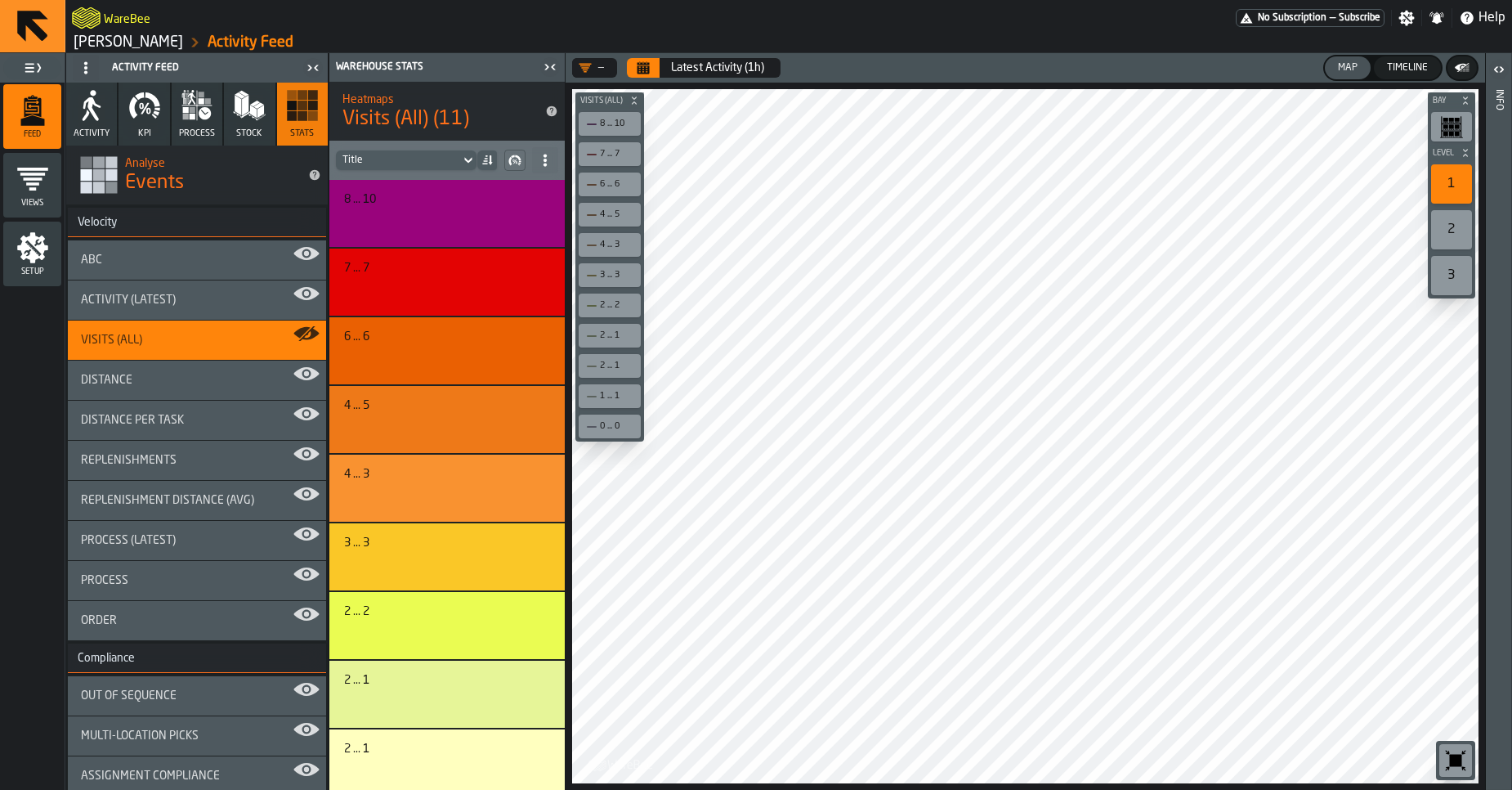
click at [192, 138] on span "process" at bounding box center [196, 133] width 36 height 11
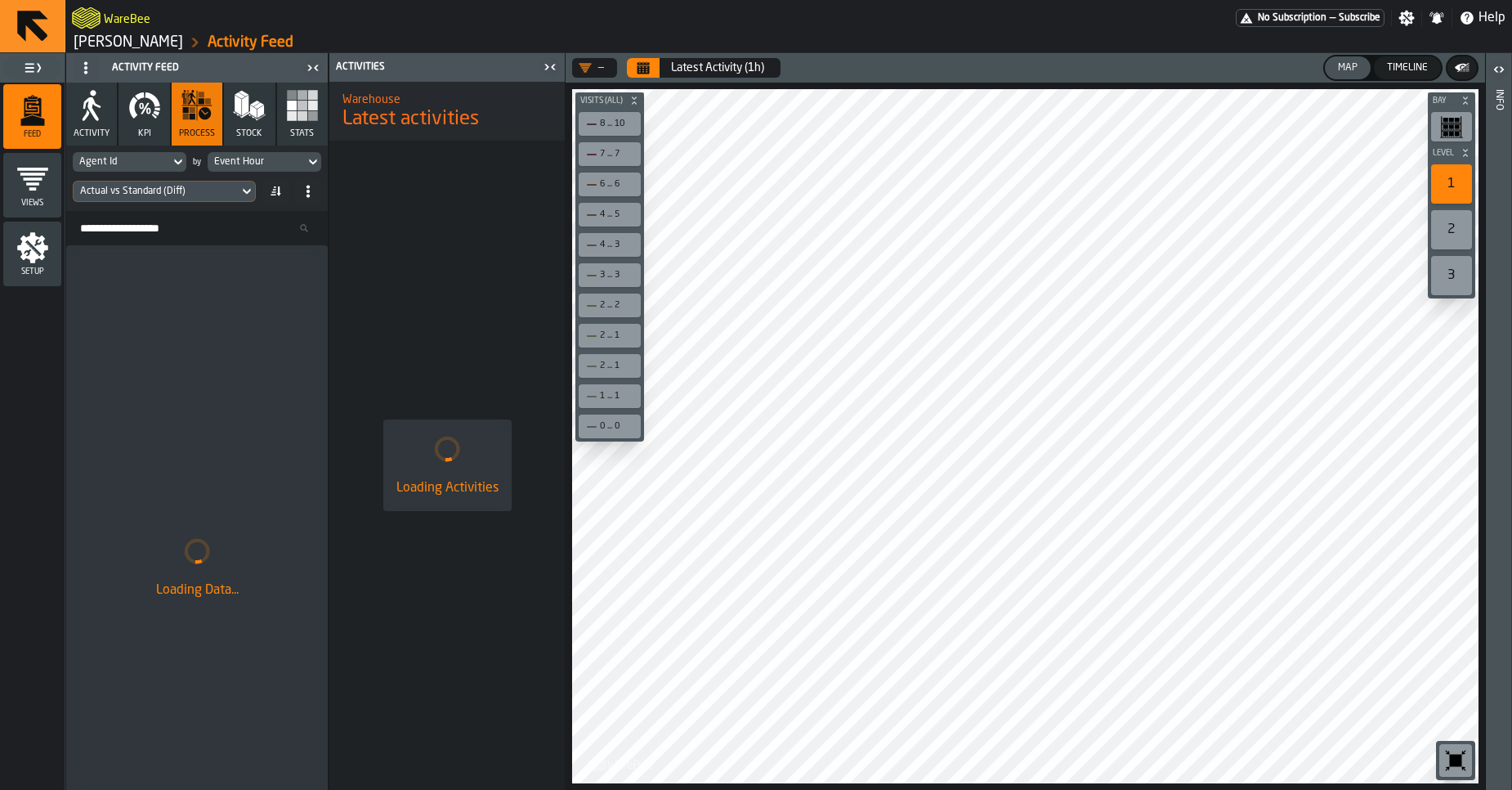
click at [174, 200] on div "Actual vs Standard (Diff)" at bounding box center [164, 192] width 183 height 21
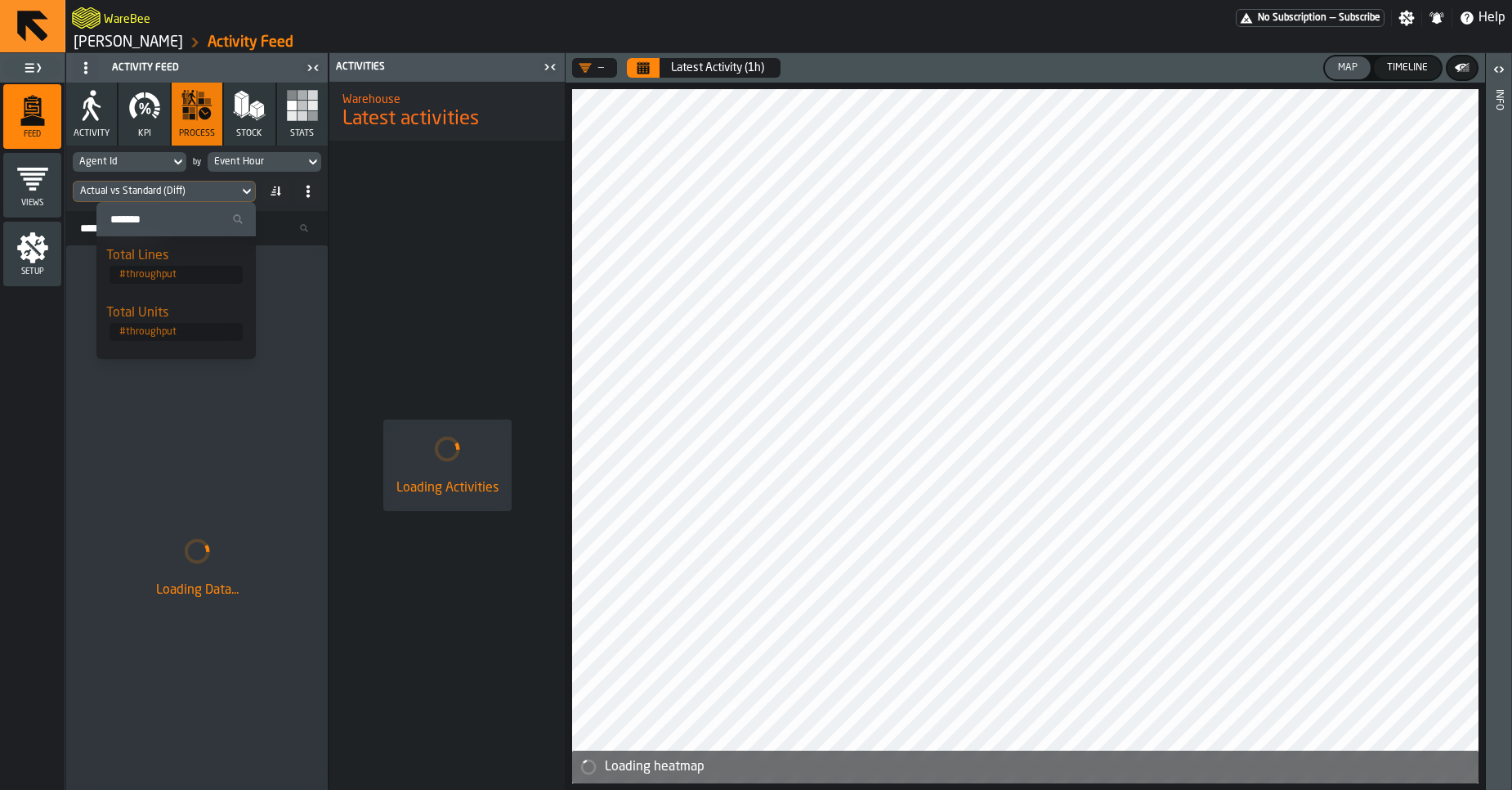
click at [651, 78] on header "— Latest Activity (1h) Map Timeline" at bounding box center [1026, 68] width 920 height 29
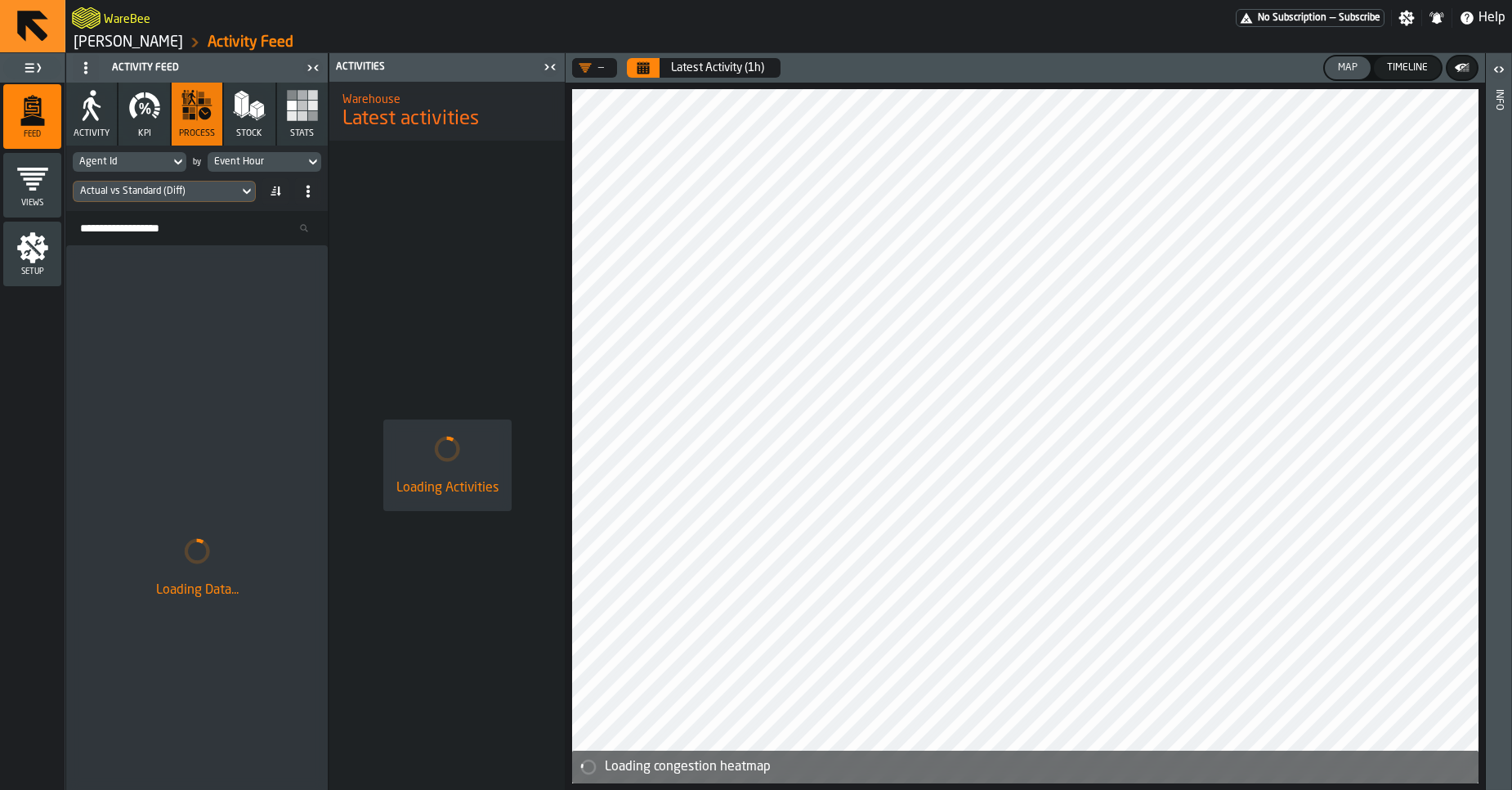
click at [649, 69] on icon "Calendar" at bounding box center [644, 69] width 13 height 8
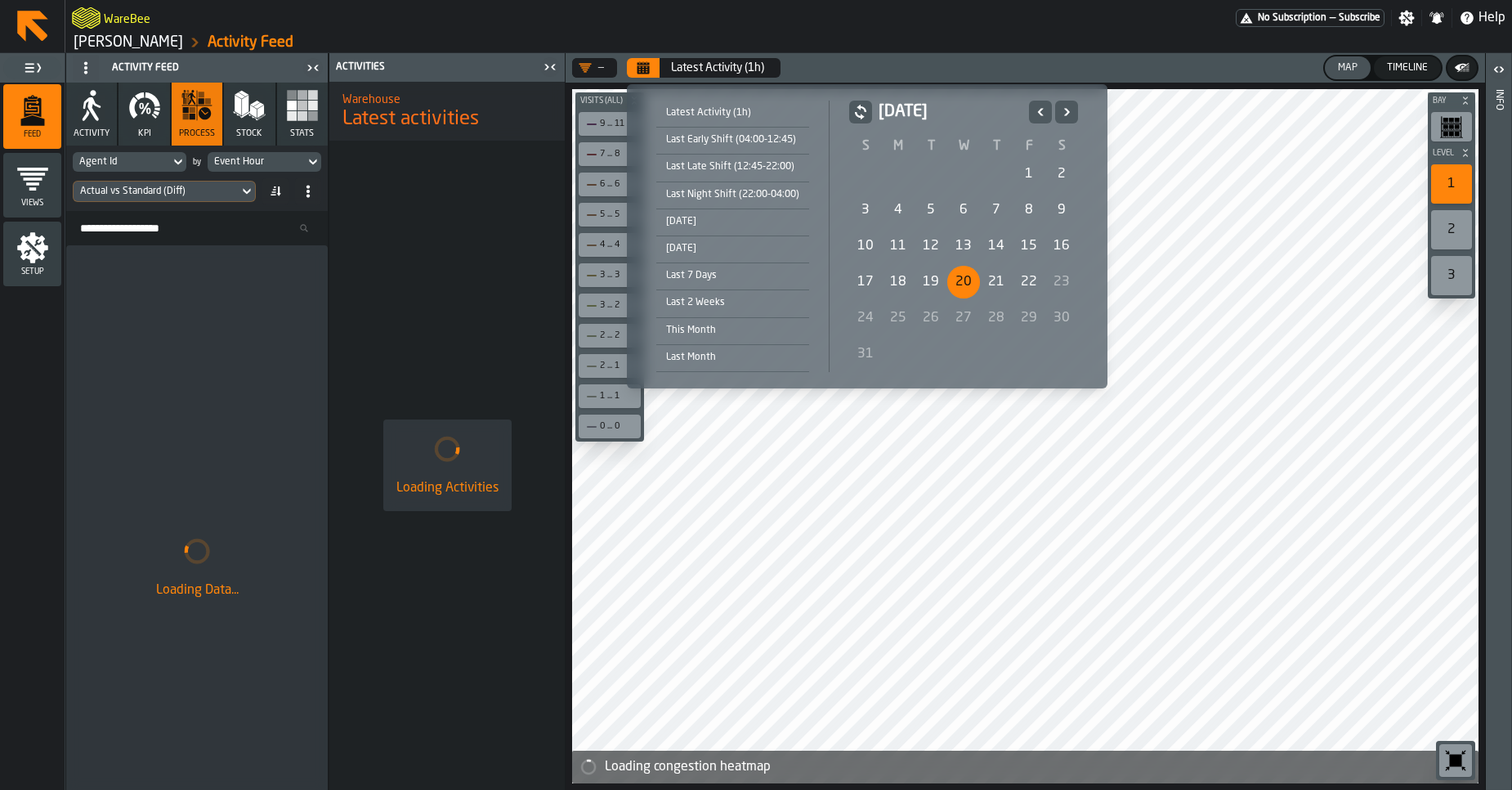
click at [962, 270] on div "20" at bounding box center [964, 282] width 33 height 33
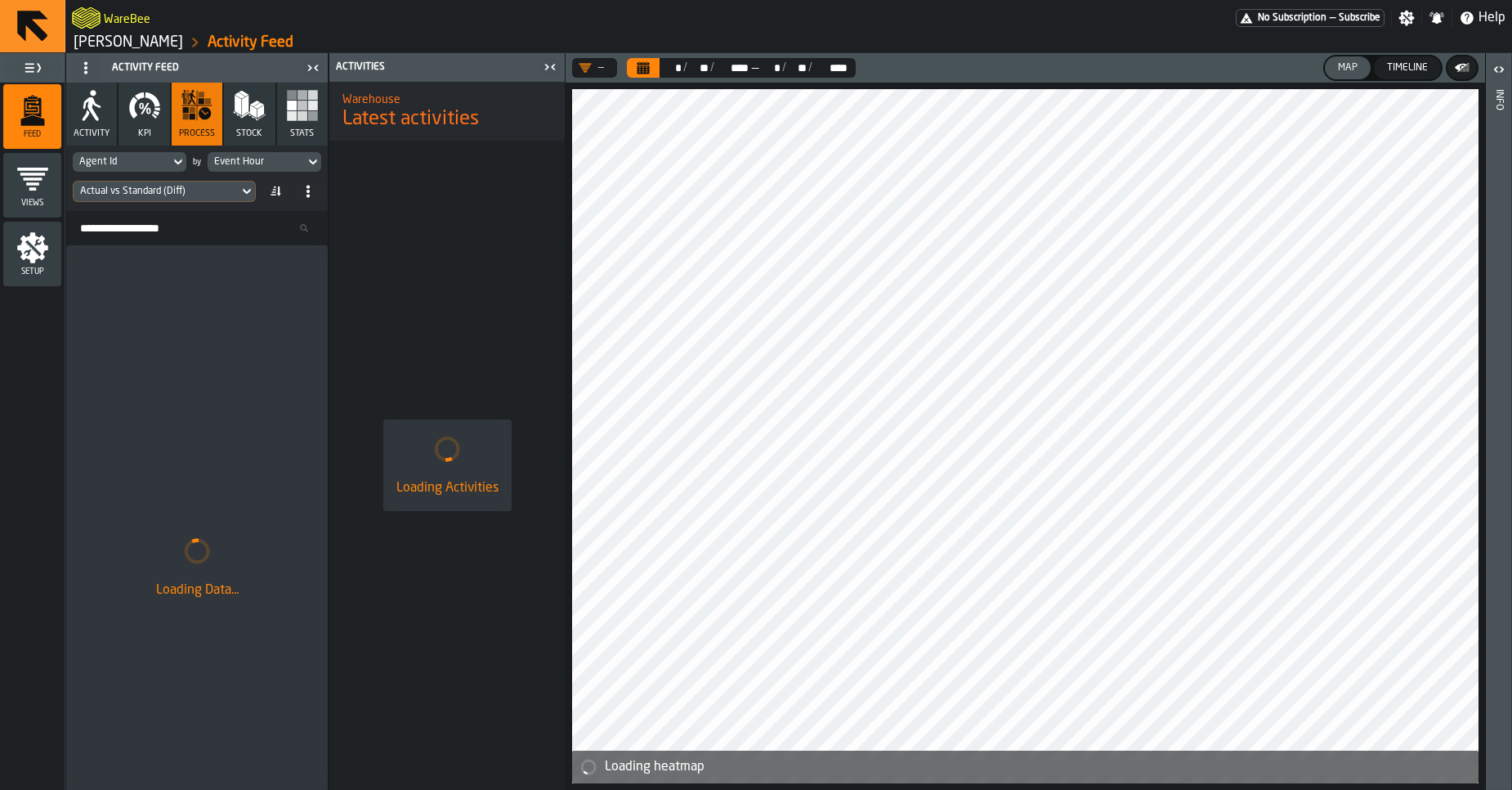
click at [152, 196] on div "Actual vs Standard (Diff)" at bounding box center [156, 192] width 152 height 12
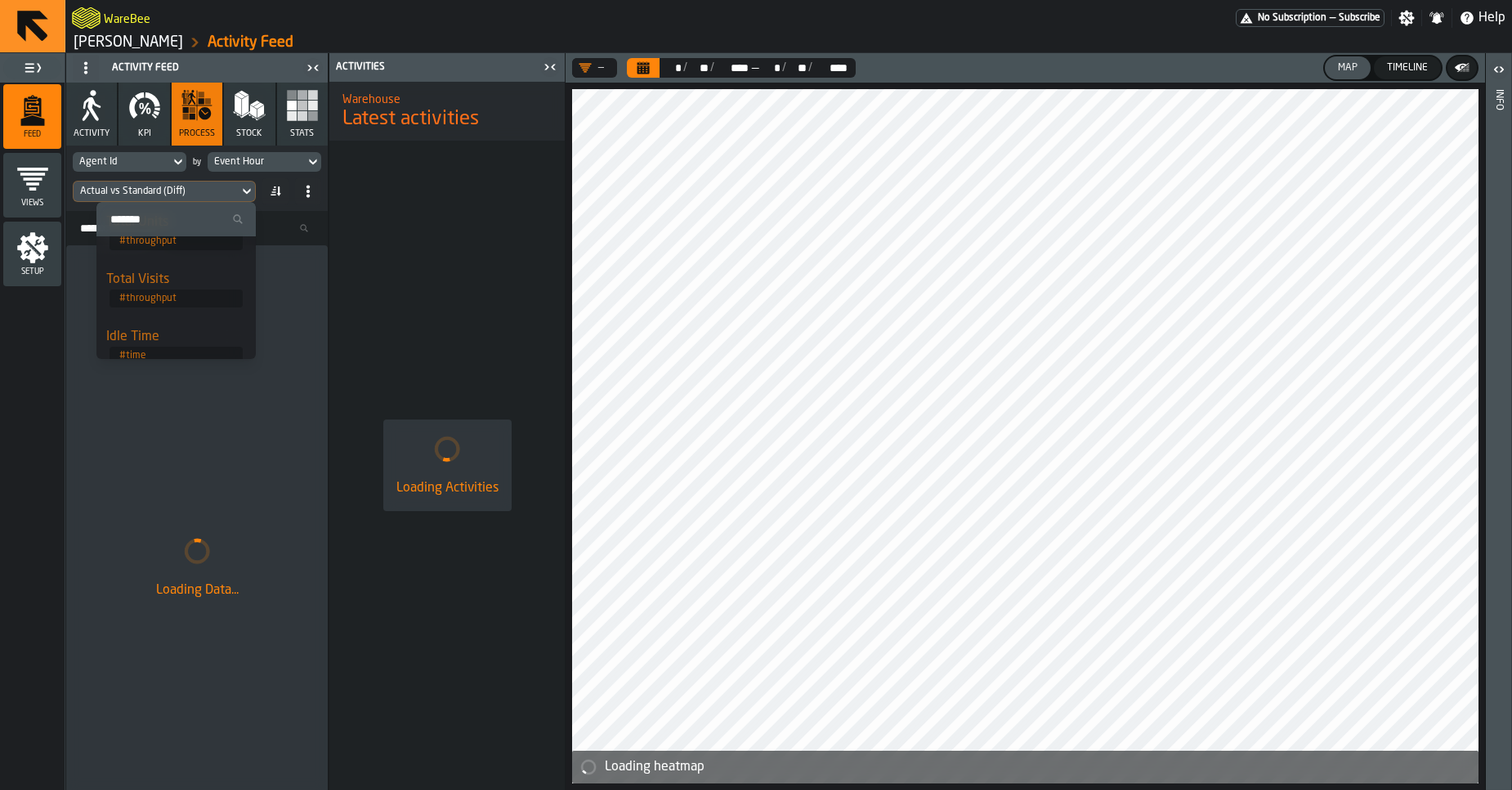
scroll to position [86, 0]
click at [157, 334] on div "Idle Time" at bounding box center [176, 341] width 140 height 19
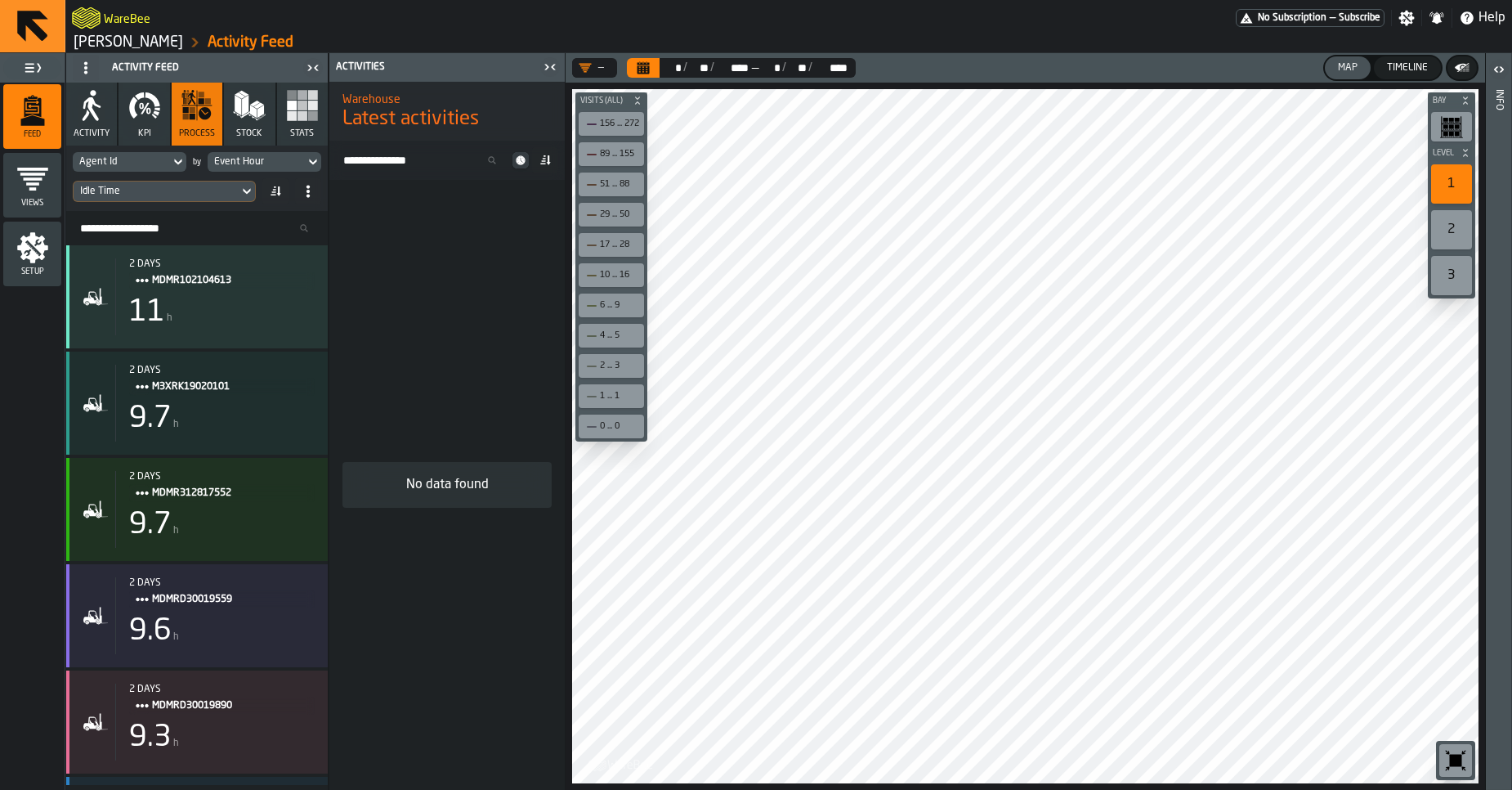
click at [252, 155] on div "Event Hour" at bounding box center [257, 162] width 97 height 18
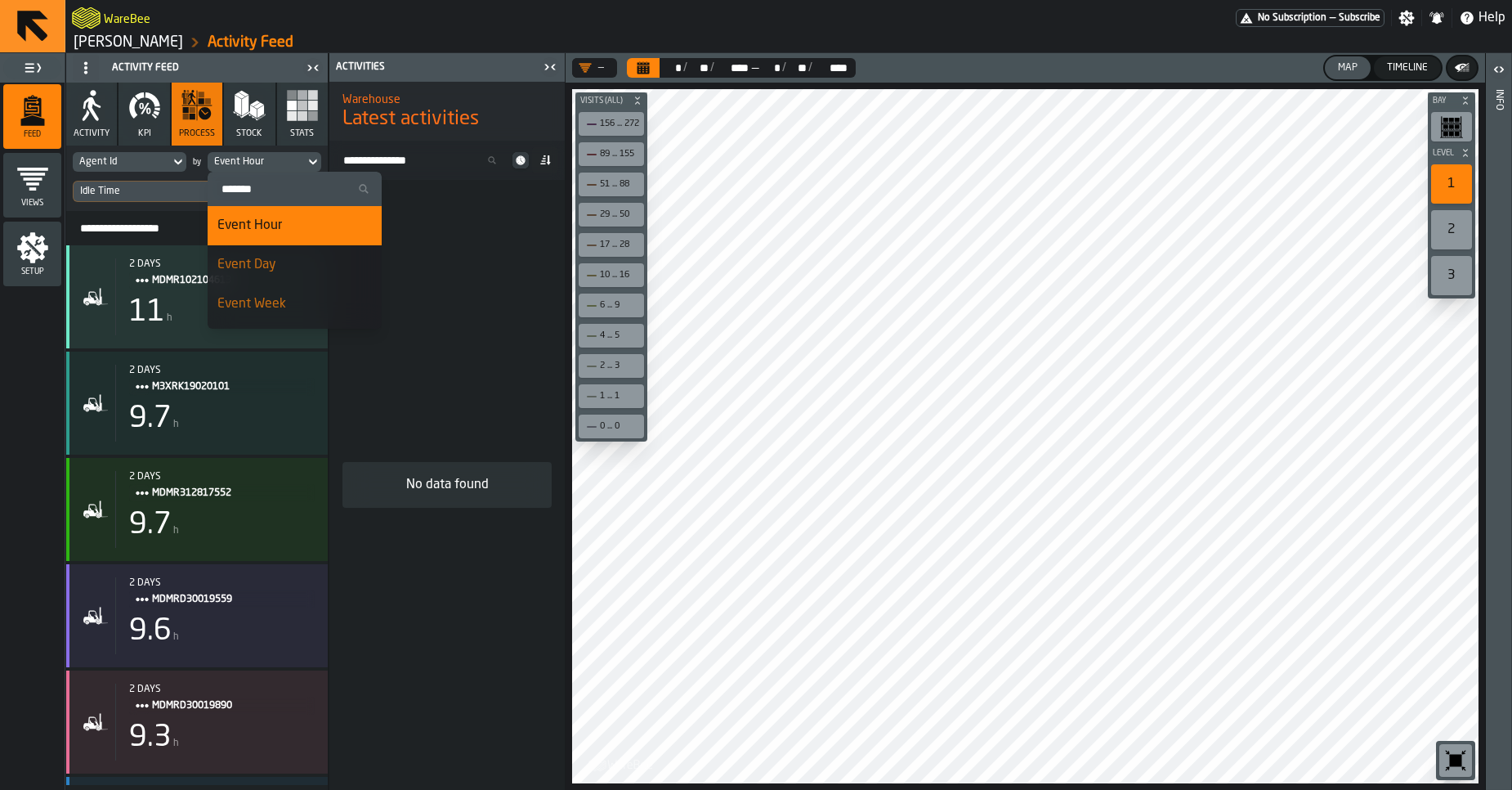
click at [271, 228] on span "Event Hour" at bounding box center [250, 225] width 64 height 13
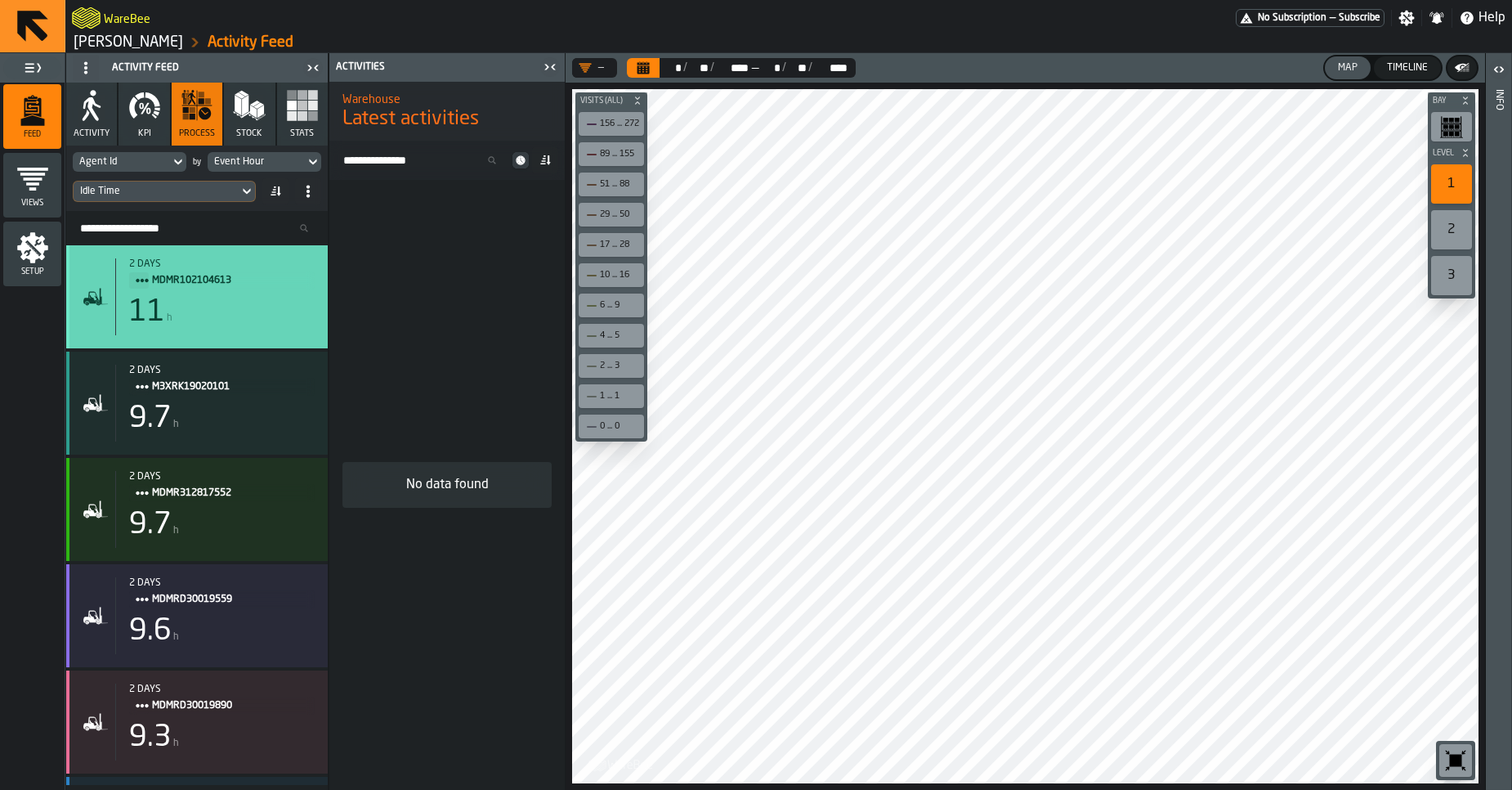
click at [237, 312] on div "11 h" at bounding box center [222, 312] width 186 height 33
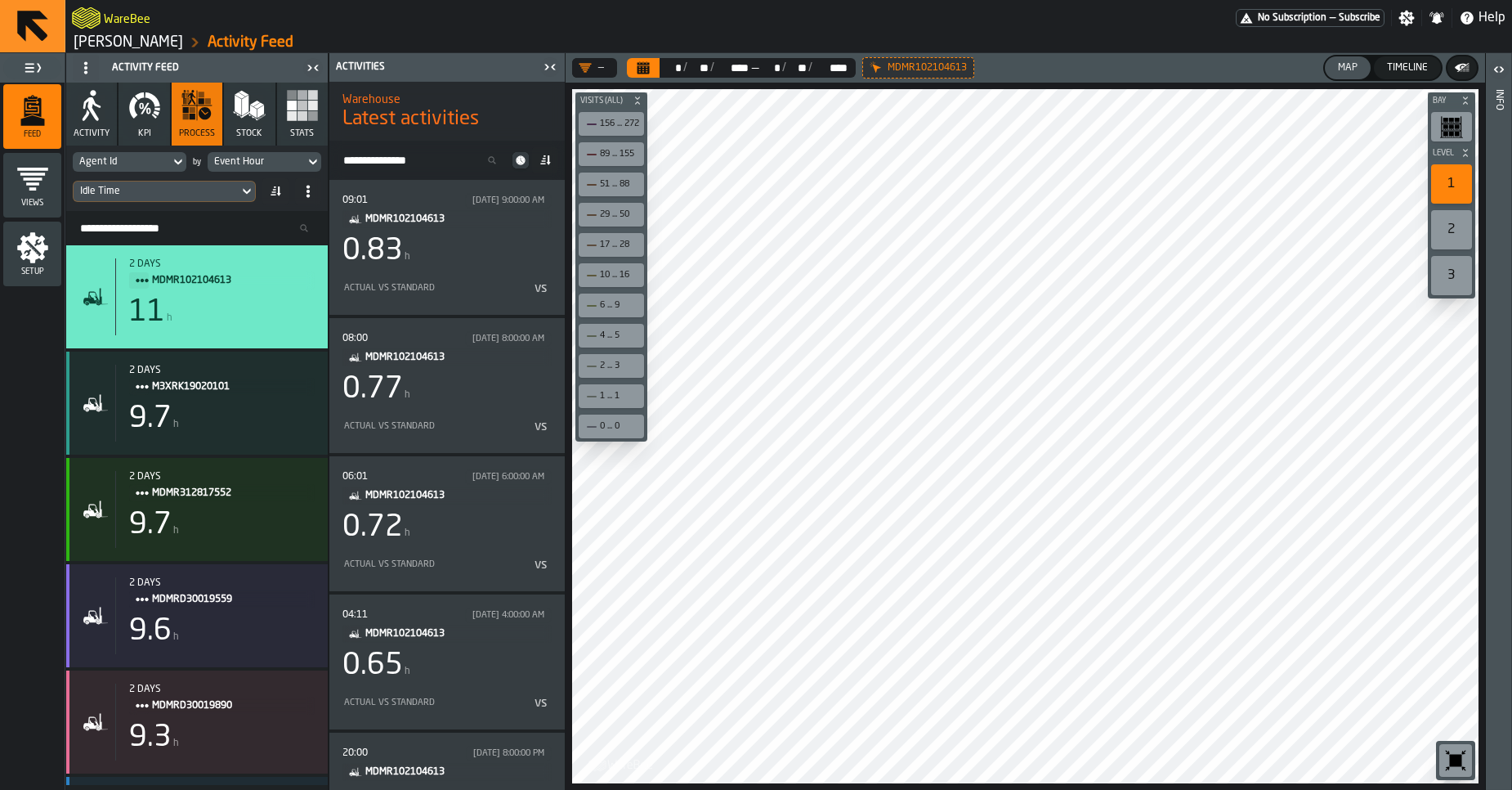
click at [1390, 79] on button "Timeline" at bounding box center [1407, 68] width 67 height 23
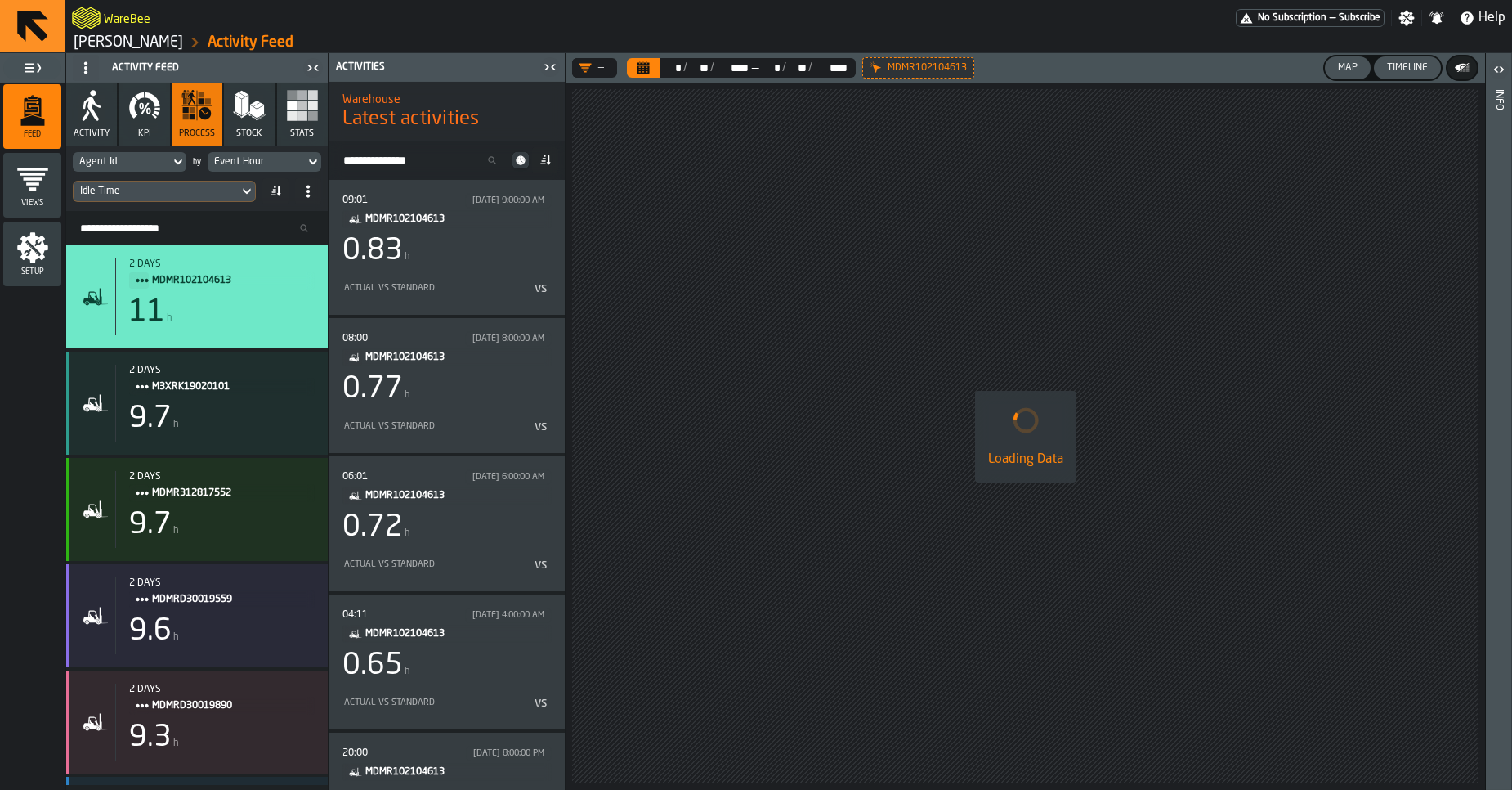
click at [0, 0] on icon at bounding box center [0, 0] width 0 height 0
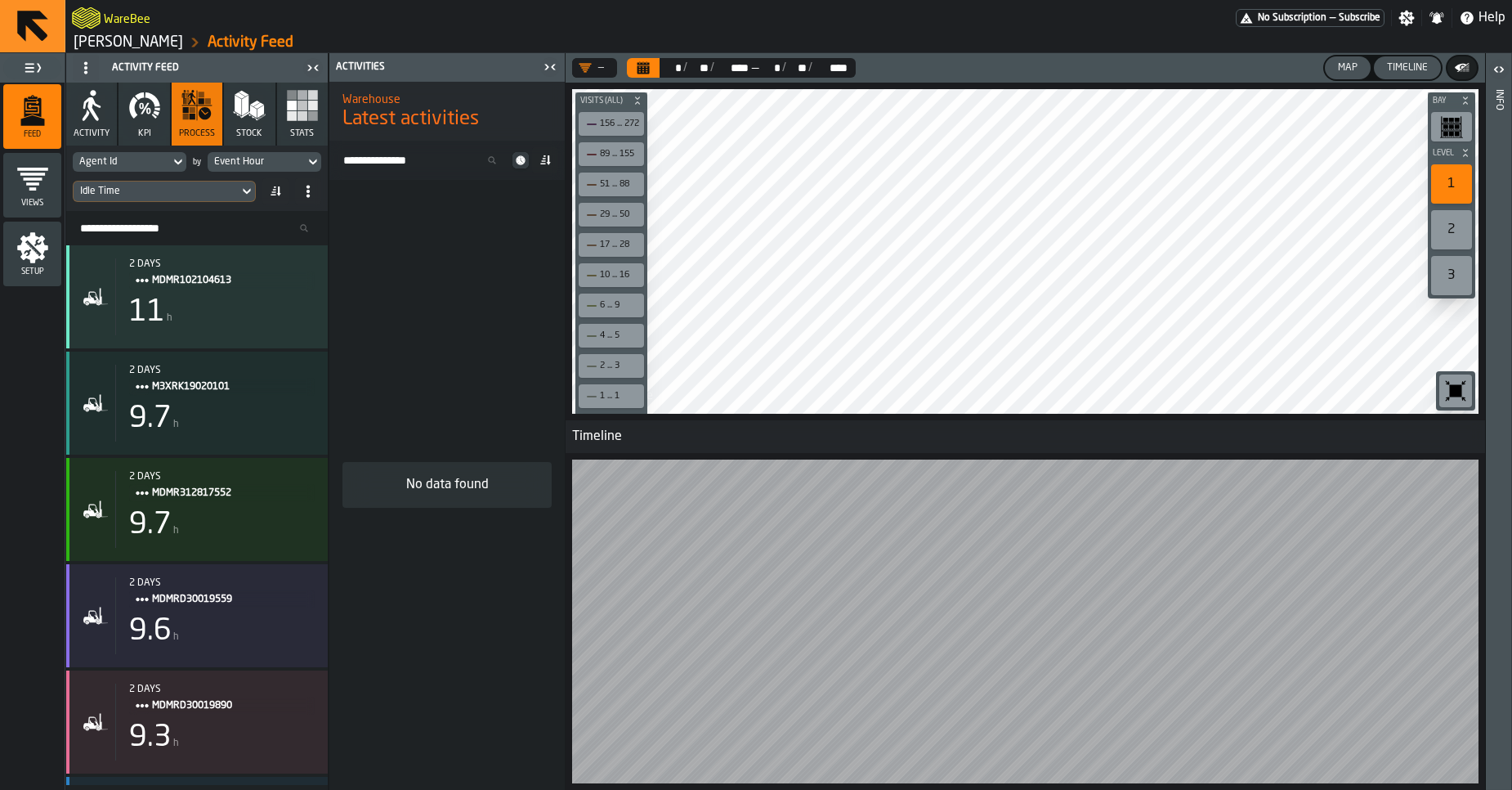
click at [1342, 71] on div "Map" at bounding box center [1348, 68] width 33 height 12
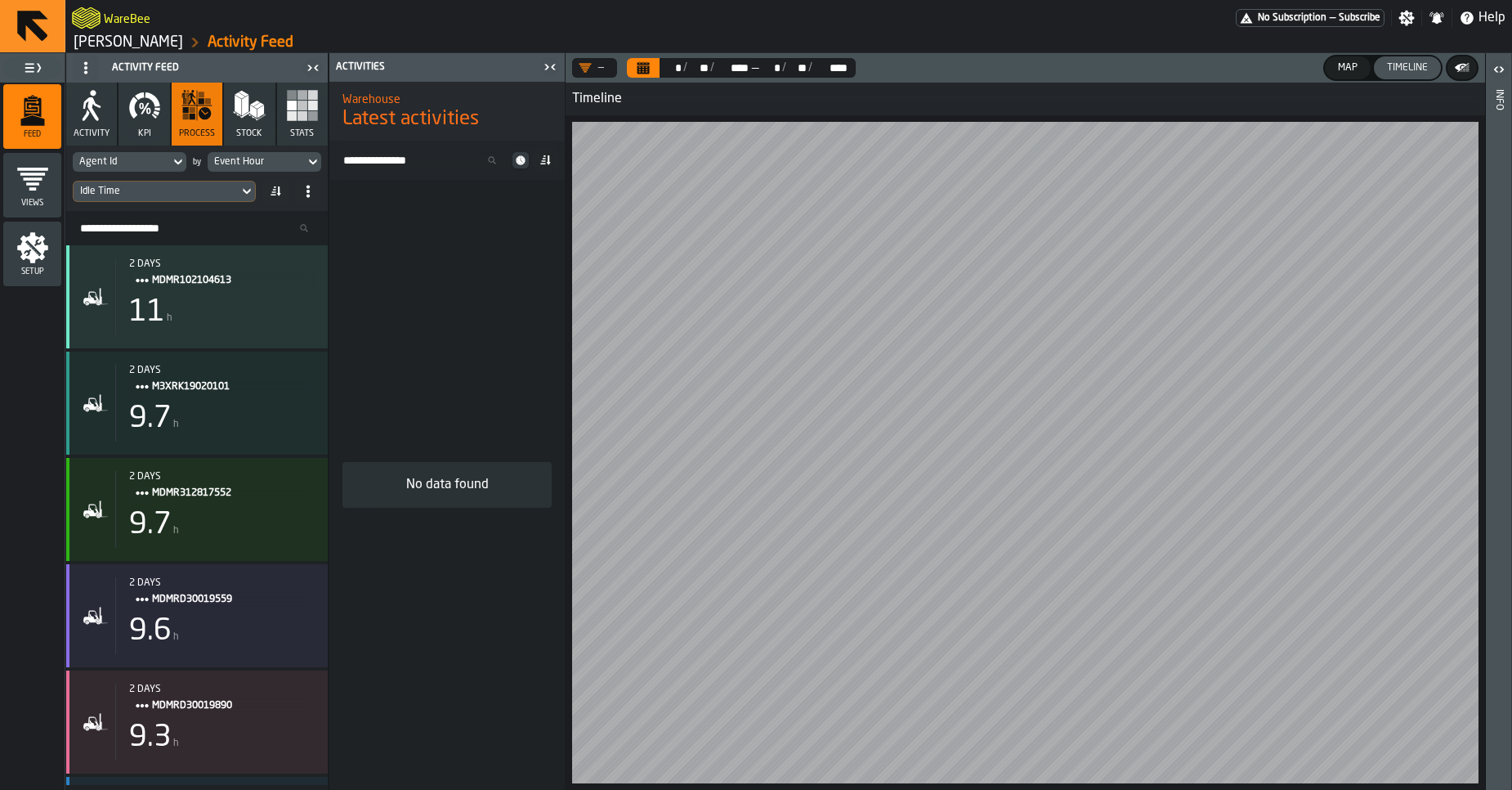
click at [136, 34] on link "[PERSON_NAME]" at bounding box center [128, 42] width 110 height 18
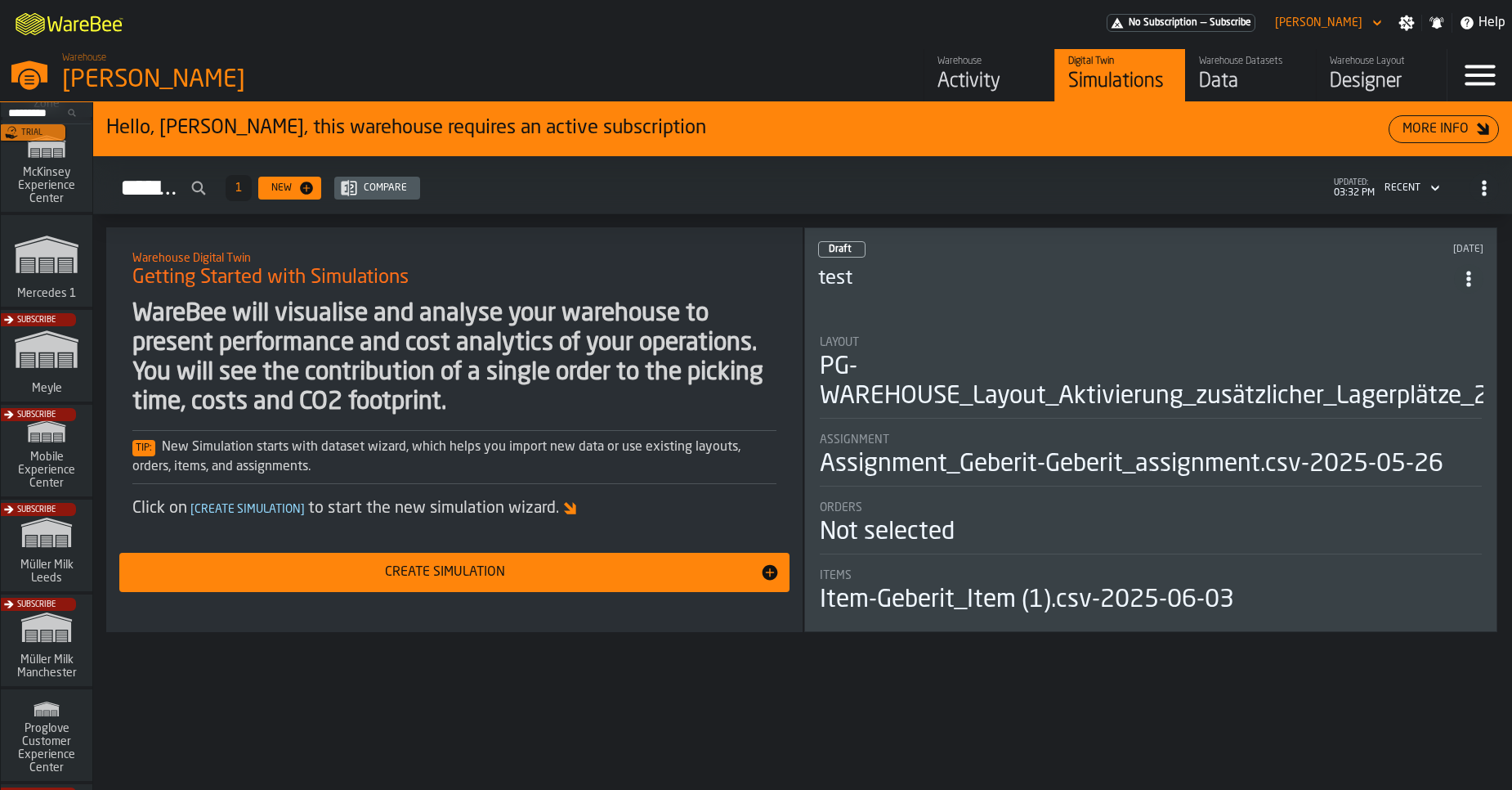
scroll to position [871, 0]
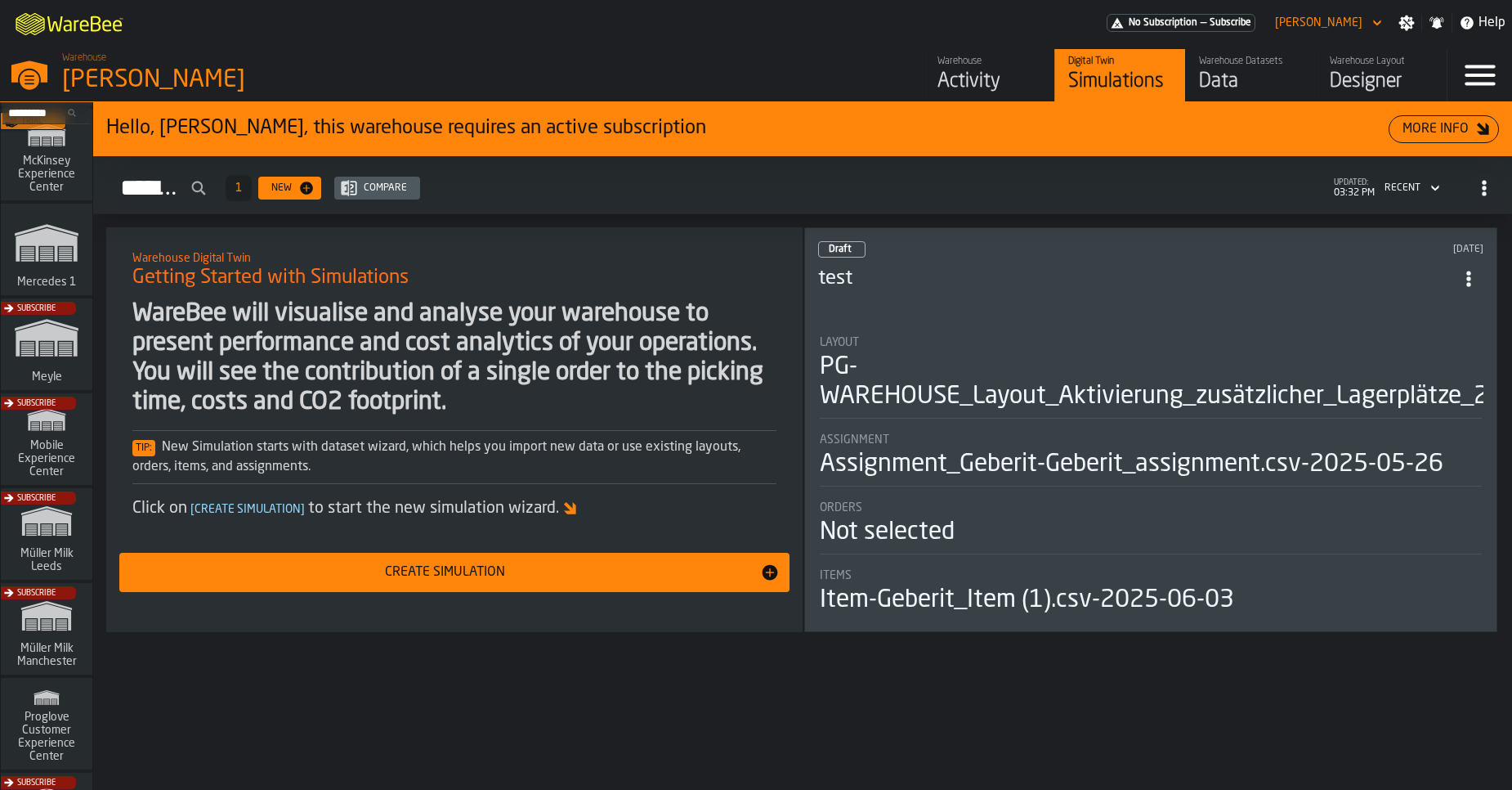
click at [52, 625] on div "Subscribe" at bounding box center [43, 634] width 91 height 95
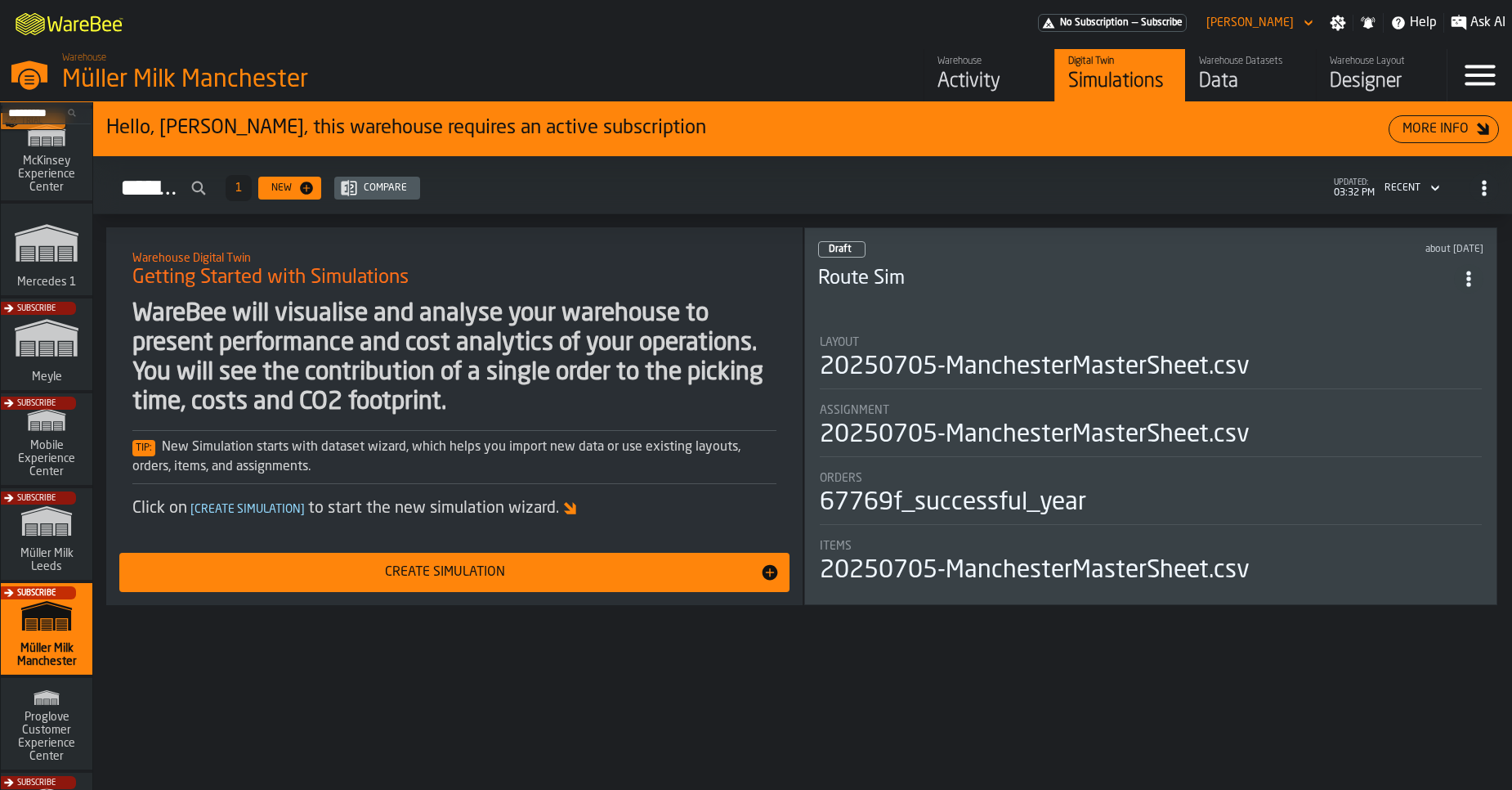
click at [63, 563] on div "Subscribe" at bounding box center [43, 539] width 91 height 95
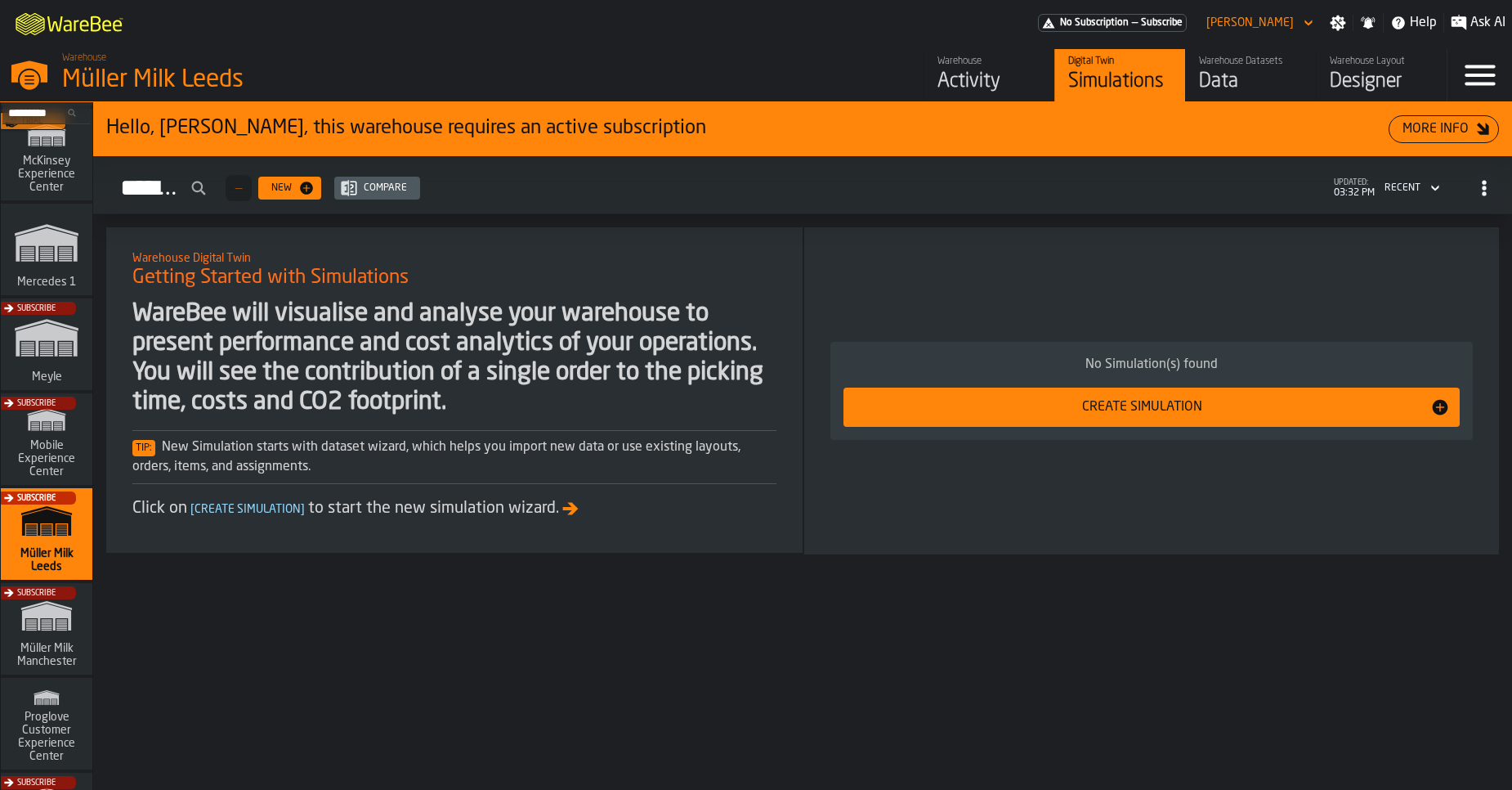
click at [983, 82] on div "Activity" at bounding box center [989, 82] width 104 height 26
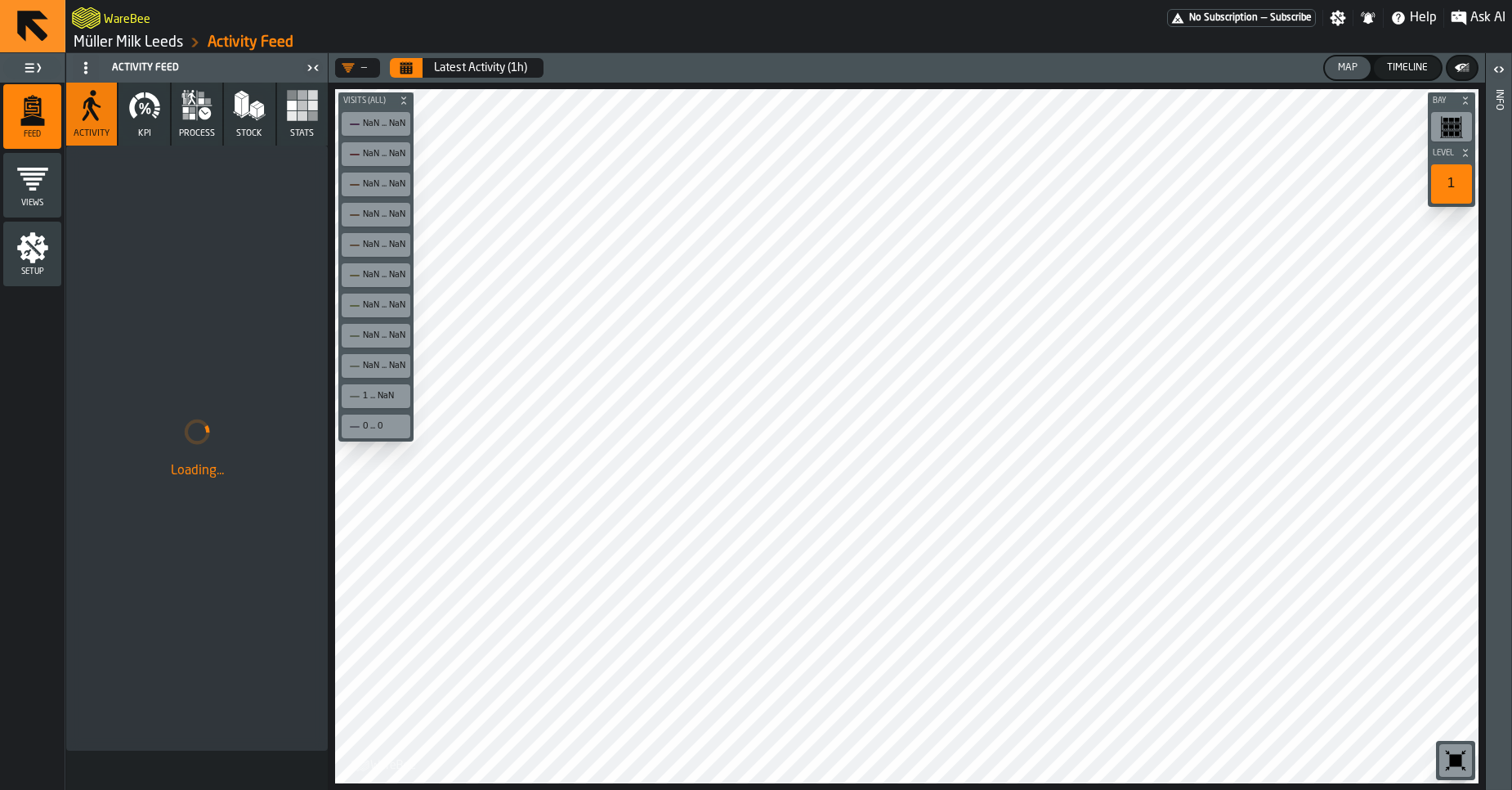
click at [119, 42] on link "Müller Milk Leeds" at bounding box center [128, 42] width 110 height 18
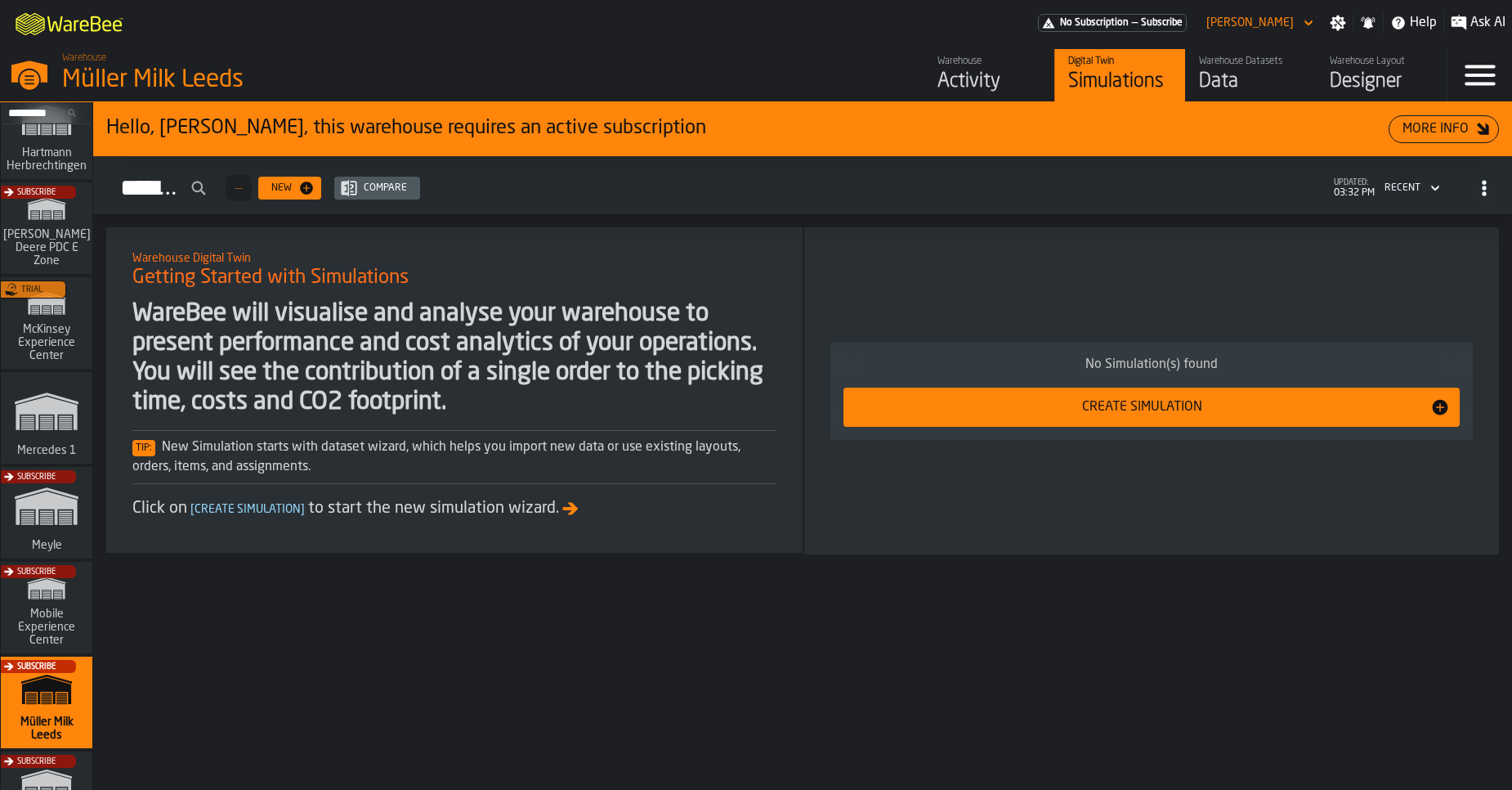
scroll to position [761, 0]
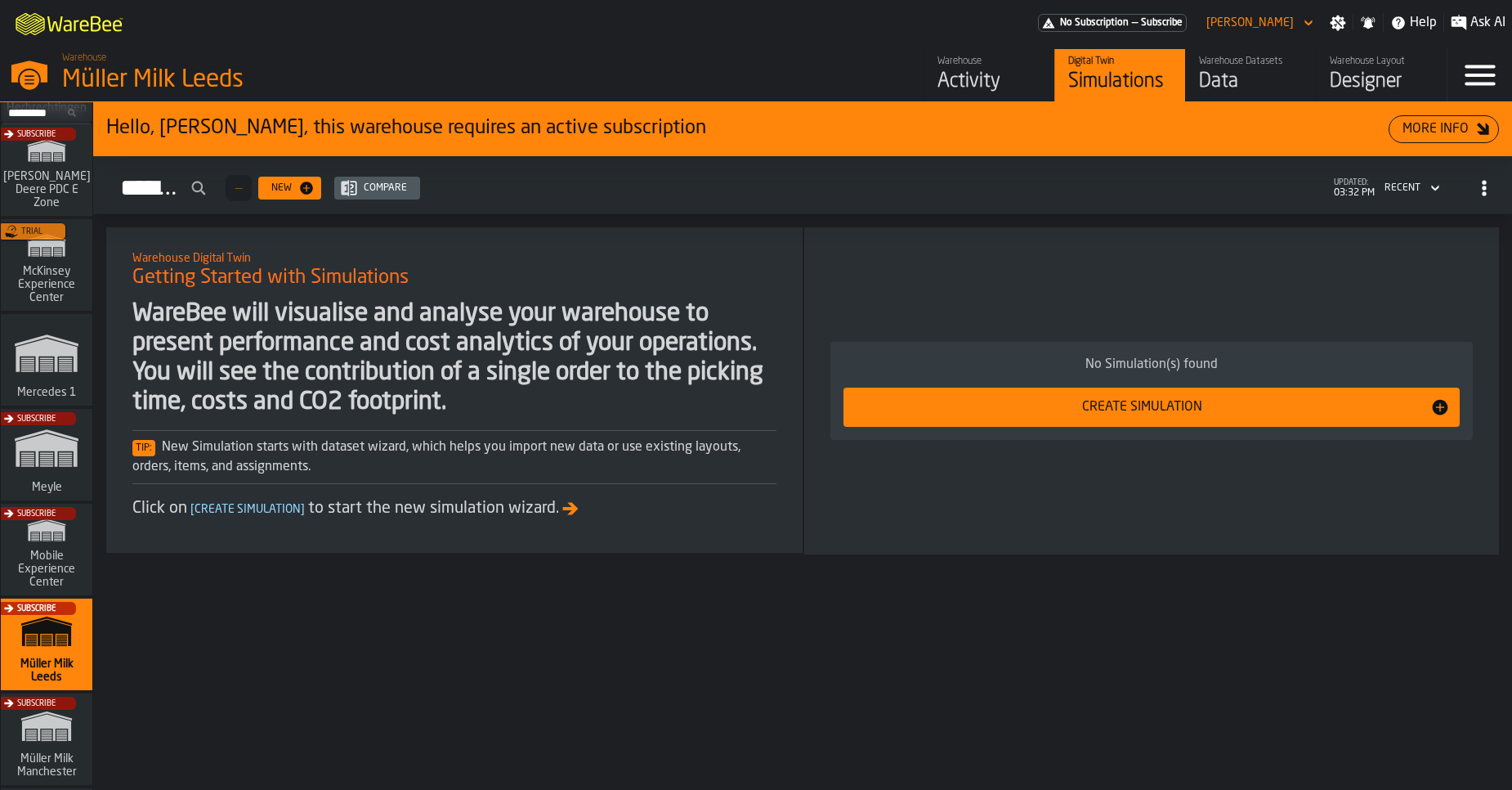
click at [42, 722] on div "Subscribe" at bounding box center [43, 744] width 91 height 95
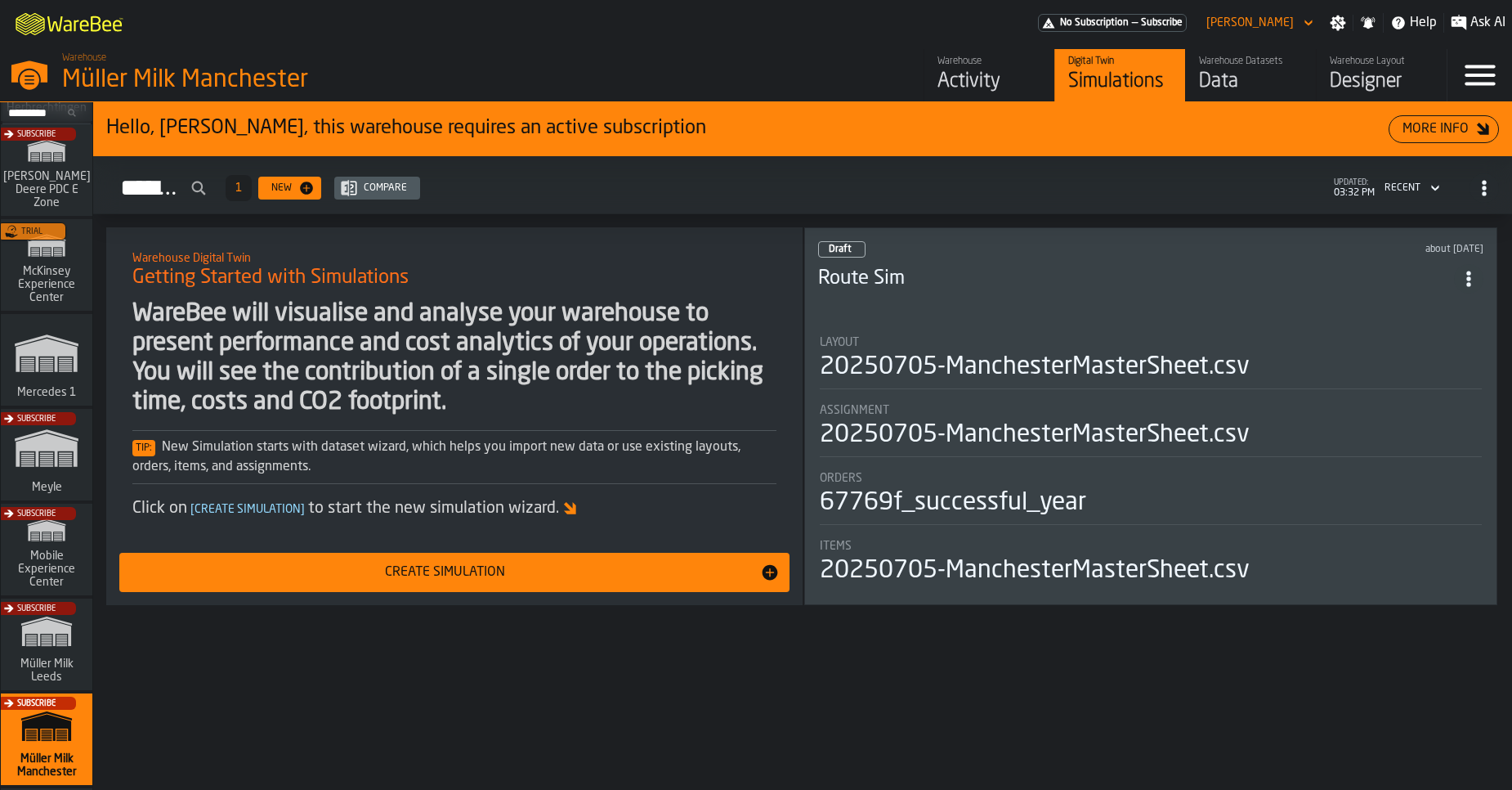
click at [984, 74] on div "Activity" at bounding box center [989, 82] width 104 height 26
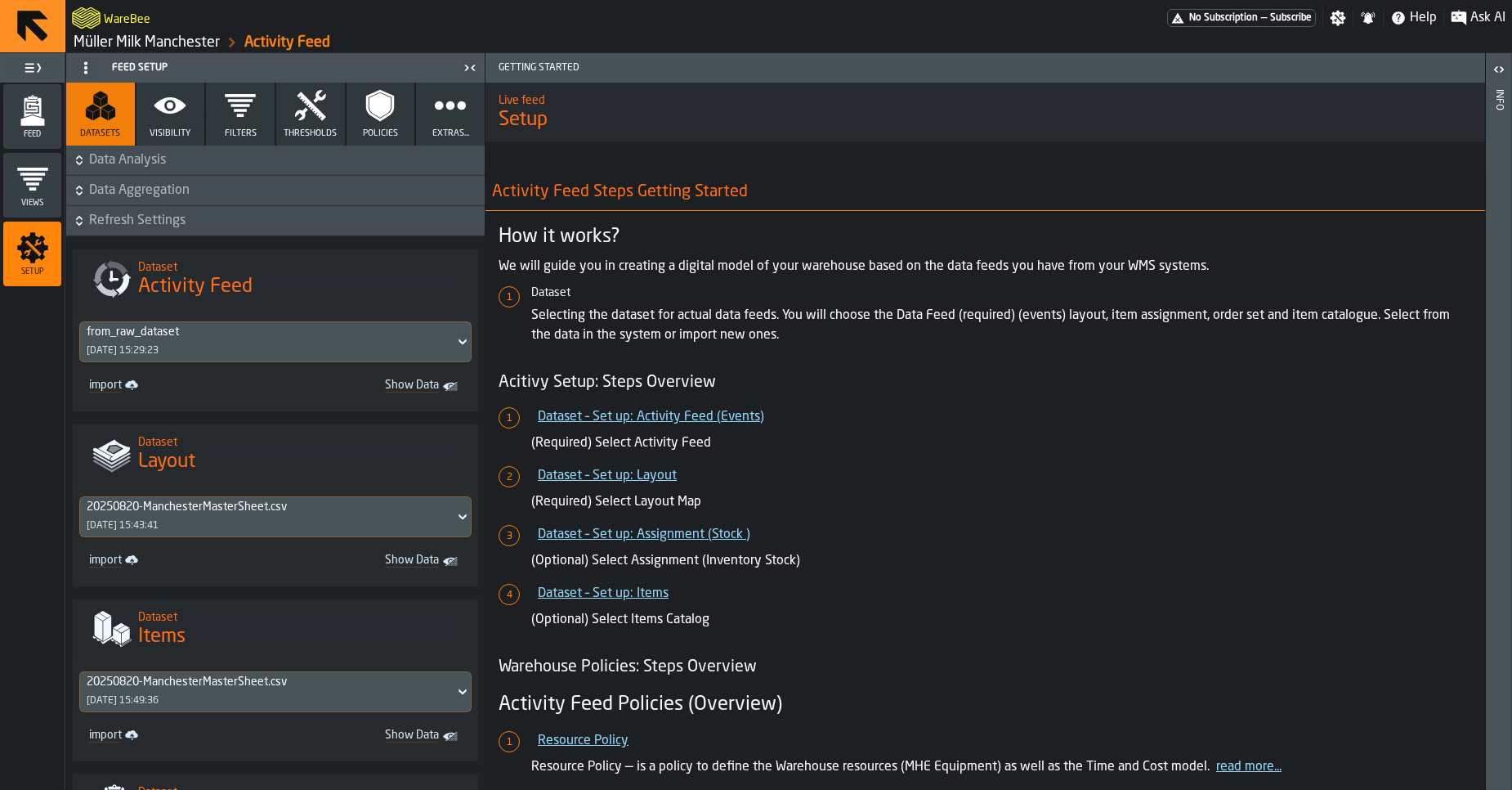
click at [169, 124] on button "Visibility" at bounding box center [170, 114] width 69 height 63
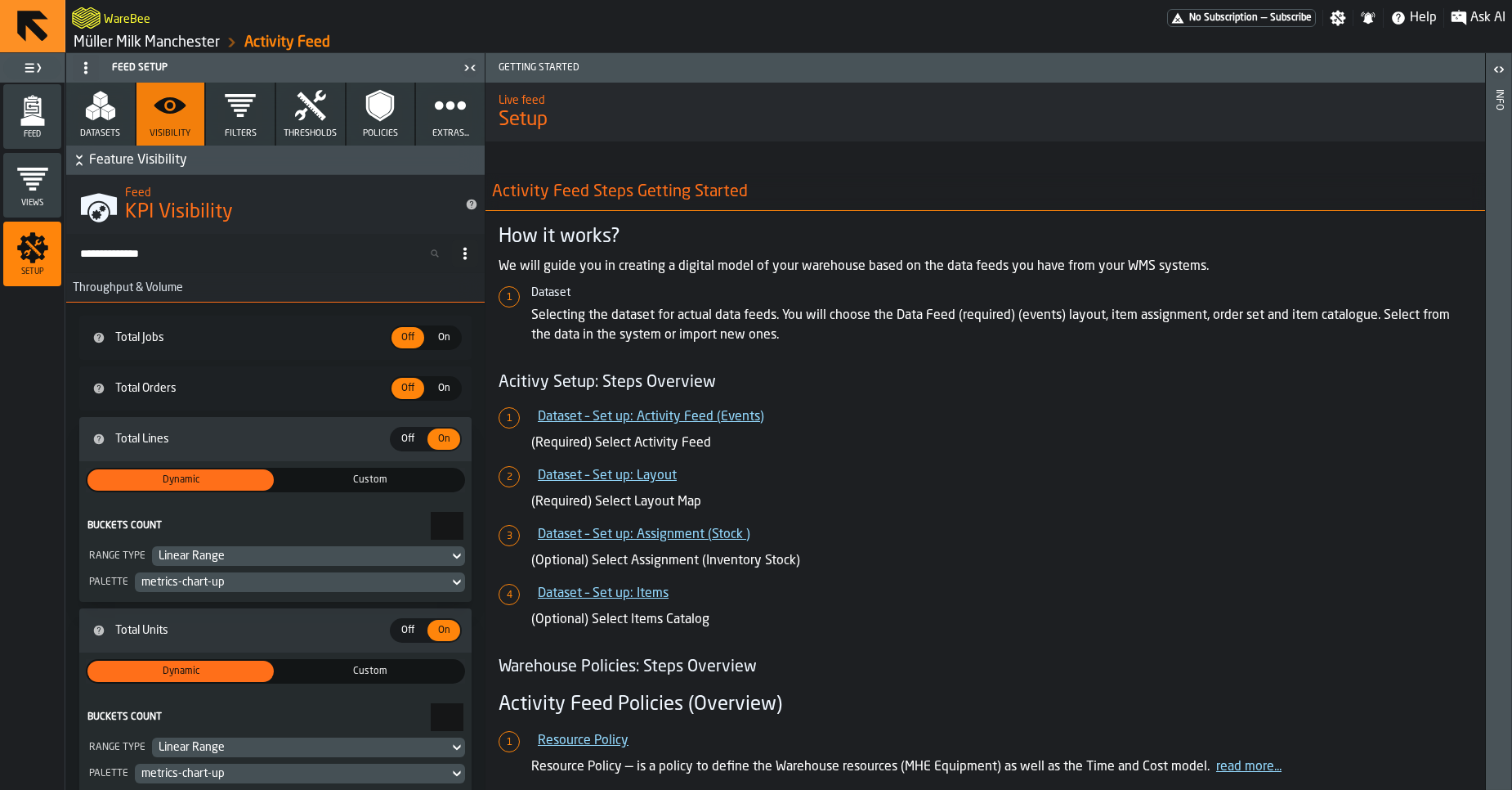
click at [59, 122] on div "Feed" at bounding box center [32, 117] width 58 height 45
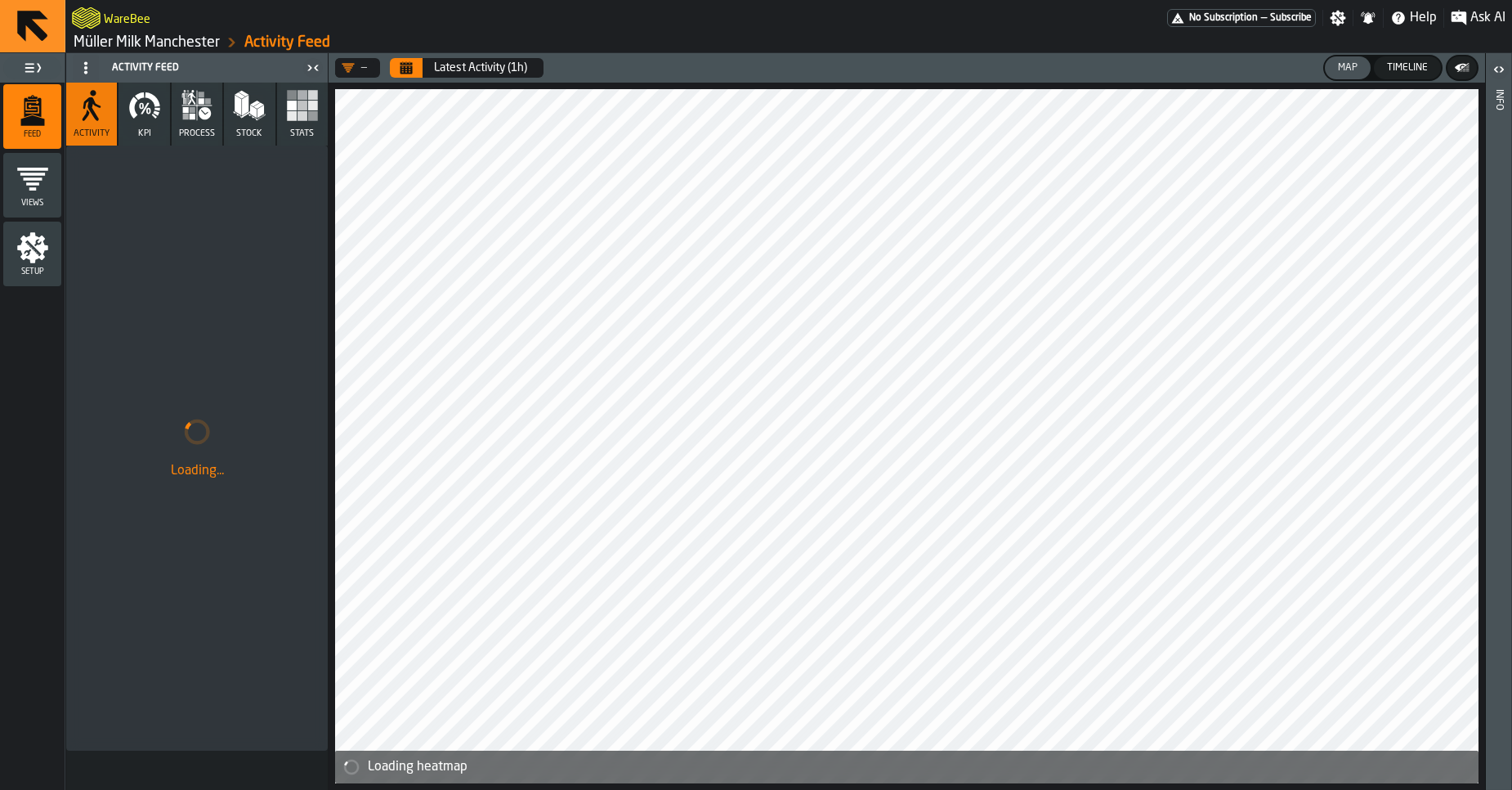
click at [149, 119] on icon "button" at bounding box center [145, 106] width 33 height 33
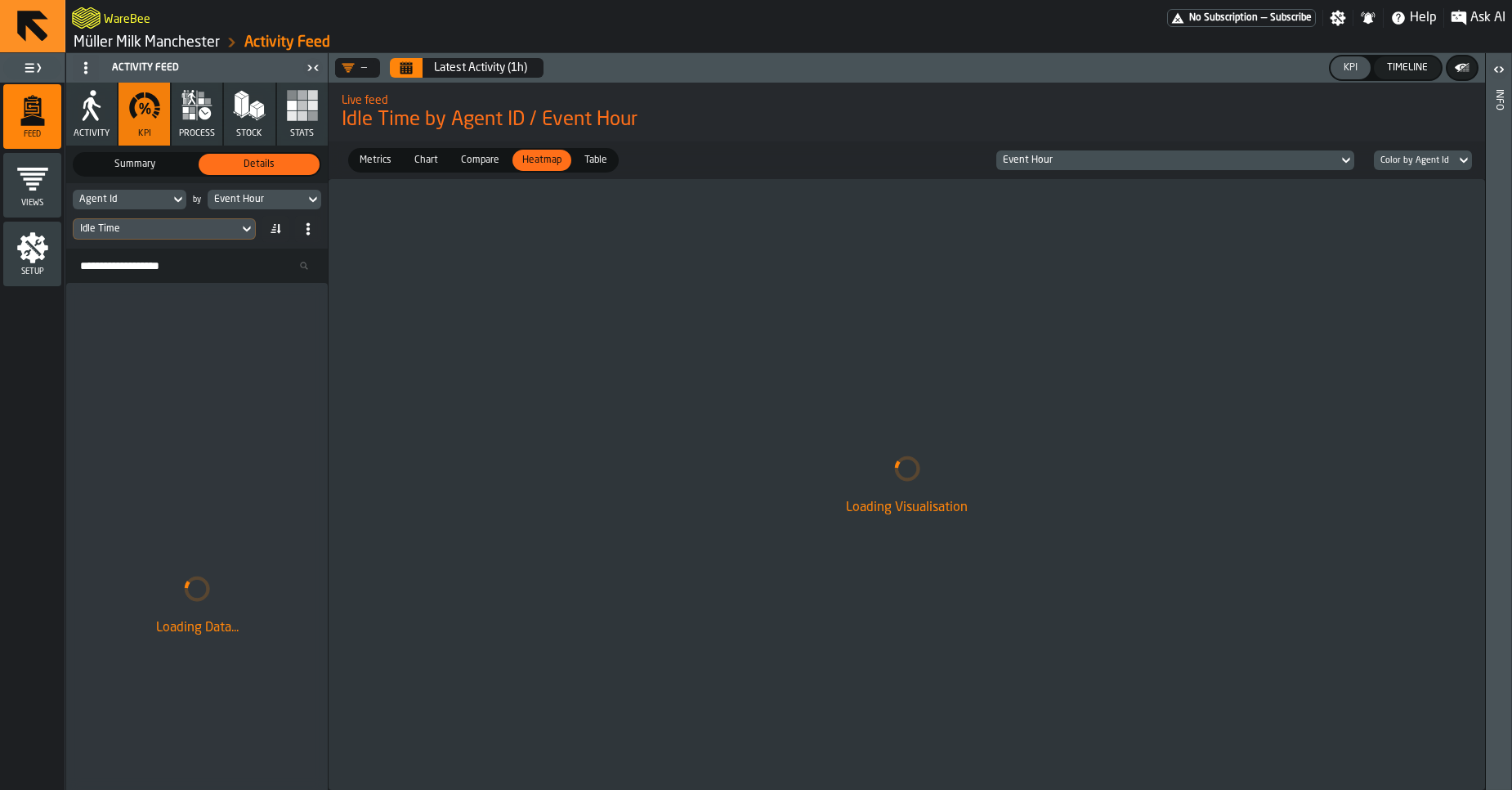
click at [414, 74] on button "Calendar" at bounding box center [406, 68] width 33 height 19
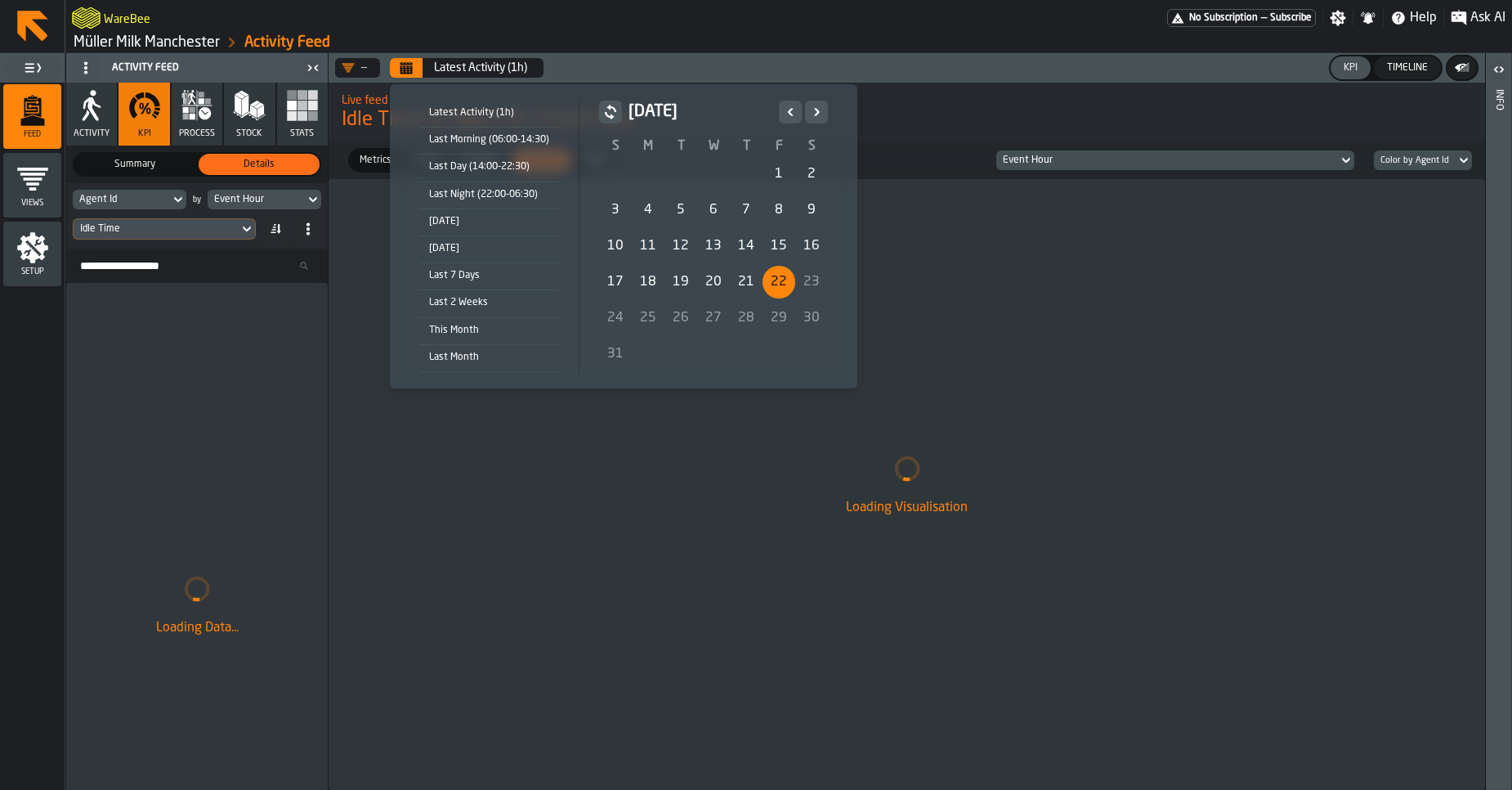
click at [769, 277] on div "22" at bounding box center [779, 282] width 33 height 33
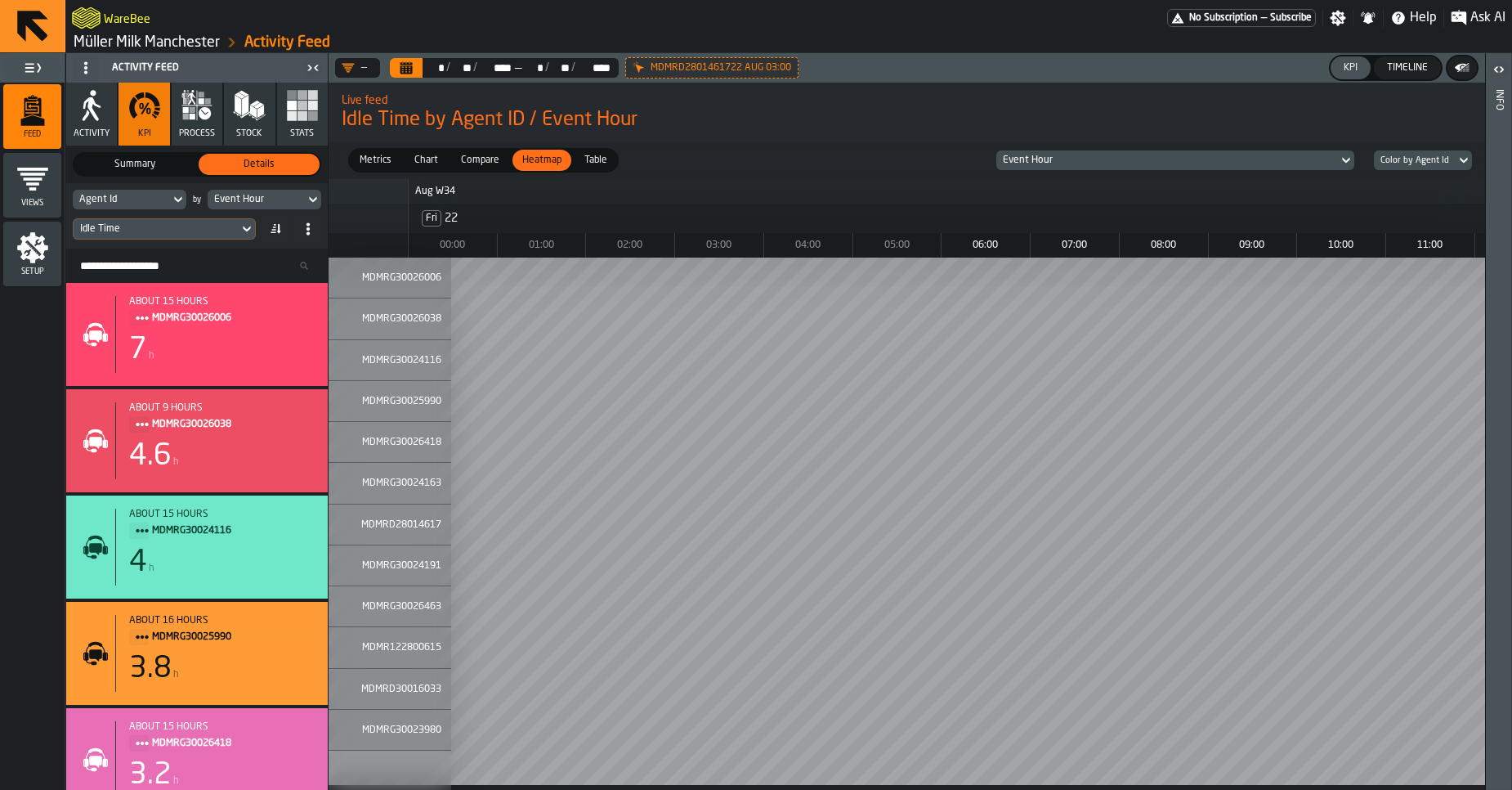
scroll to position [0, 28]
click at [417, 73] on button "Calendar" at bounding box center [406, 68] width 33 height 19
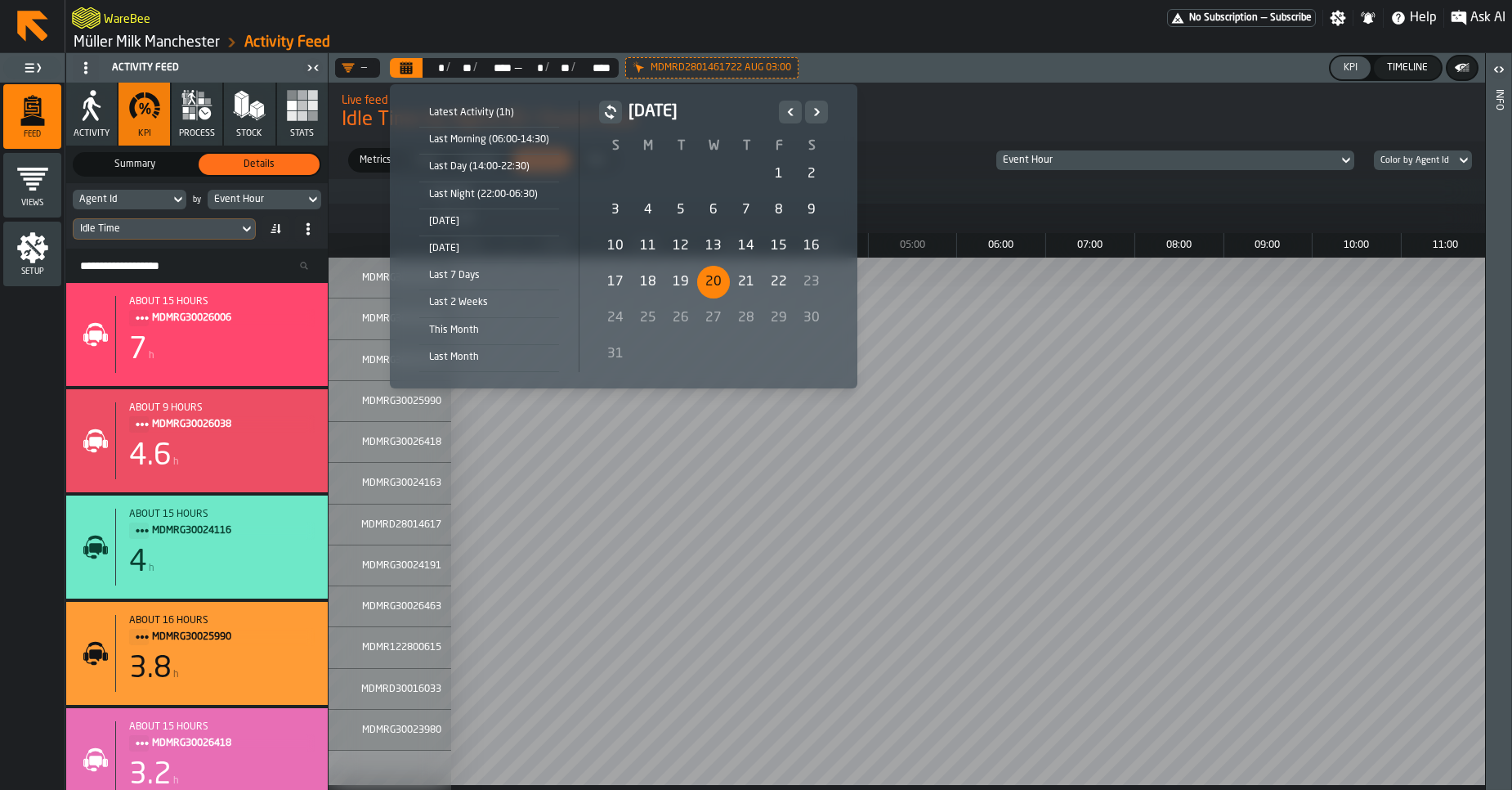
click at [709, 280] on div "20" at bounding box center [714, 282] width 33 height 33
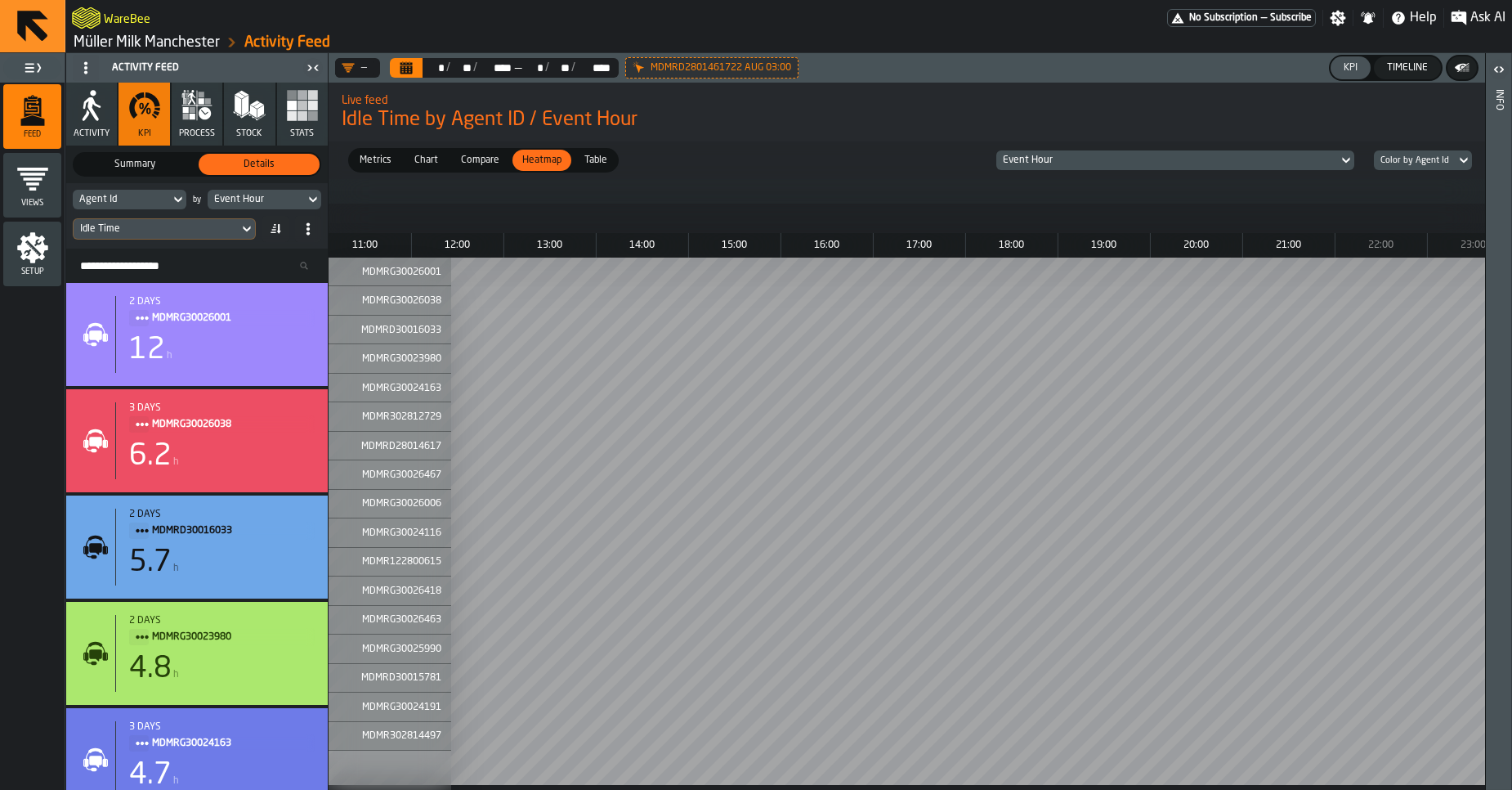
scroll to position [0, 1198]
